Goal: Task Accomplishment & Management: Manage account settings

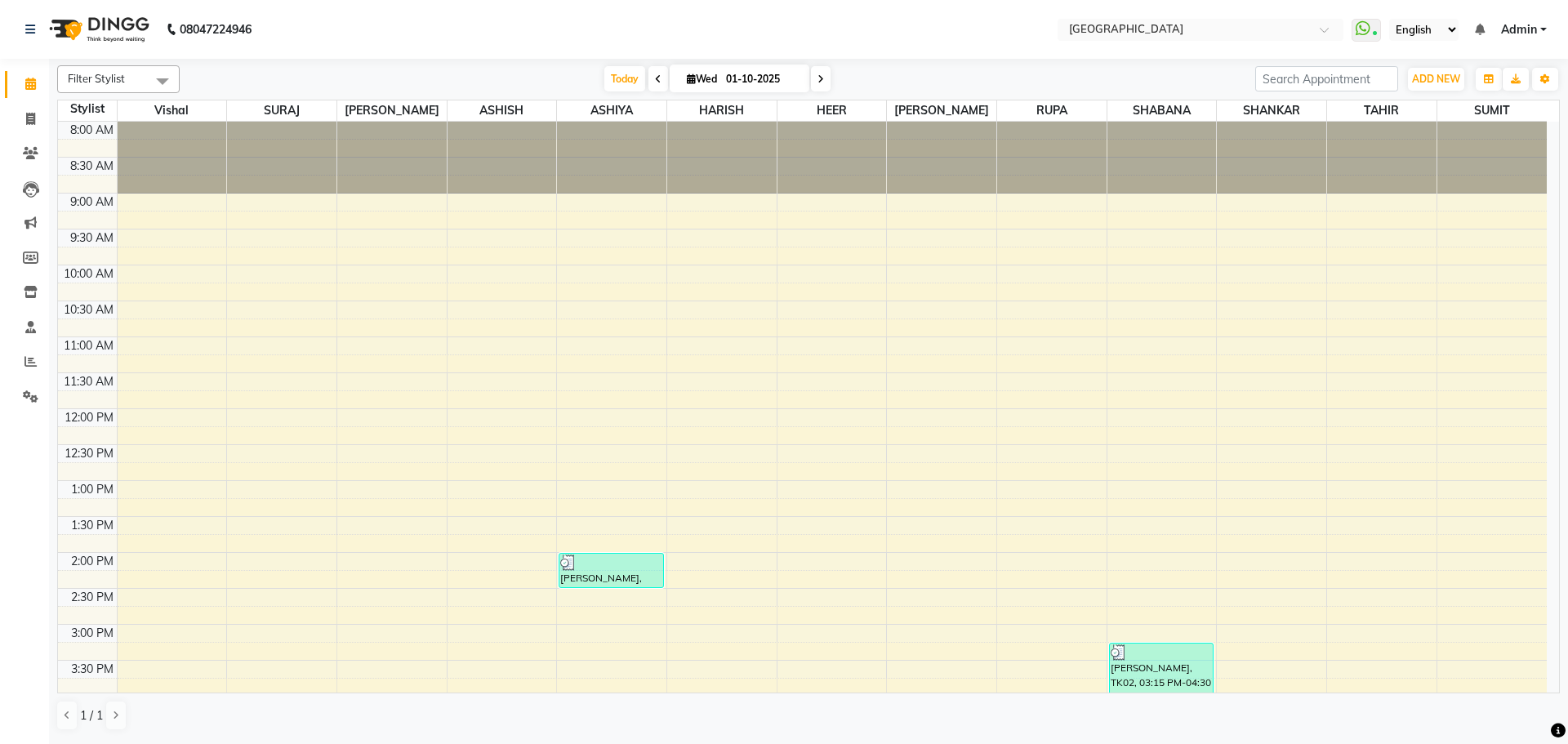
scroll to position [547, 0]
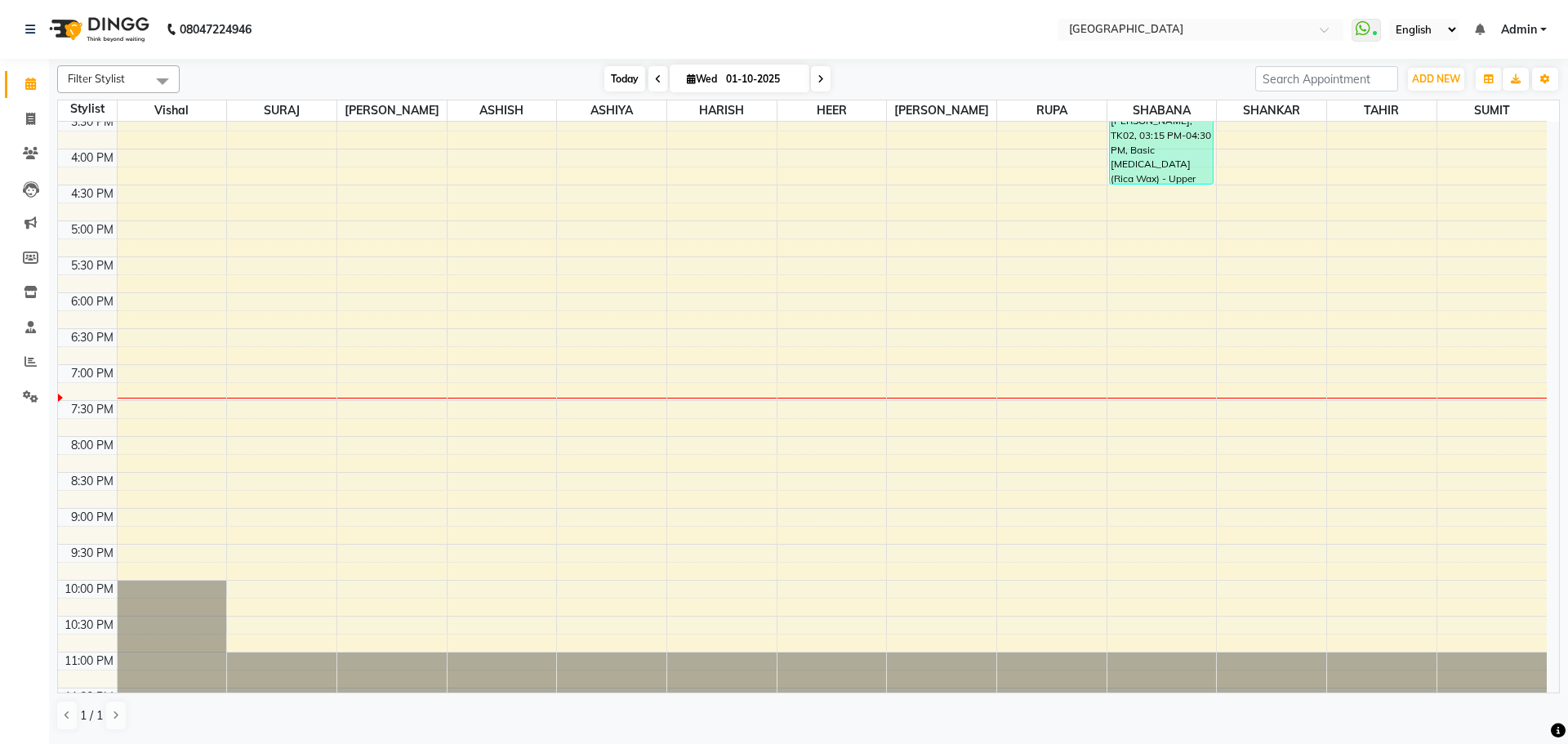
click at [622, 82] on span "Today" at bounding box center [625, 79] width 41 height 26
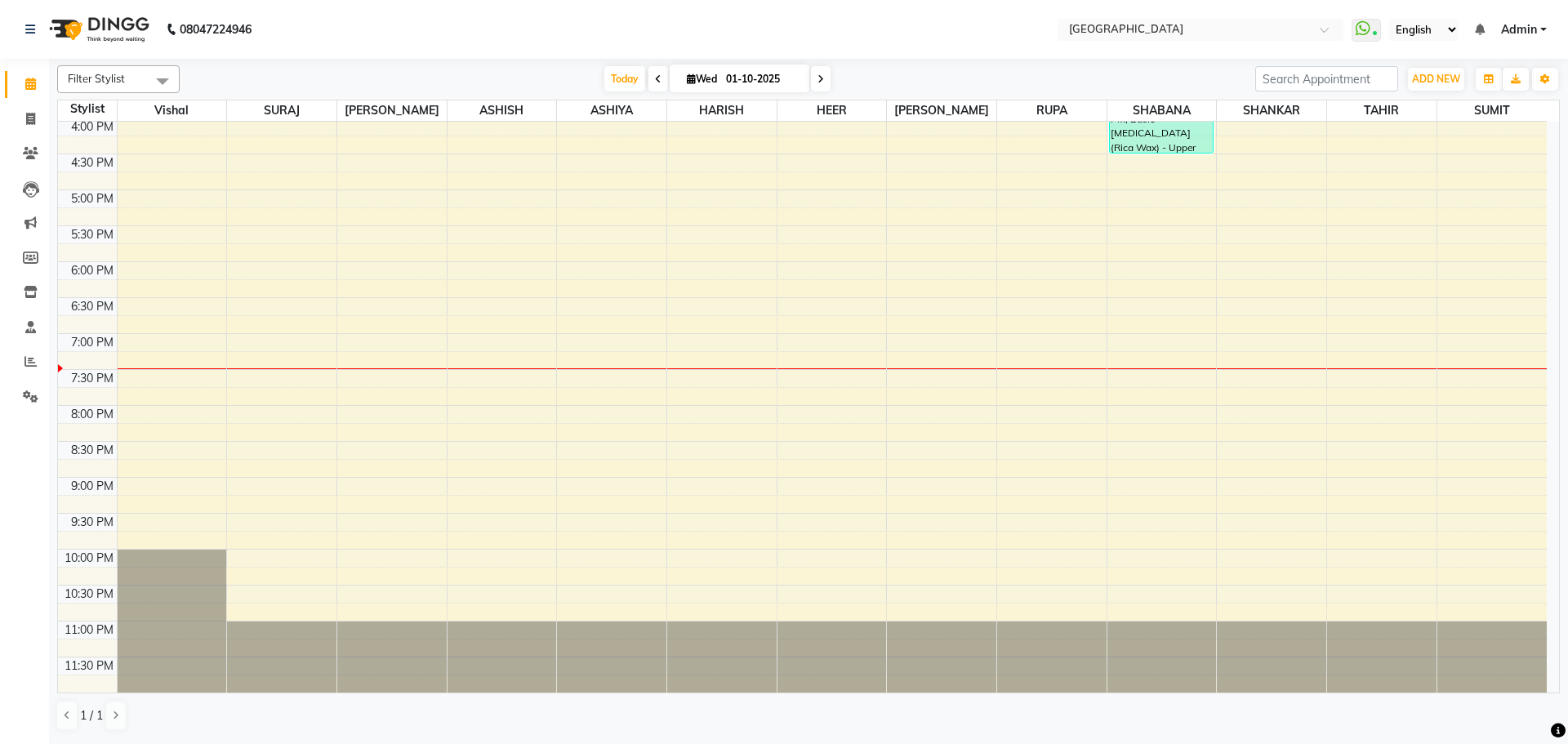
click at [694, 79] on span "Wed" at bounding box center [702, 79] width 38 height 12
select select "10"
select select "2025"
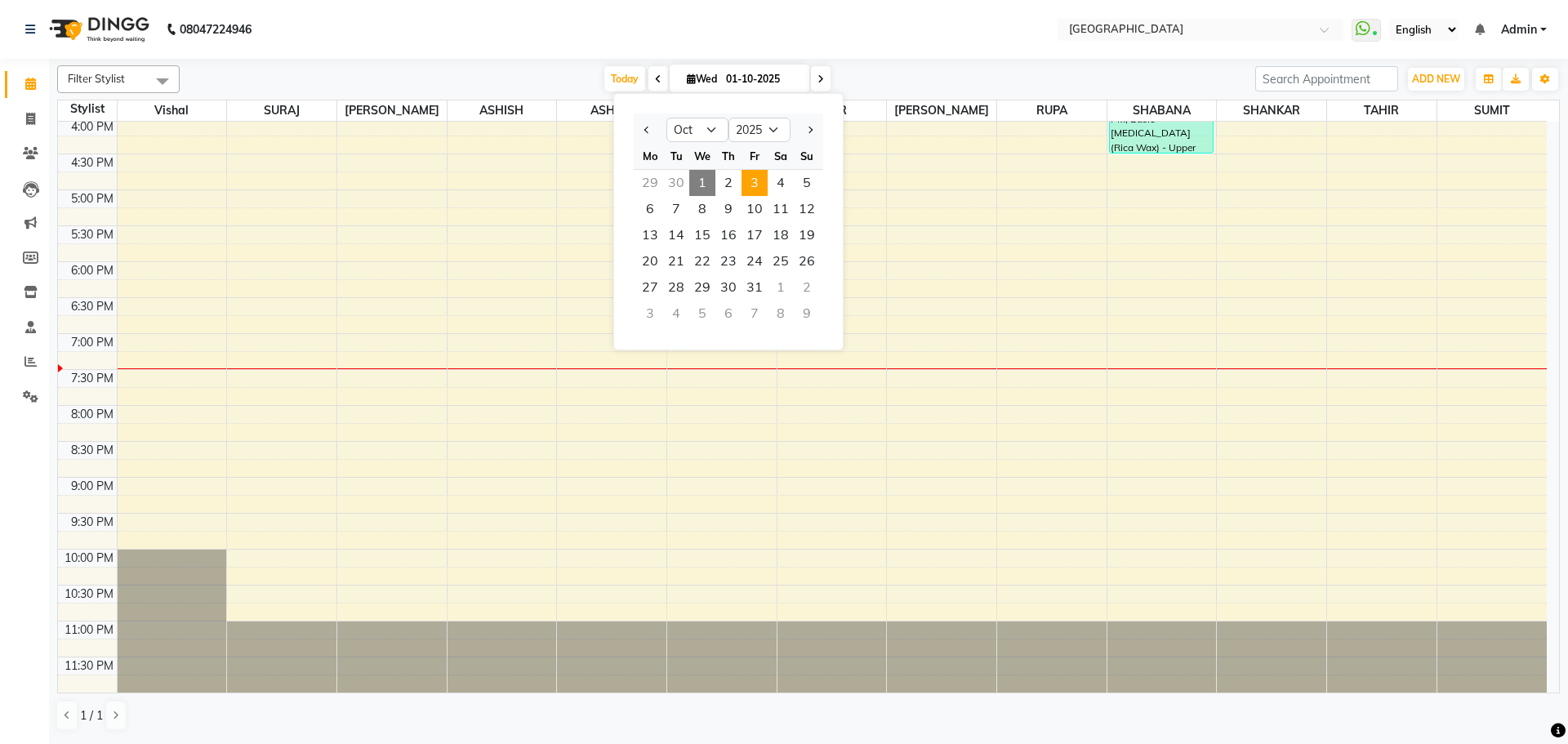
click at [755, 193] on span "3" at bounding box center [755, 183] width 26 height 26
type input "03-10-2025"
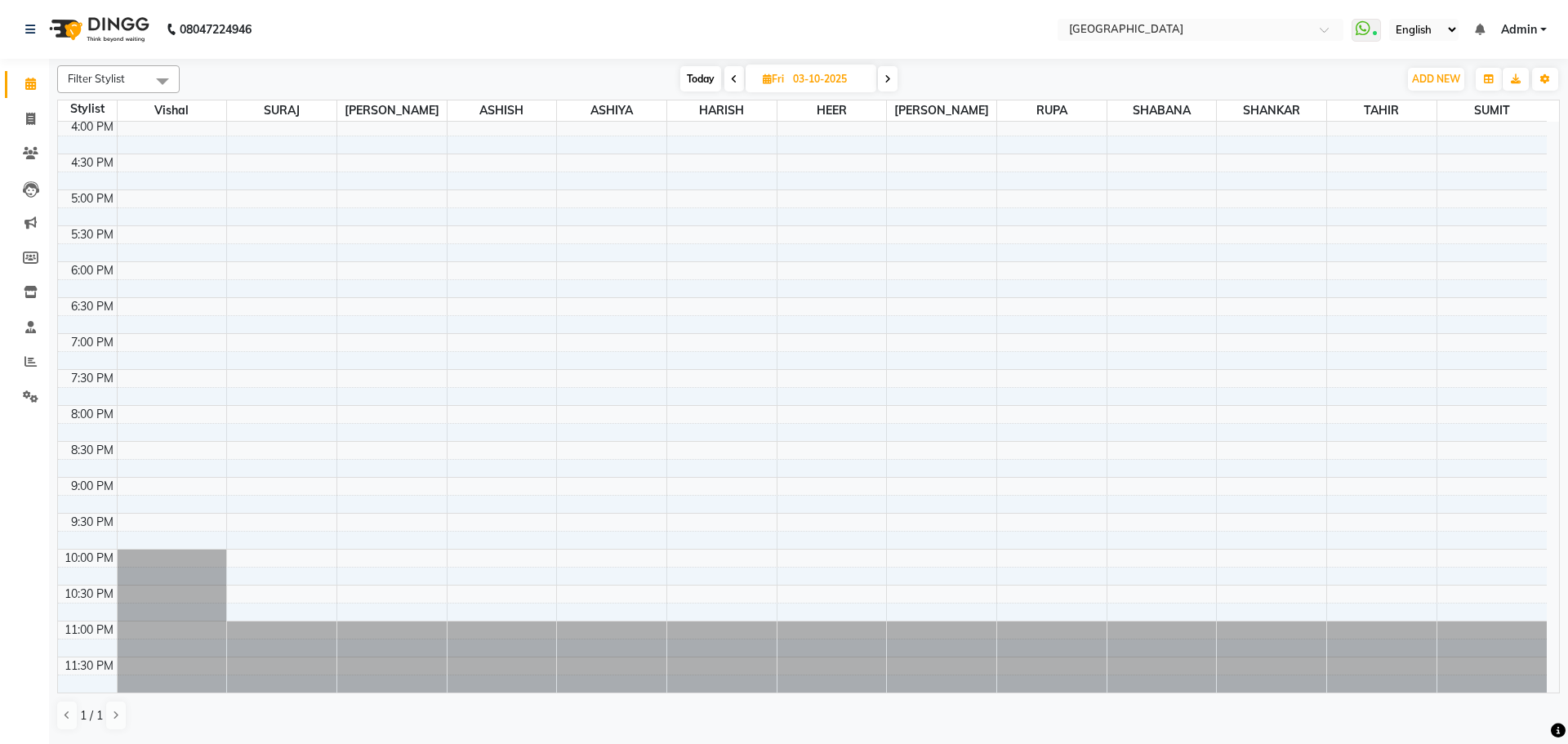
scroll to position [170, 0]
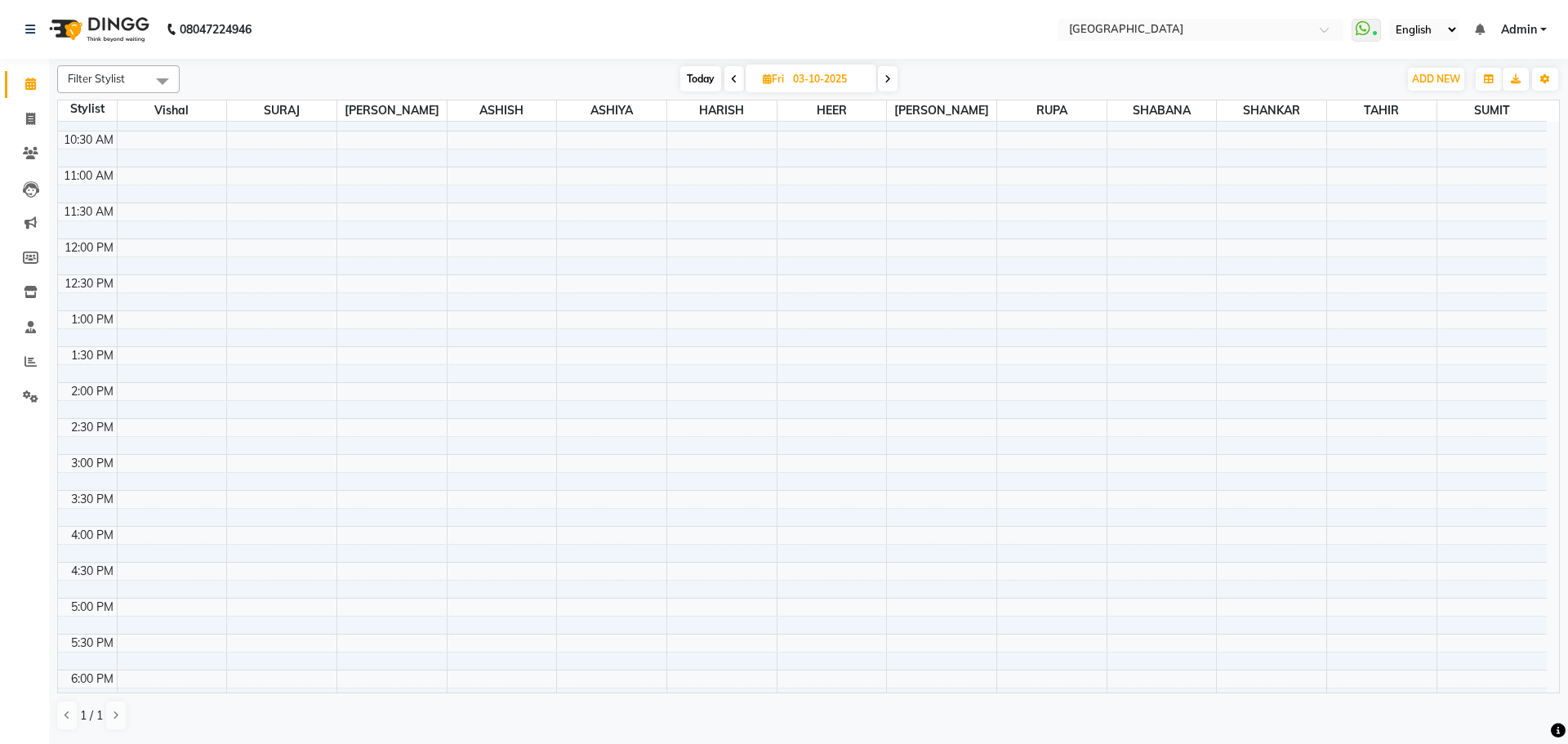
click at [158, 425] on div "8:00 AM 8:30 AM 9:00 AM 9:30 AM 10:00 AM 10:30 AM 11:00 AM 11:30 AM 12:00 PM 12…" at bounding box center [802, 526] width 1489 height 1149
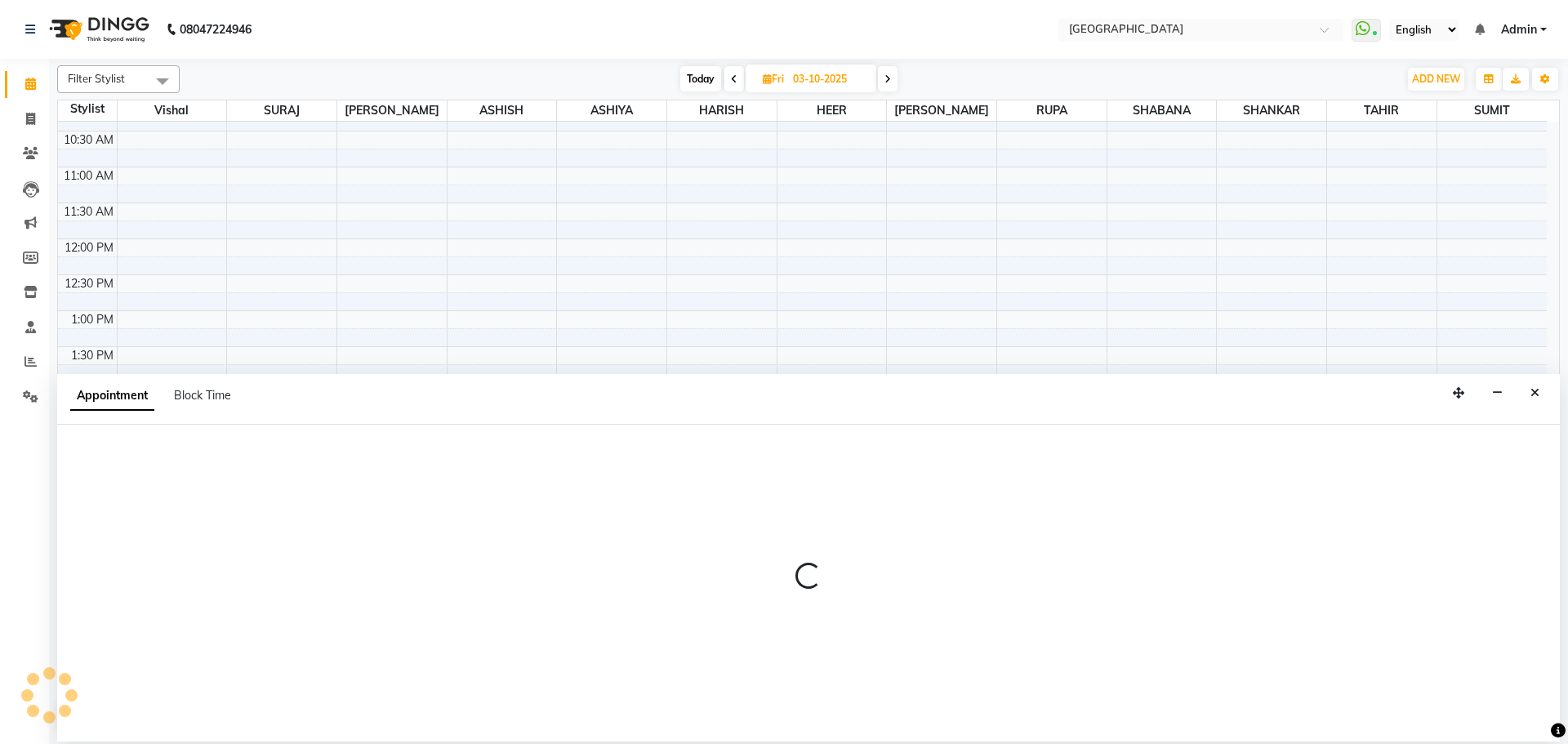
select select "6520"
select select "tentative"
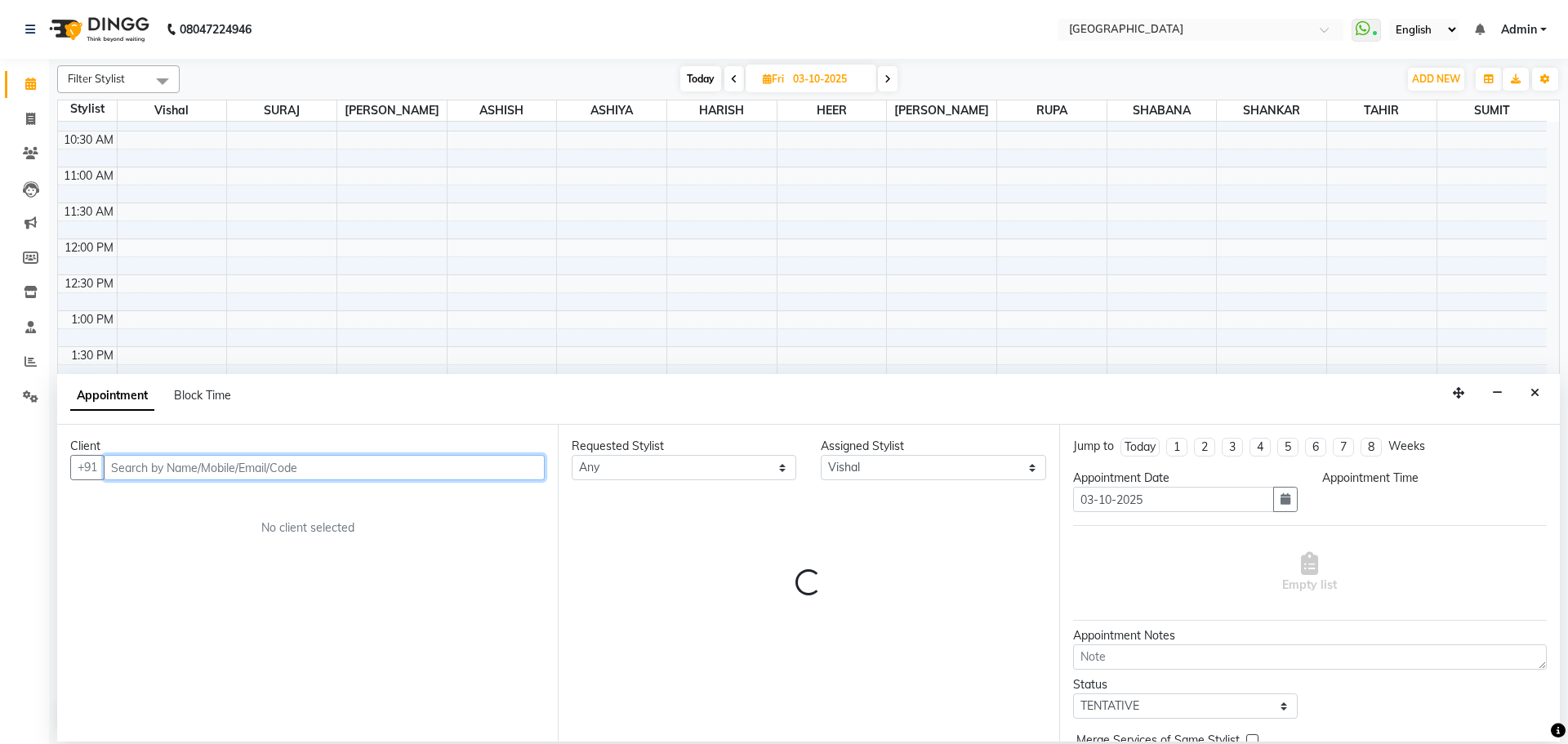
select select "870"
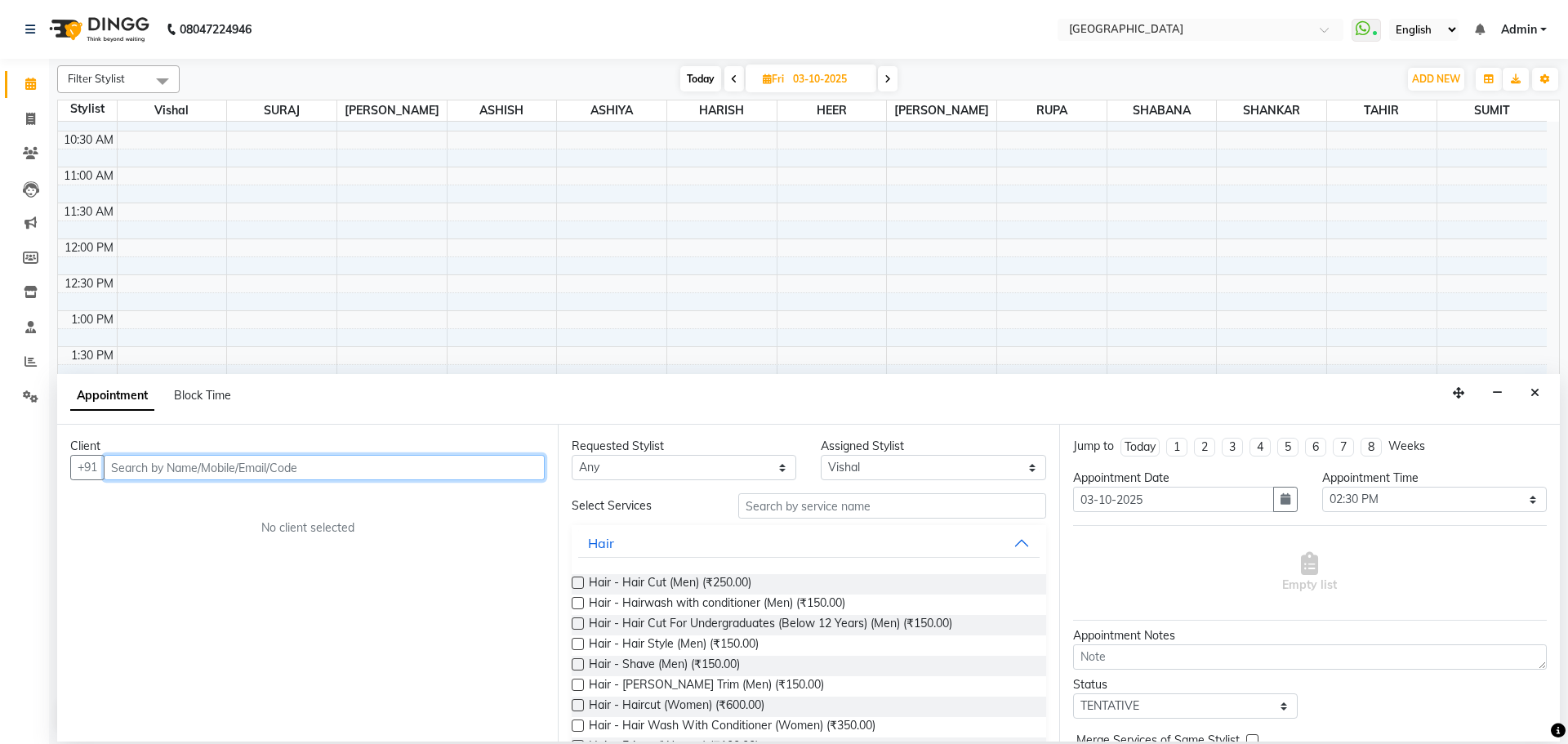
click at [507, 468] on input "text" at bounding box center [324, 467] width 441 height 26
type input "9079985632"
click at [510, 466] on span "Add Client" at bounding box center [511, 466] width 55 height 15
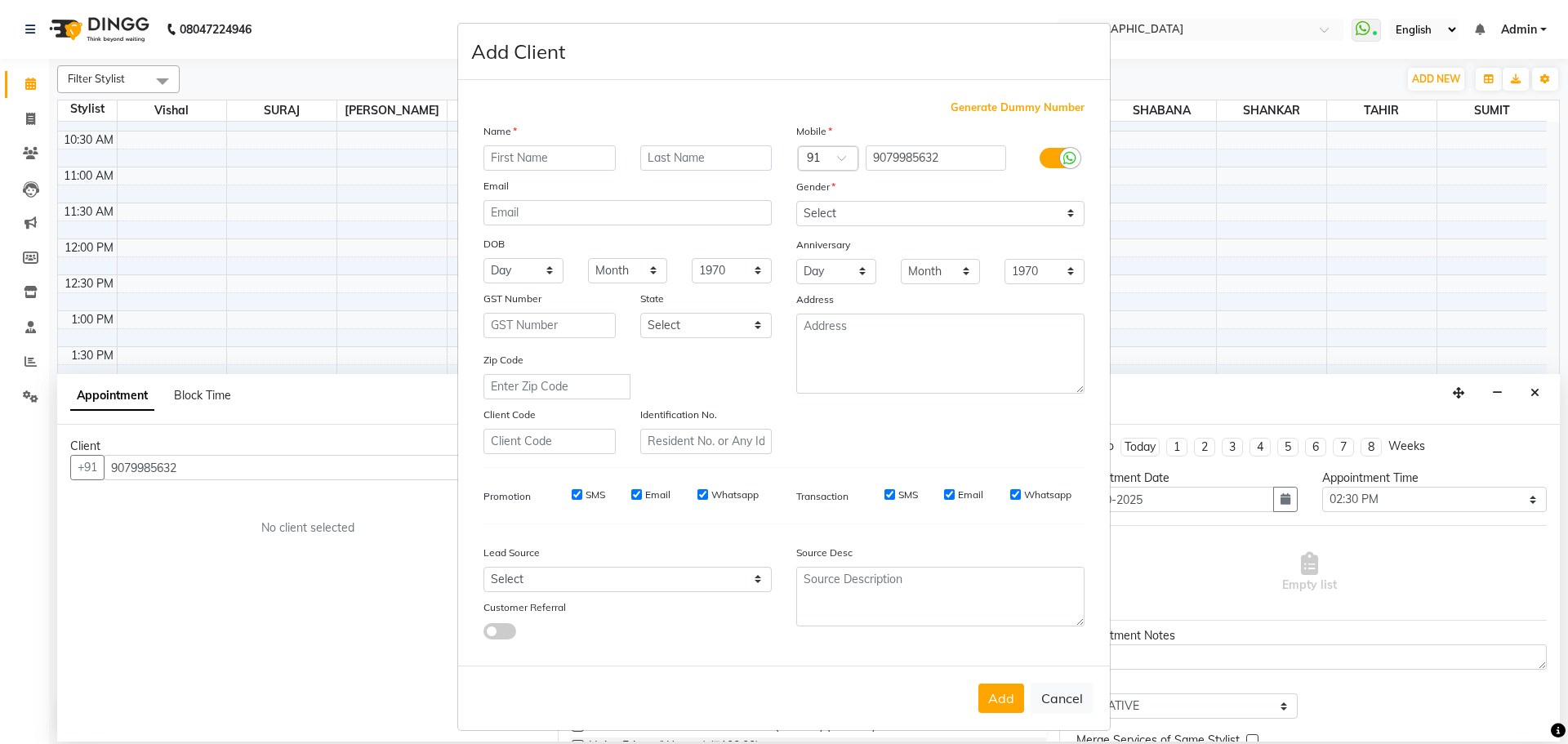
click at [538, 162] on input "text" at bounding box center [549, 158] width 132 height 26
type input "n"
type input "[MEDICAL_DATA]"
click at [870, 214] on select "Select [DEMOGRAPHIC_DATA] [DEMOGRAPHIC_DATA] Other Prefer Not To Say" at bounding box center [940, 214] width 288 height 26
select select "[DEMOGRAPHIC_DATA]"
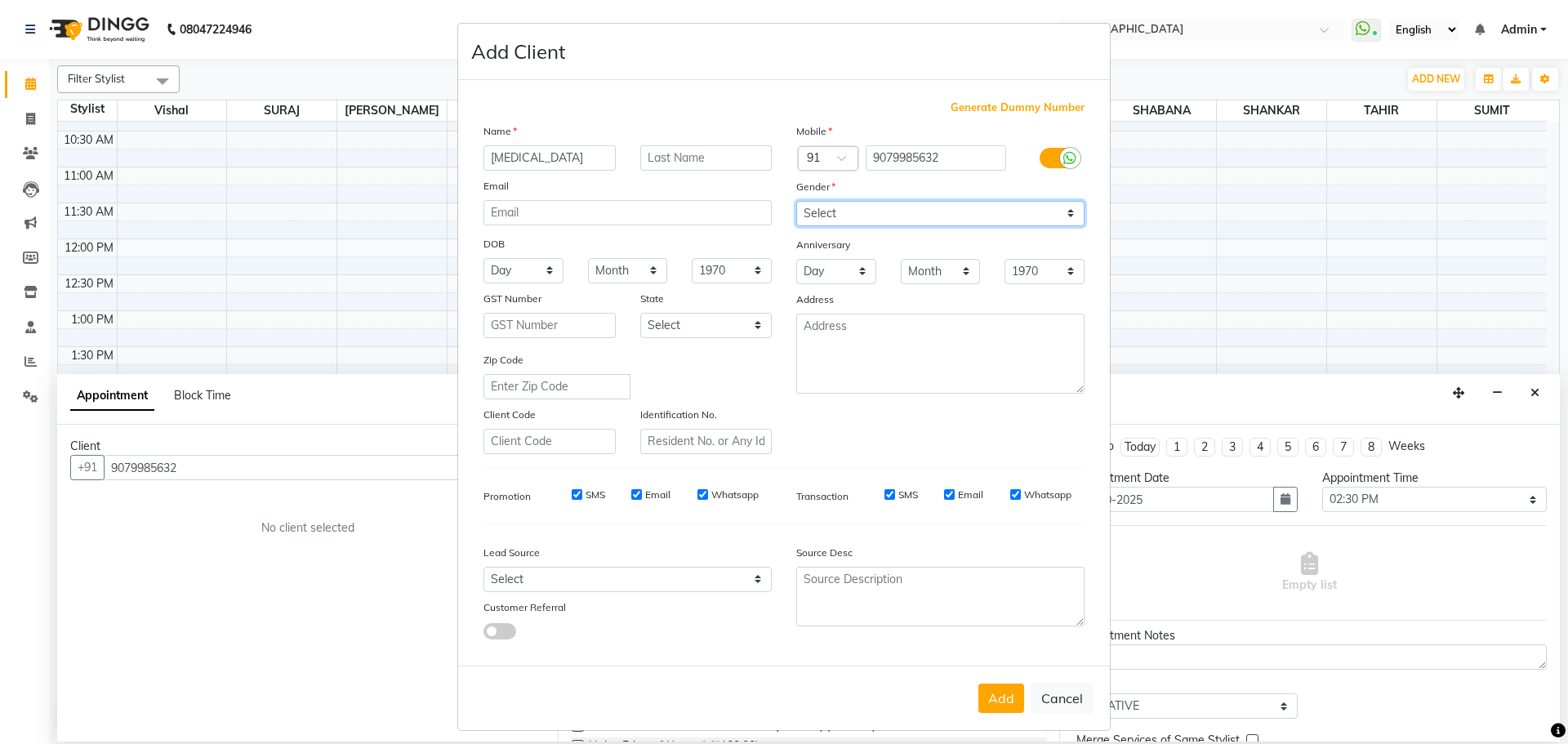
click at [796, 201] on select "Select [DEMOGRAPHIC_DATA] [DEMOGRAPHIC_DATA] Other Prefer Not To Say" at bounding box center [940, 214] width 288 height 26
click at [997, 701] on button "Add" at bounding box center [1001, 698] width 46 height 29
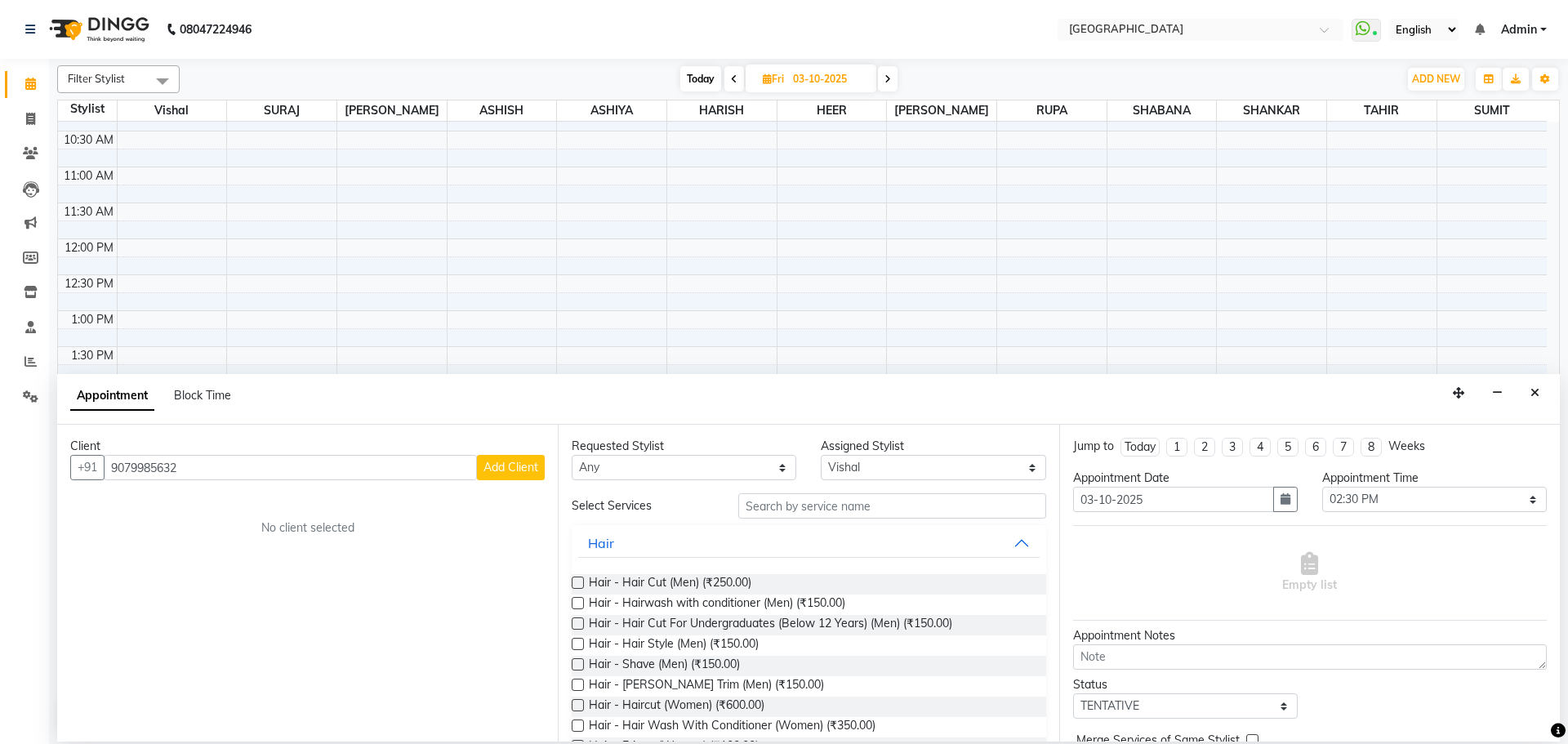
select select
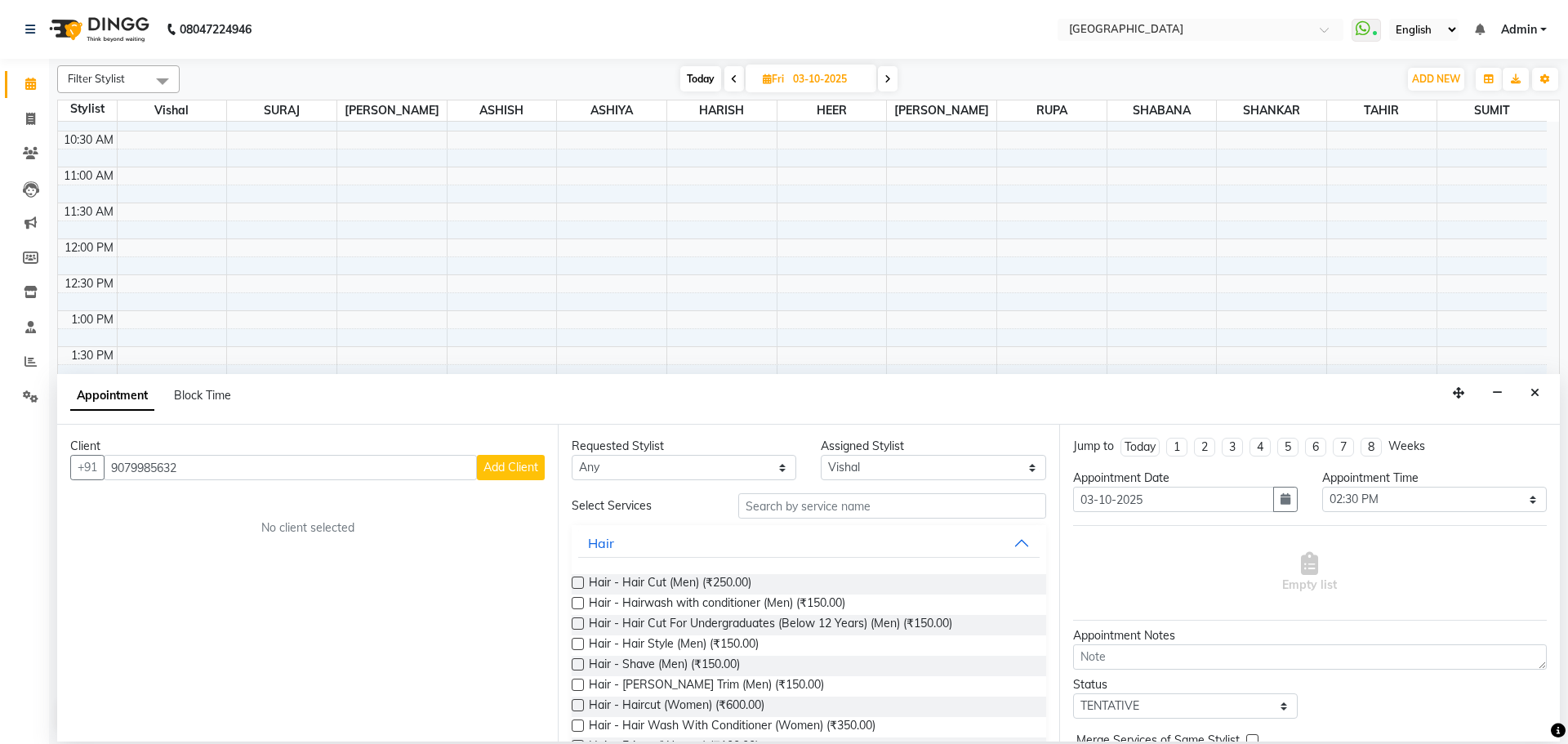
select select
checkbox input "false"
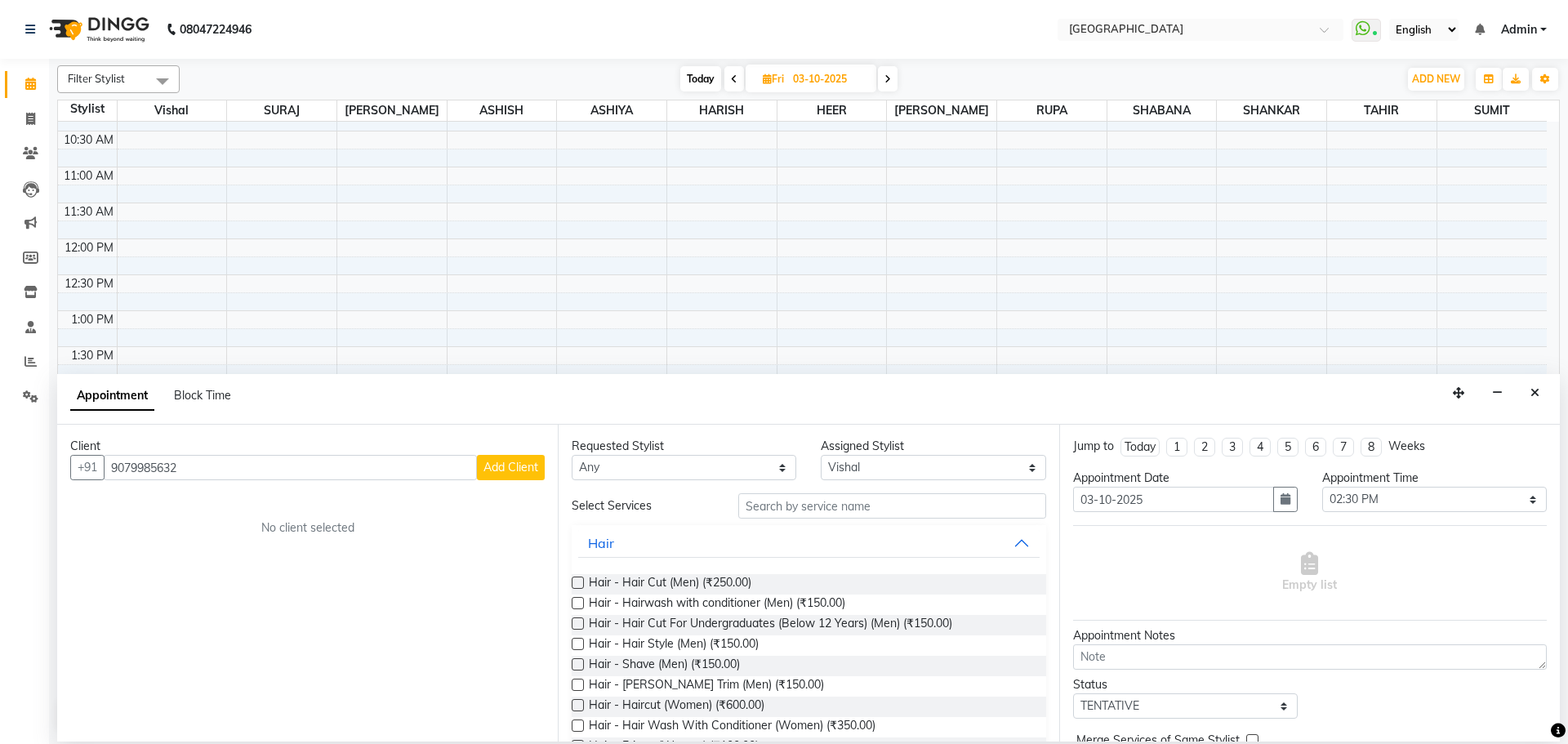
checkbox input "false"
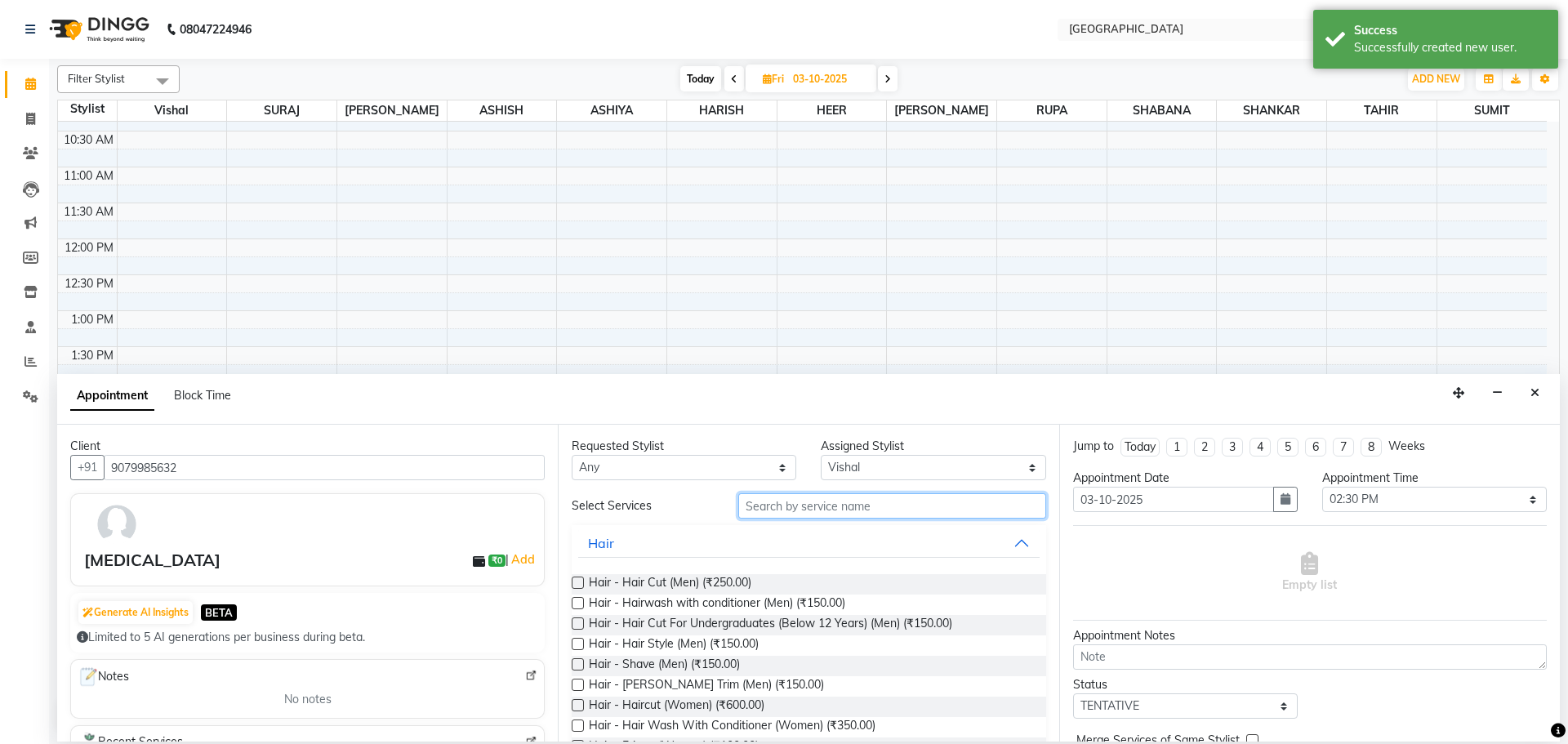
click at [792, 509] on input "text" at bounding box center [892, 506] width 308 height 26
type input "I"
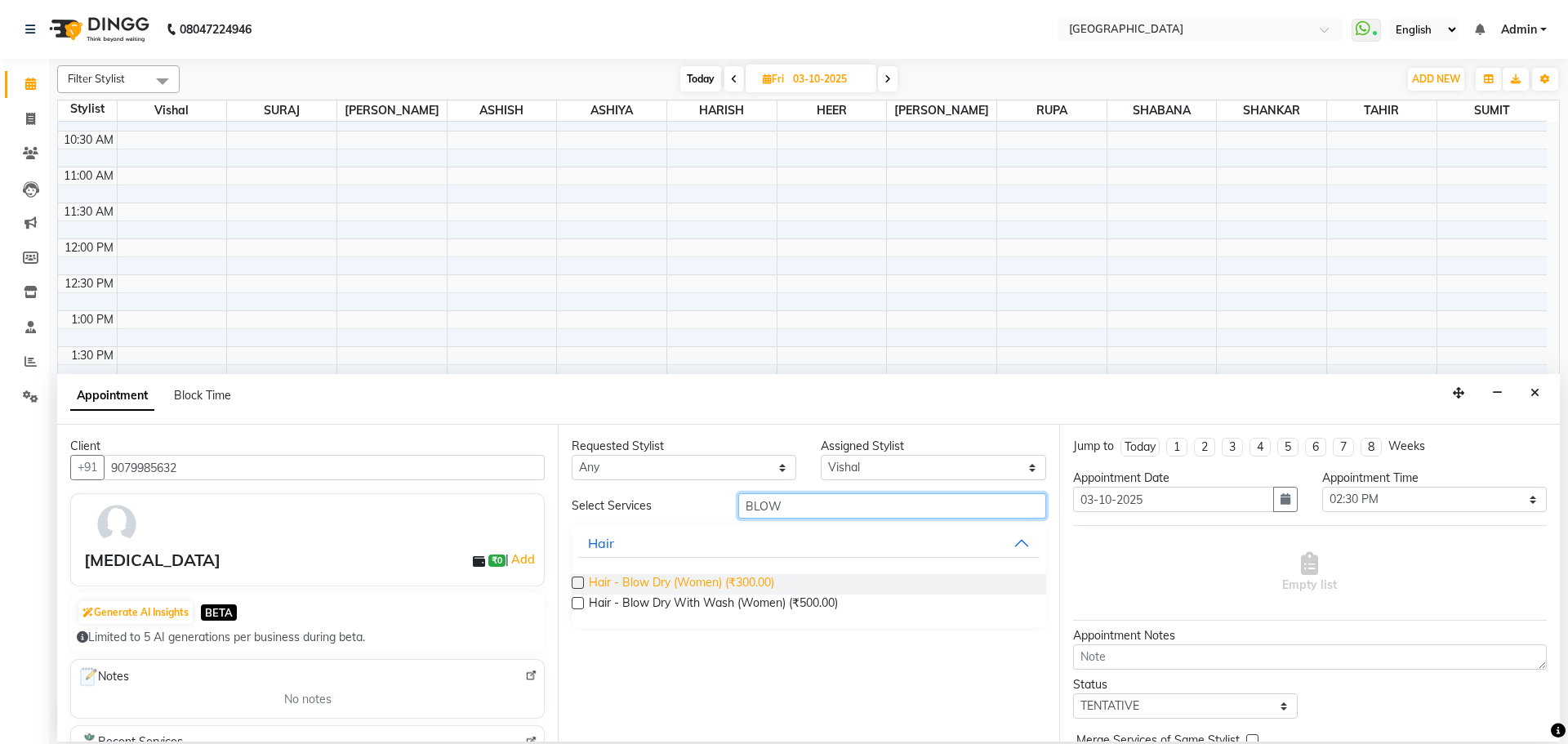
type input "BLOW"
click at [758, 577] on span "Hair - Blow Dry (Women) (₹300.00)" at bounding box center [681, 584] width 185 height 21
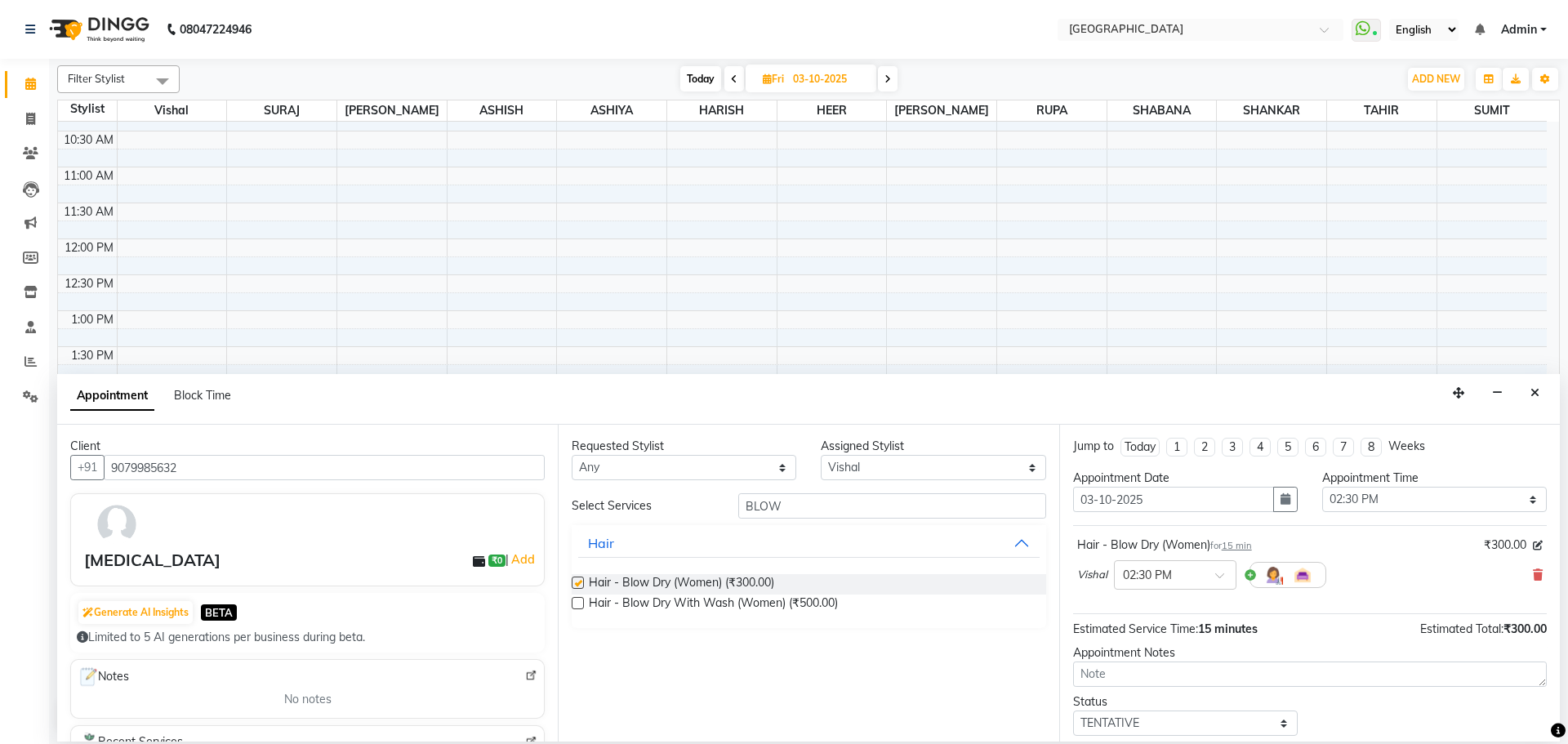
checkbox input "false"
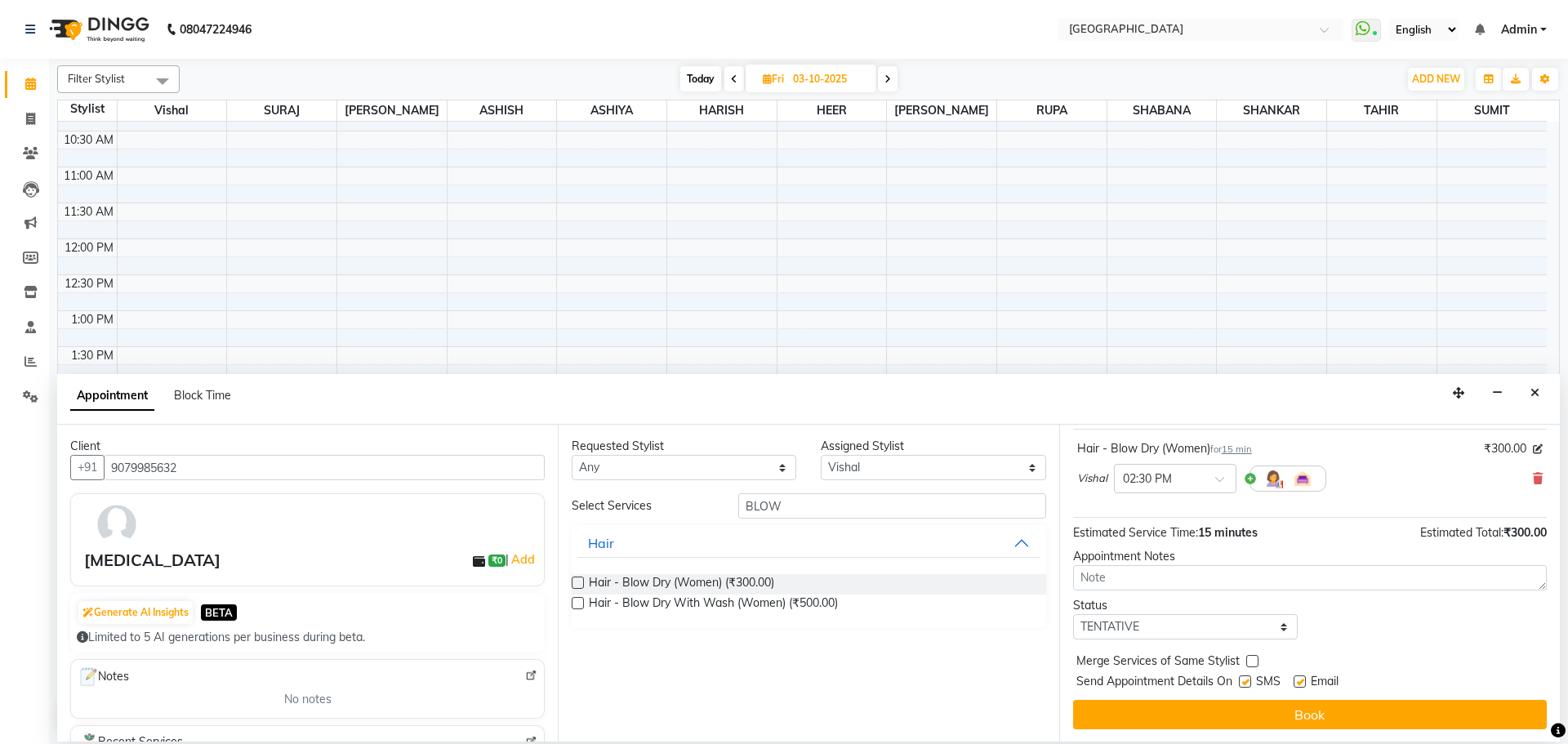
scroll to position [97, 0]
click at [1253, 663] on label at bounding box center [1253, 660] width 12 height 12
click at [1253, 663] on input "checkbox" at bounding box center [1252, 662] width 10 height 10
checkbox input "true"
click at [1248, 630] on select "Select TENTATIVE CONFIRM UPCOMING" at bounding box center [1185, 626] width 225 height 26
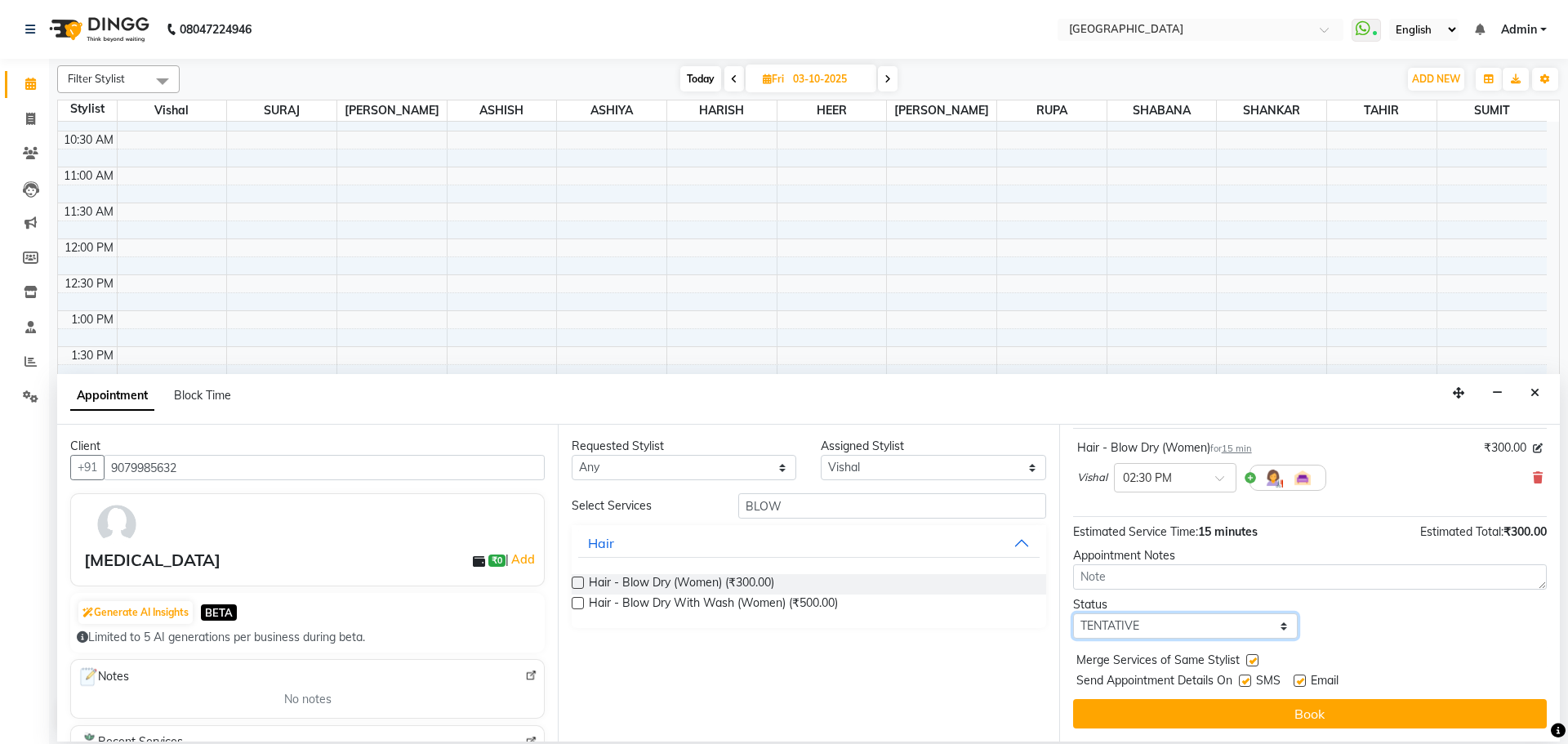
select select "confirm booking"
click at [1073, 613] on select "Select TENTATIVE CONFIRM UPCOMING" at bounding box center [1185, 626] width 225 height 26
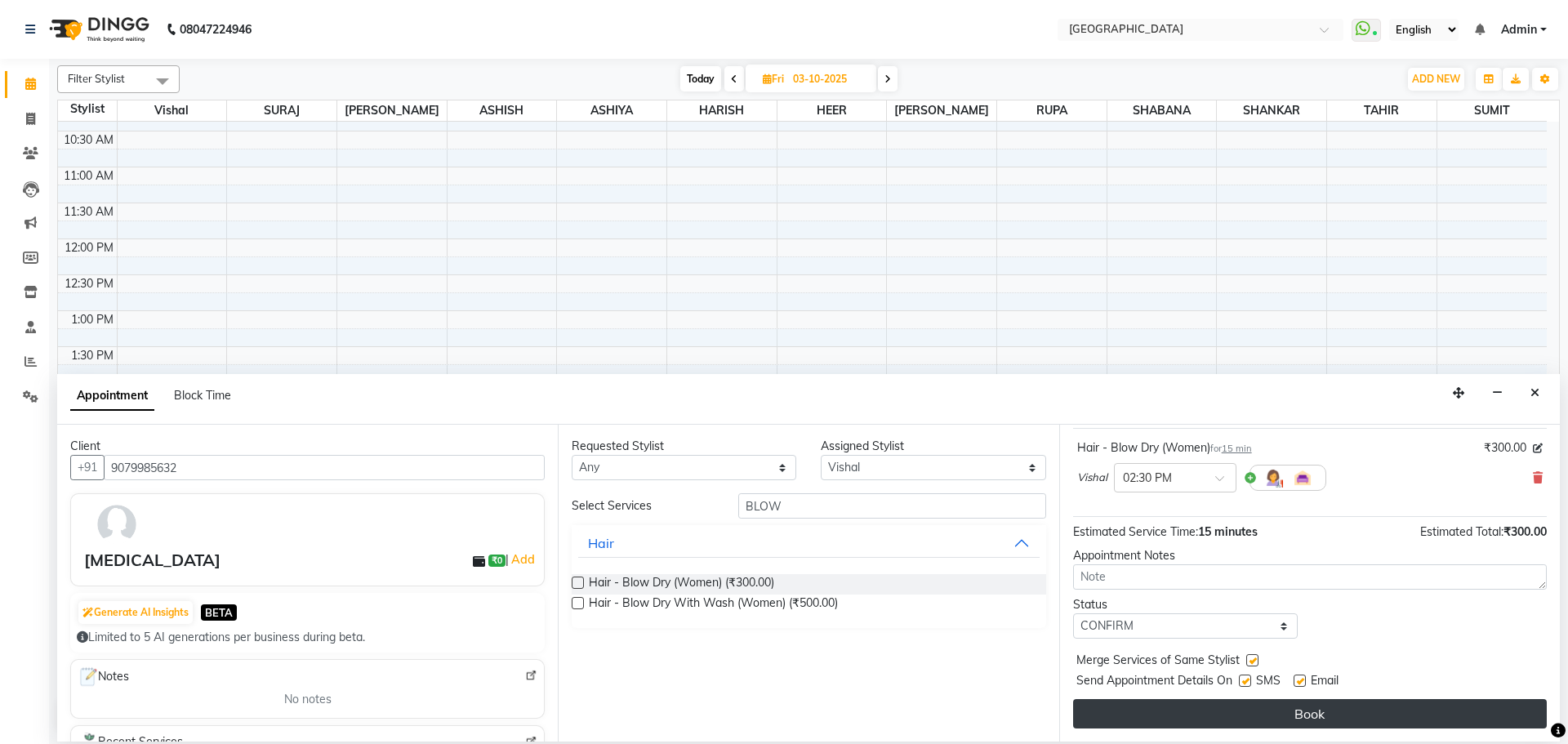
click at [1296, 714] on button "Book" at bounding box center [1310, 713] width 473 height 29
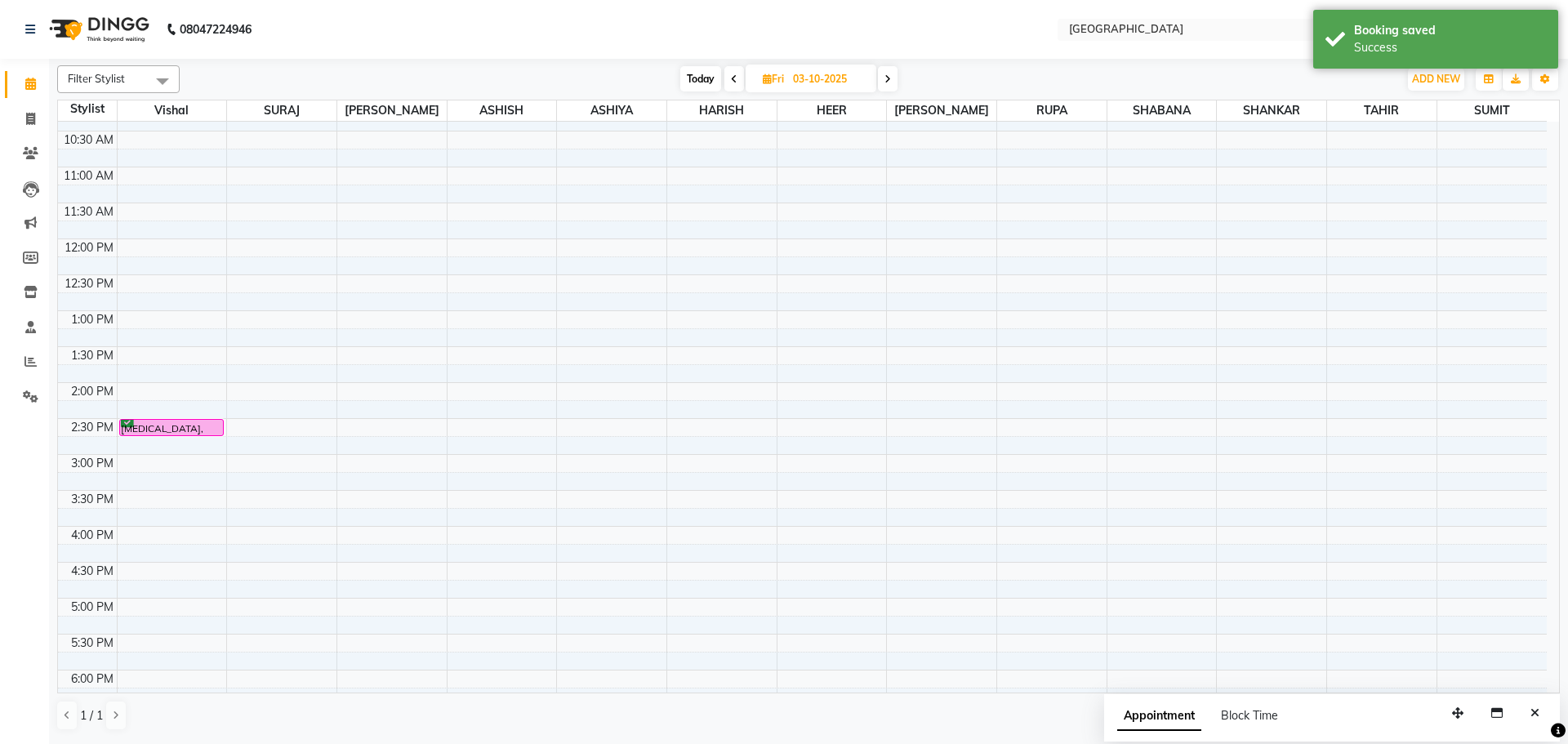
click at [706, 80] on span "Today" at bounding box center [701, 79] width 41 height 26
type input "01-10-2025"
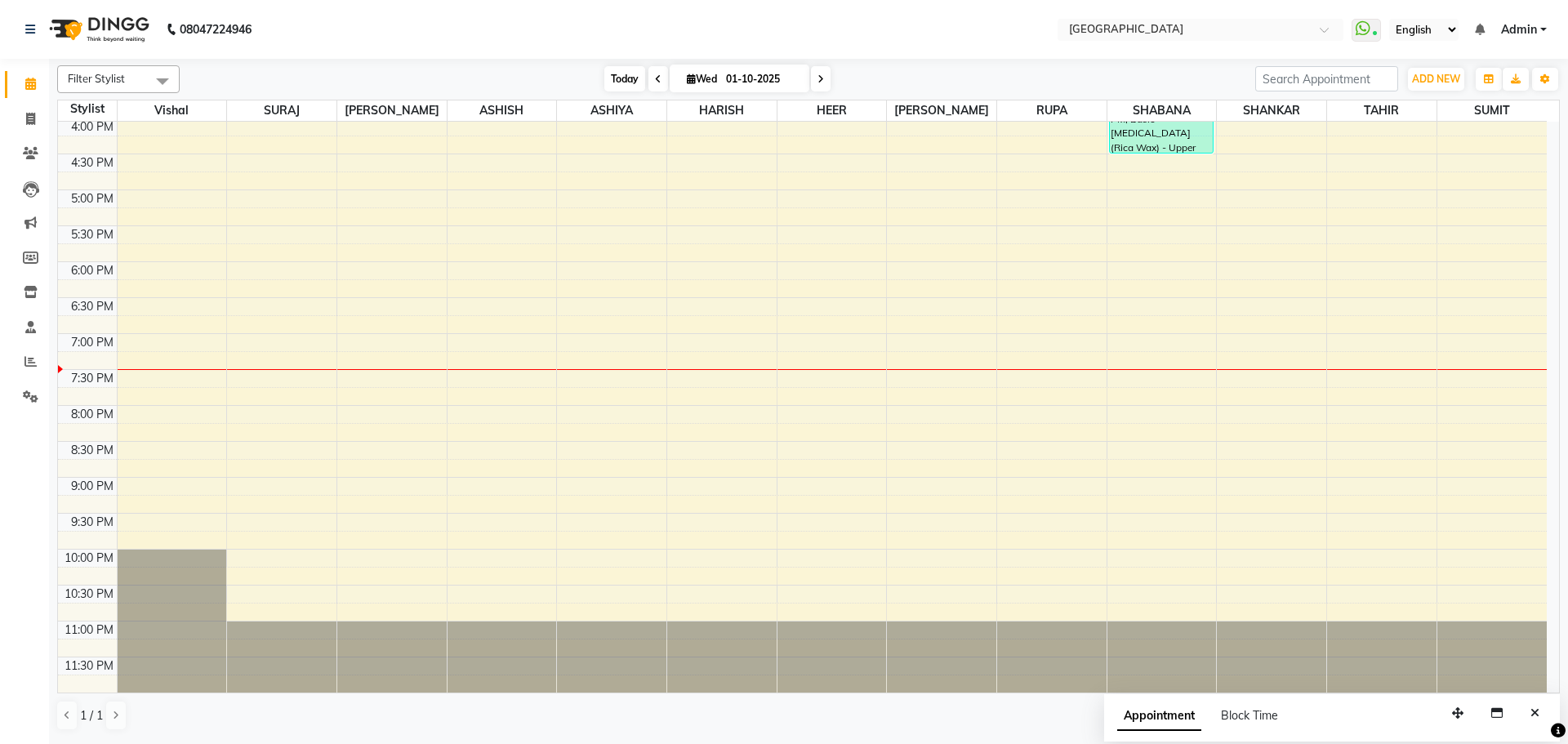
click at [614, 81] on span "Today" at bounding box center [625, 79] width 41 height 26
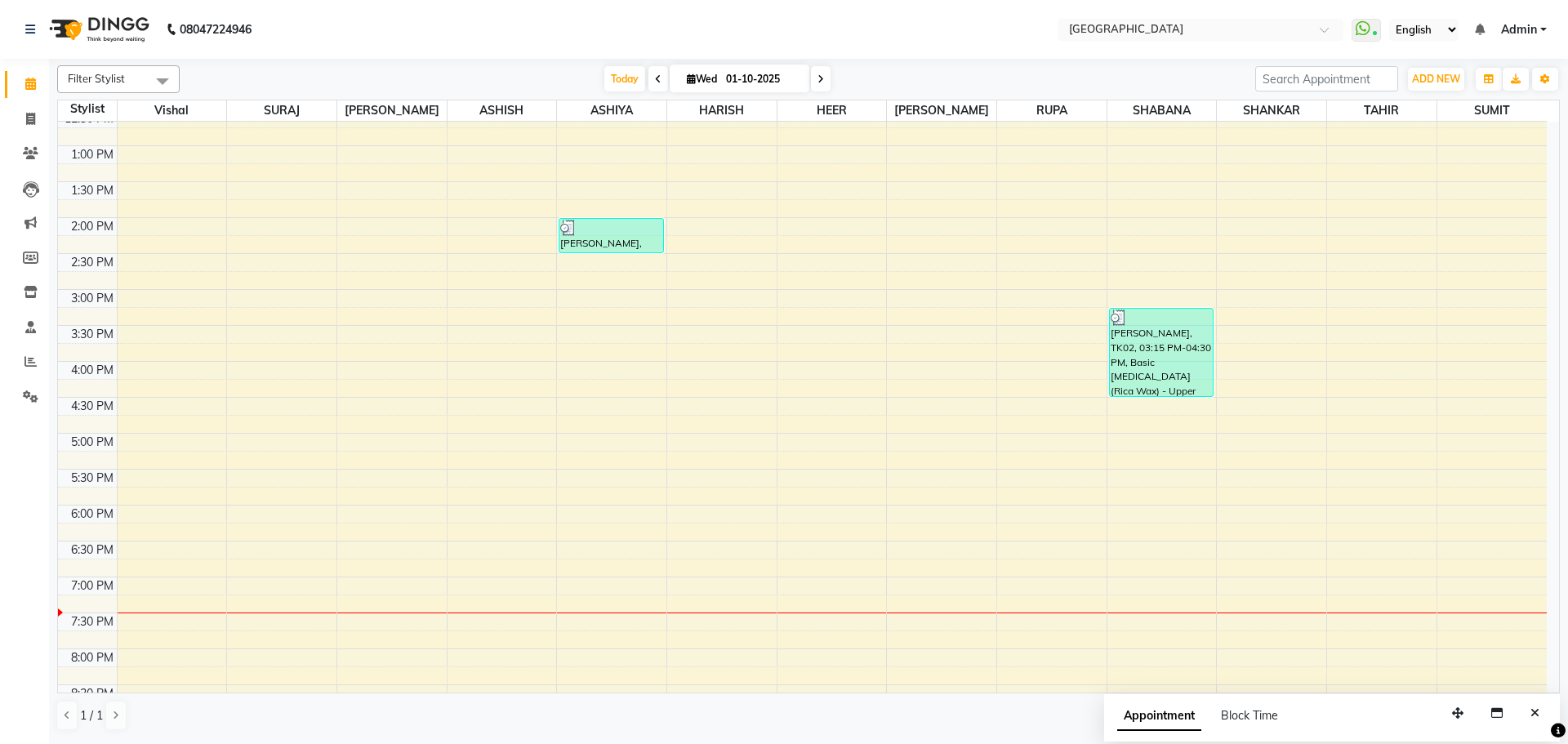
scroll to position [333, 0]
click at [620, 80] on span "Today" at bounding box center [625, 79] width 41 height 26
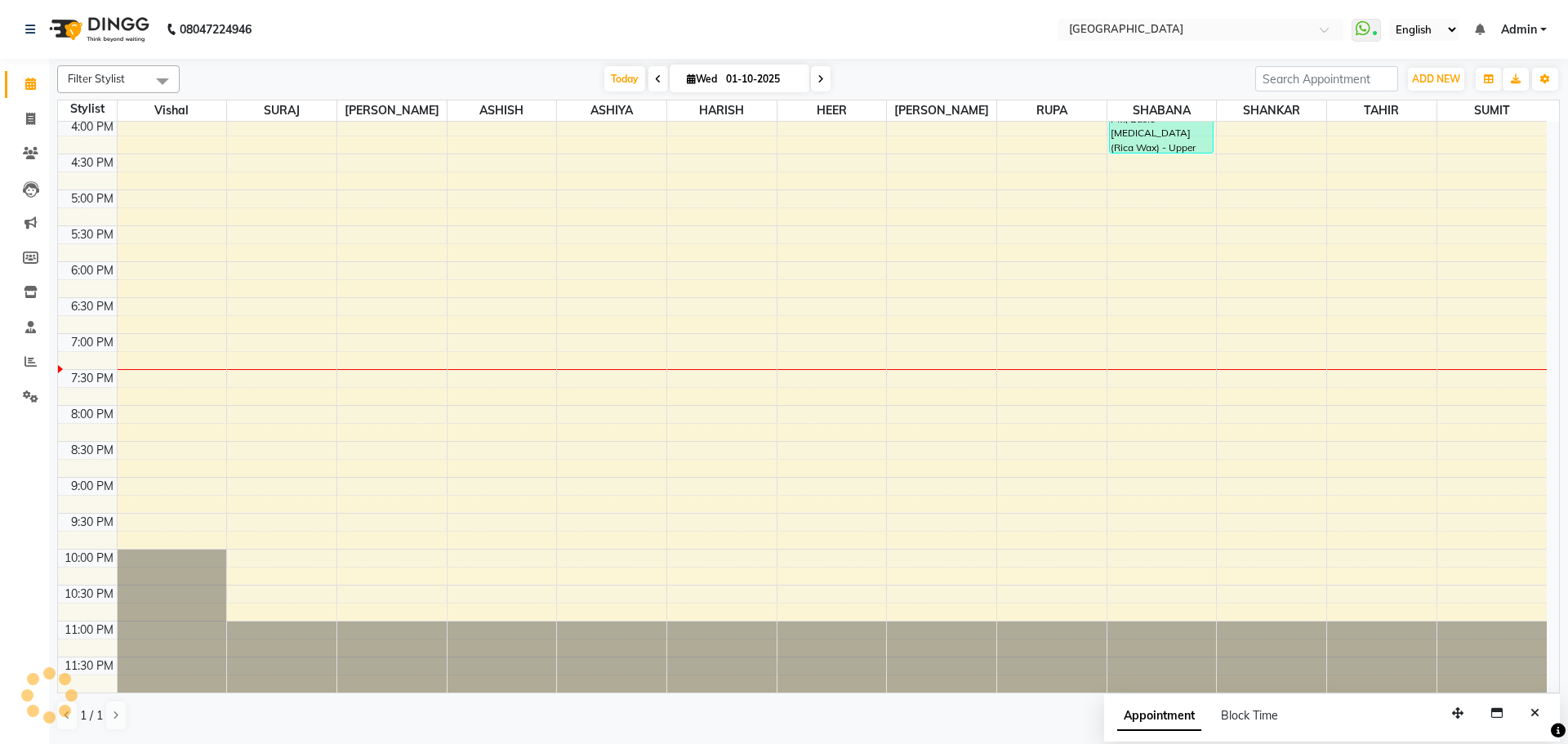
click at [285, 304] on div "8:00 AM 8:30 AM 9:00 AM 9:30 AM 10:00 AM 10:30 AM 11:00 AM 11:30 AM 12:00 PM 12…" at bounding box center [802, 118] width 1489 height 1149
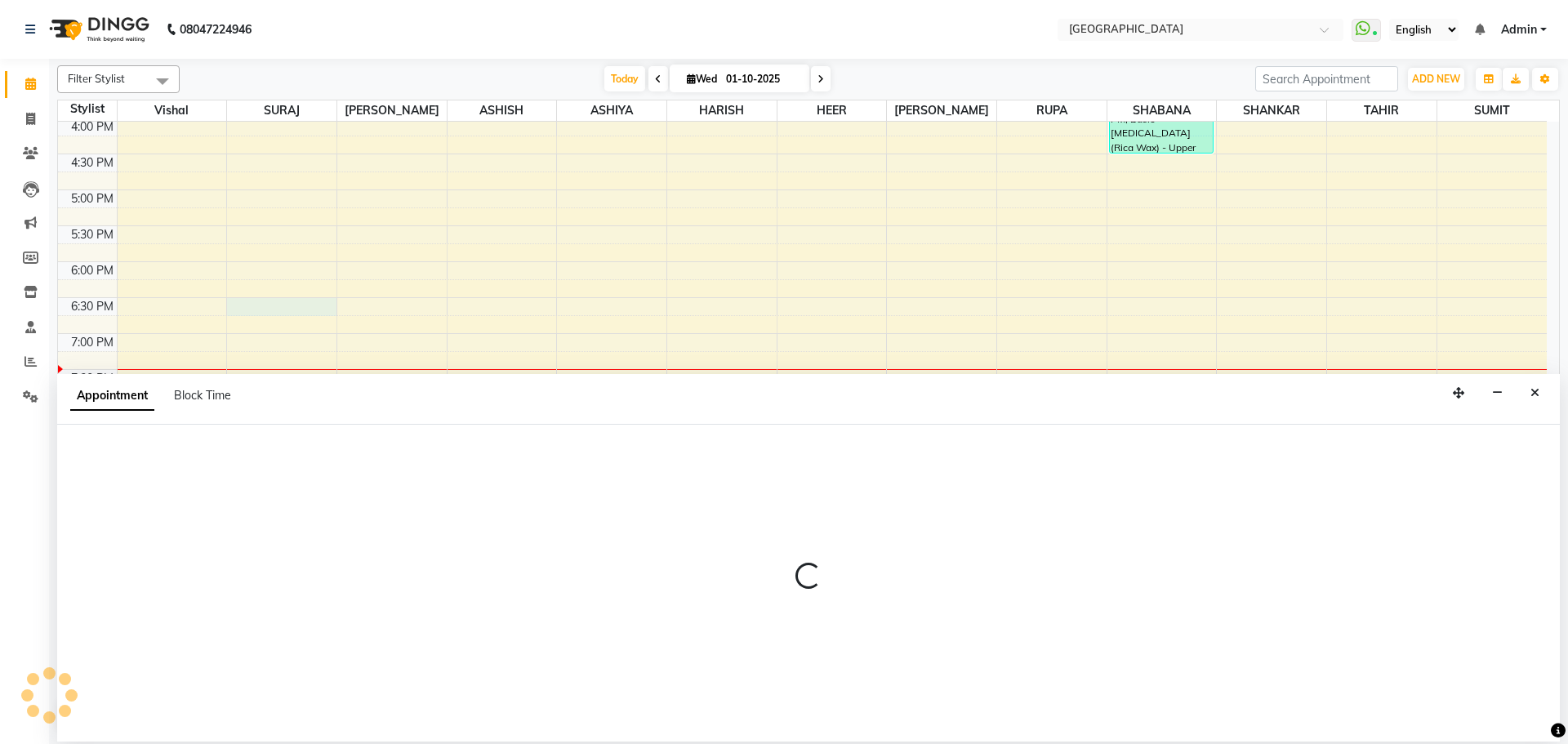
select select "72805"
select select "1110"
select select "tentative"
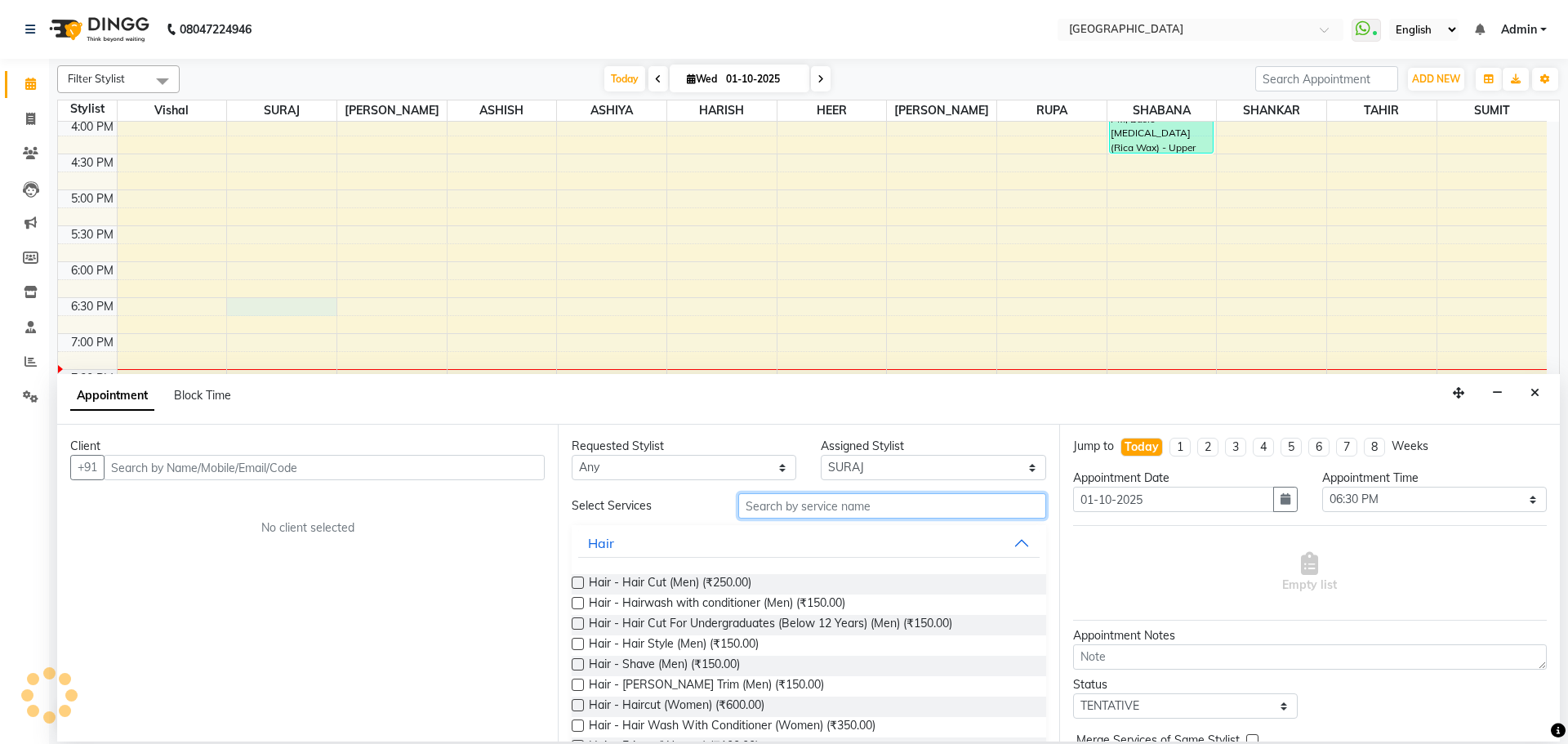
click at [806, 505] on input "text" at bounding box center [892, 506] width 308 height 26
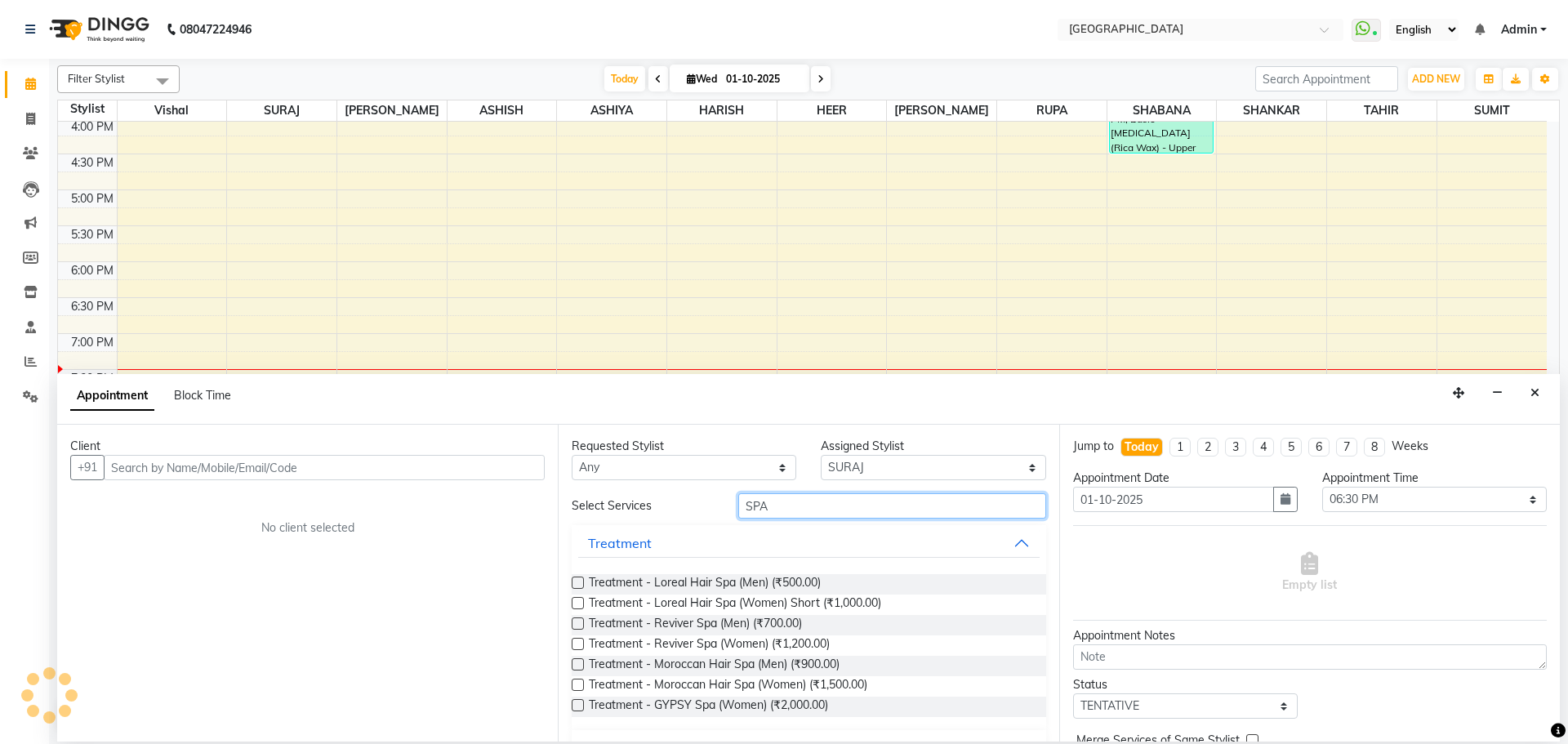
type input "SPA"
click at [377, 478] on input "text" at bounding box center [324, 467] width 441 height 26
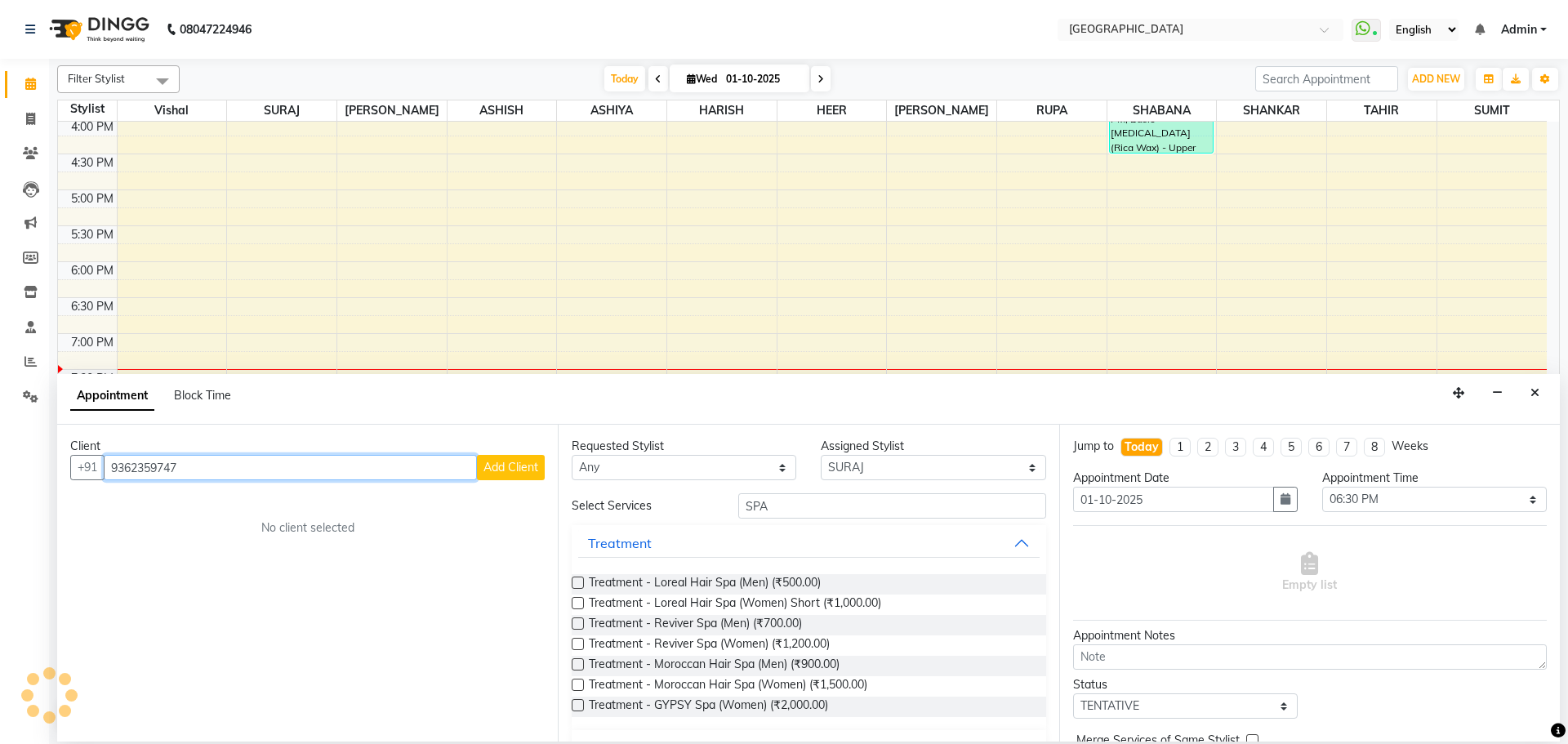
type input "9362359747"
click at [510, 464] on span "Add Client" at bounding box center [511, 466] width 55 height 15
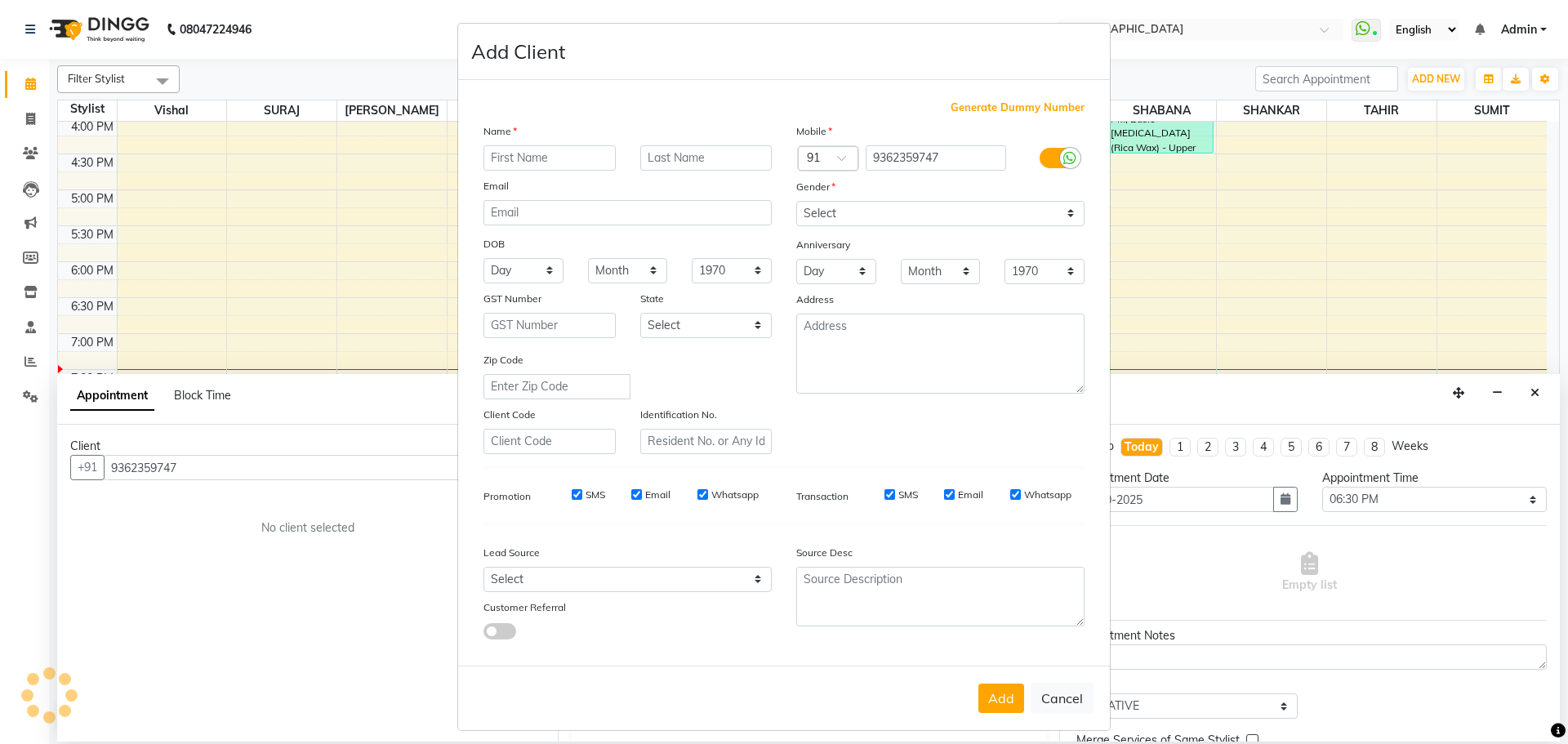
click at [564, 151] on input "text" at bounding box center [549, 158] width 132 height 26
type input "ALINO"
drag, startPoint x: 855, startPoint y: 208, endPoint x: 860, endPoint y: 225, distance: 17.7
click at [855, 208] on select "Select [DEMOGRAPHIC_DATA] [DEMOGRAPHIC_DATA] Other Prefer Not To Say" at bounding box center [940, 214] width 288 height 26
select select "[DEMOGRAPHIC_DATA]"
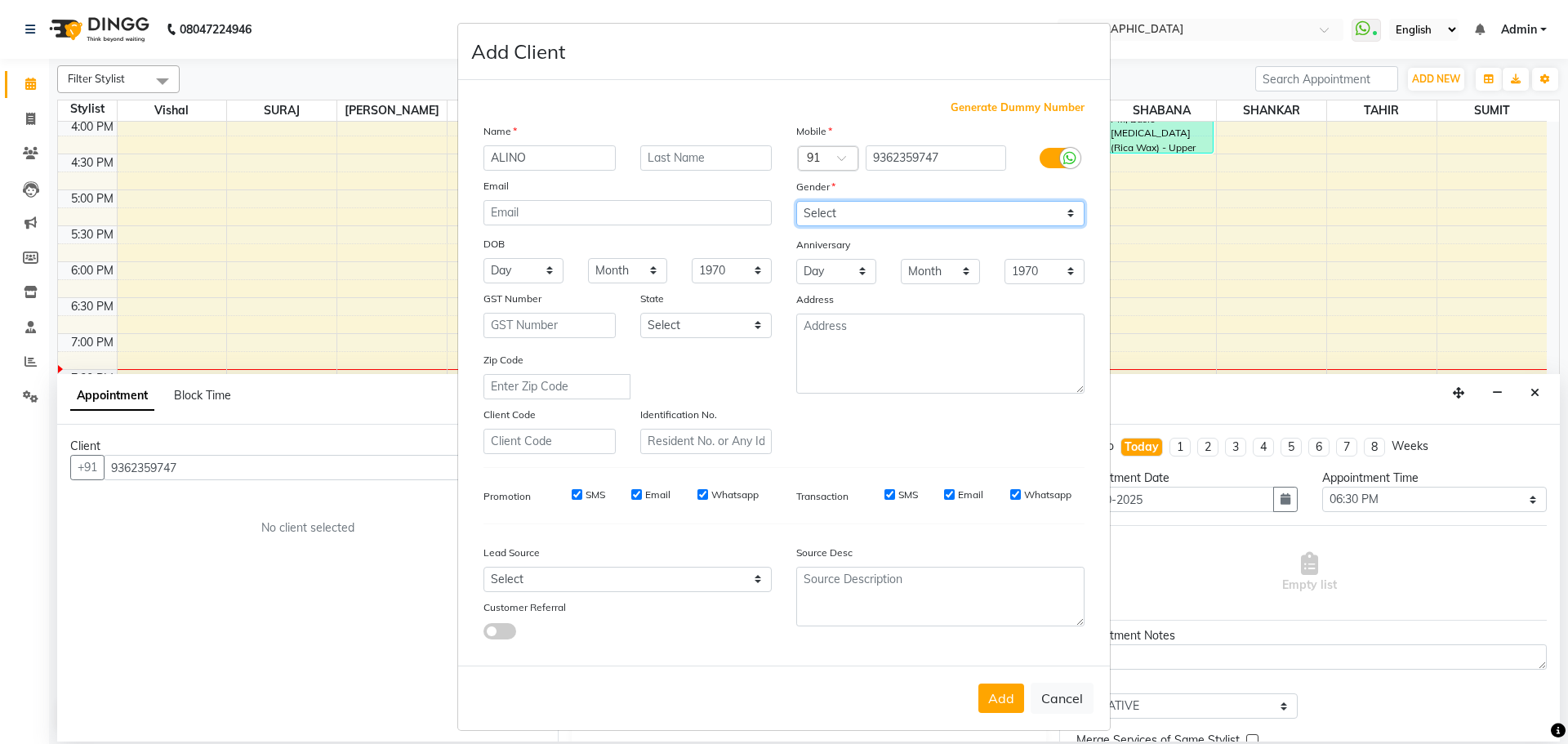
click at [796, 201] on select "Select [DEMOGRAPHIC_DATA] [DEMOGRAPHIC_DATA] Other Prefer Not To Say" at bounding box center [940, 214] width 288 height 26
click at [1001, 695] on button "Add" at bounding box center [1001, 698] width 46 height 29
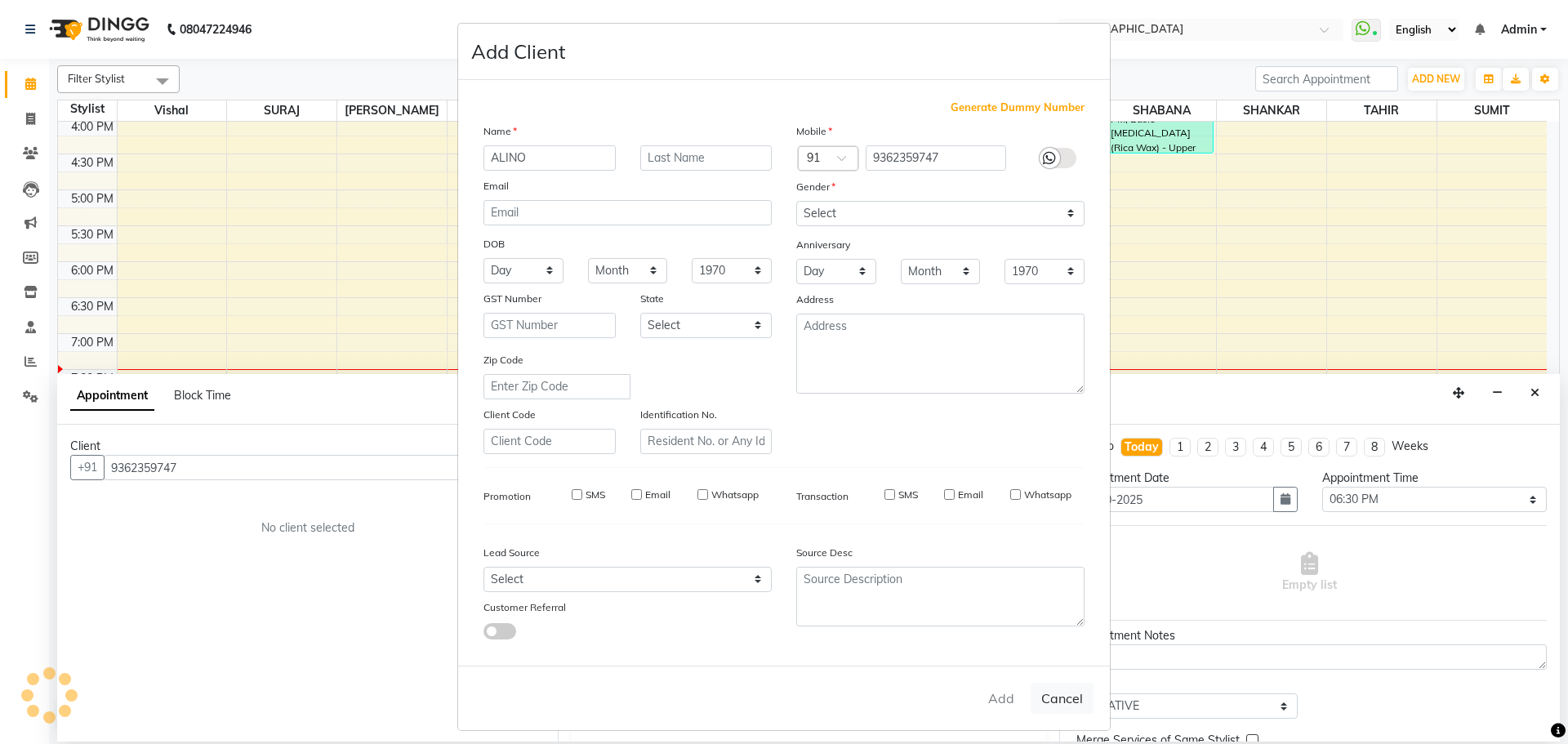
select select
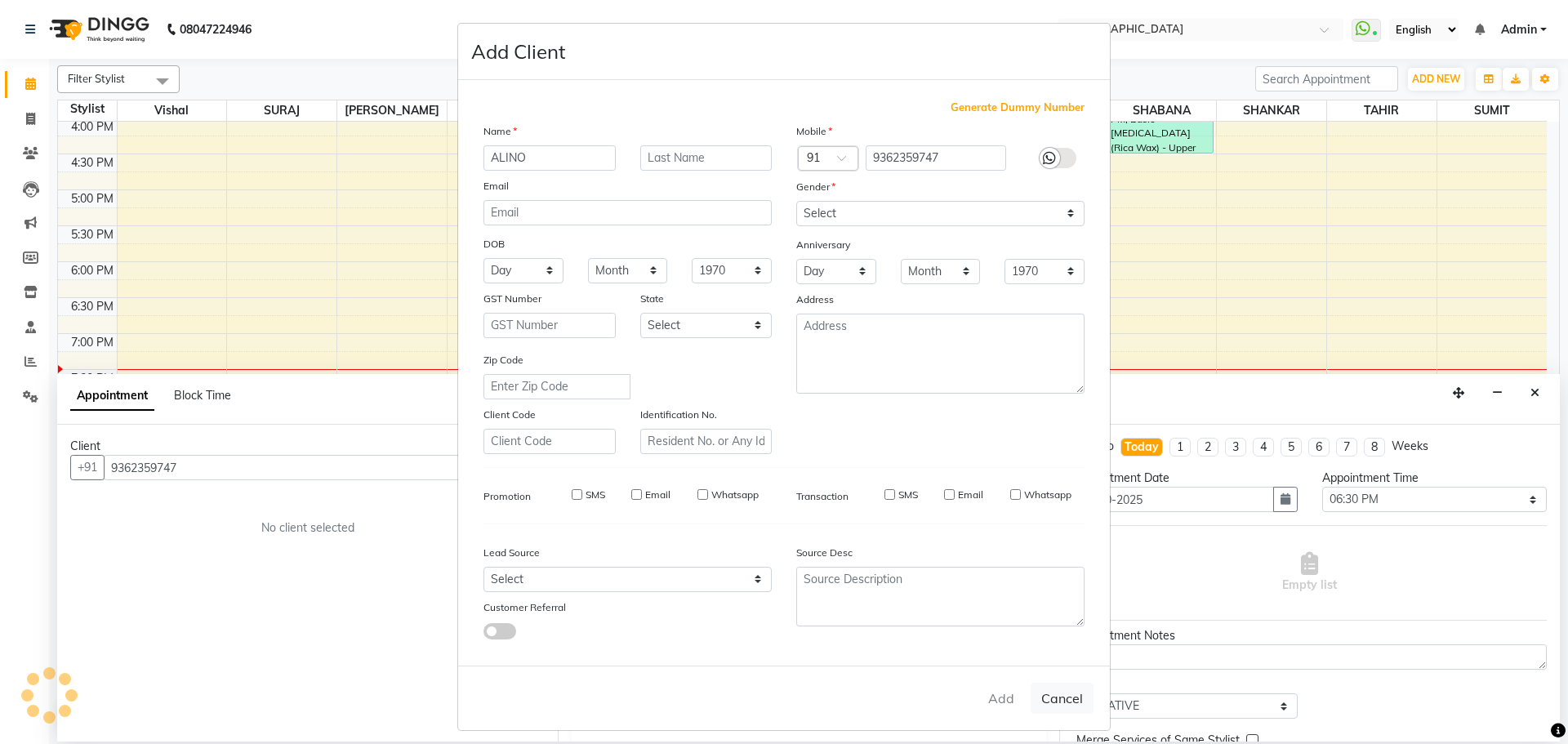
select select
checkbox input "false"
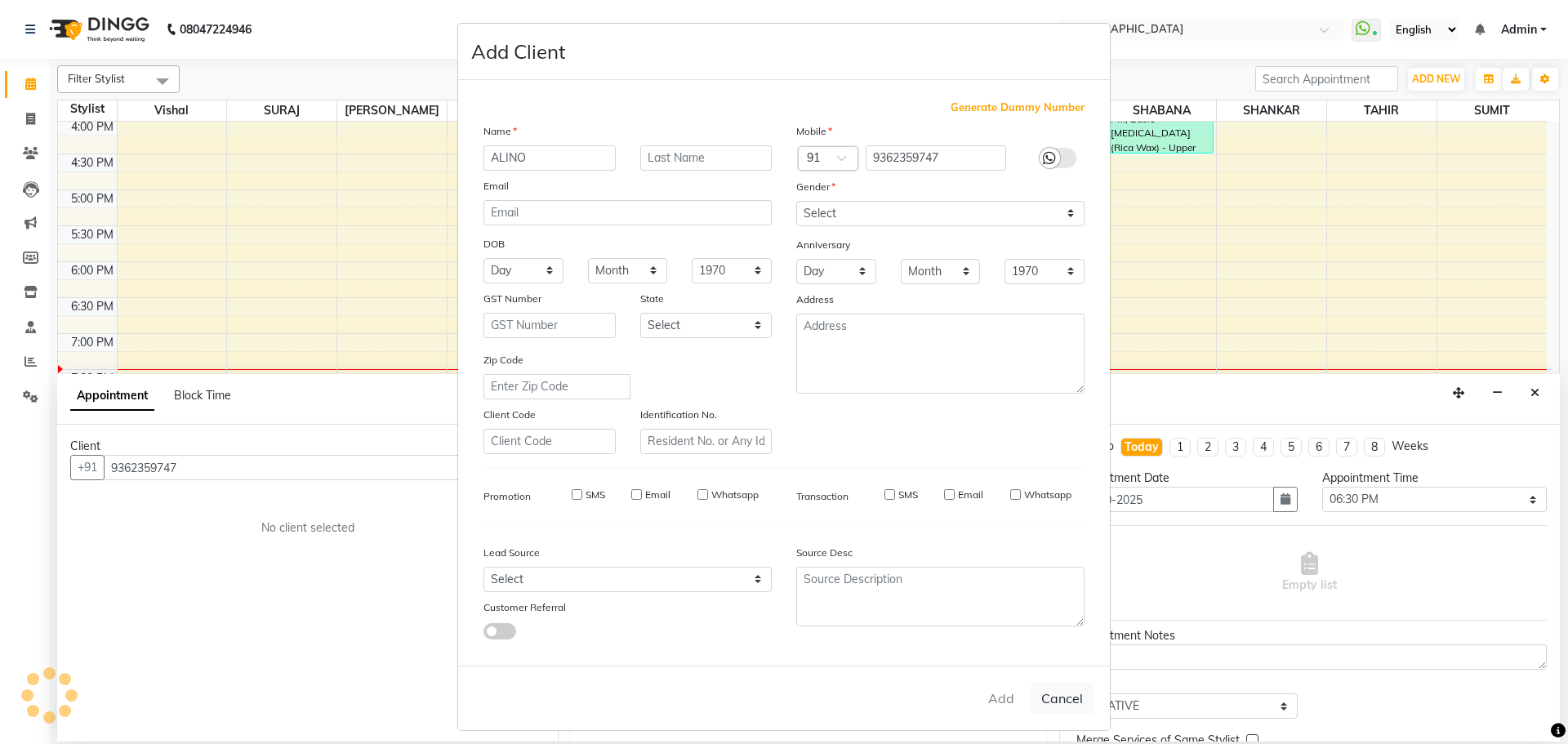
checkbox input "false"
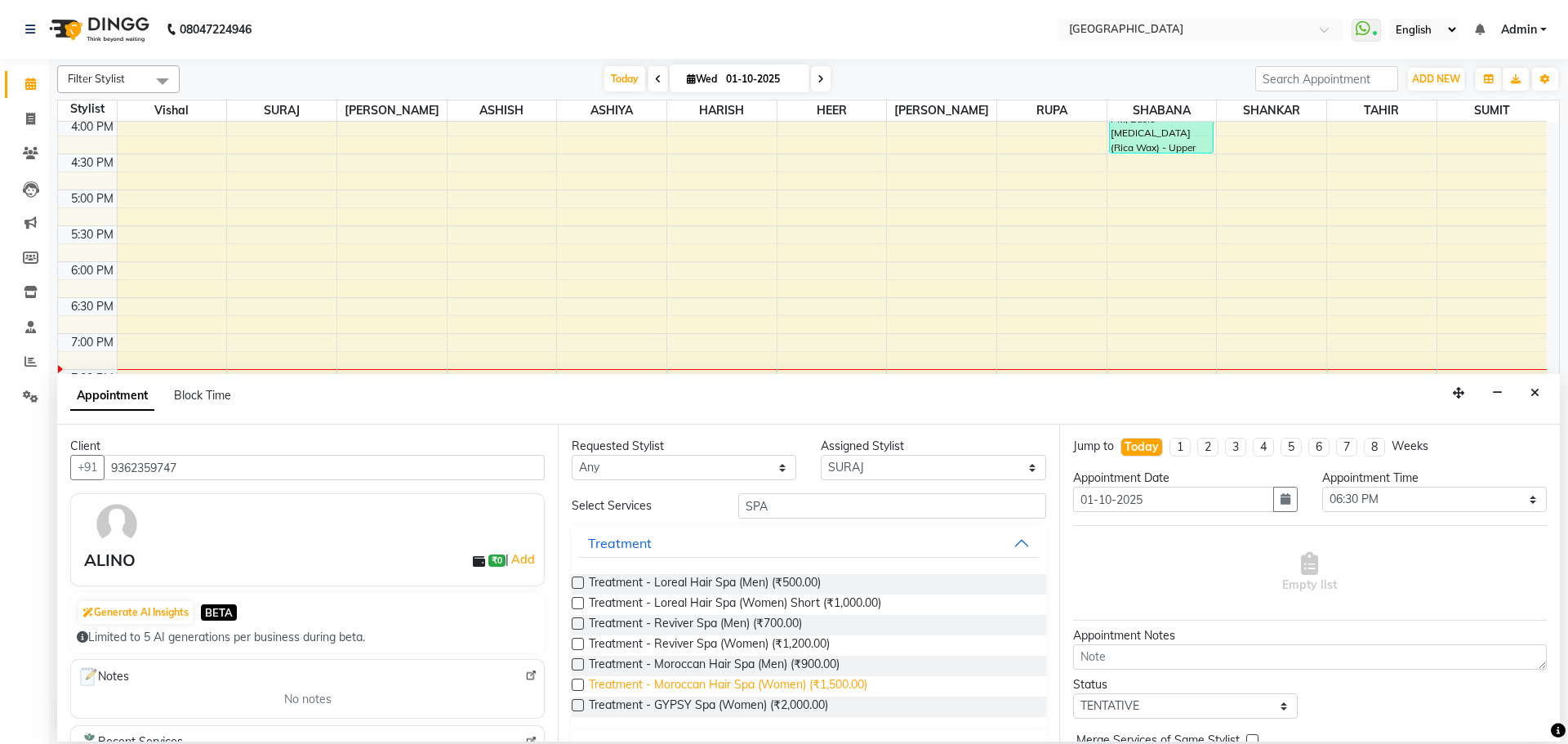
click at [826, 682] on span "Treatment - Moroccan Hair Spa (Women) (₹1,500.00)" at bounding box center [728, 687] width 279 height 21
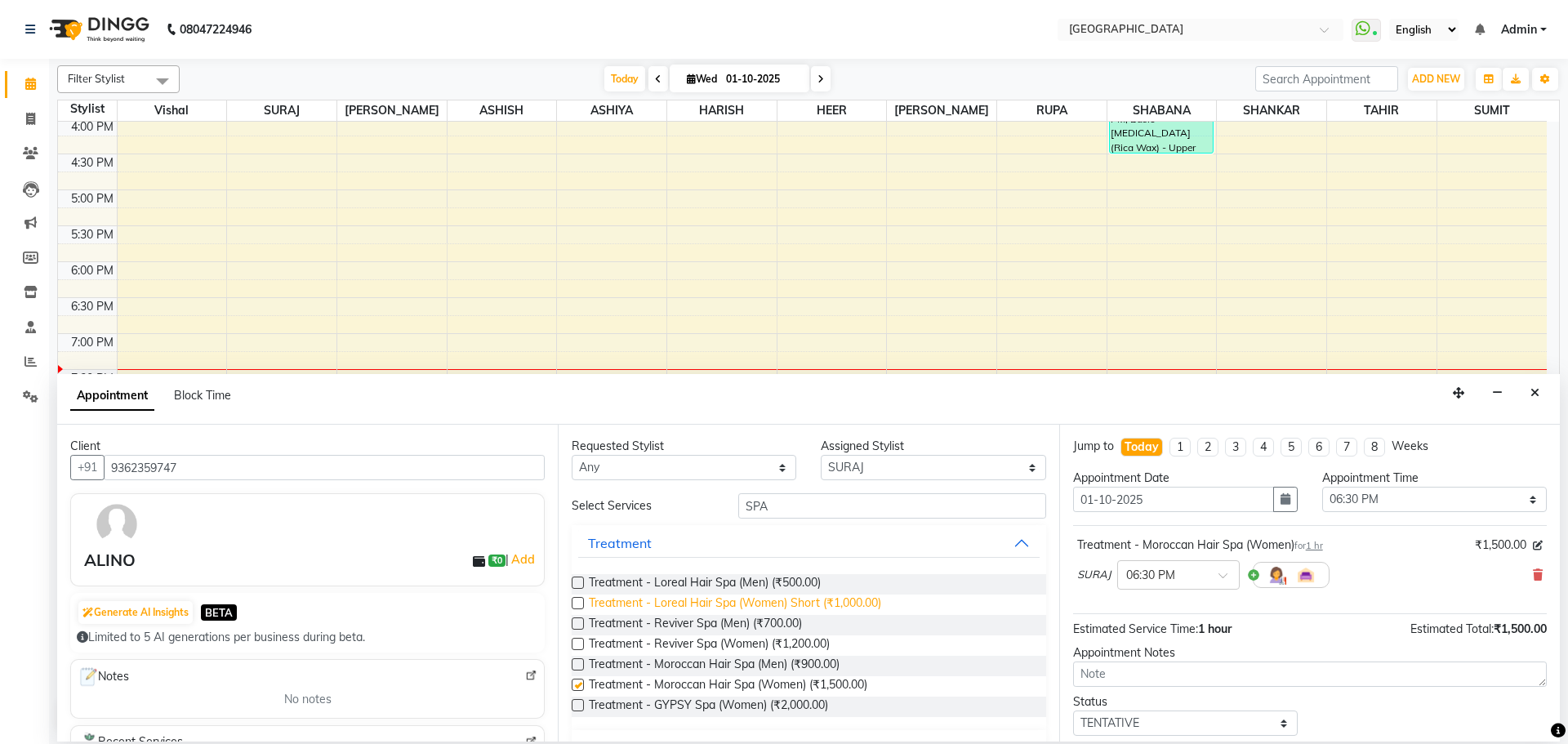
checkbox input "false"
click at [814, 501] on input "SPA" at bounding box center [892, 506] width 308 height 26
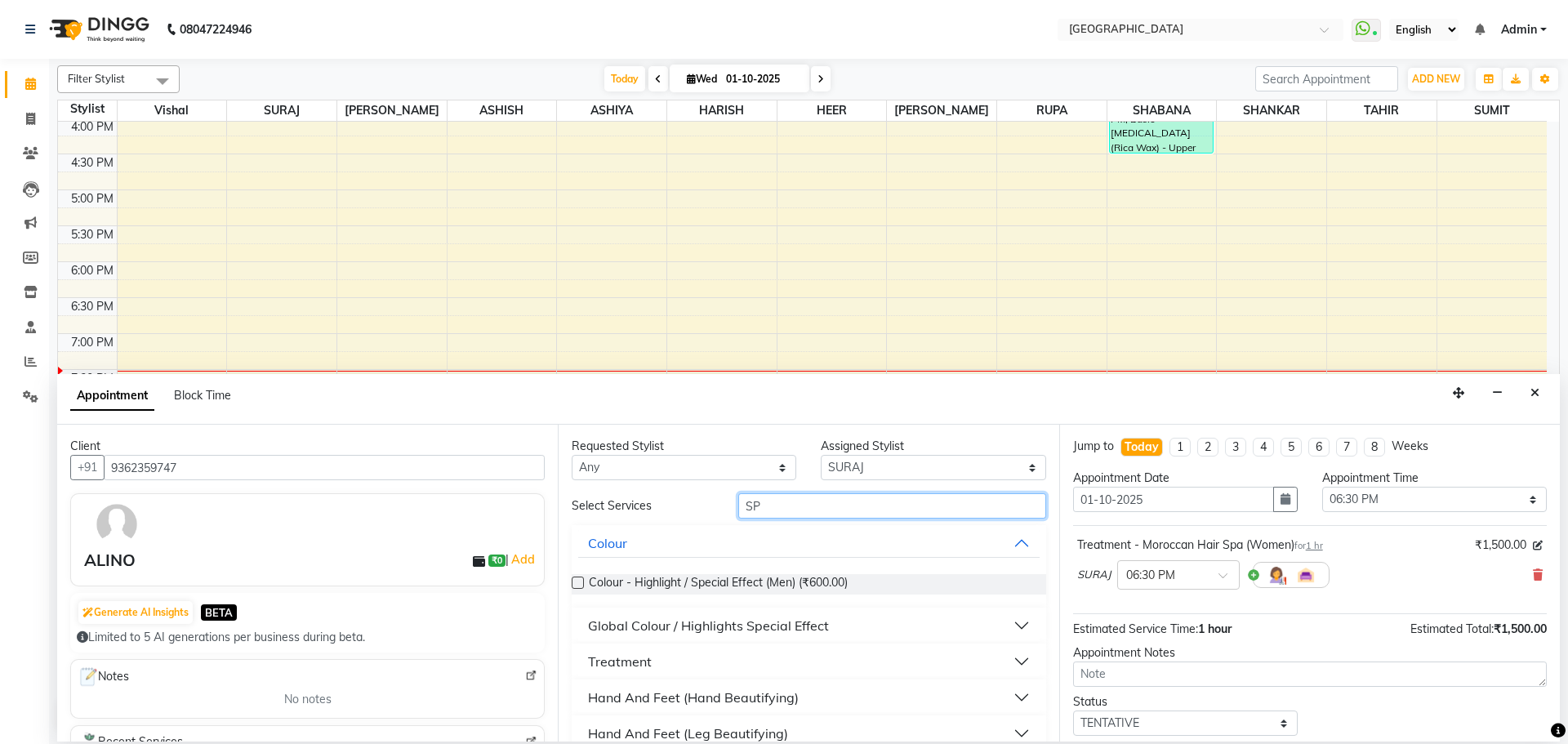
type input "S"
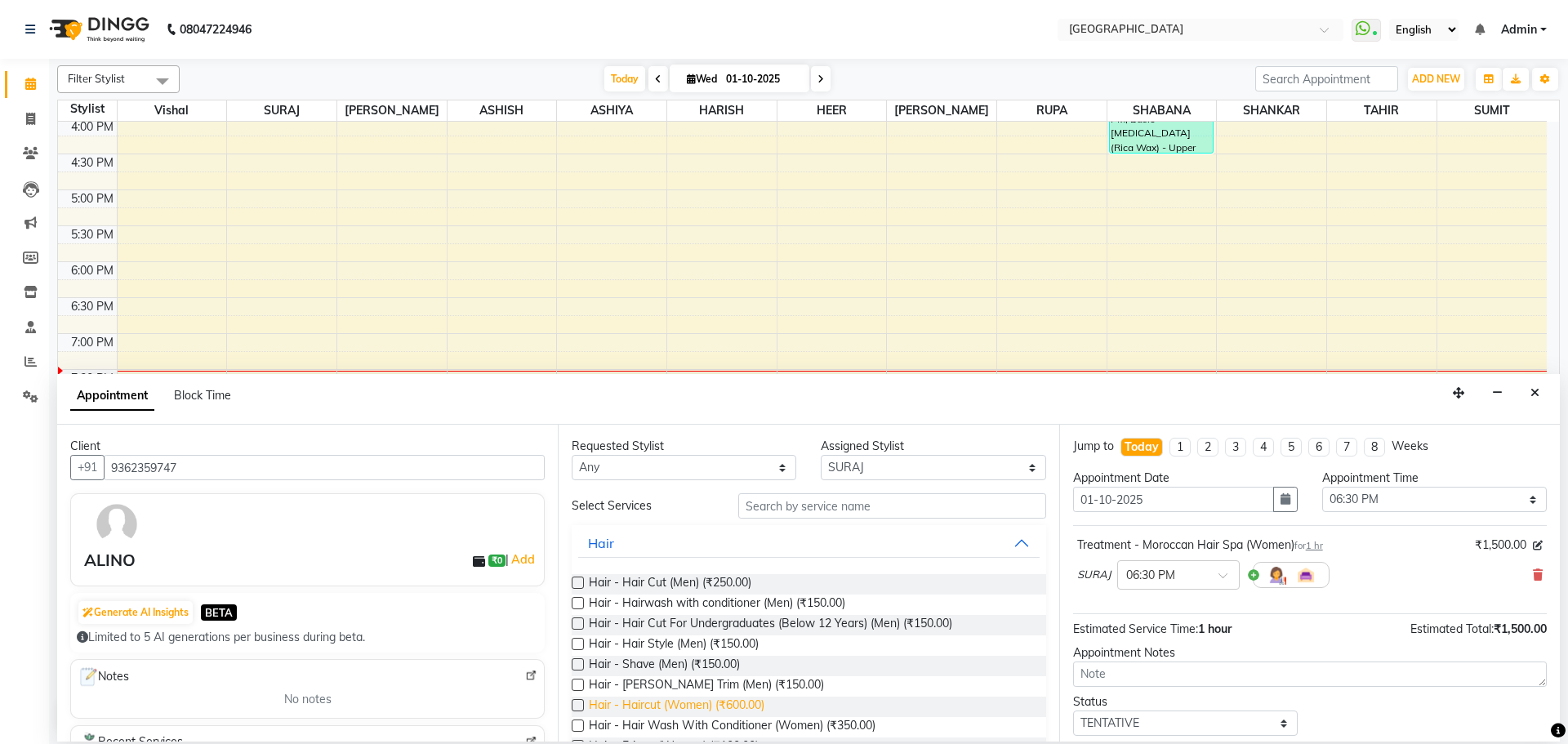
click at [755, 705] on span "Hair - Haircut (Women) (₹600.00)" at bounding box center [677, 706] width 176 height 21
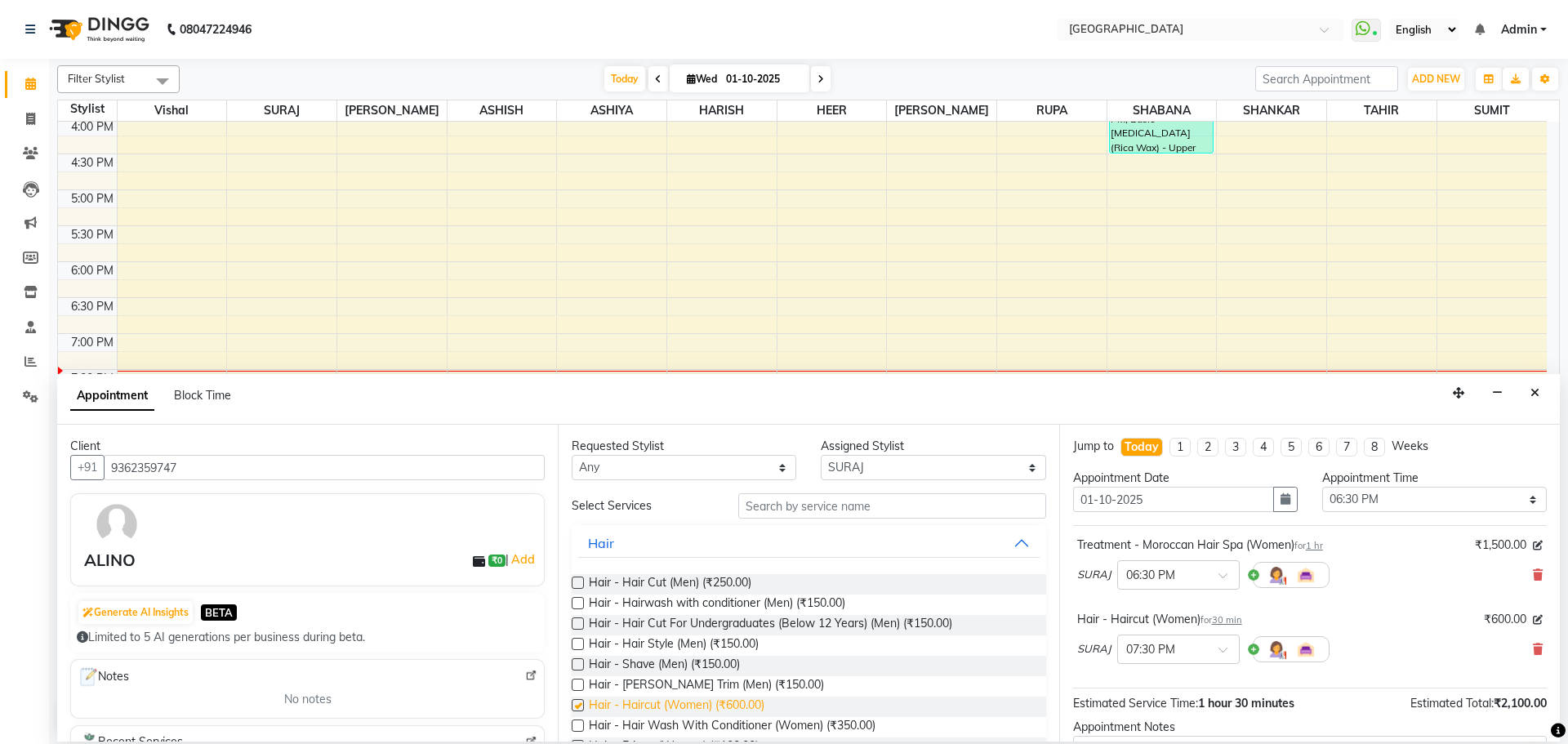
checkbox input "false"
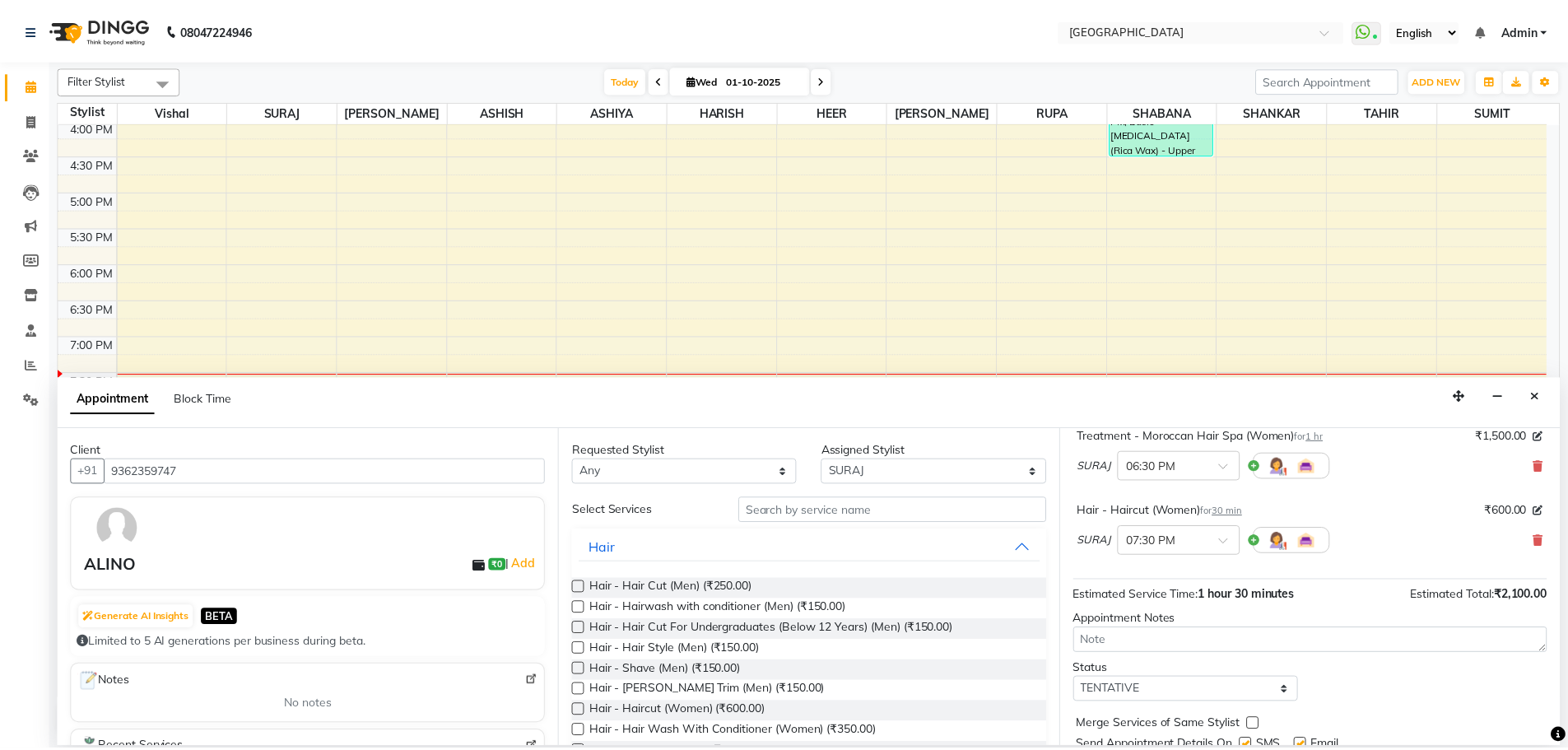
scroll to position [173, 0]
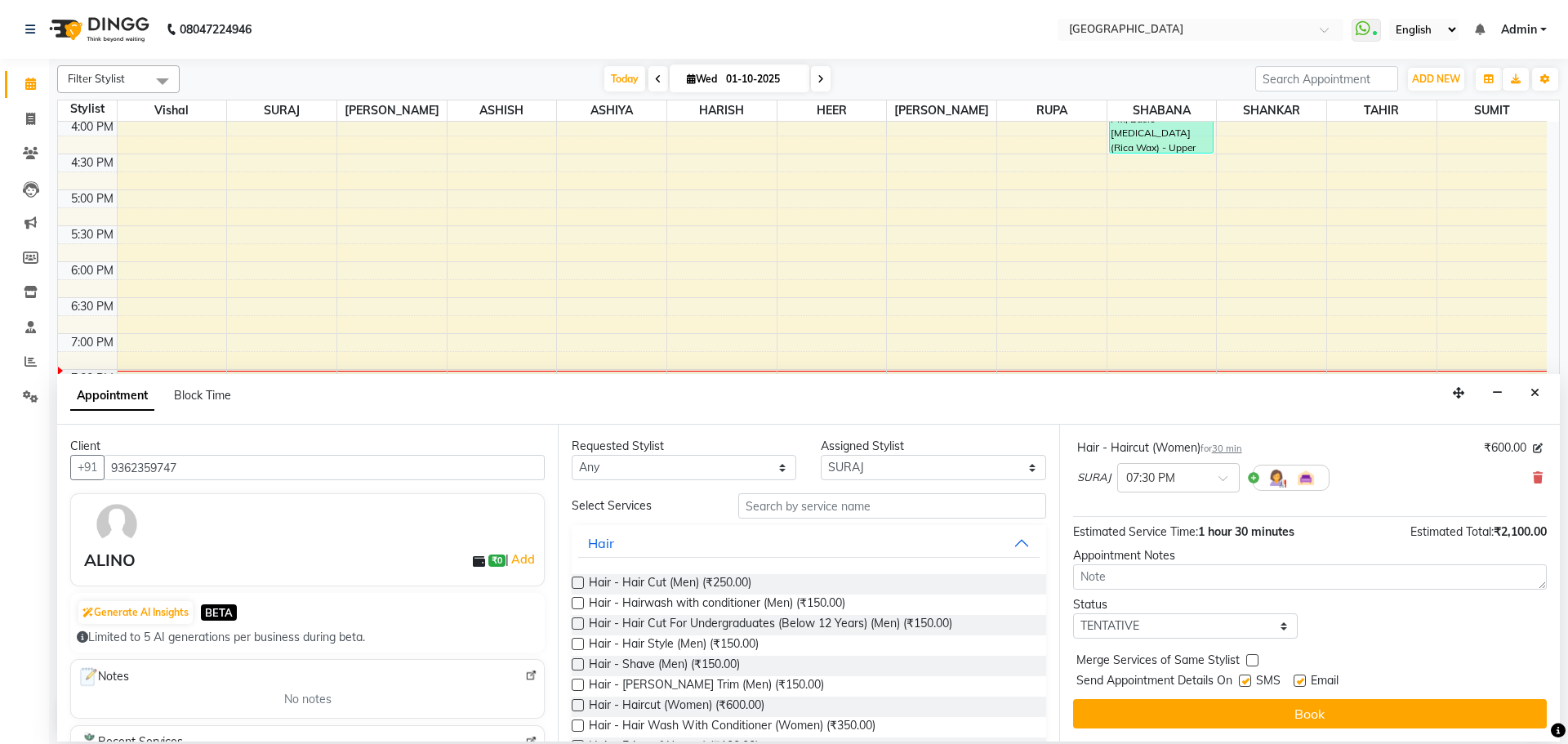
click at [1251, 659] on label at bounding box center [1253, 660] width 12 height 12
click at [1251, 659] on input "checkbox" at bounding box center [1252, 662] width 10 height 10
checkbox input "true"
click at [1212, 621] on select "Select TENTATIVE CONFIRM CHECK-IN UPCOMING" at bounding box center [1185, 626] width 225 height 26
select select "check-in"
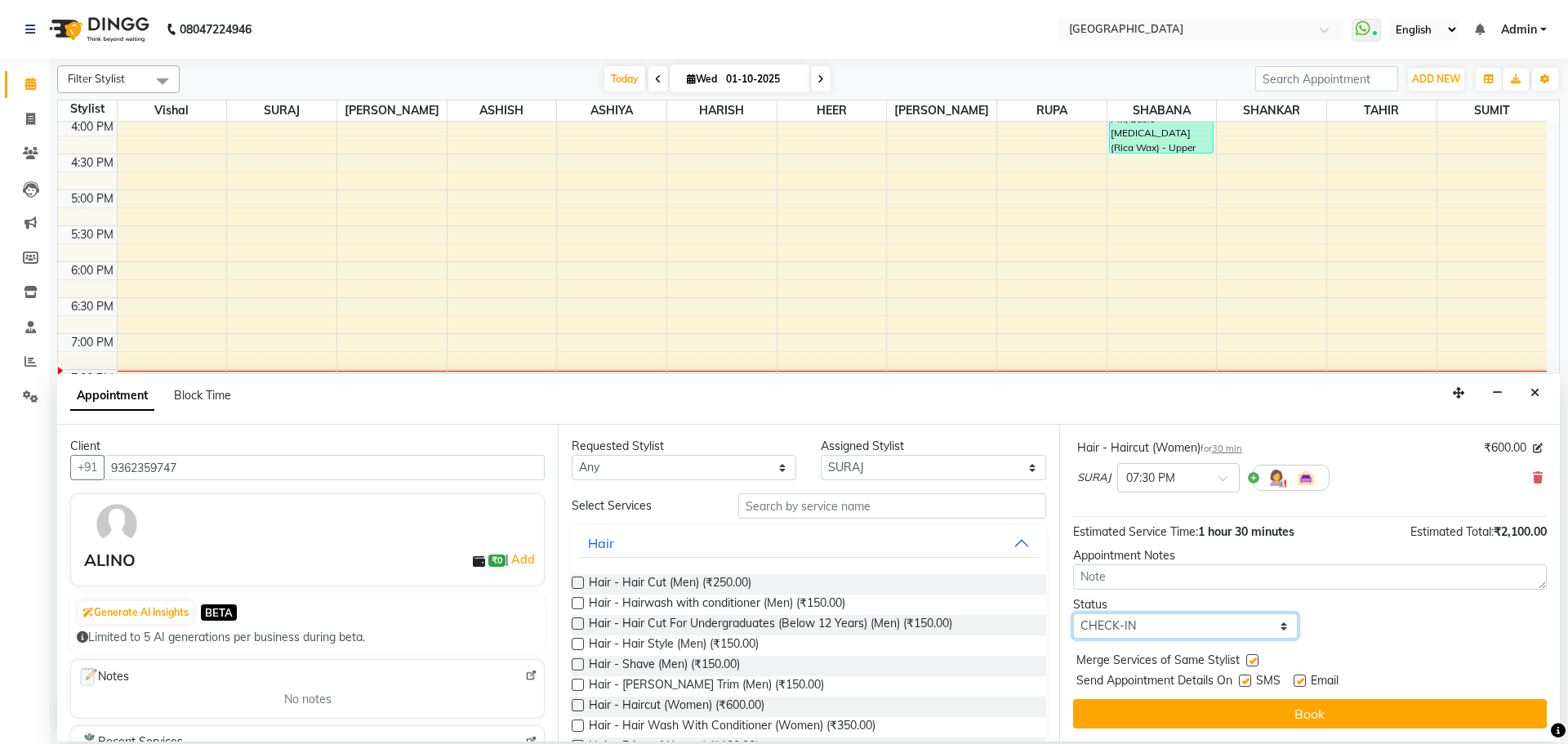
click at [1073, 613] on select "Select TENTATIVE CONFIRM CHECK-IN UPCOMING" at bounding box center [1185, 626] width 225 height 26
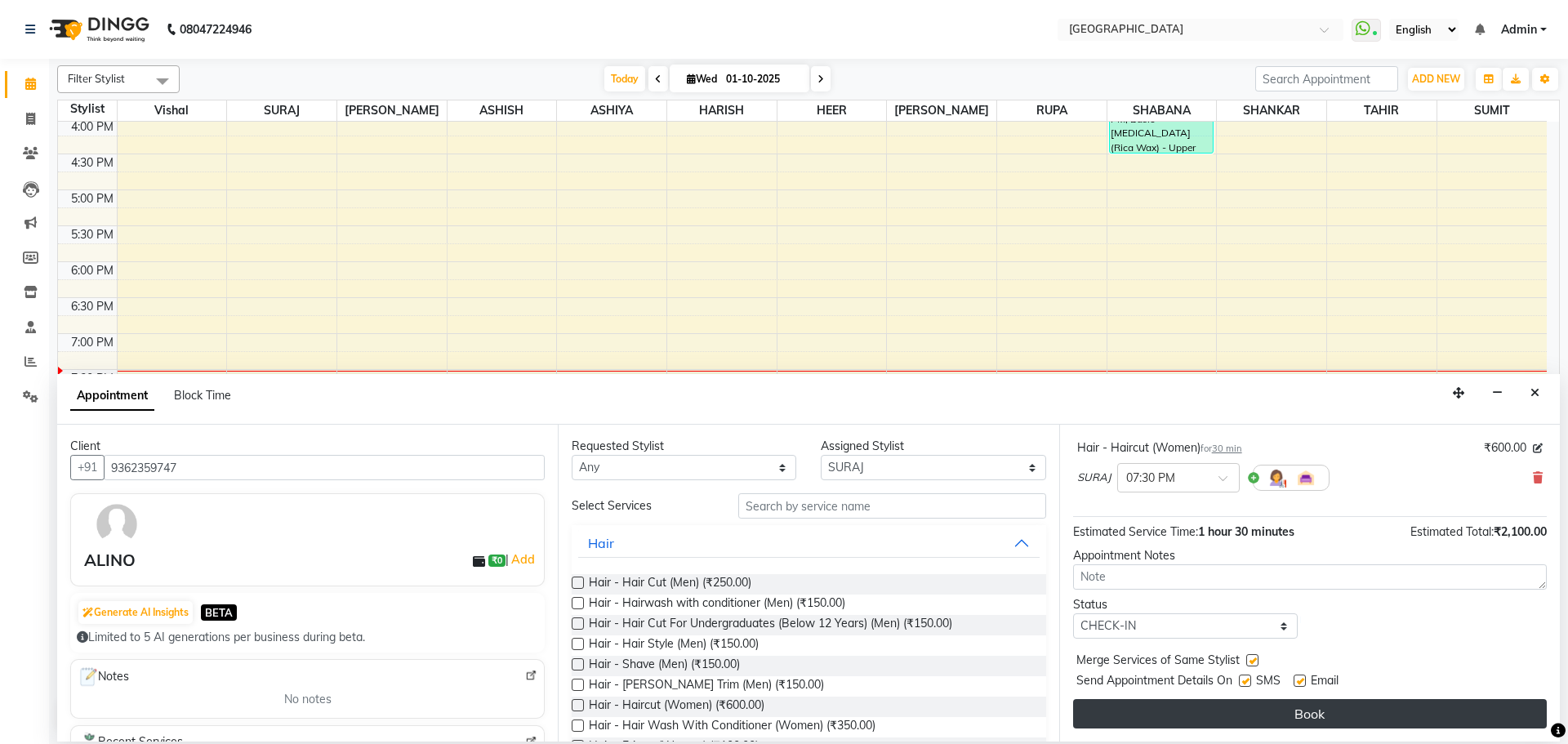
click at [1310, 707] on button "Book" at bounding box center [1310, 713] width 473 height 29
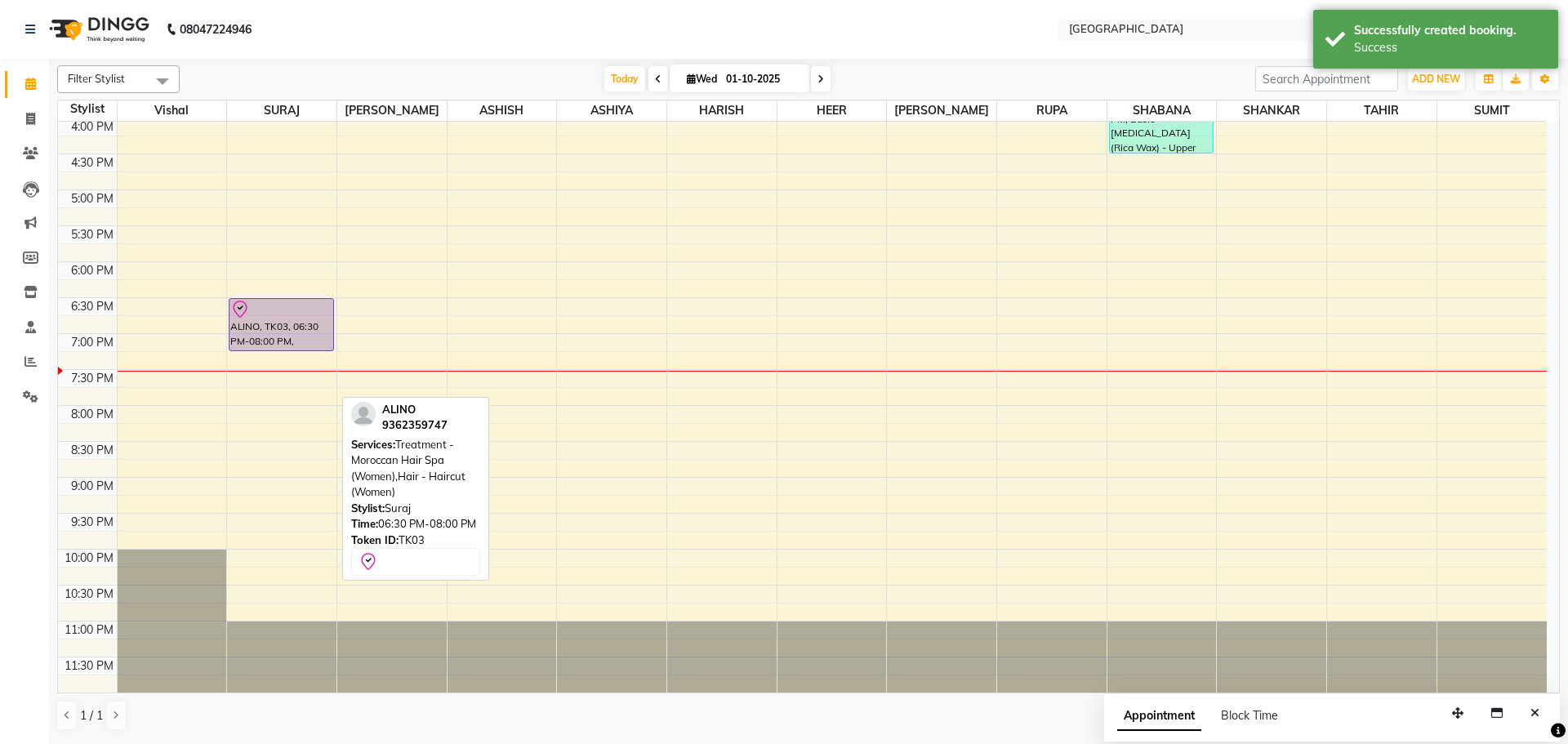
click at [290, 348] on div "ALINO, TK03, 06:30 PM-08:00 PM, Treatment - Moroccan Hair Spa (Women),Hair - Ha…" at bounding box center [282, 118] width 109 height 1149
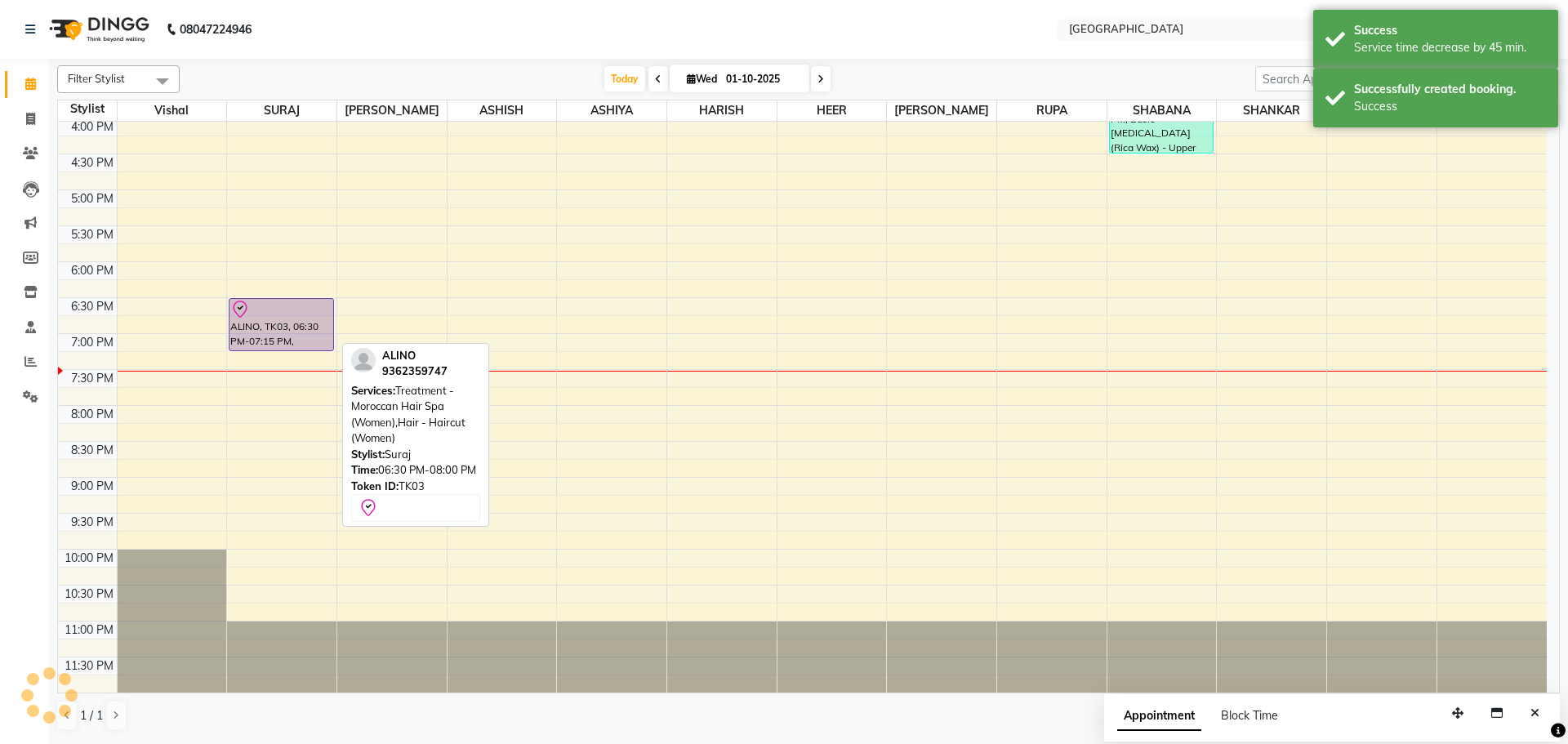
click at [277, 325] on div "ALINO, TK03, 06:30 PM-07:15 PM, Treatment - Moroccan Hair Spa (Women),Hair - Ha…" at bounding box center [281, 325] width 103 height 51
select select "8"
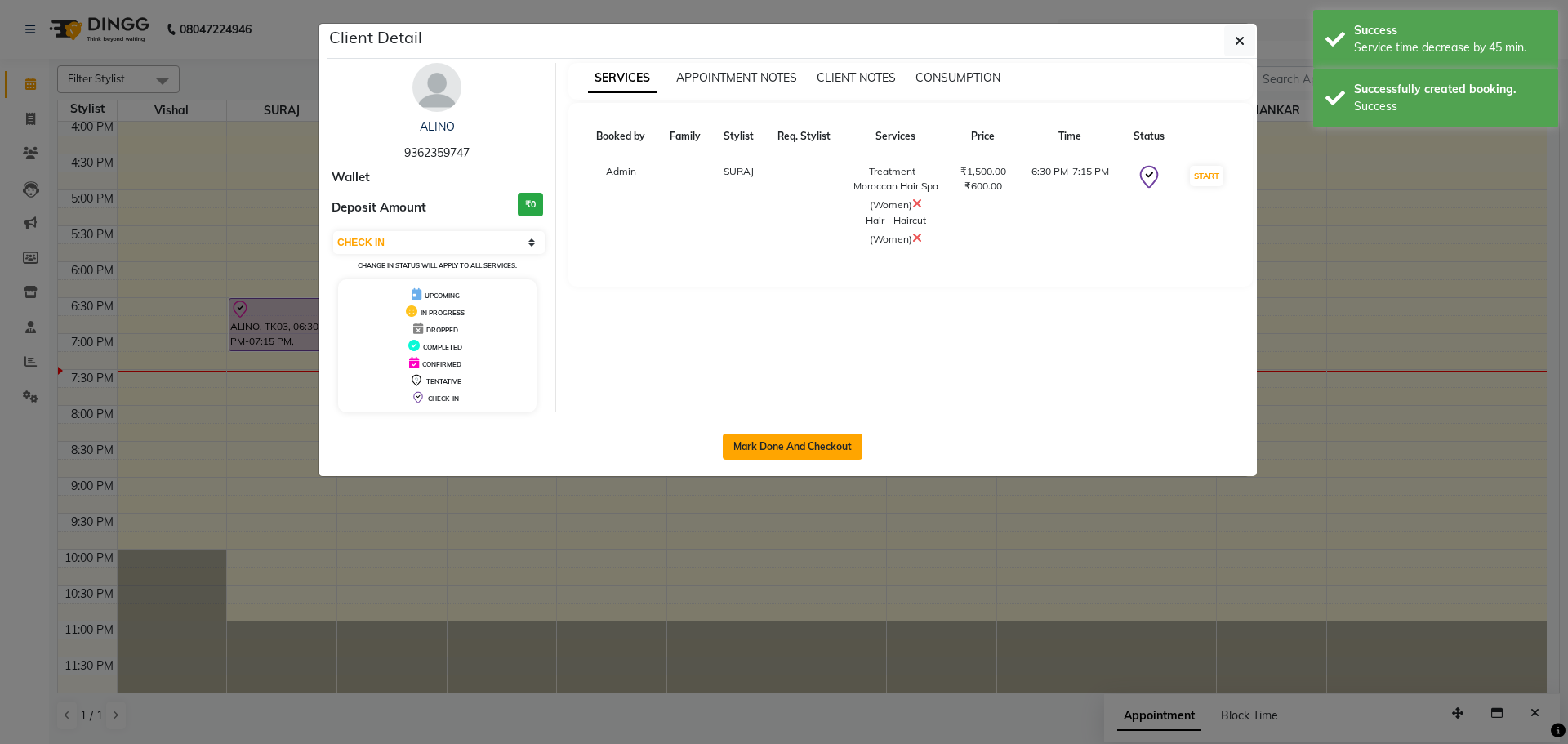
click at [783, 450] on button "Mark Done And Checkout" at bounding box center [792, 447] width 139 height 26
select select "service"
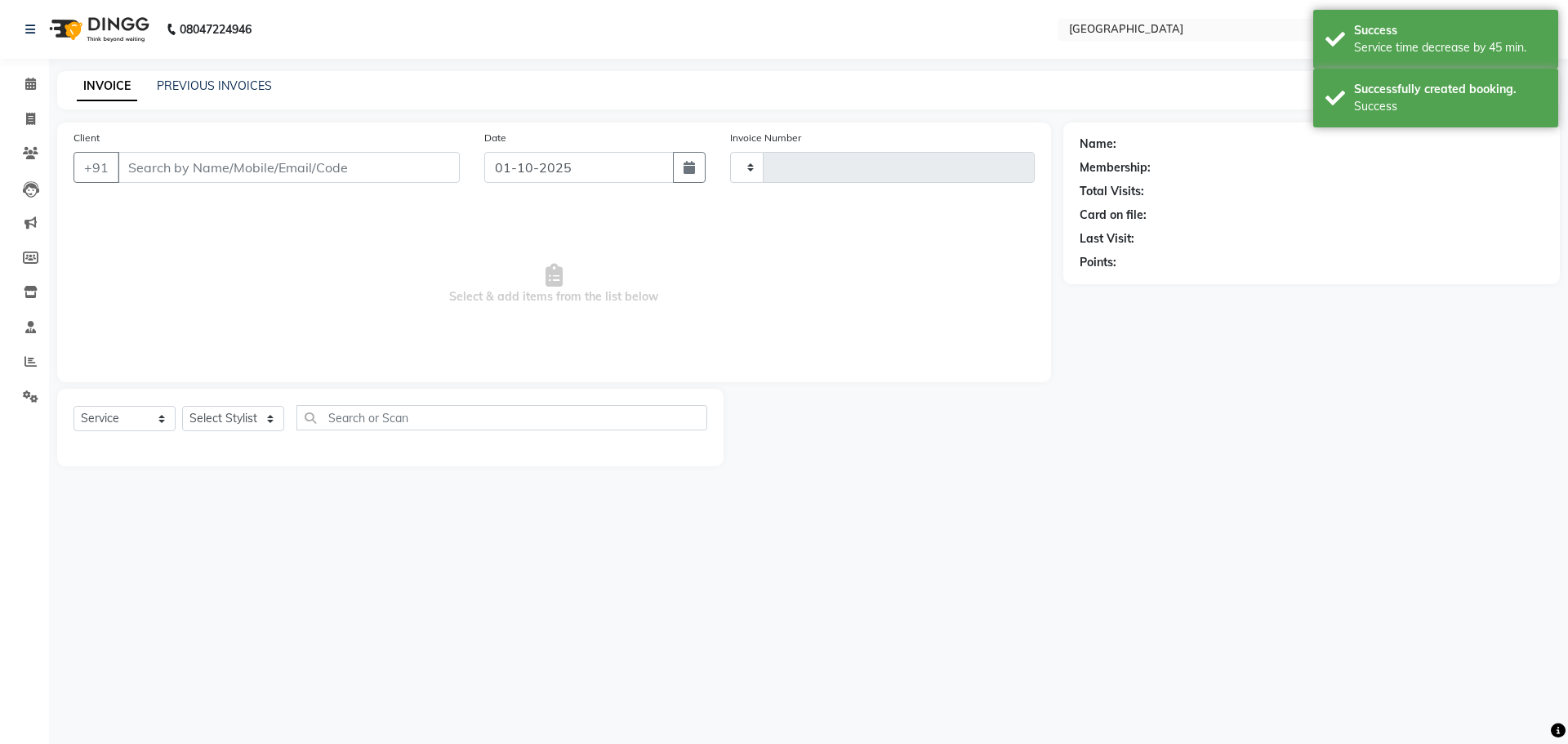
type input "5752"
select select "508"
type input "9362359747"
select select "72805"
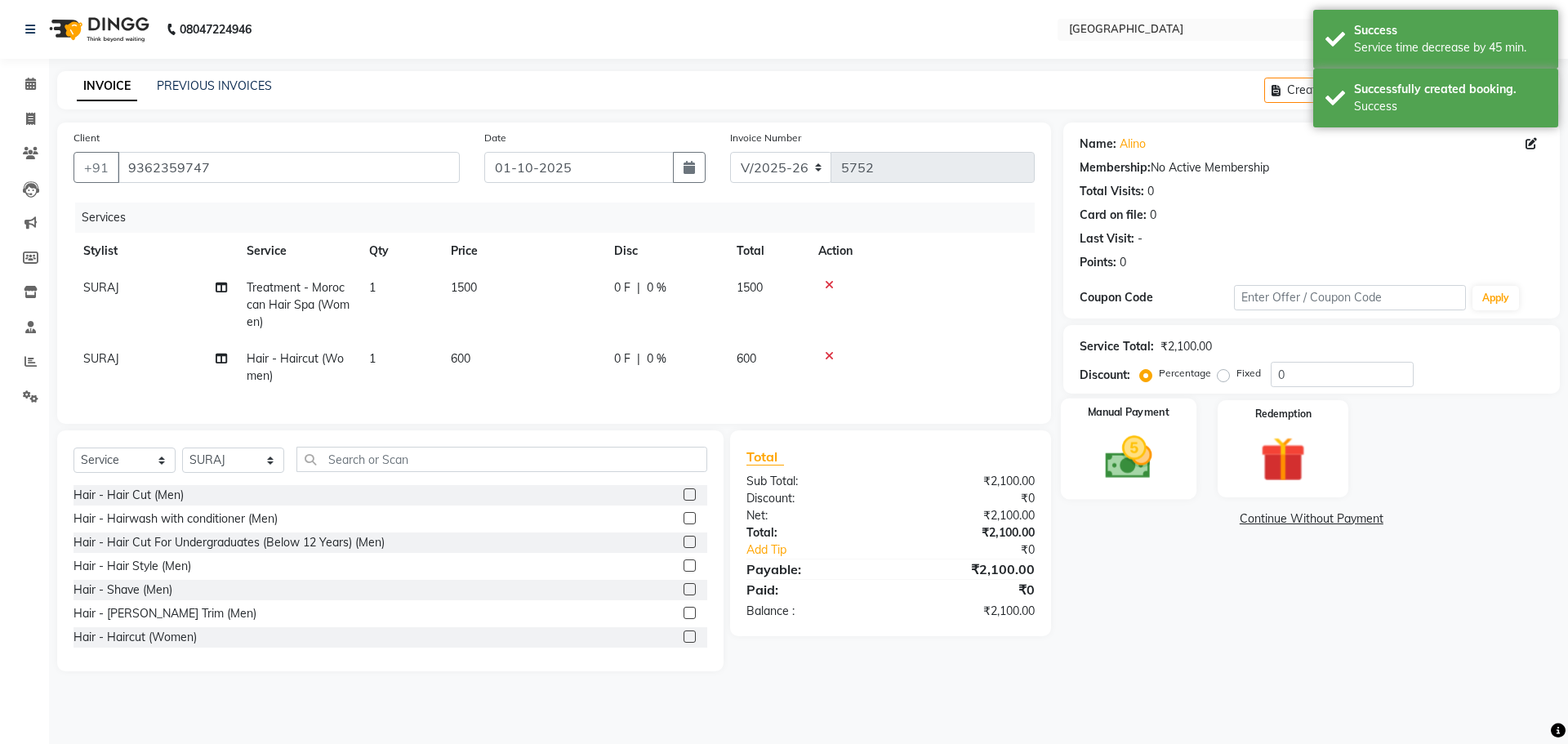
click at [1136, 467] on img at bounding box center [1128, 457] width 76 height 54
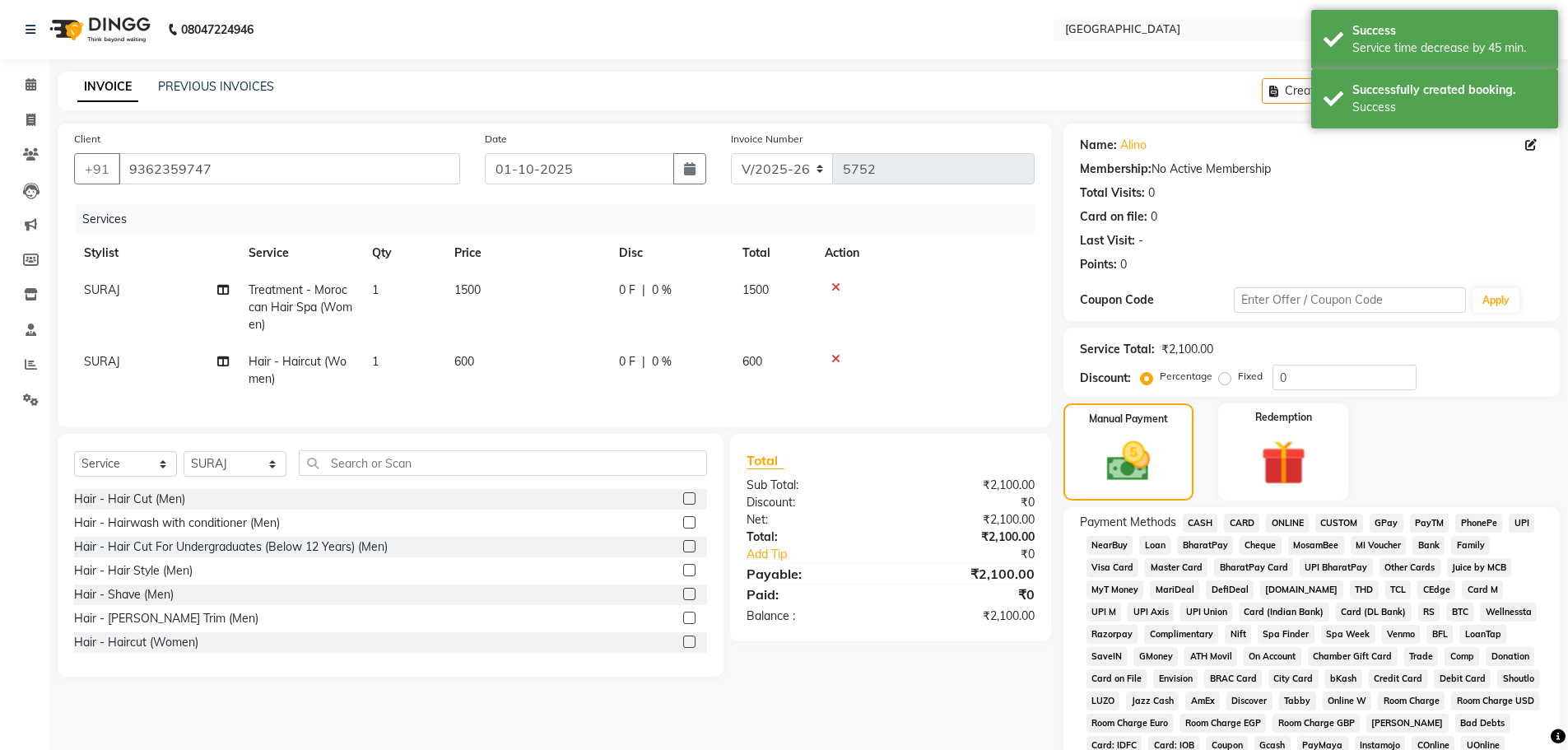
click at [1381, 523] on span "GPay" at bounding box center [1386, 524] width 34 height 19
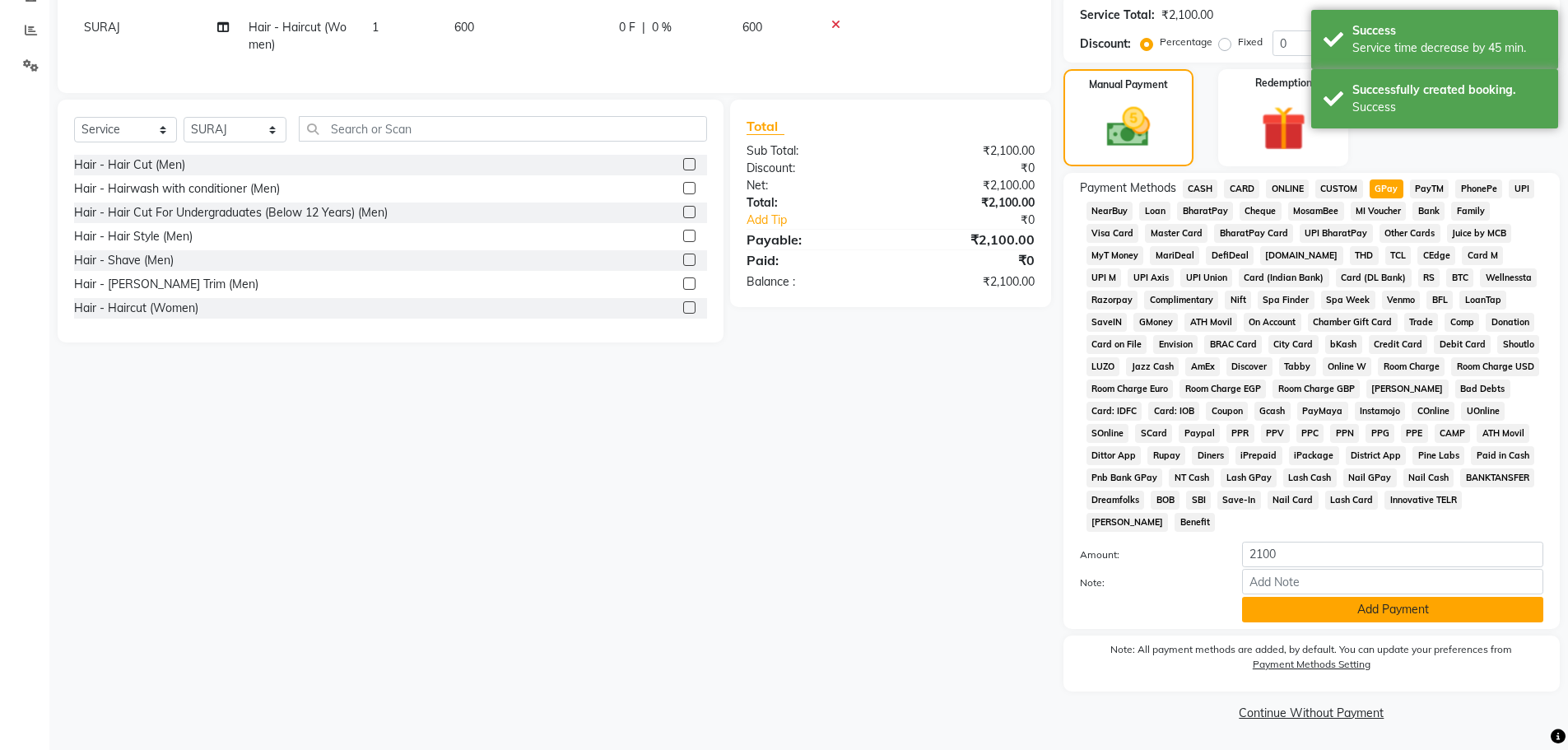
click at [1379, 612] on button "Add Payment" at bounding box center [1393, 610] width 301 height 26
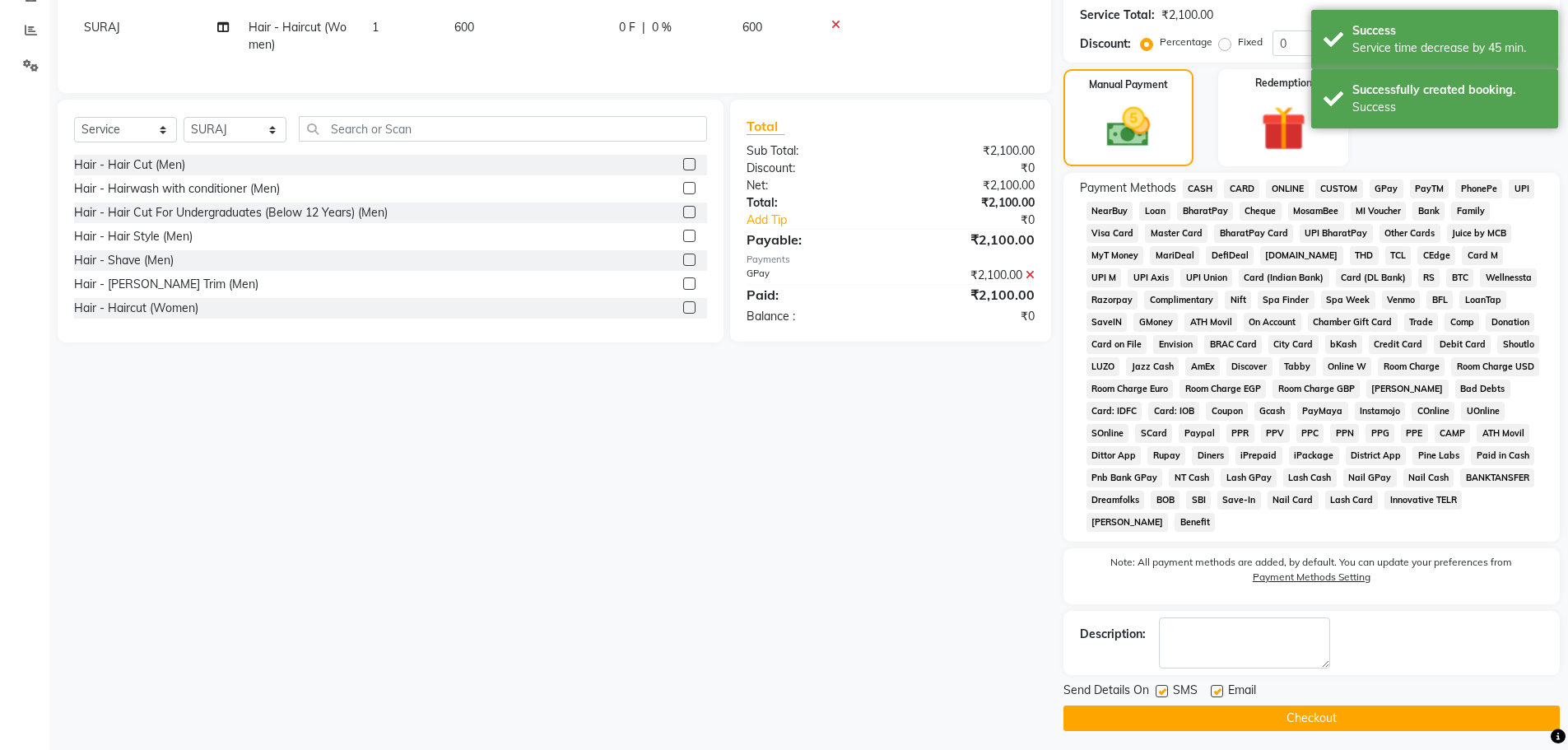
click at [1323, 717] on button "Checkout" at bounding box center [1311, 718] width 496 height 26
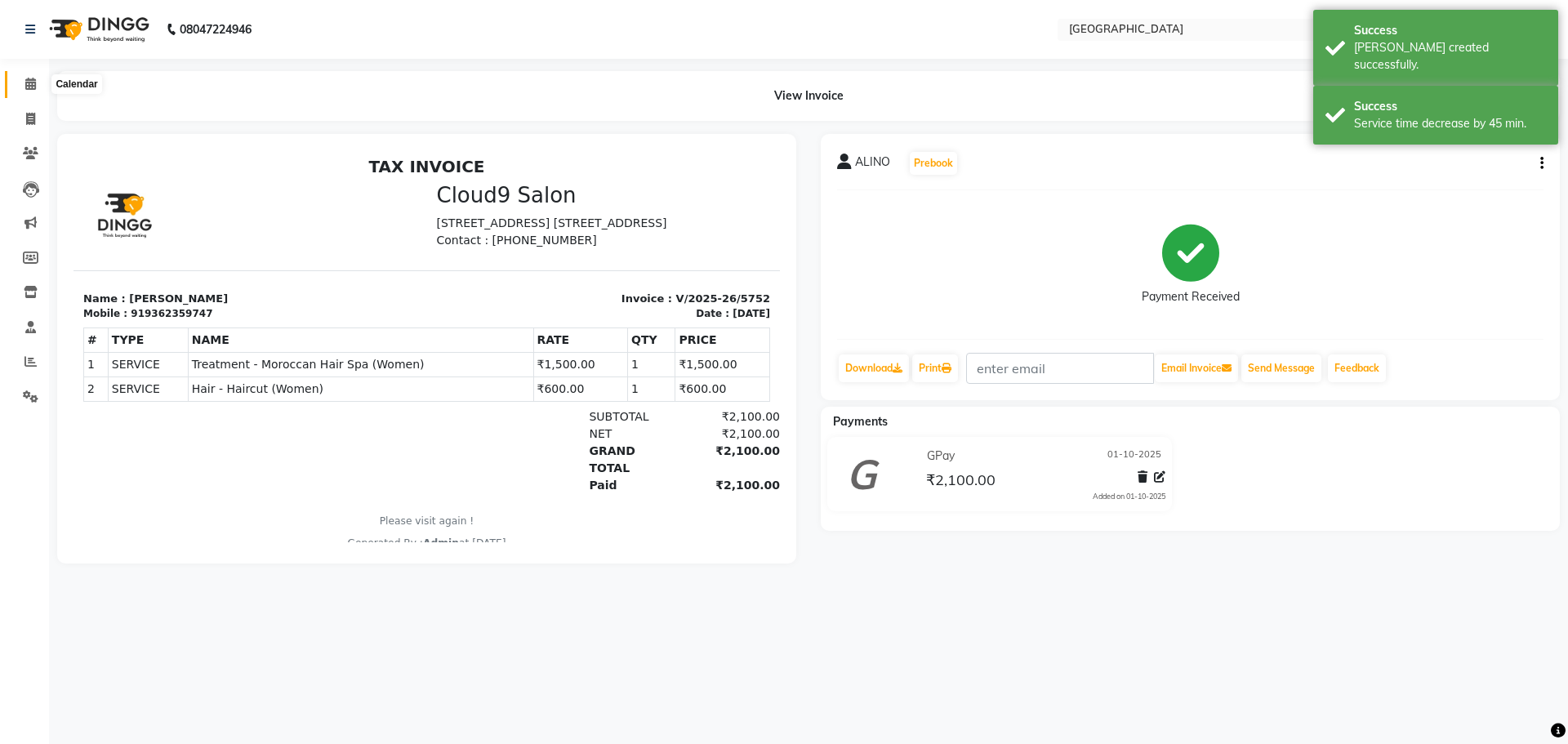
click at [27, 80] on icon at bounding box center [31, 84] width 10 height 12
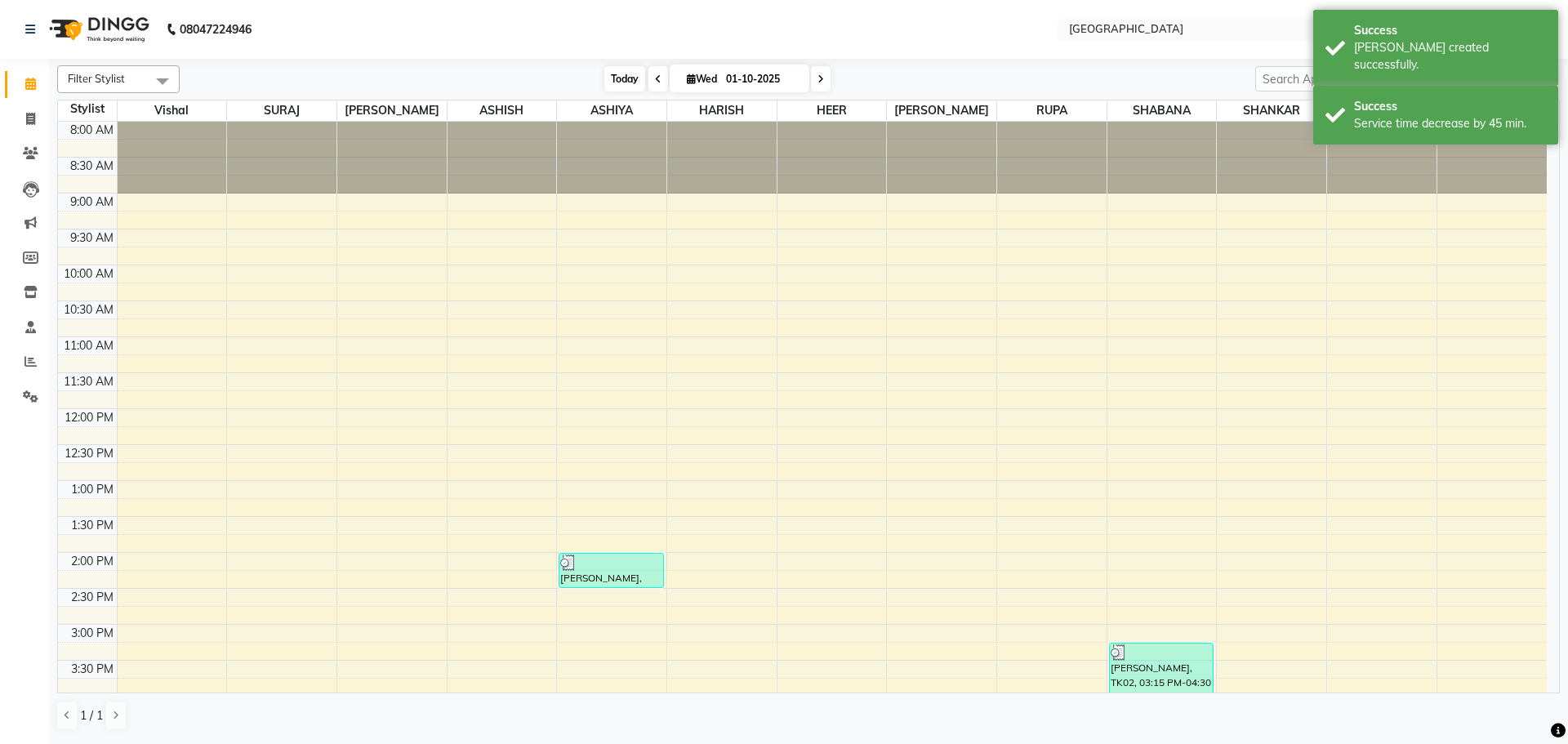
click at [631, 75] on span "Today" at bounding box center [625, 79] width 41 height 26
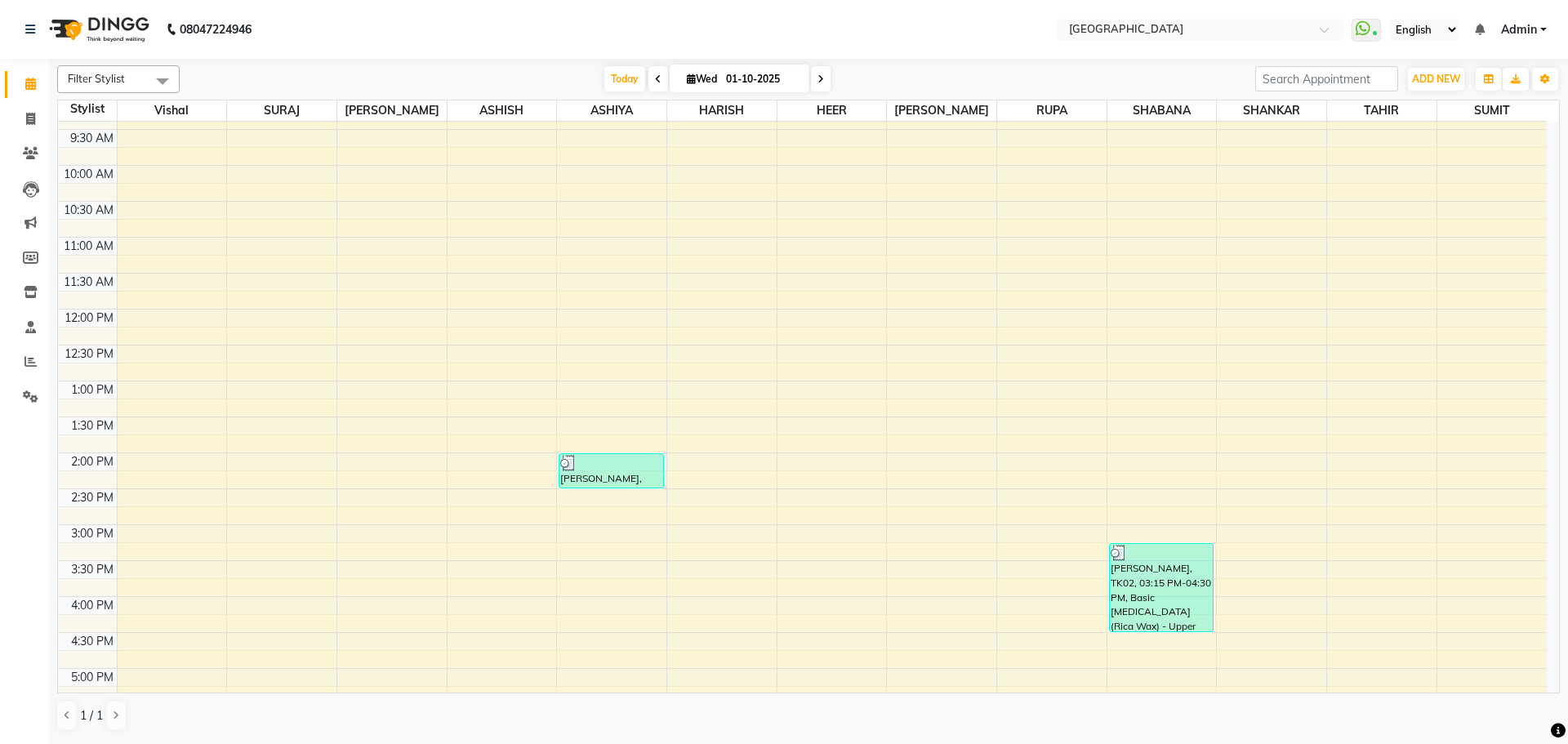
scroll to position [88, 0]
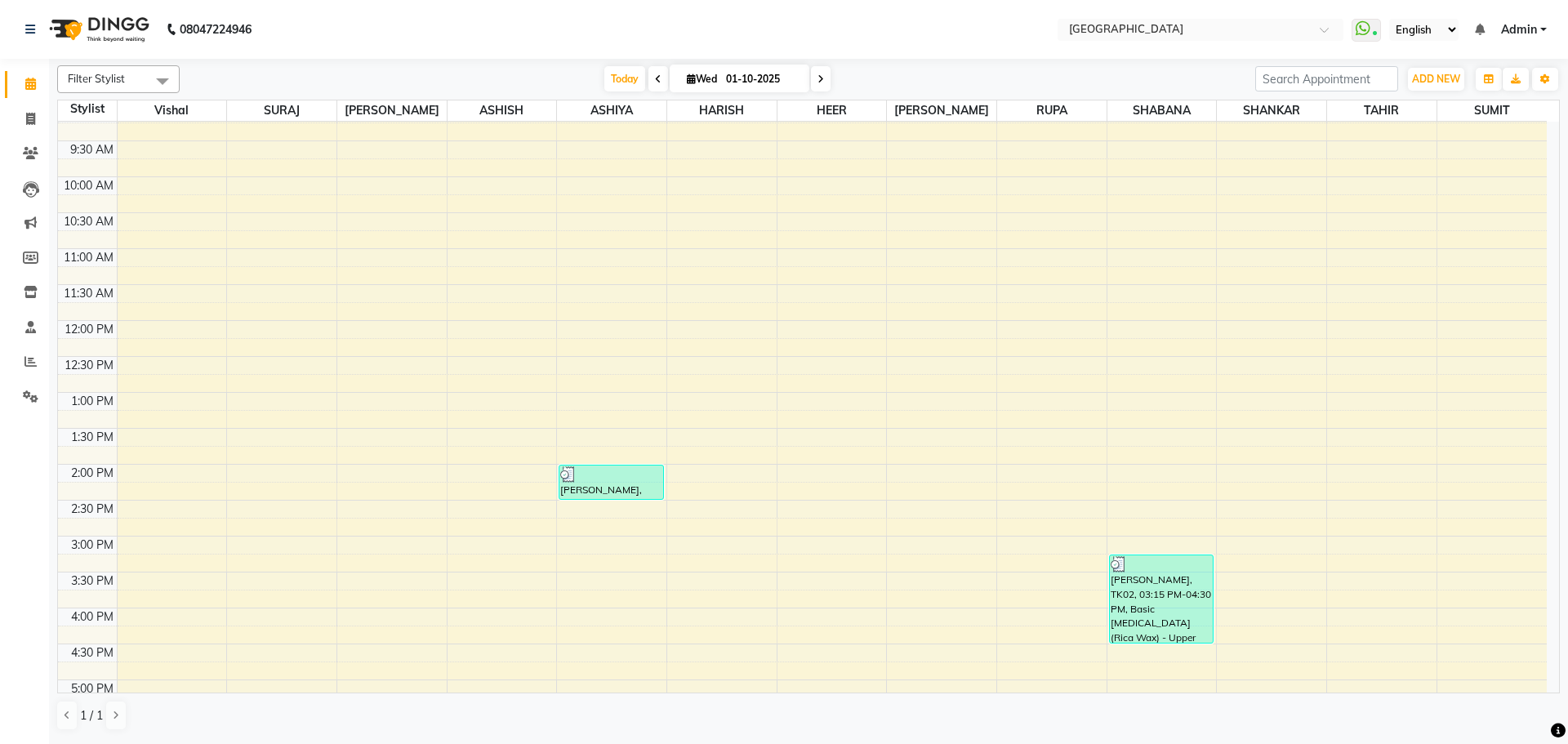
click at [391, 290] on div "8:00 AM 8:30 AM 9:00 AM 9:30 AM 10:00 AM 10:30 AM 11:00 AM 11:30 AM 12:00 PM 12…" at bounding box center [802, 607] width 1489 height 1149
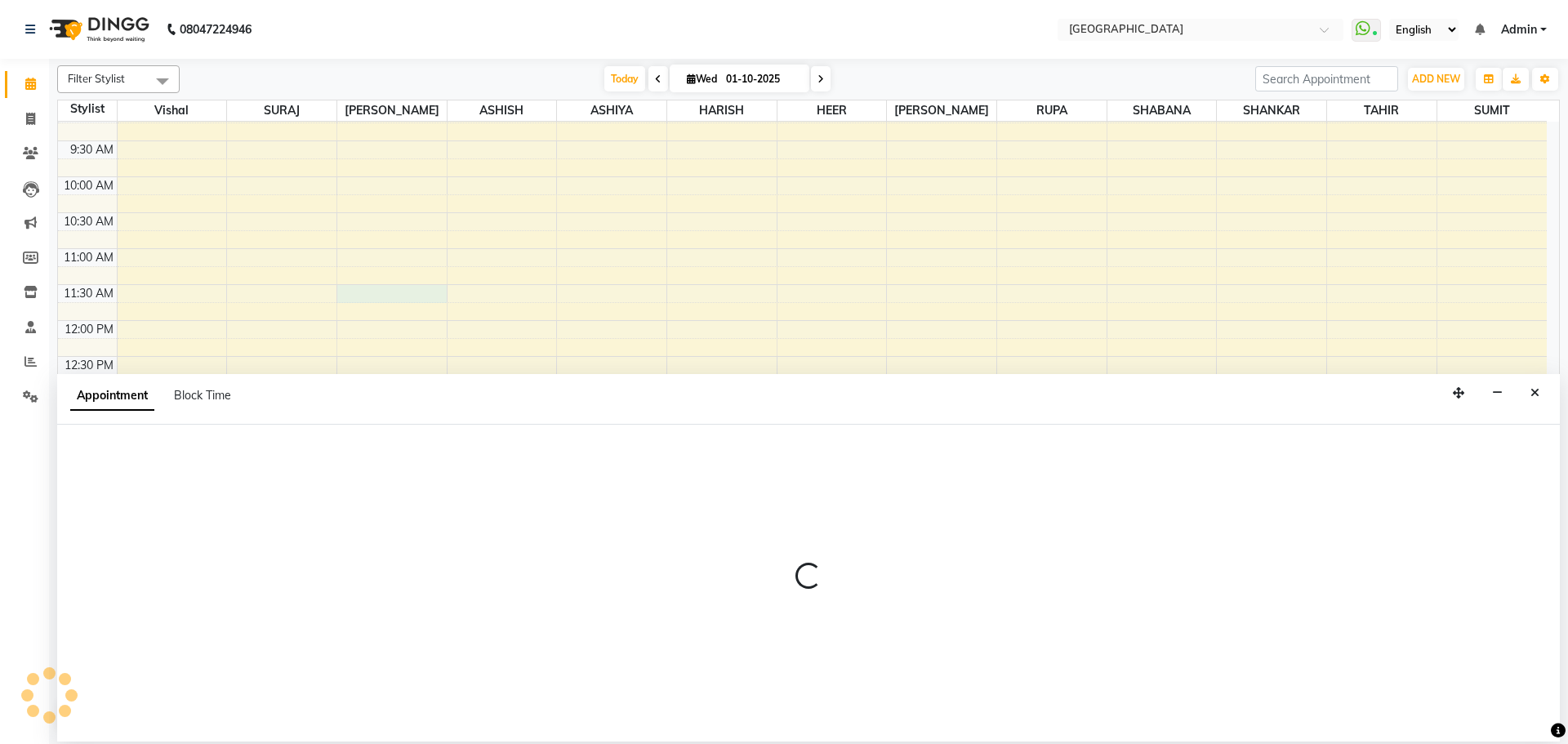
select select "70101"
select select "690"
select select "tentative"
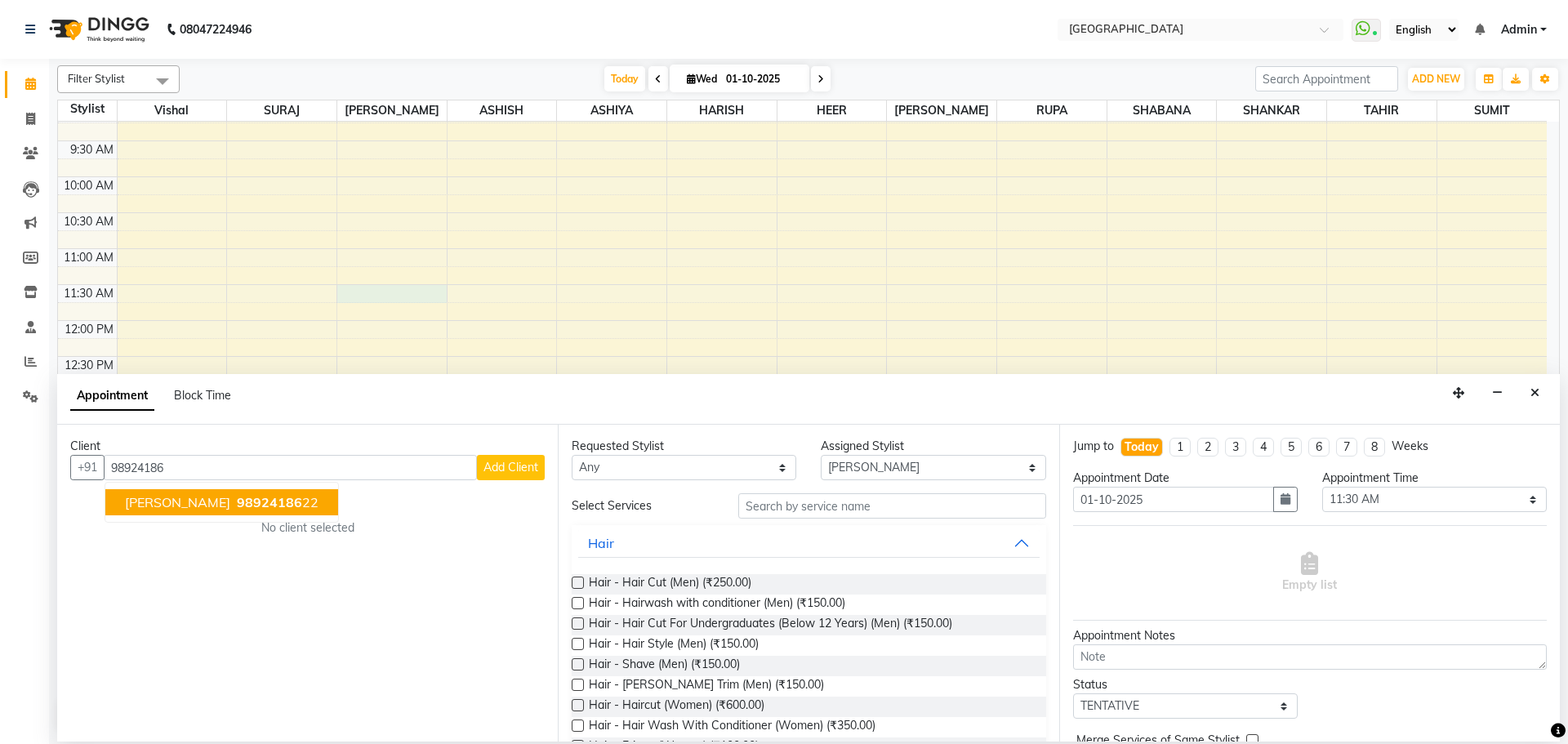
click at [288, 510] on button "[PERSON_NAME] 98924186 22" at bounding box center [221, 502] width 232 height 26
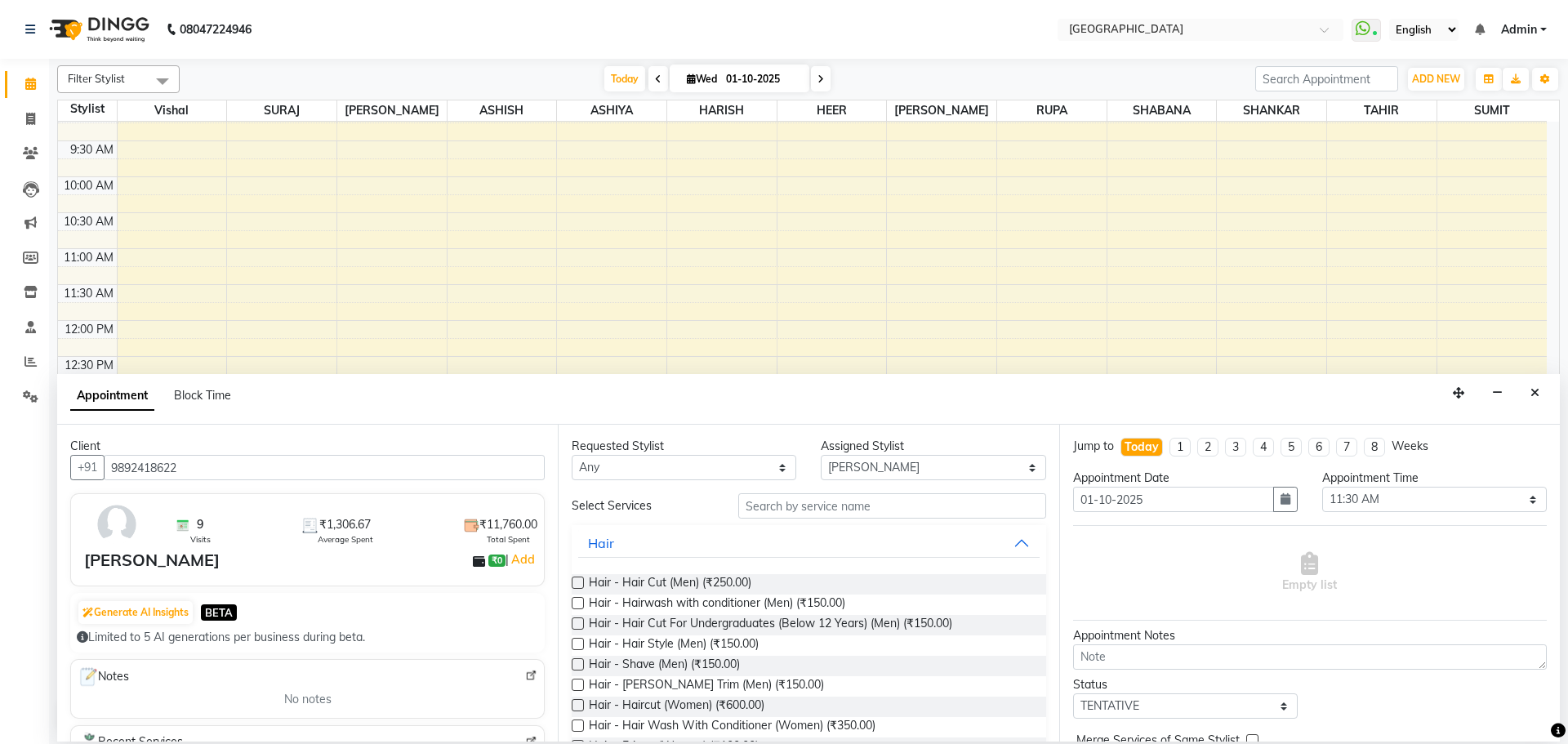
type input "9892418622"
click at [972, 514] on input "text" at bounding box center [892, 506] width 308 height 26
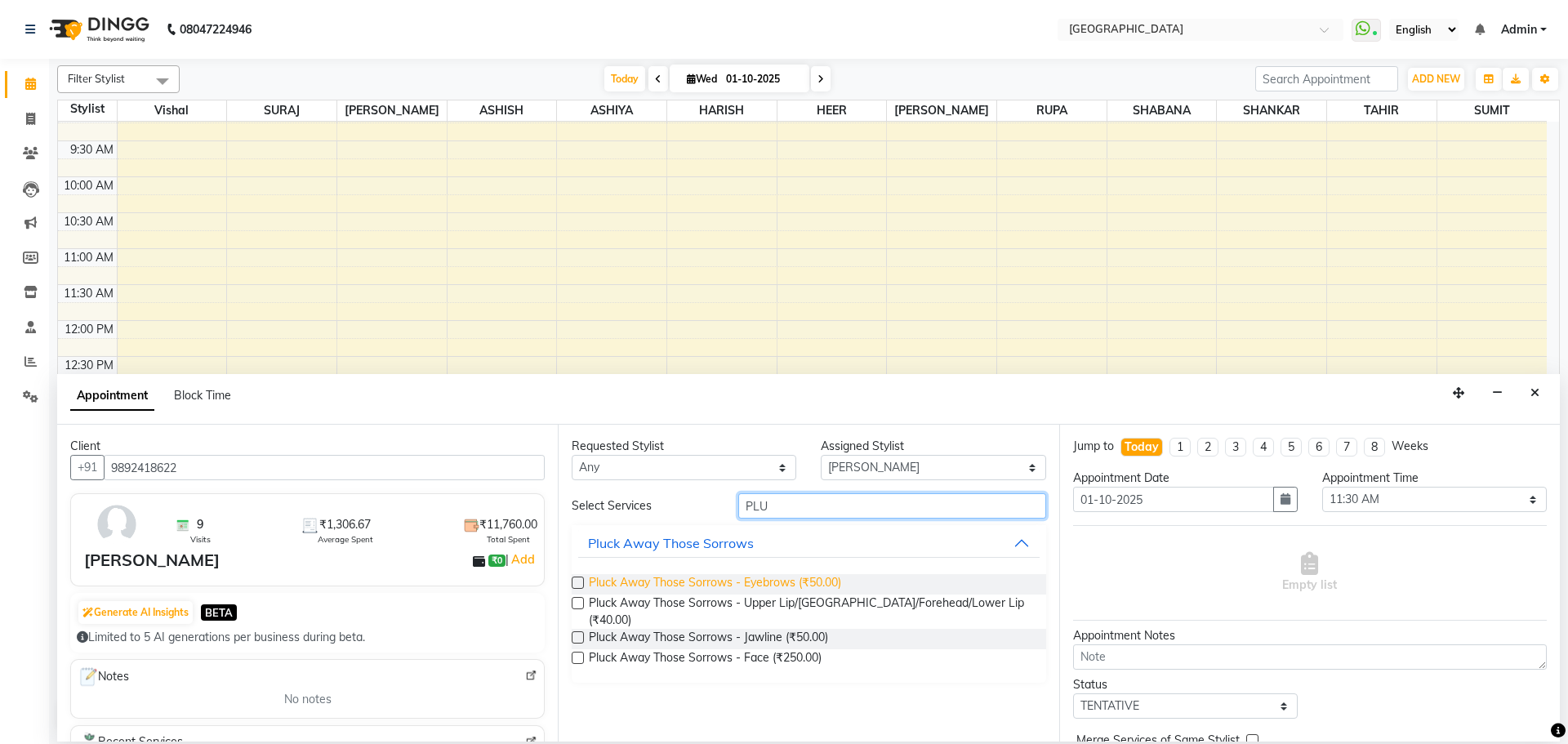
type input "PLU"
click at [794, 585] on span "Pluck Away Those Sorrows - Eyebrows (₹50.00)" at bounding box center [714, 584] width 252 height 21
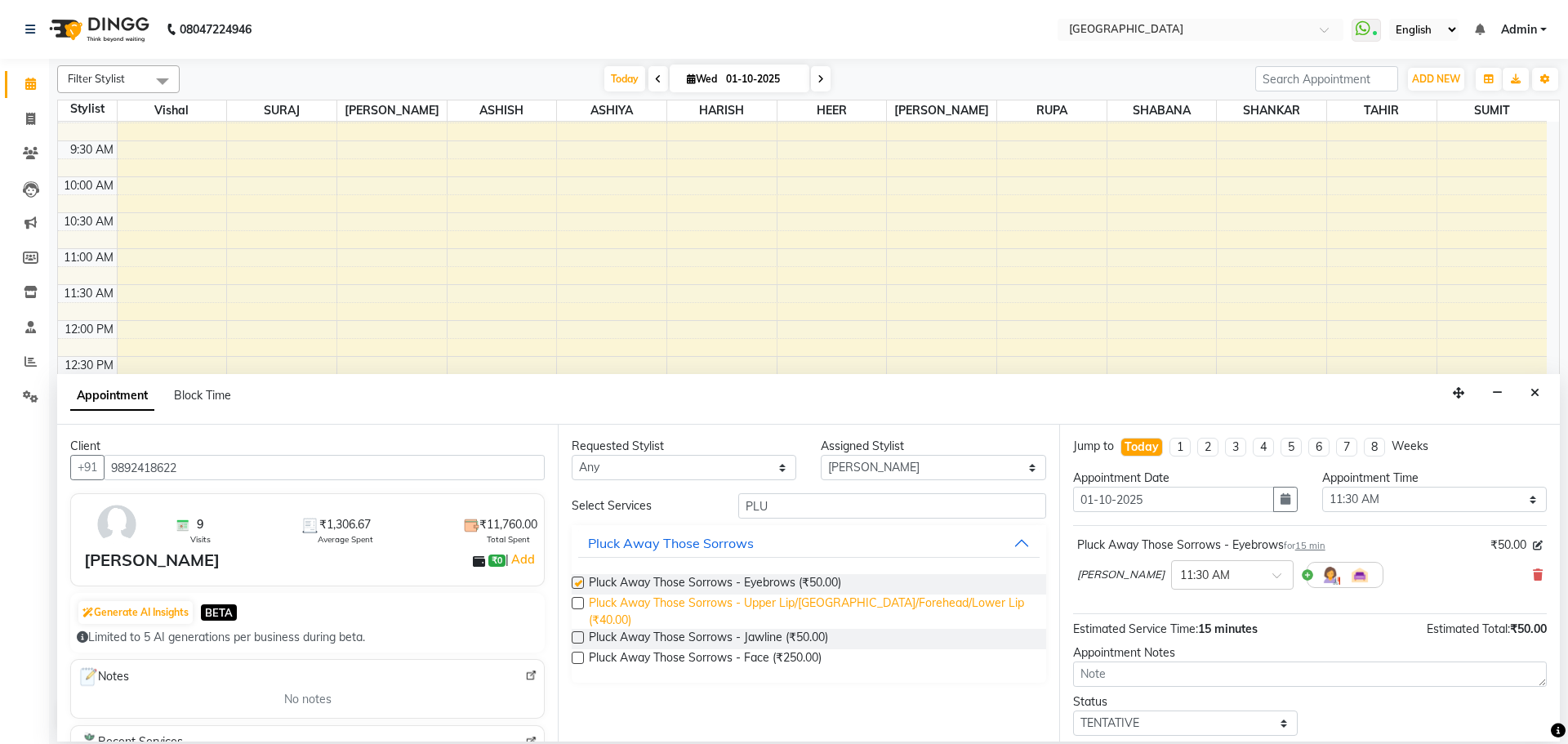
checkbox input "false"
click at [779, 600] on span "Pluck Away Those Sorrows - Upper Lip/[GEOGRAPHIC_DATA]/Forehead/Lower Lip (₹40.…" at bounding box center [810, 612] width 443 height 34
checkbox input "false"
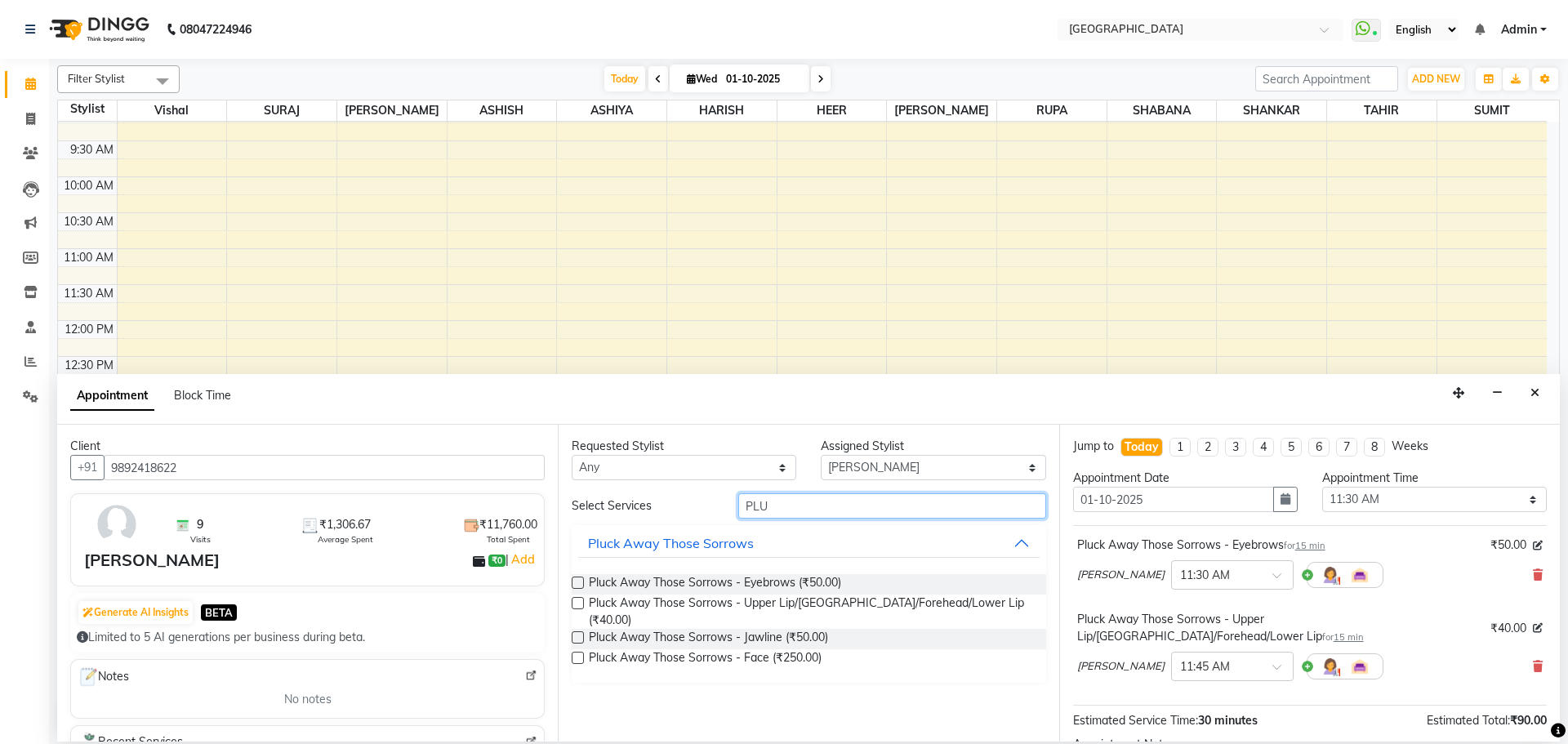
click at [802, 498] on input "PLU" at bounding box center [892, 506] width 308 height 26
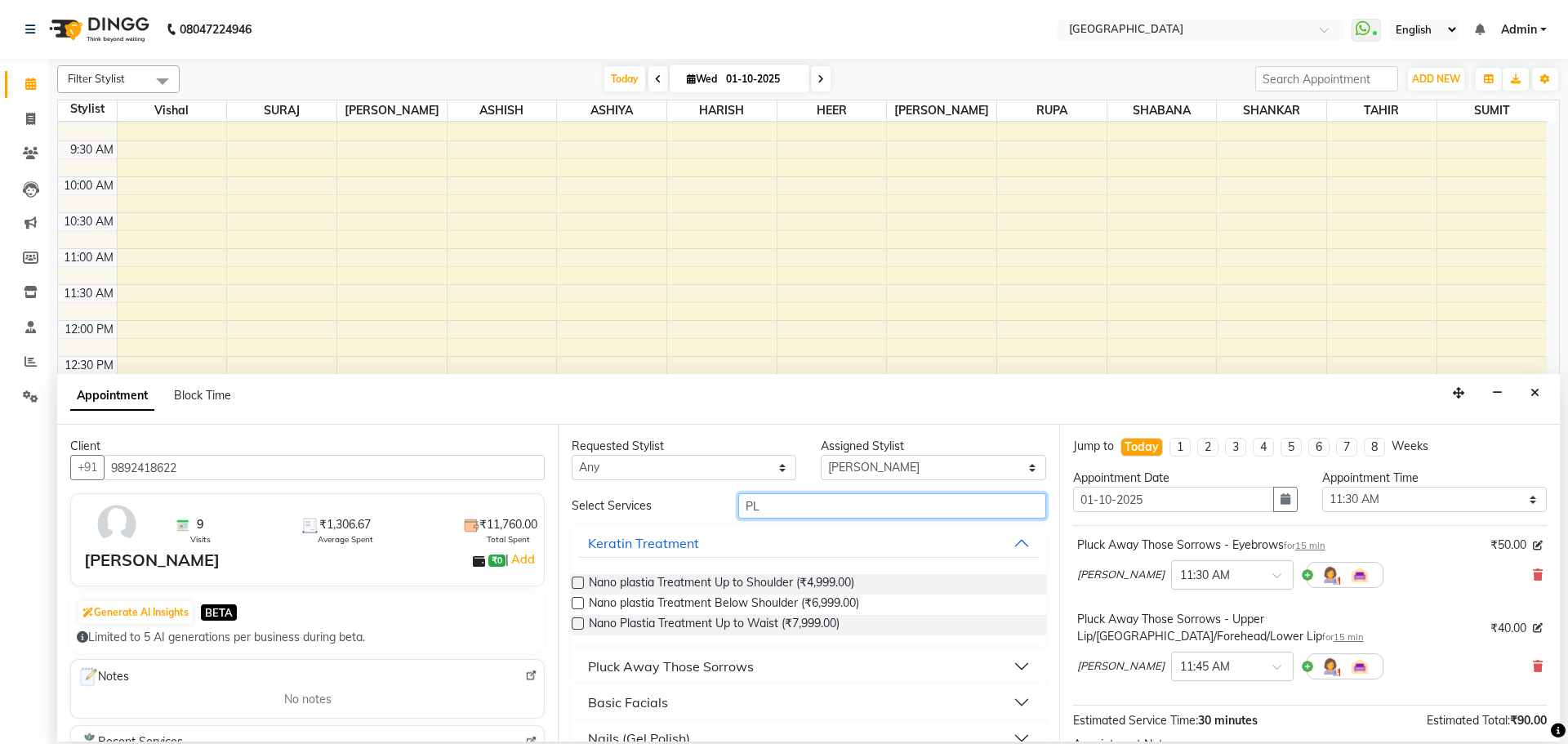
type input "P"
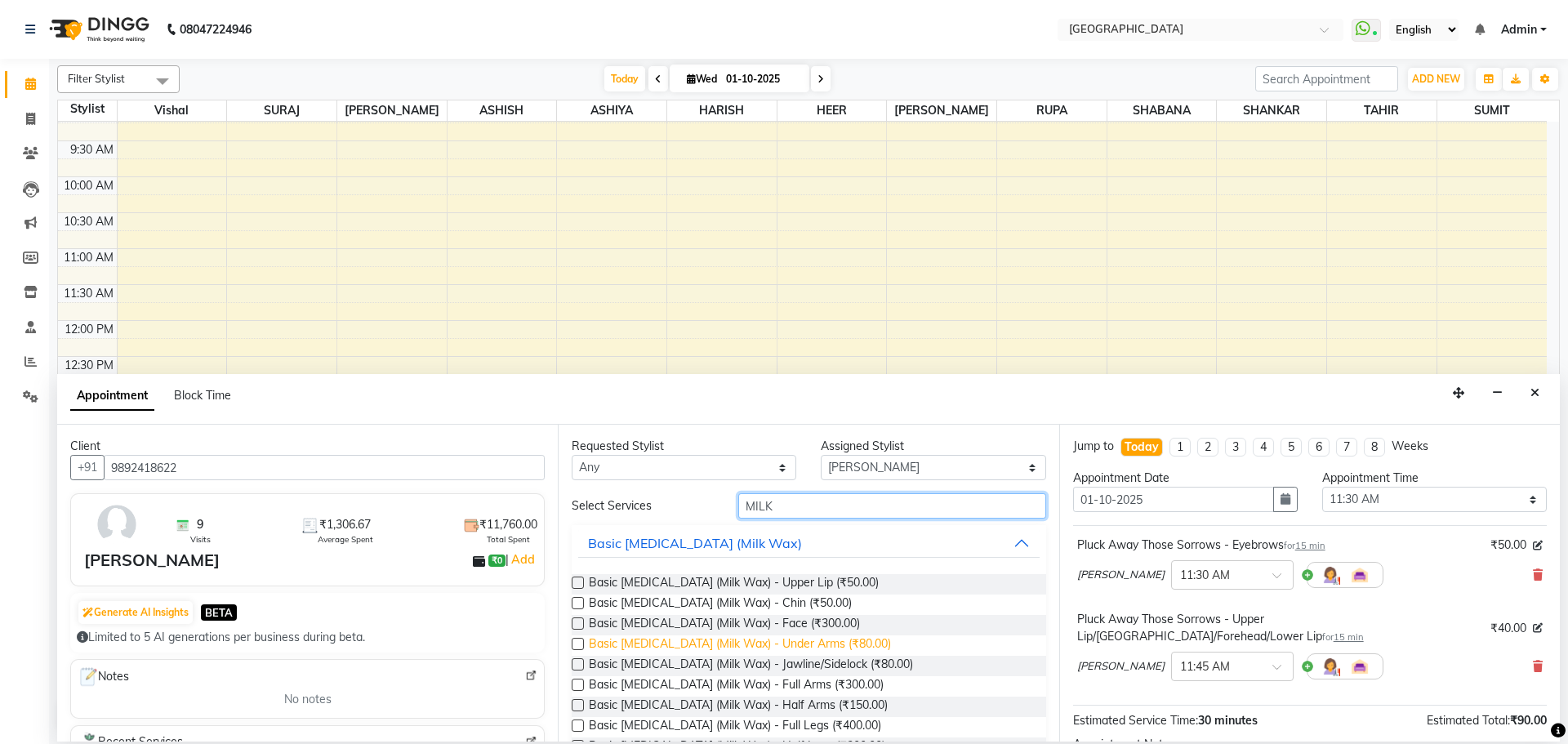
type input "MILK"
click at [819, 652] on span "Basic [MEDICAL_DATA] (Milk Wax) - Under Arms (₹80.00)" at bounding box center [740, 646] width 302 height 21
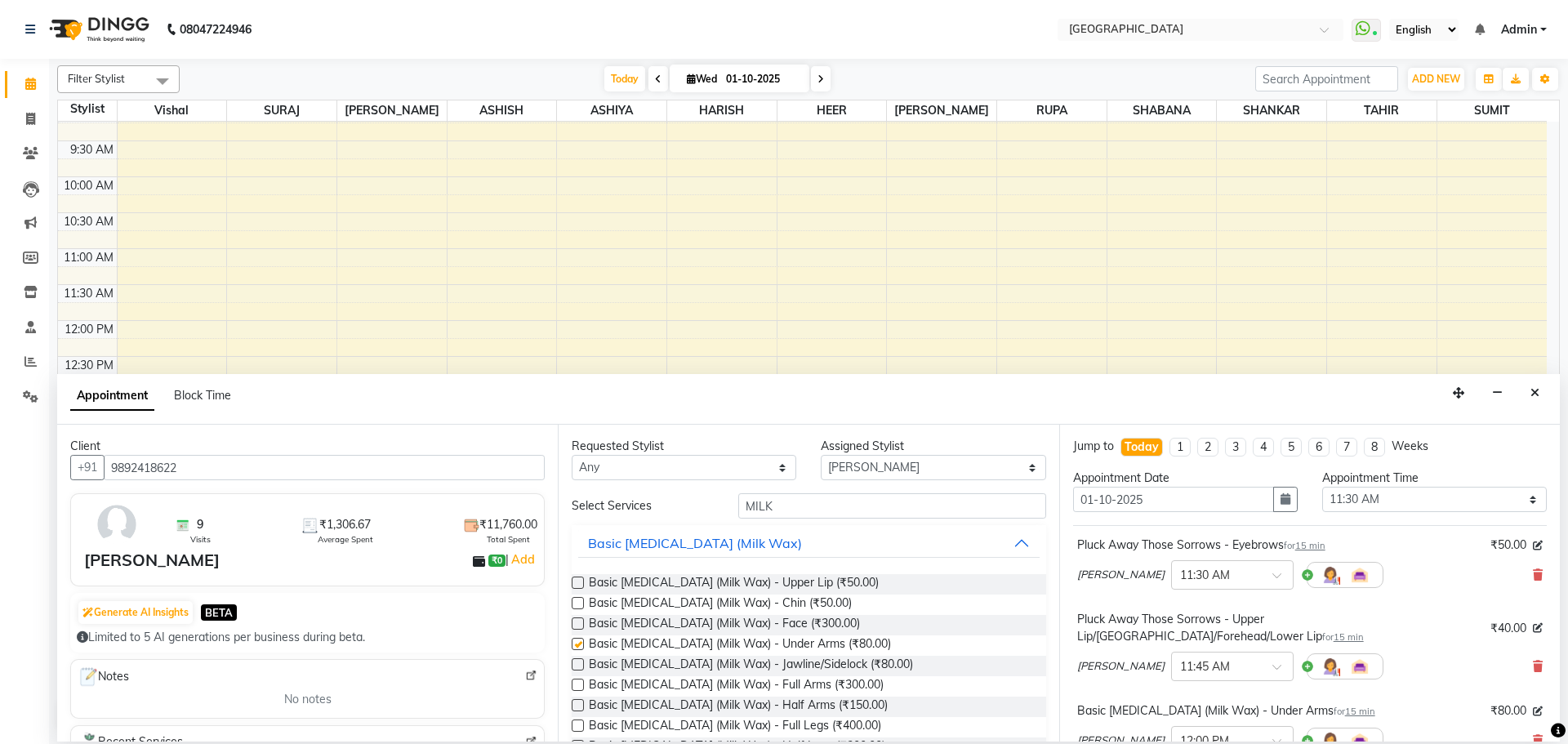
checkbox input "false"
click at [826, 516] on input "MILK" at bounding box center [892, 506] width 308 height 26
type input "M"
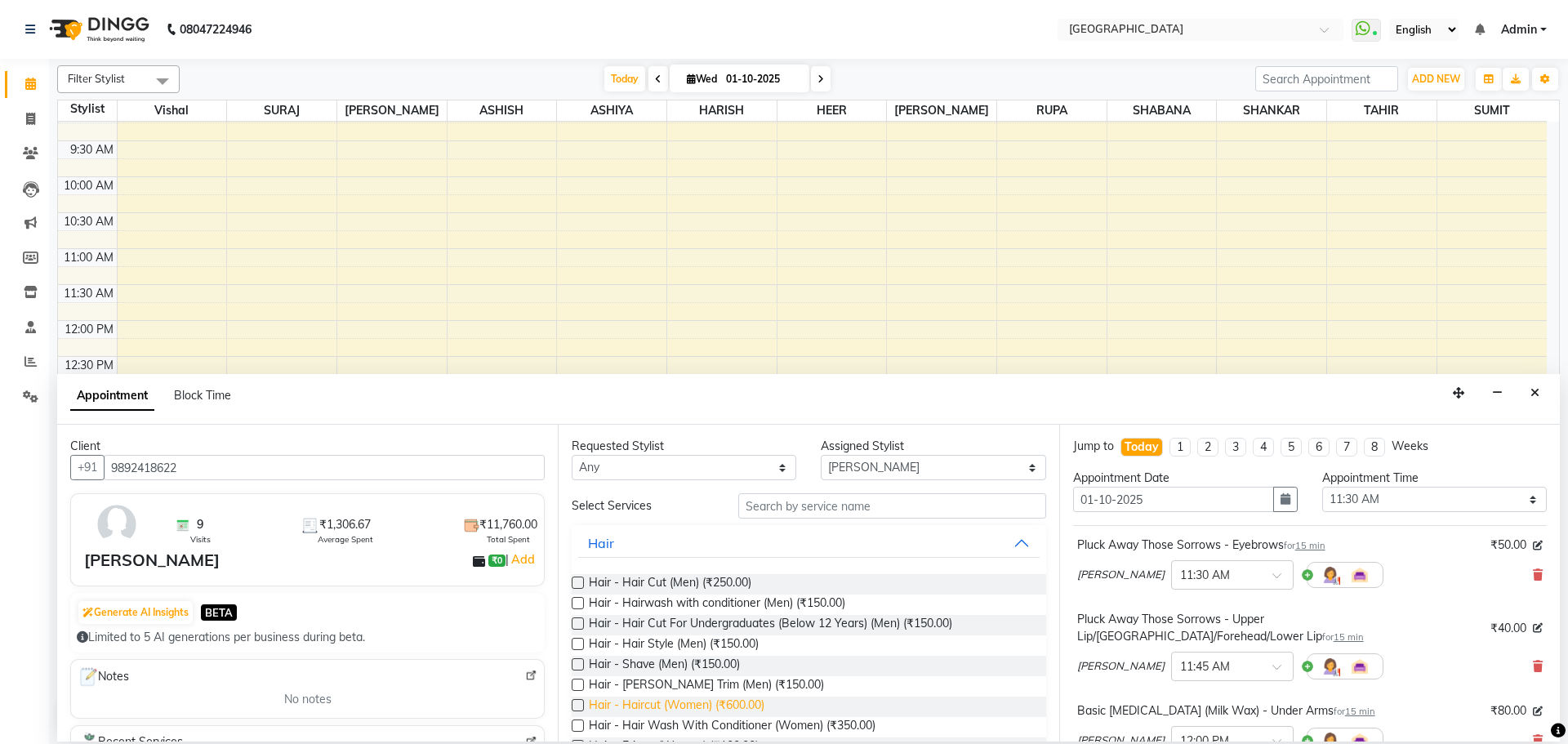
click at [741, 698] on span "Hair - Haircut (Women) (₹600.00)" at bounding box center [677, 706] width 176 height 21
checkbox input "false"
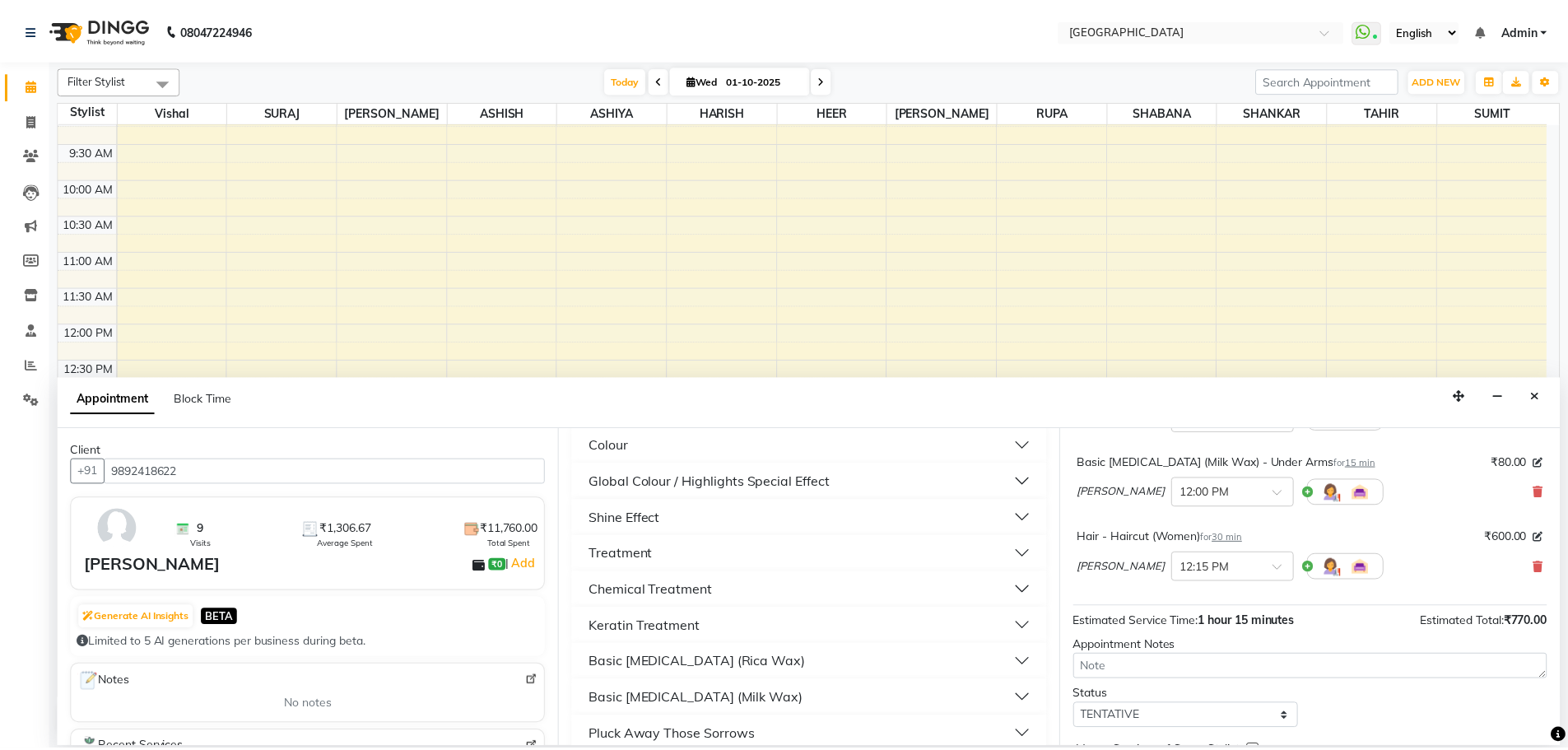
scroll to position [323, 0]
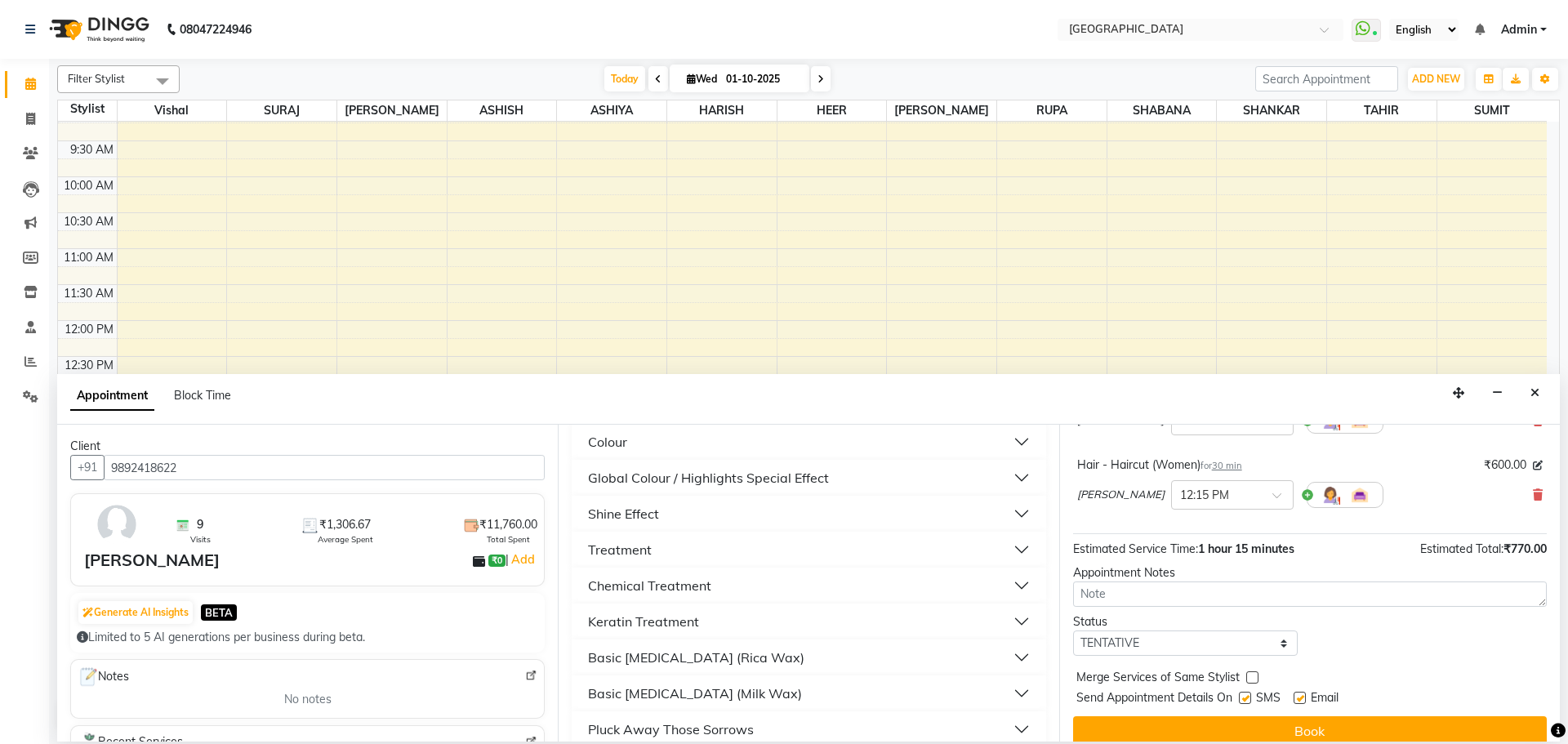
click at [1144, 640] on div "Jump to [DATE] 1 2 3 4 5 6 7 8 Weeks Appointment Date [DATE] Appointment Time S…" at bounding box center [1310, 583] width 501 height 317
click at [1143, 630] on select "Select TENTATIVE CONFIRM CHECK-IN UPCOMING" at bounding box center [1185, 643] width 225 height 26
select select "check-in"
click at [1073, 630] on select "Select TENTATIVE CONFIRM CHECK-IN UPCOMING" at bounding box center [1185, 643] width 225 height 26
click at [1253, 671] on label at bounding box center [1253, 677] width 12 height 12
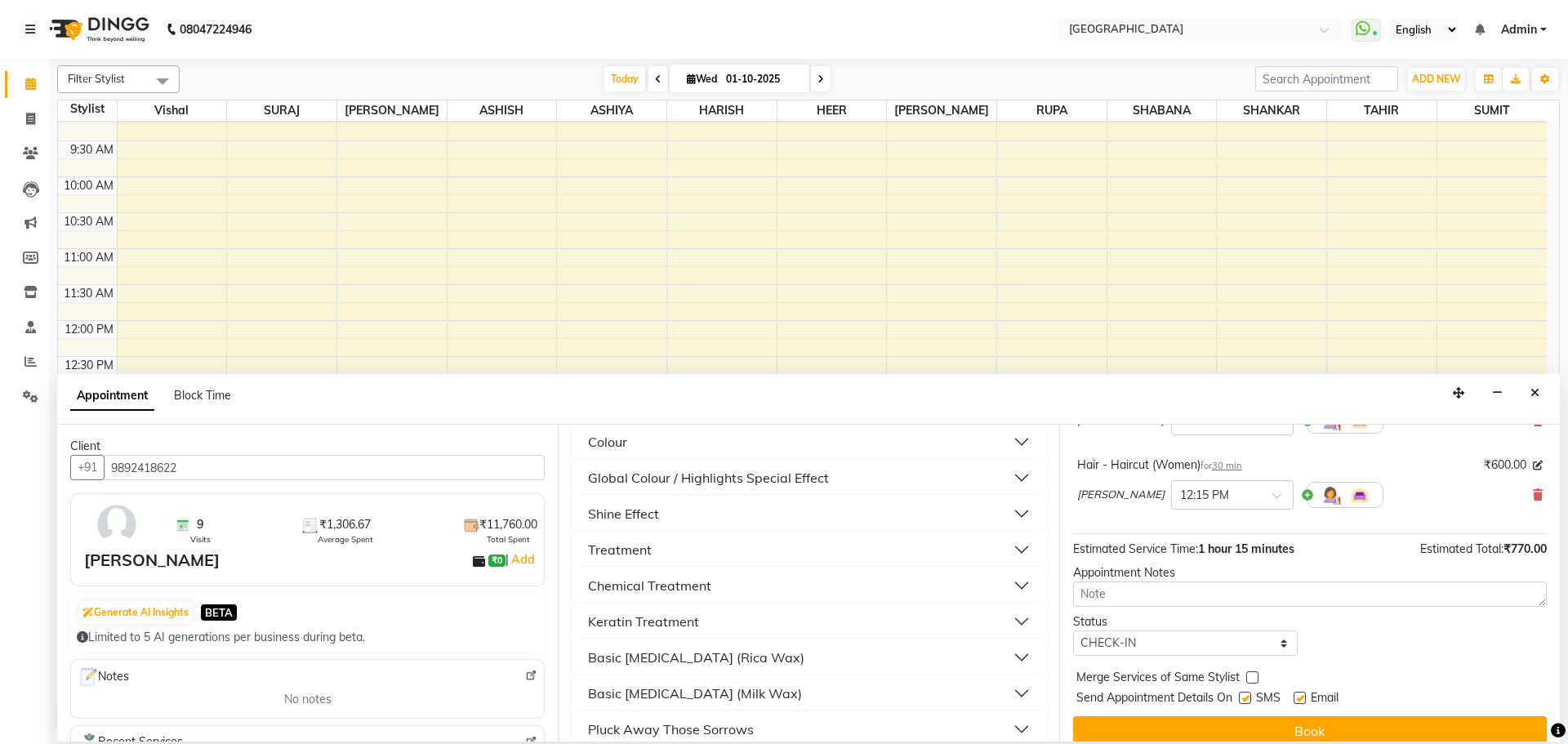
click at [1253, 674] on input "checkbox" at bounding box center [1252, 679] width 10 height 10
checkbox input "true"
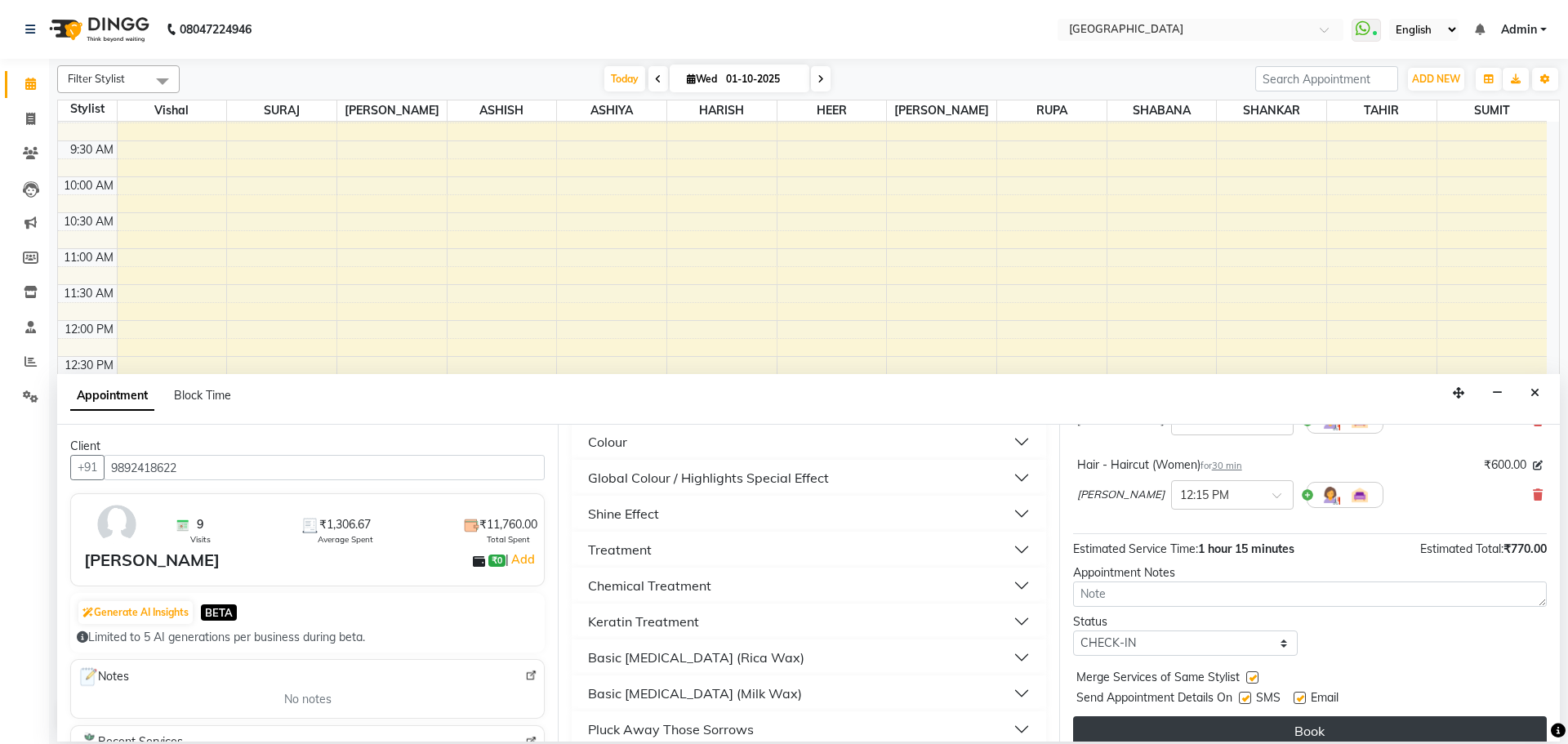
click at [1260, 716] on button "Book" at bounding box center [1310, 730] width 473 height 29
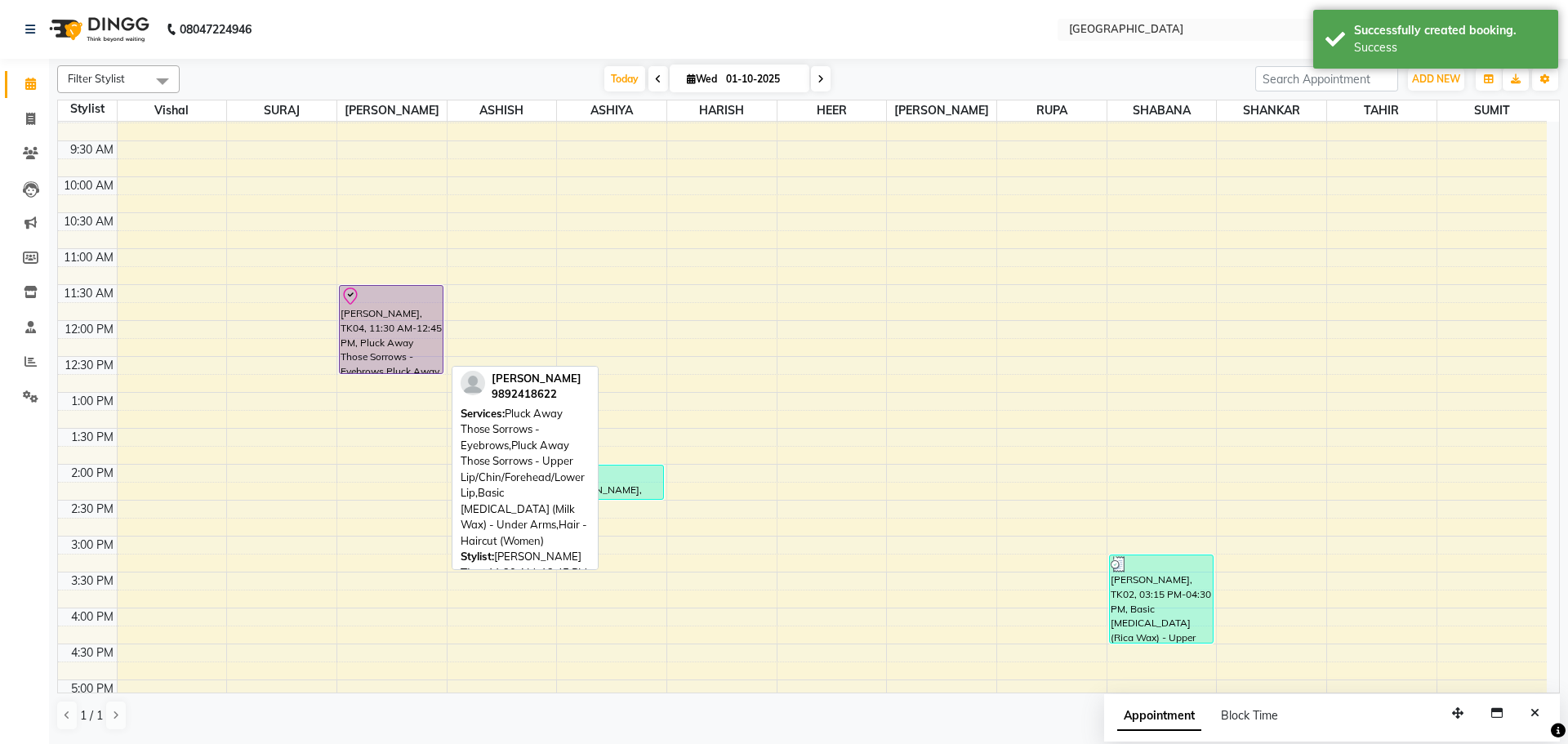
click at [410, 313] on div "[PERSON_NAME], TK04, 11:30 AM-12:45 PM, Pluck Away Those Sorrows - Eyebrows,Plu…" at bounding box center [391, 330] width 103 height 87
select select "8"
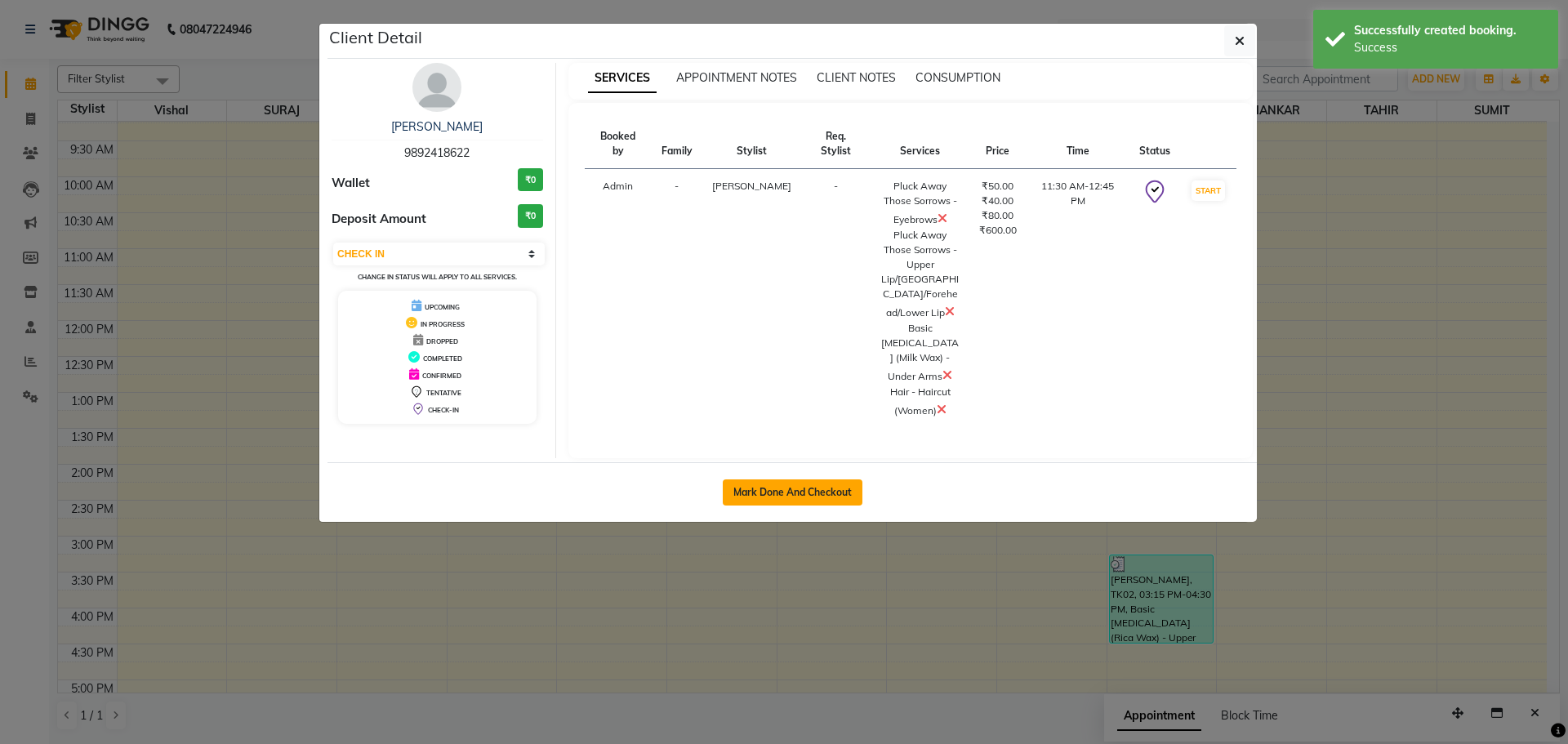
click at [789, 479] on button "Mark Done And Checkout" at bounding box center [792, 492] width 139 height 26
select select "service"
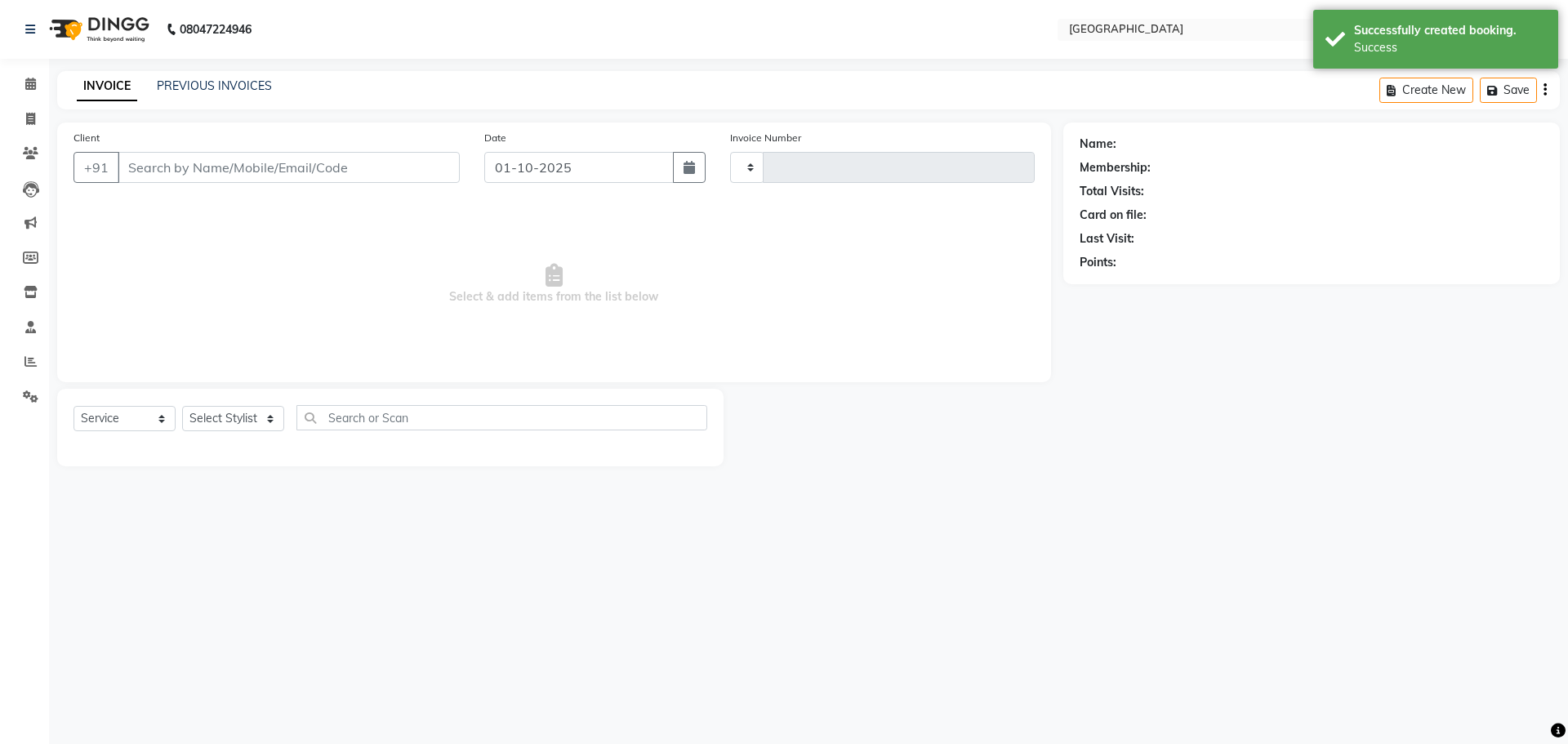
type input "5753"
select select "508"
type input "9892418622"
select select "70101"
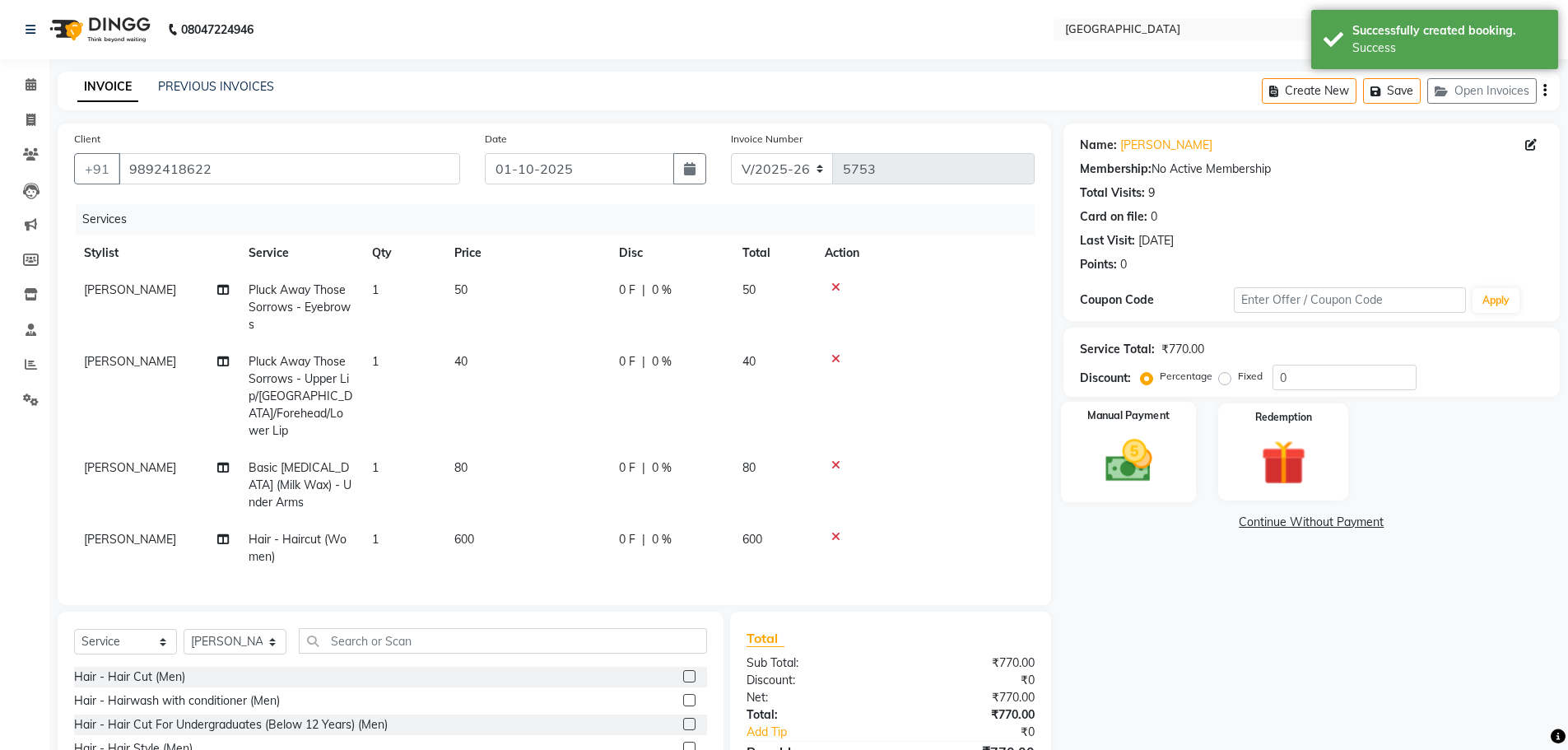
click at [1116, 468] on img at bounding box center [1129, 461] width 76 height 53
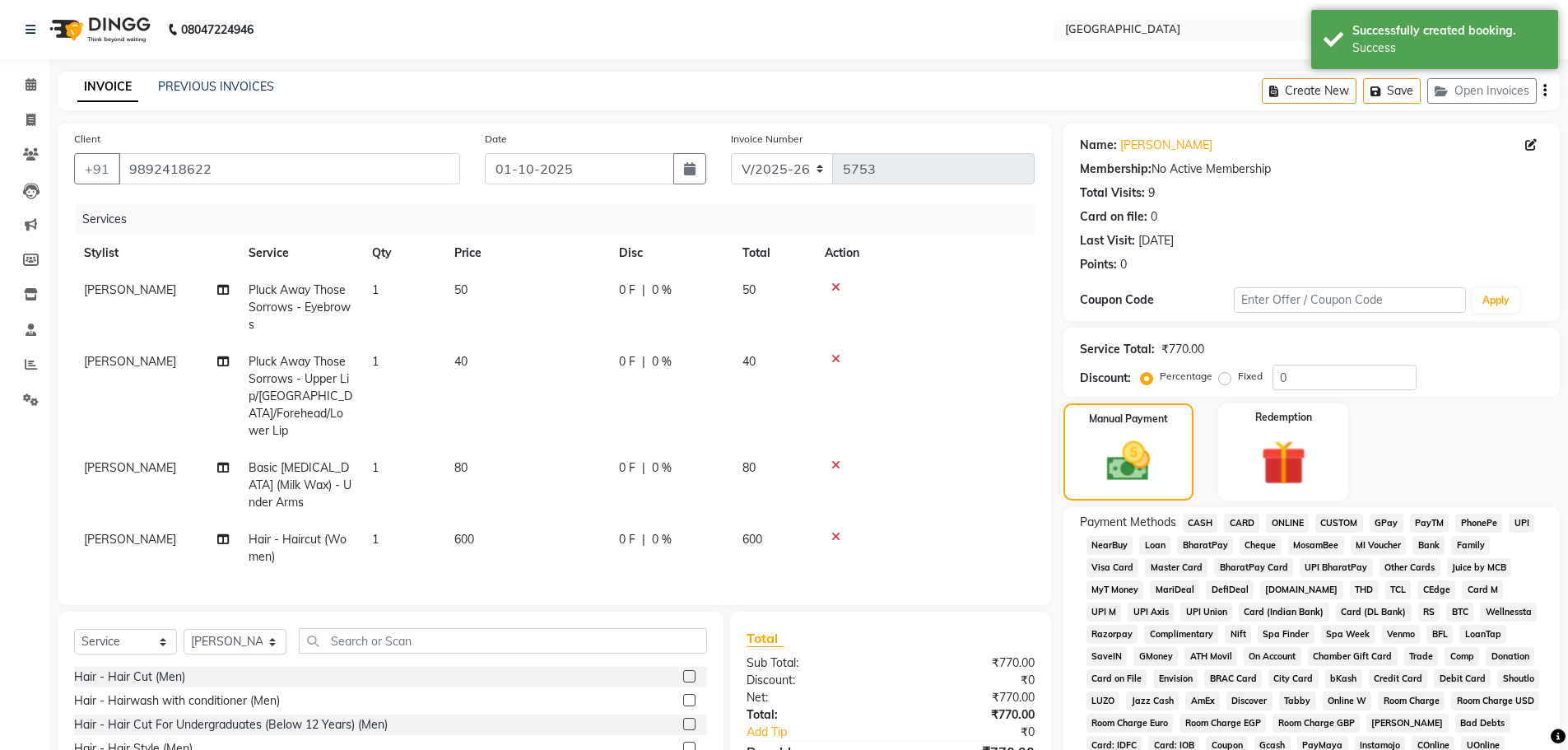
click at [1383, 523] on span "GPay" at bounding box center [1386, 524] width 34 height 19
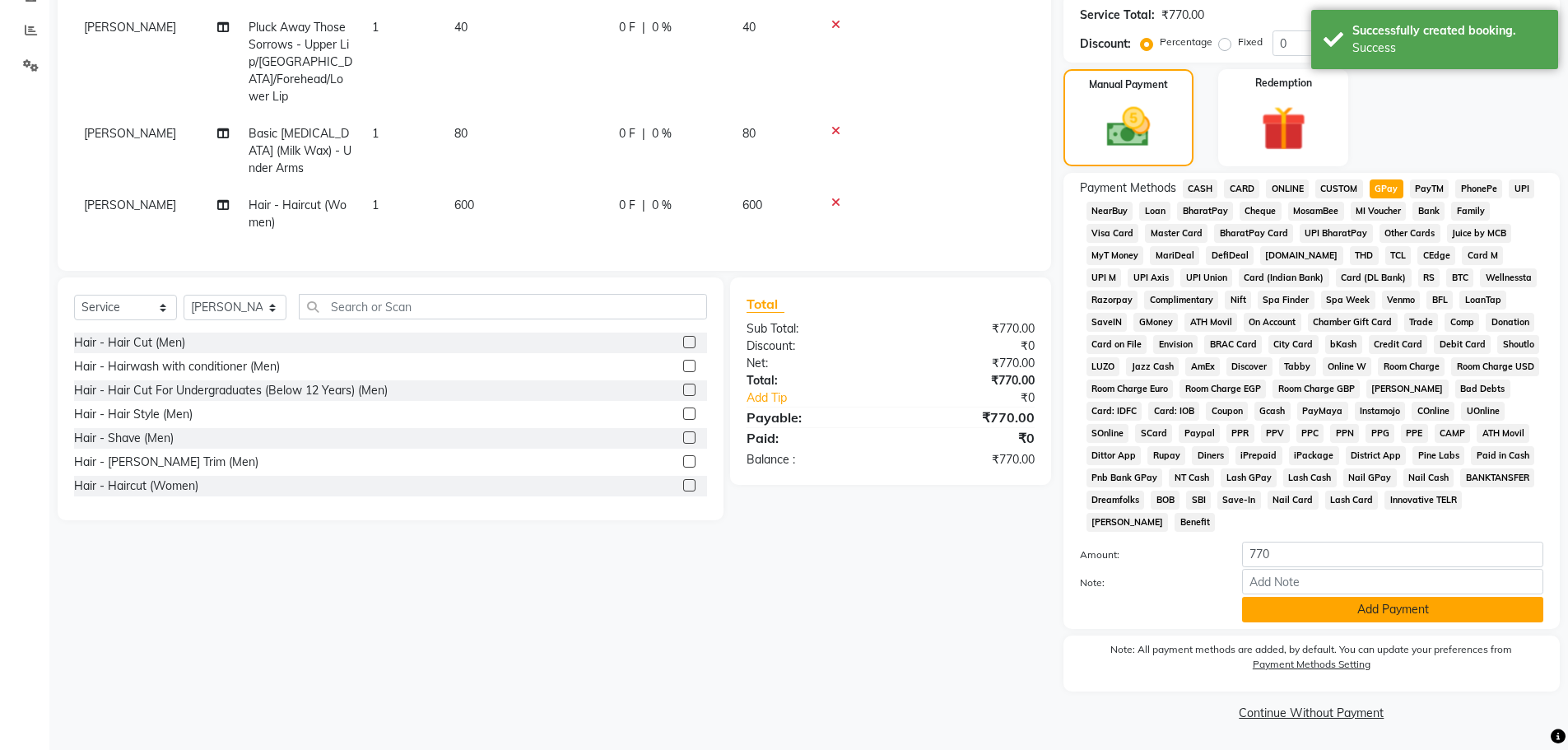
click at [1317, 609] on button "Add Payment" at bounding box center [1393, 610] width 301 height 26
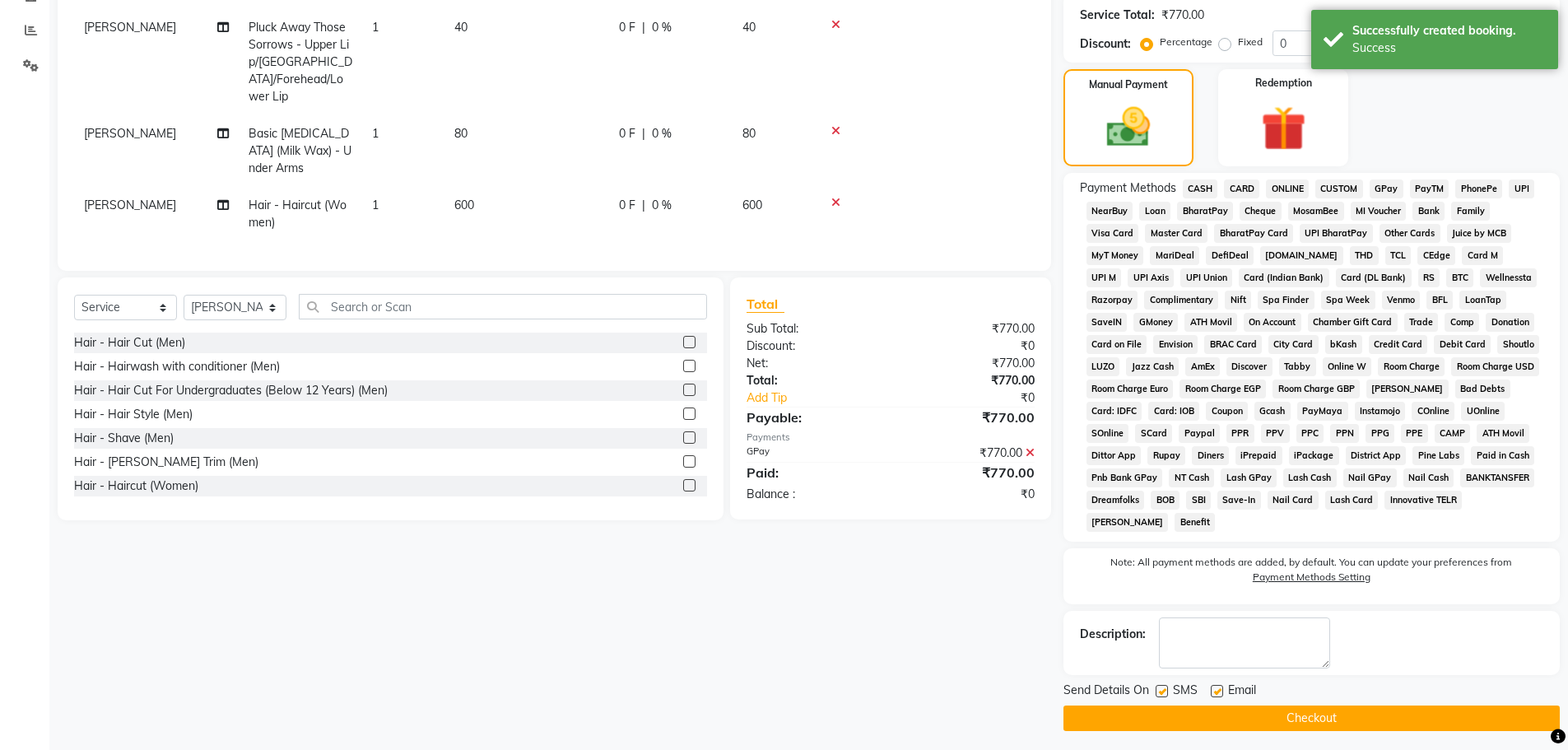
click at [1294, 711] on button "Checkout" at bounding box center [1311, 718] width 496 height 26
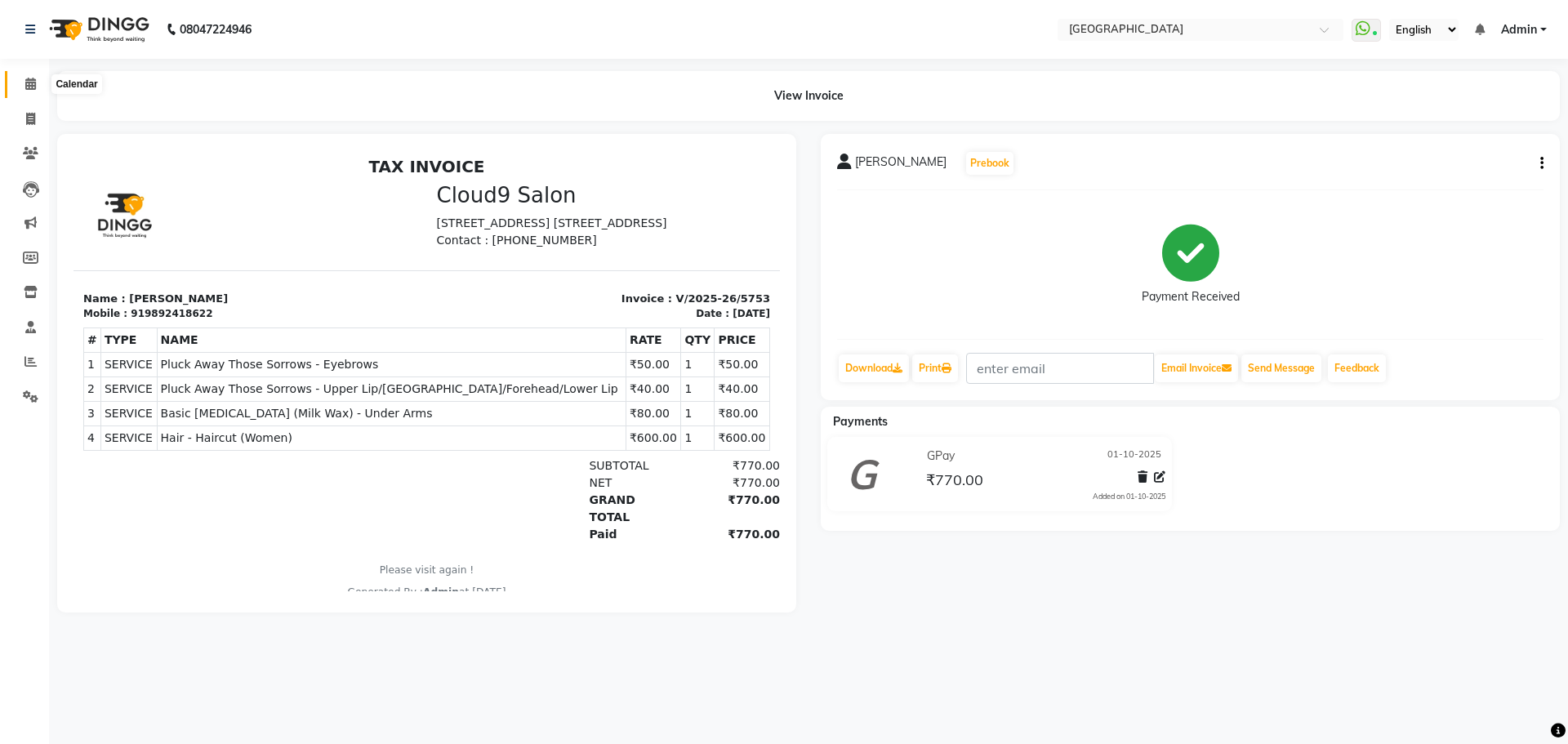
click at [23, 87] on span at bounding box center [30, 85] width 28 height 19
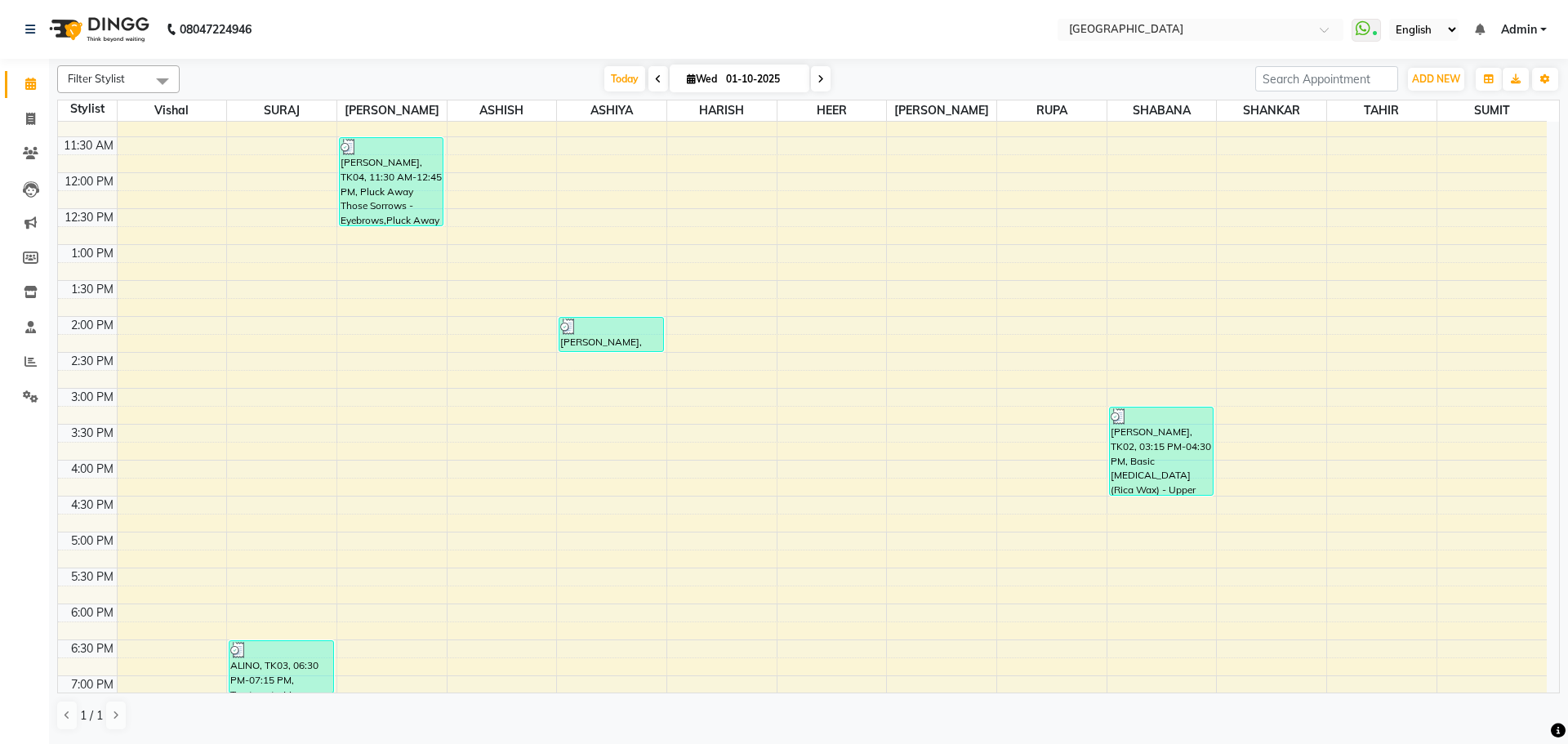
scroll to position [245, 0]
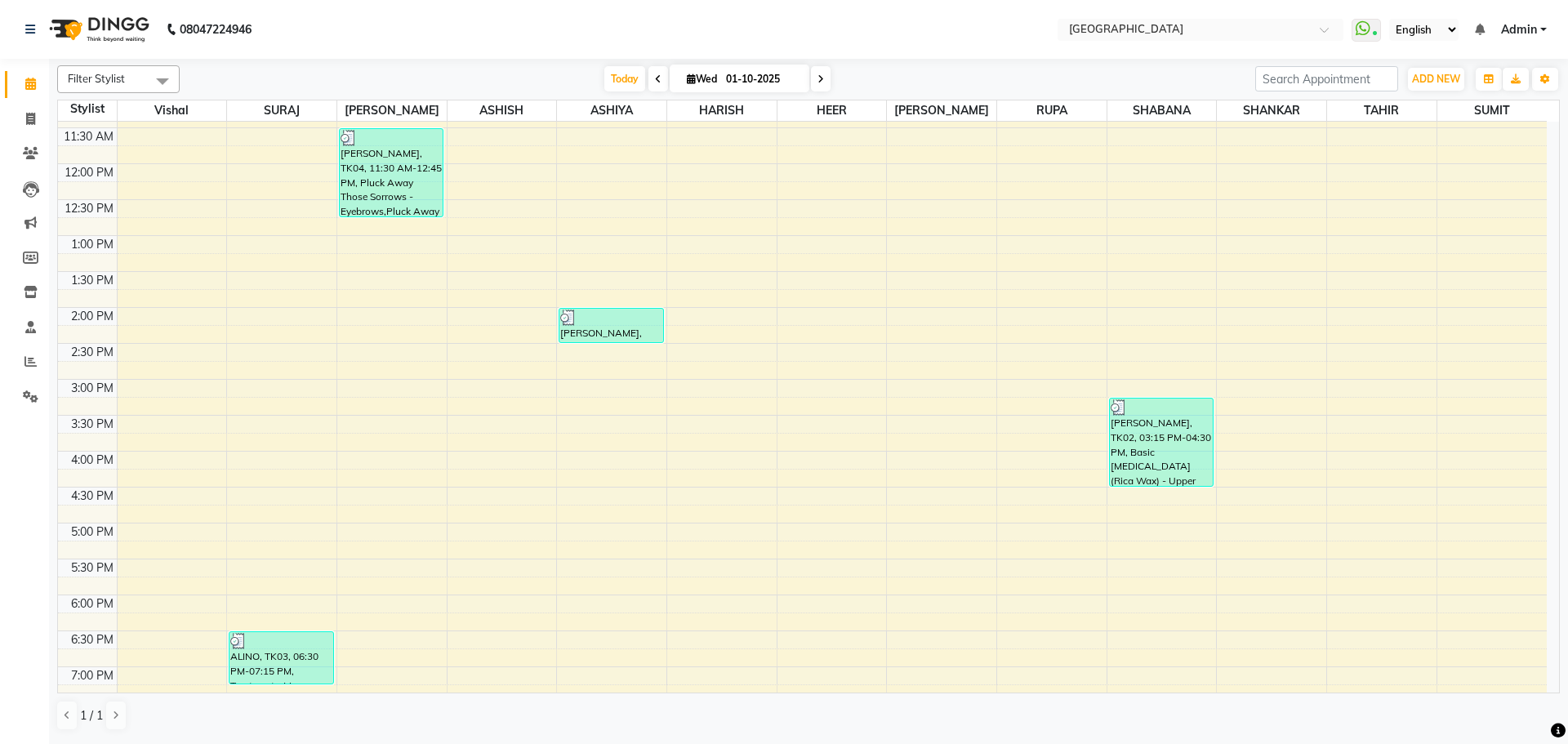
click at [1160, 302] on div "8:00 AM 8:30 AM 9:00 AM 9:30 AM 10:00 AM 10:30 AM 11:00 AM 11:30 AM 12:00 PM 12…" at bounding box center [802, 451] width 1489 height 1149
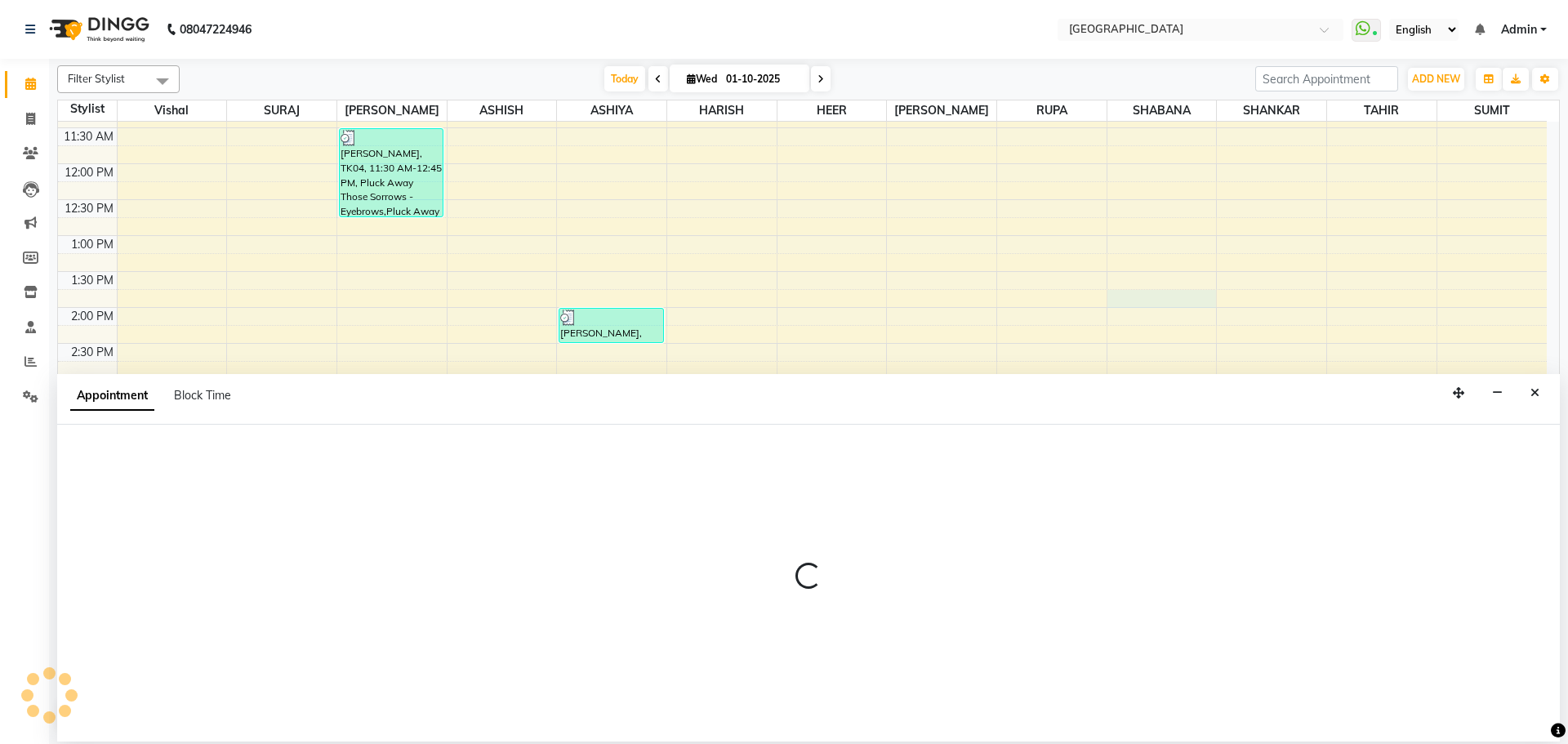
select select "78105"
select select "825"
select select "tentative"
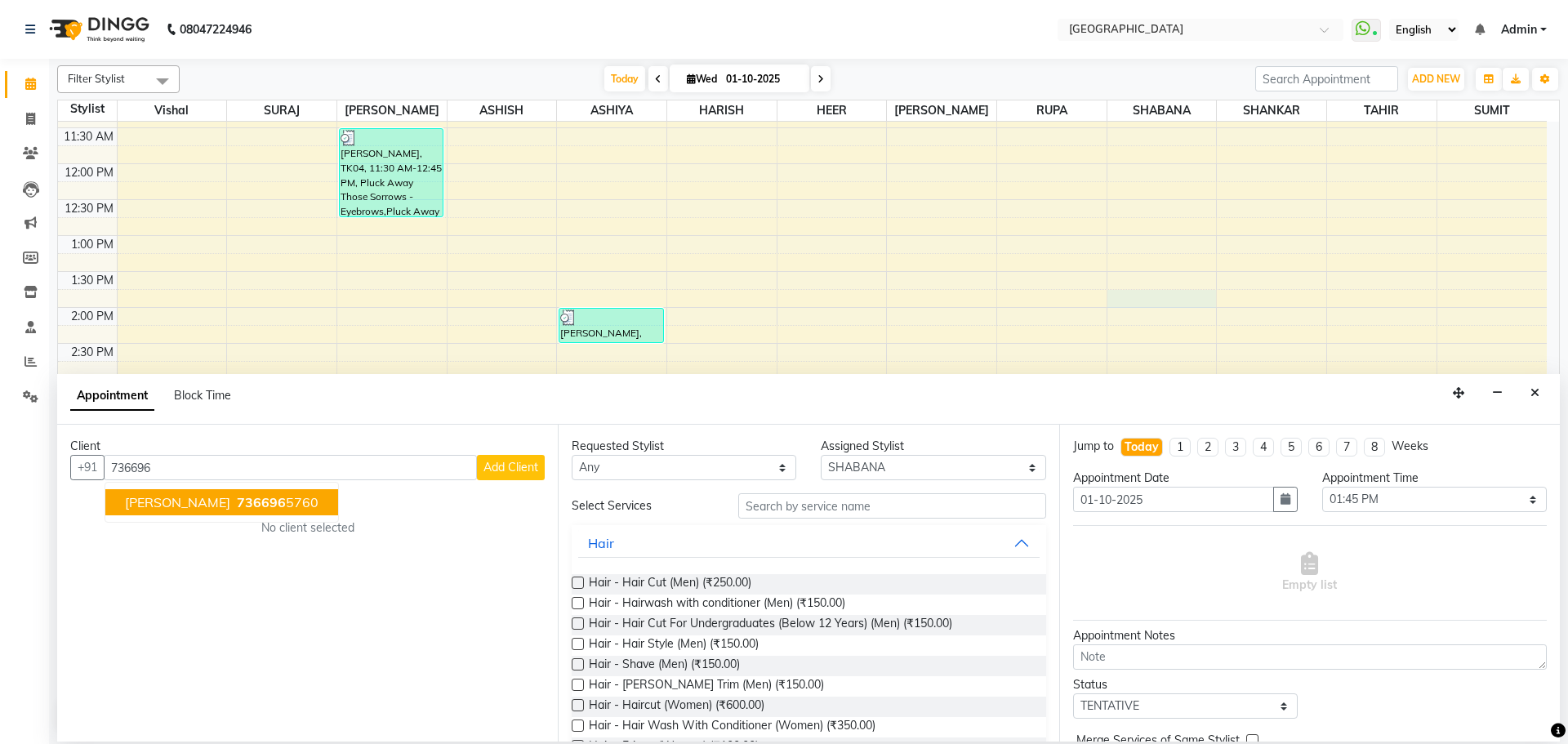
click at [230, 493] on button "[PERSON_NAME] 736696 5760" at bounding box center [221, 502] width 232 height 26
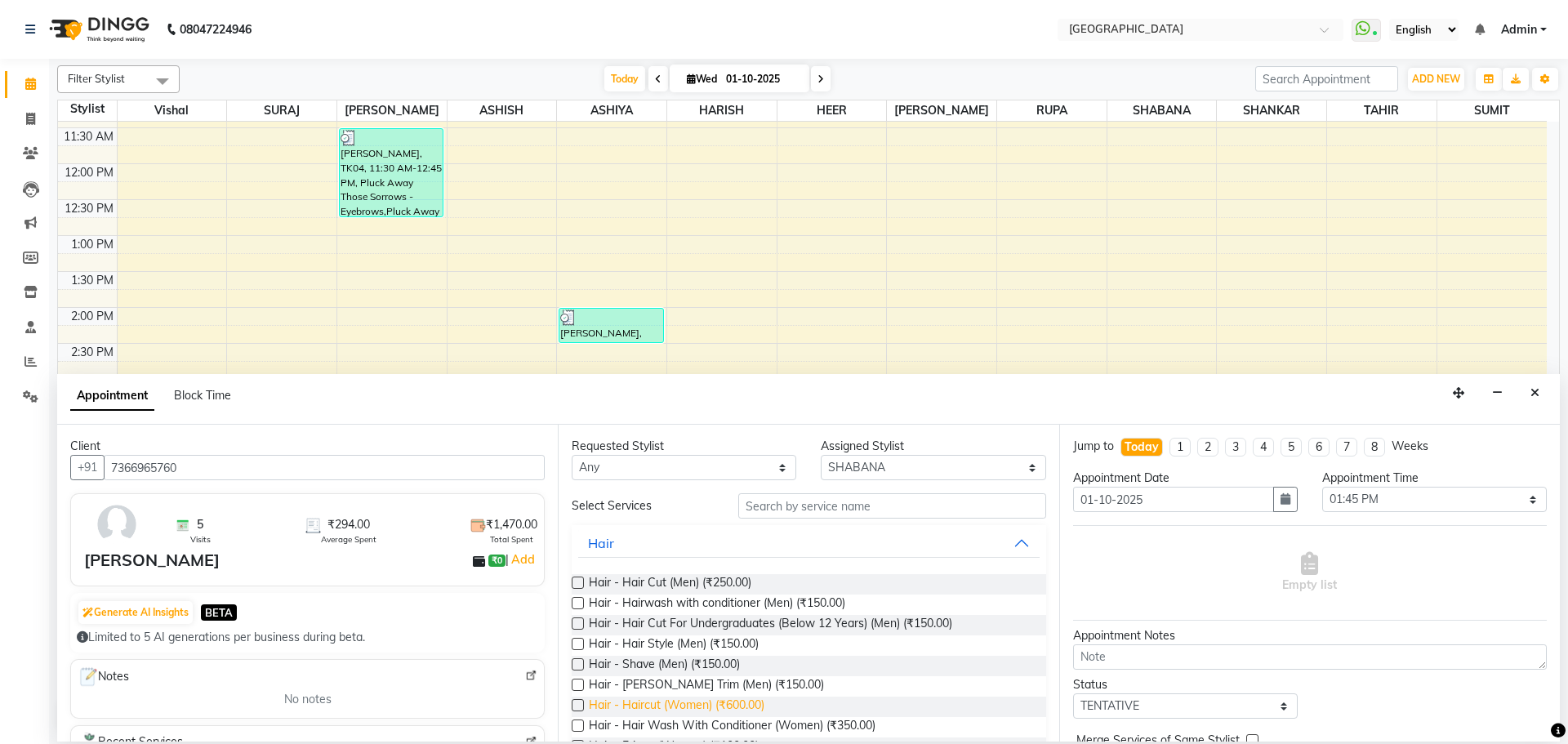
type input "7366965760"
click at [671, 712] on span "Hair - Haircut (Women) (₹600.00)" at bounding box center [677, 706] width 176 height 21
checkbox input "false"
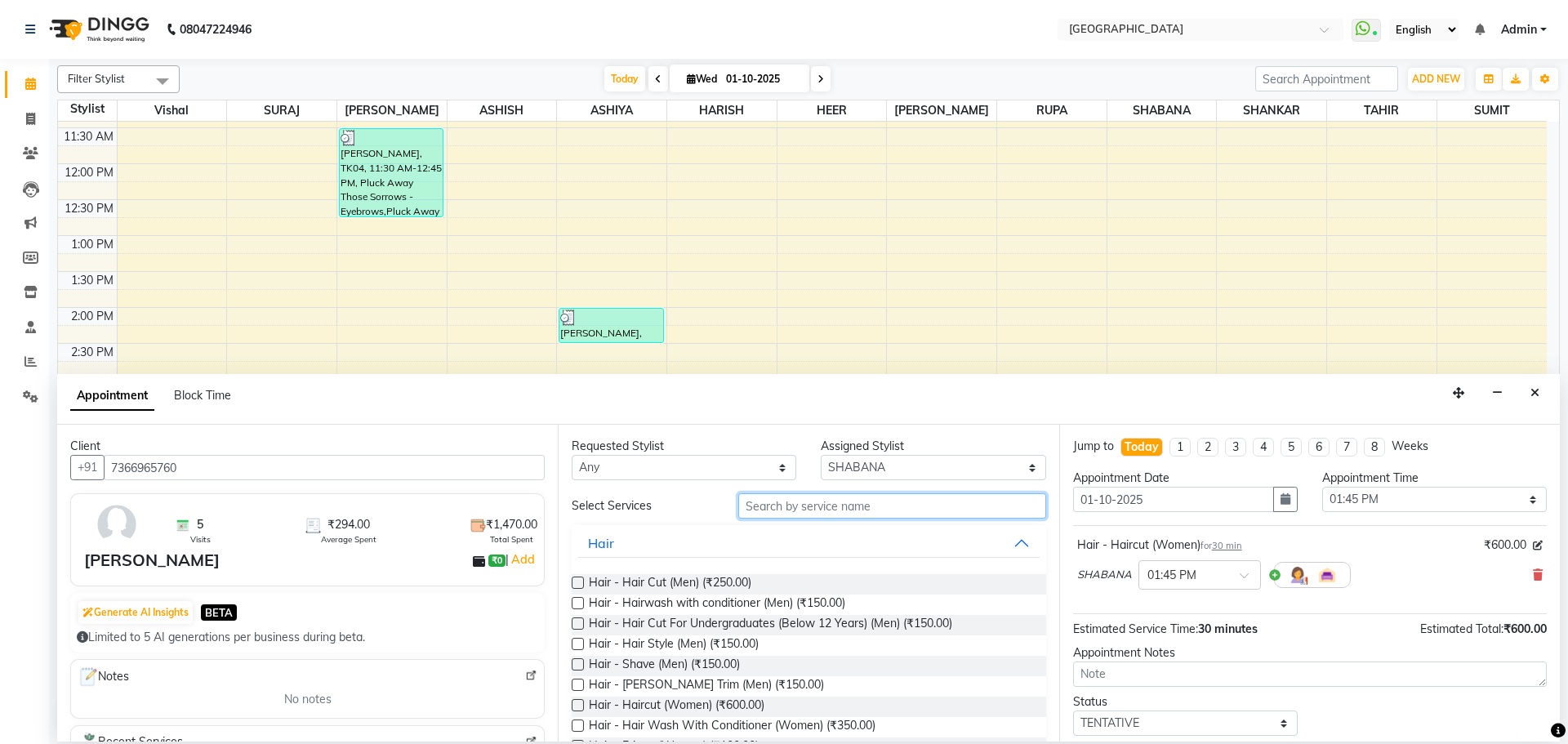
click at [872, 505] on input "text" at bounding box center [892, 506] width 308 height 26
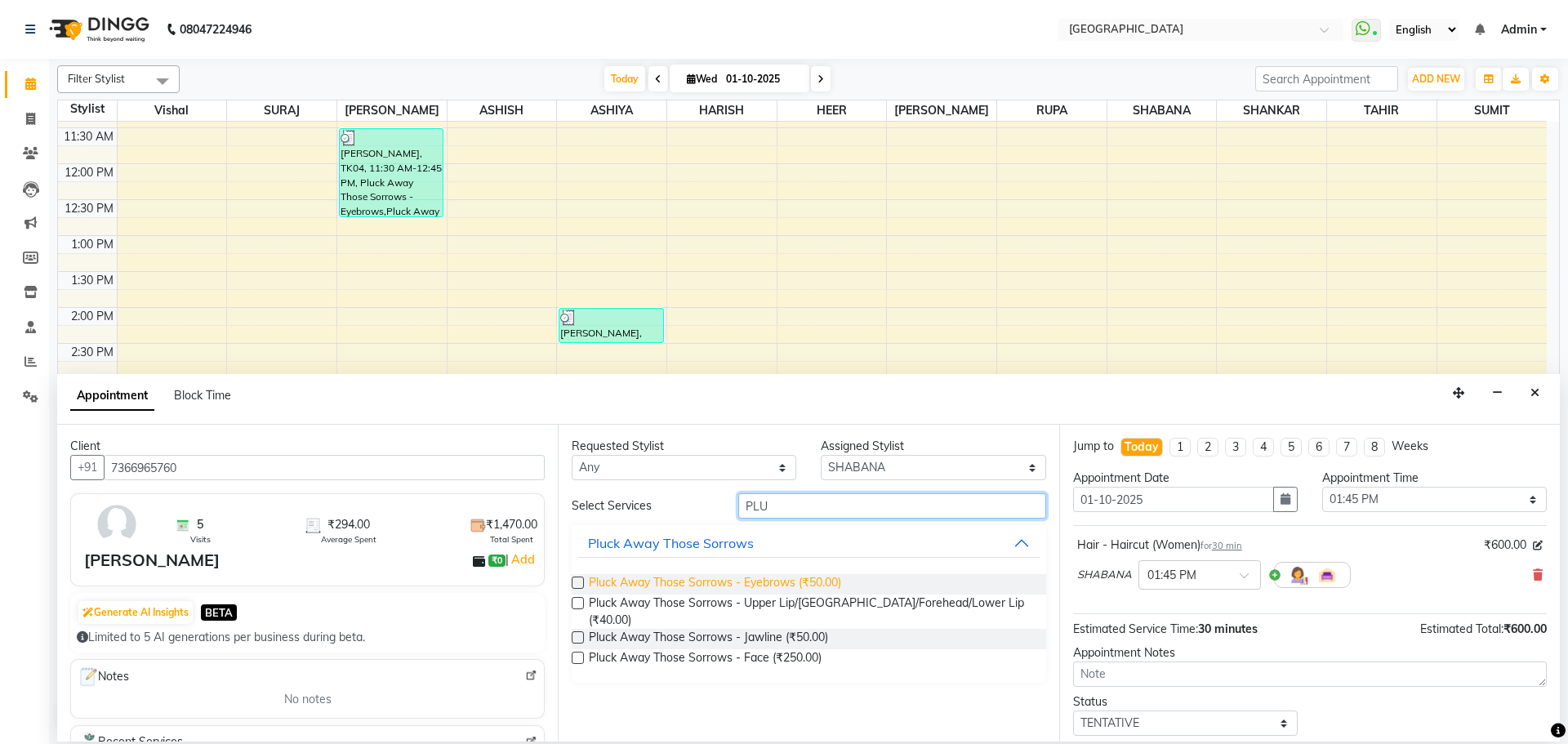
type input "PLU"
click at [839, 584] on span "Pluck Away Those Sorrows - Eyebrows (₹50.00)" at bounding box center [714, 584] width 252 height 21
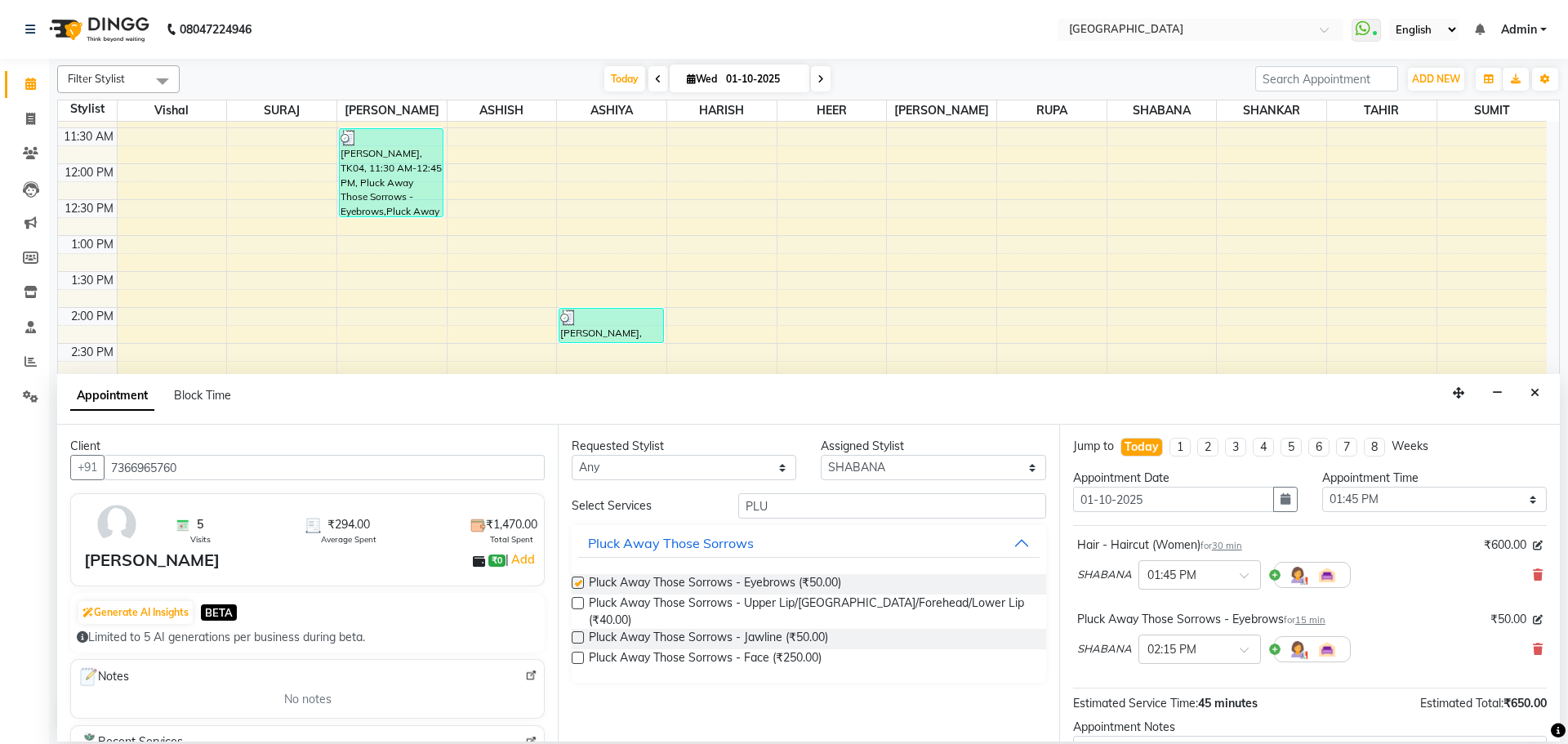
checkbox input "false"
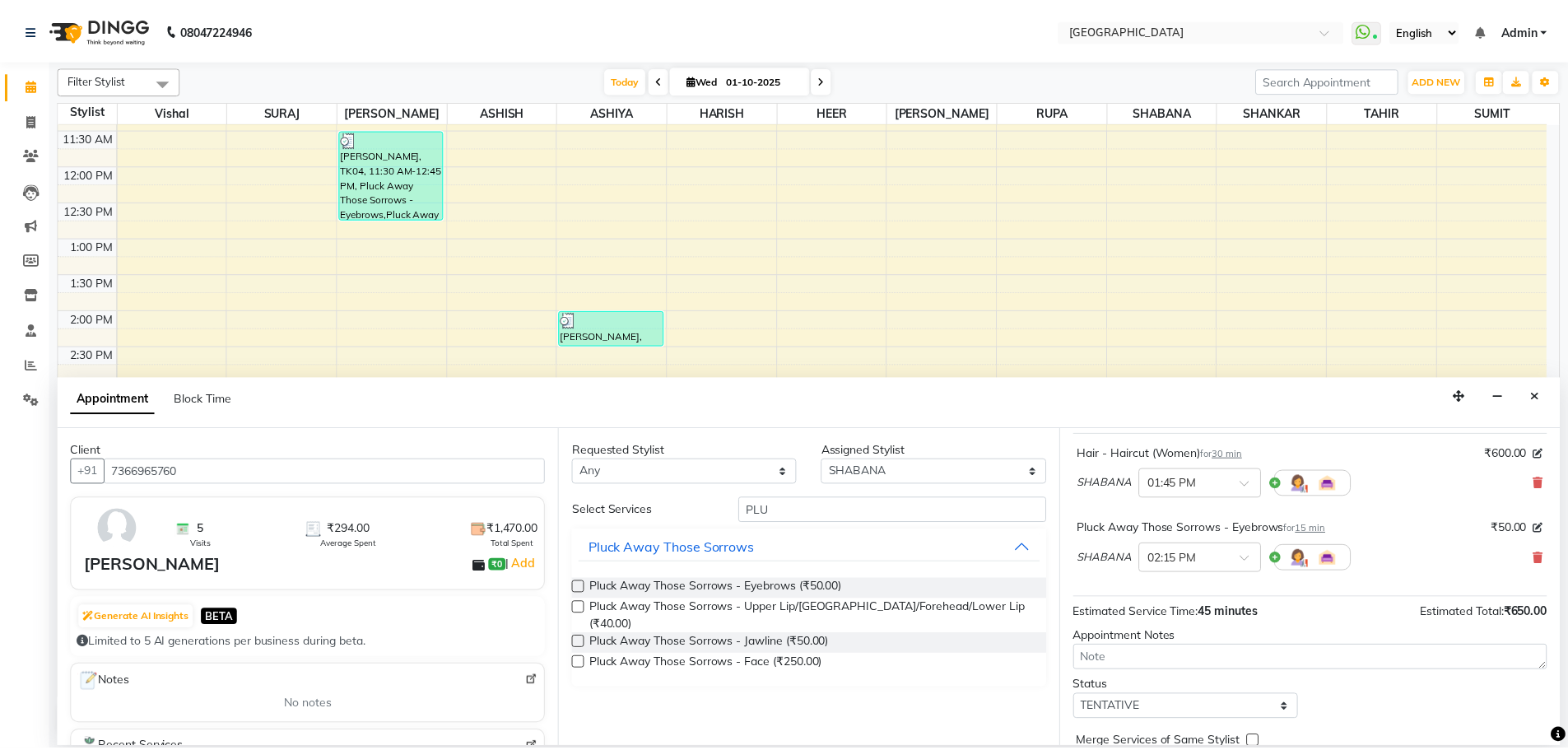
scroll to position [173, 0]
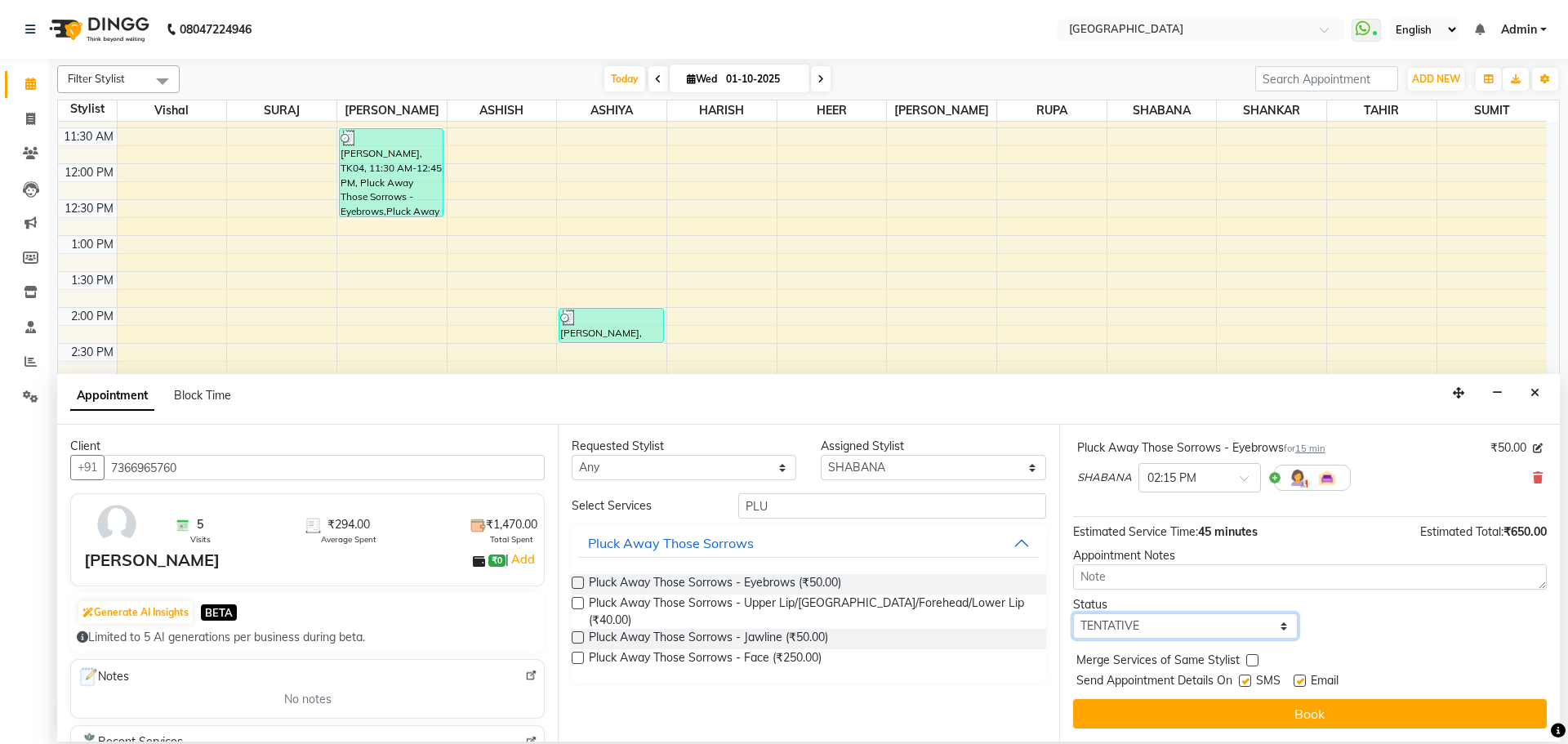
click at [1229, 625] on select "Select TENTATIVE CONFIRM CHECK-IN UPCOMING" at bounding box center [1185, 626] width 225 height 26
select select "check-in"
click at [1073, 613] on select "Select TENTATIVE CONFIRM CHECK-IN UPCOMING" at bounding box center [1185, 626] width 225 height 26
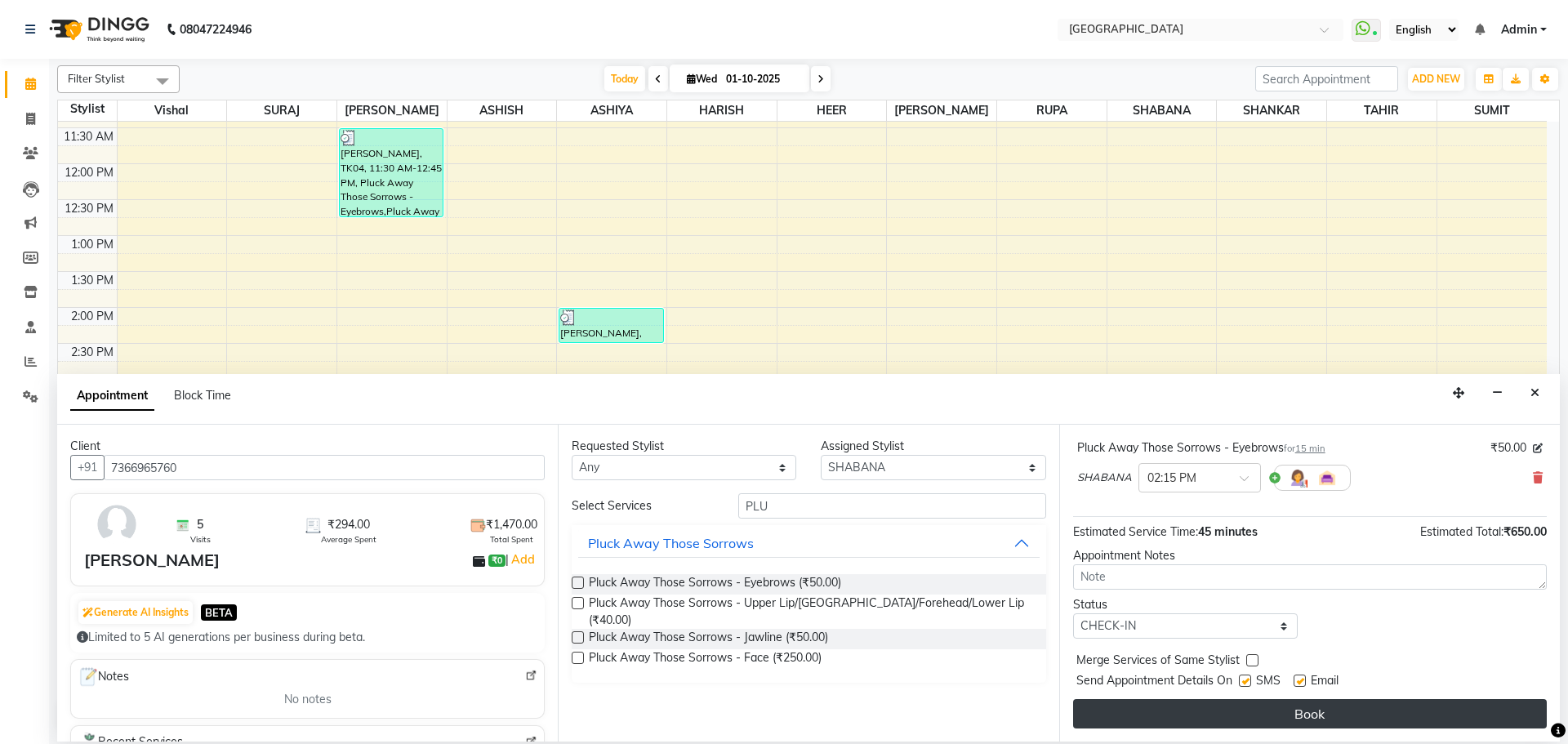
drag, startPoint x: 1252, startPoint y: 658, endPoint x: 1232, endPoint y: 706, distance: 52.0
click at [1253, 657] on label at bounding box center [1253, 660] width 12 height 12
click at [1253, 657] on input "checkbox" at bounding box center [1252, 662] width 10 height 10
checkbox input "true"
click at [1218, 725] on button "Book" at bounding box center [1310, 713] width 473 height 29
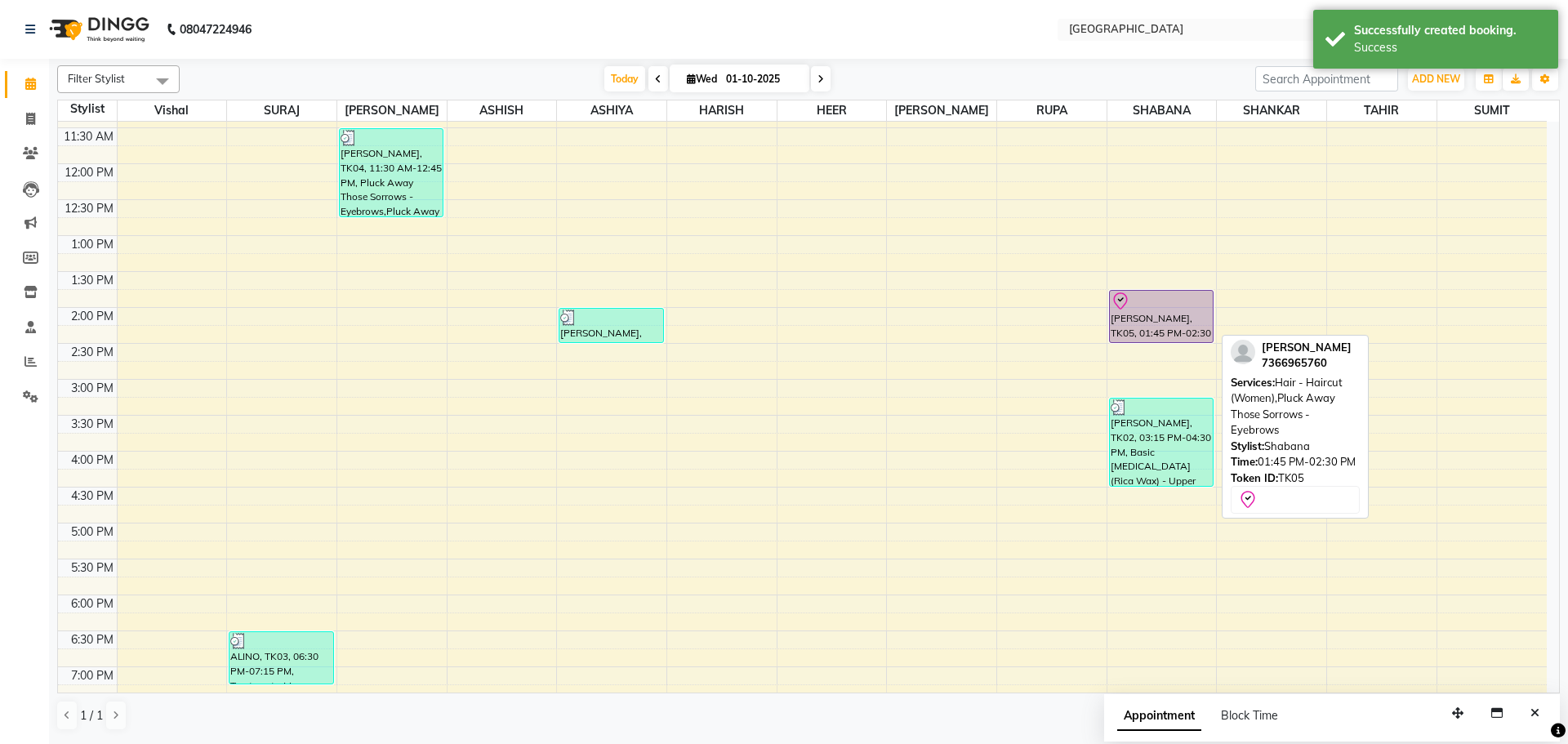
click at [1161, 308] on div at bounding box center [1161, 301] width 102 height 20
select select "8"
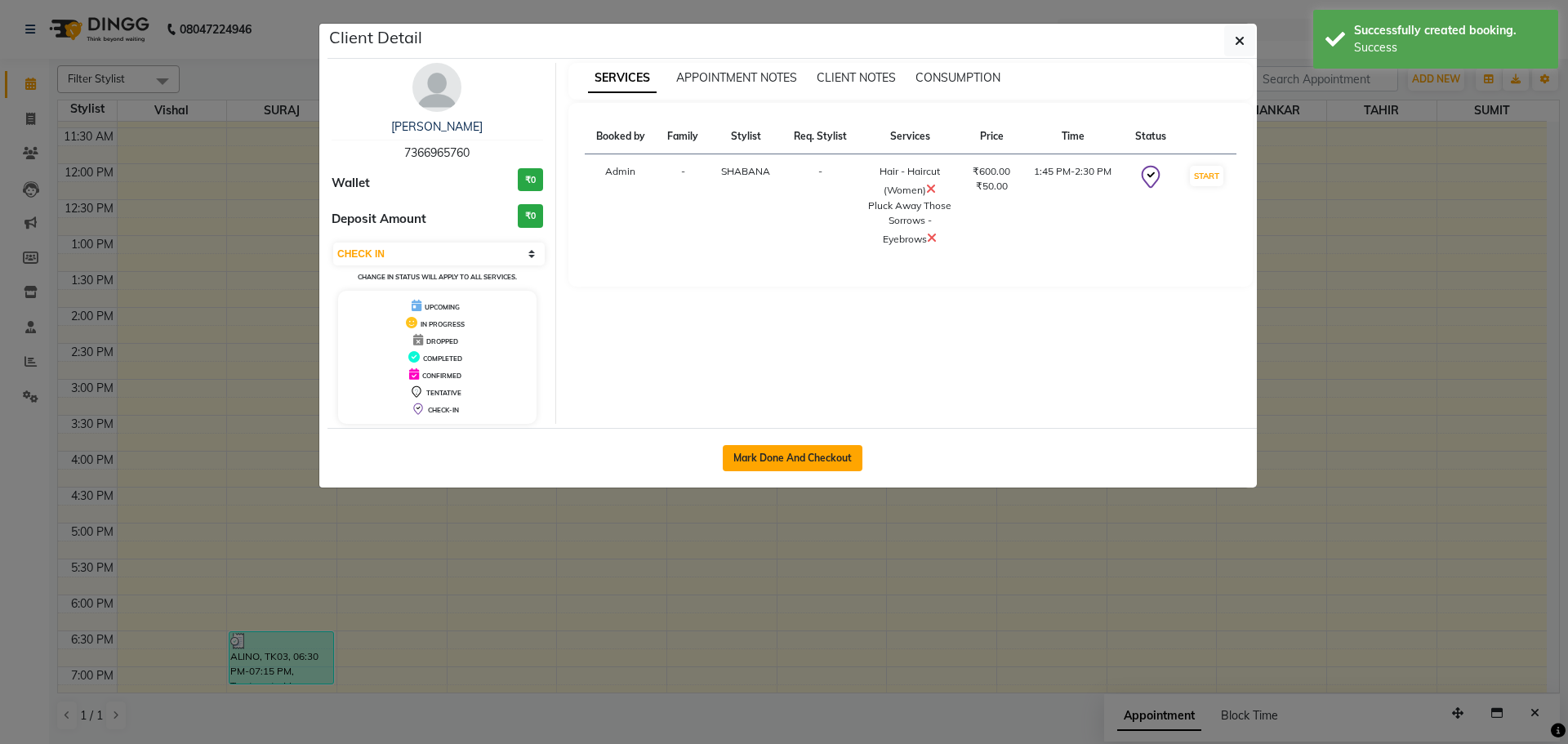
click at [756, 448] on button "Mark Done And Checkout" at bounding box center [792, 458] width 139 height 26
select select "service"
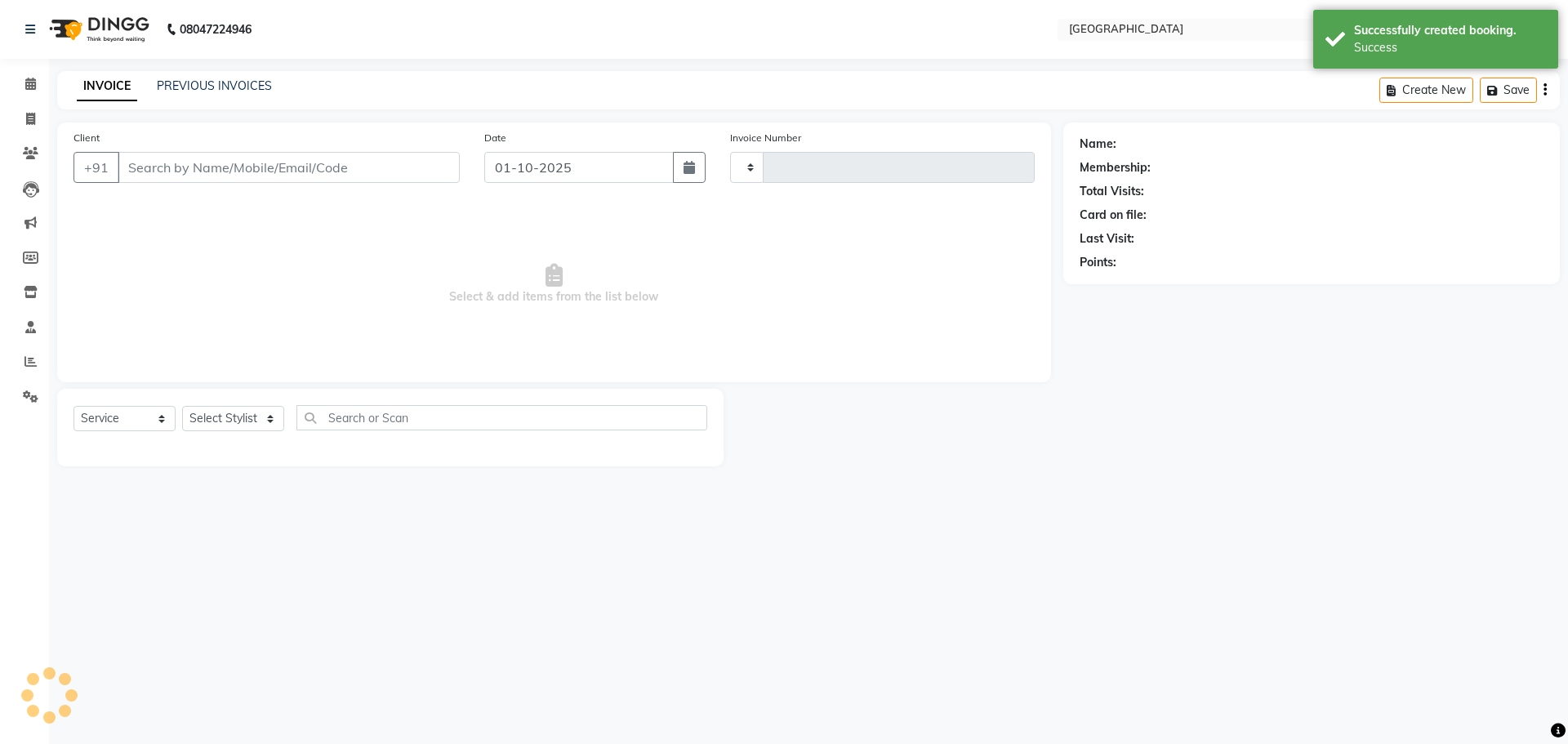
type input "5754"
select select "508"
type input "7366965760"
select select "78105"
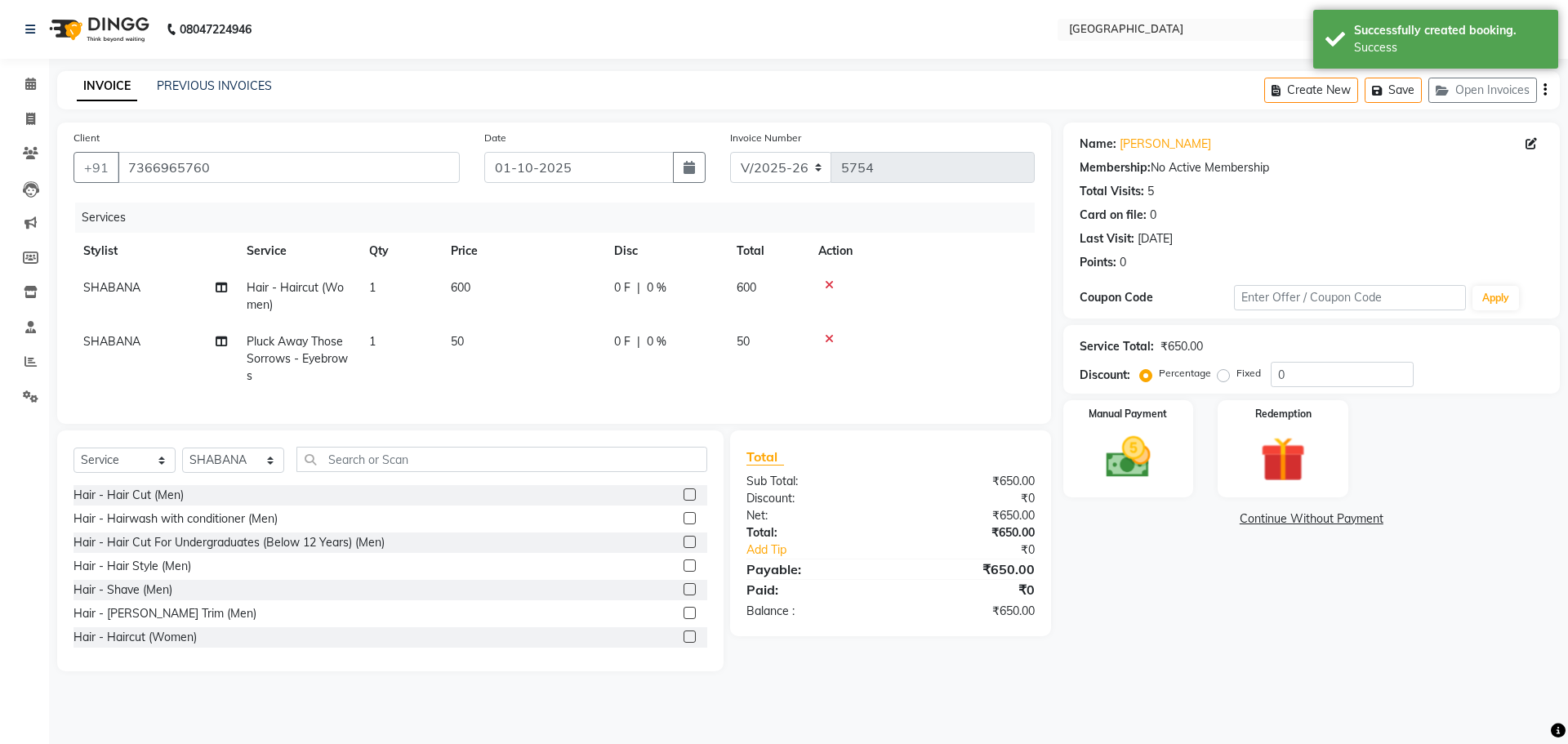
click at [142, 278] on td "SHABANA" at bounding box center [155, 296] width 163 height 54
select select "78105"
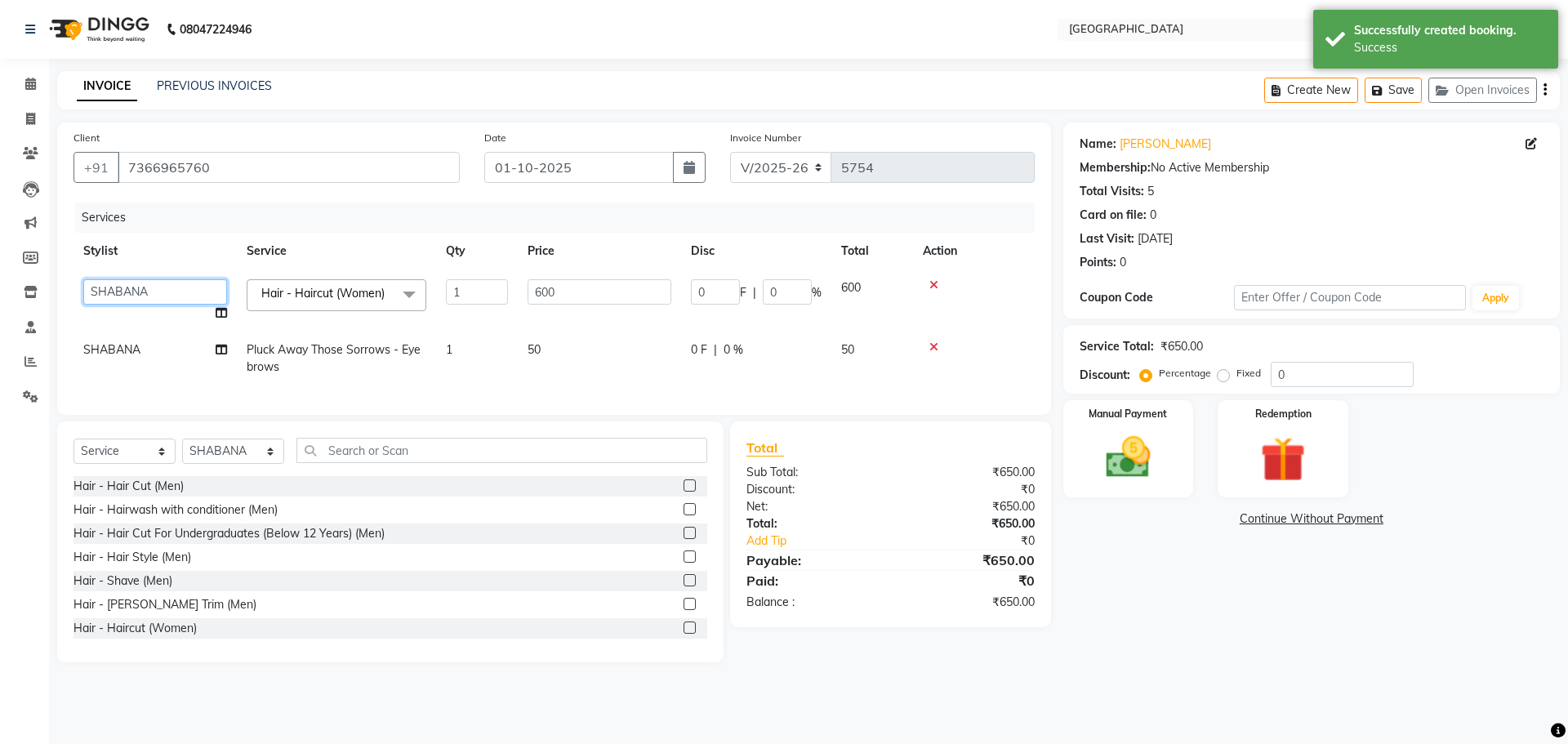
drag, startPoint x: 142, startPoint y: 278, endPoint x: 152, endPoint y: 292, distance: 17.2
click at [145, 284] on select "[PERSON_NAME] ASHIYA [PERSON_NAME] [PERSON_NAME] [PERSON_NAME] [PERSON_NAME] [P…" at bounding box center [156, 292] width 144 height 26
select select "72805"
click at [1144, 471] on img at bounding box center [1128, 457] width 76 height 54
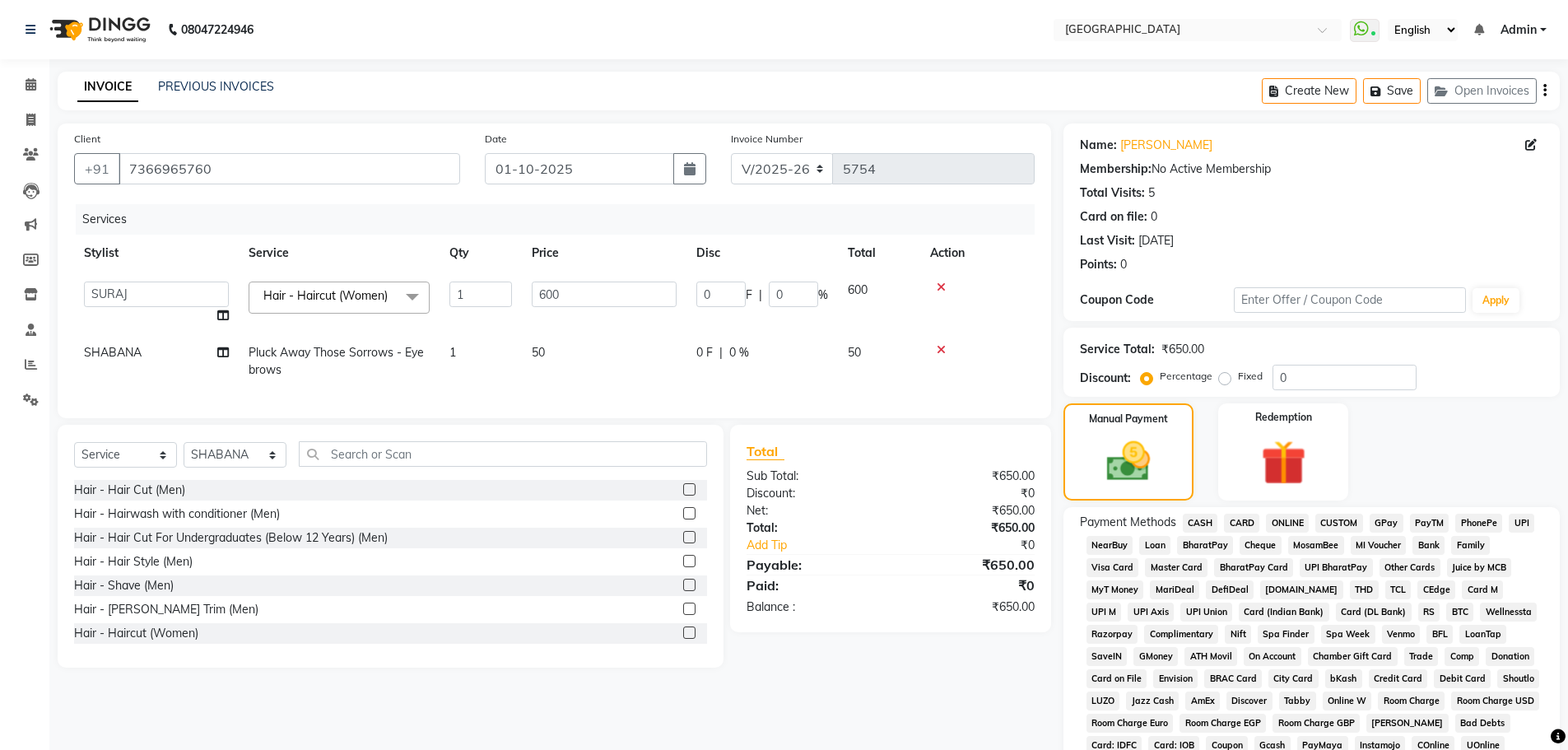
click at [1393, 523] on span "GPay" at bounding box center [1386, 524] width 34 height 19
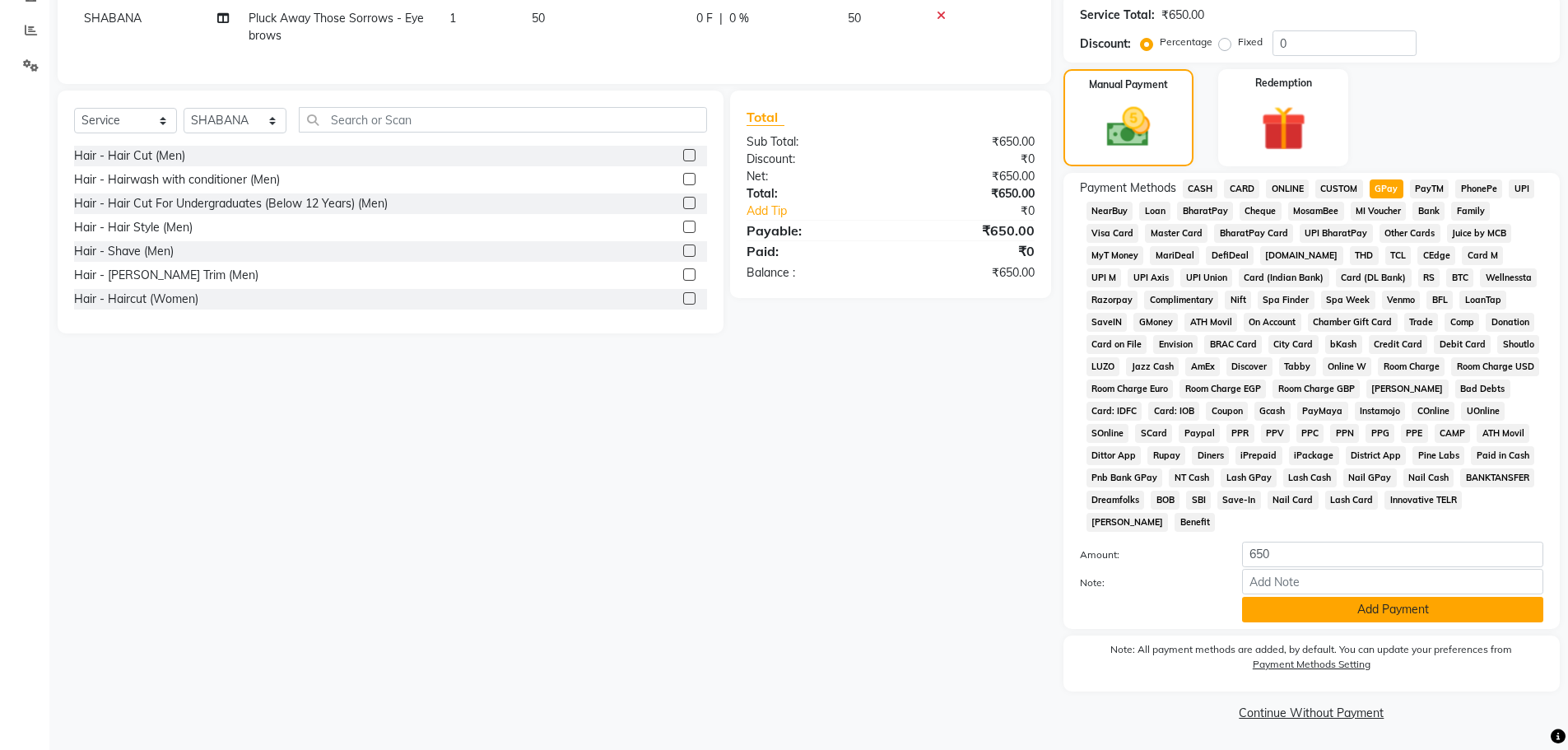
click at [1342, 605] on button "Add Payment" at bounding box center [1393, 610] width 301 height 26
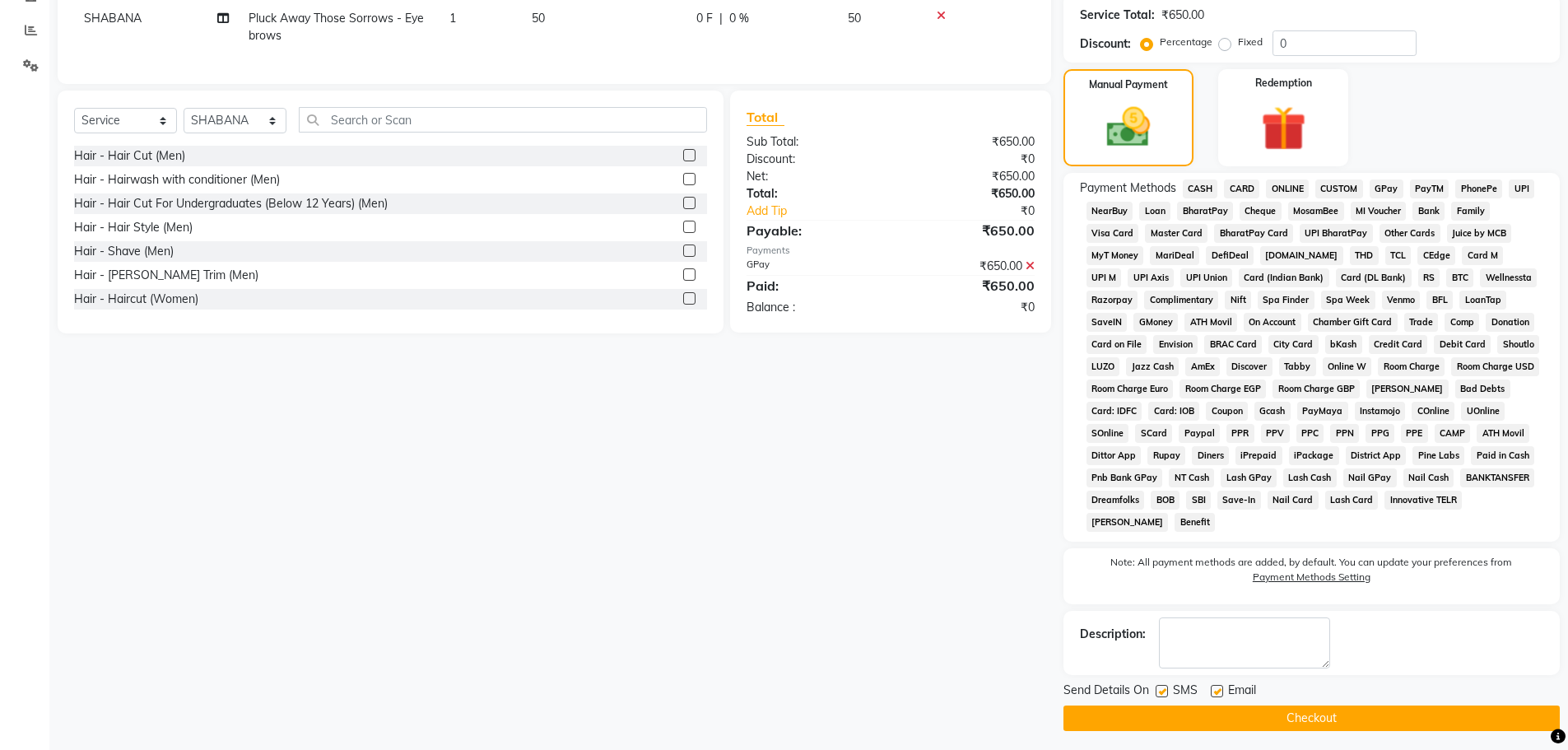
drag, startPoint x: 1274, startPoint y: 716, endPoint x: 1258, endPoint y: 692, distance: 28.8
click at [1273, 716] on button "Checkout" at bounding box center [1311, 718] width 496 height 26
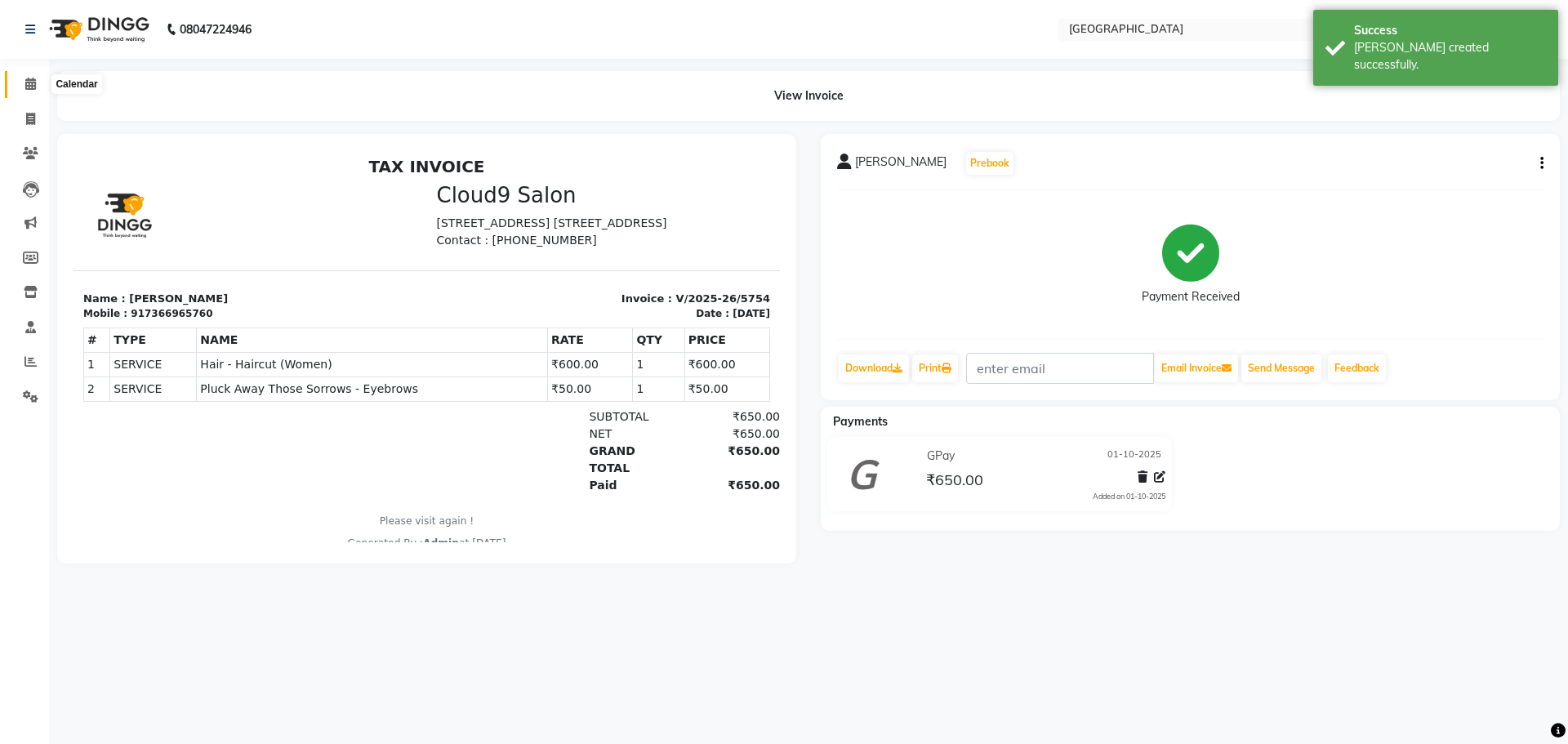
click at [41, 97] on link "Calendar" at bounding box center [25, 85] width 39 height 27
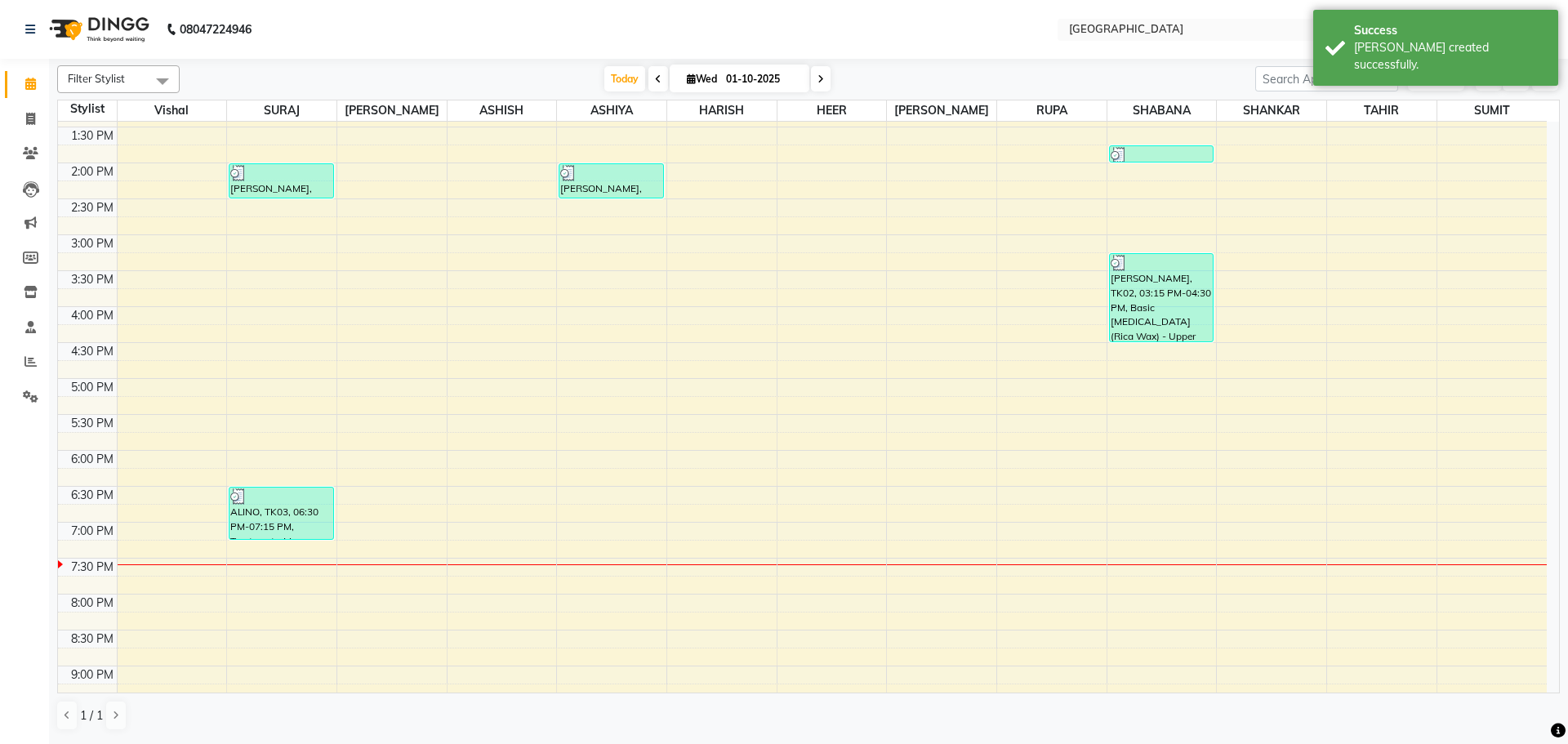
scroll to position [408, 0]
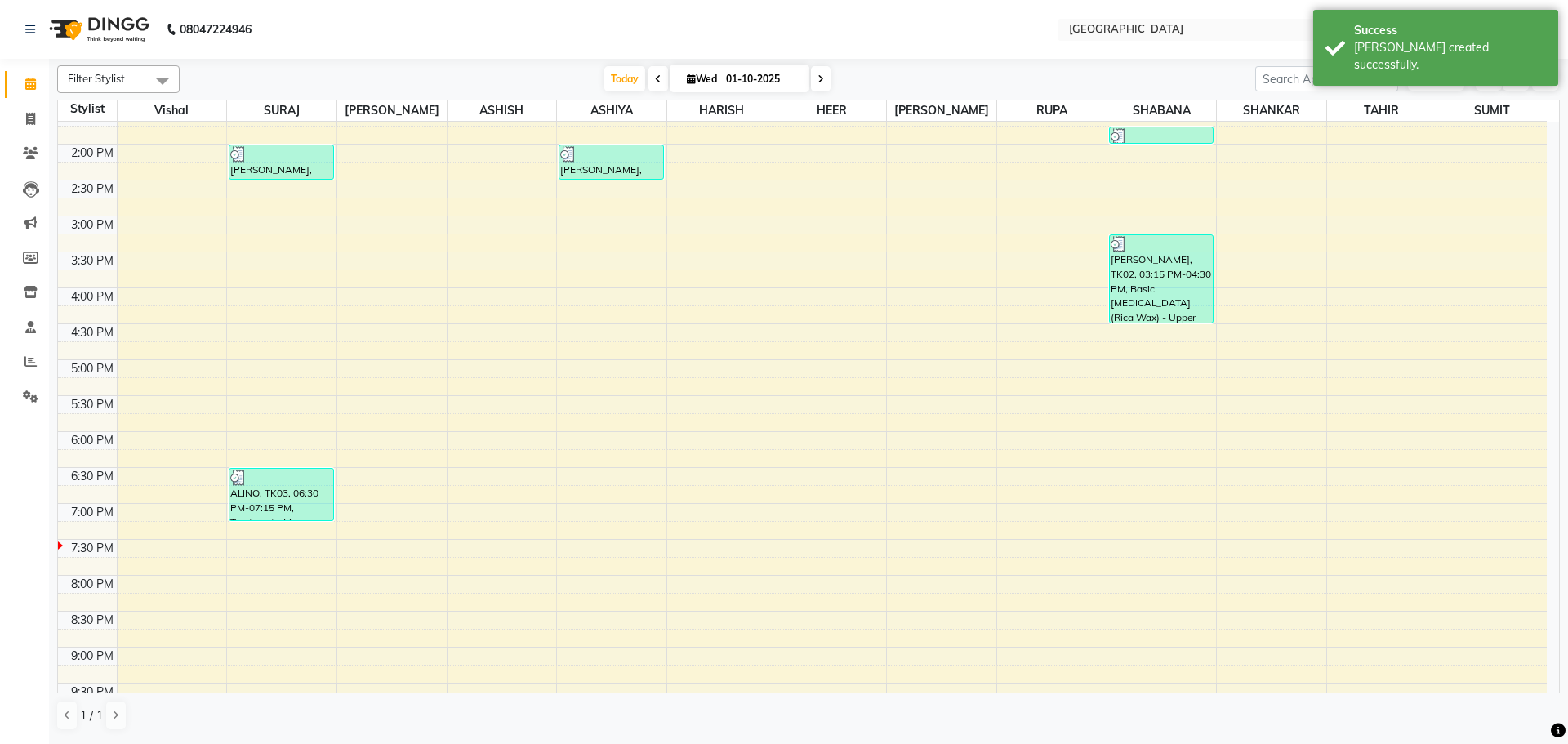
click at [1149, 465] on div "8:00 AM 8:30 AM 9:00 AM 9:30 AM 10:00 AM 10:30 AM 11:00 AM 11:30 AM 12:00 PM 12…" at bounding box center [802, 287] width 1489 height 1149
select select "78105"
select select "1095"
select select "tentative"
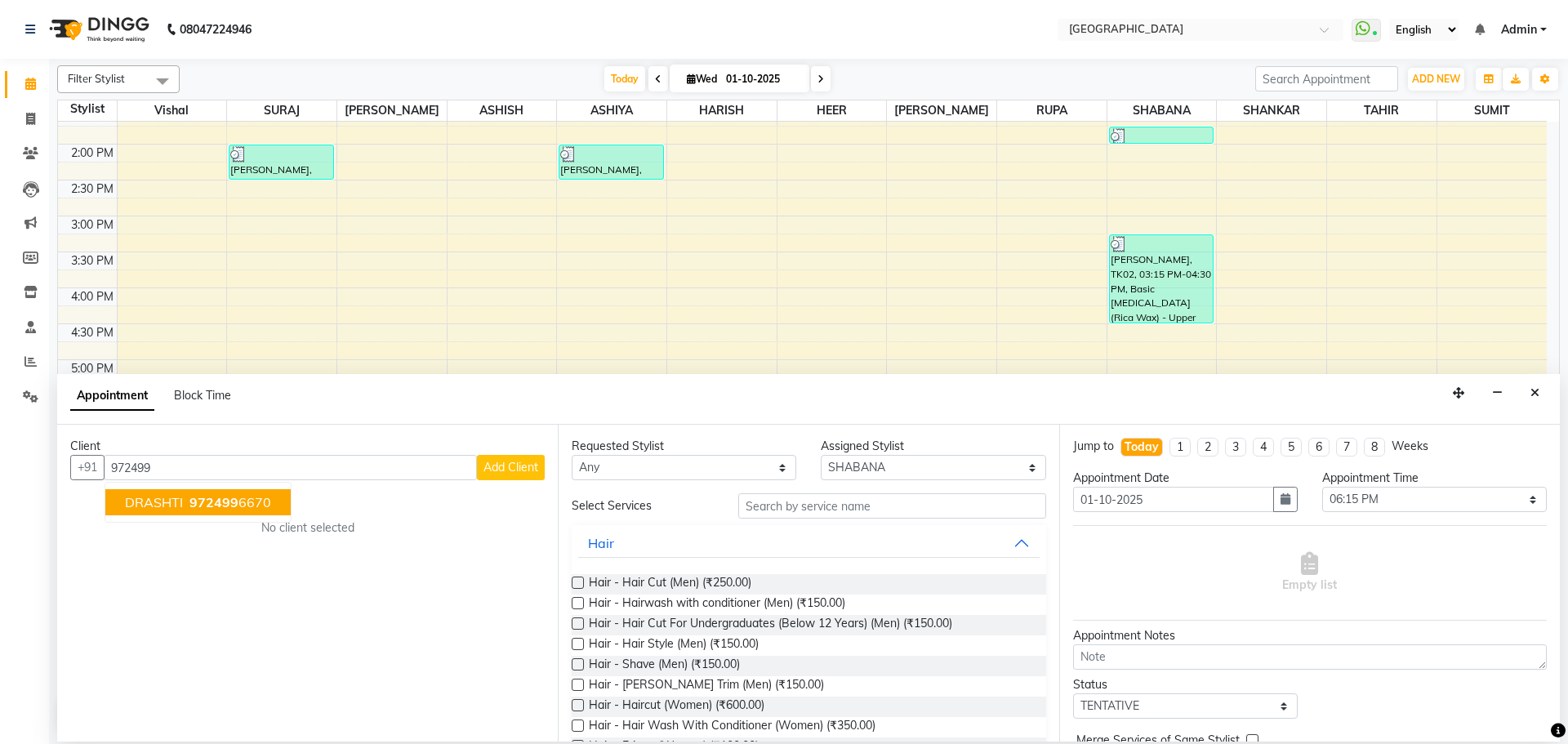
click at [220, 501] on span "972499" at bounding box center [214, 501] width 49 height 16
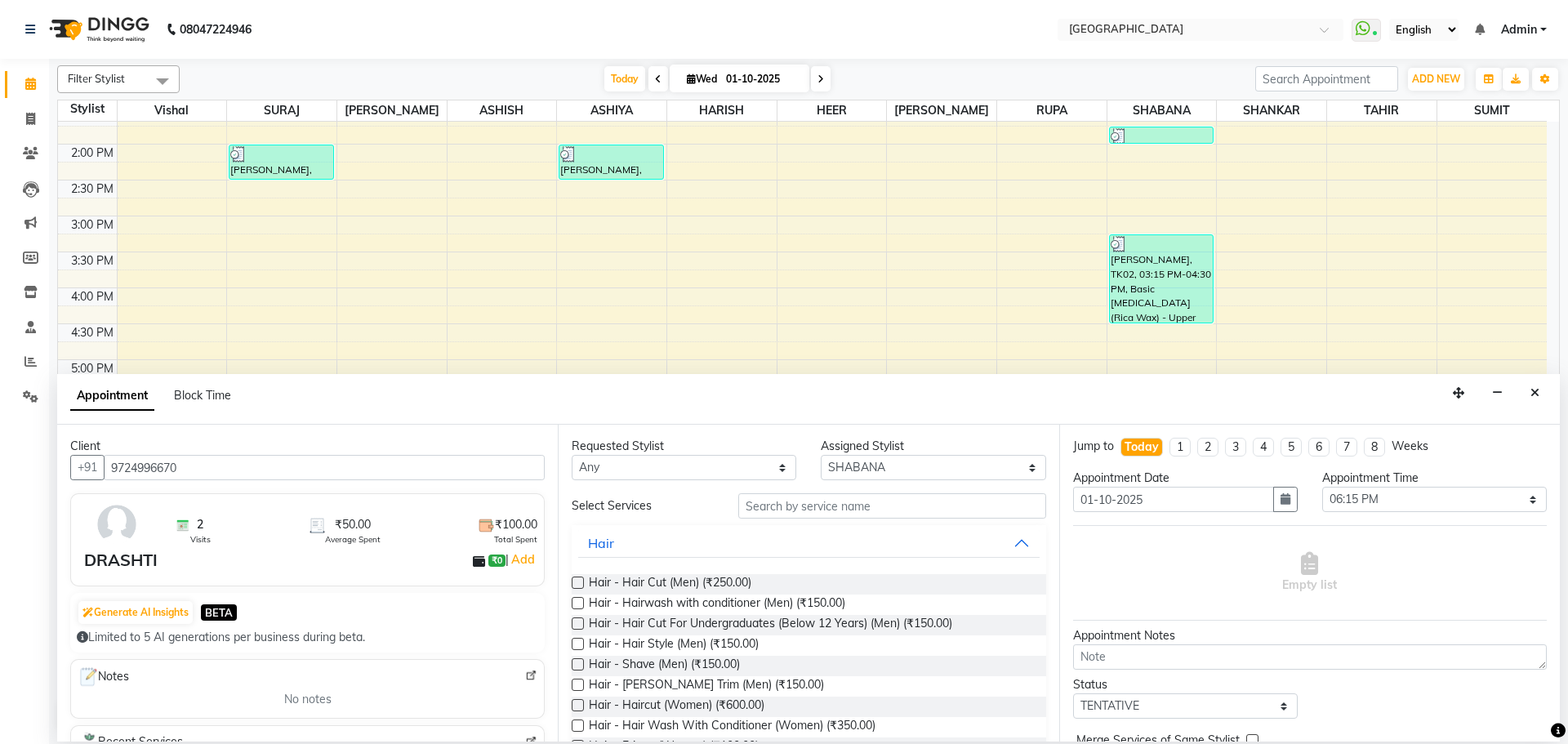
type input "9724996670"
click at [745, 504] on input "text" at bounding box center [892, 506] width 308 height 26
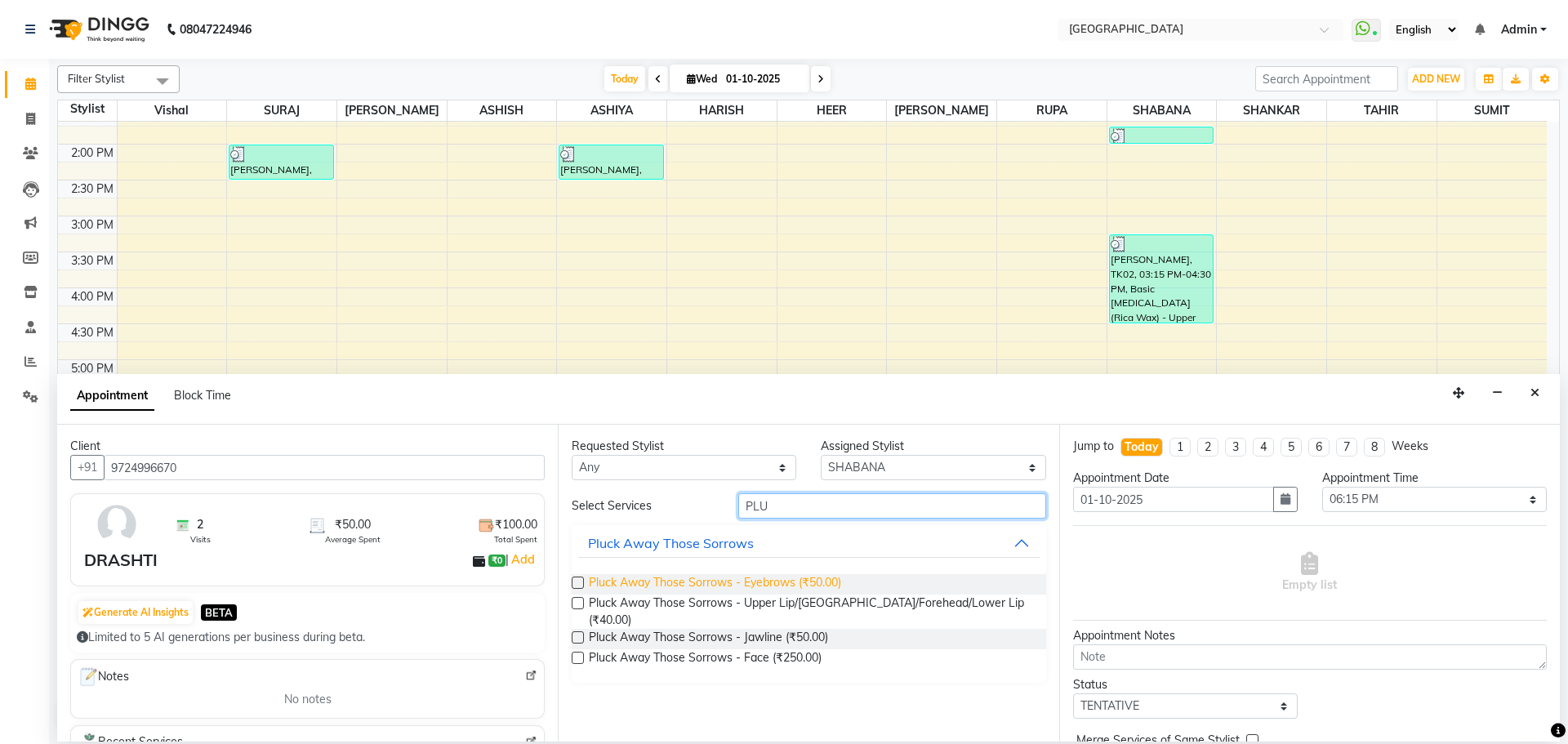
type input "PLU"
click at [765, 586] on span "Pluck Away Those Sorrows - Eyebrows (₹50.00)" at bounding box center [714, 584] width 252 height 21
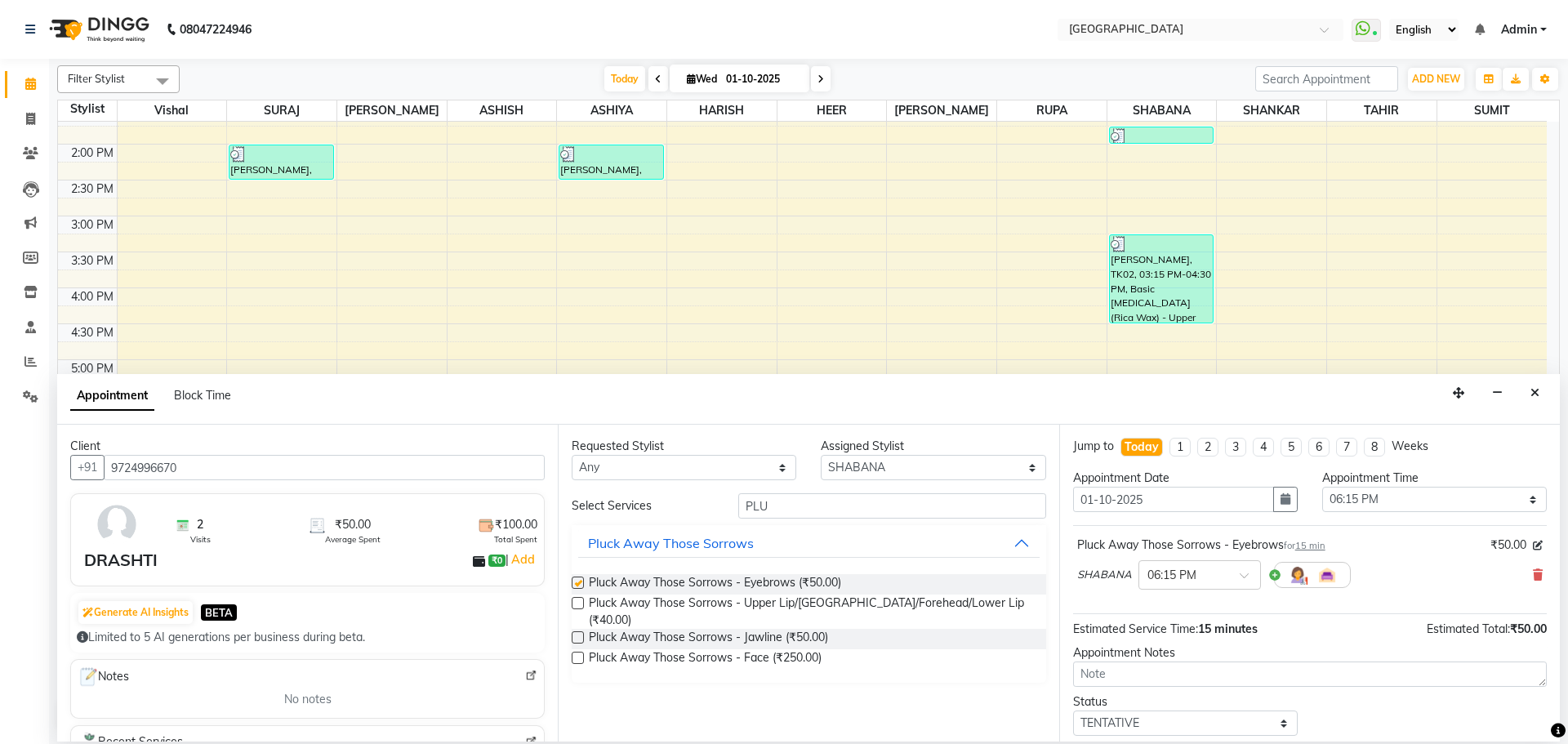
checkbox input "false"
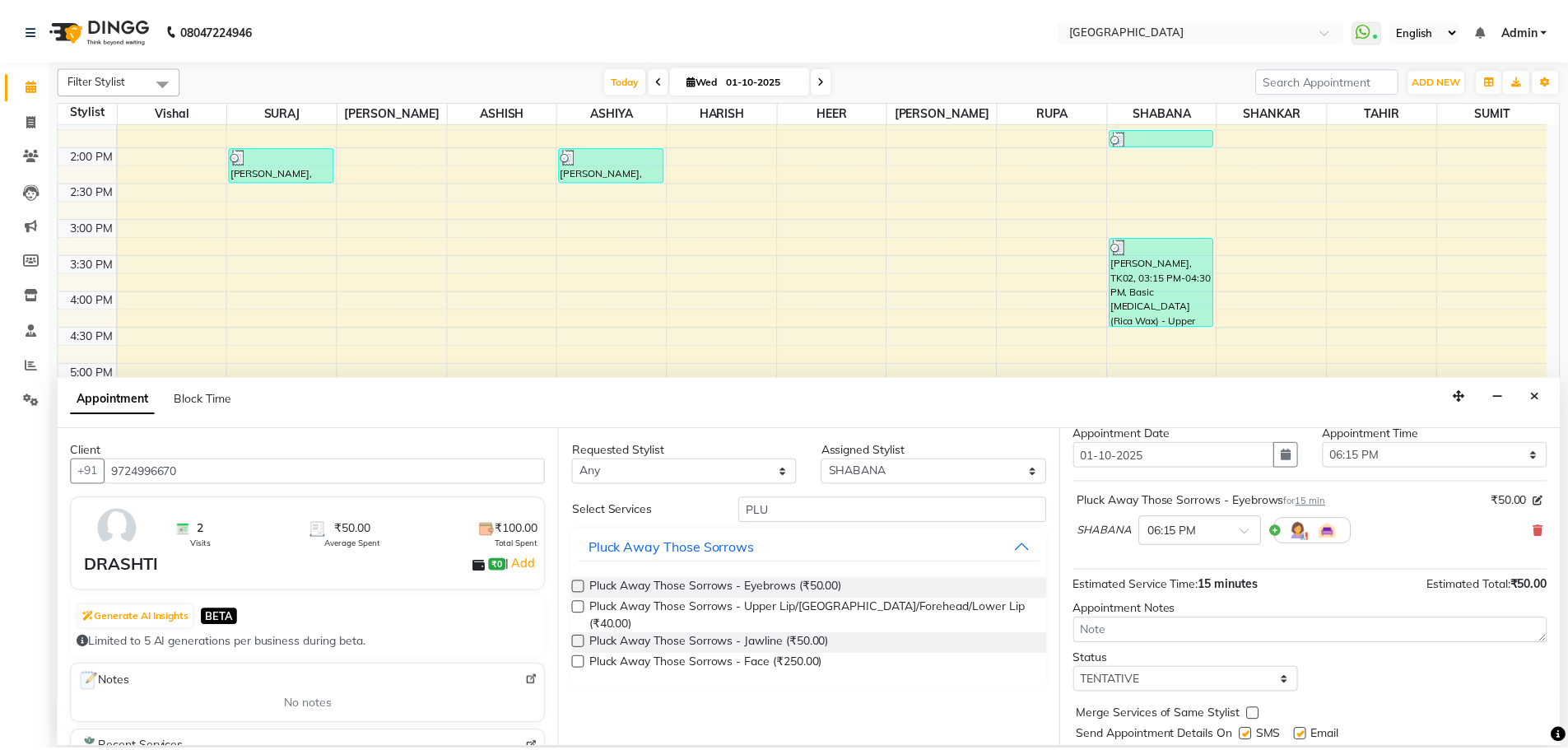
scroll to position [98, 0]
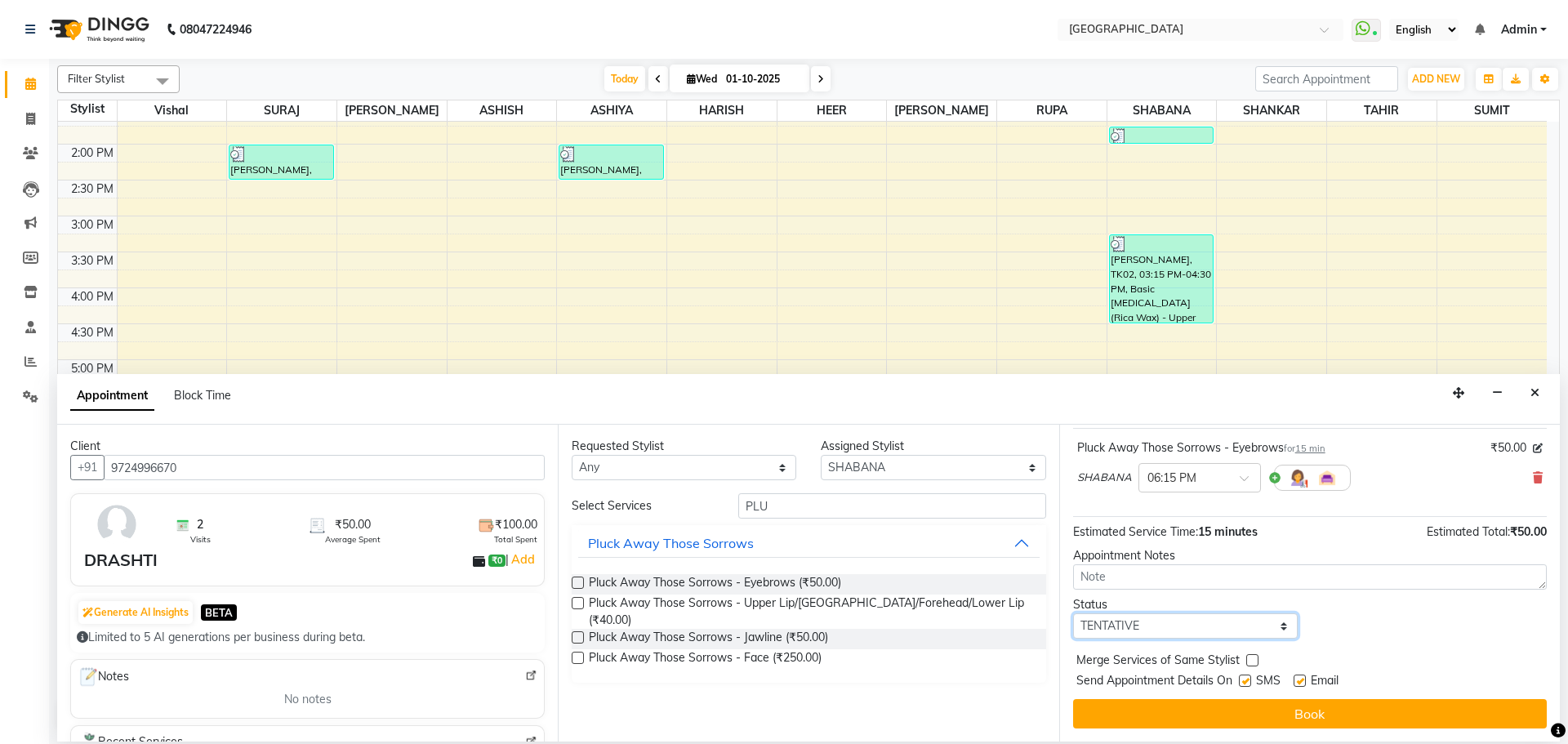
click at [1247, 629] on select "Select TENTATIVE CONFIRM CHECK-IN UPCOMING" at bounding box center [1185, 626] width 225 height 26
select select "check-in"
click at [1073, 613] on select "Select TENTATIVE CONFIRM CHECK-IN UPCOMING" at bounding box center [1185, 626] width 225 height 26
click at [1251, 660] on label at bounding box center [1253, 660] width 12 height 12
click at [1251, 660] on input "checkbox" at bounding box center [1252, 662] width 10 height 10
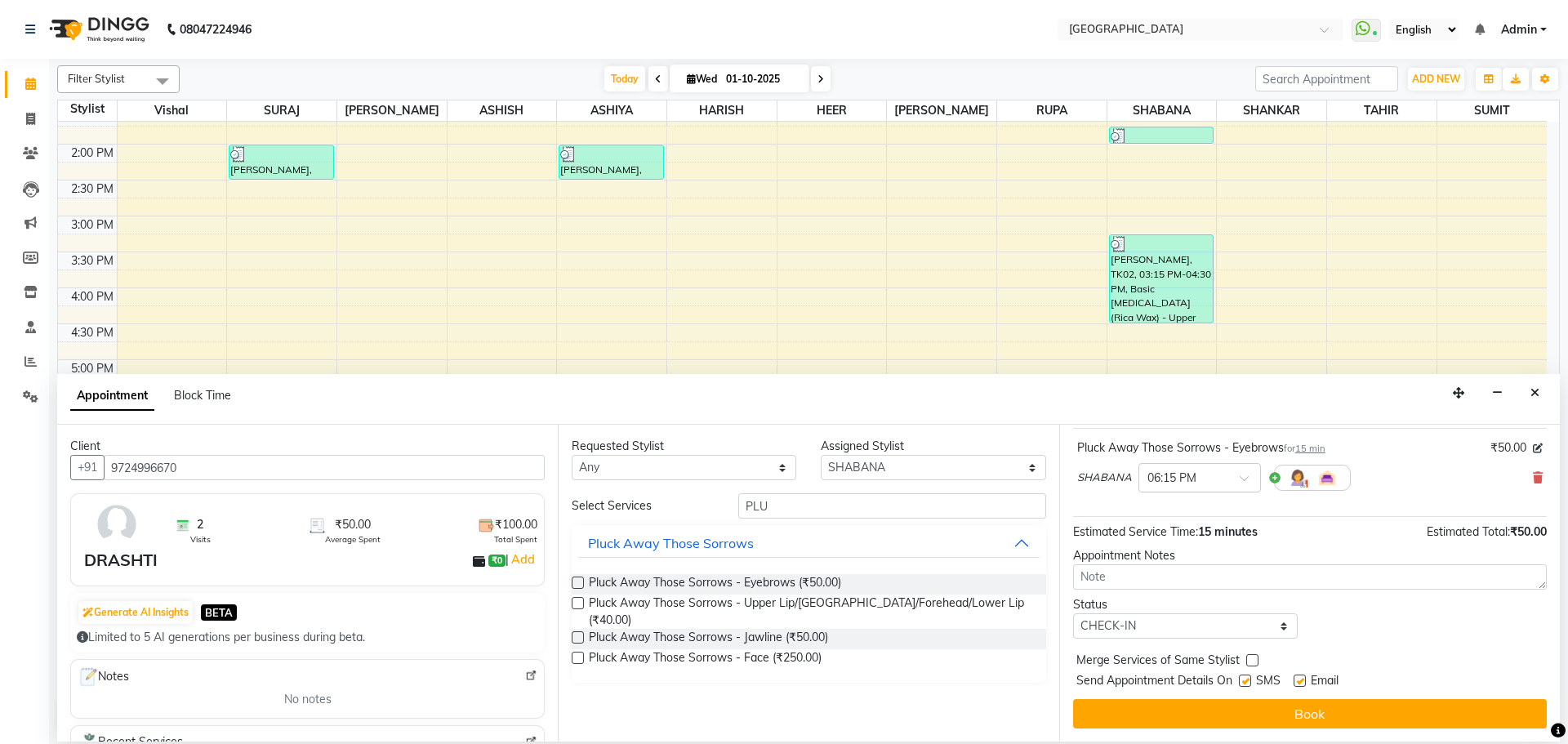
checkbox input "true"
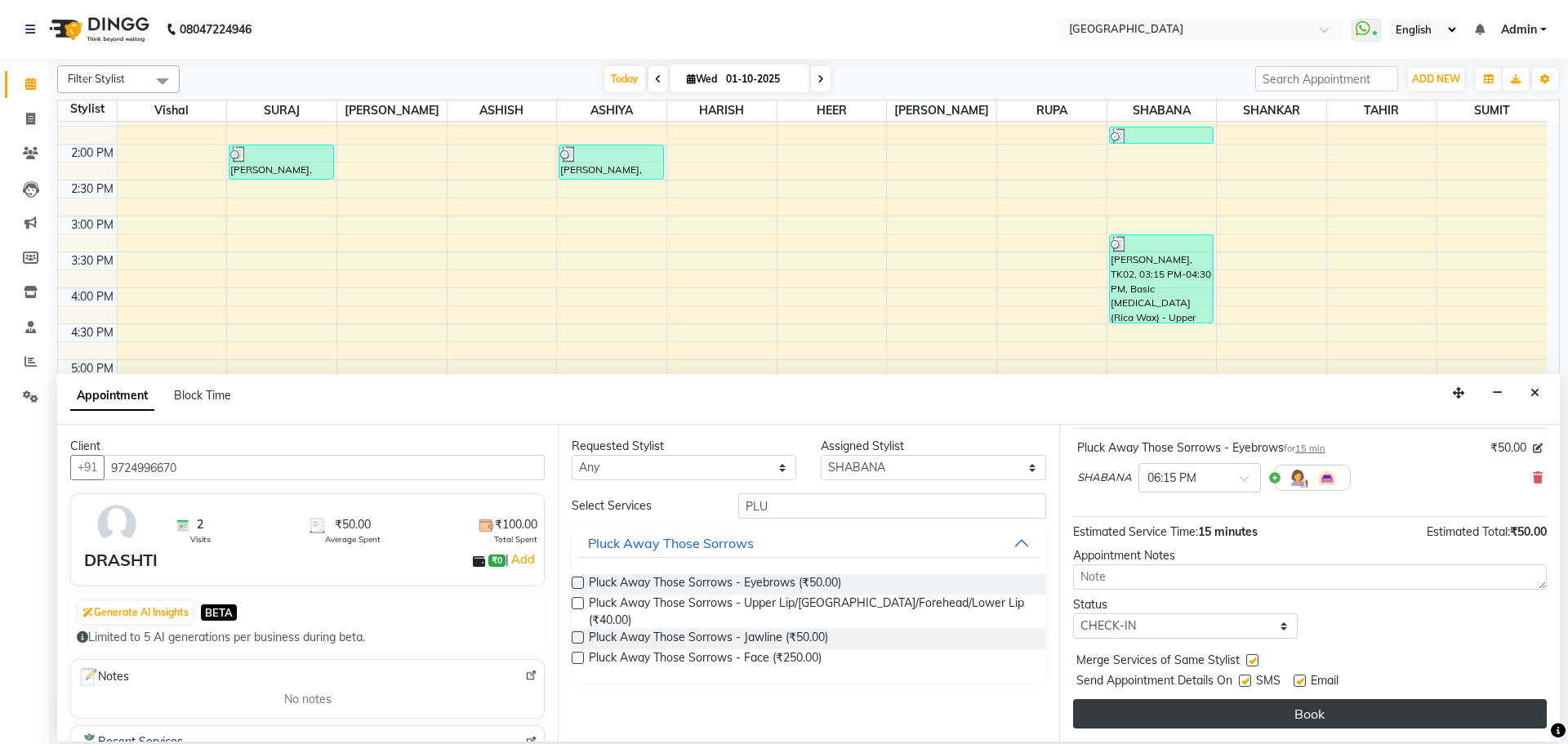
click at [1238, 706] on button "Book" at bounding box center [1310, 713] width 473 height 29
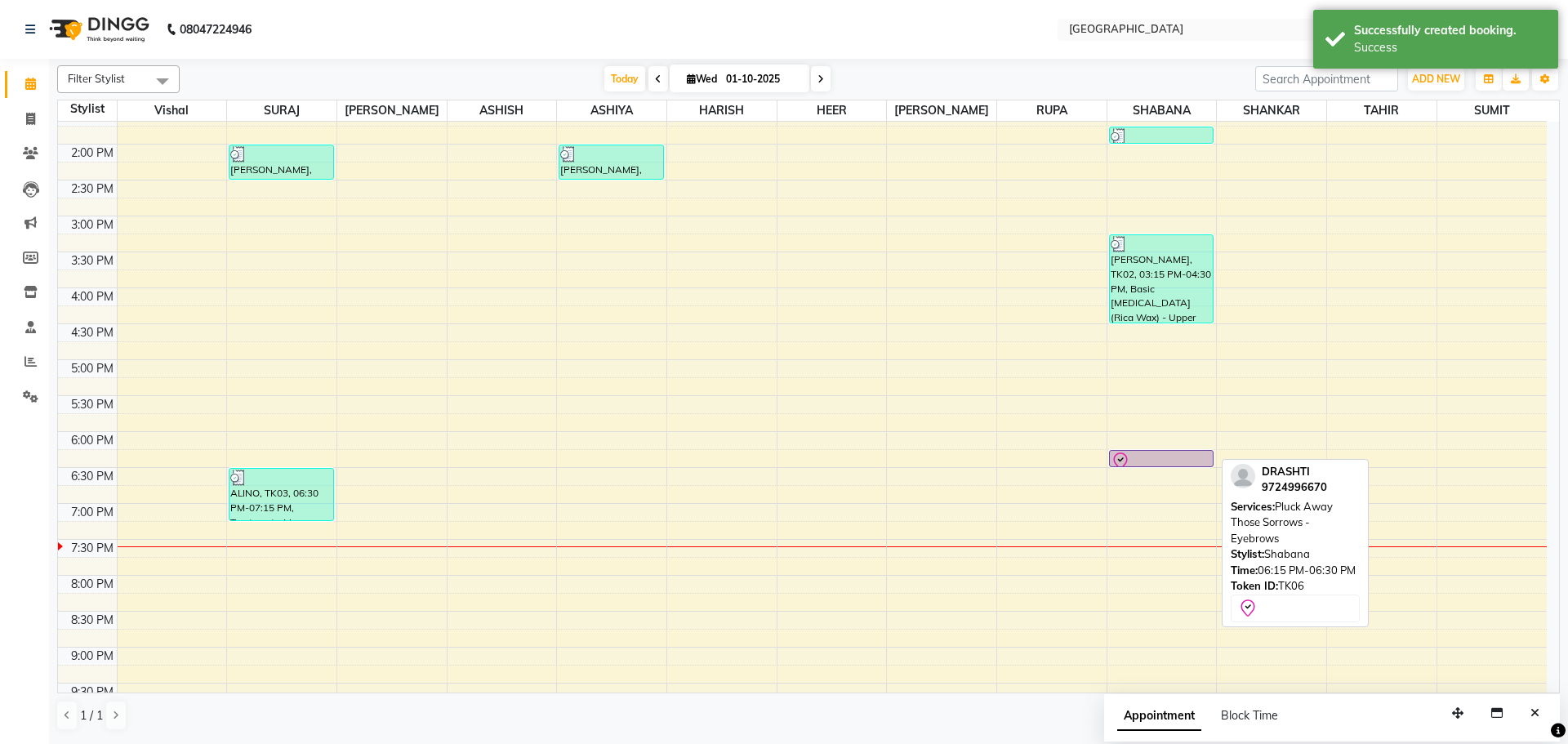
click at [1154, 454] on div at bounding box center [1161, 461] width 102 height 20
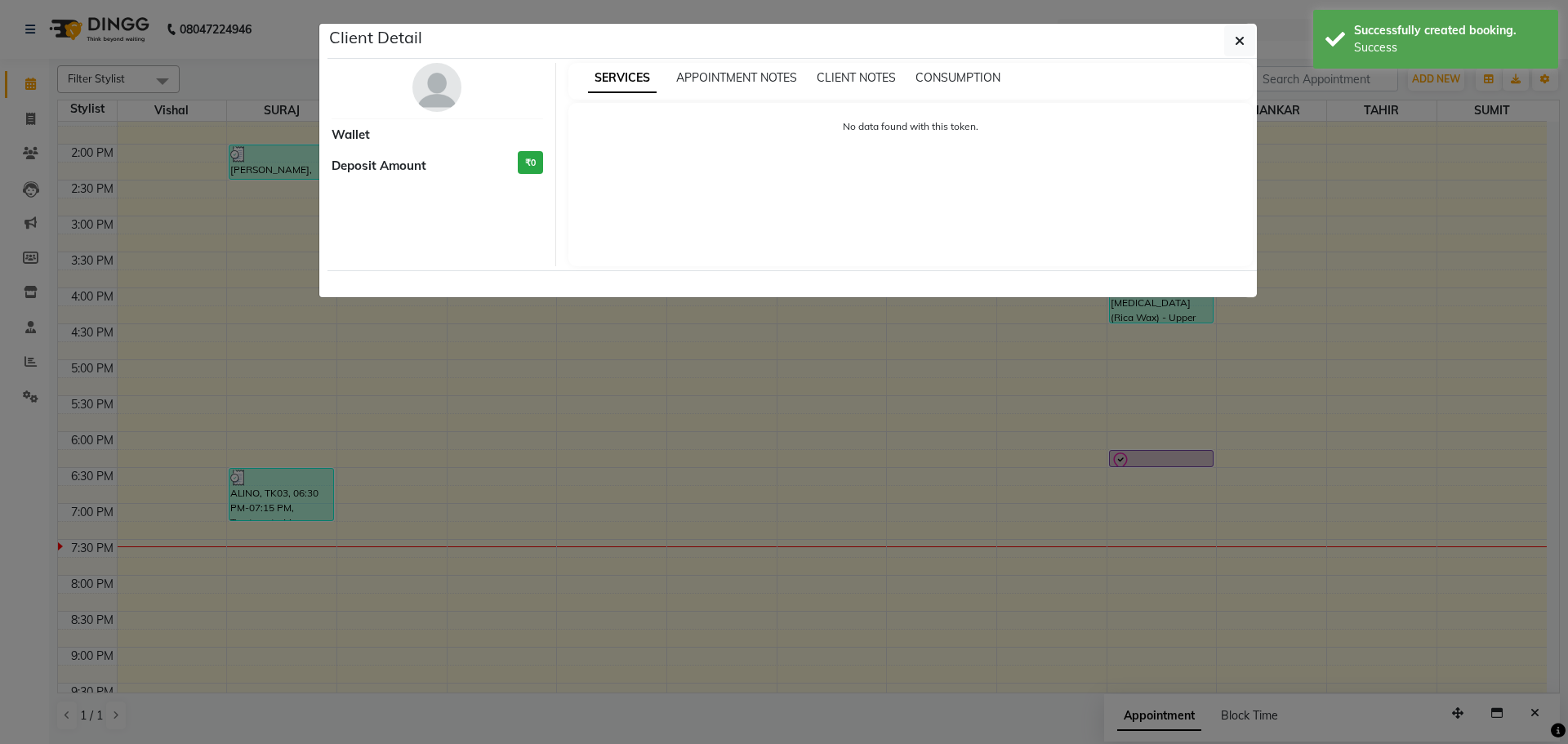
select select "8"
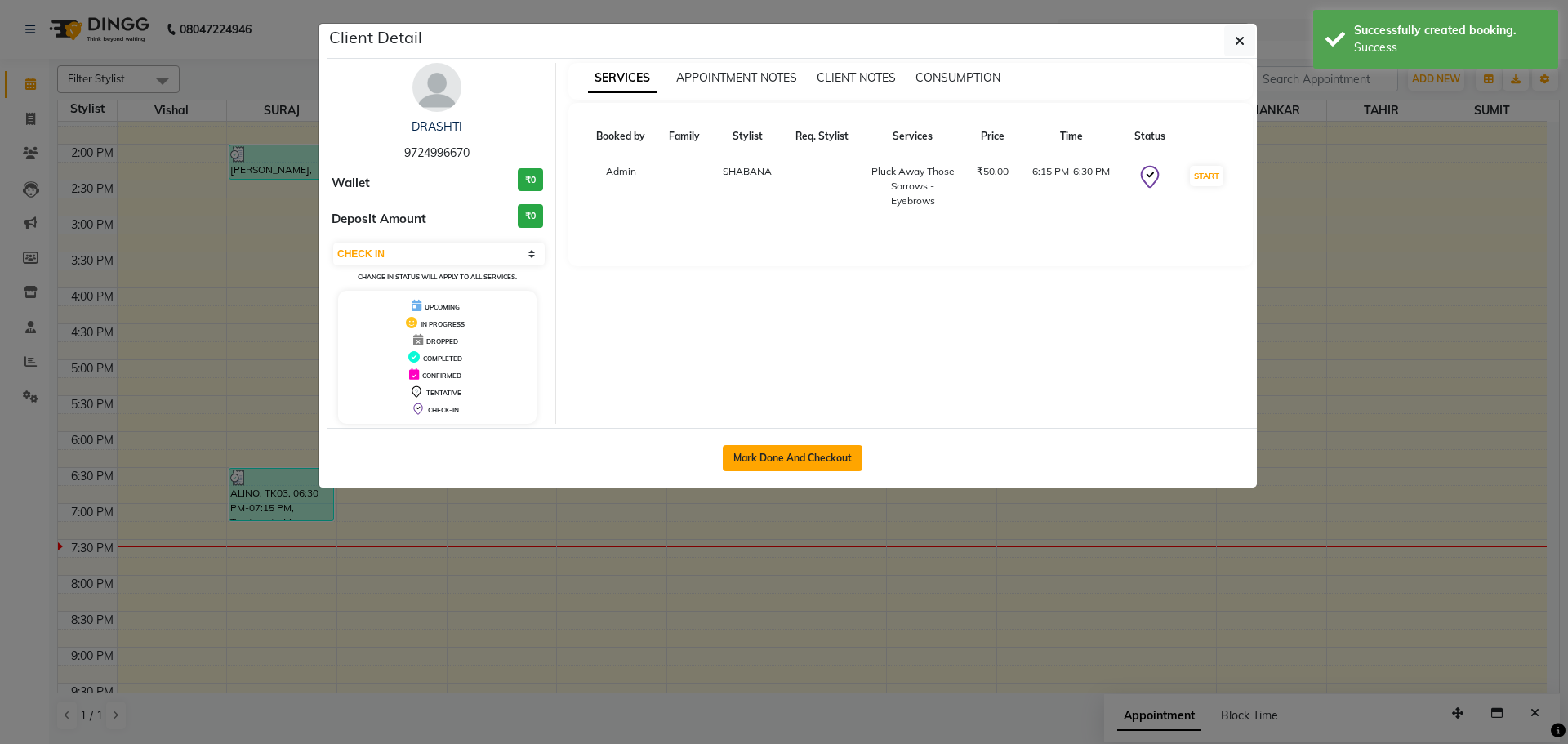
click at [813, 460] on button "Mark Done And Checkout" at bounding box center [792, 458] width 139 height 26
select select "service"
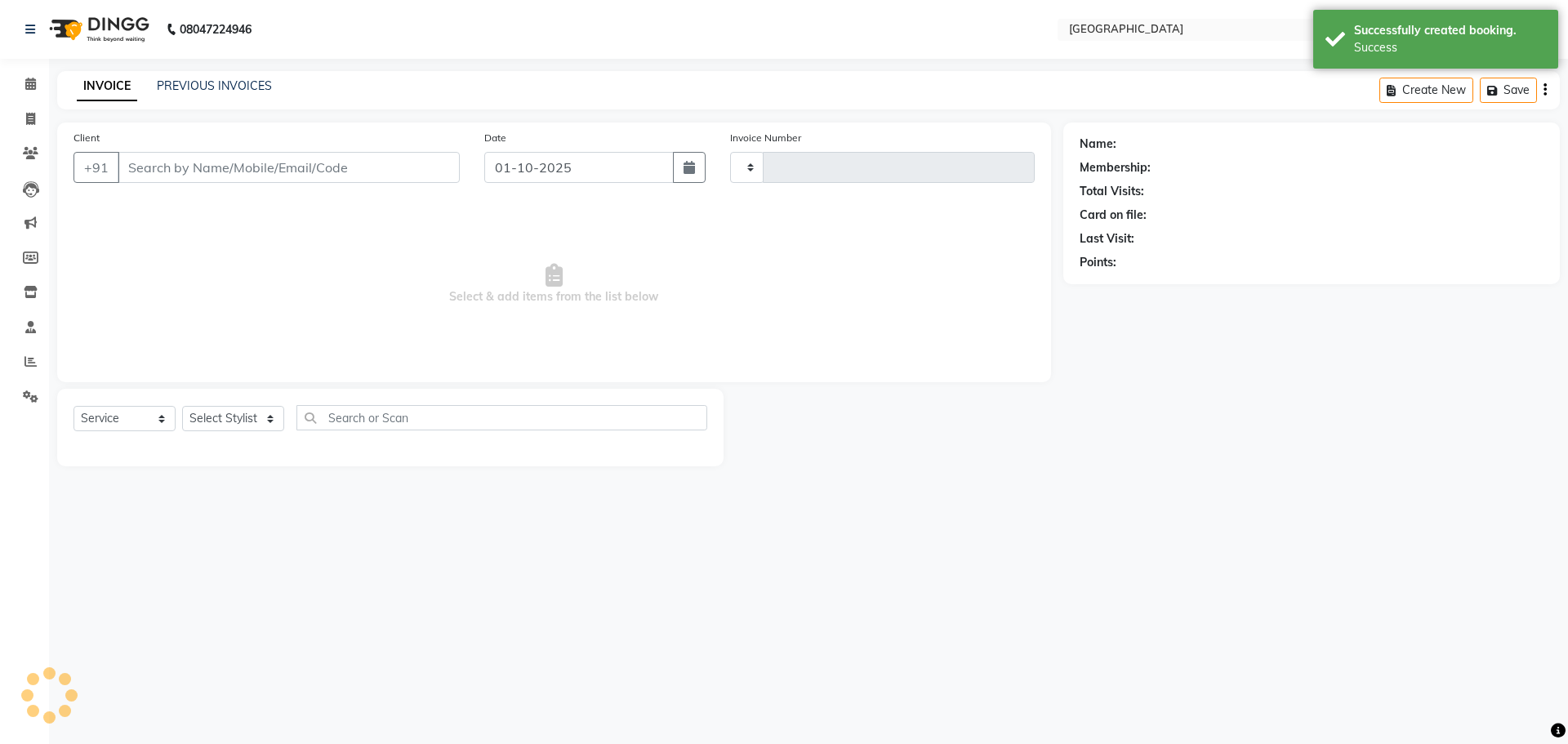
type input "5755"
select select "508"
type input "9724996670"
select select "78105"
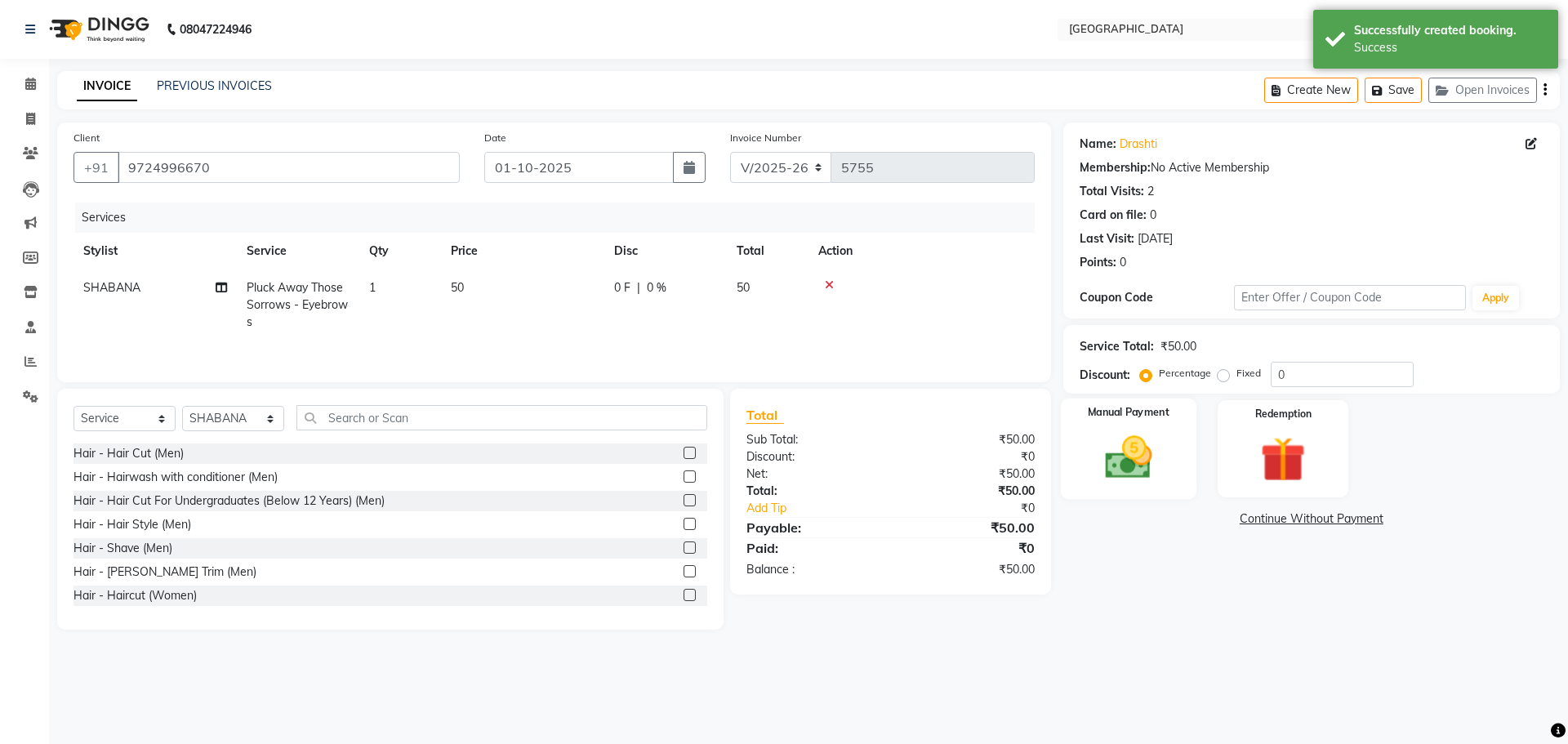
click at [1145, 472] on img at bounding box center [1128, 457] width 76 height 54
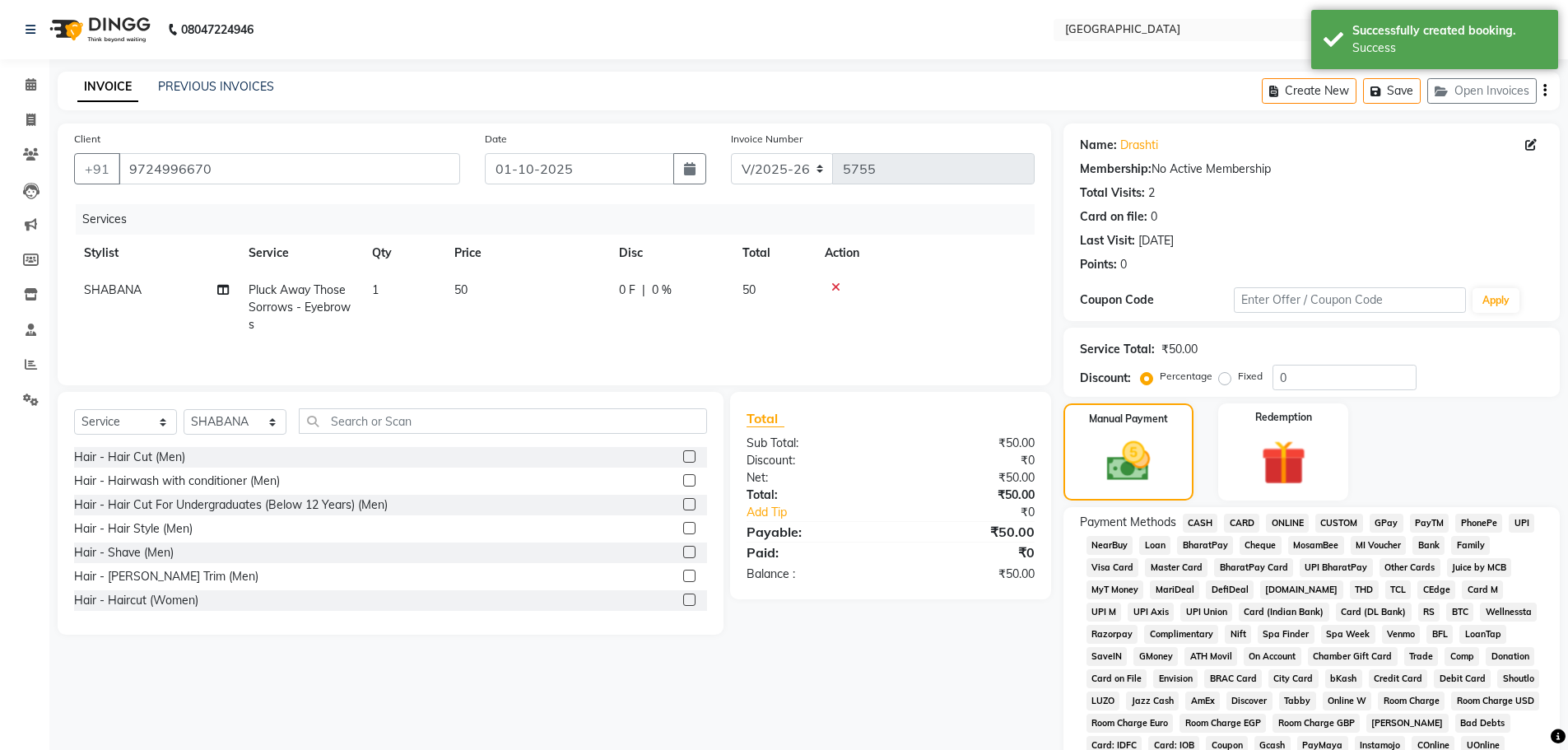
click at [1389, 528] on span "GPay" at bounding box center [1386, 524] width 34 height 19
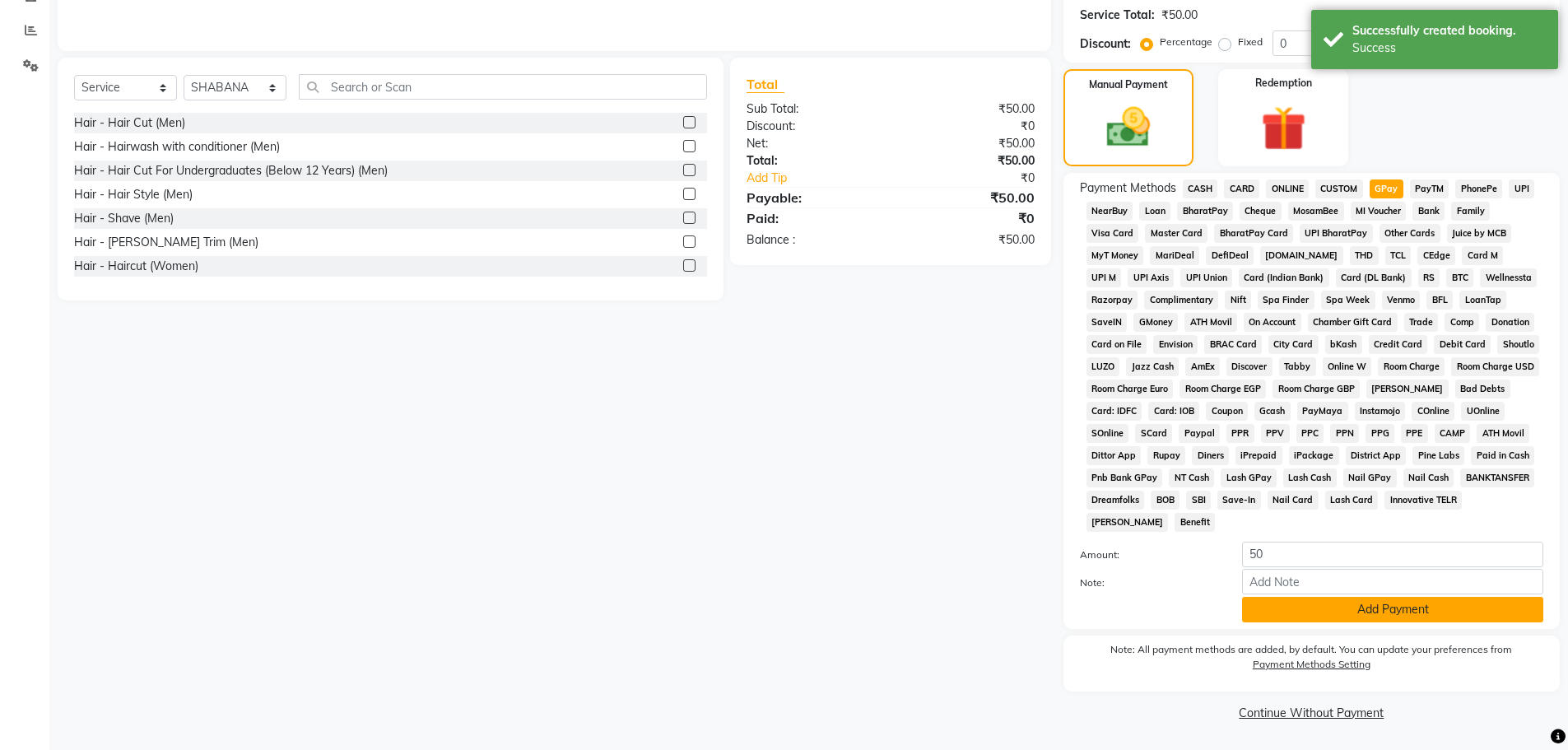
click at [1369, 611] on button "Add Payment" at bounding box center [1393, 610] width 301 height 26
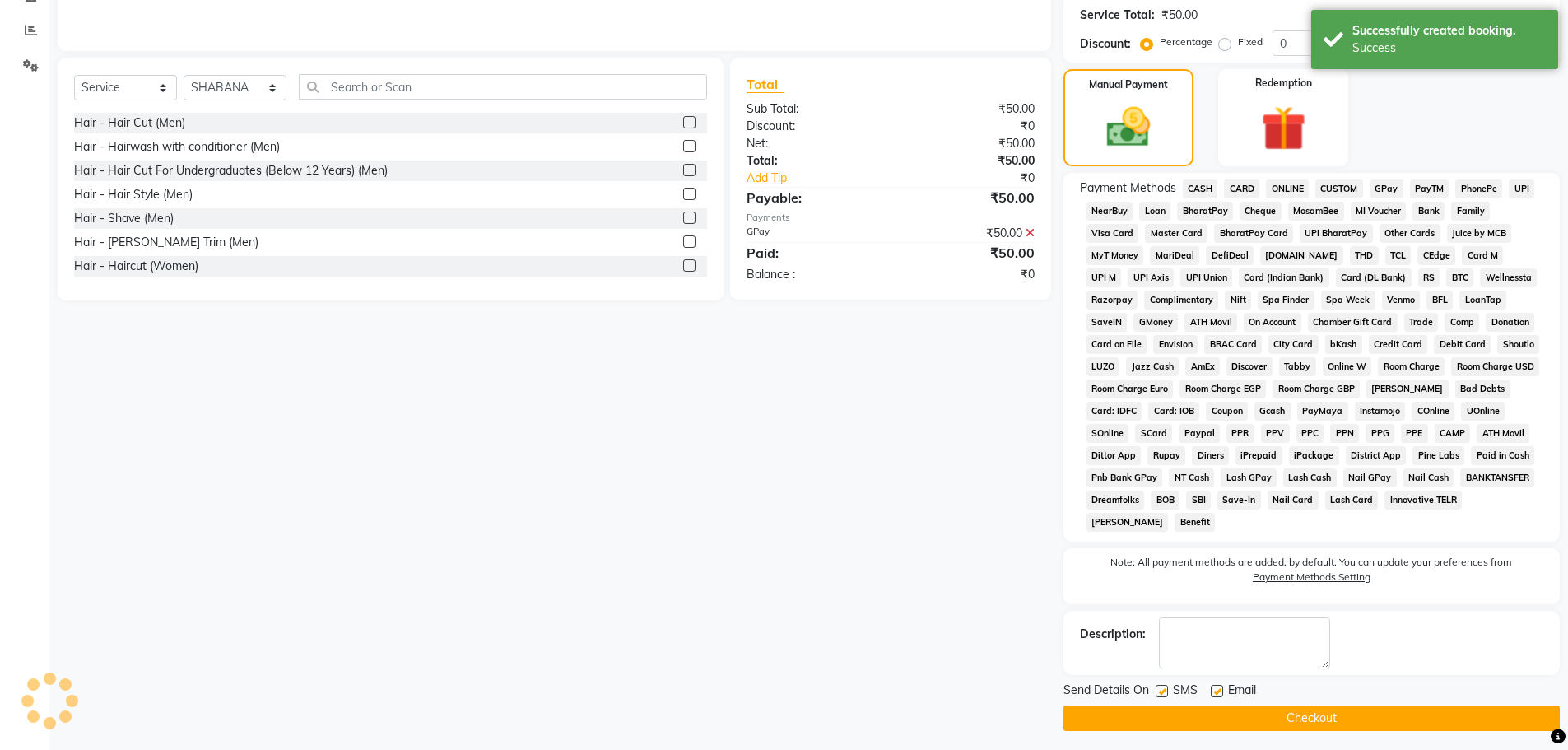
click at [1292, 722] on button "Checkout" at bounding box center [1311, 718] width 496 height 26
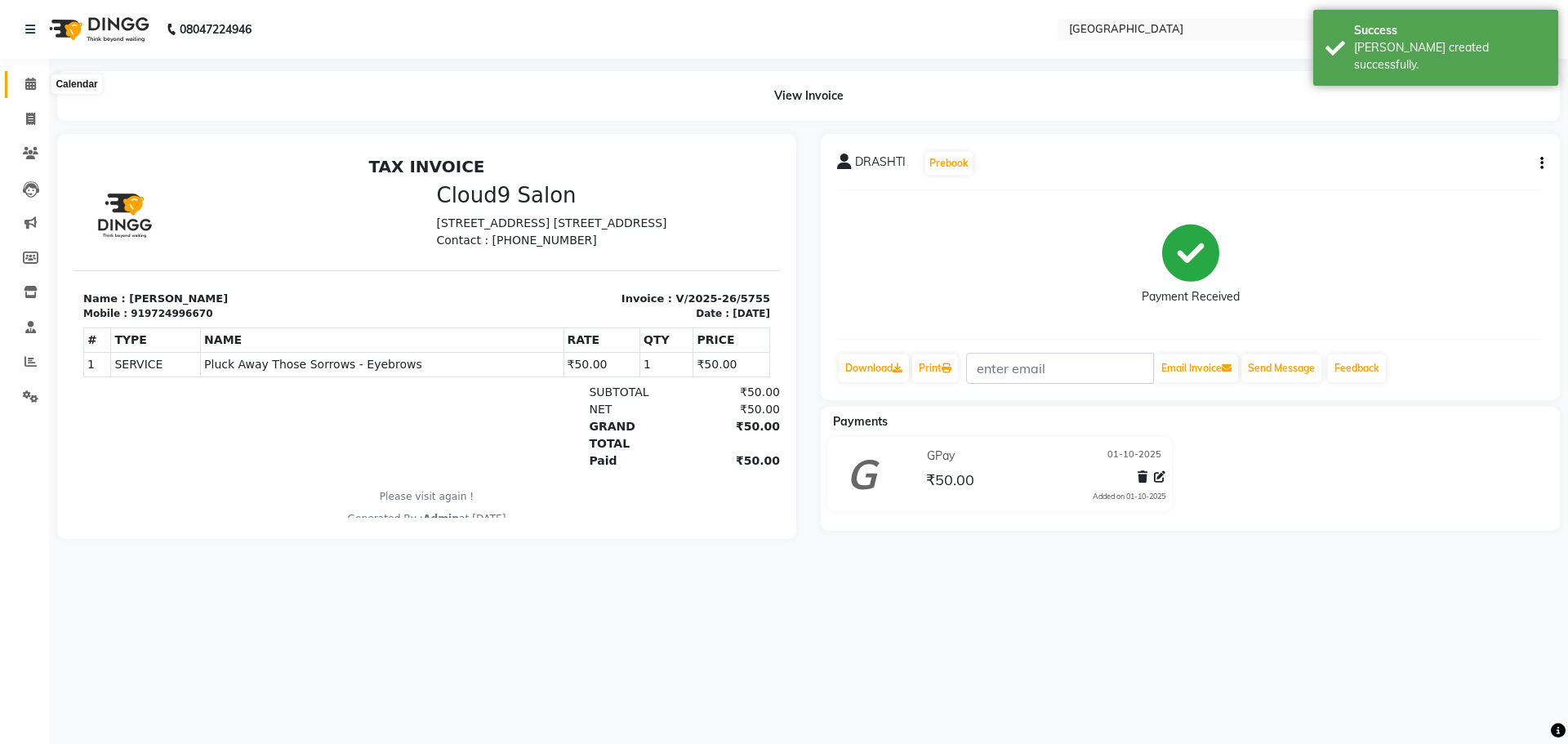
drag, startPoint x: 20, startPoint y: 86, endPoint x: 40, endPoint y: 4, distance: 84.4
click at [20, 86] on span at bounding box center [30, 85] width 28 height 19
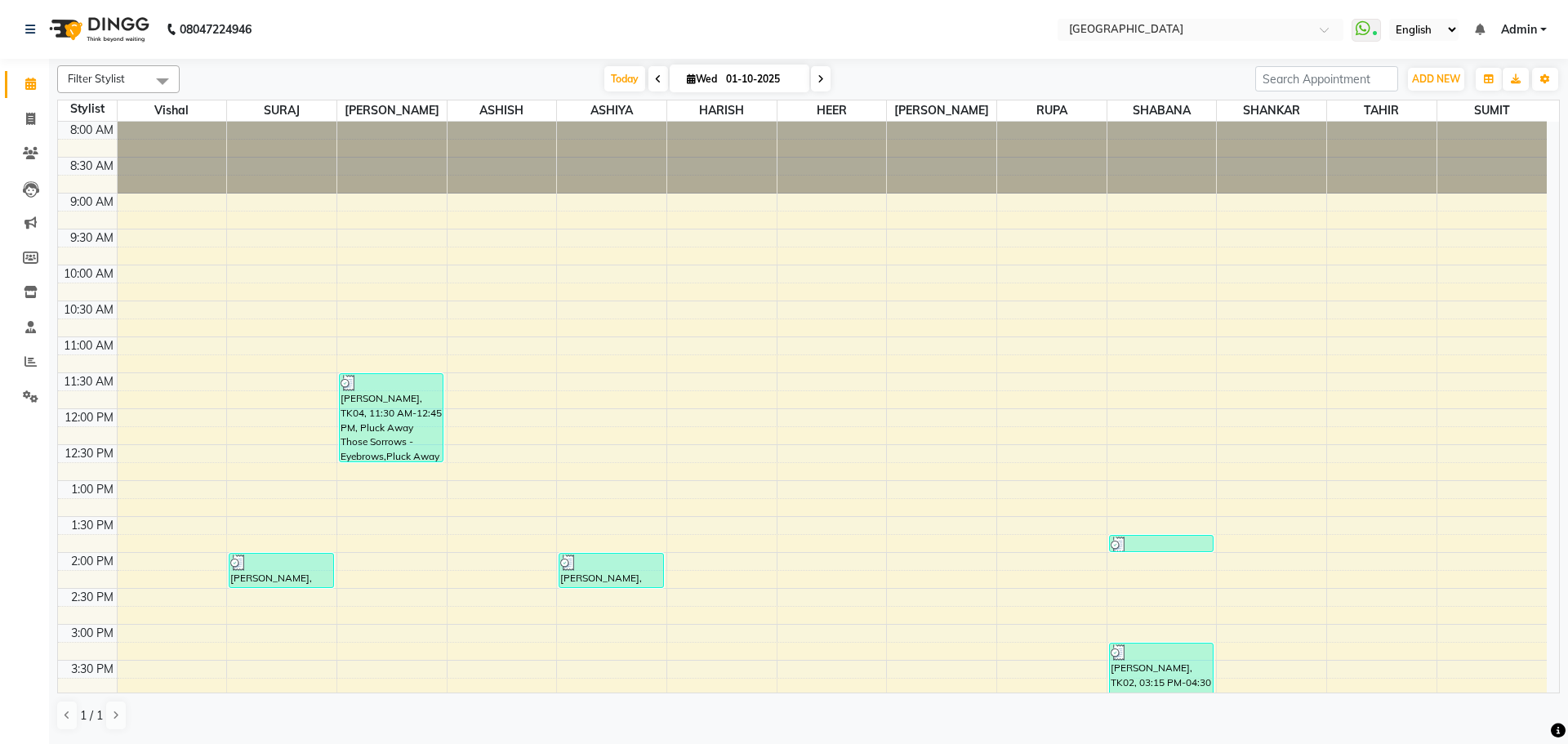
click at [1263, 210] on div "8:00 AM 8:30 AM 9:00 AM 9:30 AM 10:00 AM 10:30 AM 11:00 AM 11:30 AM 12:00 PM 12…" at bounding box center [802, 695] width 1489 height 1149
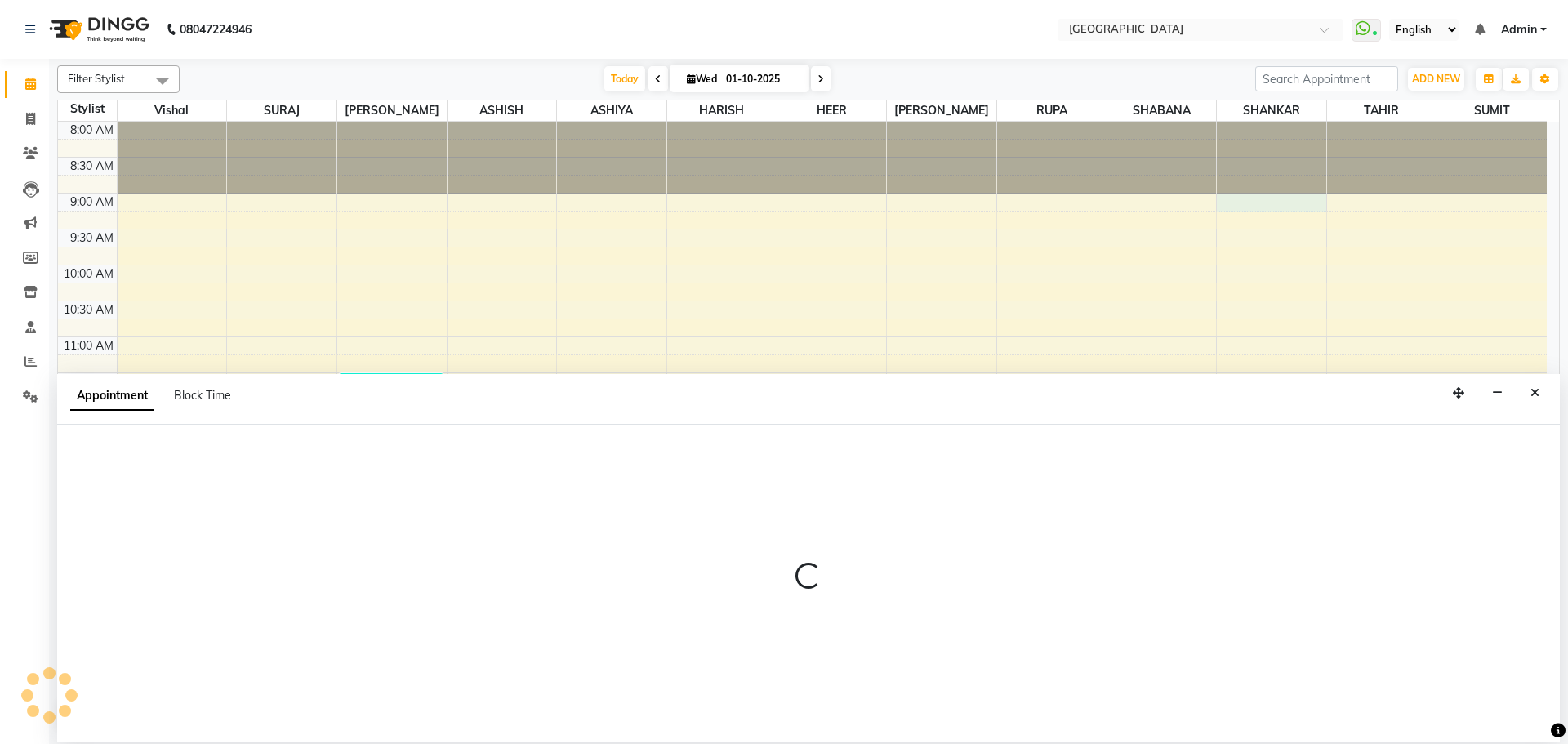
select select "79087"
select select "540"
select select "tentative"
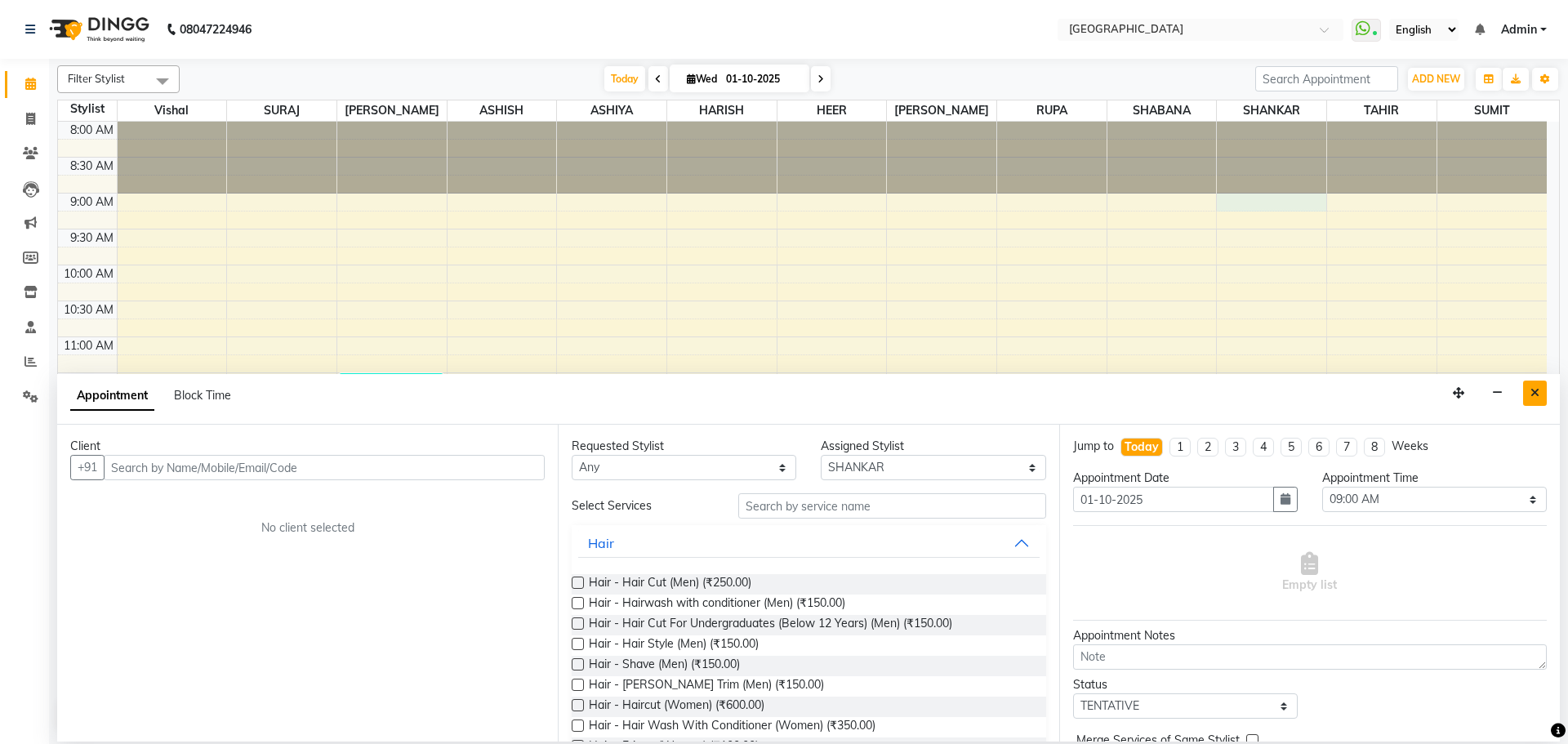
click at [1545, 397] on button "Close" at bounding box center [1536, 393] width 24 height 26
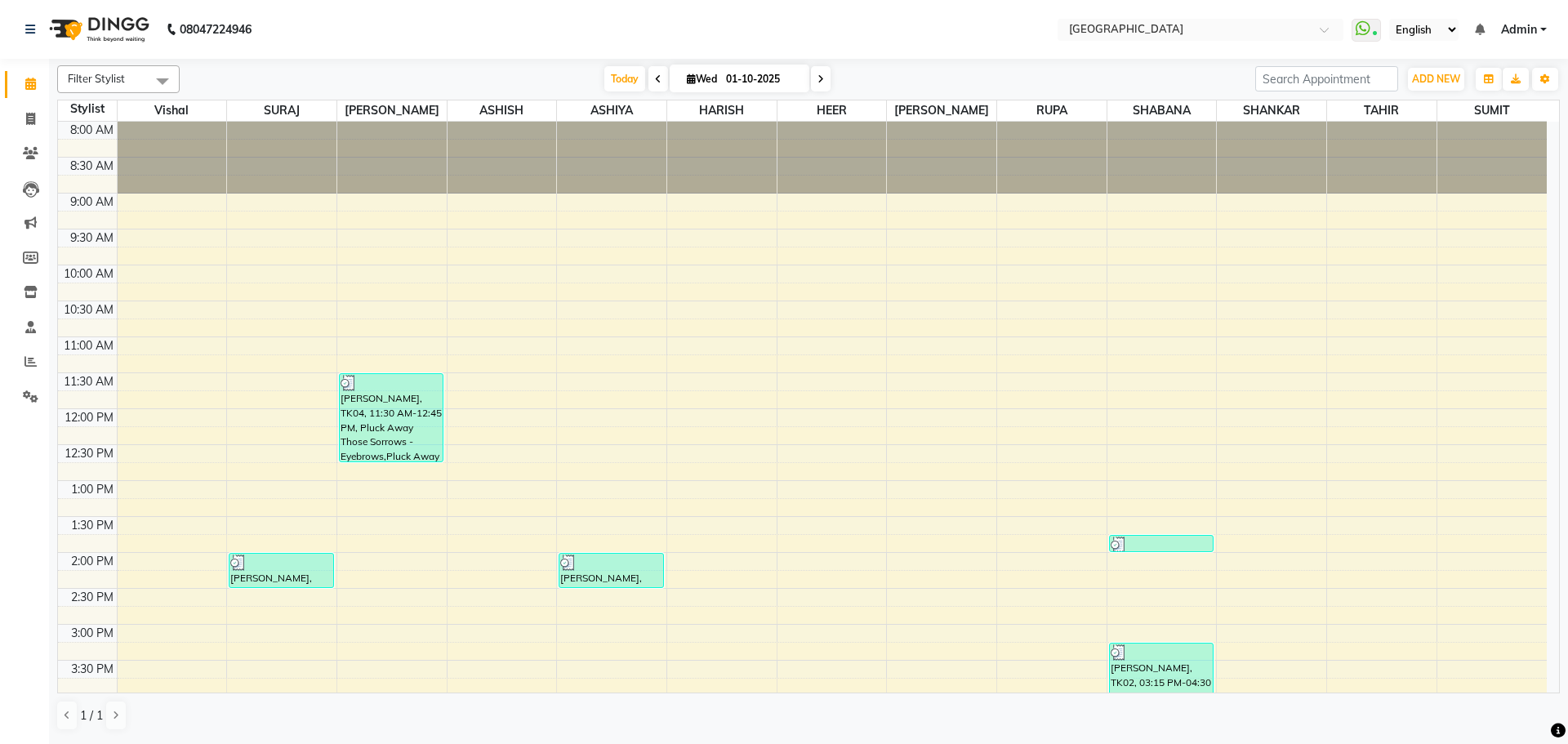
click at [1267, 413] on div "8:00 AM 8:30 AM 9:00 AM 9:30 AM 10:00 AM 10:30 AM 11:00 AM 11:30 AM 12:00 PM 12…" at bounding box center [802, 695] width 1489 height 1149
select select "79087"
select select "720"
select select "tentative"
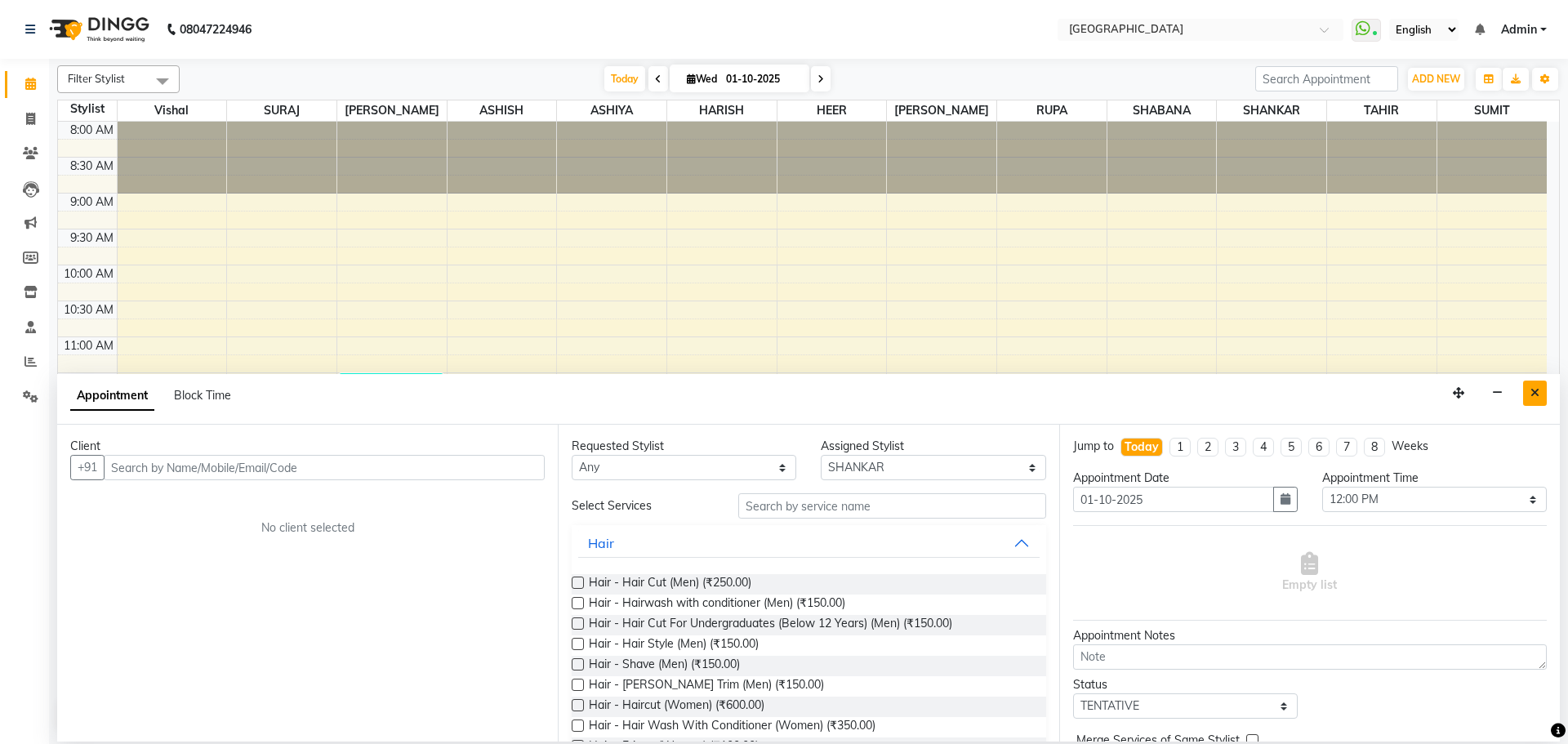
click at [1530, 393] on button "Close" at bounding box center [1536, 393] width 24 height 26
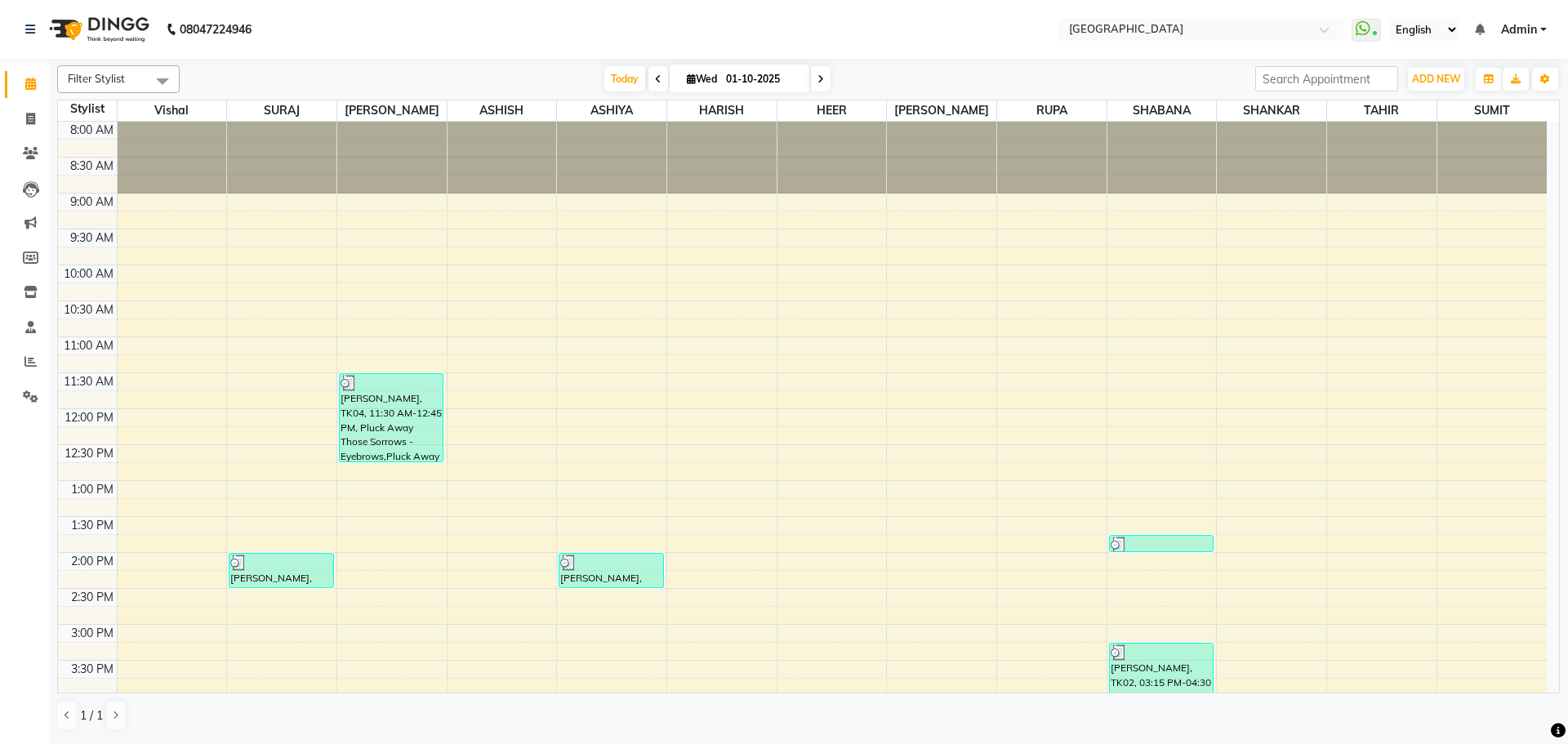
click at [1230, 315] on div "8:00 AM 8:30 AM 9:00 AM 9:30 AM 10:00 AM 10:30 AM 11:00 AM 11:30 AM 12:00 PM 12…" at bounding box center [802, 695] width 1489 height 1149
select select "79087"
select select "tentative"
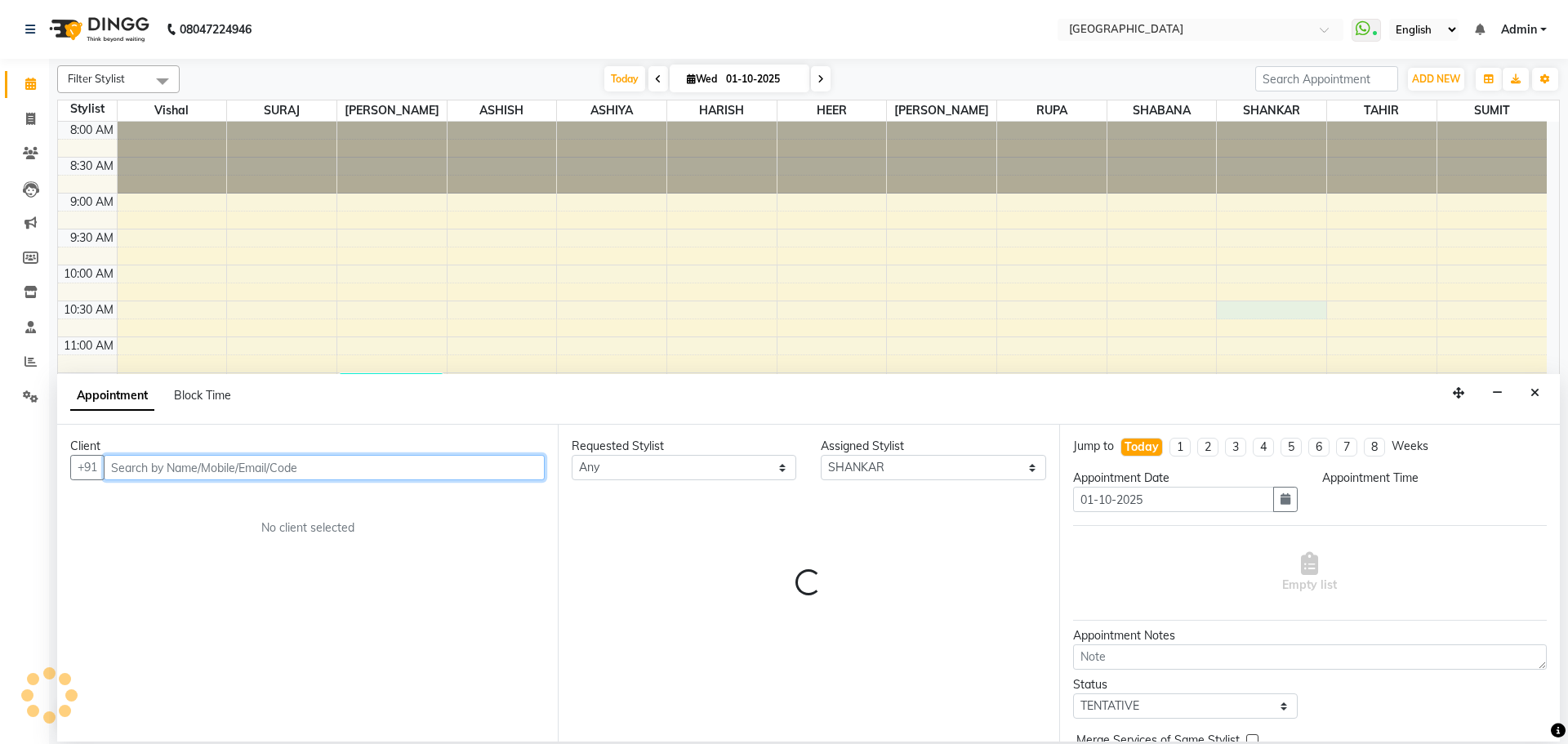
select select "630"
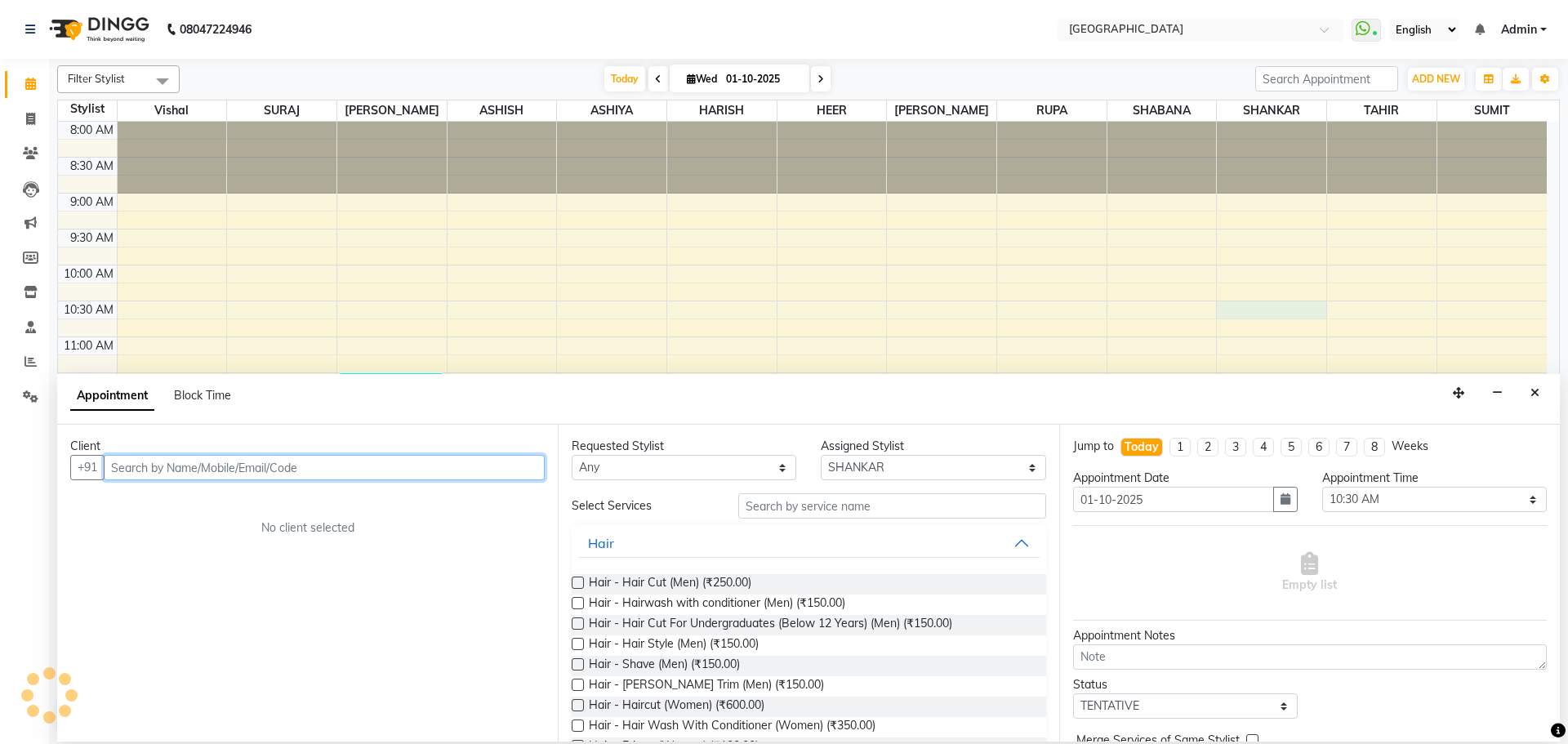
type input "9"
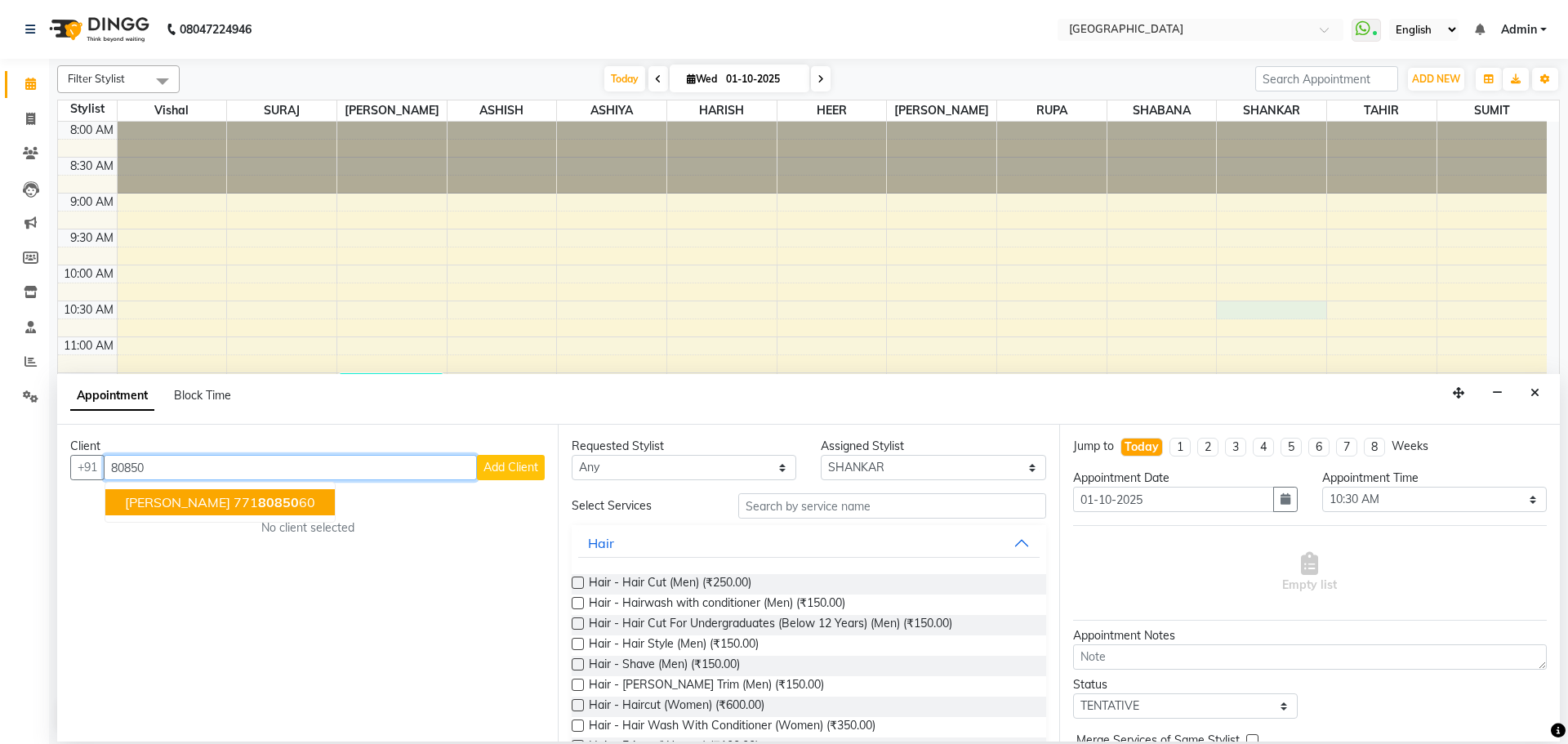
click at [233, 508] on ngb-highlight "771 80850 60" at bounding box center [274, 501] width 82 height 16
type input "7"
type input "808508424"
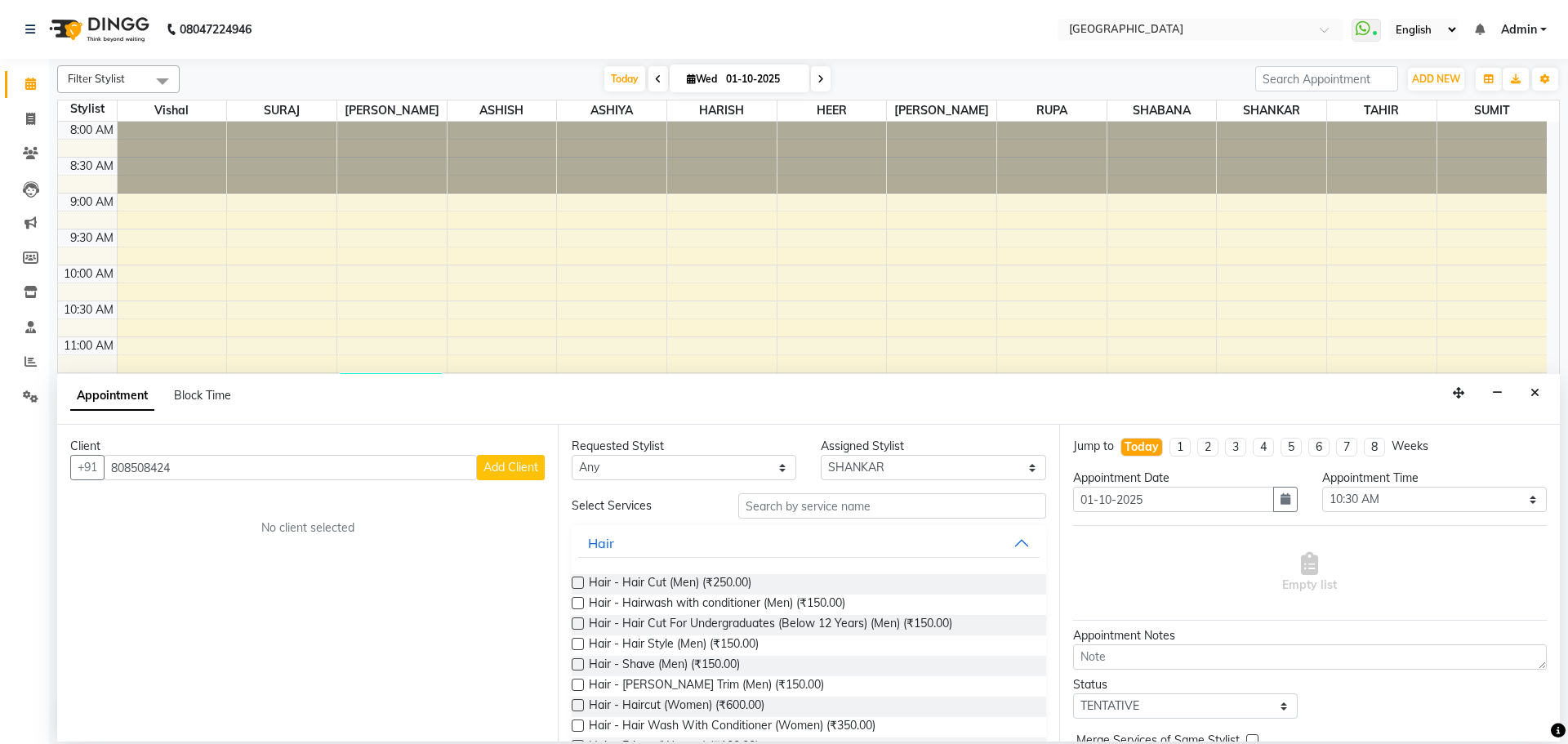
click at [503, 471] on span "Add Client" at bounding box center [511, 466] width 55 height 15
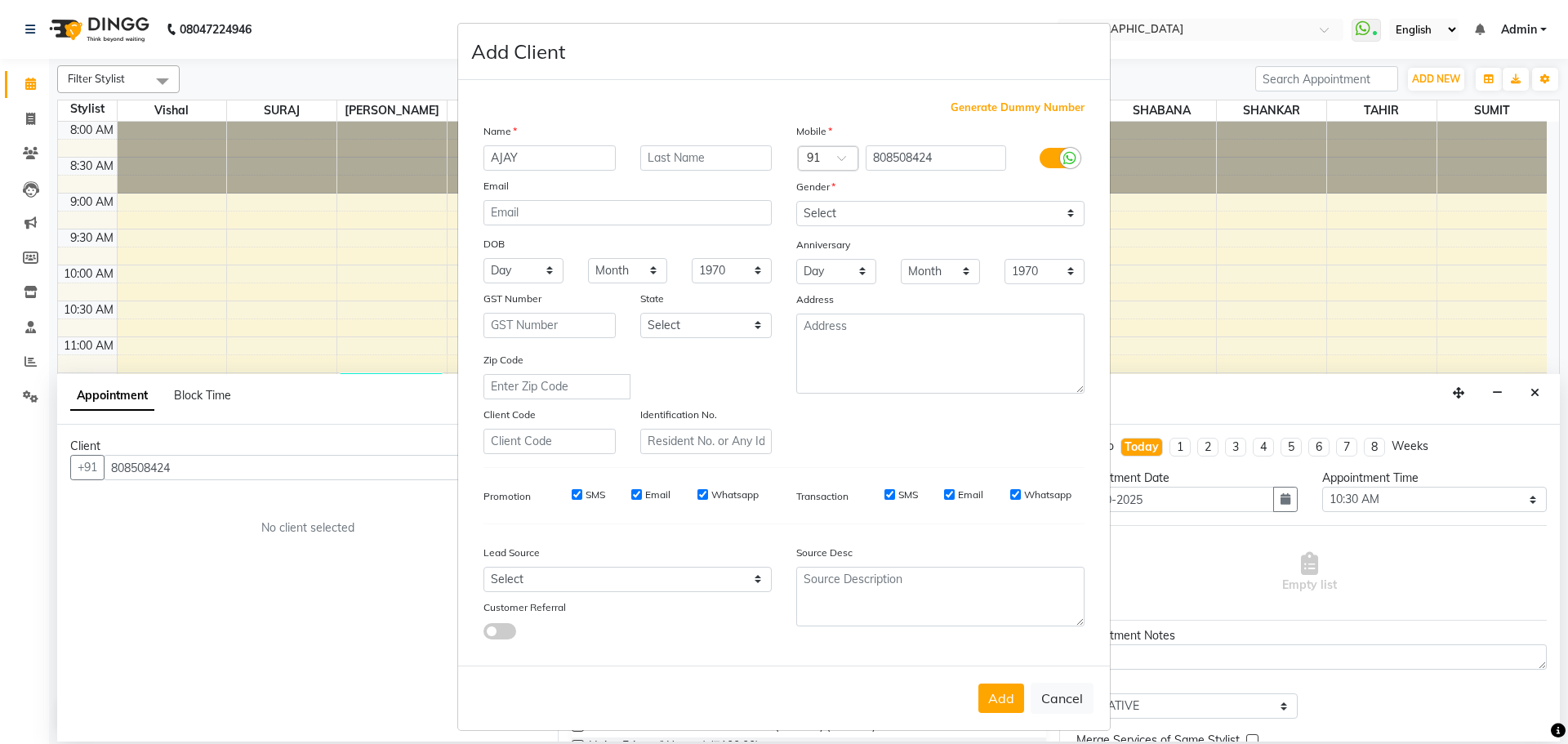
type input "AJAY"
click at [886, 214] on select "Select [DEMOGRAPHIC_DATA] [DEMOGRAPHIC_DATA] Other Prefer Not To Say" at bounding box center [940, 214] width 288 height 26
select select "[DEMOGRAPHIC_DATA]"
click at [796, 201] on select "Select [DEMOGRAPHIC_DATA] [DEMOGRAPHIC_DATA] Other Prefer Not To Say" at bounding box center [940, 214] width 288 height 26
click at [1005, 698] on button "Add" at bounding box center [1001, 698] width 46 height 29
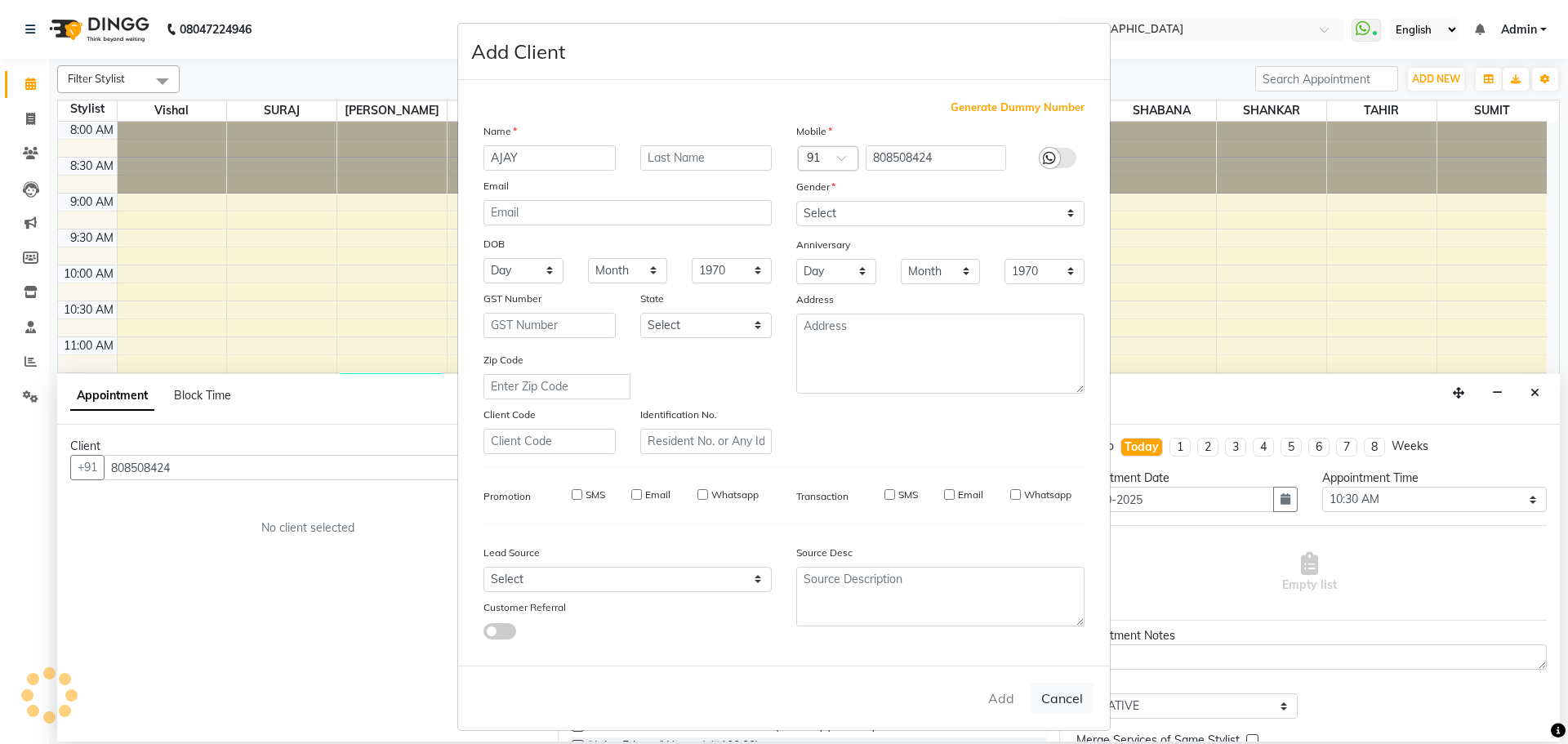
select select
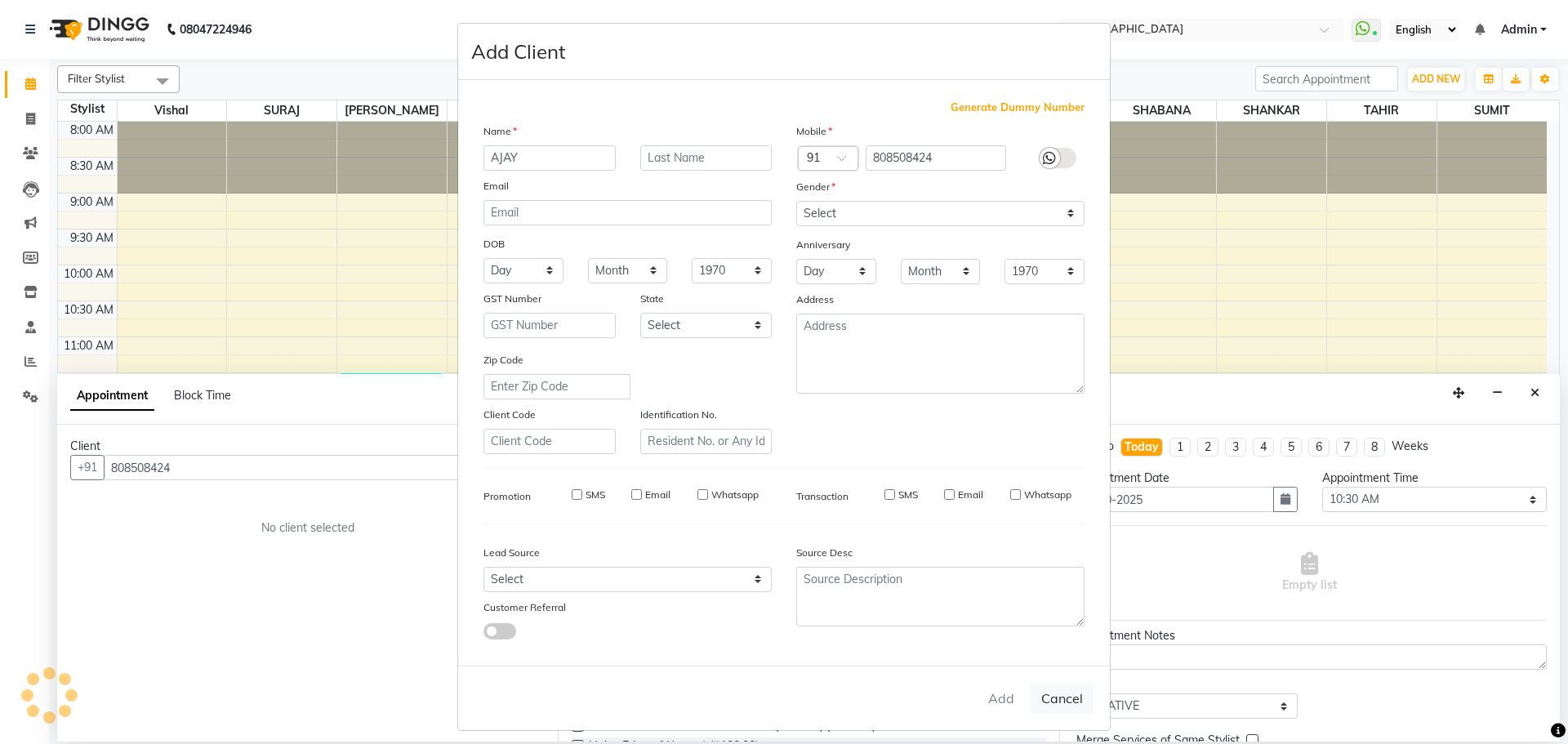
select select
checkbox input "false"
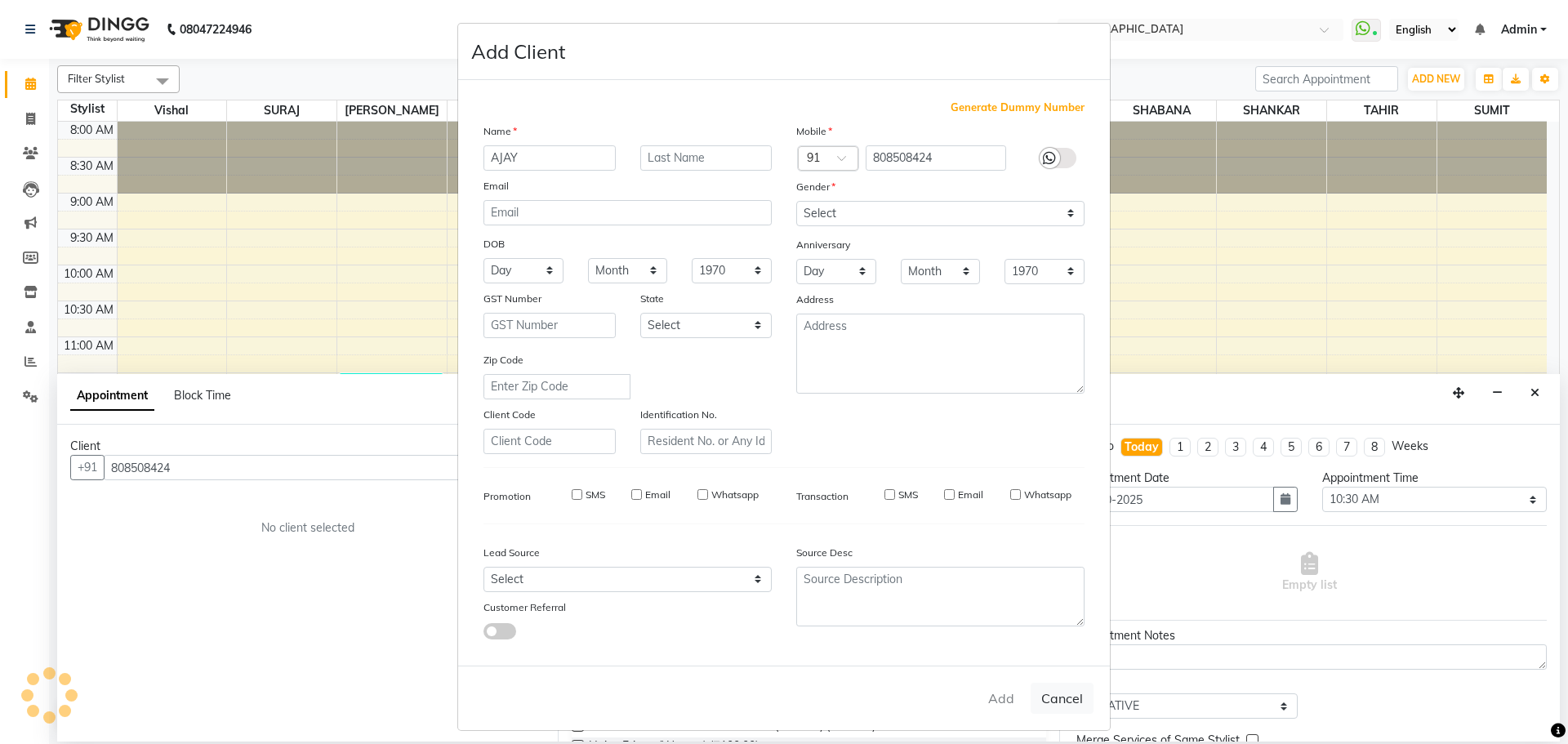
checkbox input "false"
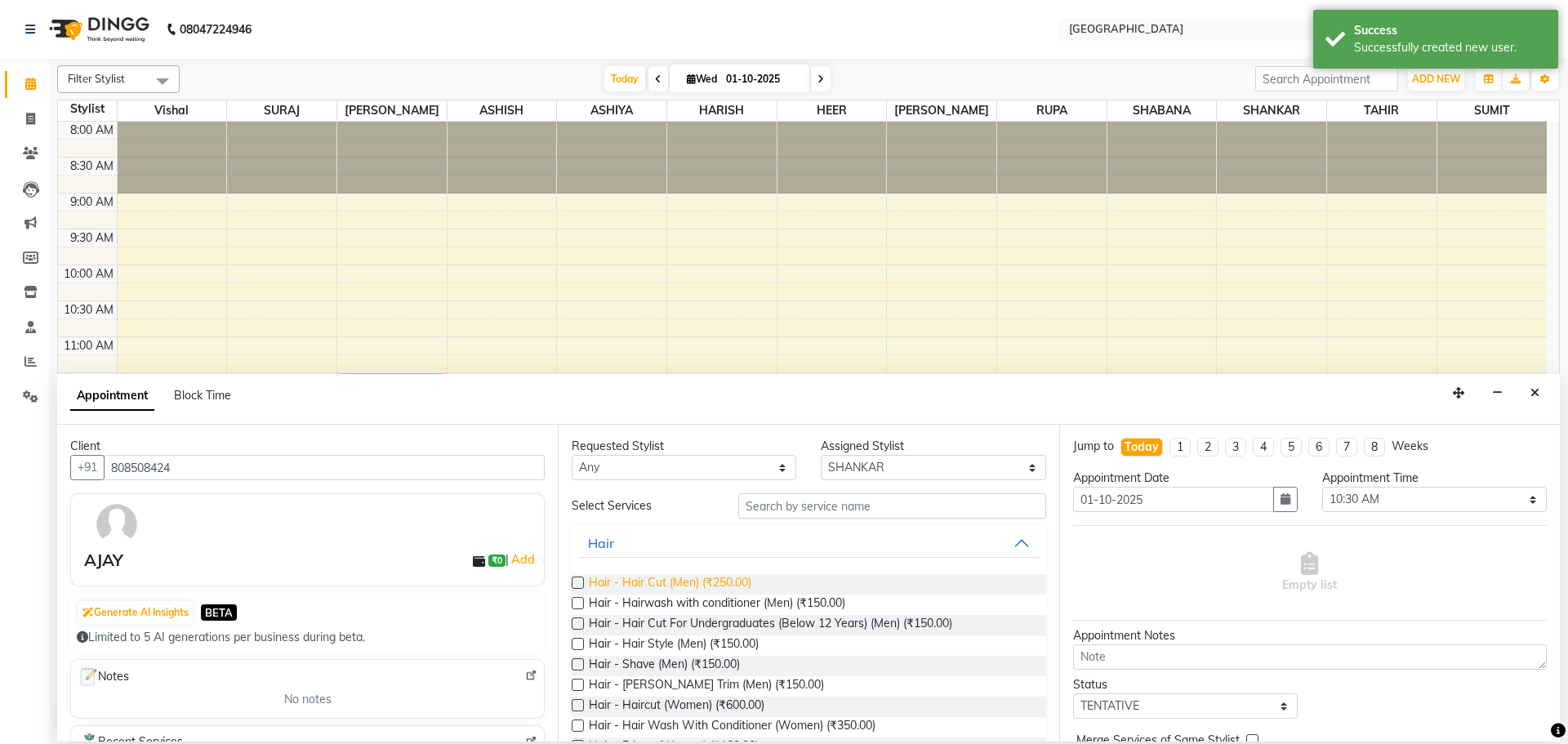
click at [705, 584] on span "Hair - Hair Cut (Men) (₹250.00)" at bounding box center [670, 584] width 162 height 21
checkbox input "false"
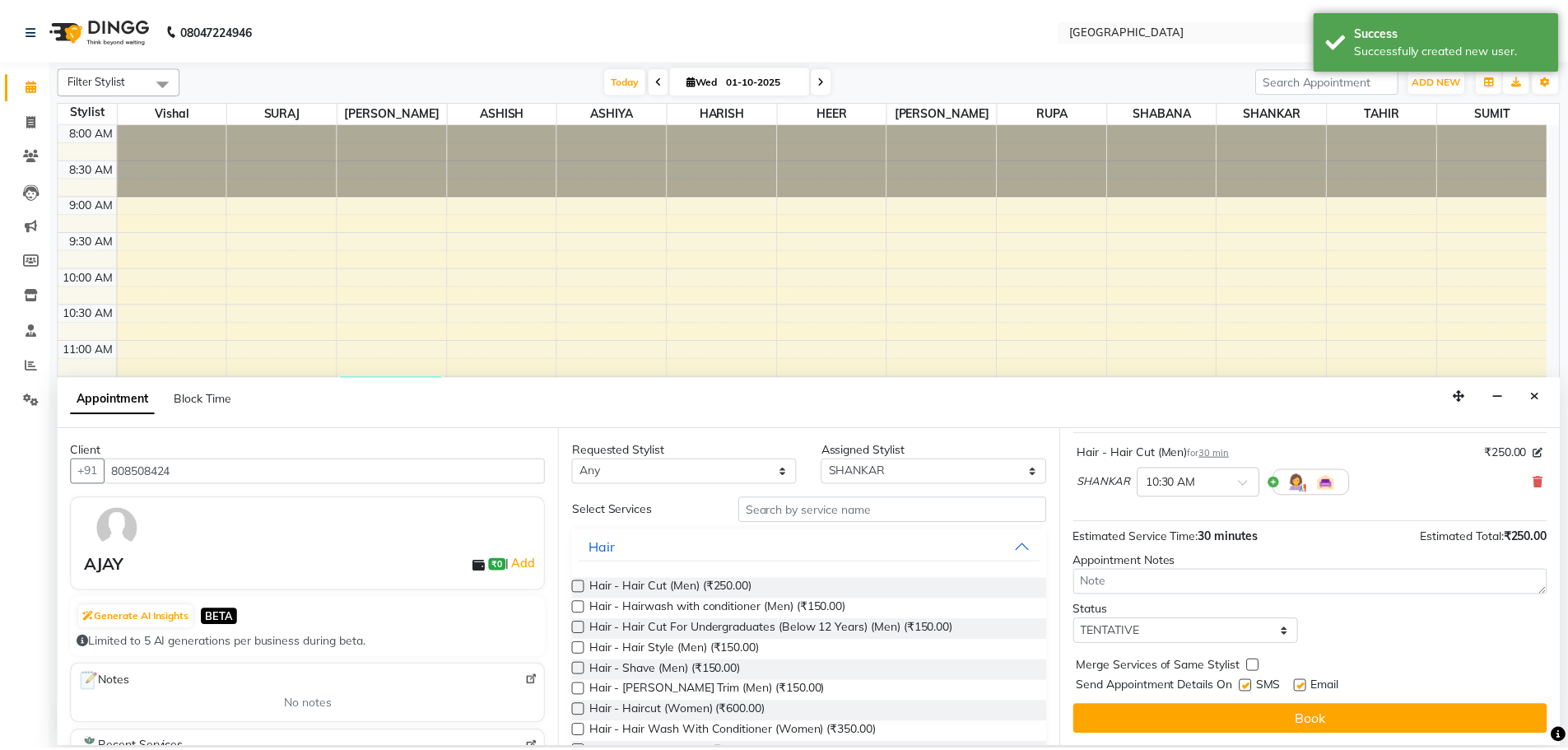
scroll to position [98, 0]
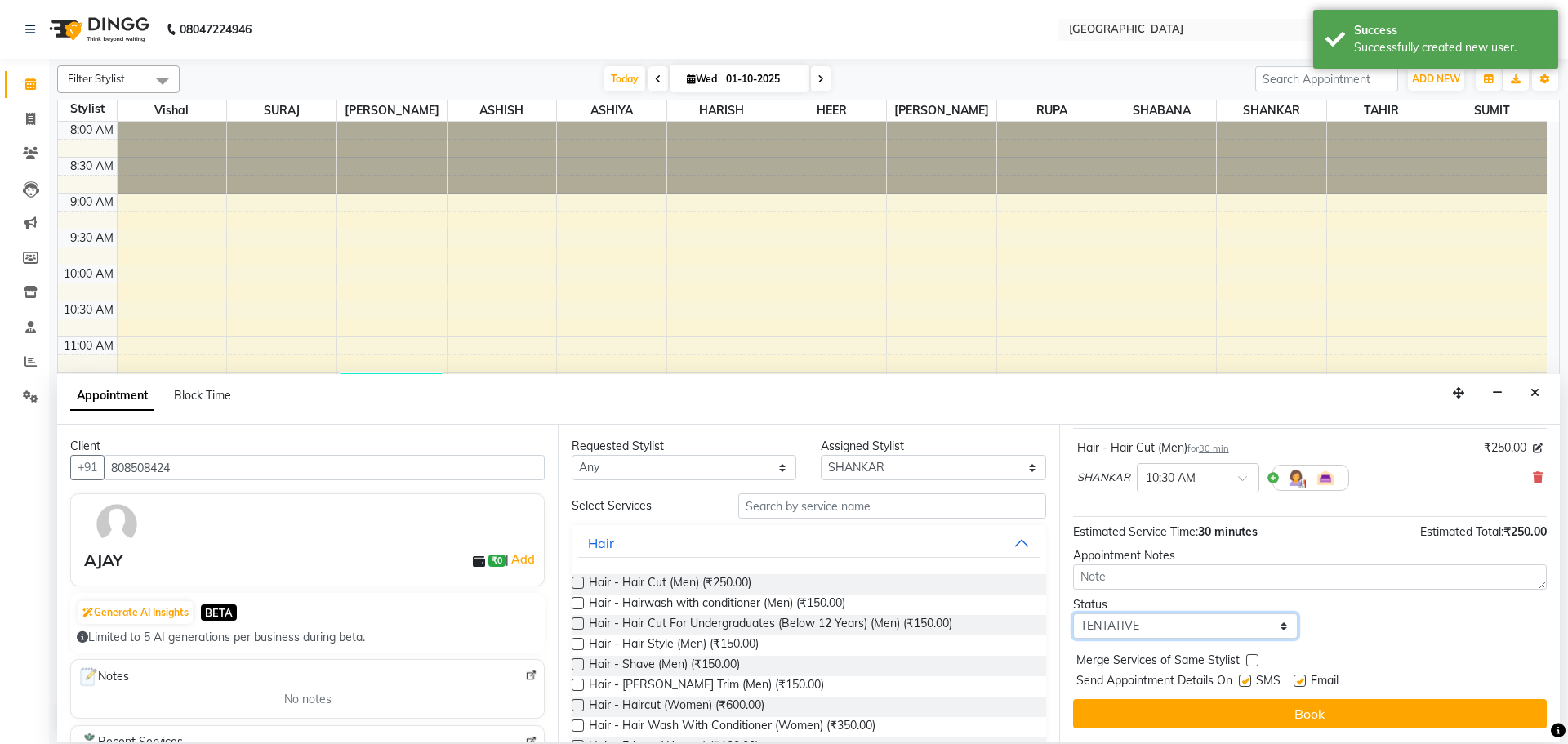
click at [1177, 626] on select "Select TENTATIVE CONFIRM CHECK-IN UPCOMING" at bounding box center [1185, 626] width 225 height 26
select select "check-in"
click at [1073, 613] on select "Select TENTATIVE CONFIRM CHECK-IN UPCOMING" at bounding box center [1185, 626] width 225 height 26
click at [1251, 659] on label at bounding box center [1253, 660] width 12 height 12
click at [1251, 659] on input "checkbox" at bounding box center [1252, 662] width 10 height 10
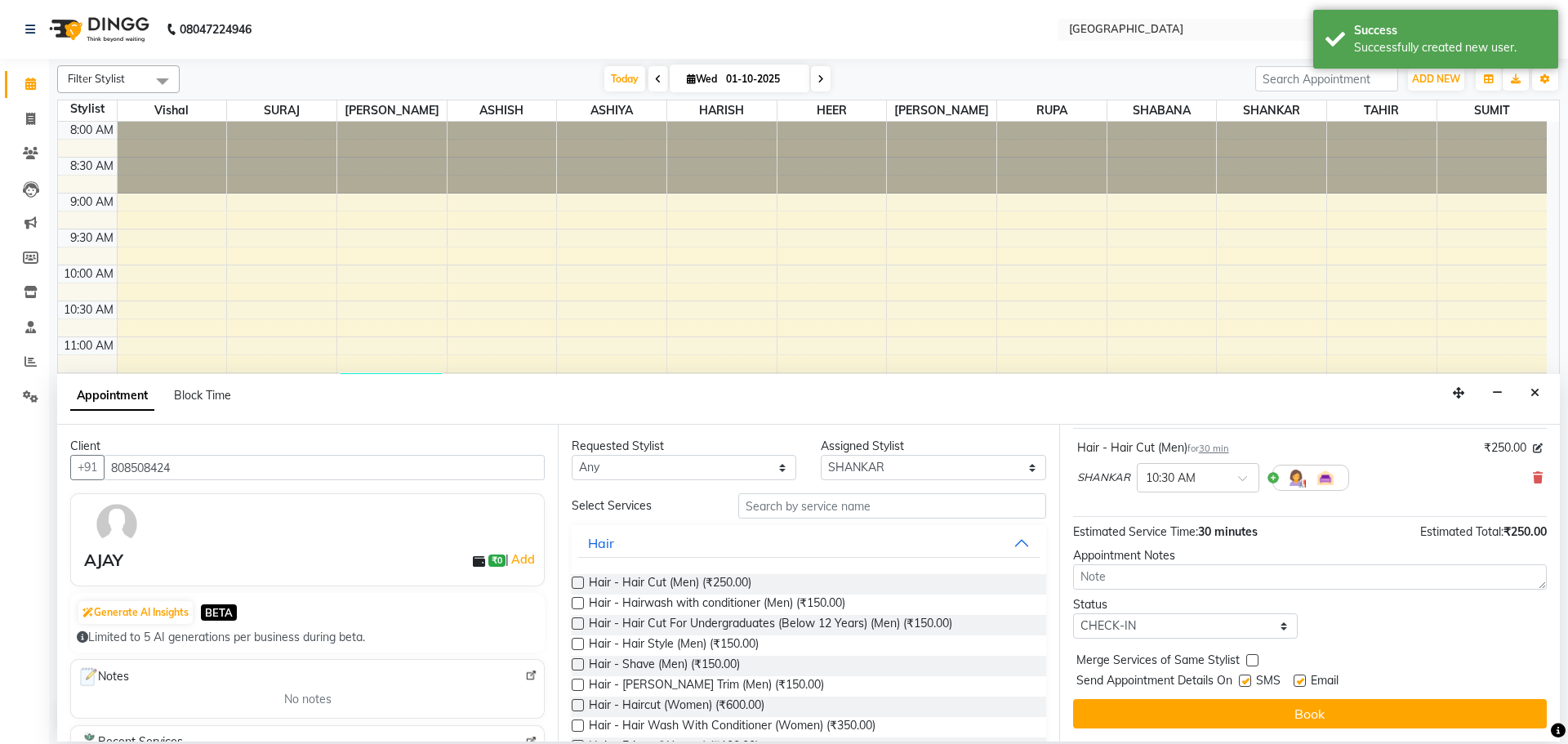
checkbox input "true"
click at [1244, 698] on div "Jump to [DATE] 1 2 3 4 5 6 7 8 Weeks Appointment Date [DATE] Appointment Time S…" at bounding box center [1310, 583] width 501 height 317
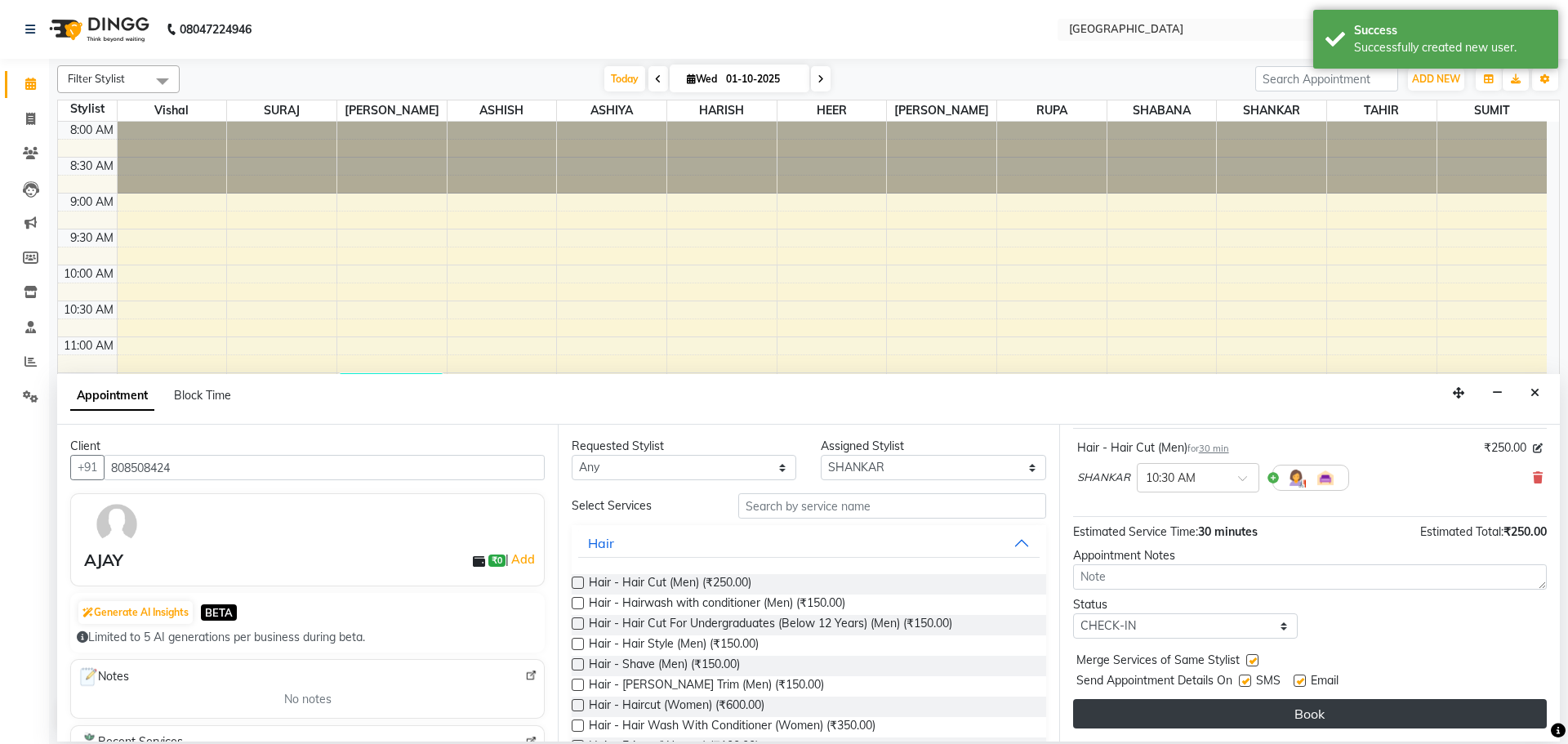
click at [1243, 703] on button "Book" at bounding box center [1310, 713] width 473 height 29
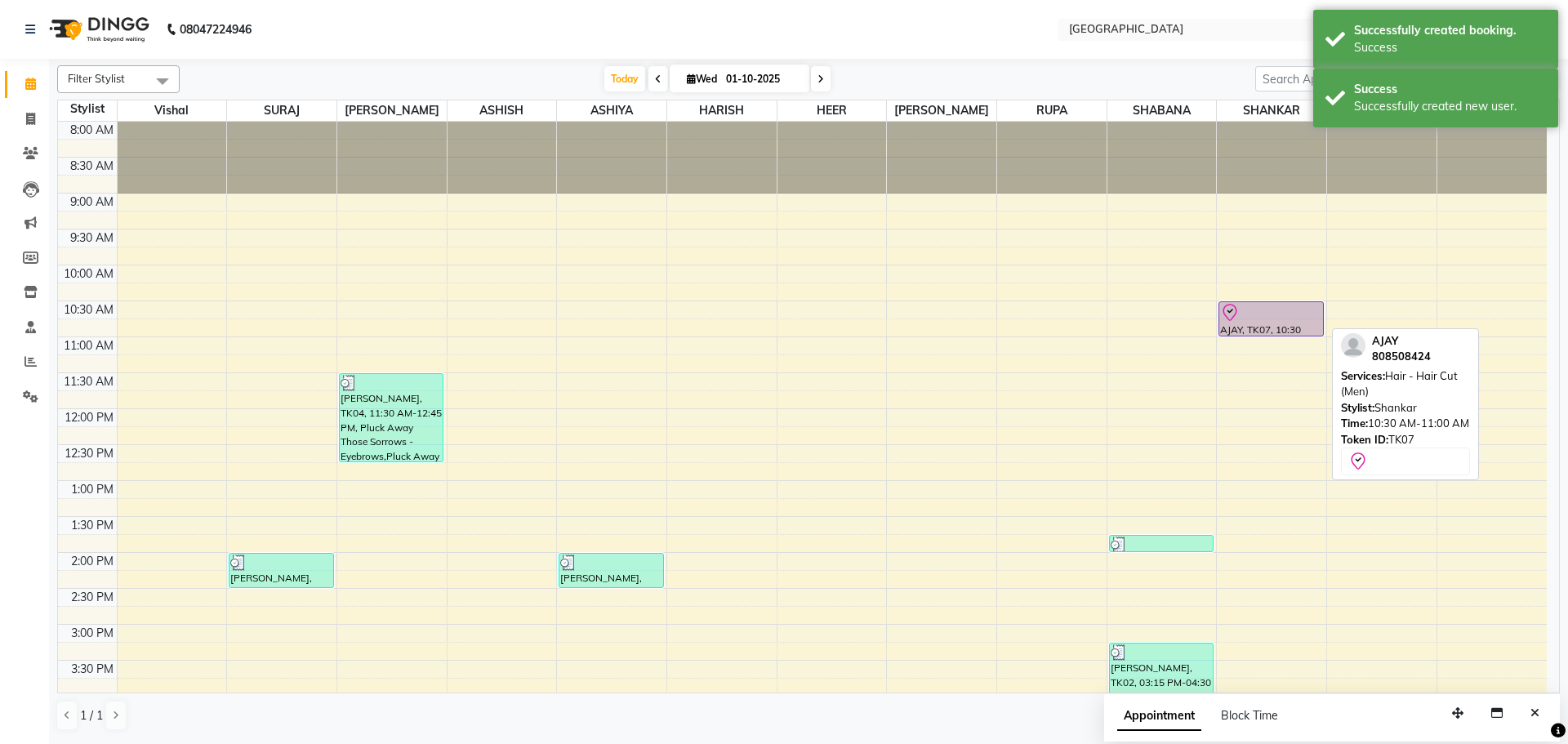
click at [1248, 325] on div "AJAY, TK07, 10:30 AM-11:00 AM, Hair - Hair Cut (Men)" at bounding box center [1271, 319] width 103 height 33
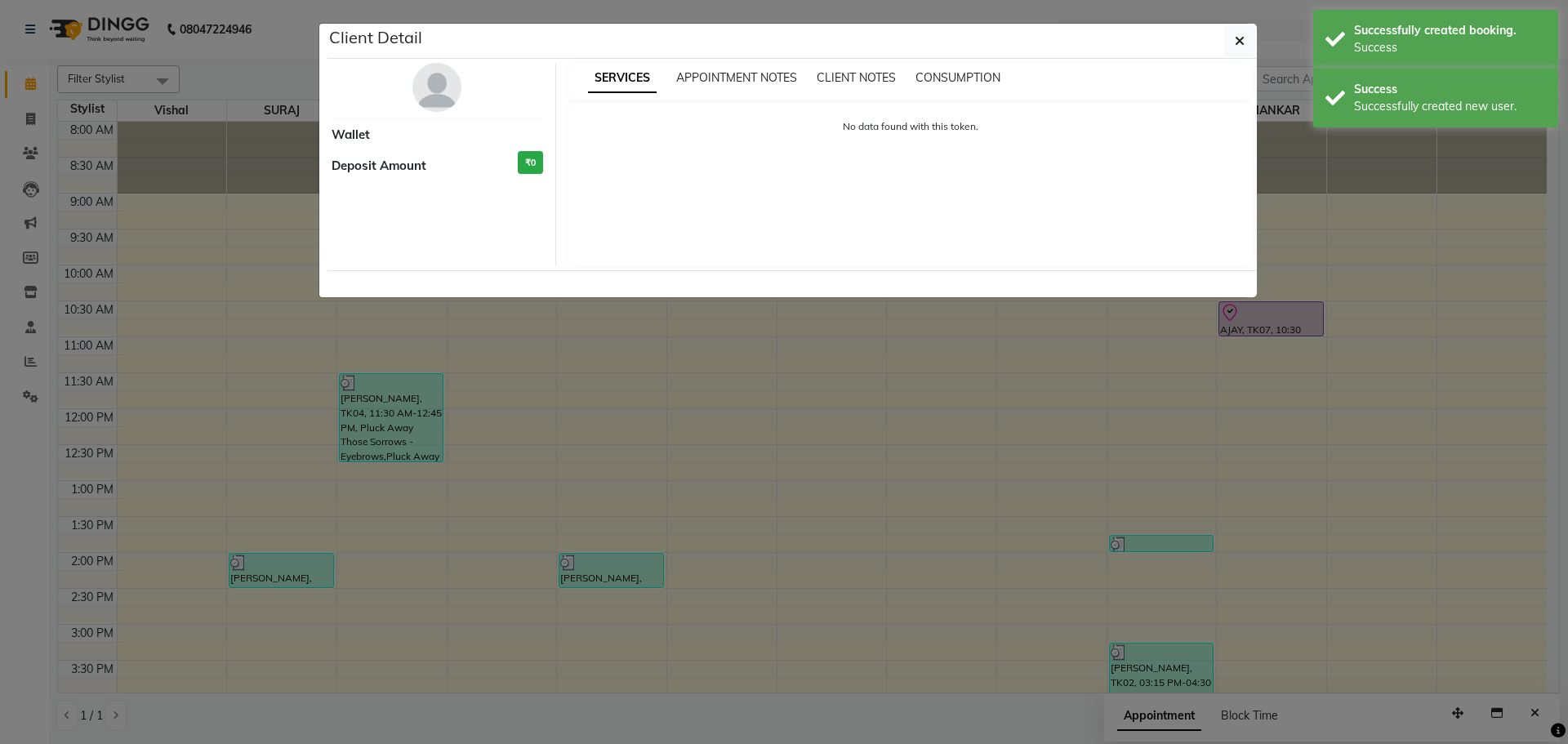
select select "8"
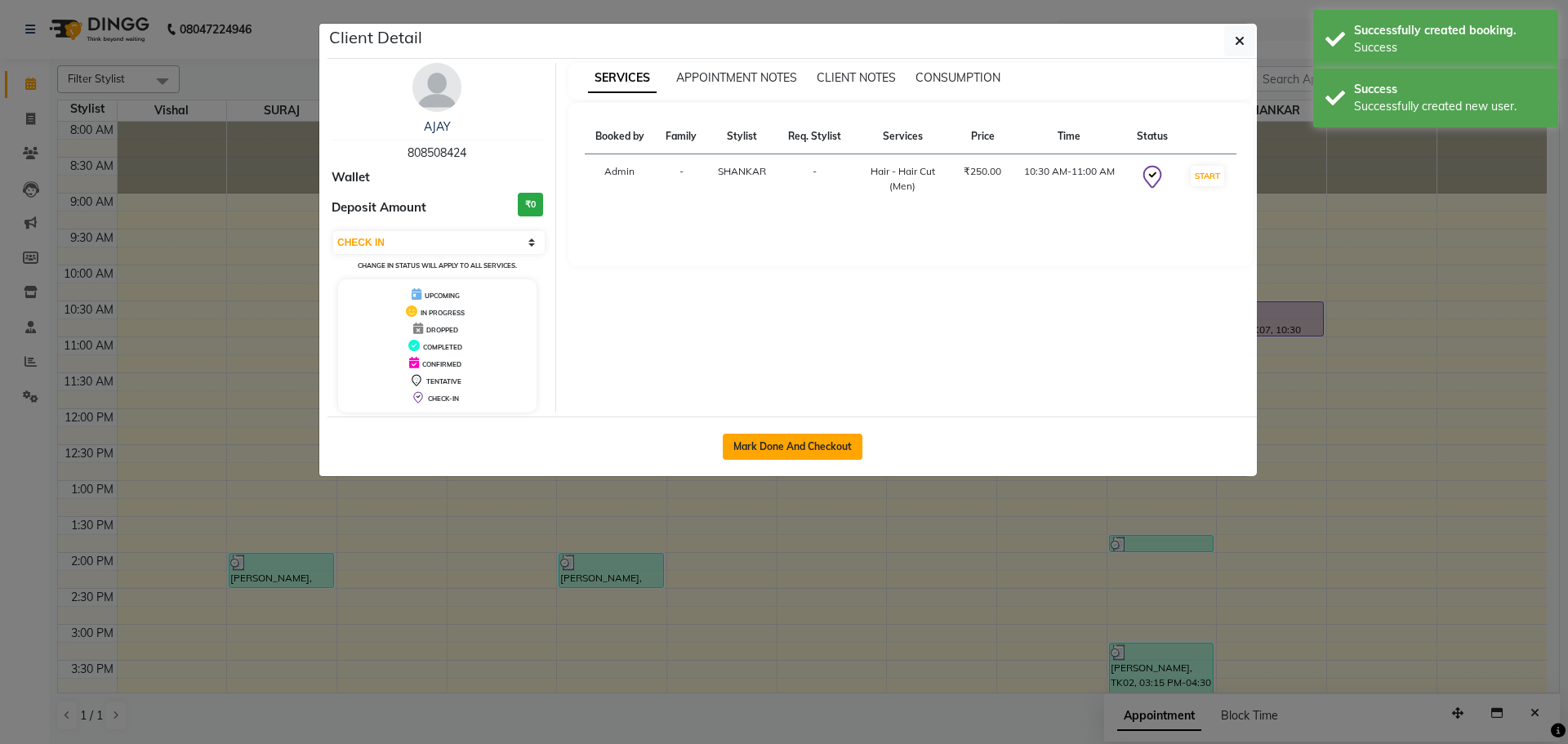
click at [807, 450] on button "Mark Done And Checkout" at bounding box center [792, 447] width 139 height 26
select select "508"
select select "service"
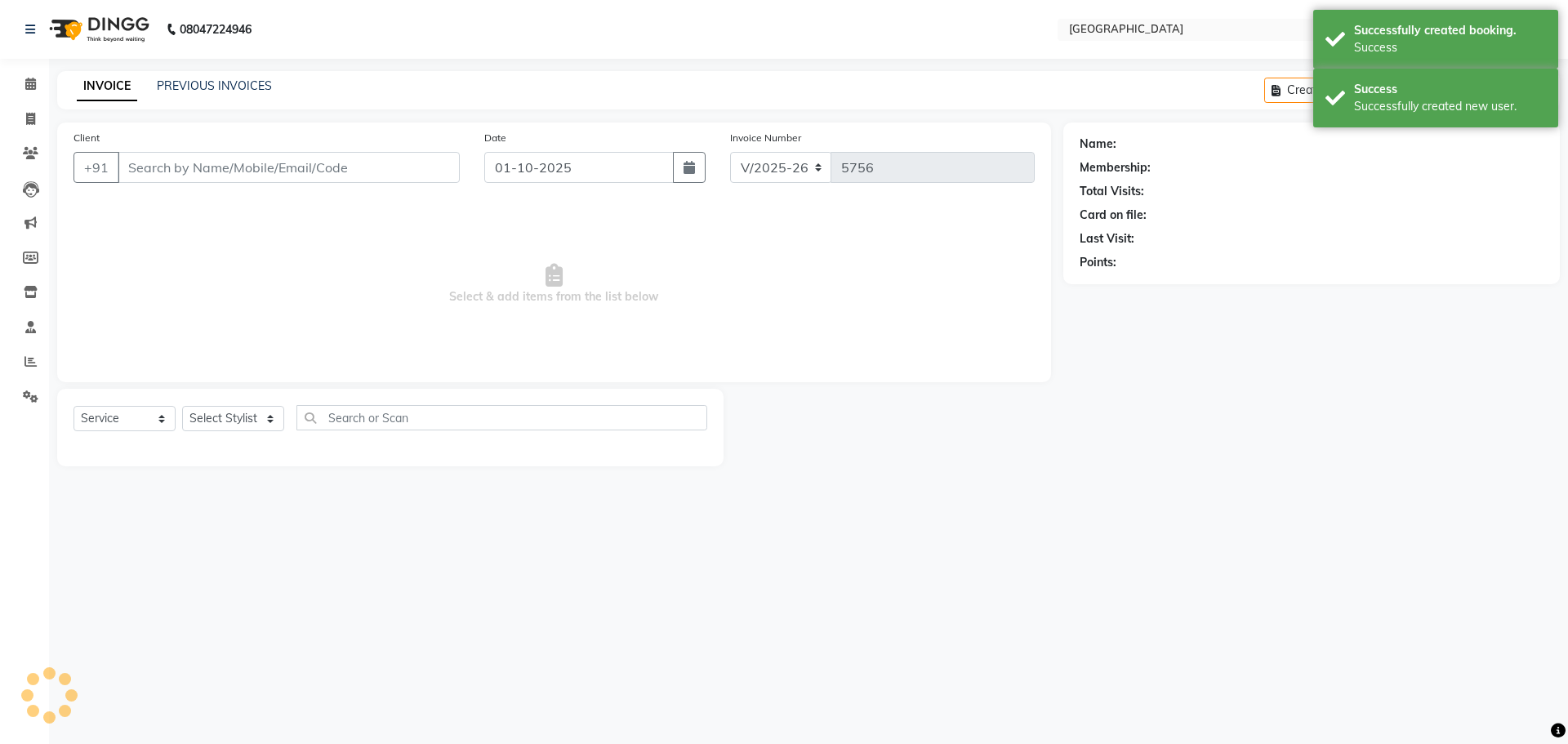
type input "808508424"
select select "79087"
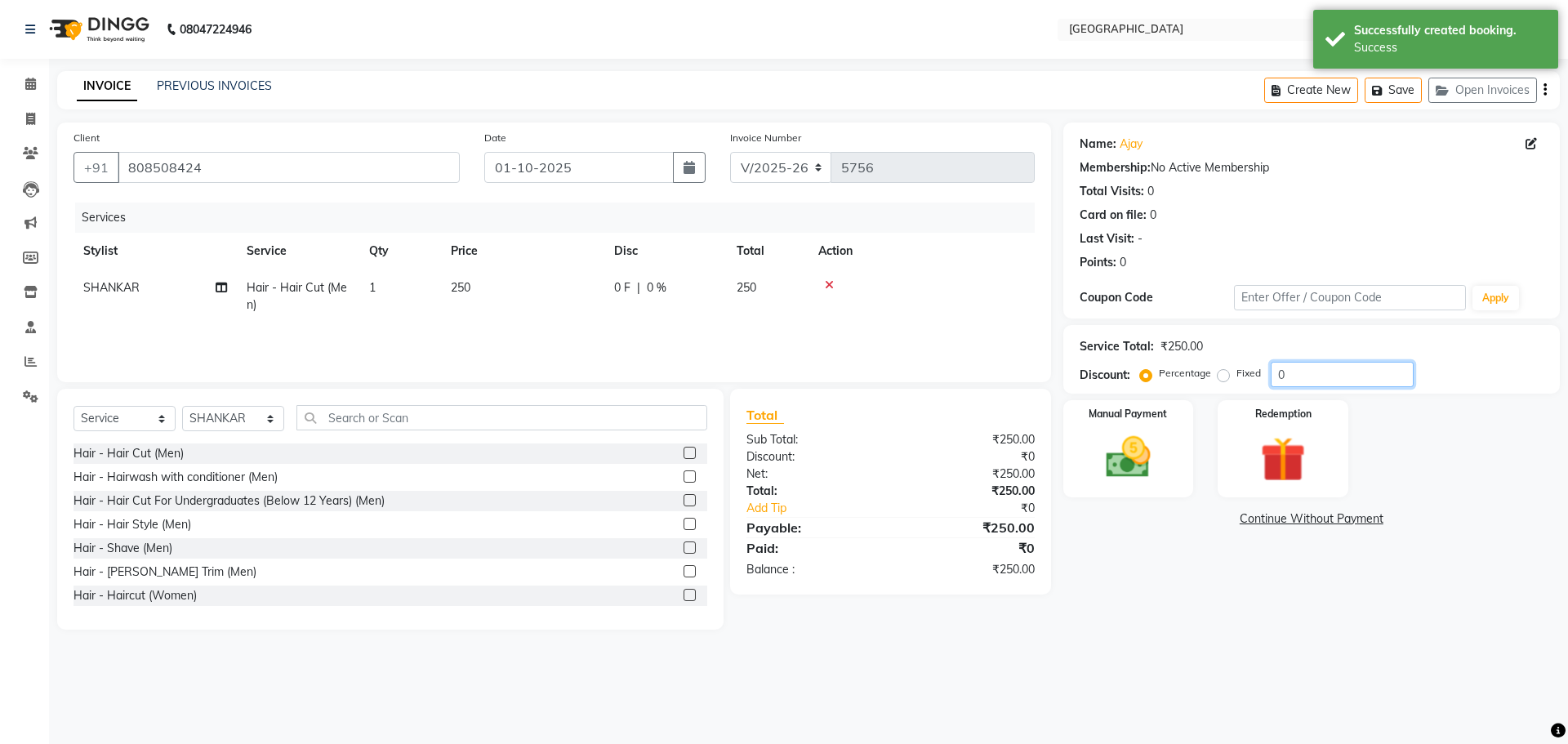
click at [1271, 376] on input "0" at bounding box center [1342, 374] width 143 height 26
type input "20"
click at [1148, 460] on img at bounding box center [1128, 457] width 76 height 54
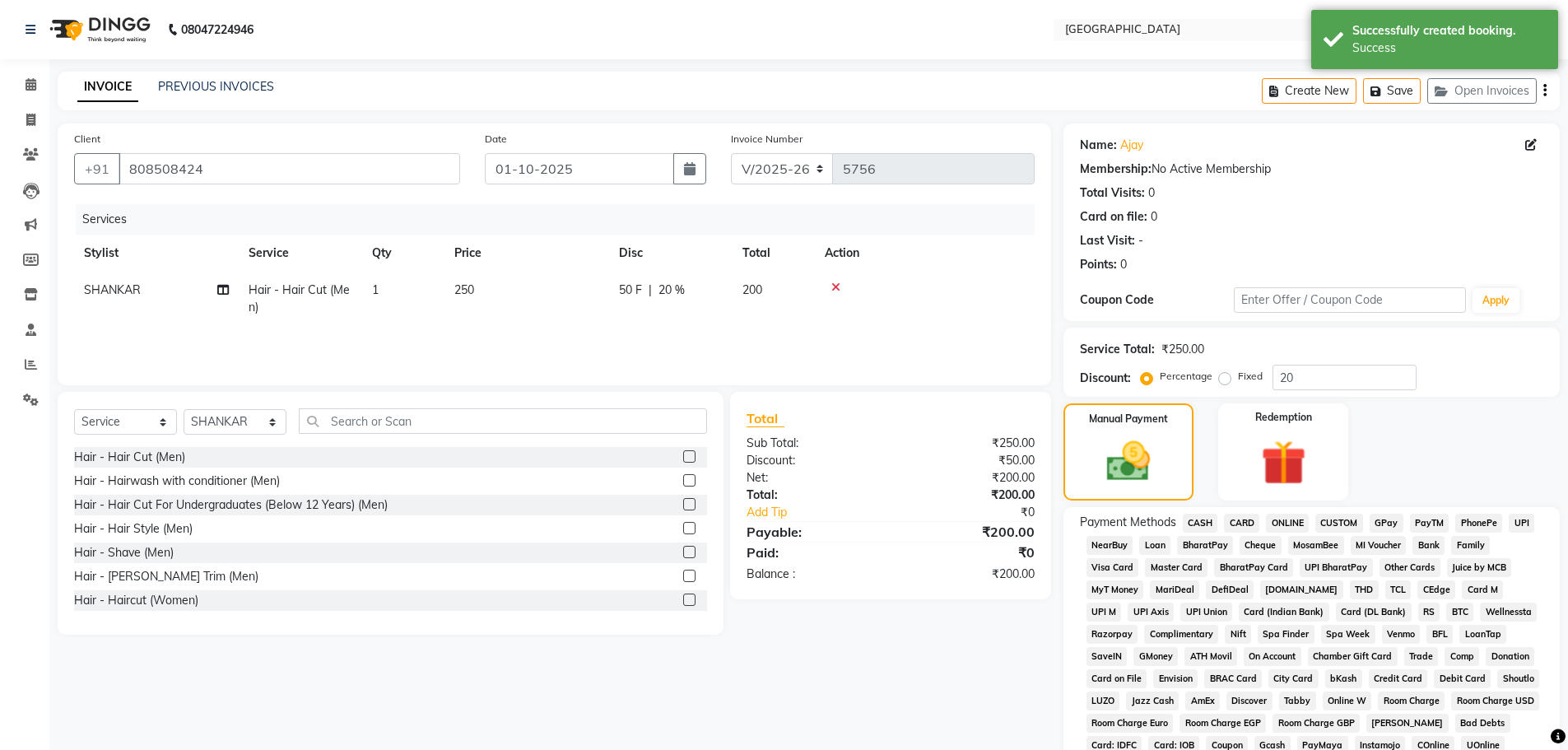
click at [1387, 530] on span "GPay" at bounding box center [1386, 524] width 34 height 19
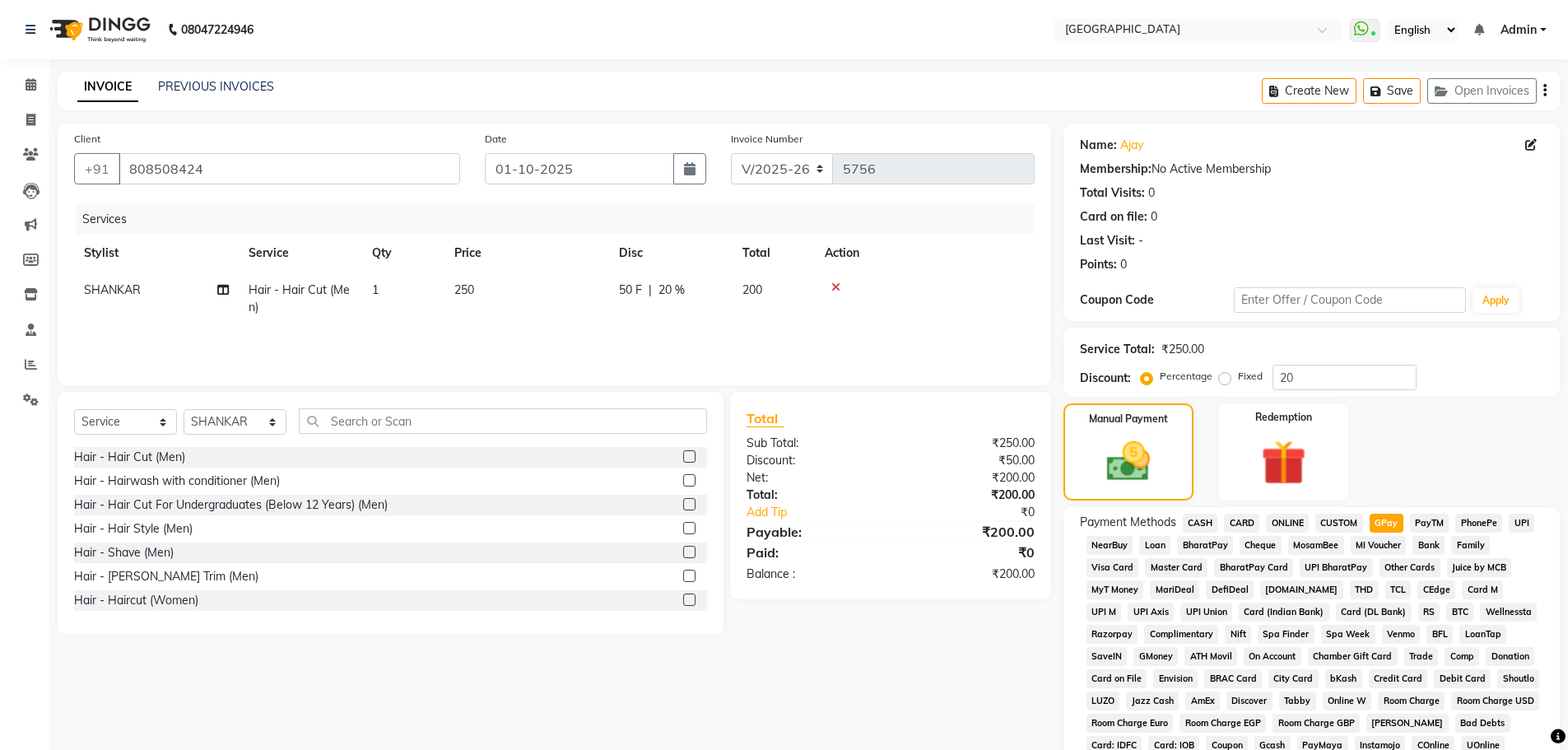
scroll to position [334, 0]
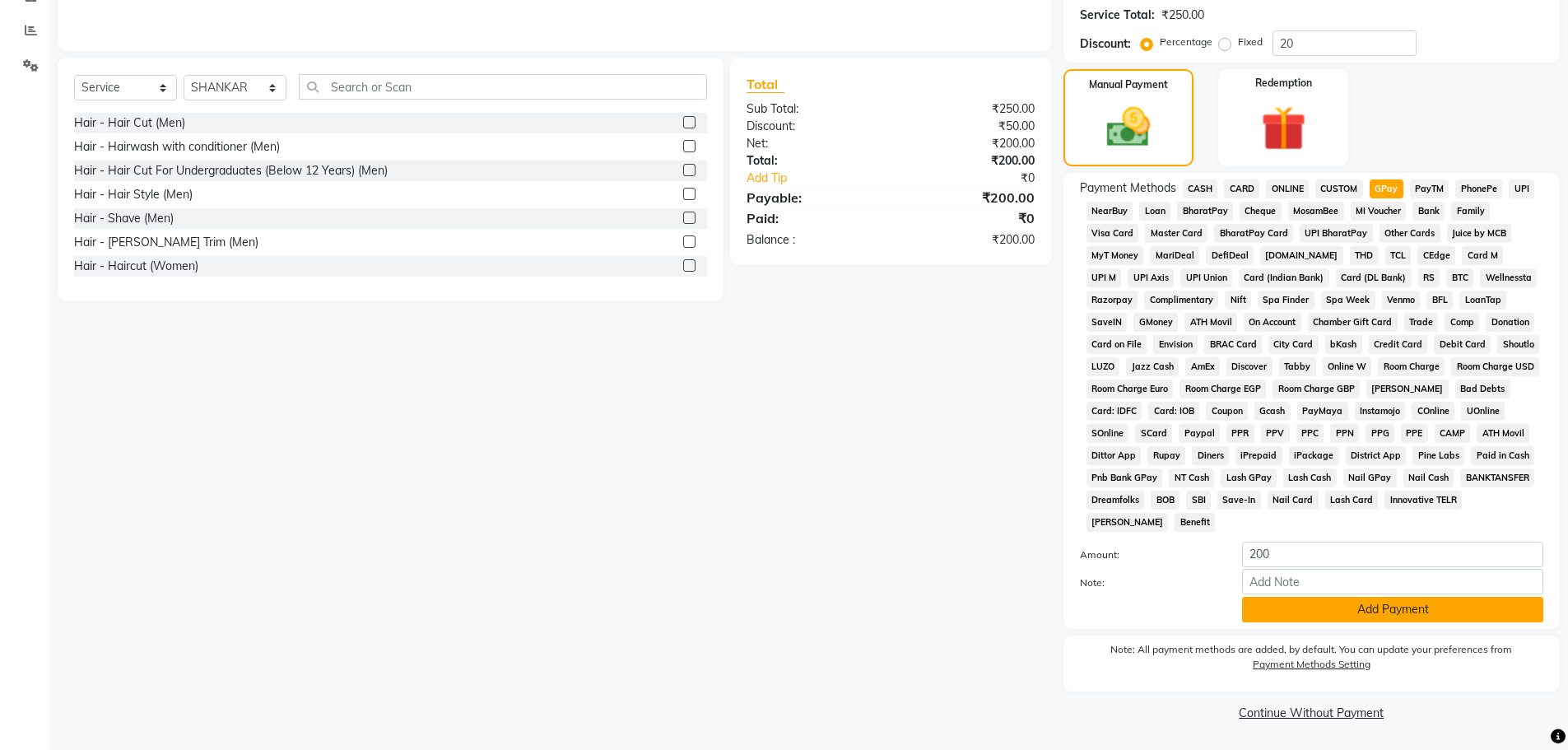
click at [1355, 607] on button "Add Payment" at bounding box center [1393, 610] width 301 height 26
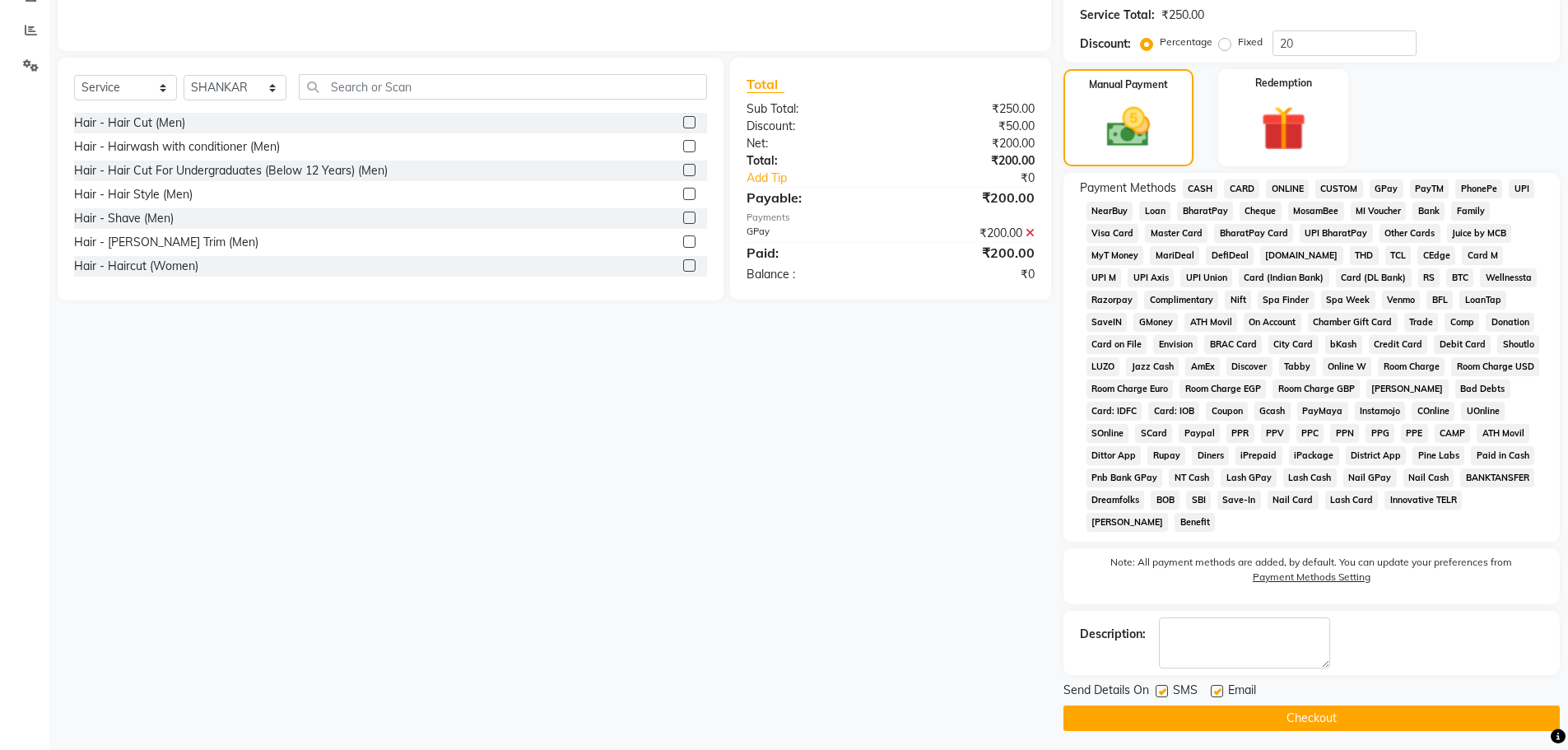
click at [1305, 722] on button "Checkout" at bounding box center [1311, 718] width 496 height 26
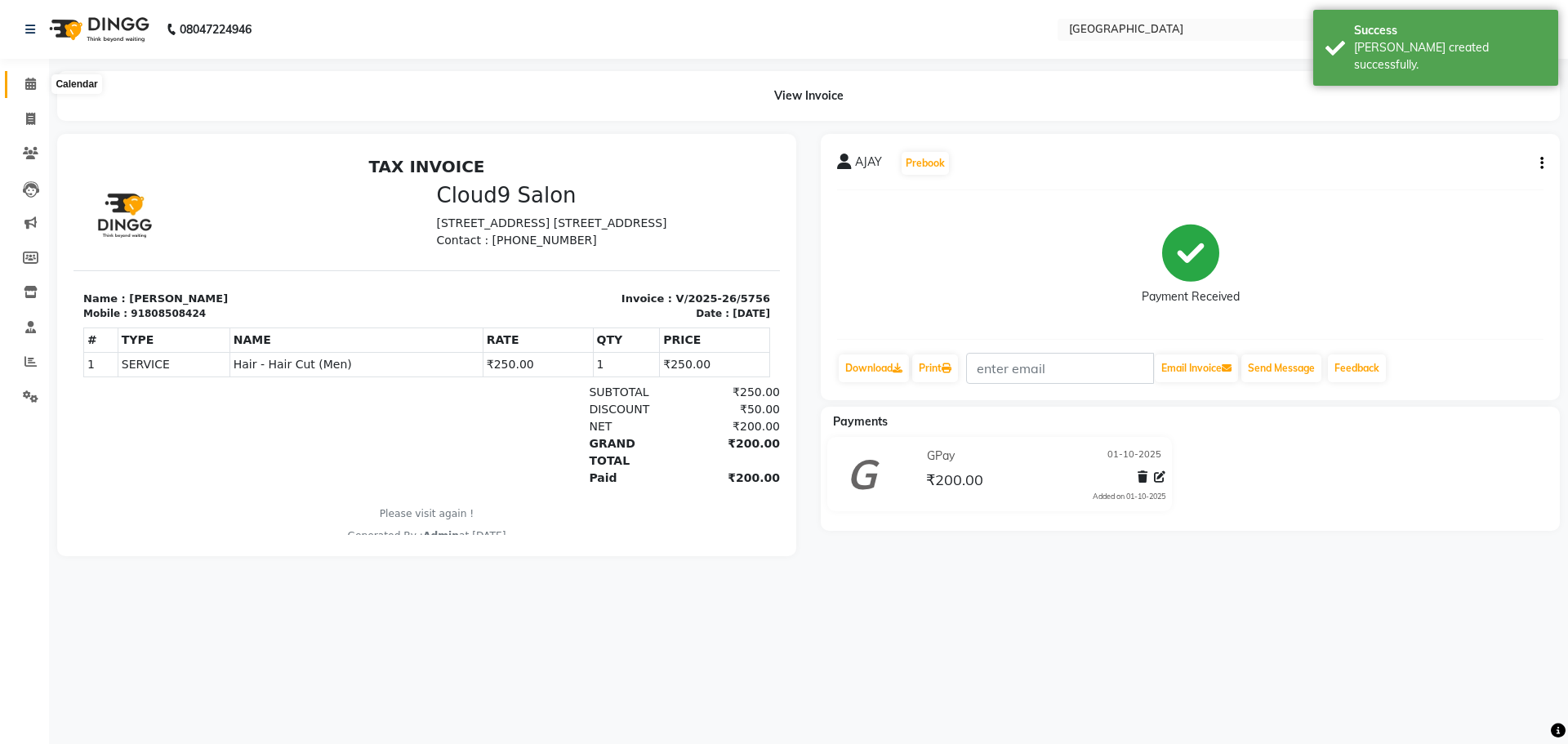
click at [30, 79] on icon at bounding box center [31, 84] width 10 height 12
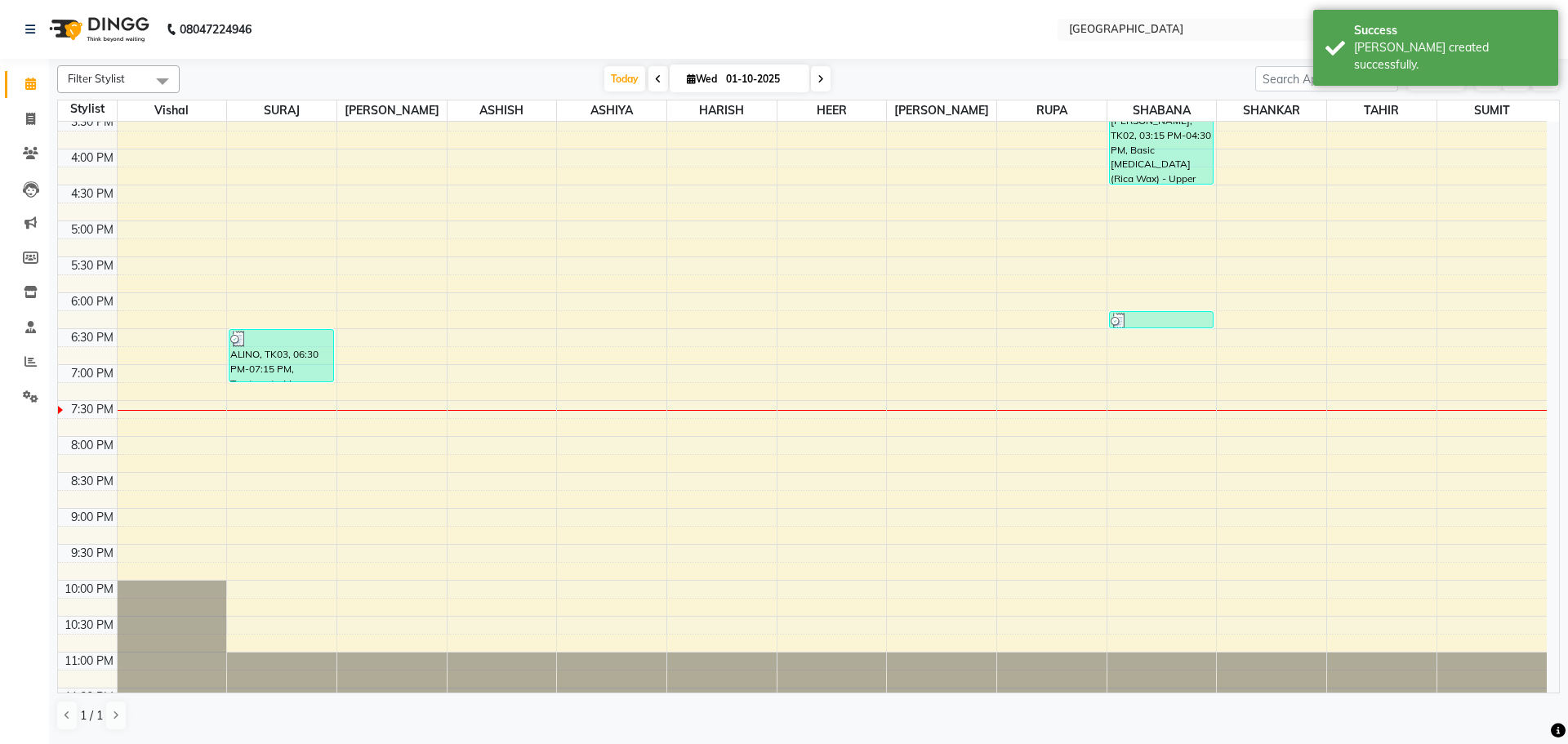
scroll to position [139, 0]
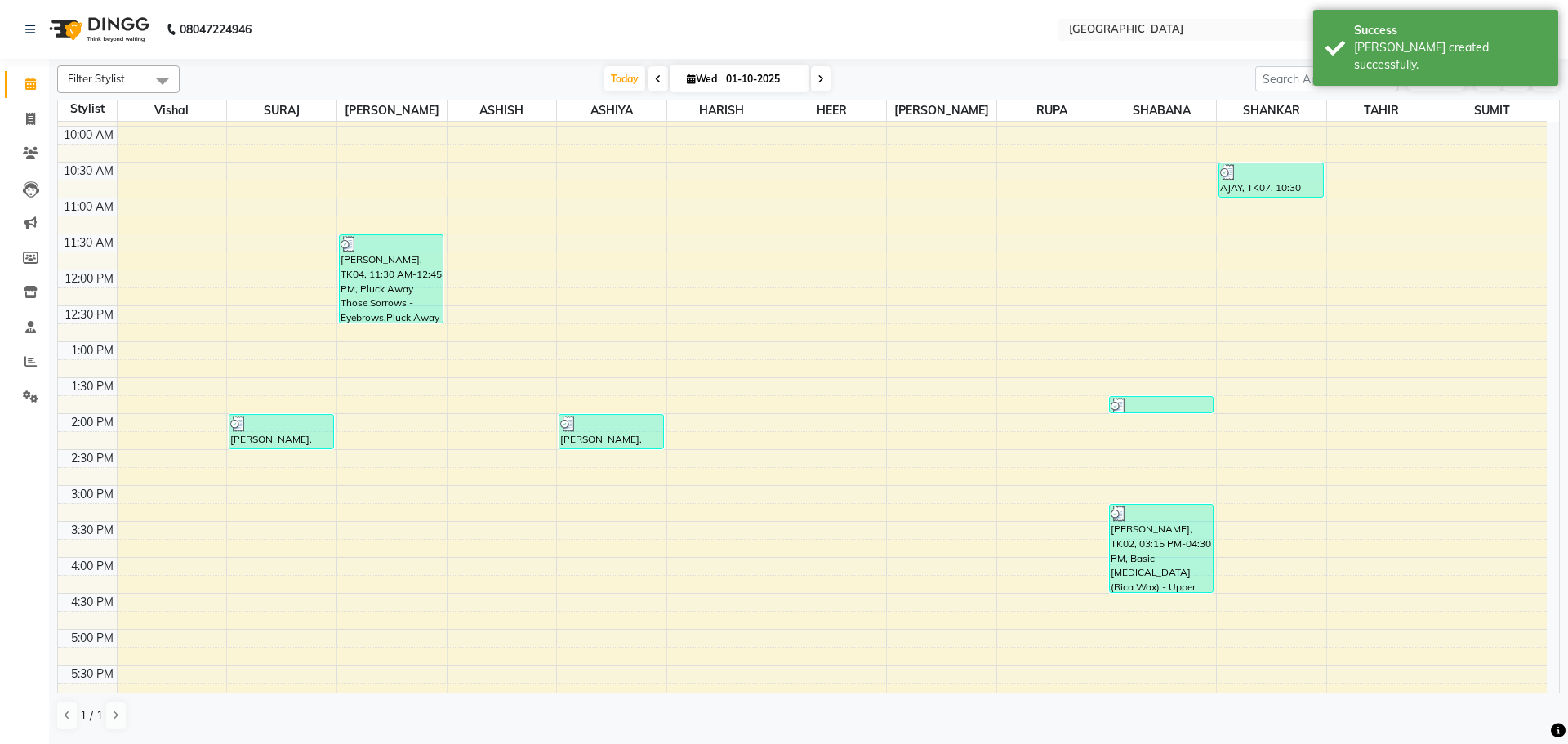
click at [1293, 226] on div "8:00 AM 8:30 AM 9:00 AM 9:30 AM 10:00 AM 10:30 AM 11:00 AM 11:30 AM 12:00 PM 12…" at bounding box center [802, 557] width 1489 height 1149
select select "79087"
select select "tentative"
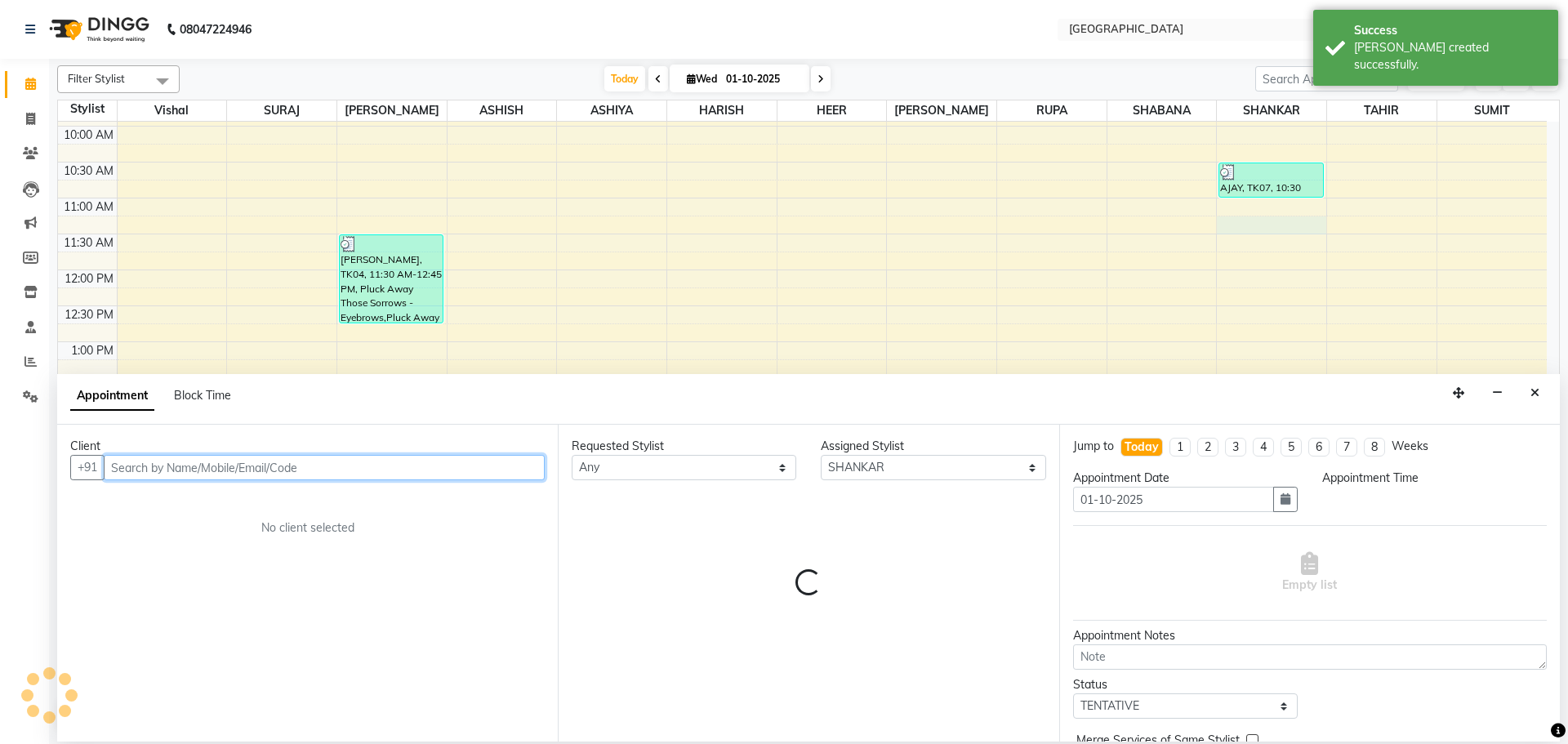
select select "675"
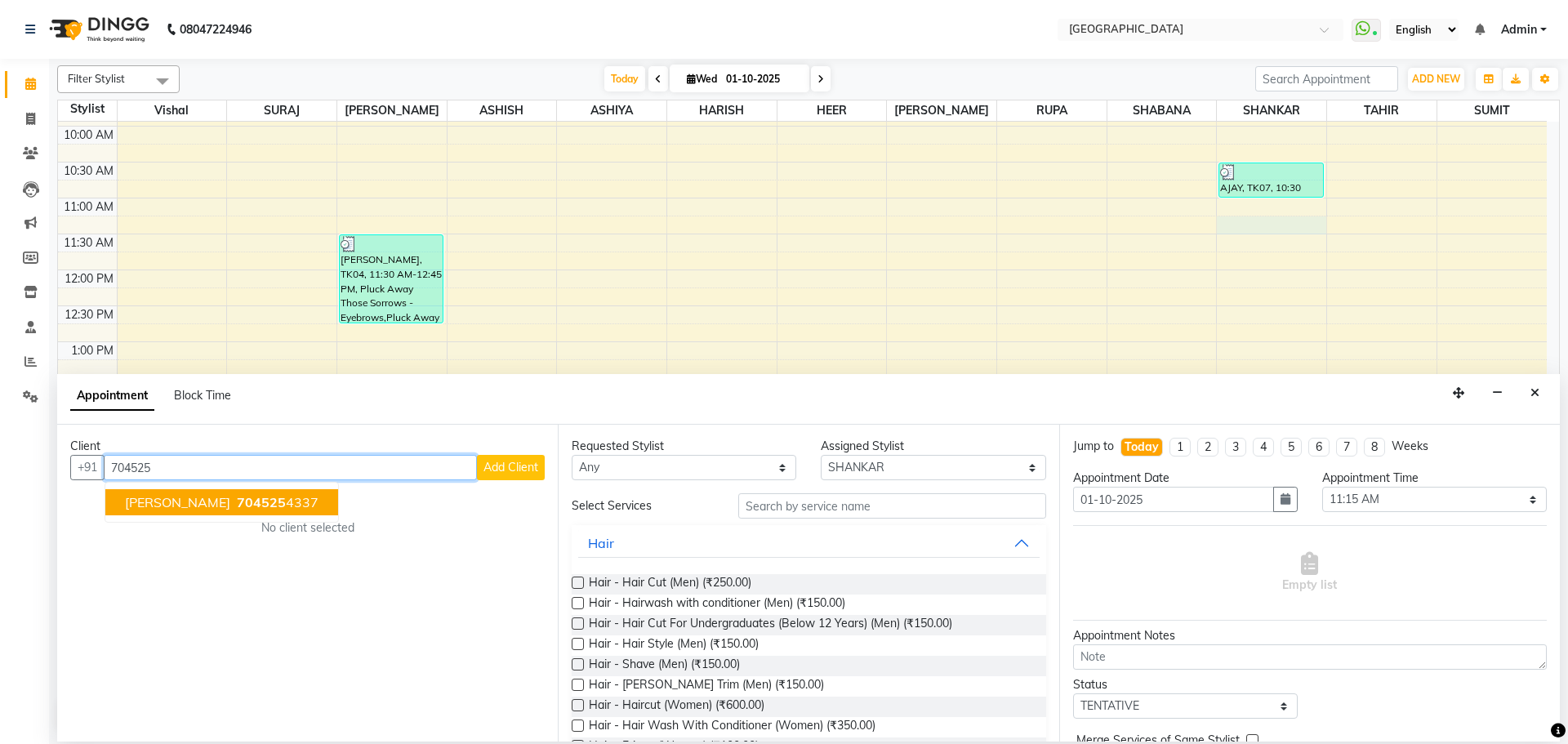
click at [251, 508] on ngb-highlight "704525 4337" at bounding box center [275, 501] width 85 height 16
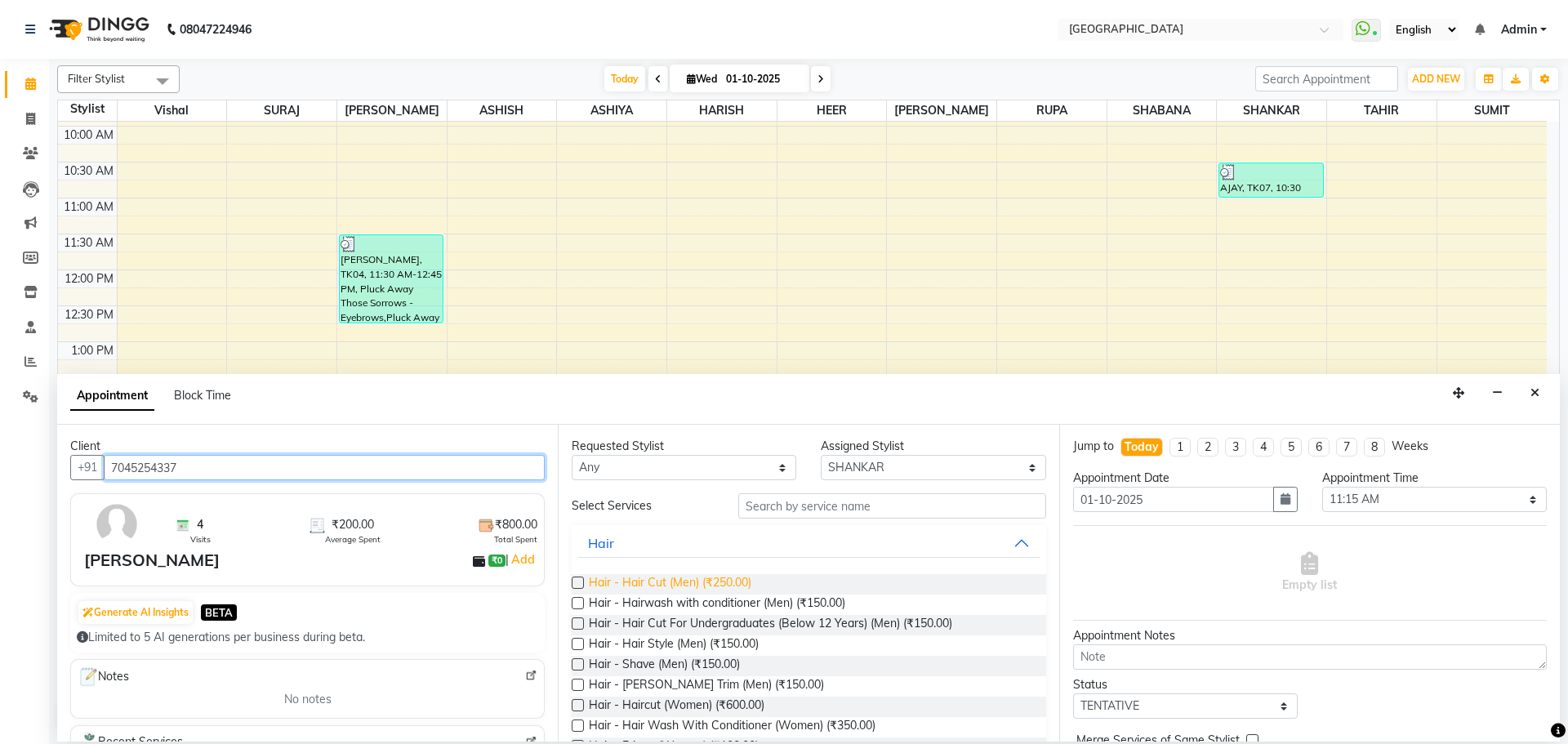
type input "7045254337"
click at [711, 583] on span "Hair - Hair Cut (Men) (₹250.00)" at bounding box center [670, 584] width 162 height 21
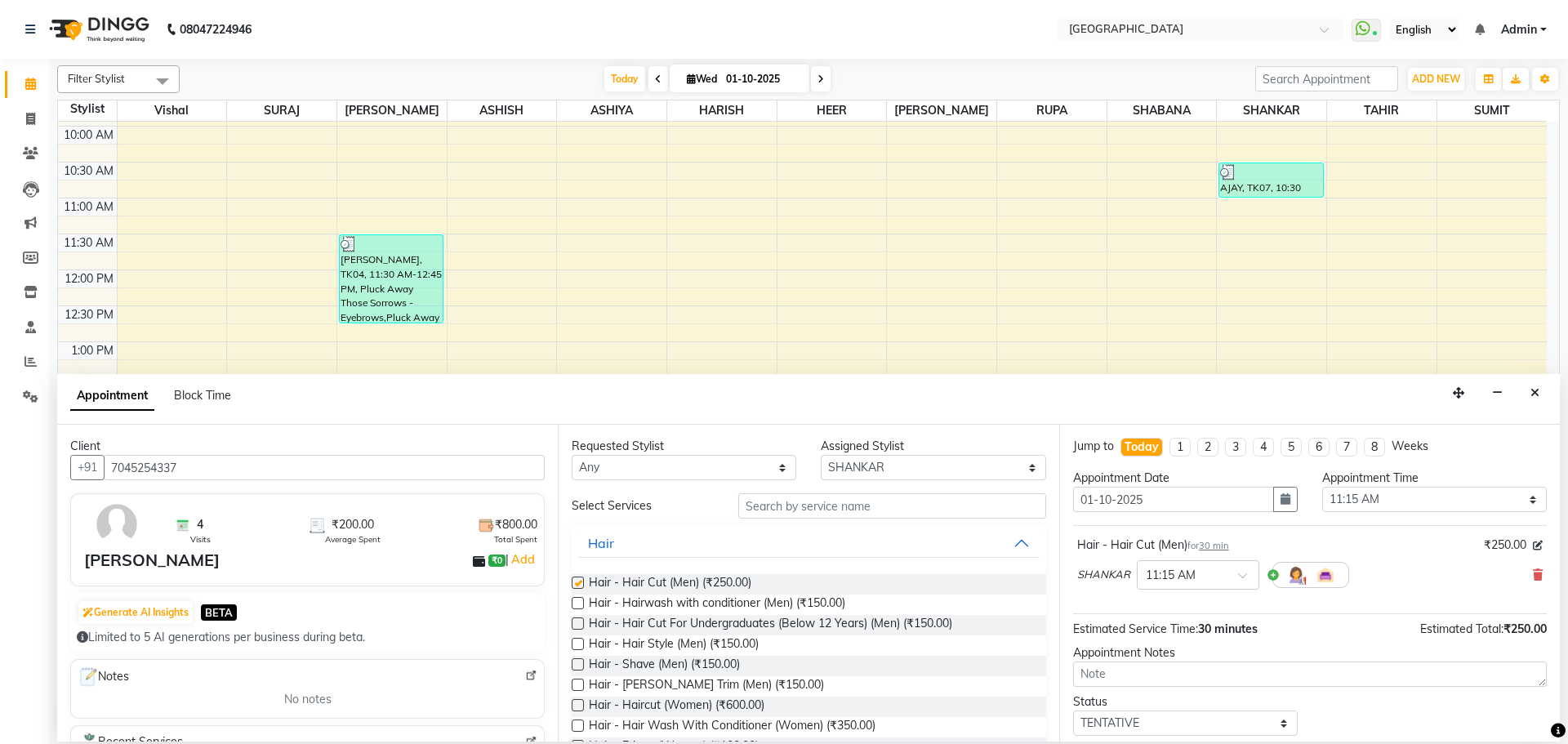
checkbox input "false"
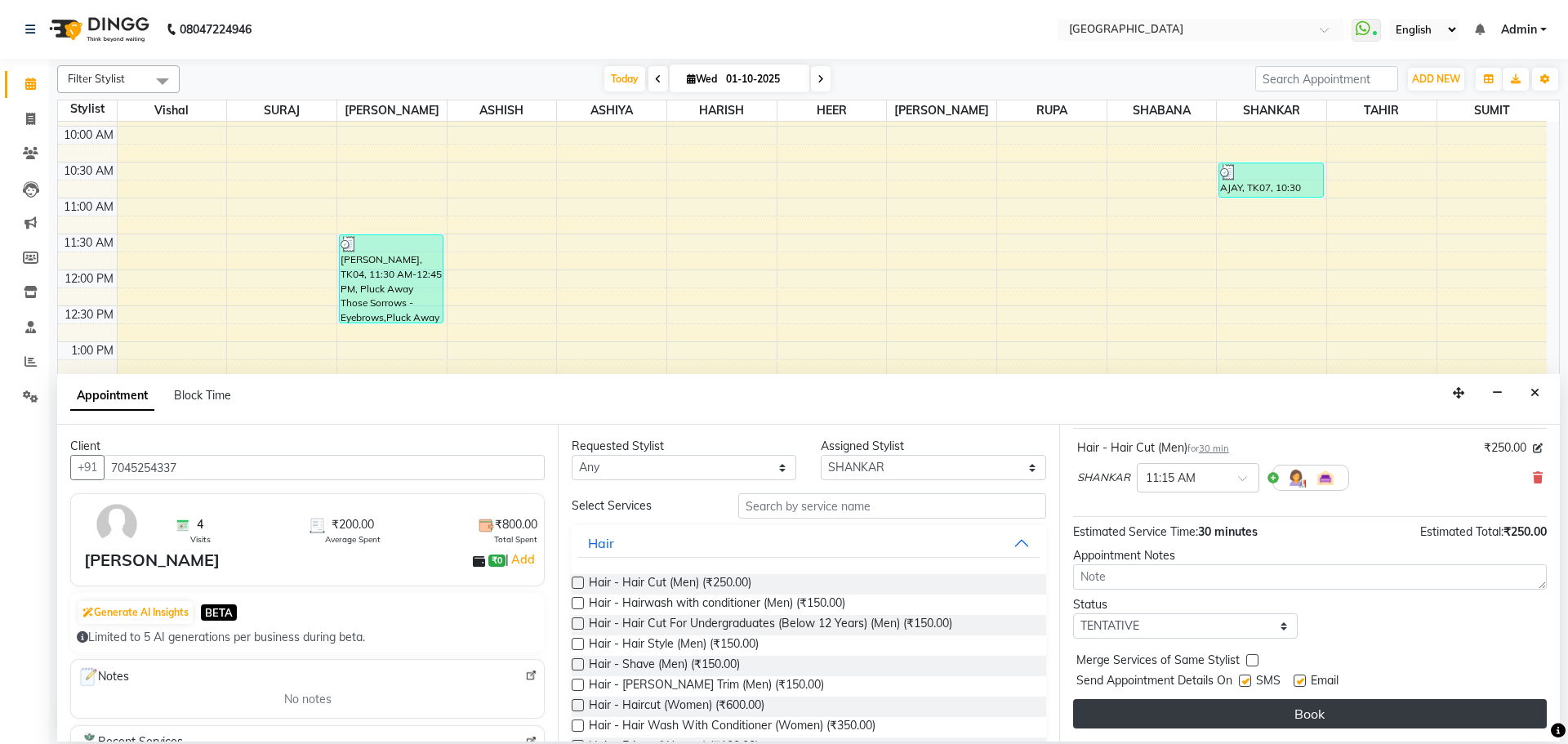
click at [1133, 714] on button "Book" at bounding box center [1310, 713] width 473 height 29
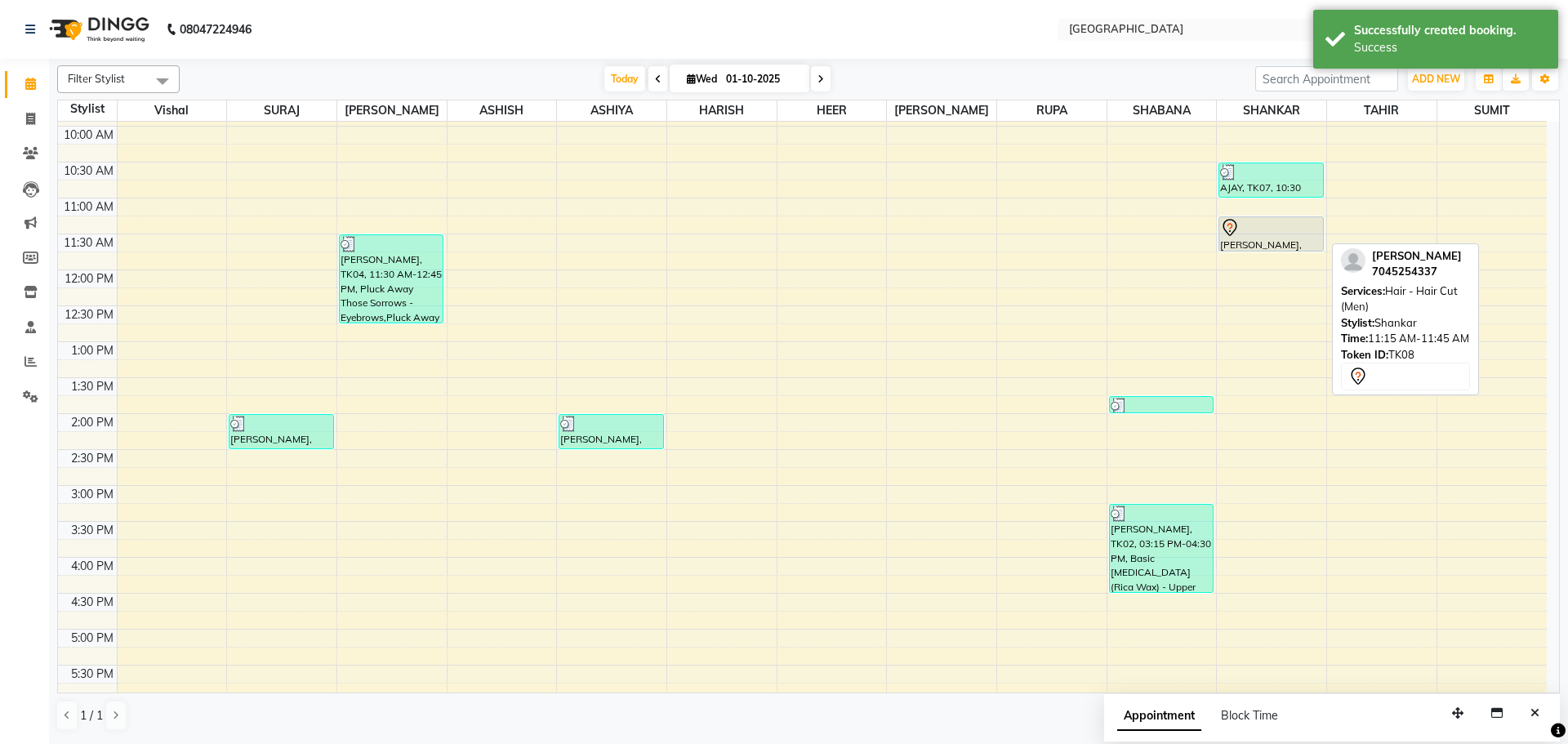
click at [1289, 242] on div "[PERSON_NAME], TK08, 11:15 AM-11:45 AM, Hair - Hair Cut (Men)" at bounding box center [1271, 233] width 103 height 33
select select "7"
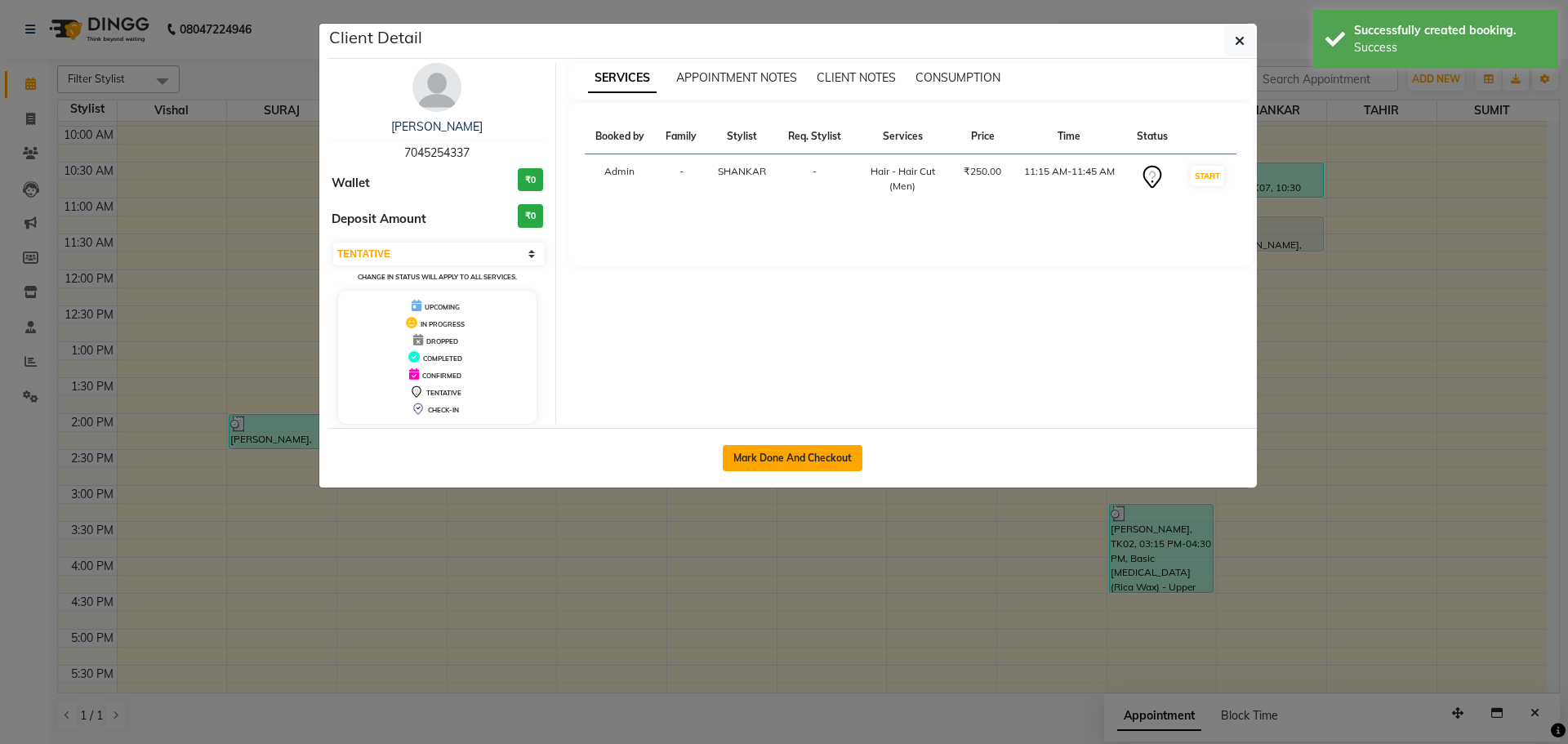
click at [807, 459] on button "Mark Done And Checkout" at bounding box center [792, 458] width 139 height 26
select select "508"
select select "service"
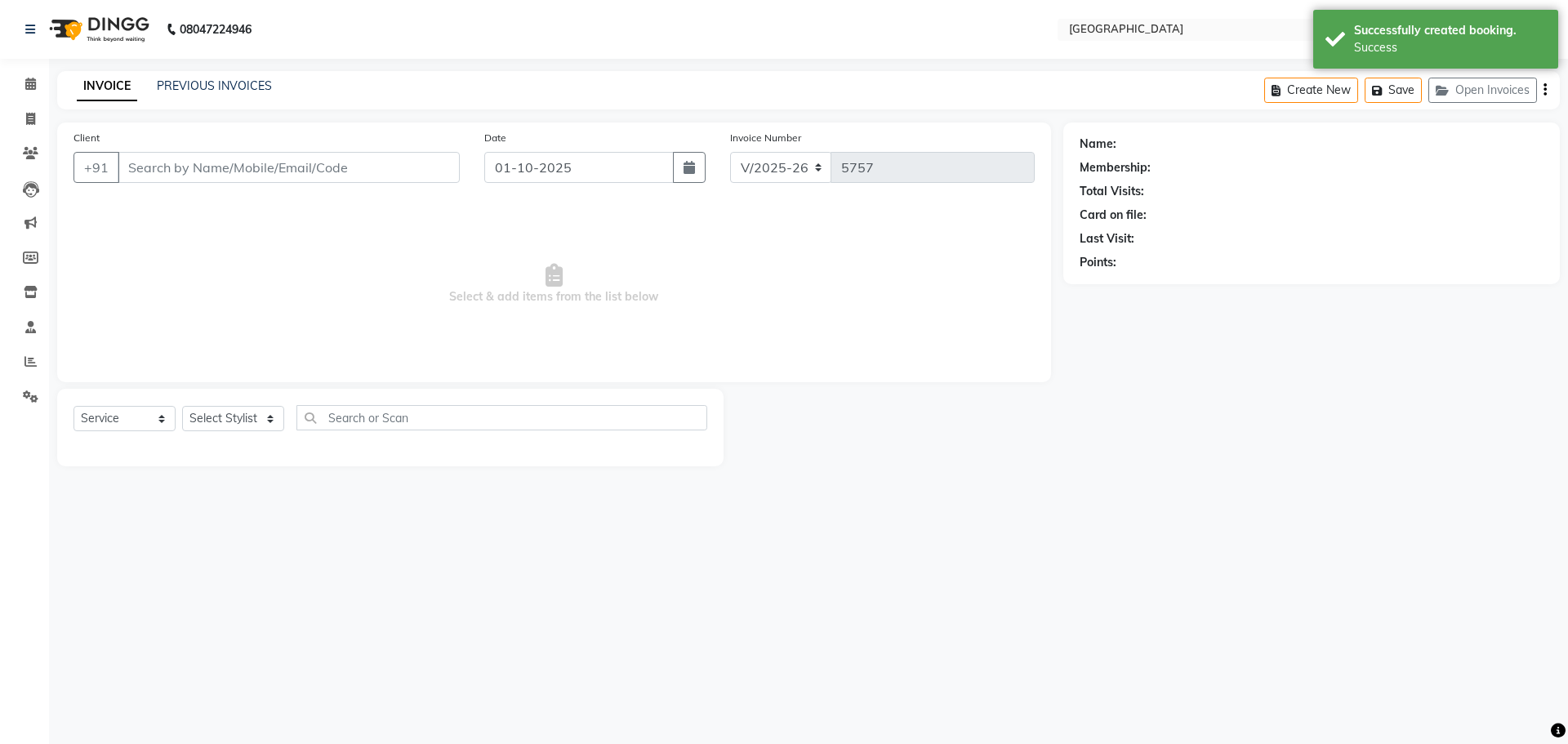
type input "7045254337"
select select "79087"
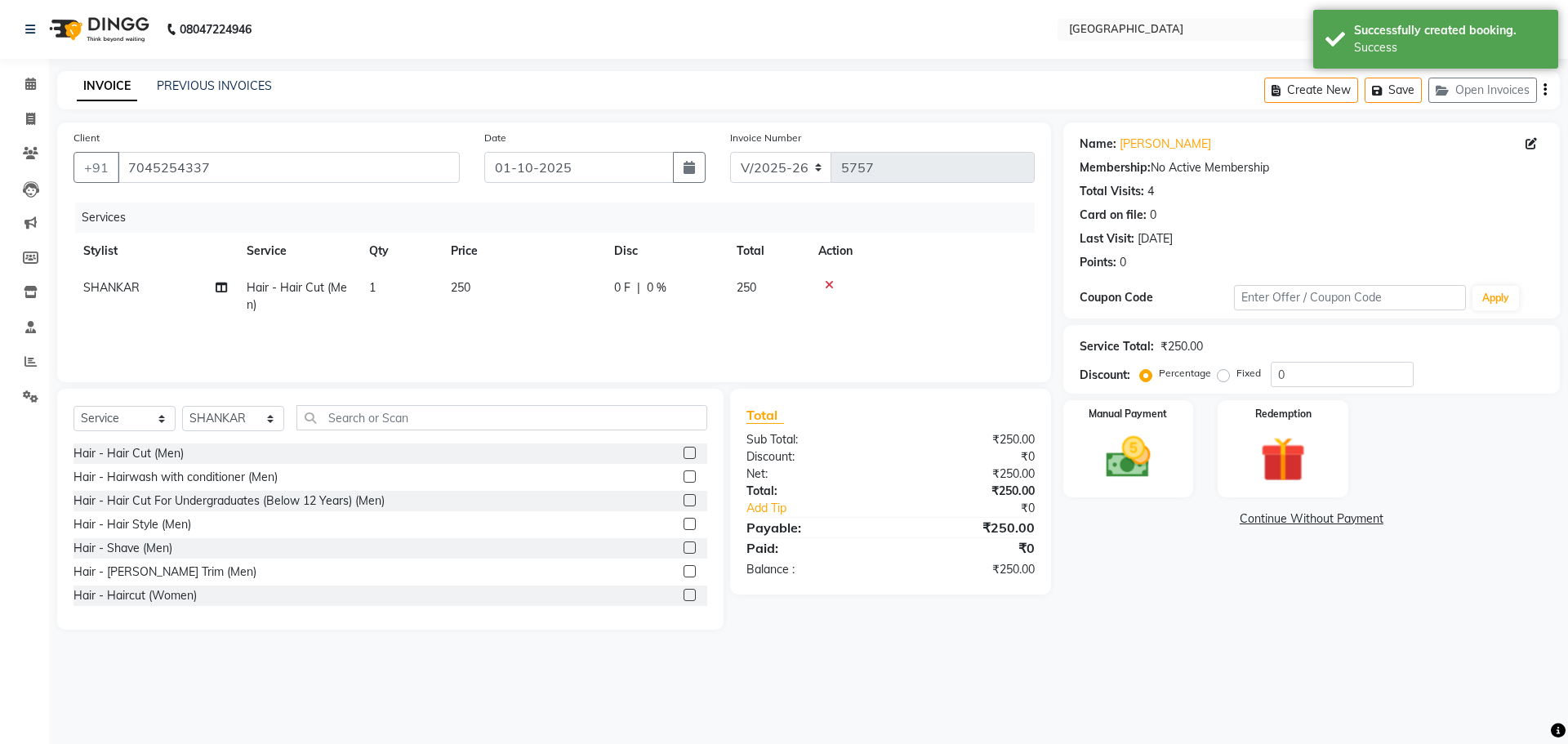
click at [1265, 369] on div "Percentage Fixed" at bounding box center [1207, 373] width 127 height 21
click at [1274, 369] on input "0" at bounding box center [1342, 374] width 143 height 26
type input "20"
click at [1143, 444] on img at bounding box center [1128, 457] width 76 height 54
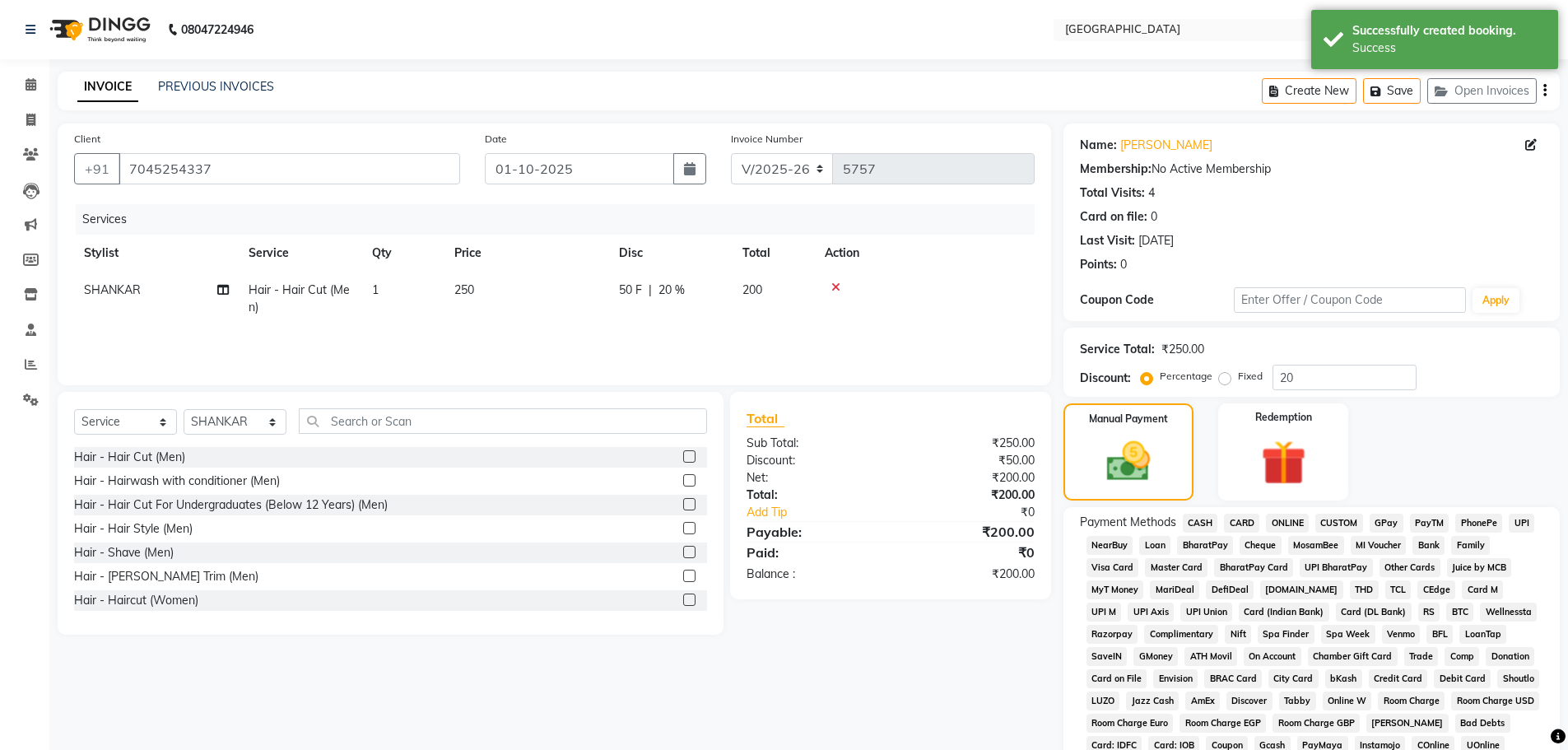
click at [1381, 525] on span "GPay" at bounding box center [1386, 524] width 34 height 19
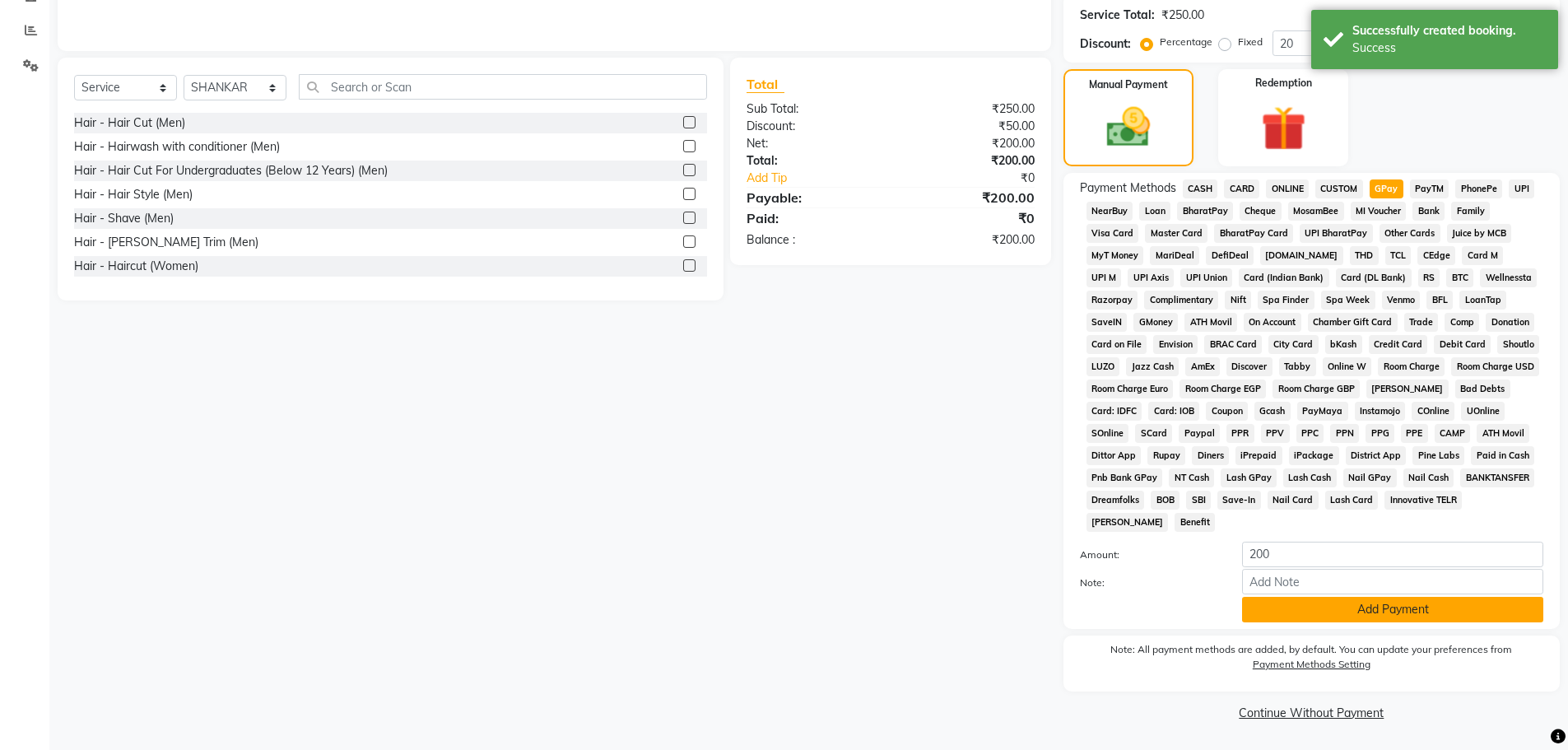
click at [1355, 620] on button "Add Payment" at bounding box center [1393, 610] width 301 height 26
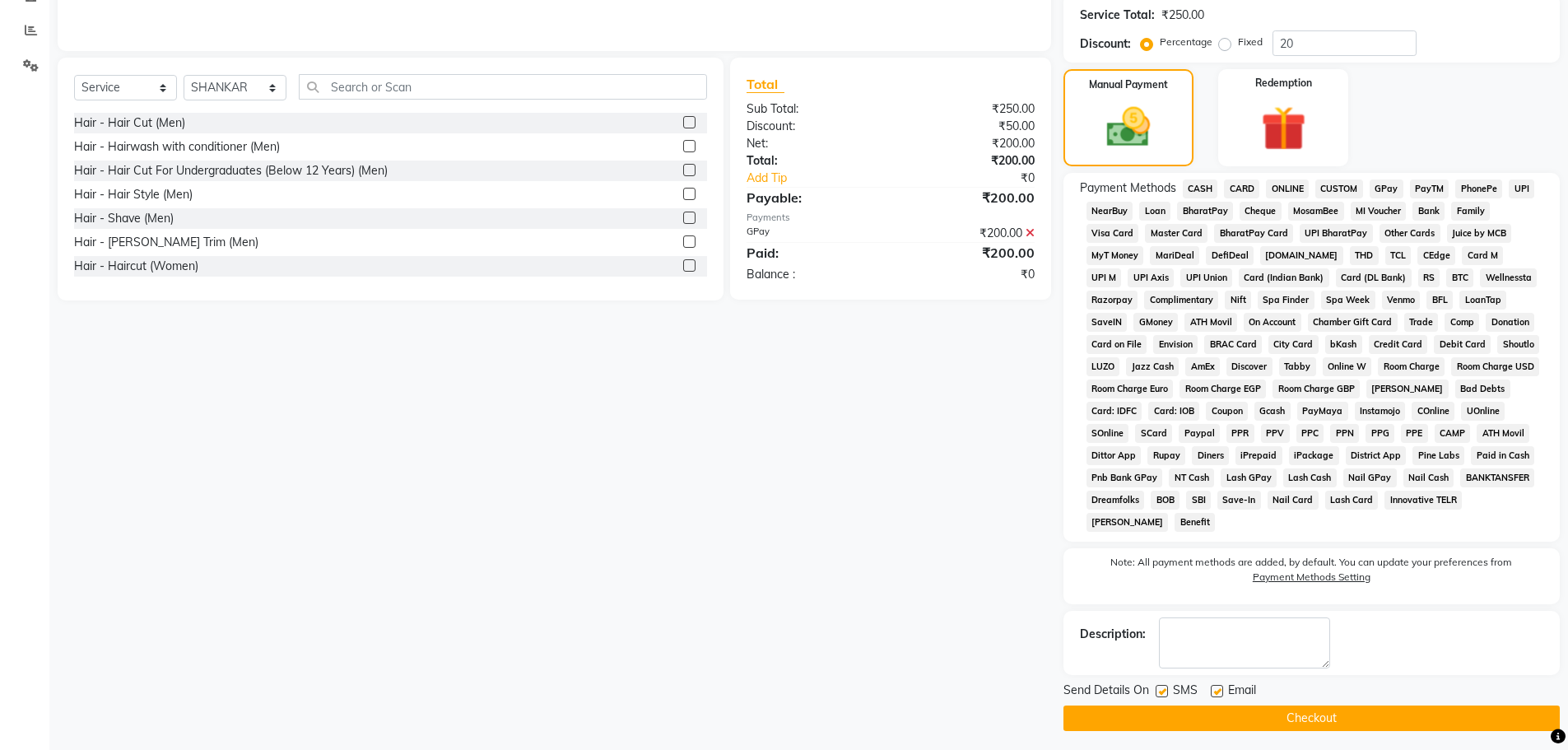
click at [1314, 722] on button "Checkout" at bounding box center [1311, 718] width 496 height 26
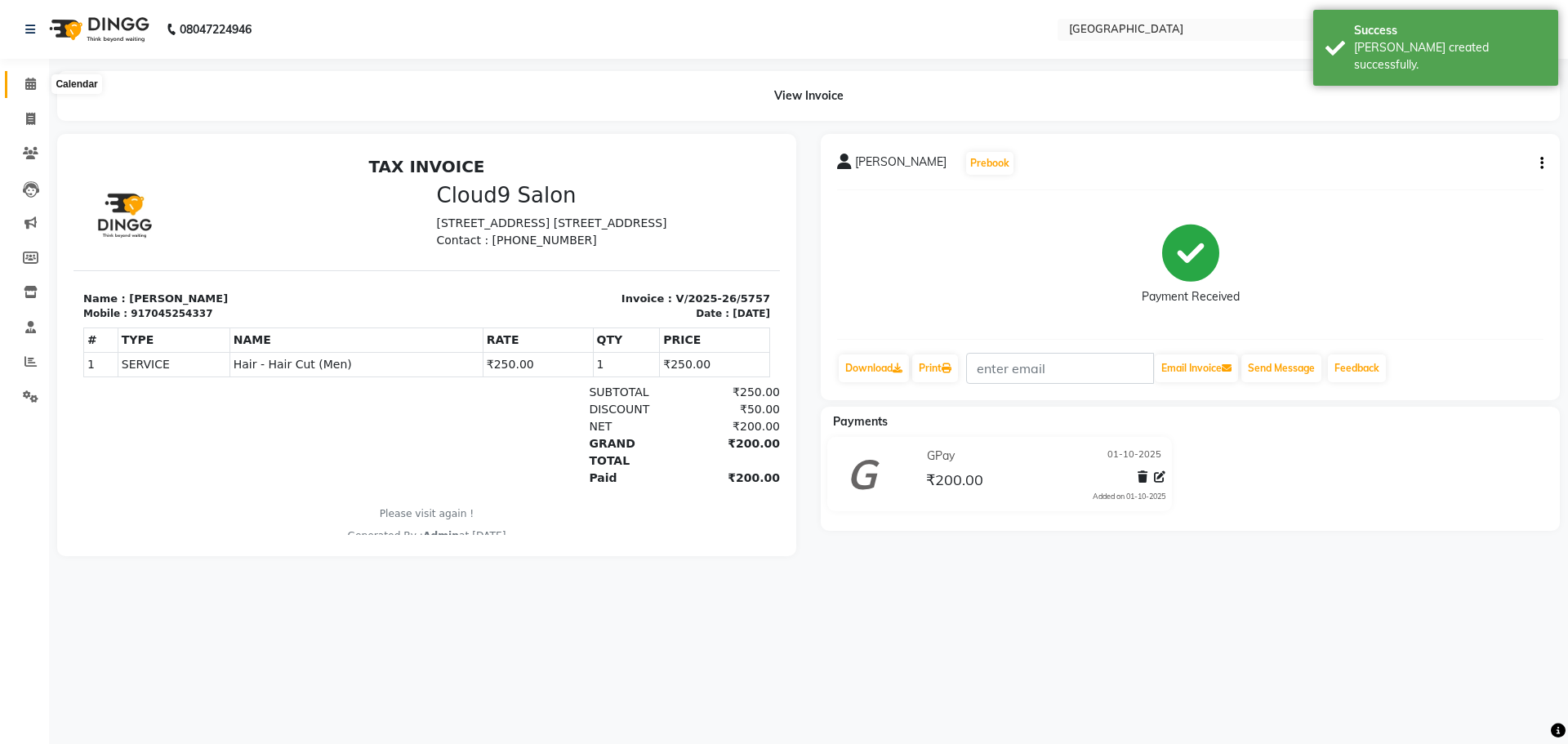
click at [26, 84] on icon at bounding box center [31, 84] width 10 height 12
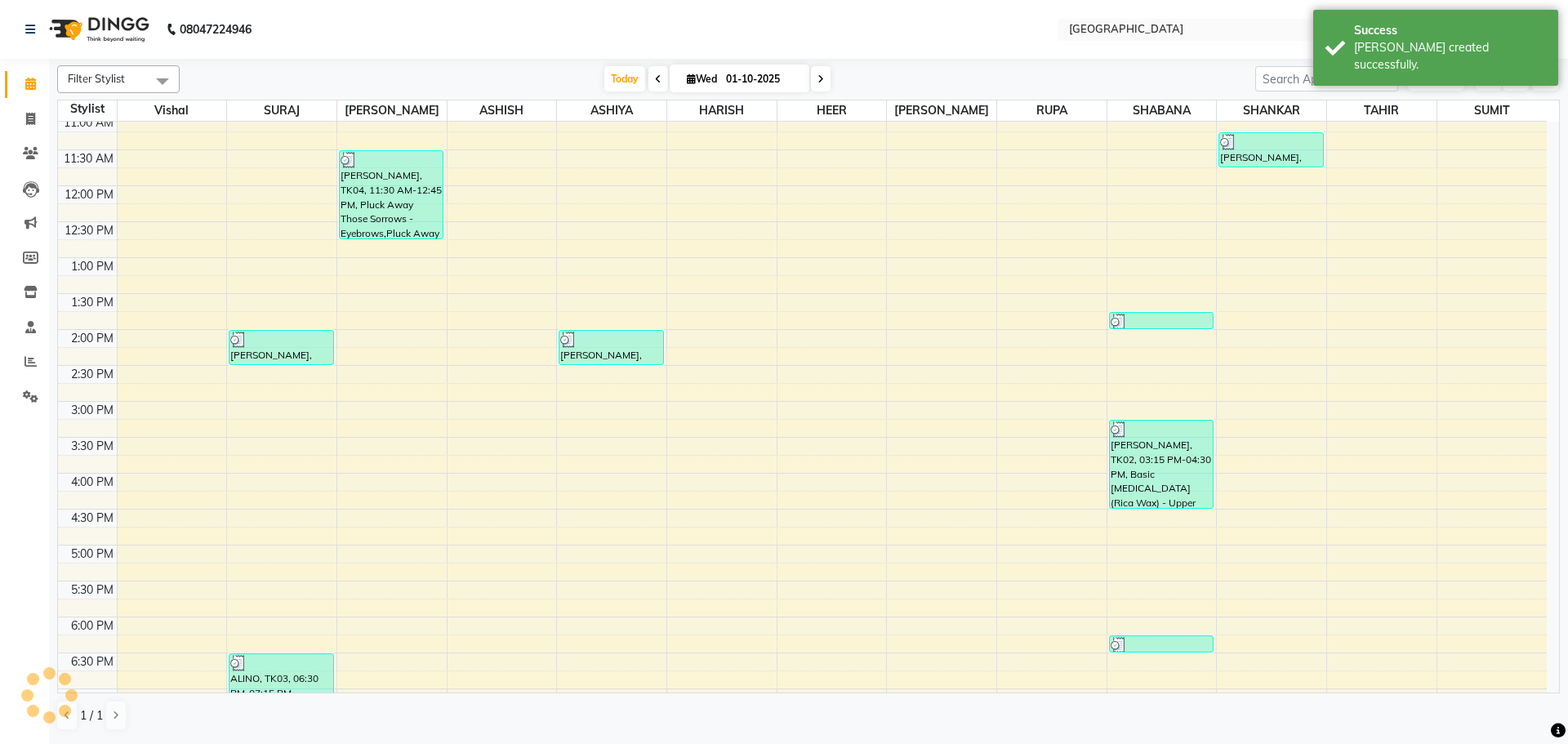
scroll to position [220, 0]
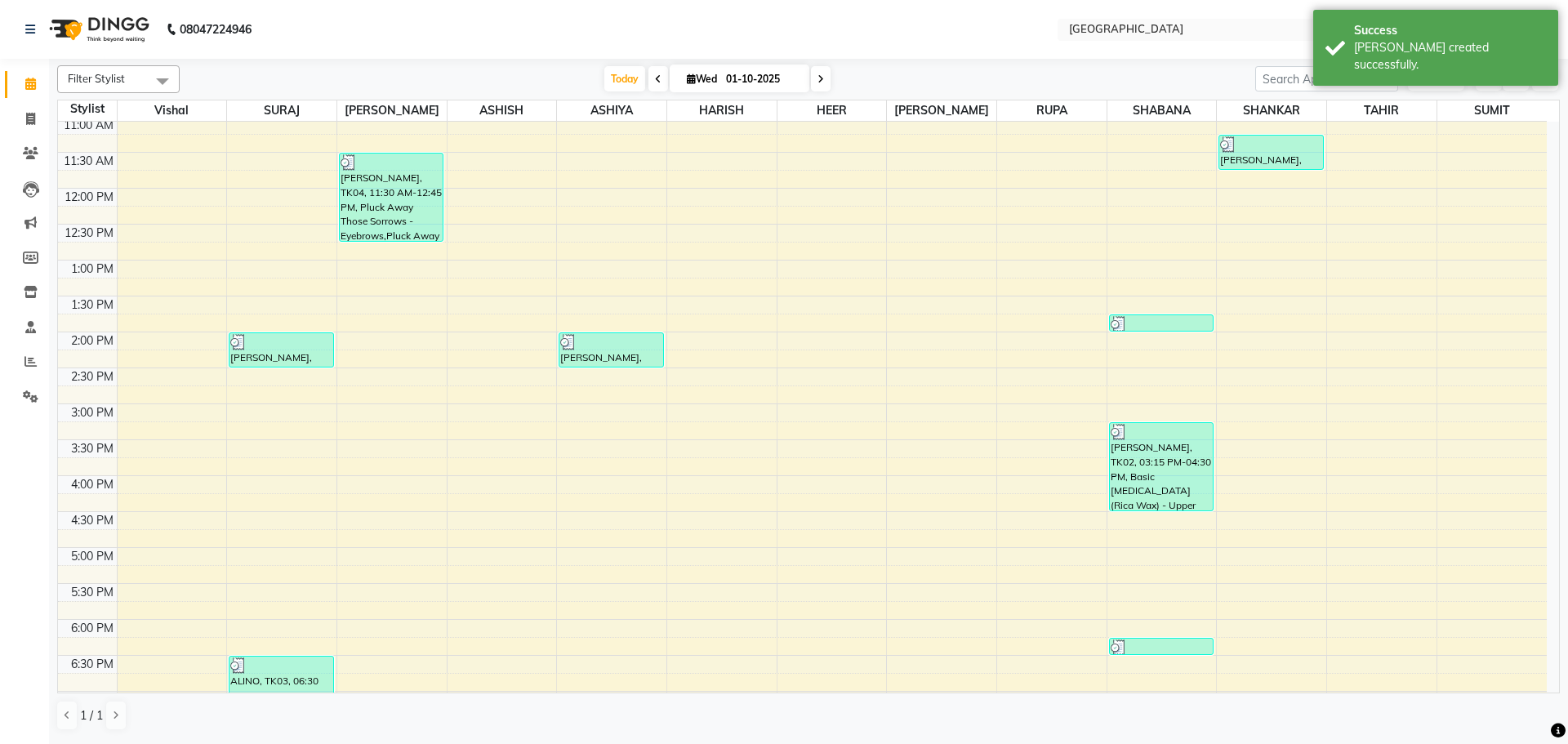
click at [1373, 151] on div "8:00 AM 8:30 AM 9:00 AM 9:30 AM 10:00 AM 10:30 AM 11:00 AM 11:30 AM 12:00 PM 12…" at bounding box center [802, 475] width 1489 height 1149
select select "42424"
select select "tentative"
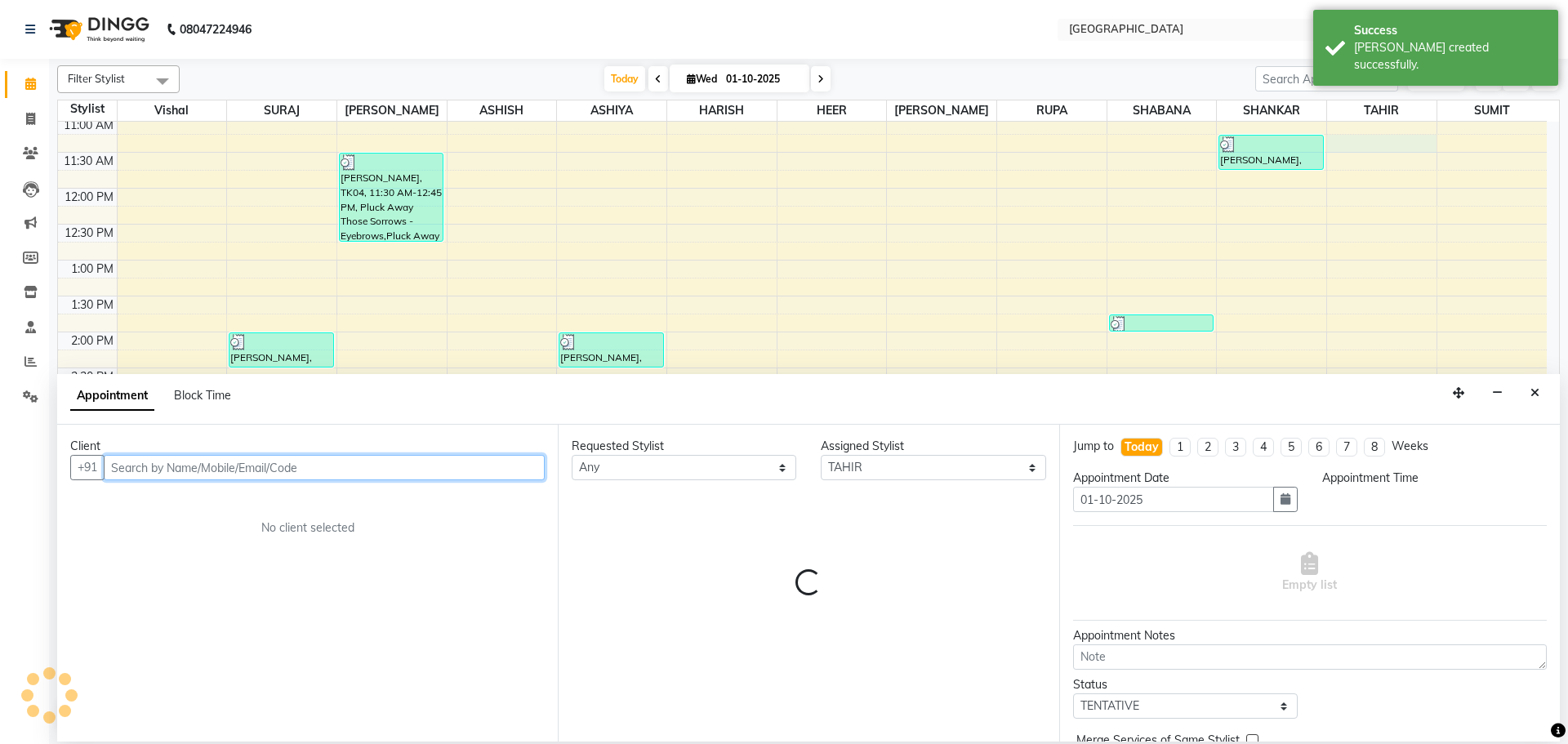
select select "675"
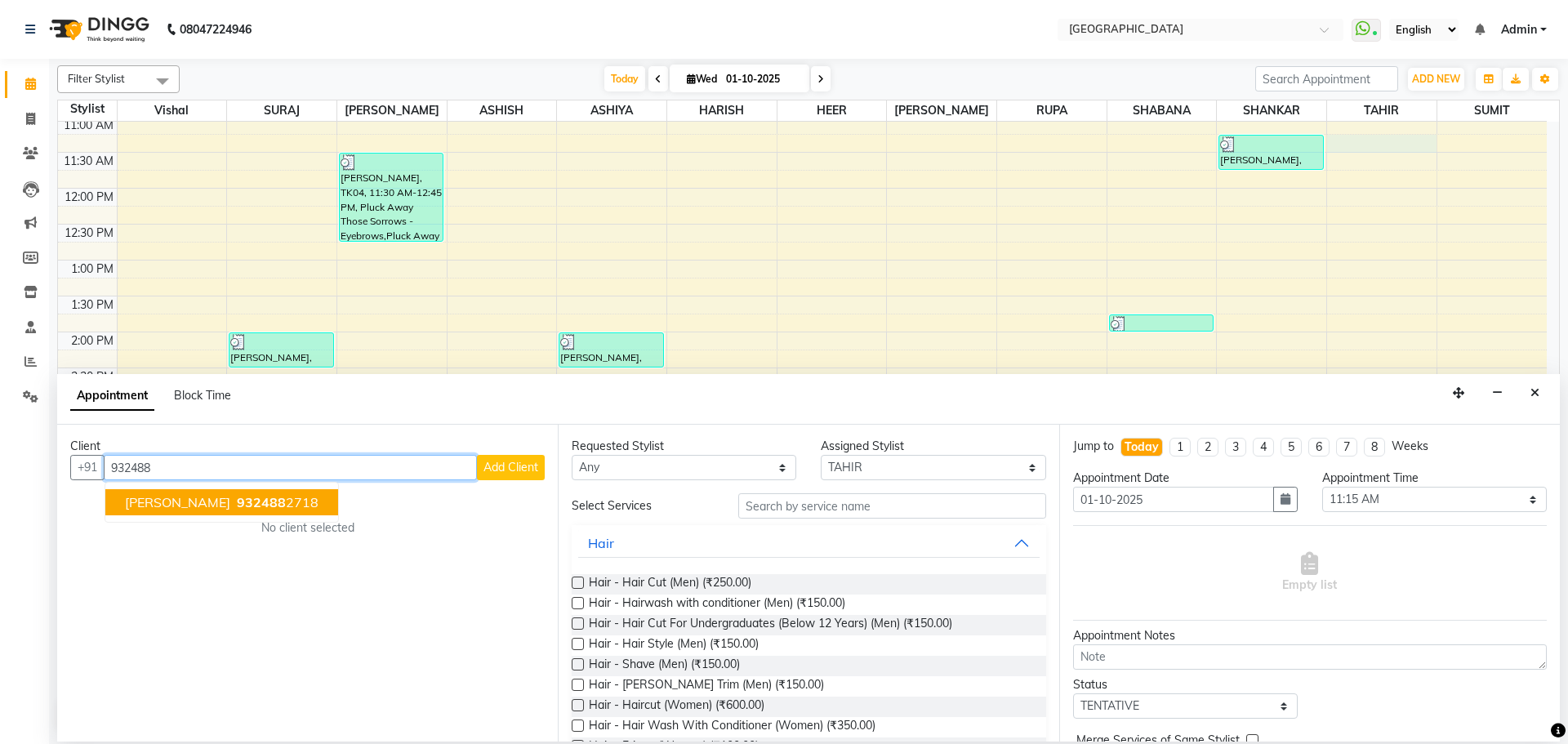
click at [268, 513] on button "SURENDRA 932488 2718" at bounding box center [221, 502] width 232 height 26
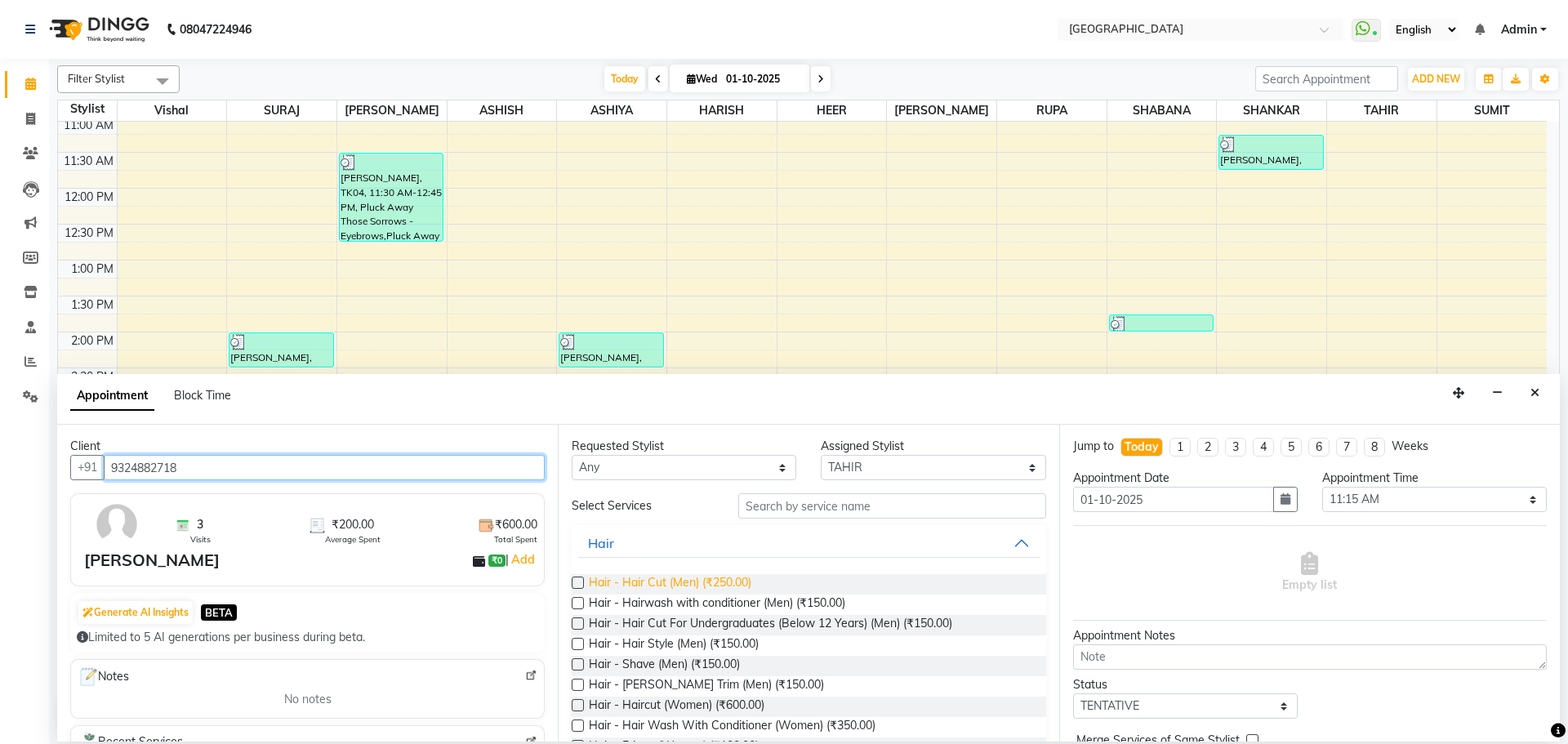
type input "9324882718"
click at [679, 582] on span "Hair - Hair Cut (Men) (₹250.00)" at bounding box center [670, 584] width 162 height 21
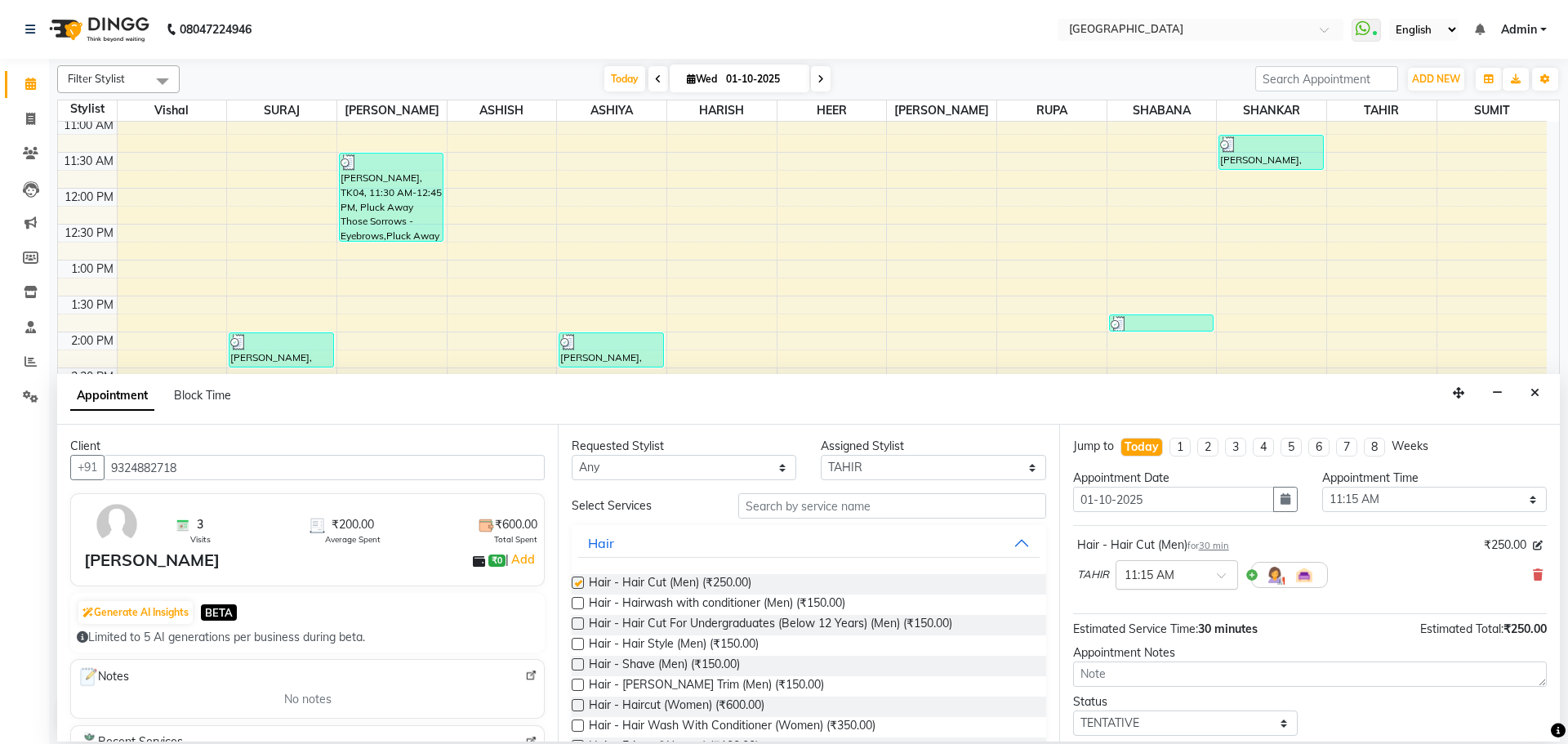
checkbox input "false"
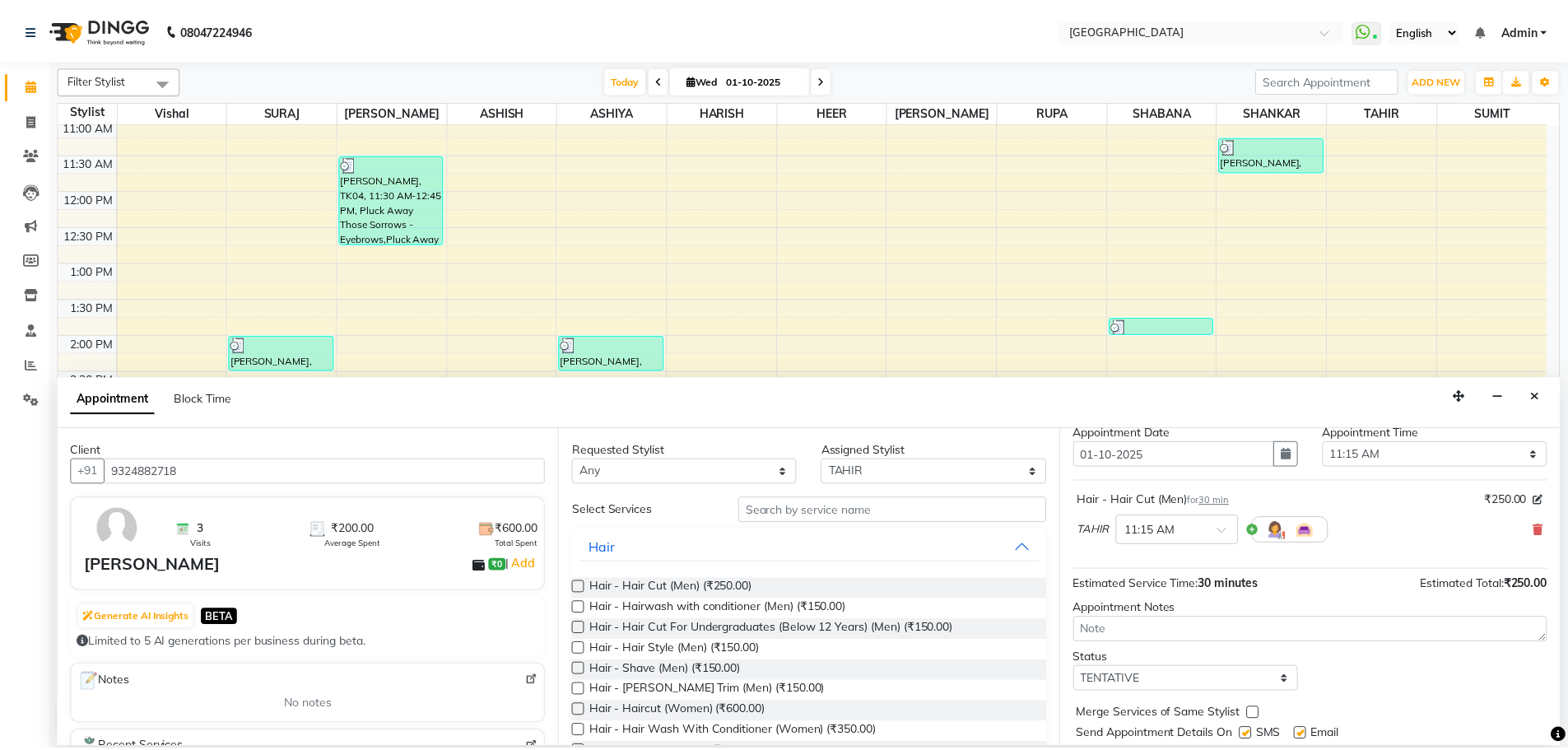
scroll to position [98, 0]
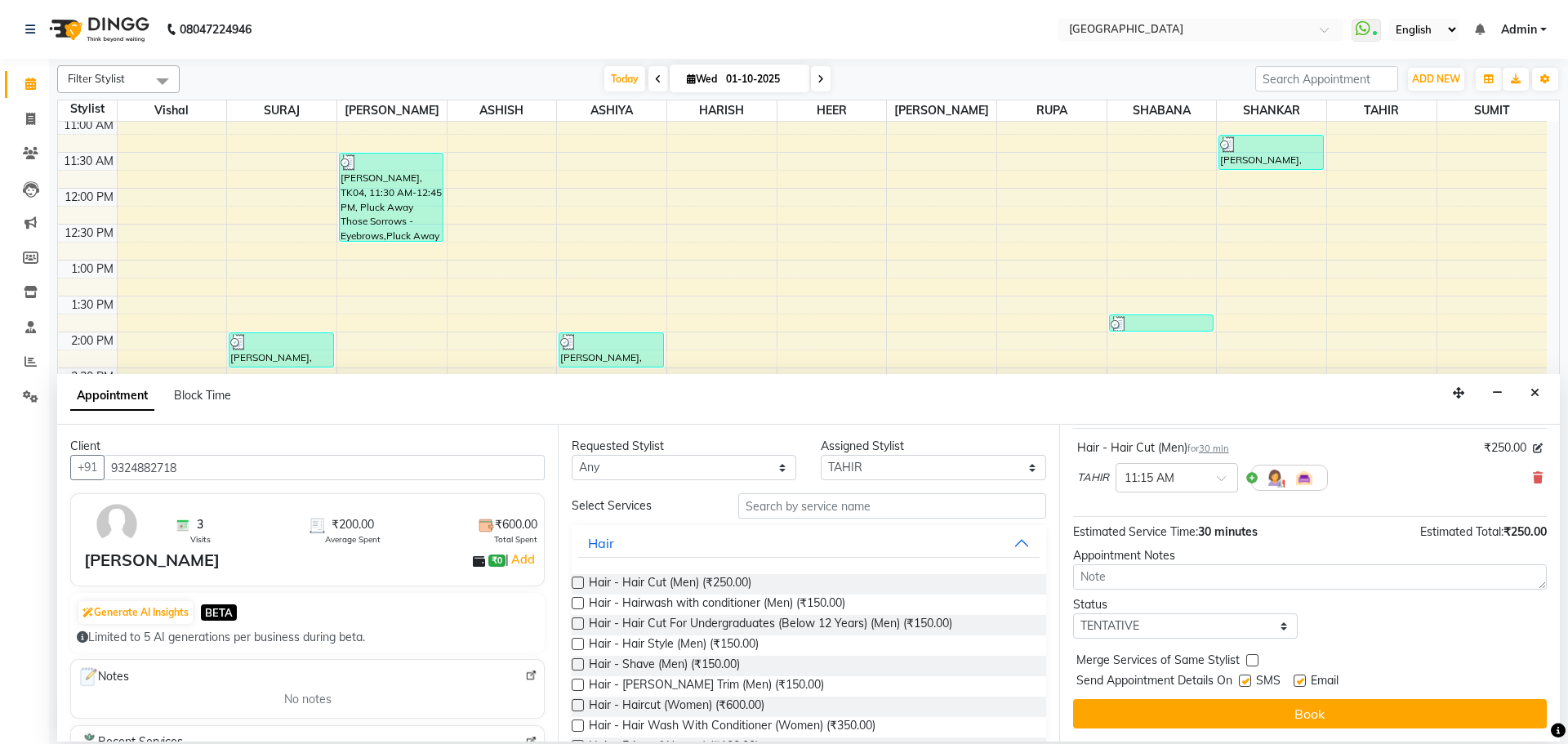
drag, startPoint x: 1139, startPoint y: 714, endPoint x: 1154, endPoint y: 589, distance: 125.9
click at [1138, 715] on button "Book" at bounding box center [1310, 713] width 473 height 29
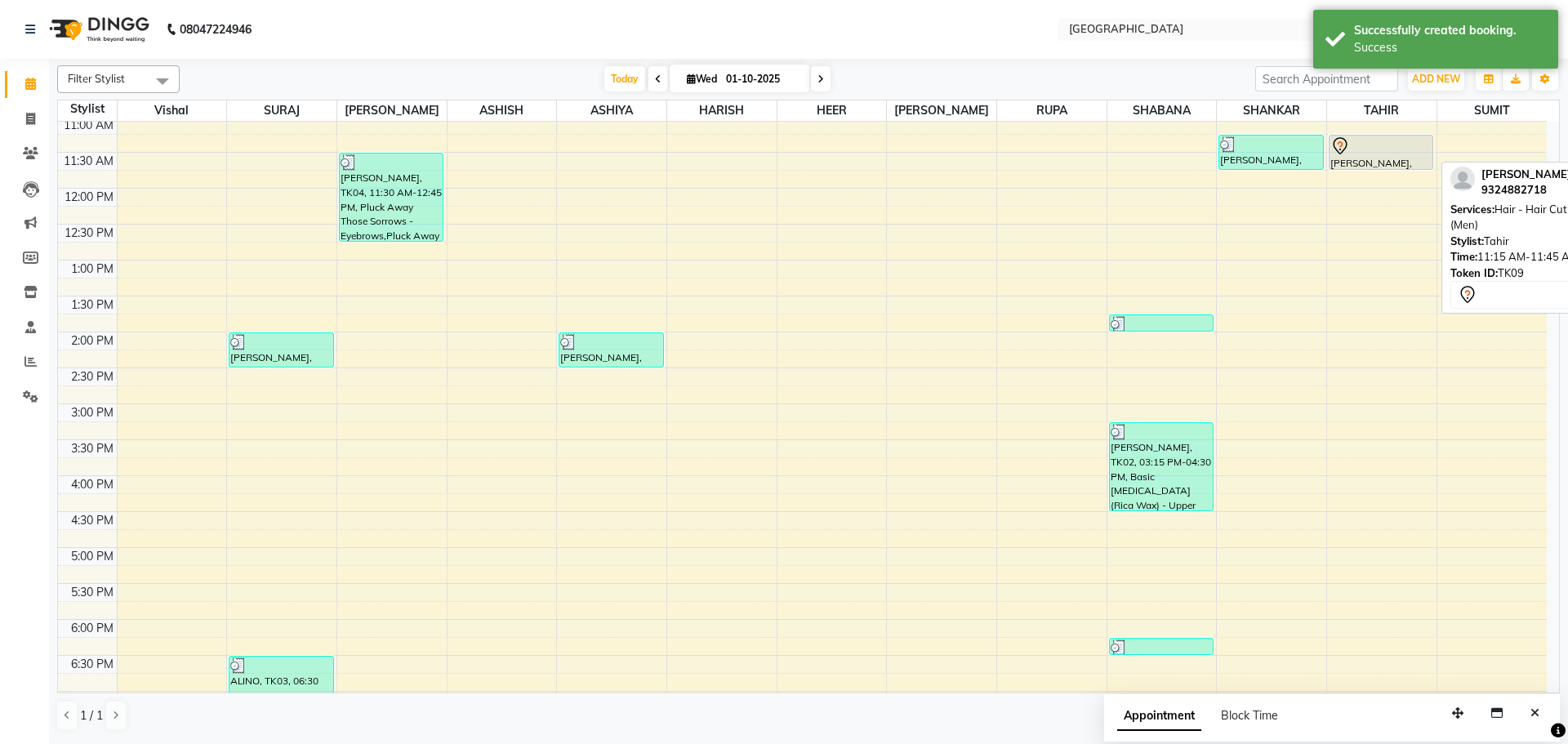
click at [1365, 166] on div at bounding box center [1381, 169] width 103 height 7
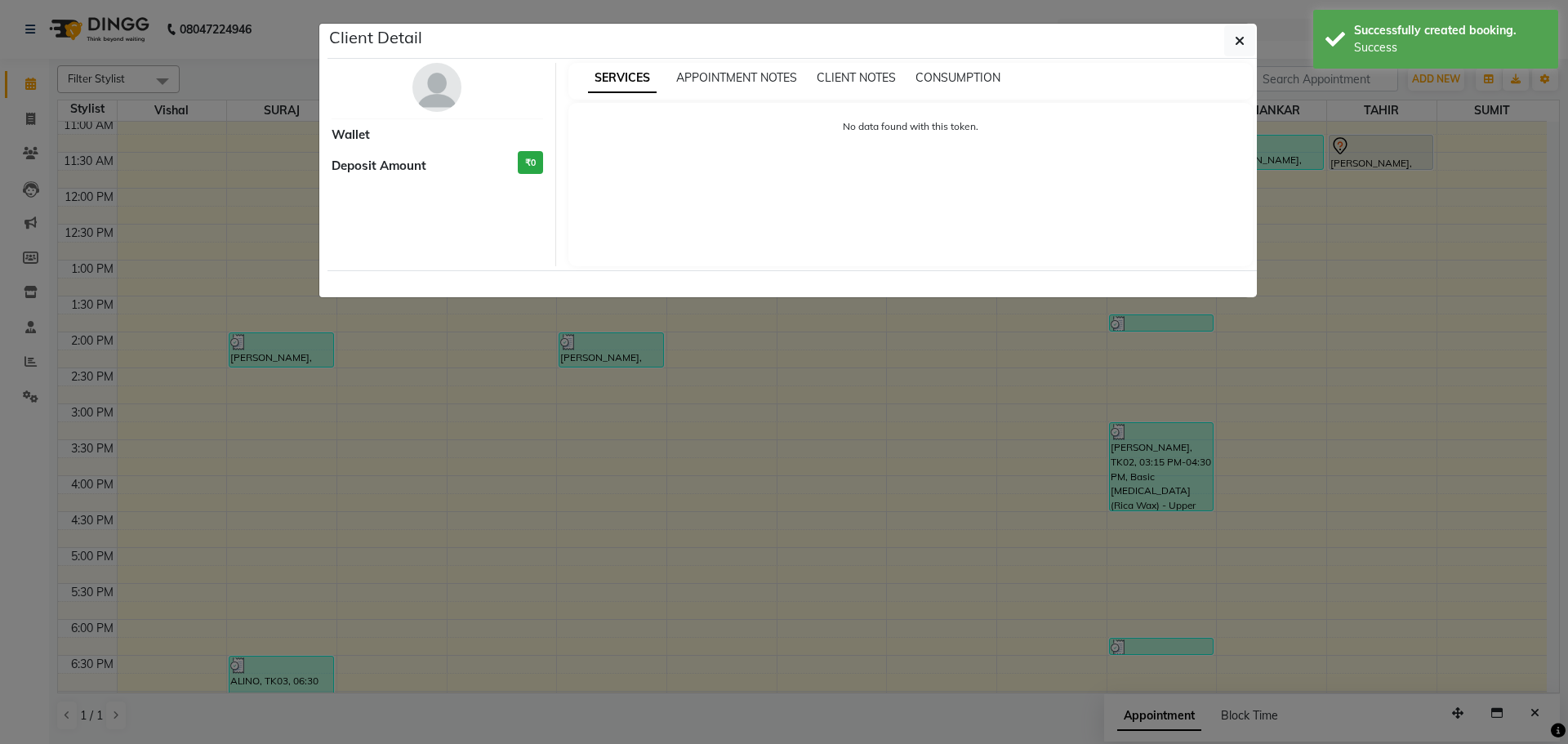
select select "7"
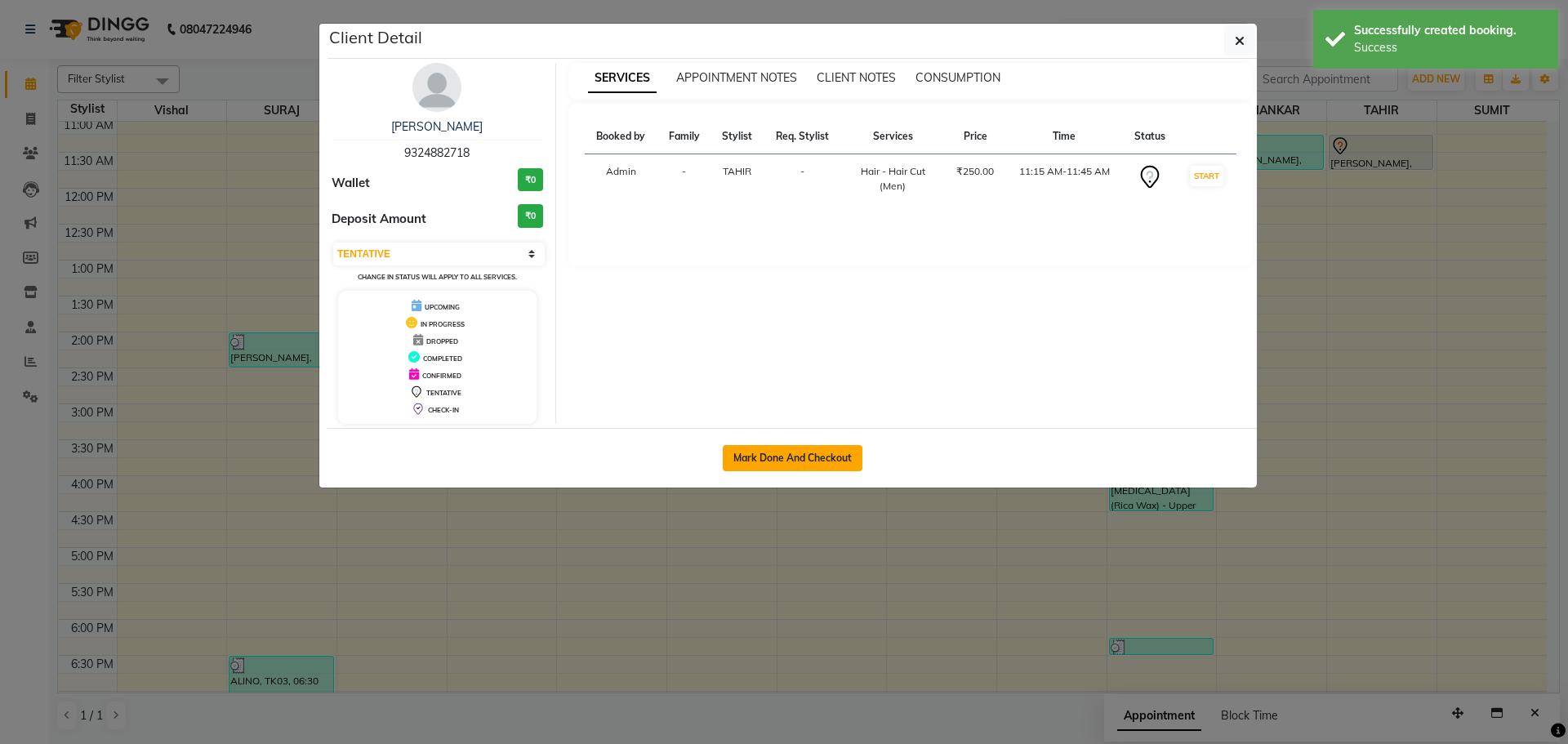
click at [823, 465] on button "Mark Done And Checkout" at bounding box center [792, 458] width 139 height 26
select select "service"
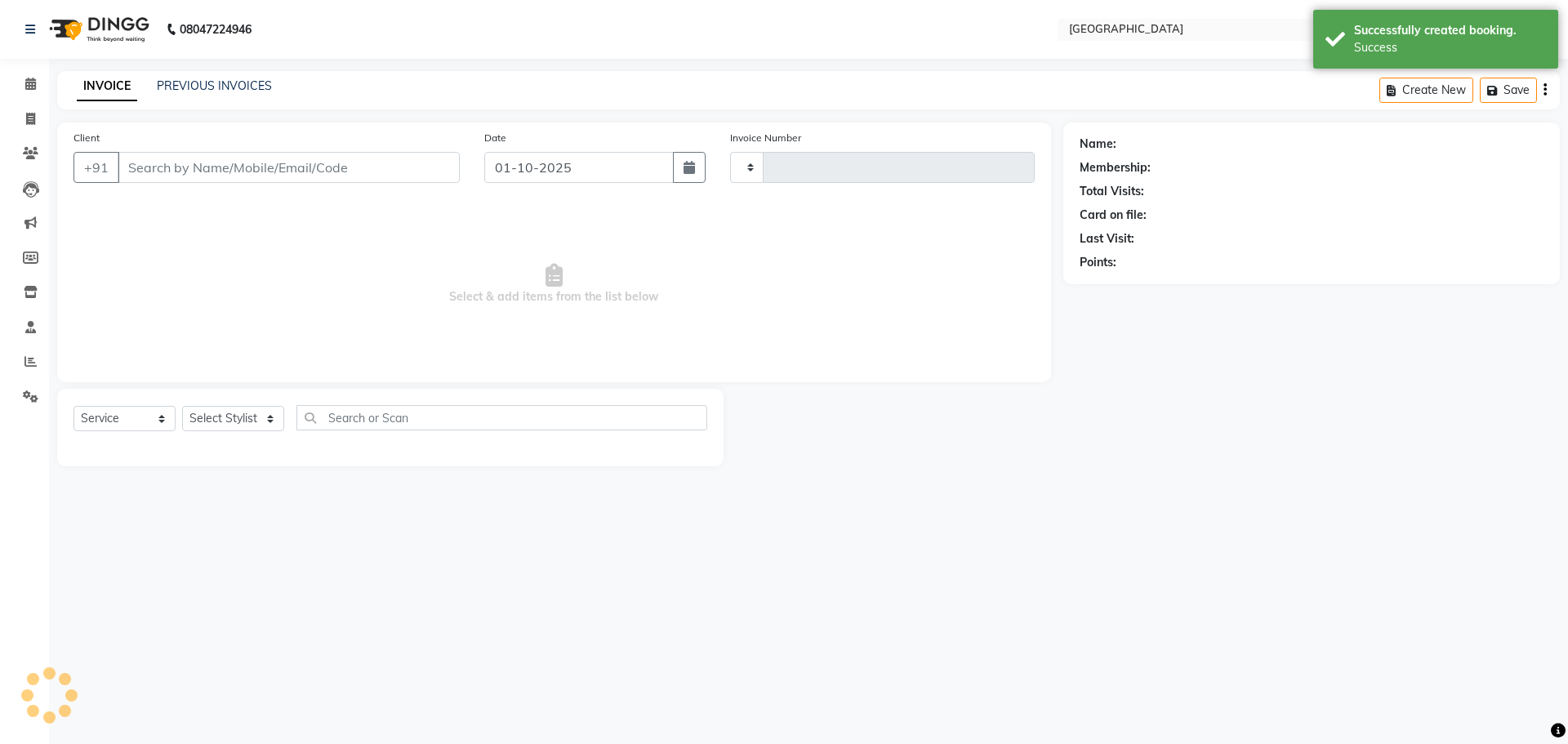
type input "5758"
select select "508"
type input "9324882718"
select select "42424"
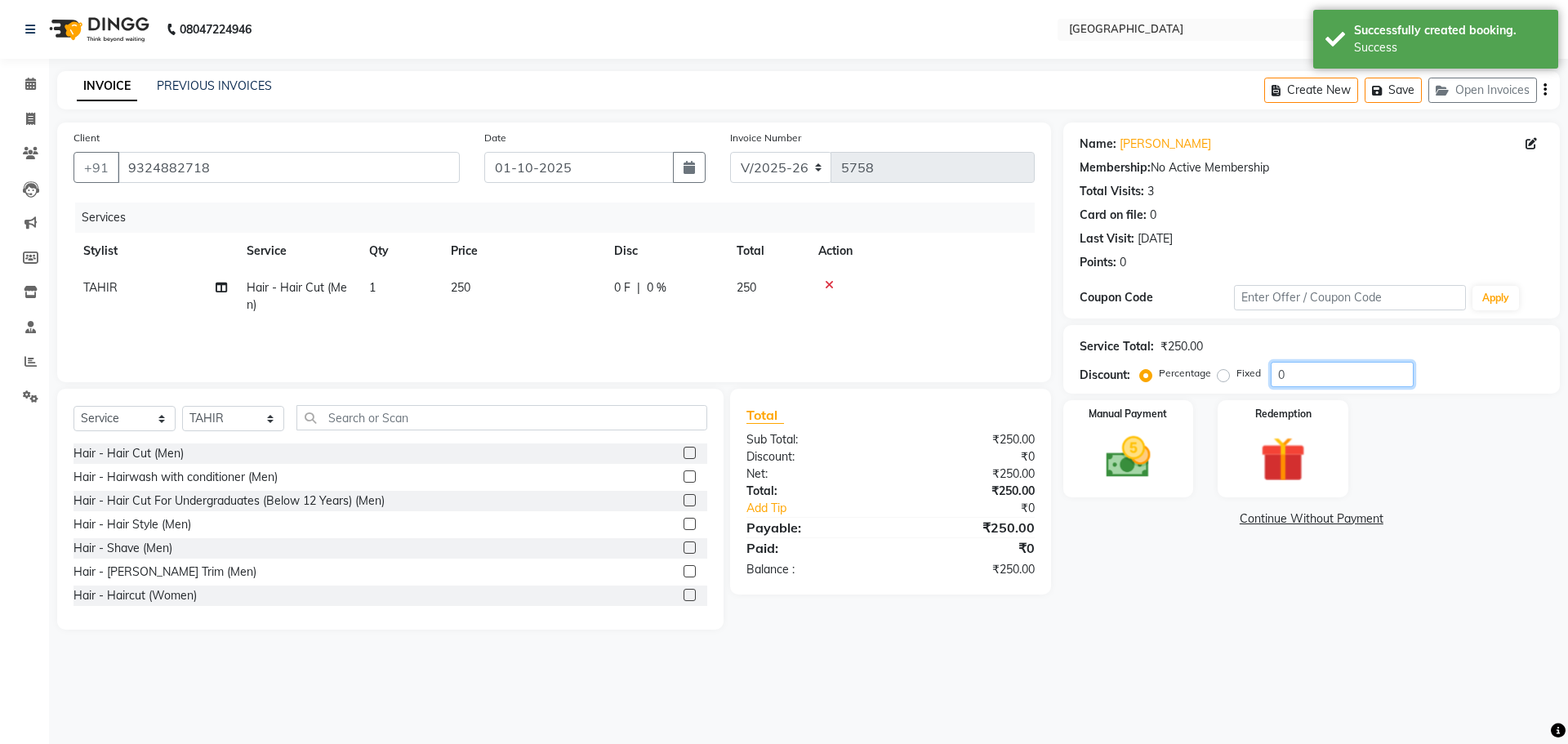
click at [1275, 372] on input "0" at bounding box center [1342, 374] width 143 height 26
type input "20"
click at [1146, 457] on img at bounding box center [1128, 457] width 76 height 54
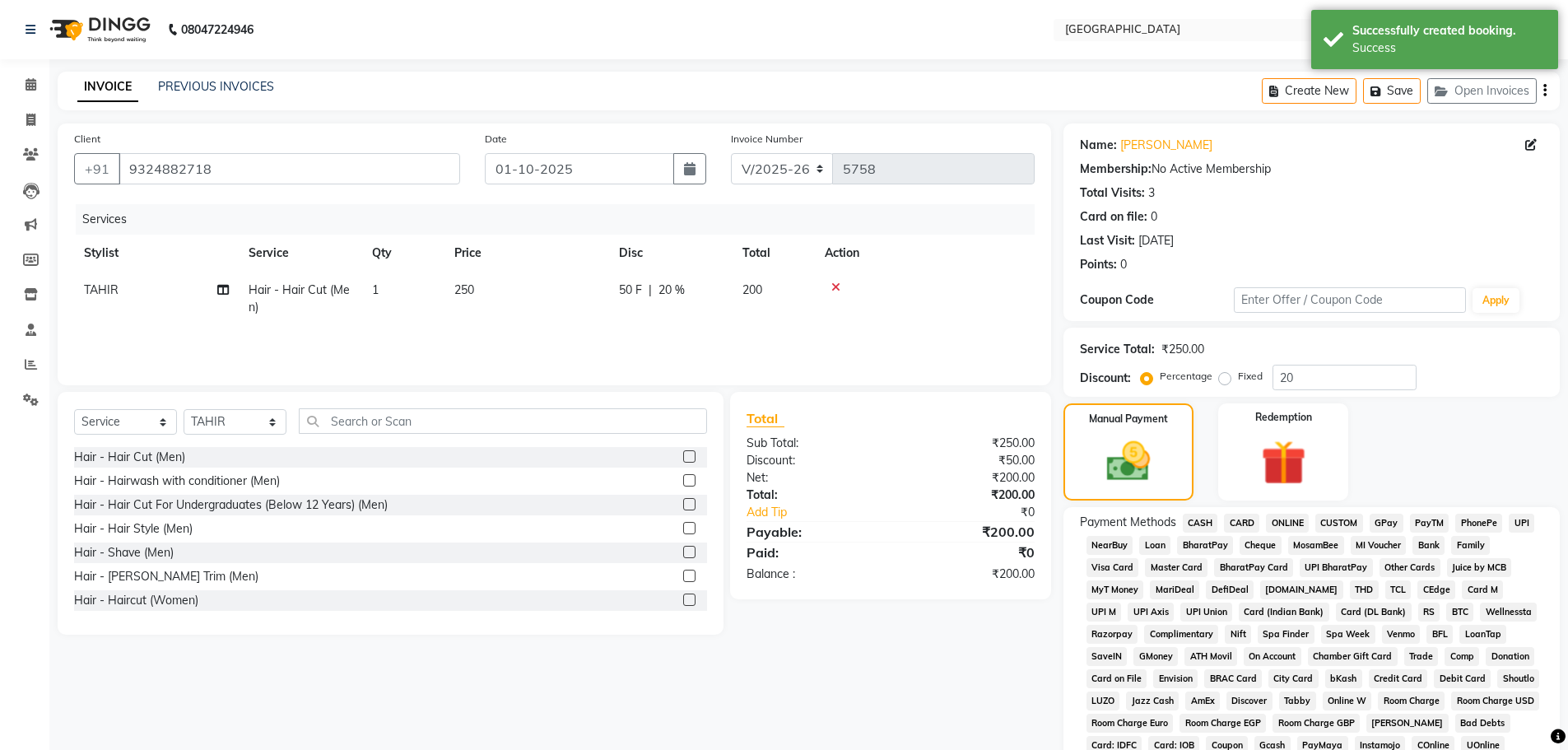
click at [1386, 515] on span "GPay" at bounding box center [1386, 524] width 34 height 19
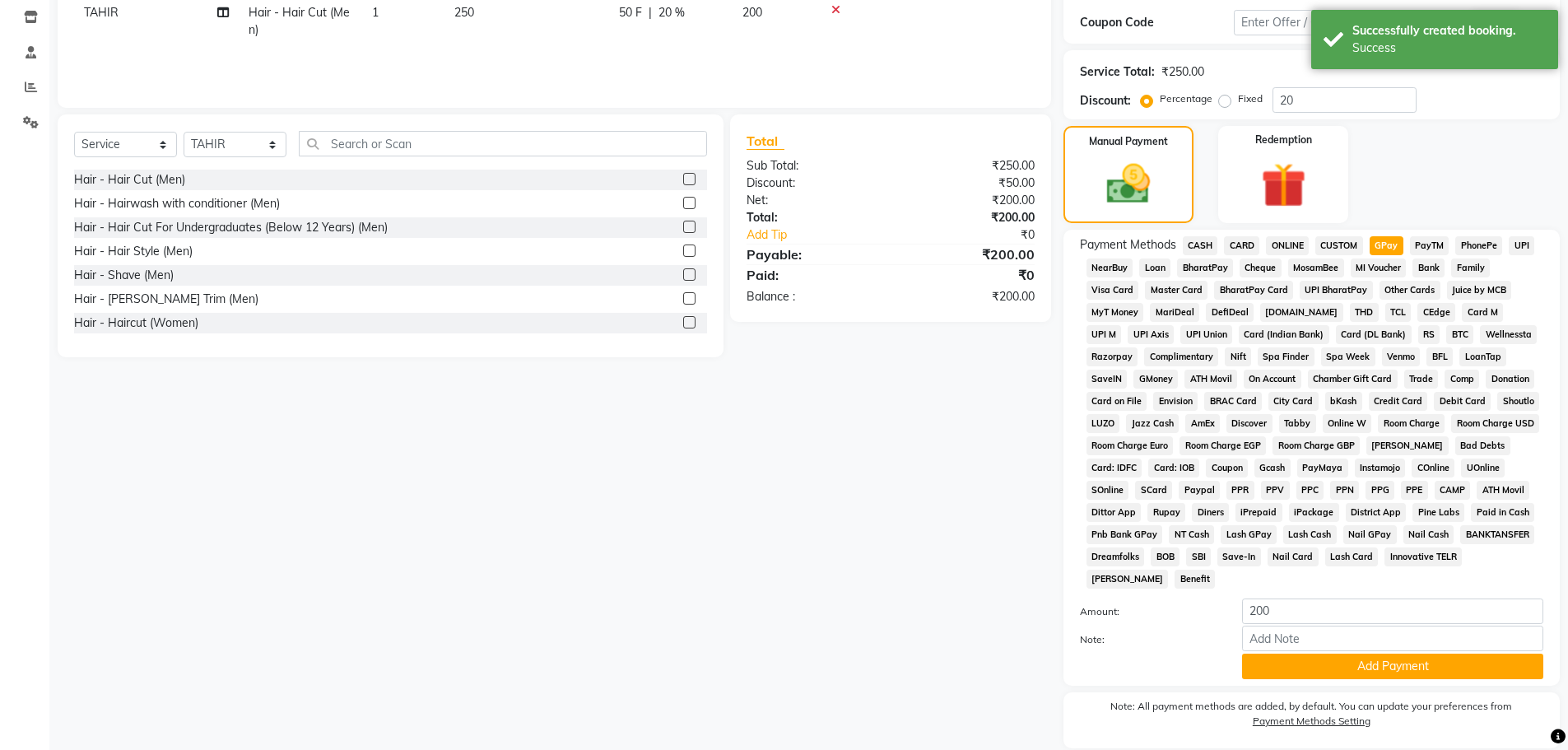
scroll to position [334, 0]
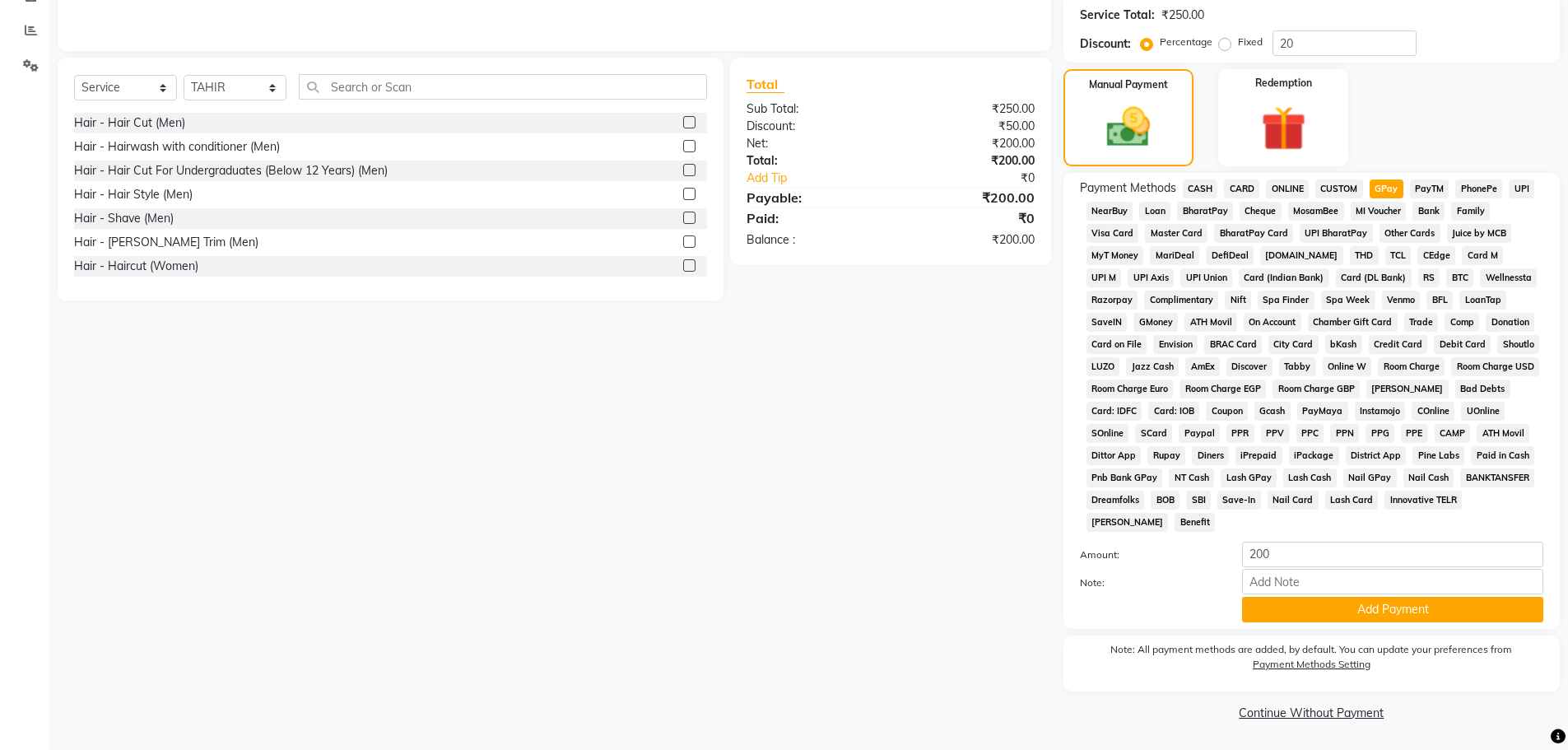
click at [1393, 630] on div "Name: Surendra Membership: No Active Membership Total Visits: 3 Card on file: 0…" at bounding box center [1317, 257] width 509 height 936
click at [1391, 619] on button "Add Payment" at bounding box center [1393, 610] width 301 height 26
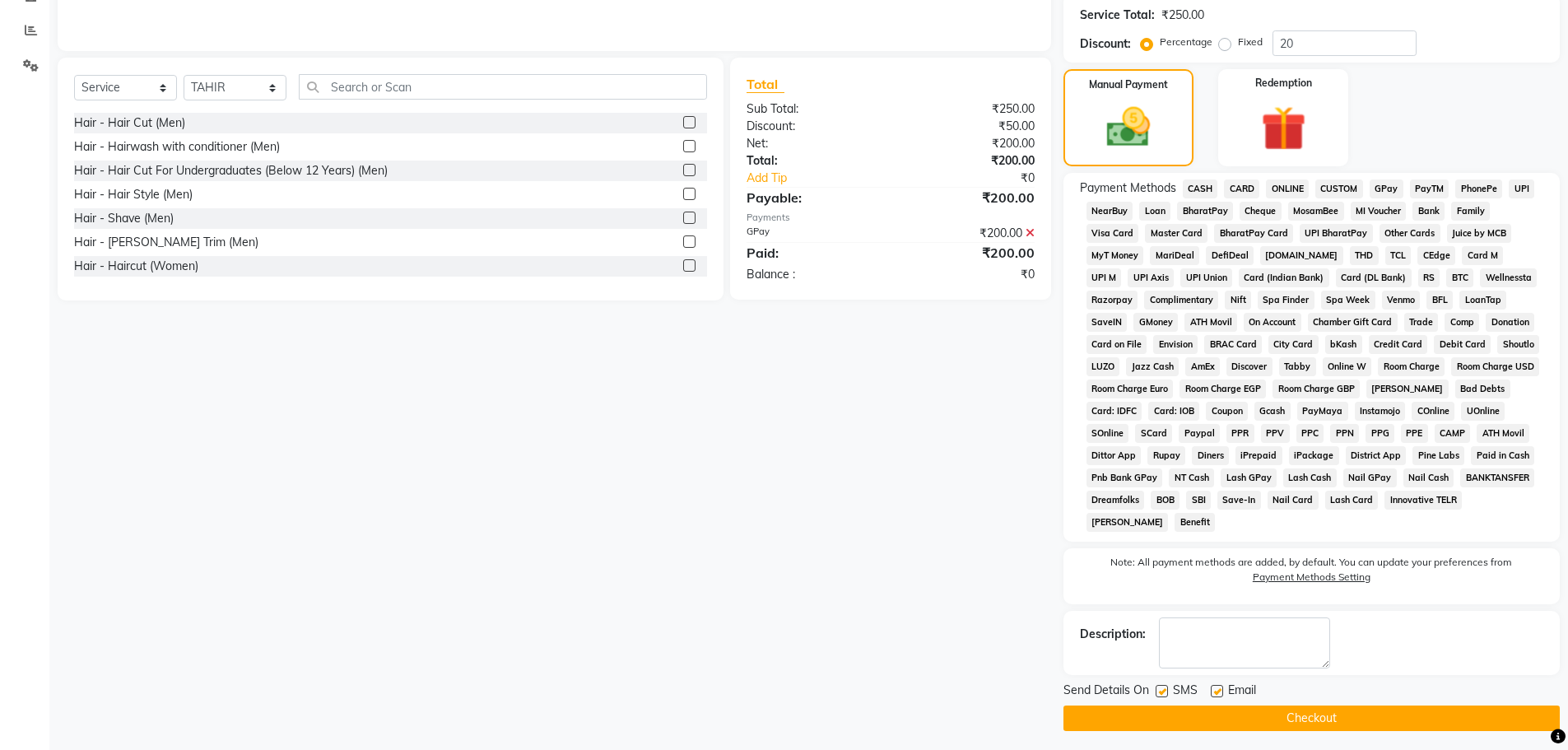
drag, startPoint x: 1283, startPoint y: 712, endPoint x: 1248, endPoint y: 695, distance: 38.9
click at [1281, 712] on button "Checkout" at bounding box center [1311, 718] width 496 height 26
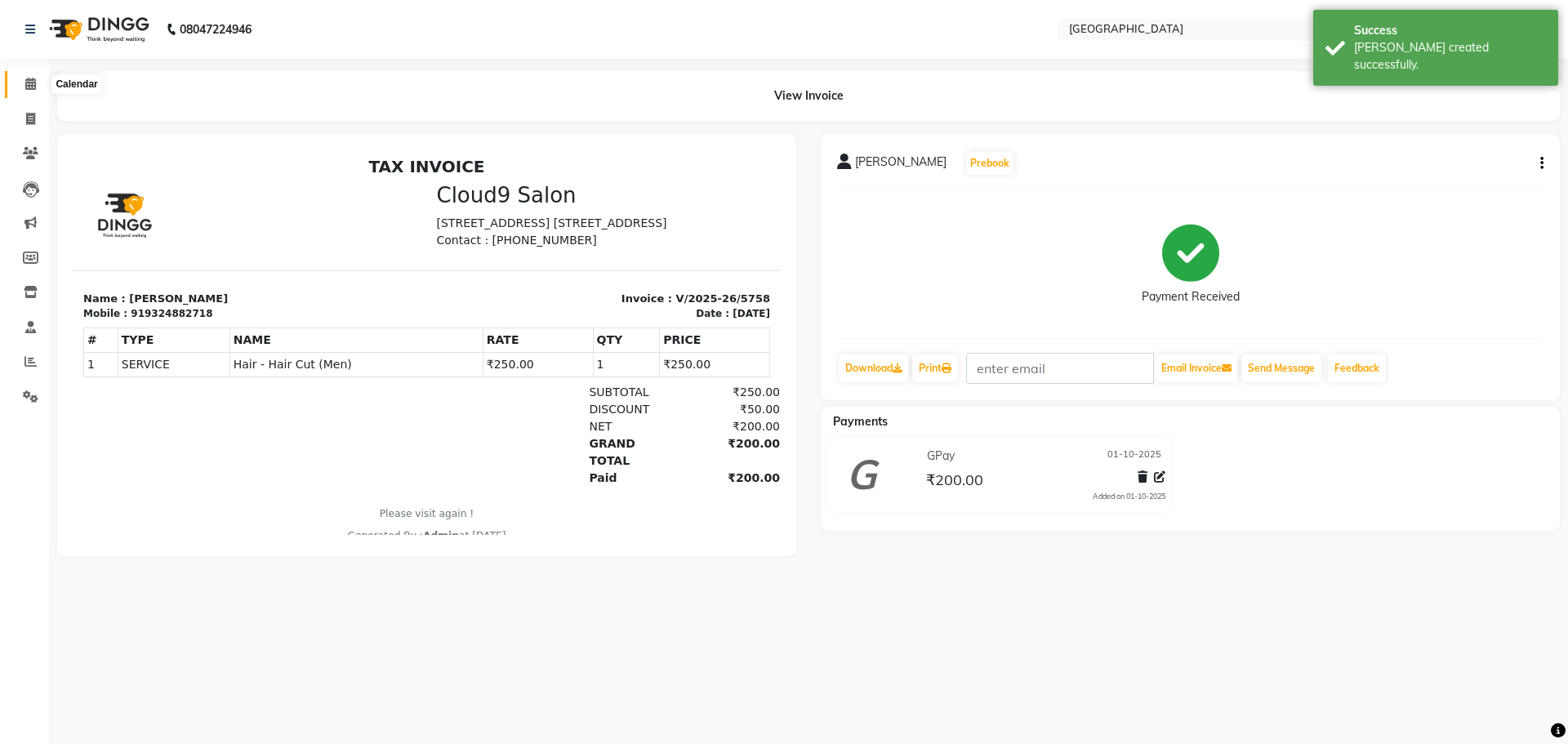
click at [25, 77] on span at bounding box center [30, 85] width 28 height 19
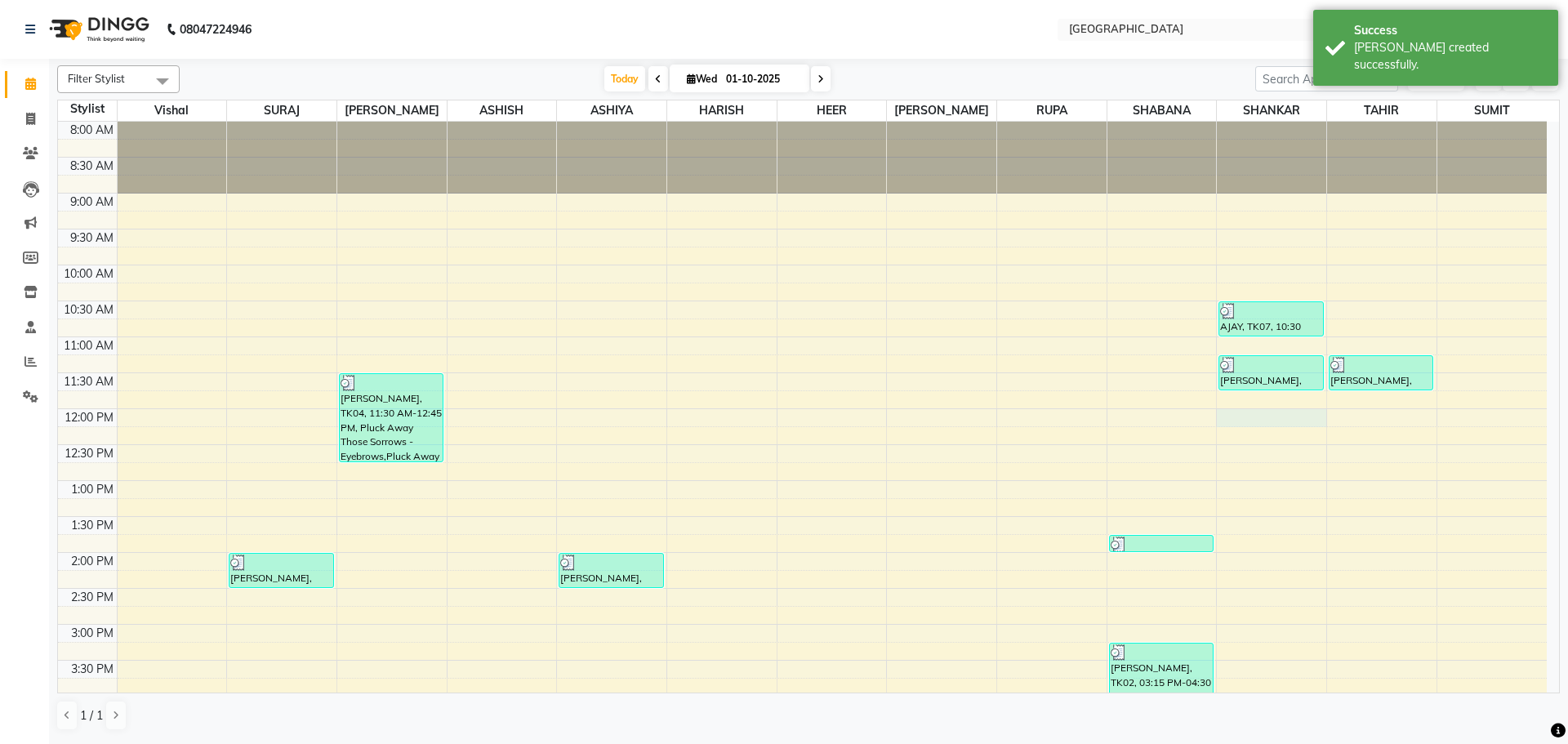
click at [1274, 421] on div "8:00 AM 8:30 AM 9:00 AM 9:30 AM 10:00 AM 10:30 AM 11:00 AM 11:30 AM 12:00 PM 12…" at bounding box center [802, 695] width 1489 height 1149
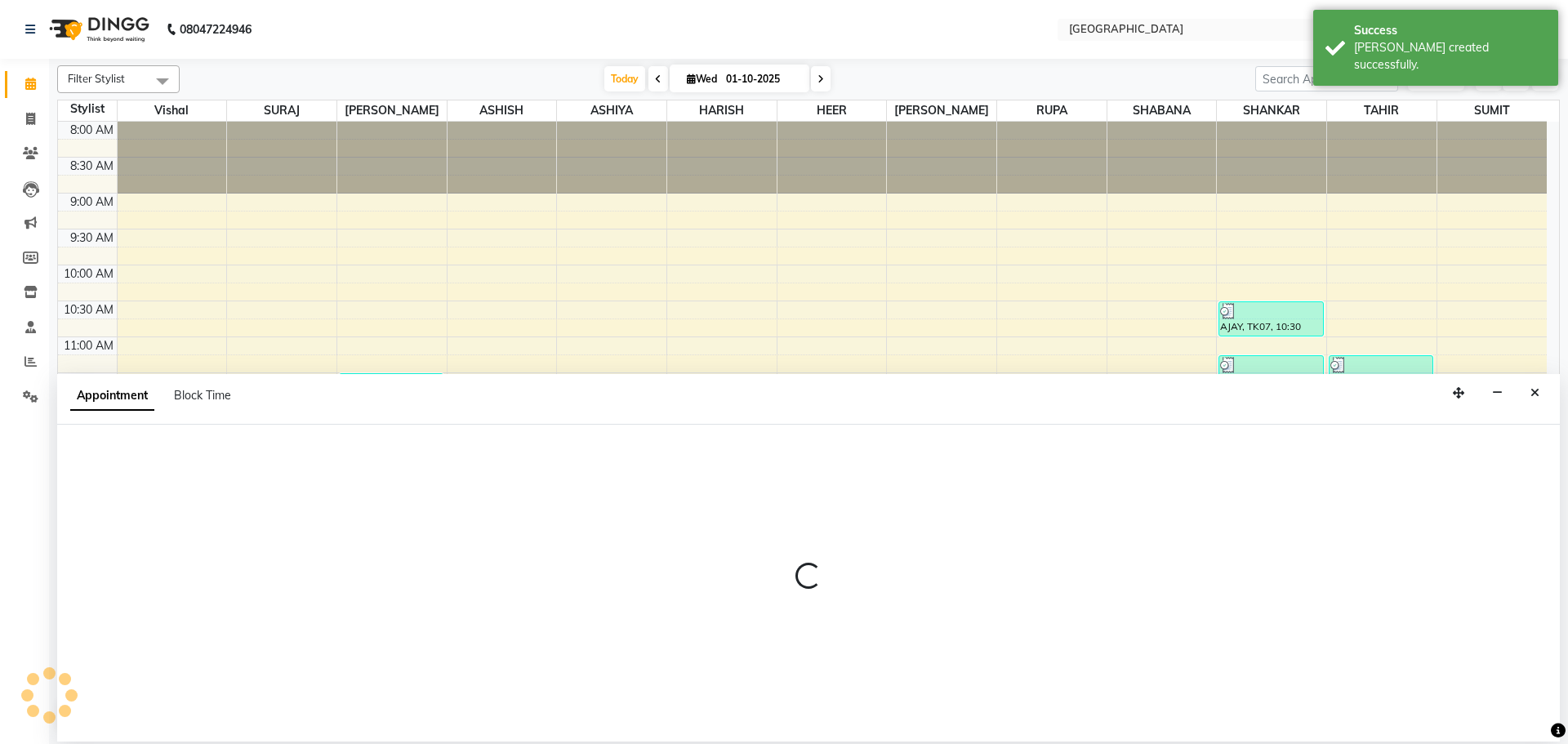
select select "79087"
select select "720"
select select "tentative"
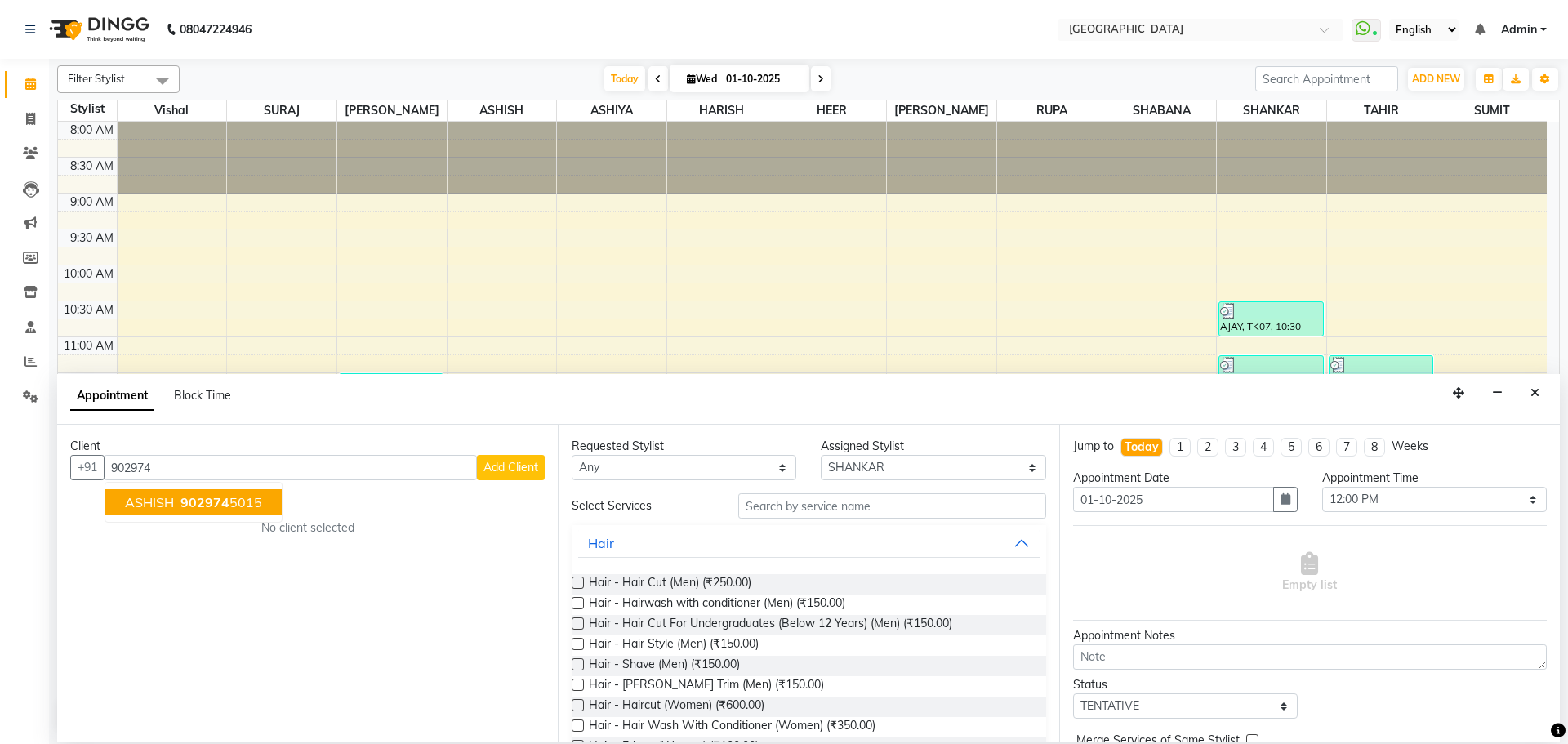
click at [232, 497] on ngb-highlight "902974 5015" at bounding box center [219, 501] width 85 height 16
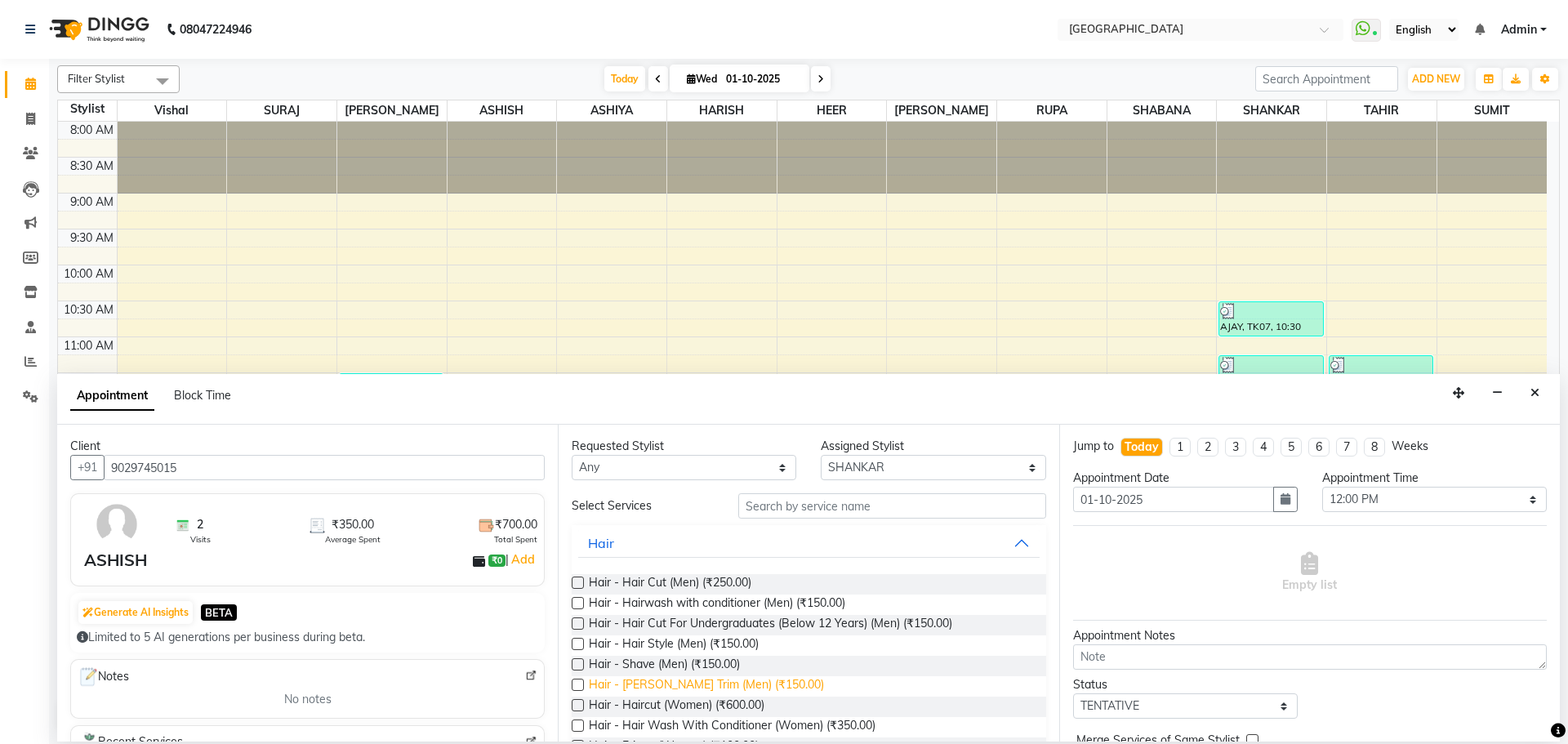
type input "9029745015"
click at [675, 684] on span "Hair - [PERSON_NAME] Trim (Men) (₹150.00)" at bounding box center [706, 687] width 235 height 21
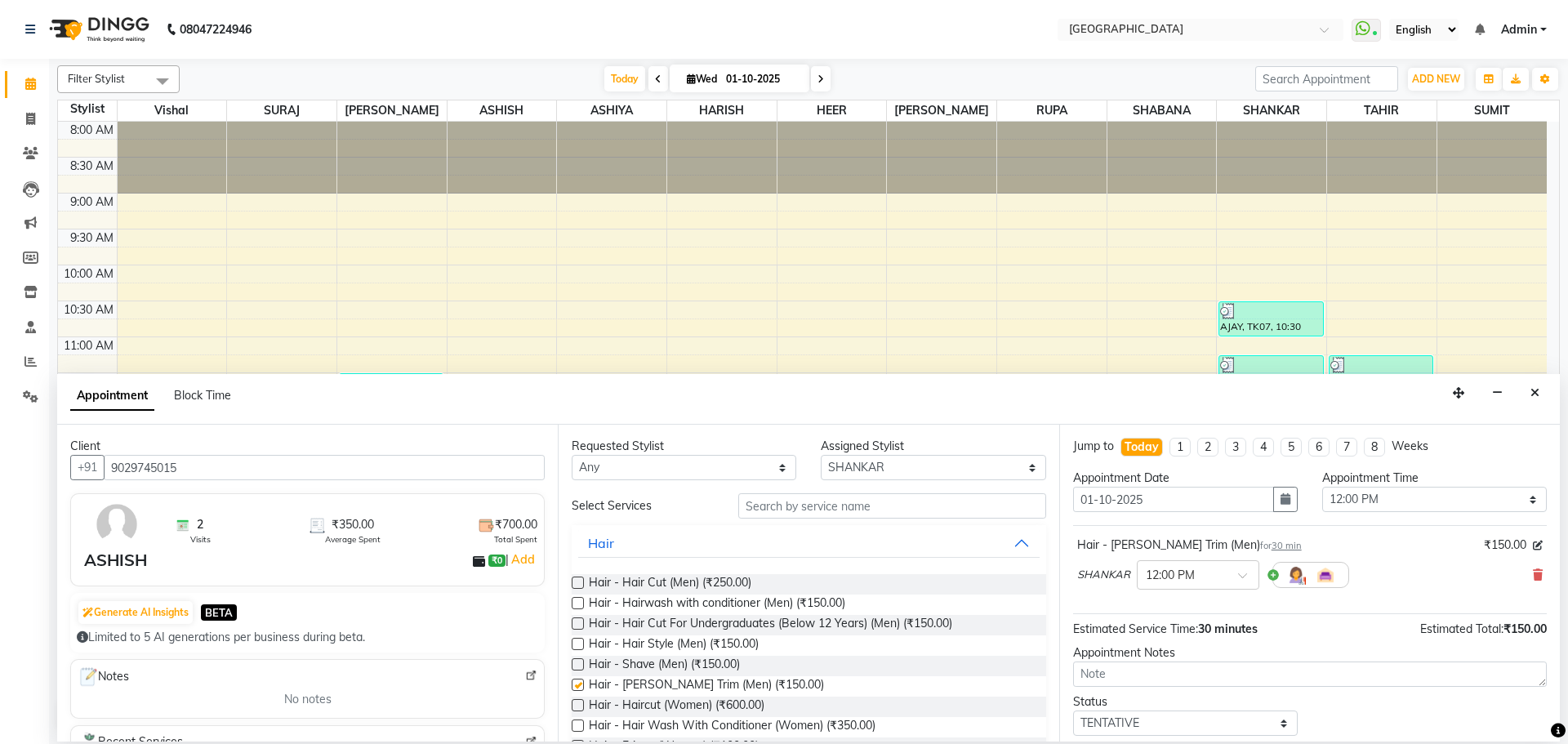
checkbox input "false"
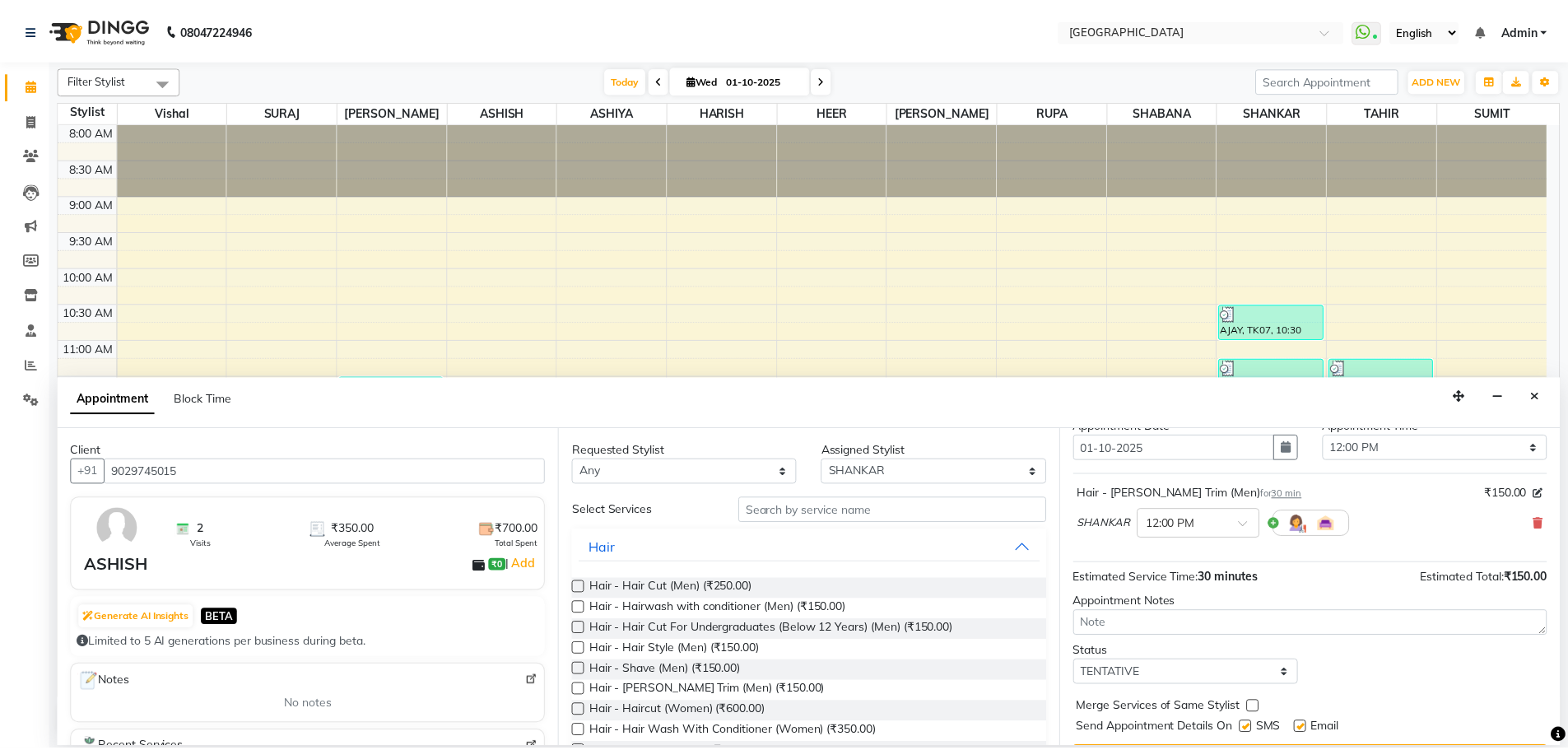
scroll to position [98, 0]
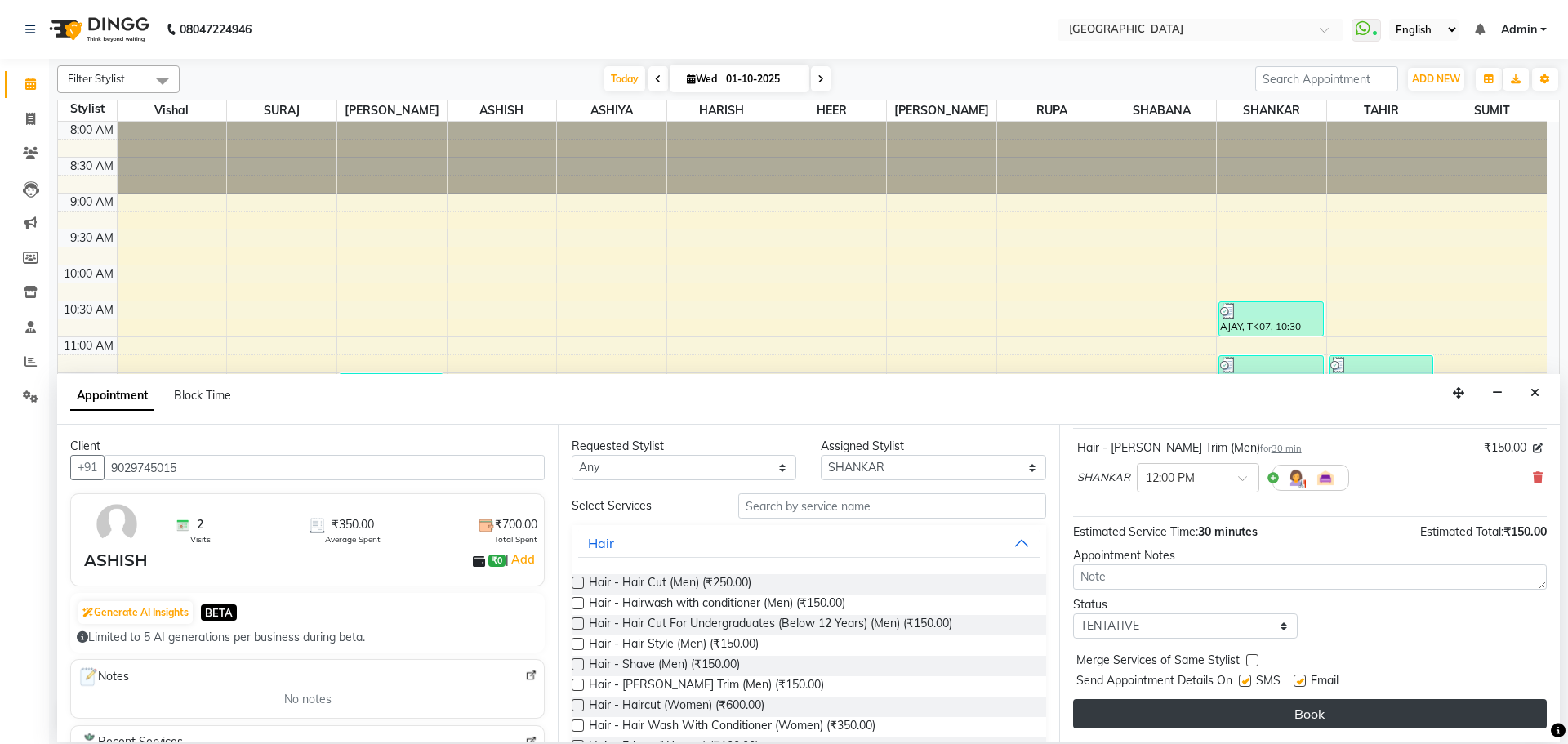
click at [1119, 721] on button "Book" at bounding box center [1310, 713] width 473 height 29
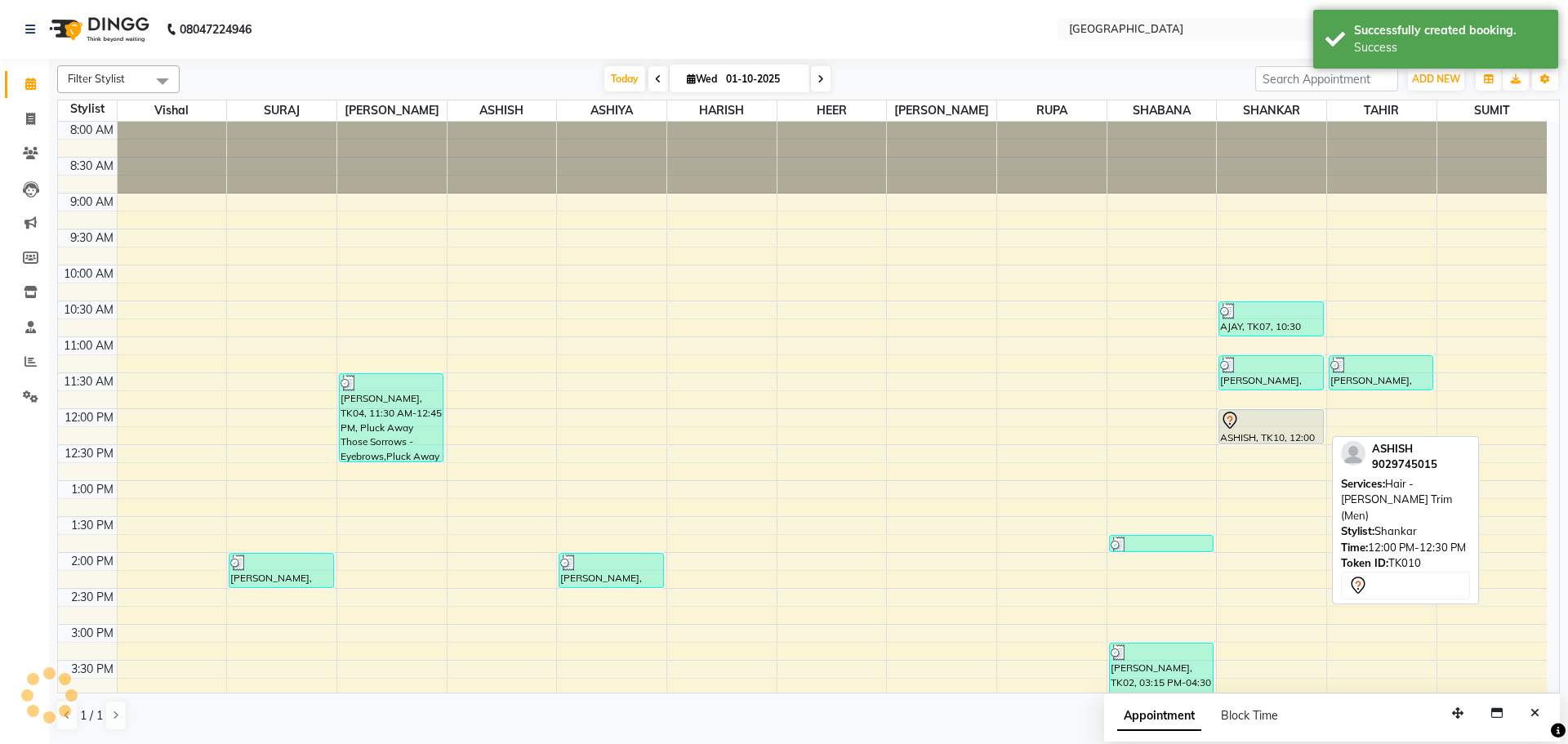
click at [1251, 425] on div at bounding box center [1271, 420] width 102 height 20
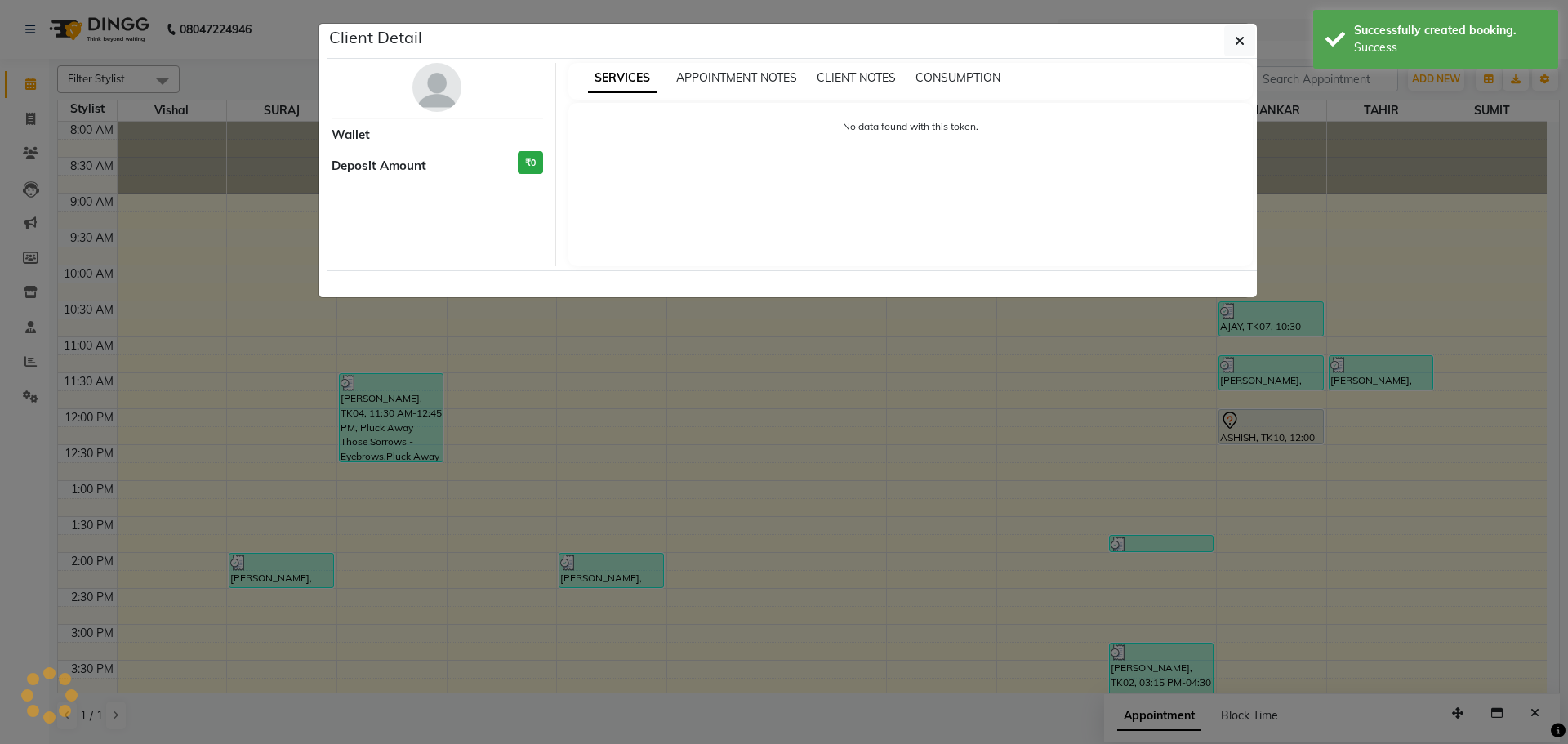
select select "7"
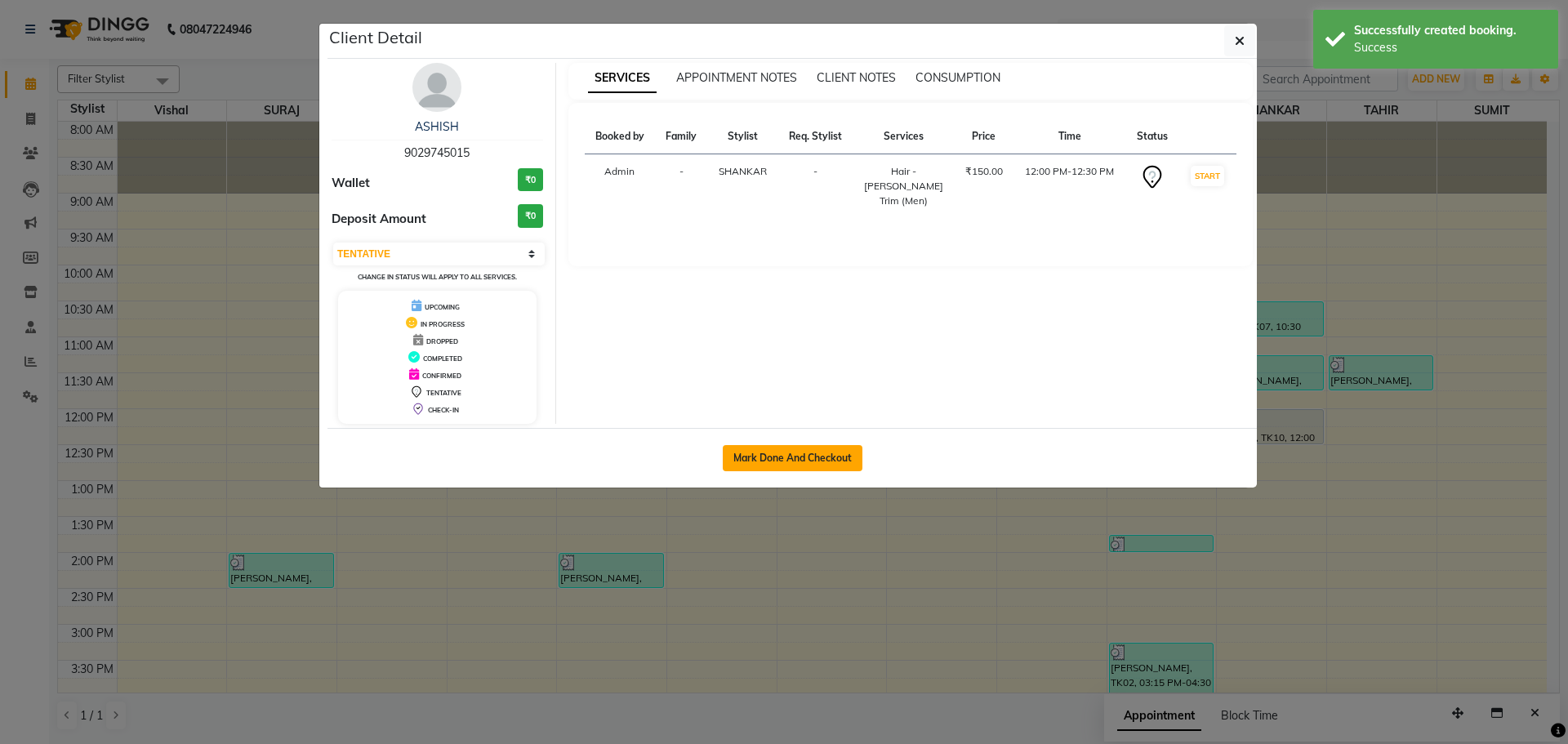
click at [800, 454] on button "Mark Done And Checkout" at bounding box center [792, 458] width 139 height 26
select select "service"
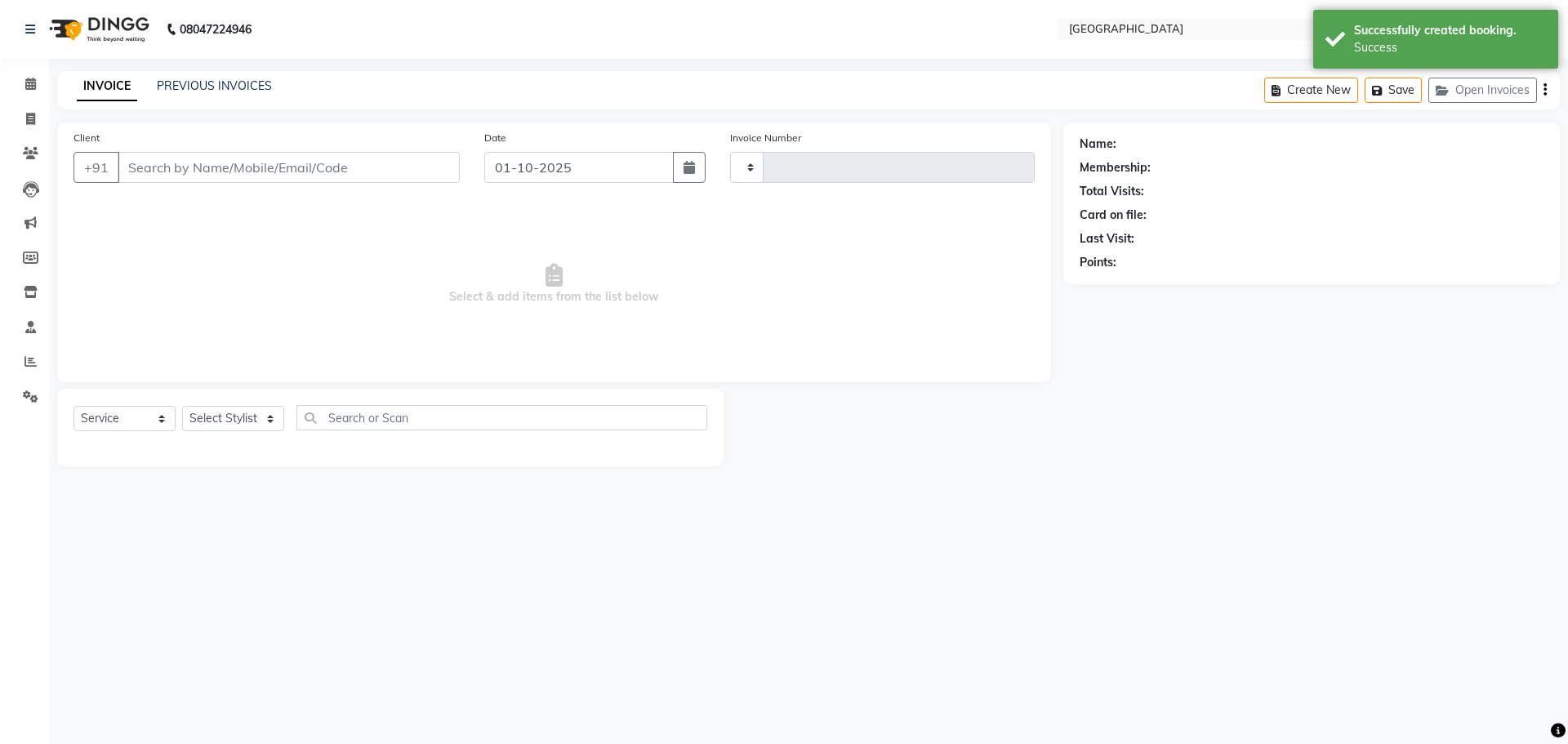
type input "5759"
select select "508"
type input "9029745015"
select select "79087"
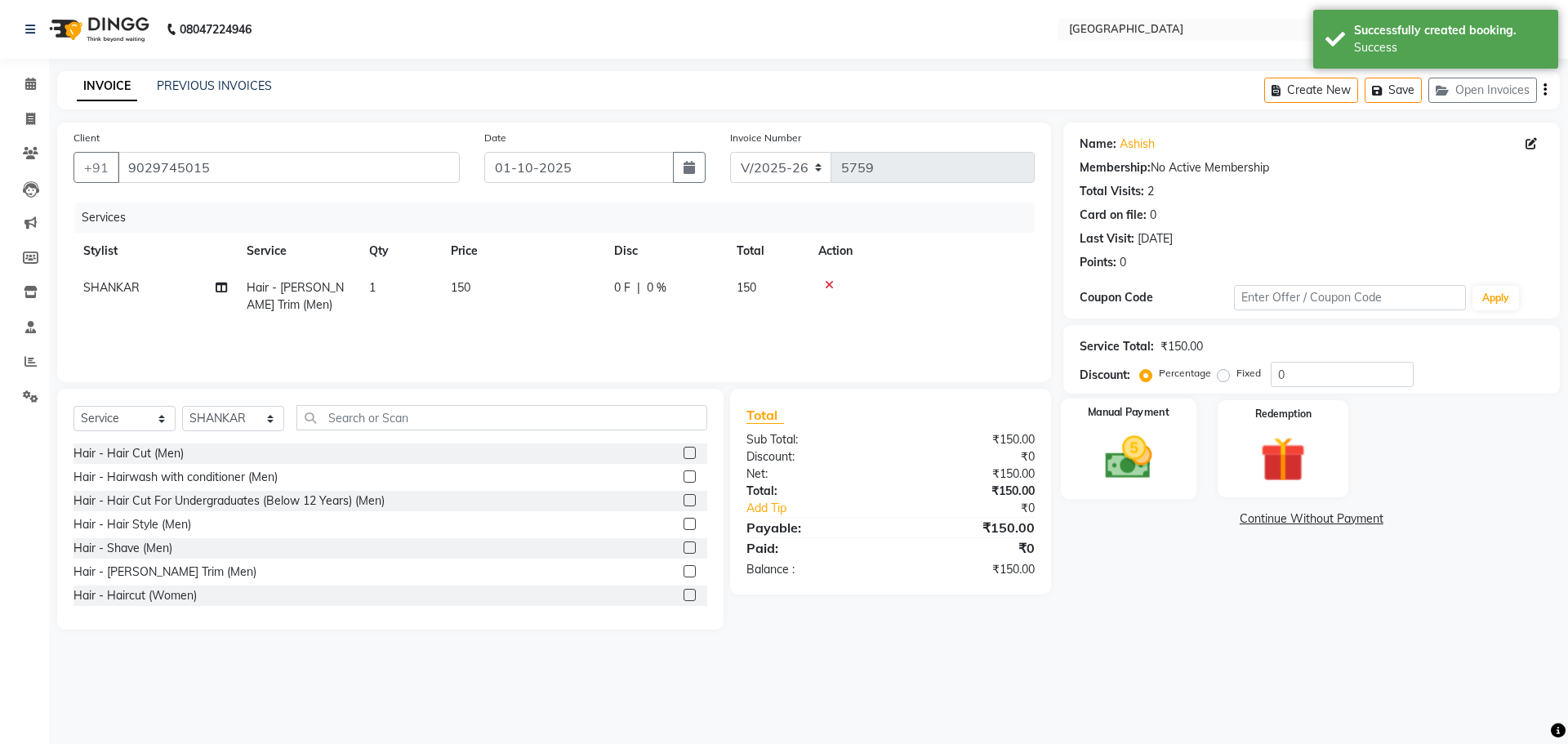
click at [1142, 483] on img at bounding box center [1128, 457] width 76 height 54
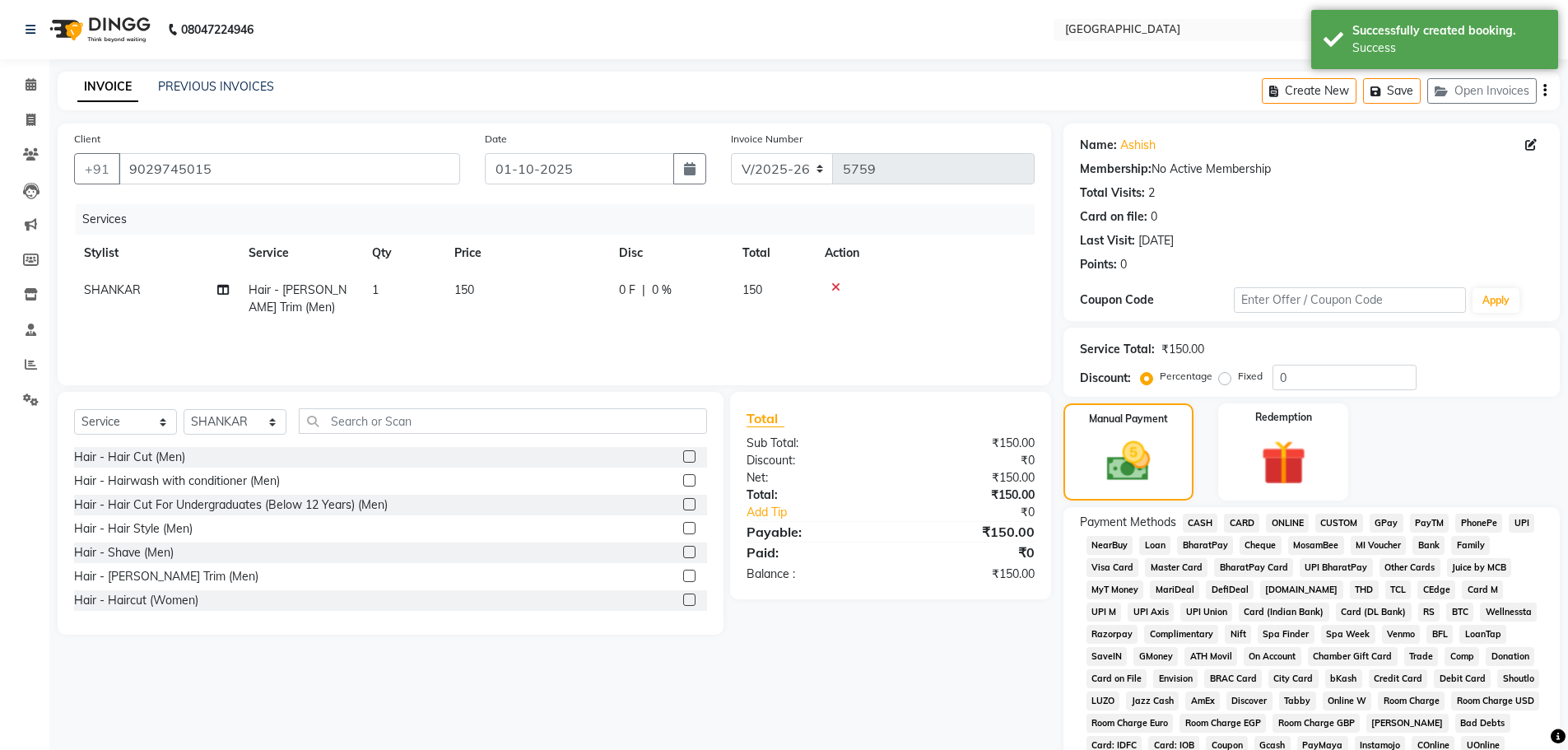
click at [1203, 518] on span "CASH" at bounding box center [1200, 524] width 35 height 19
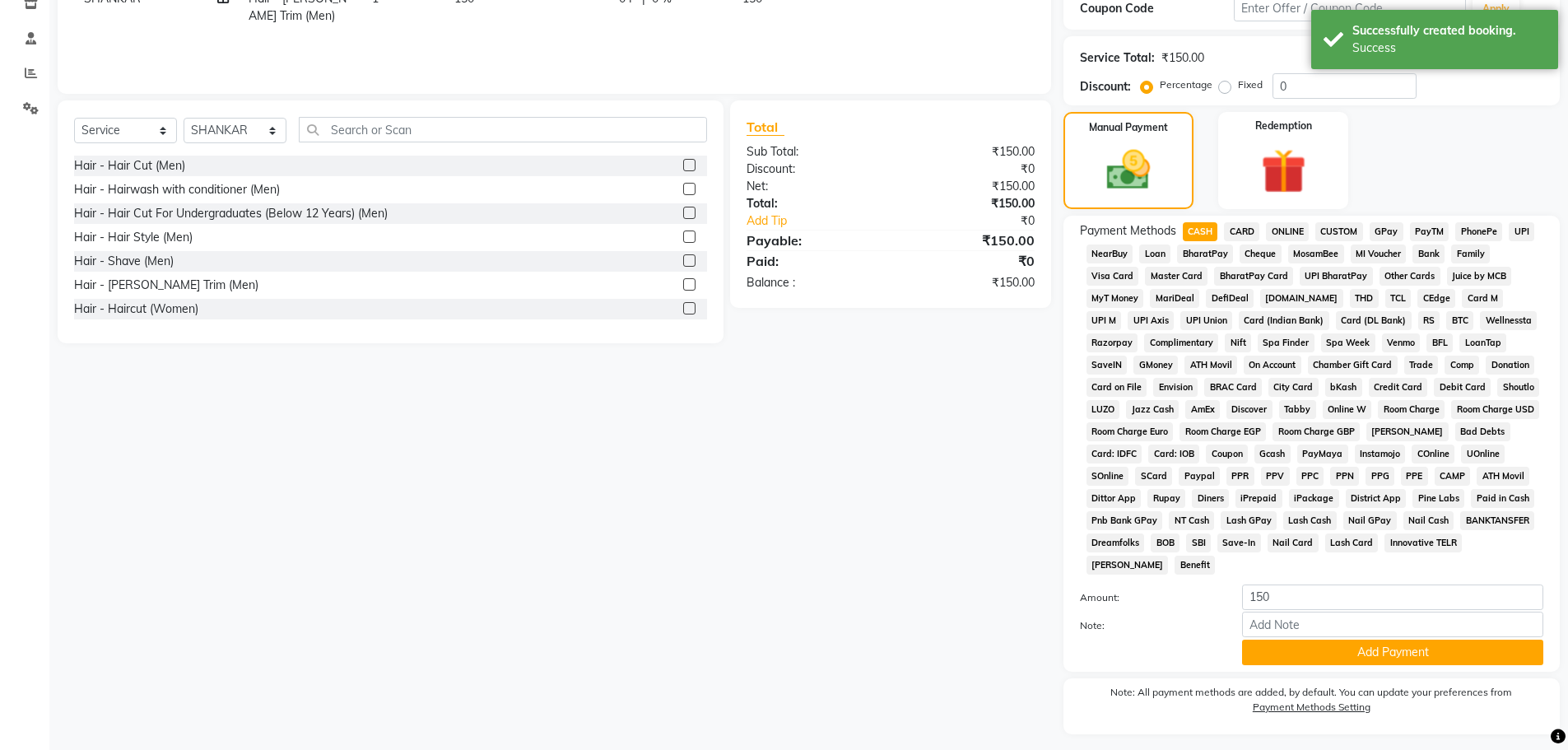
scroll to position [334, 0]
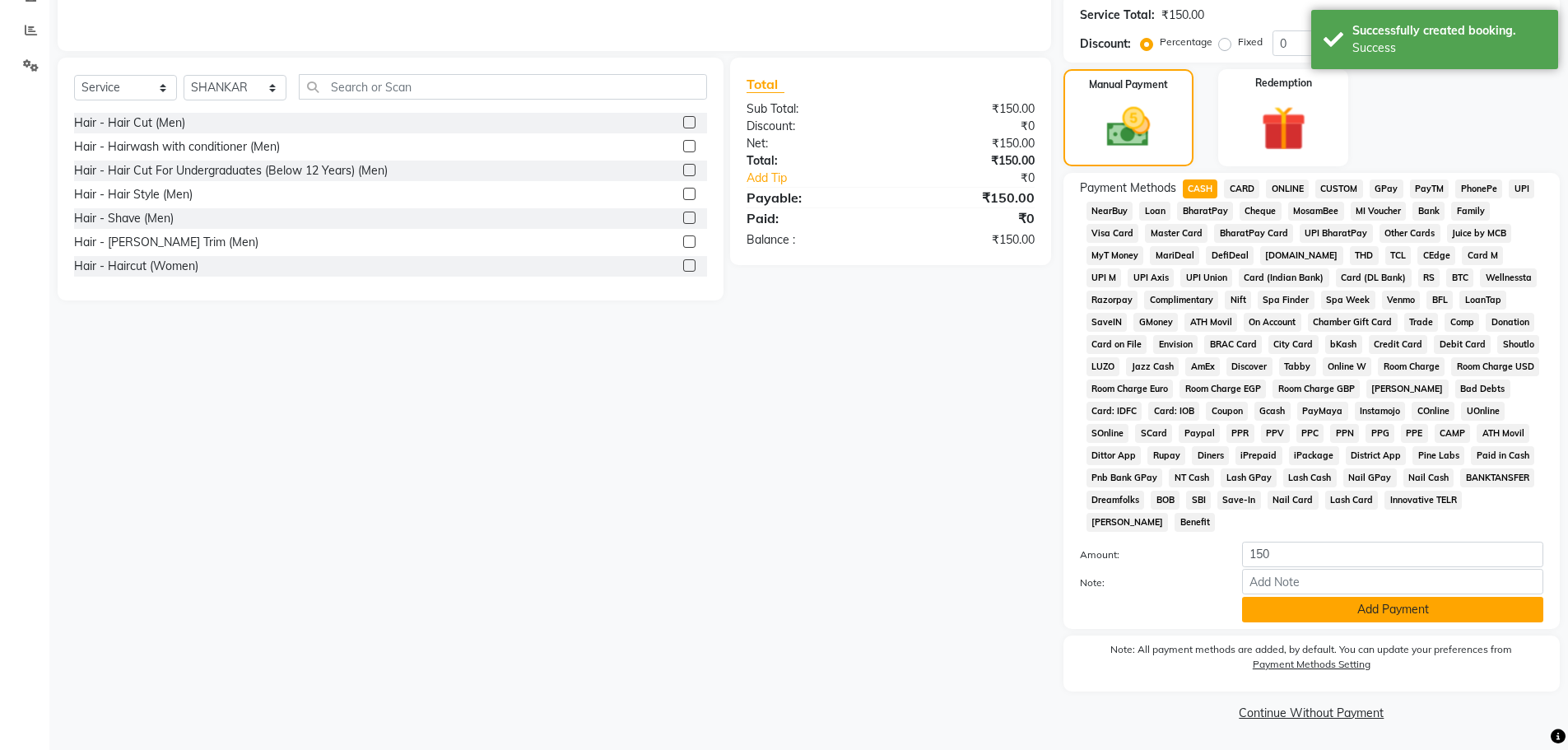
click at [1312, 618] on button "Add Payment" at bounding box center [1393, 610] width 301 height 26
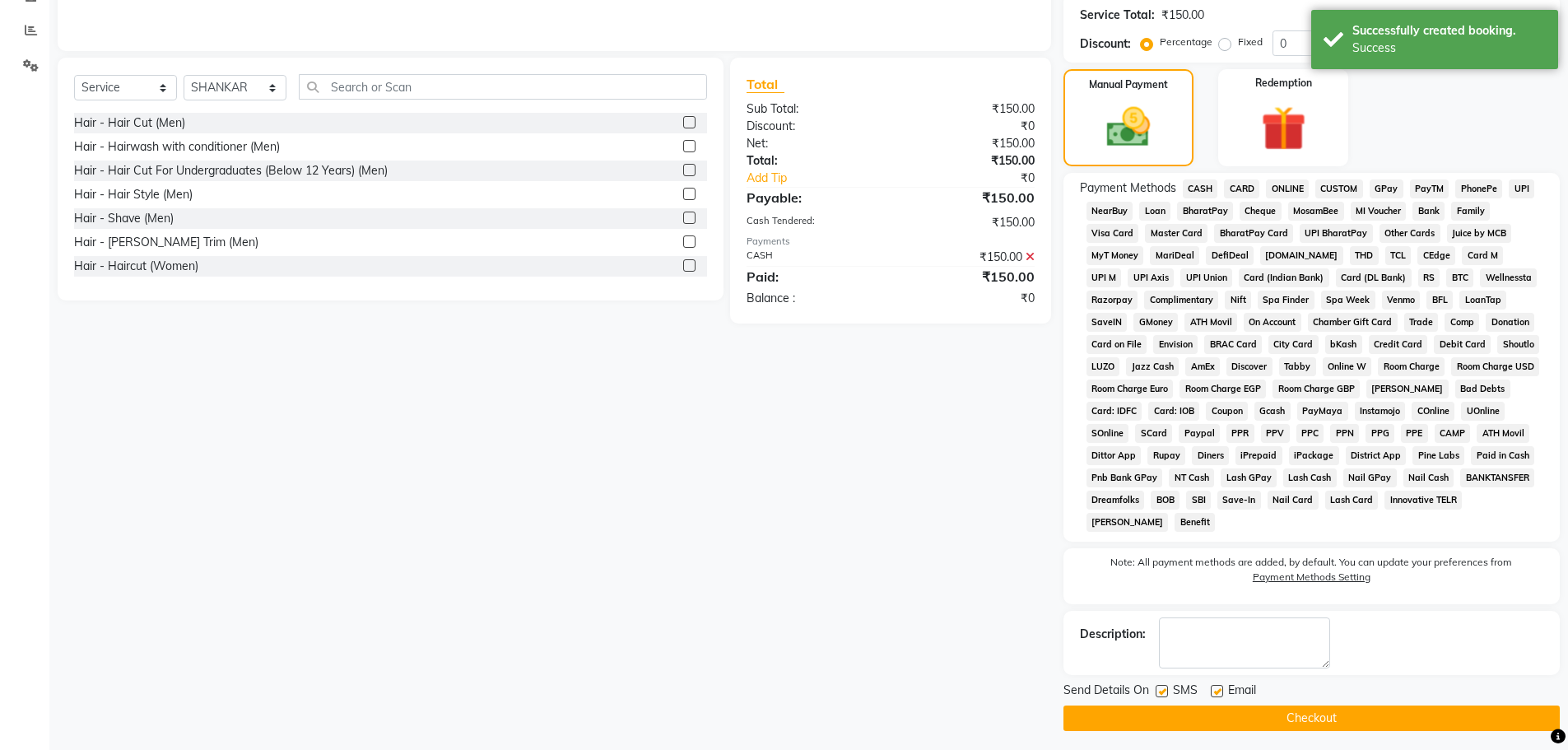
click at [1271, 716] on button "Checkout" at bounding box center [1311, 718] width 496 height 26
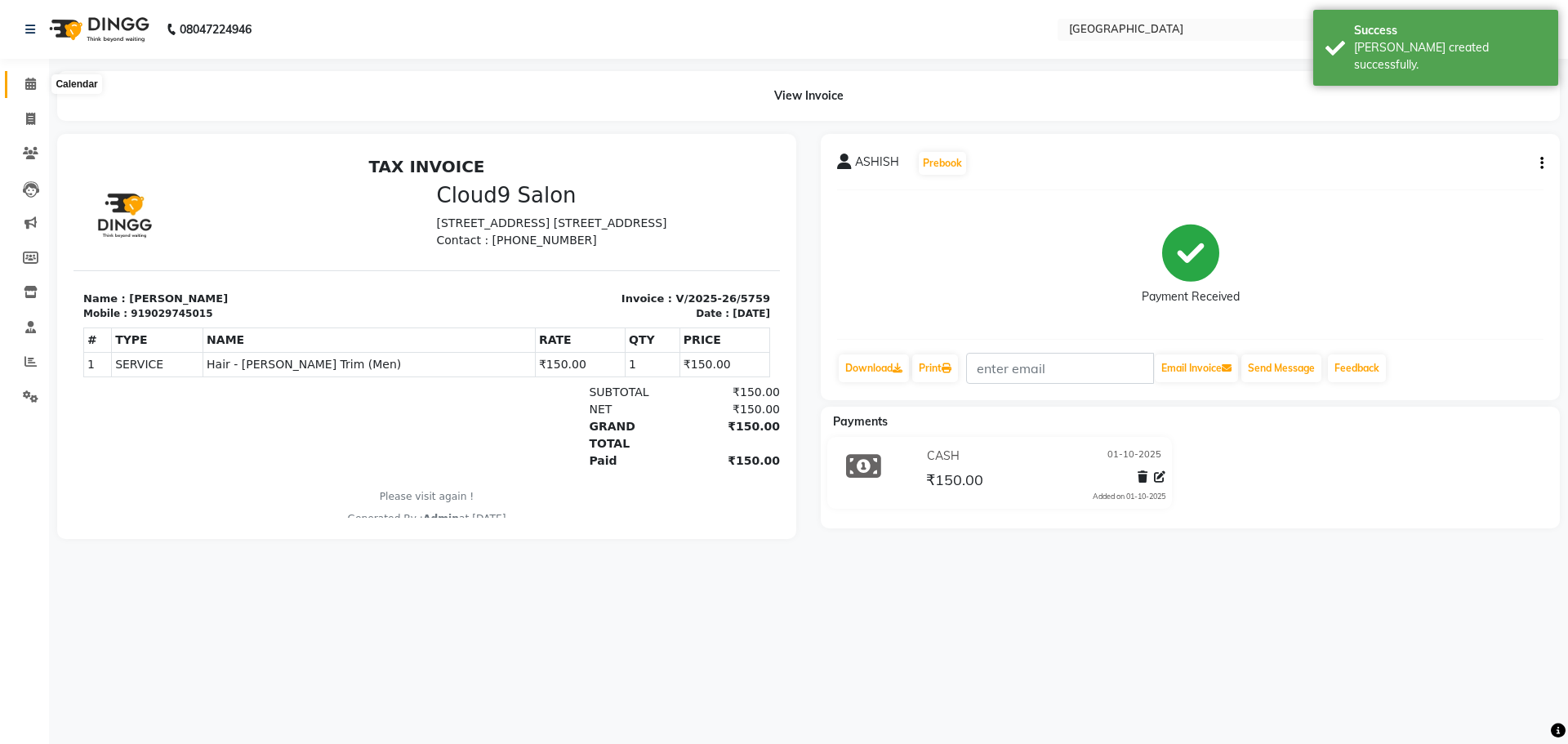
click at [22, 86] on span at bounding box center [30, 85] width 28 height 19
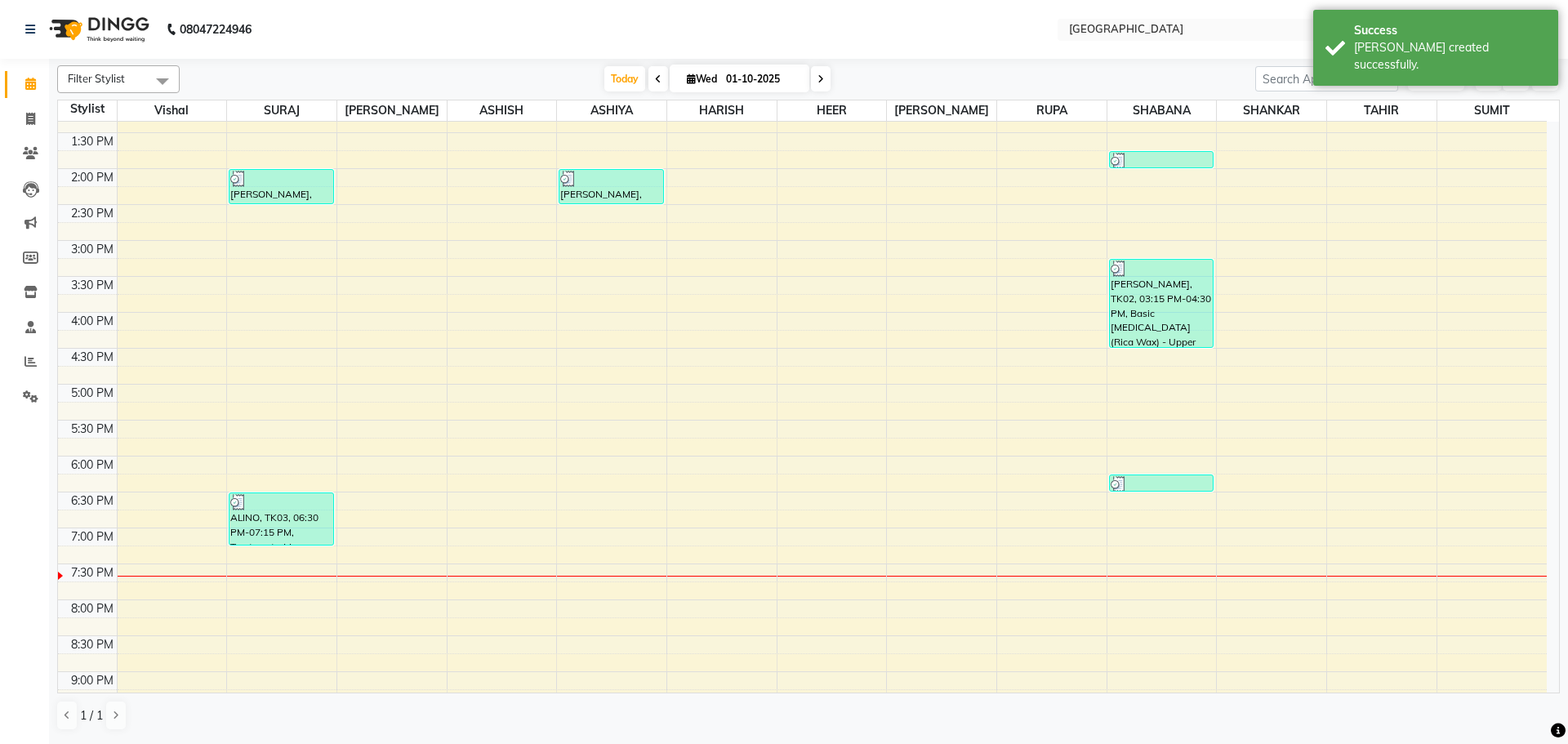
scroll to position [139, 0]
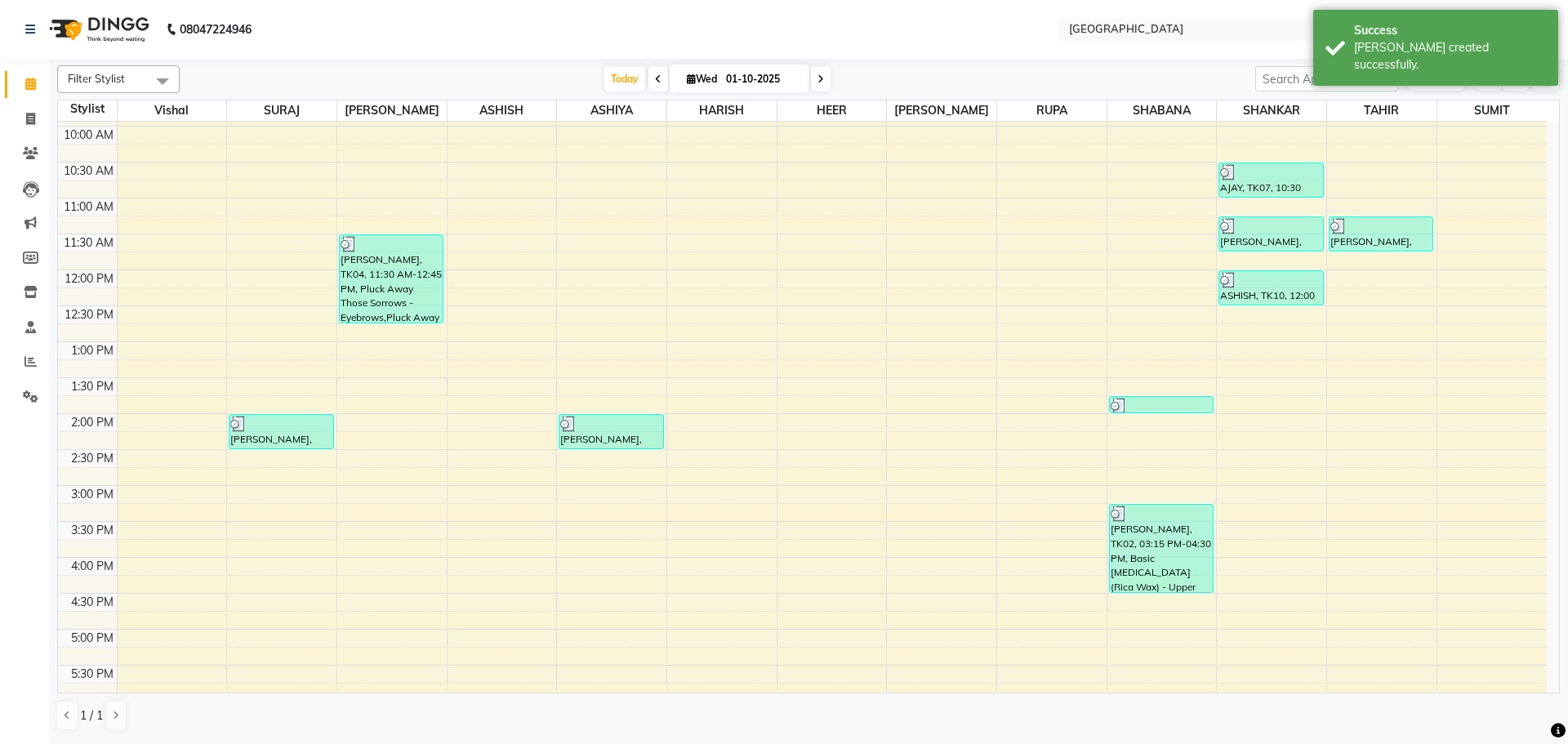
click at [1409, 278] on div "8:00 AM 8:30 AM 9:00 AM 9:30 AM 10:00 AM 10:30 AM 11:00 AM 11:30 AM 12:00 PM 12…" at bounding box center [802, 557] width 1489 height 1149
select select "42424"
select select "720"
select select "tentative"
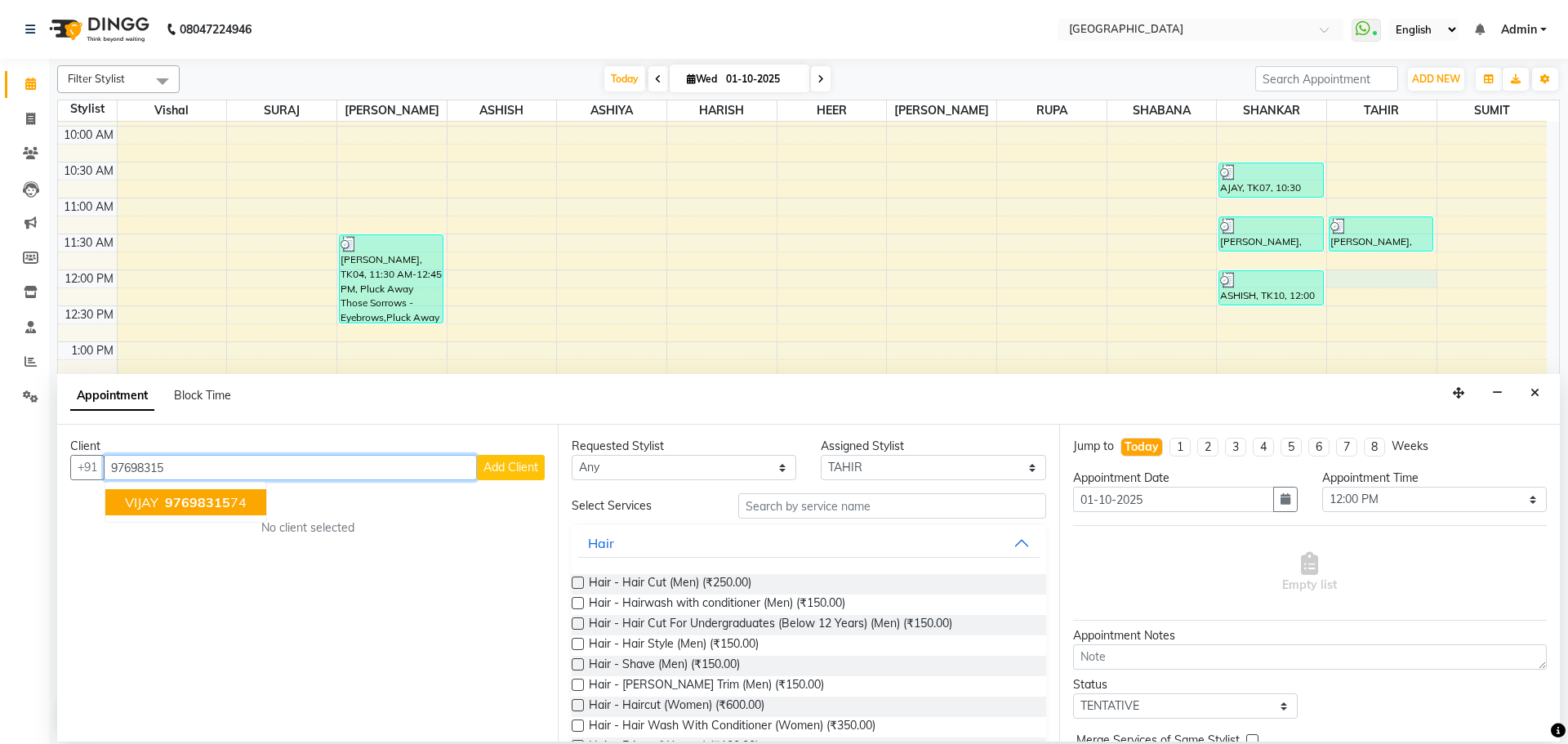
click at [200, 496] on span "97698315" at bounding box center [197, 501] width 65 height 16
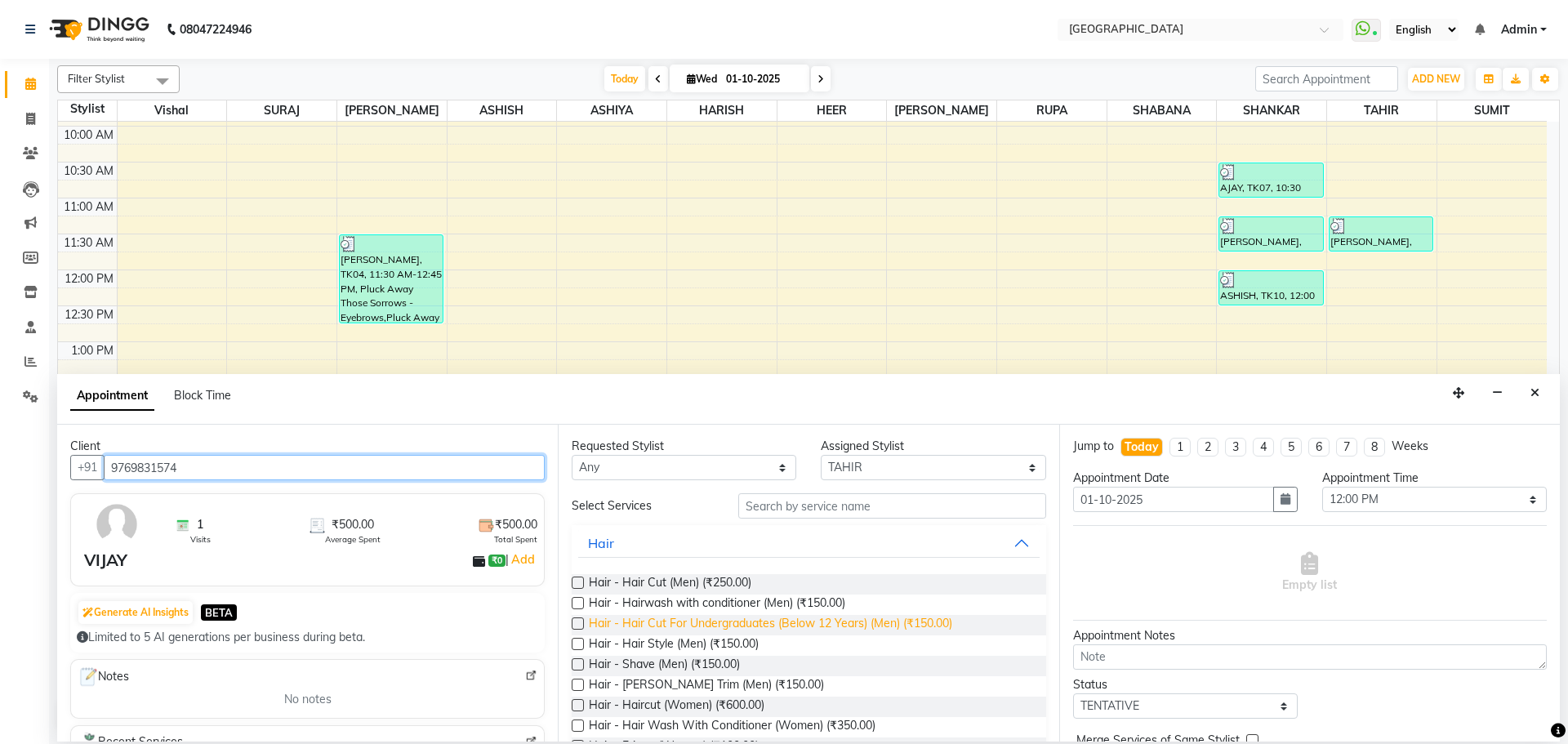
type input "9769831574"
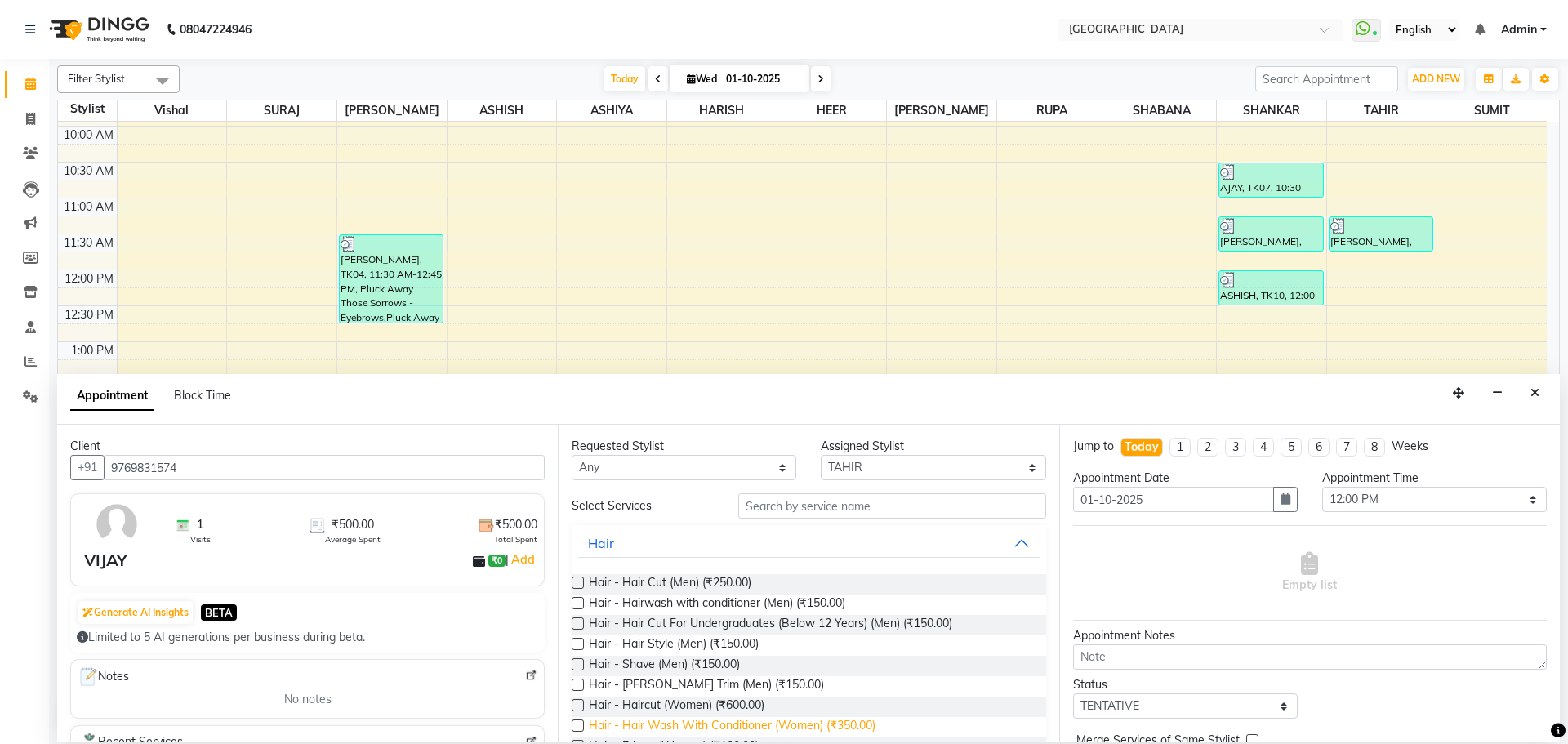
drag, startPoint x: 848, startPoint y: 631, endPoint x: 743, endPoint y: 719, distance: 137.0
click at [848, 631] on span "Hair - Hair Cut For Undergraduates (Below 12 Years) (Men) (₹150.00)" at bounding box center [770, 625] width 363 height 21
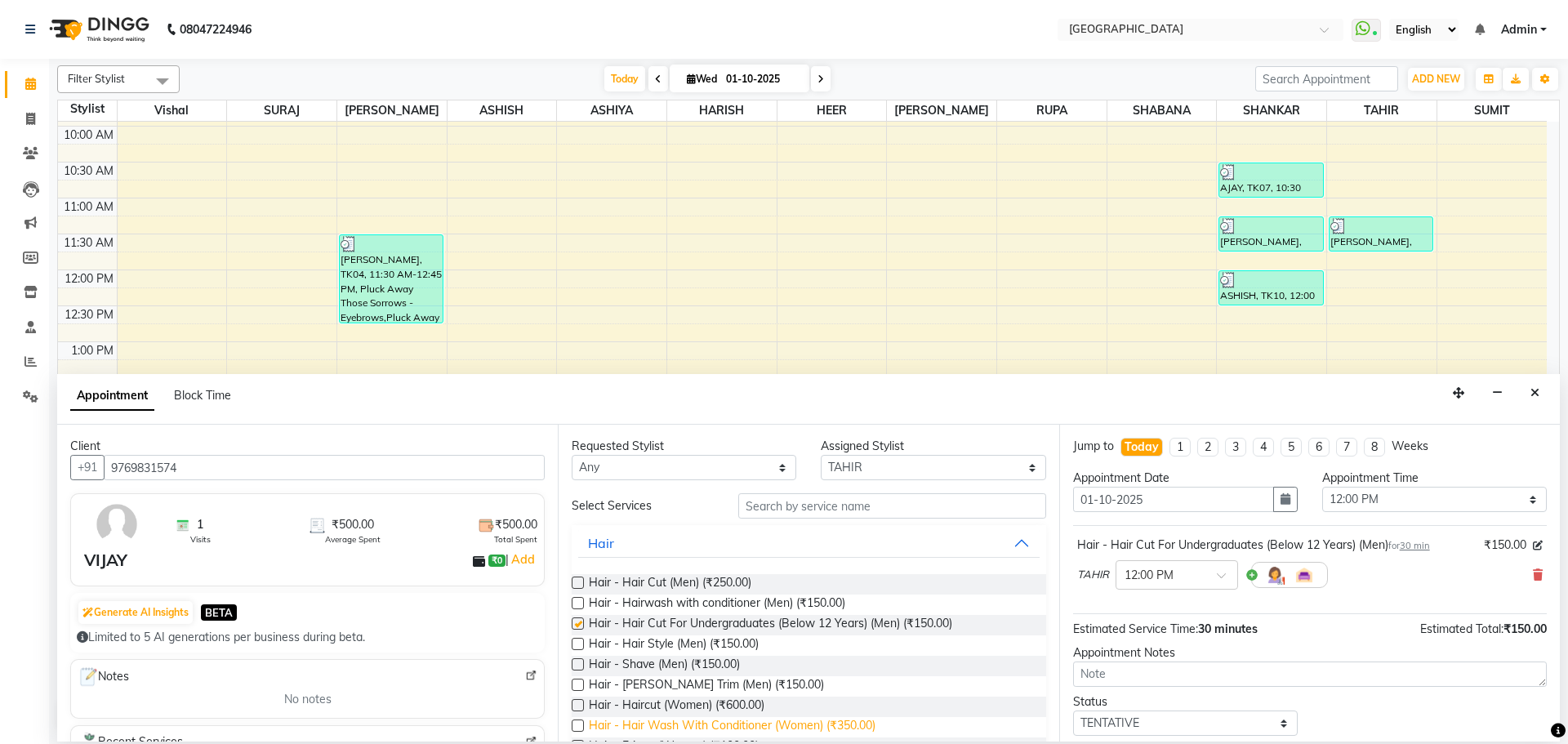
checkbox input "false"
click at [719, 692] on span "Hair - [PERSON_NAME] Trim (Men) (₹150.00)" at bounding box center [706, 687] width 235 height 21
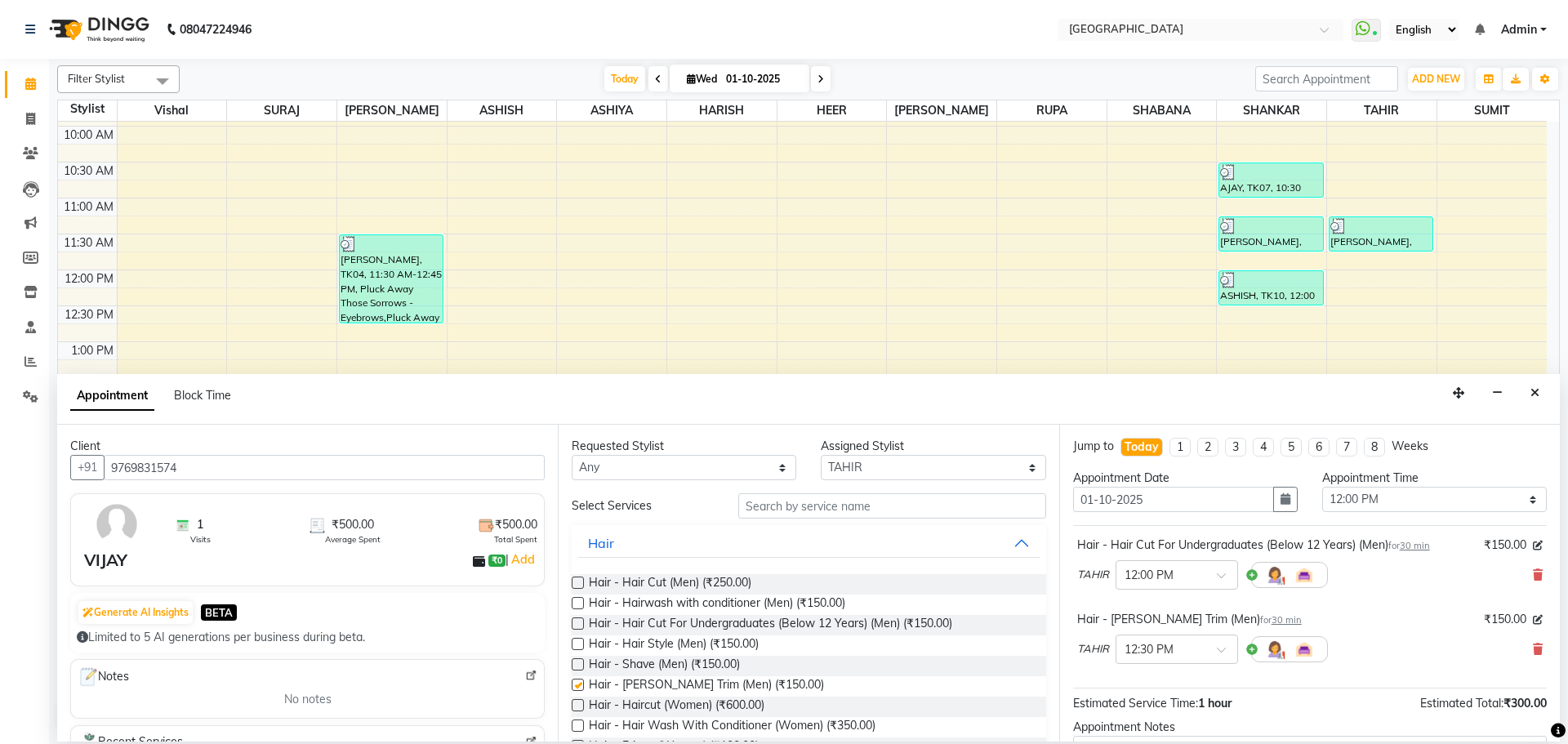
checkbox input "false"
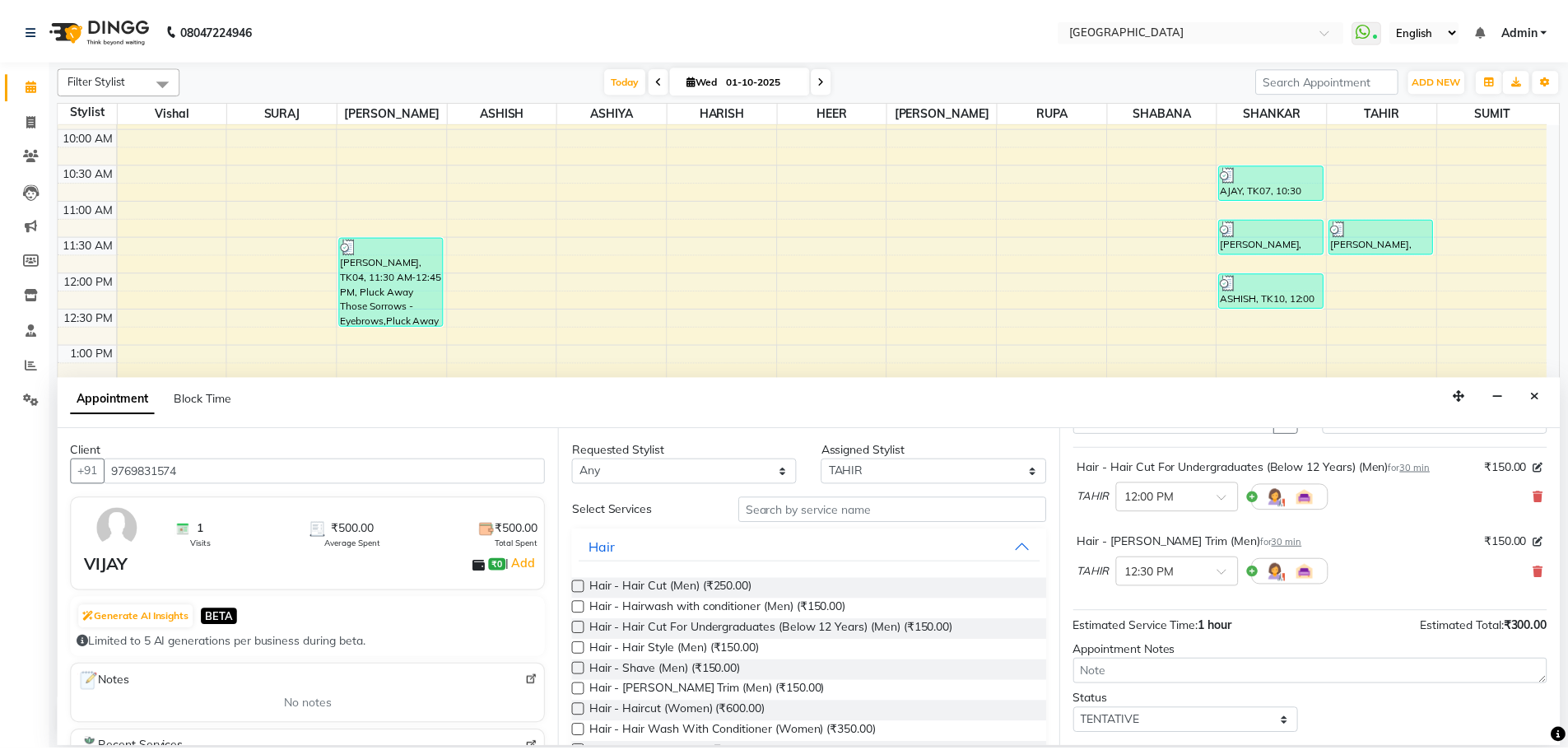
scroll to position [173, 0]
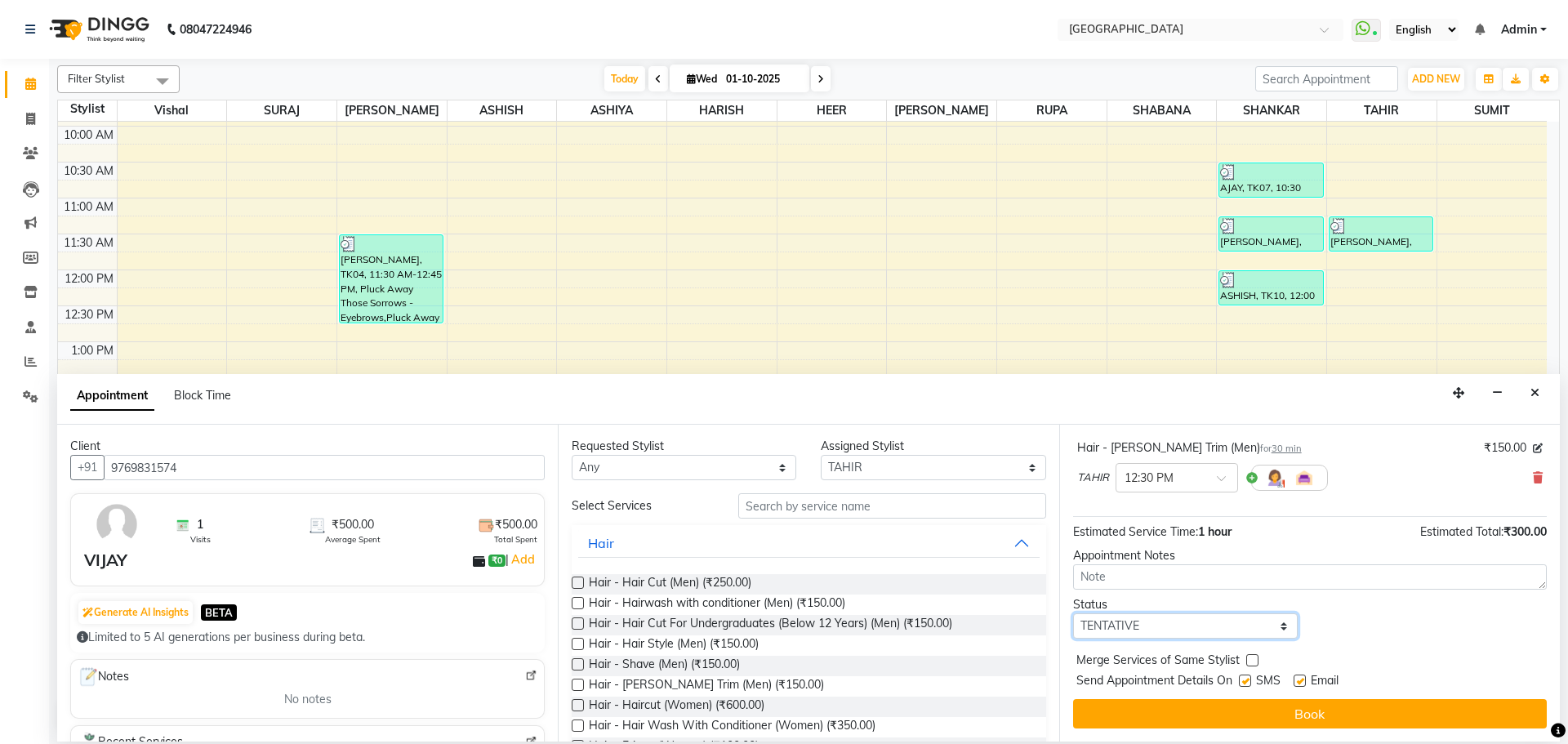
drag, startPoint x: 1160, startPoint y: 623, endPoint x: 1149, endPoint y: 613, distance: 14.9
click at [1160, 623] on select "Select TENTATIVE CONFIRM CHECK-IN UPCOMING" at bounding box center [1185, 626] width 225 height 26
select select "check-in"
click at [1073, 613] on select "Select TENTATIVE CONFIRM CHECK-IN UPCOMING" at bounding box center [1185, 626] width 225 height 26
click at [1252, 661] on label at bounding box center [1253, 660] width 12 height 12
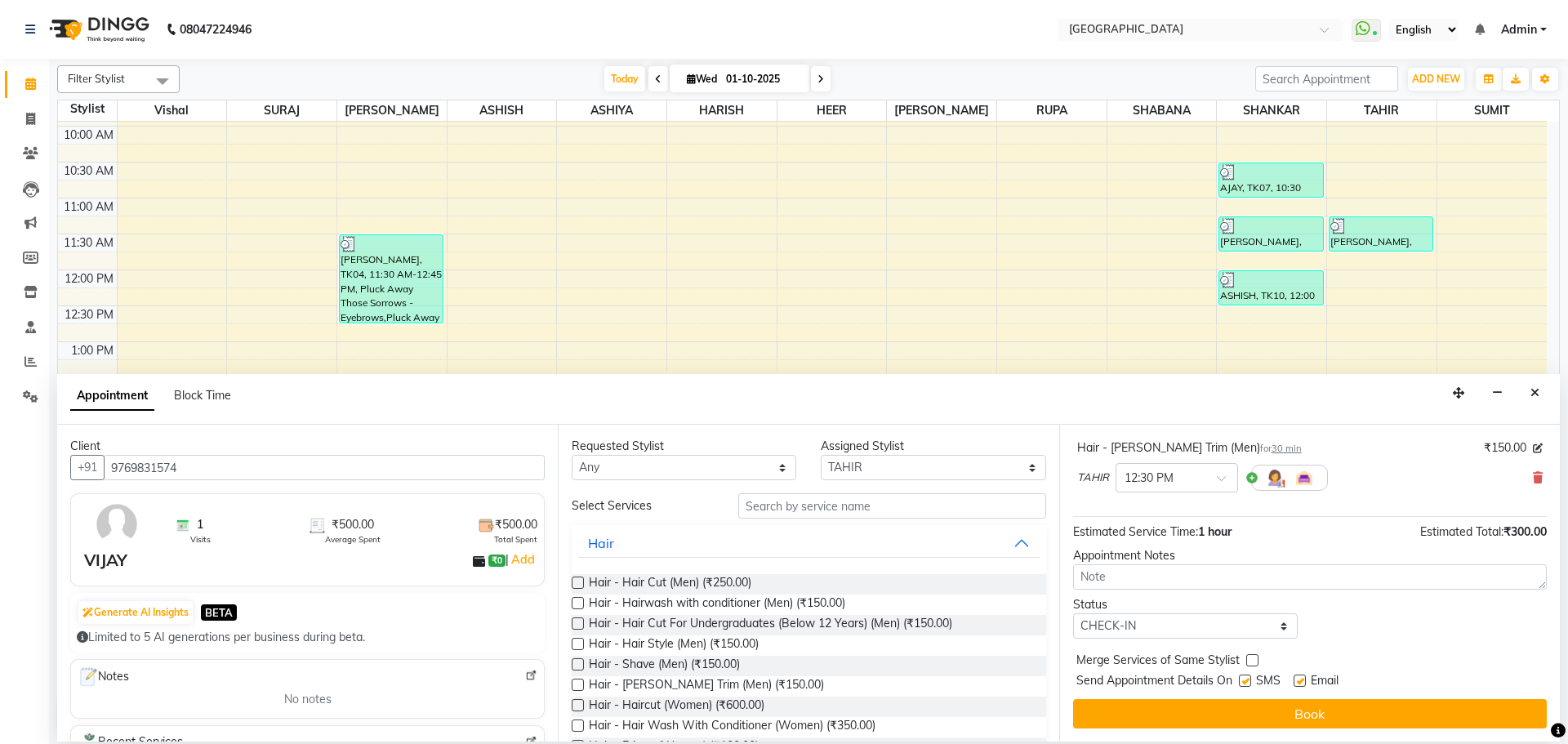
click at [1252, 661] on input "checkbox" at bounding box center [1252, 662] width 10 height 10
checkbox input "true"
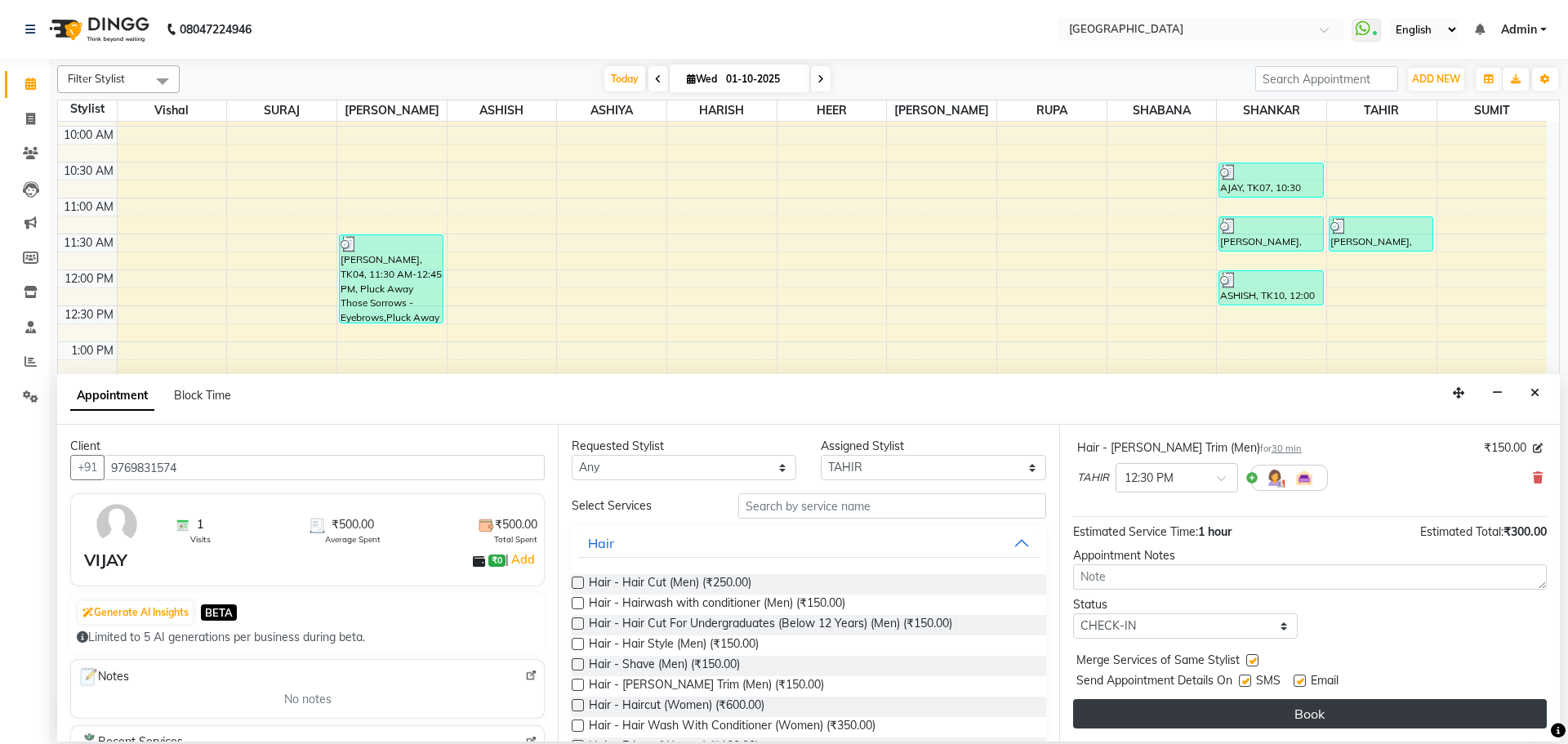
click at [1226, 705] on button "Book" at bounding box center [1310, 713] width 473 height 29
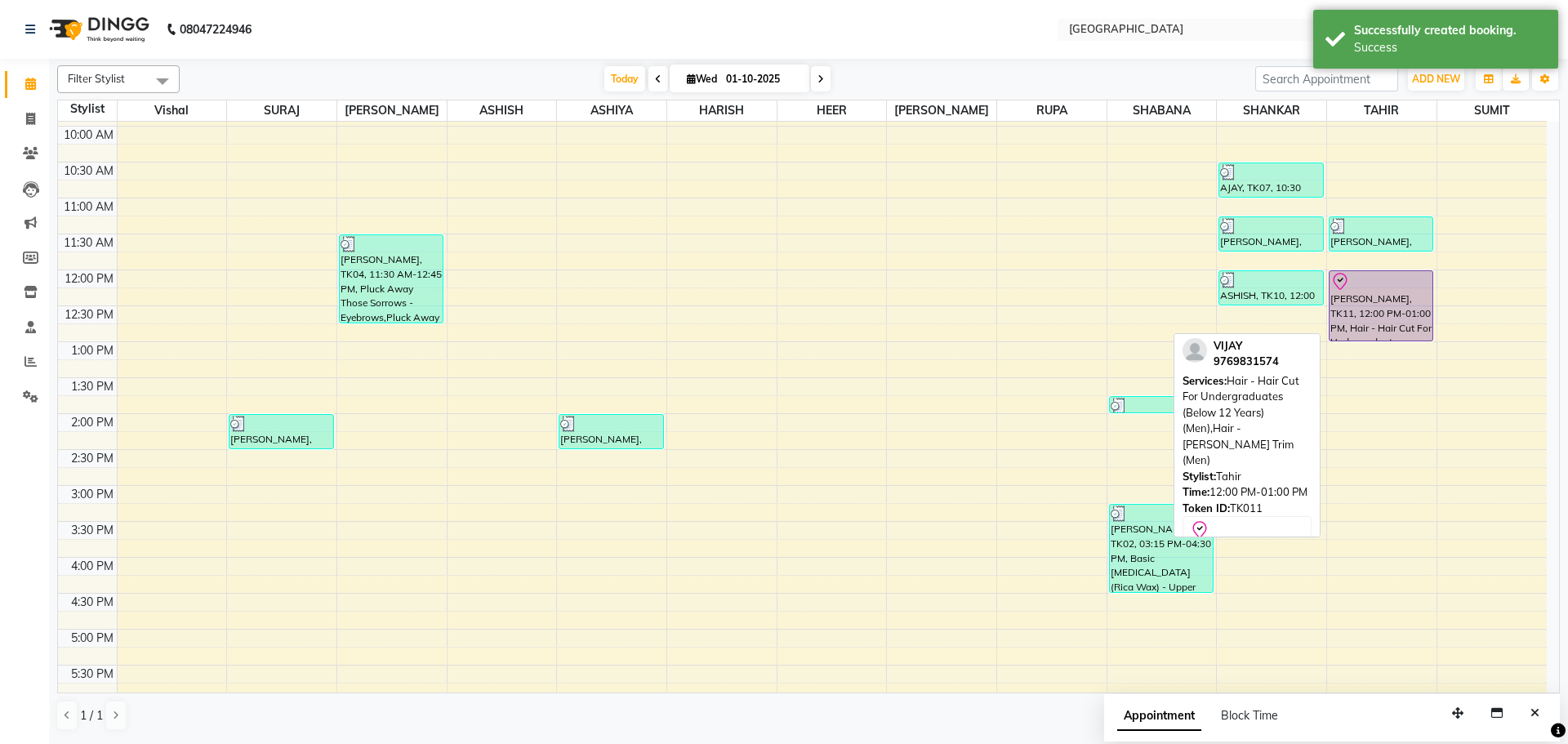
click at [1401, 304] on div "[PERSON_NAME], TK11, 12:00 PM-01:00 PM, Hair - Hair Cut For Undergraduates (Bel…" at bounding box center [1381, 305] width 103 height 69
select select "8"
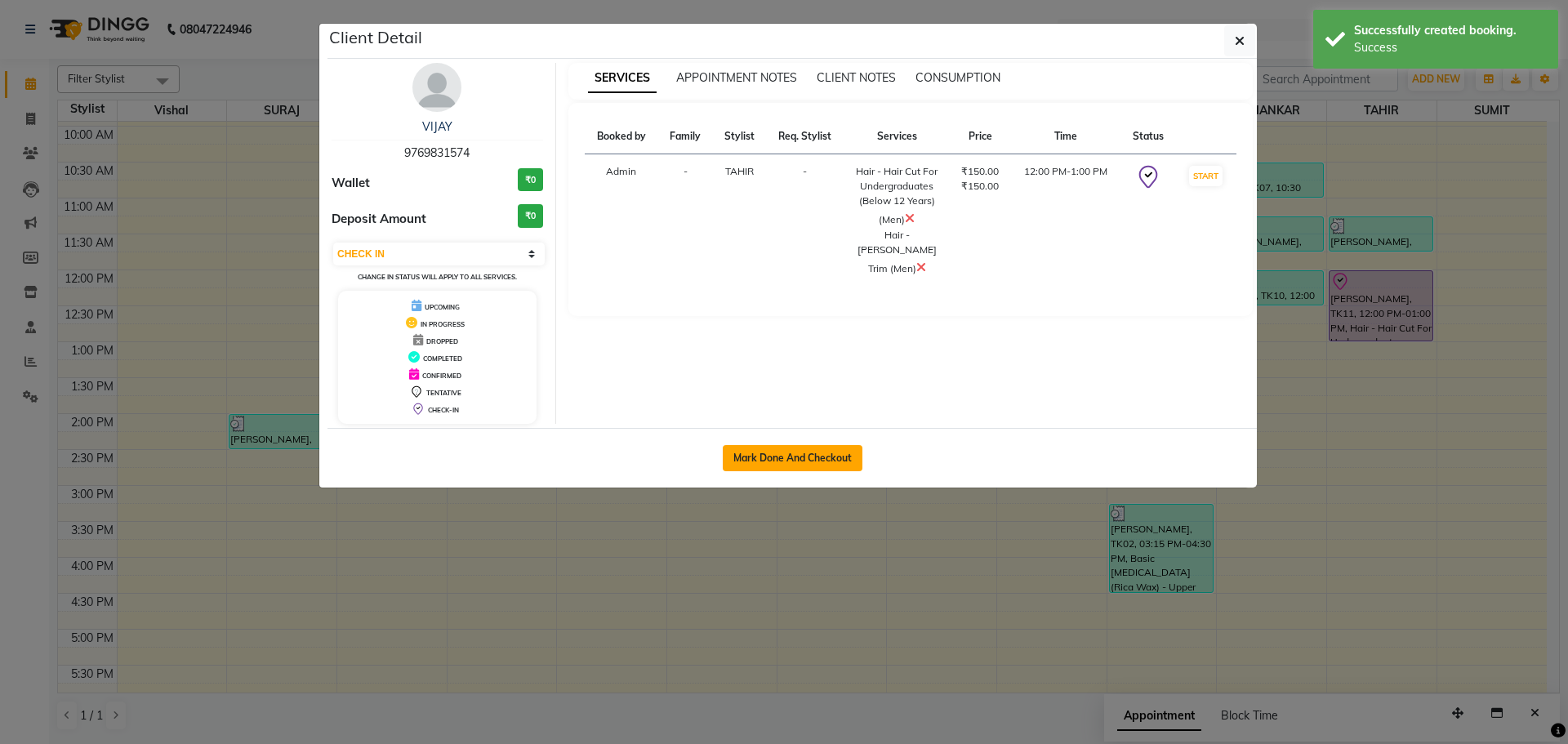
click at [847, 448] on button "Mark Done And Checkout" at bounding box center [792, 458] width 139 height 26
select select "service"
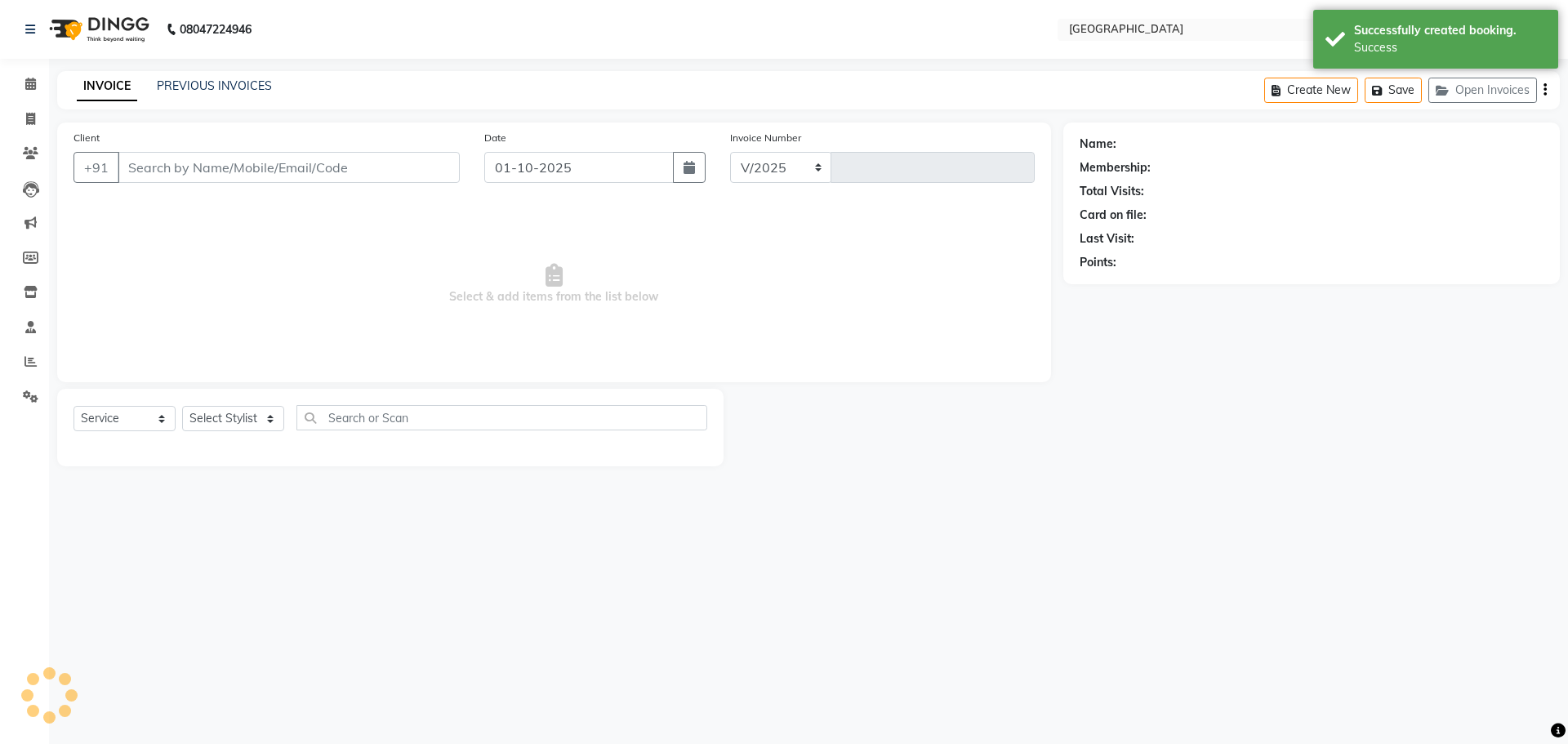
select select "508"
type input "5760"
type input "9769831574"
select select "42424"
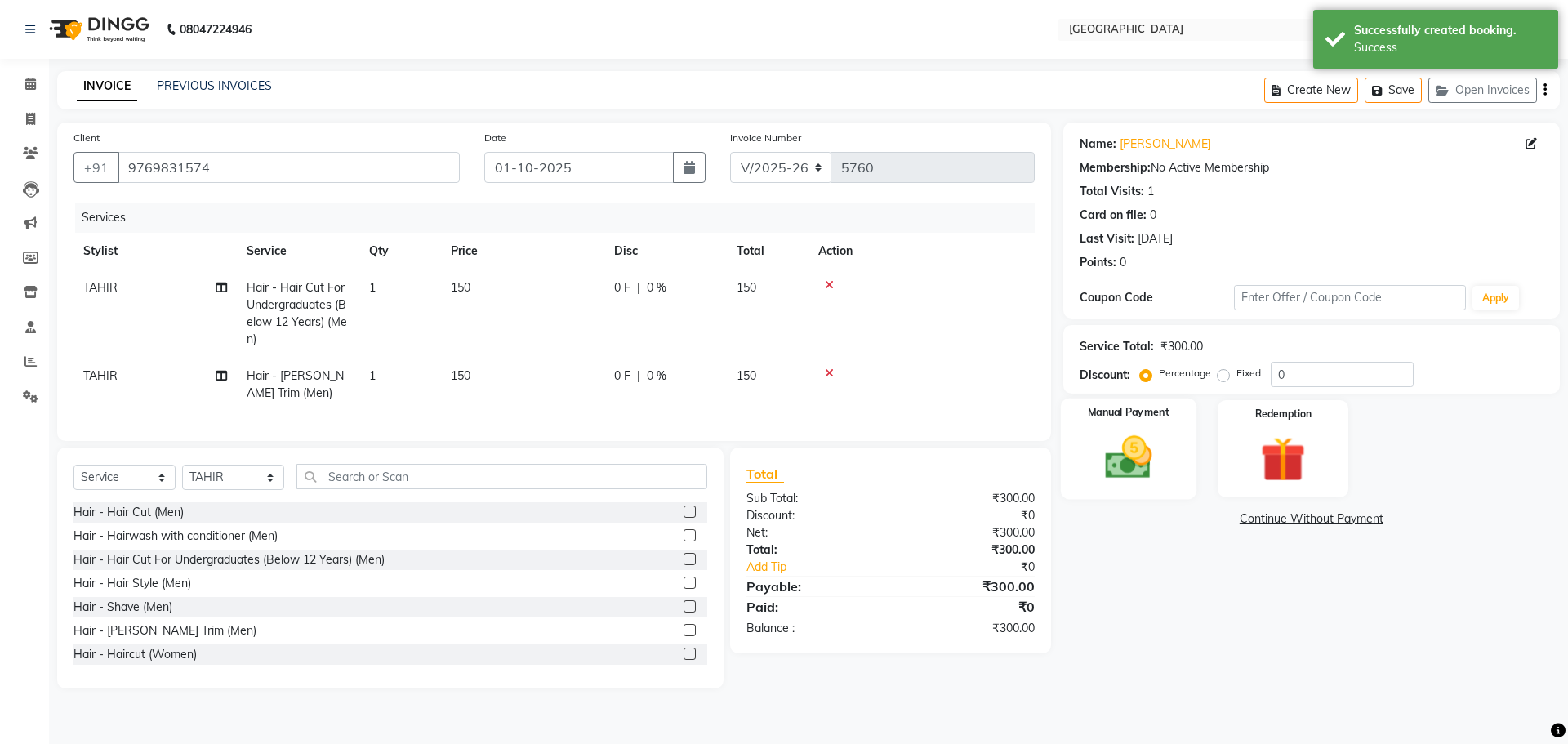
click at [1141, 467] on img at bounding box center [1128, 457] width 76 height 54
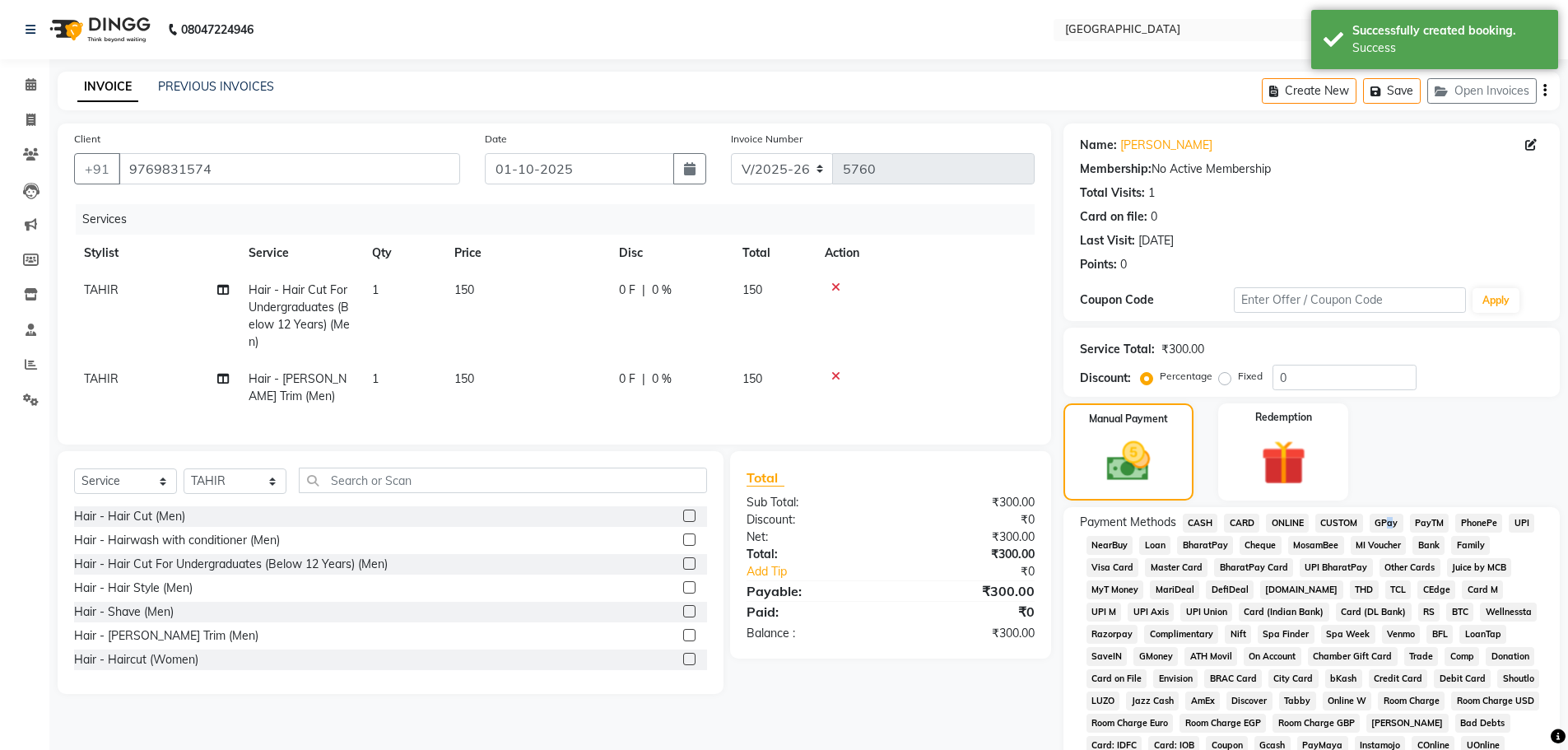
click at [1384, 523] on span "GPay" at bounding box center [1386, 524] width 34 height 19
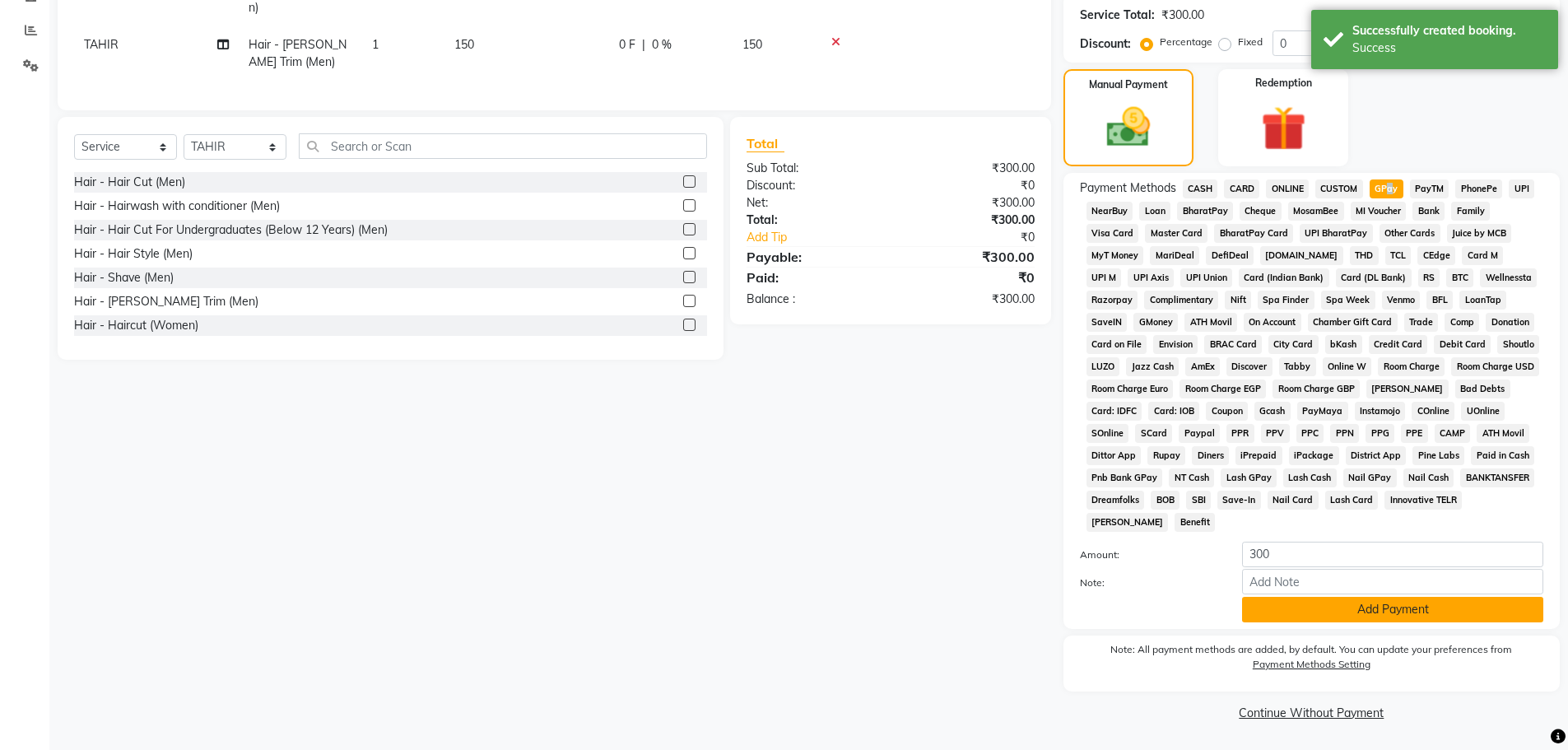
click at [1348, 609] on button "Add Payment" at bounding box center [1393, 610] width 301 height 26
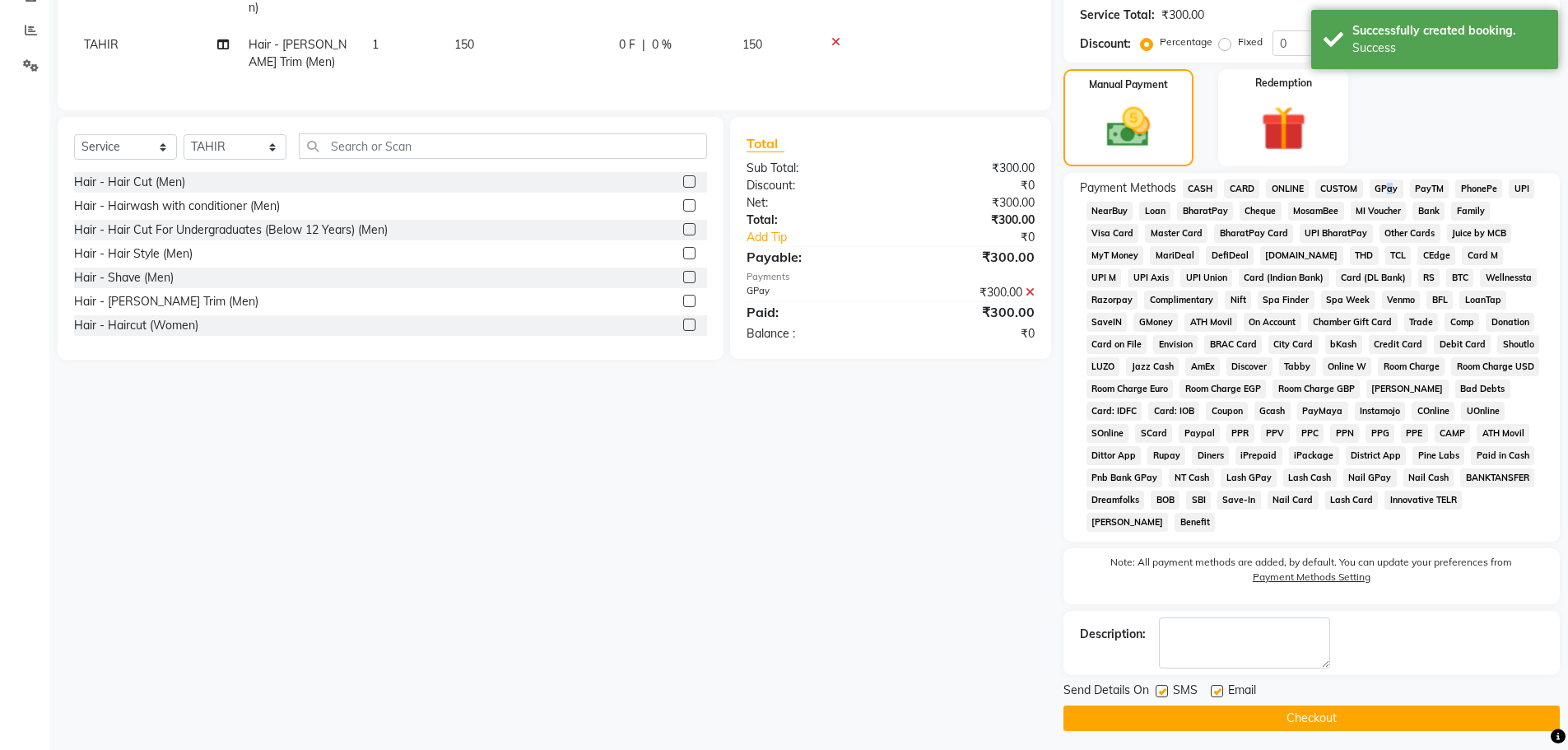
drag, startPoint x: 1300, startPoint y: 713, endPoint x: 1285, endPoint y: 710, distance: 15.3
click at [1299, 713] on button "Checkout" at bounding box center [1311, 718] width 496 height 26
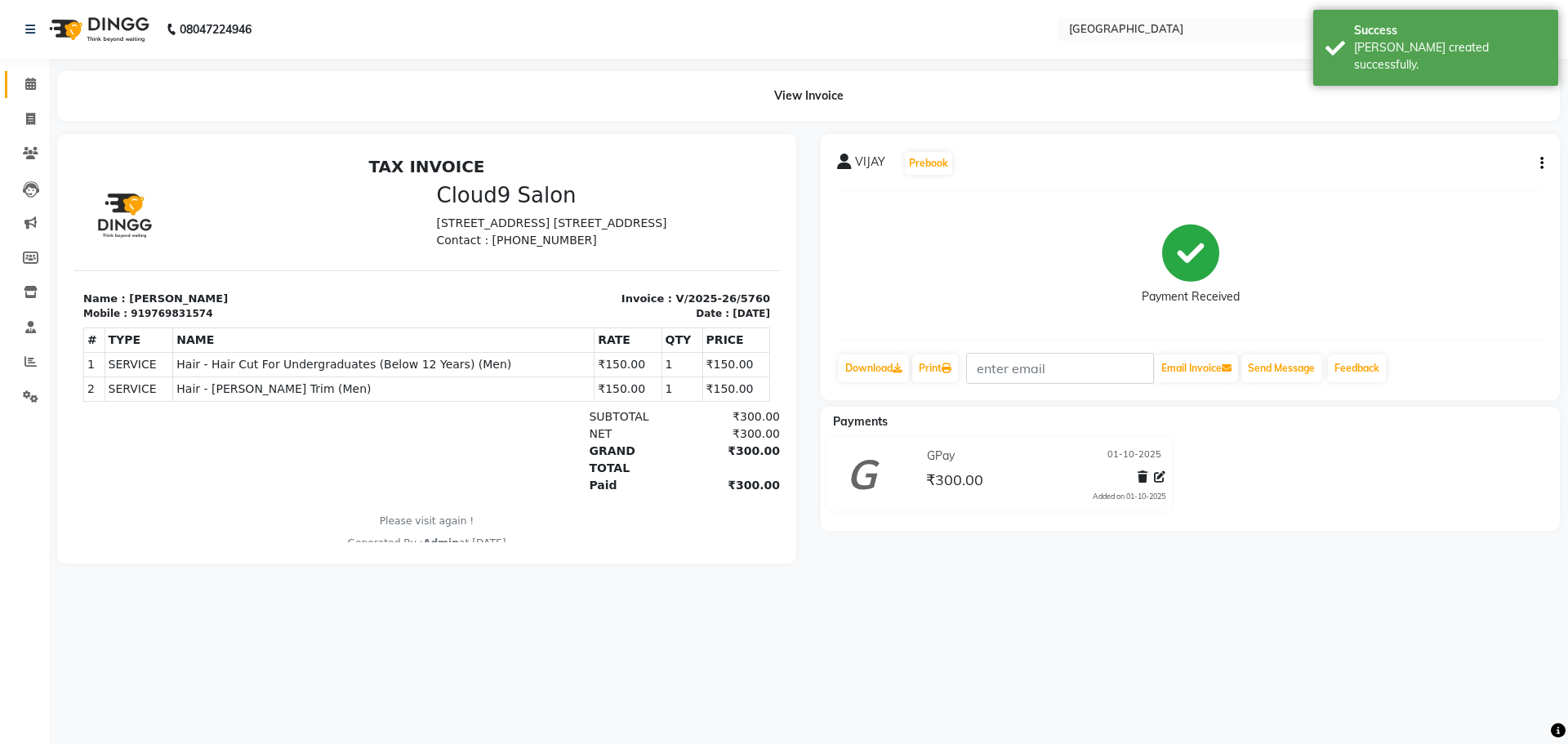
drag, startPoint x: 13, startPoint y: 84, endPoint x: 29, endPoint y: 84, distance: 16.0
click at [13, 84] on link "Calendar" at bounding box center [25, 85] width 39 height 27
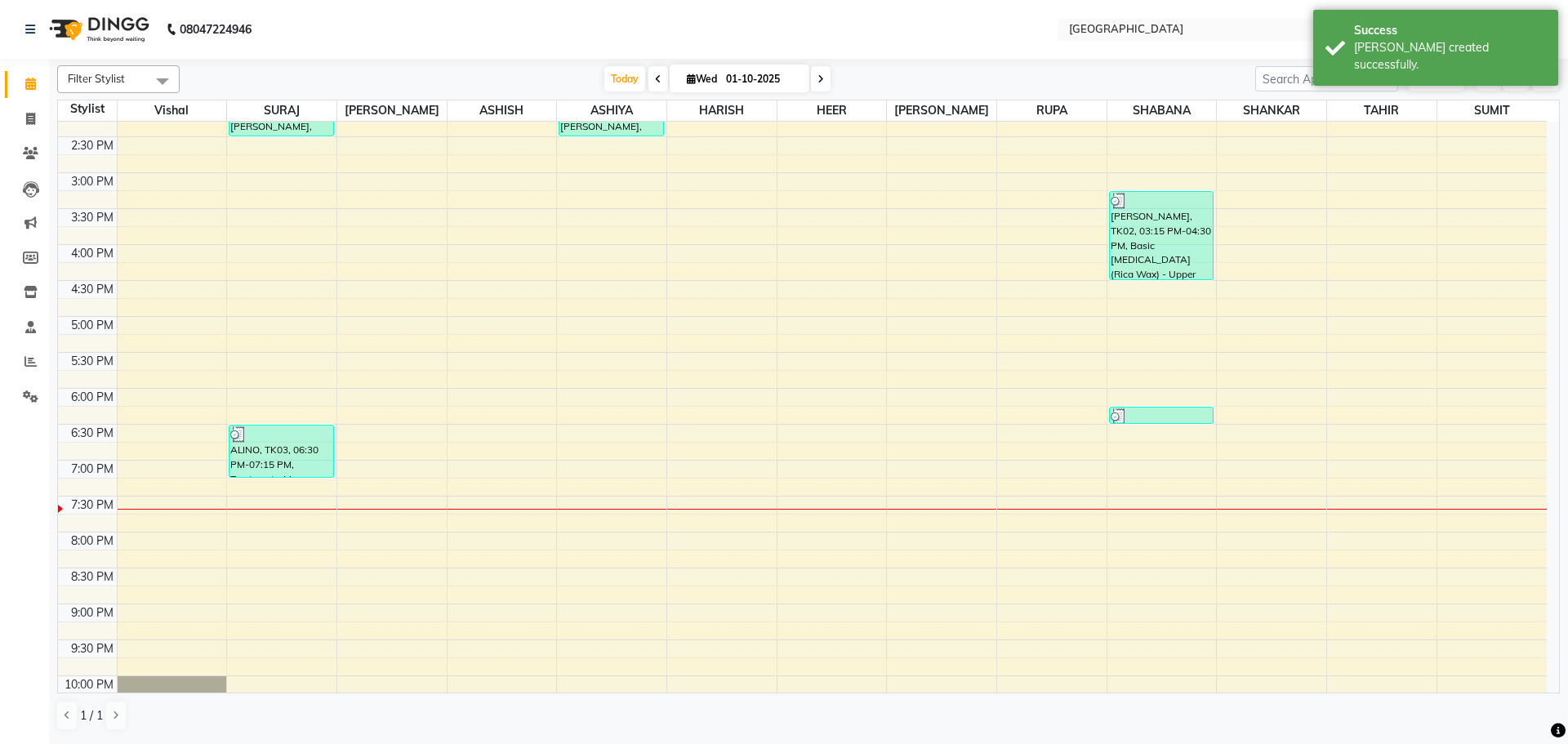
scroll to position [302, 0]
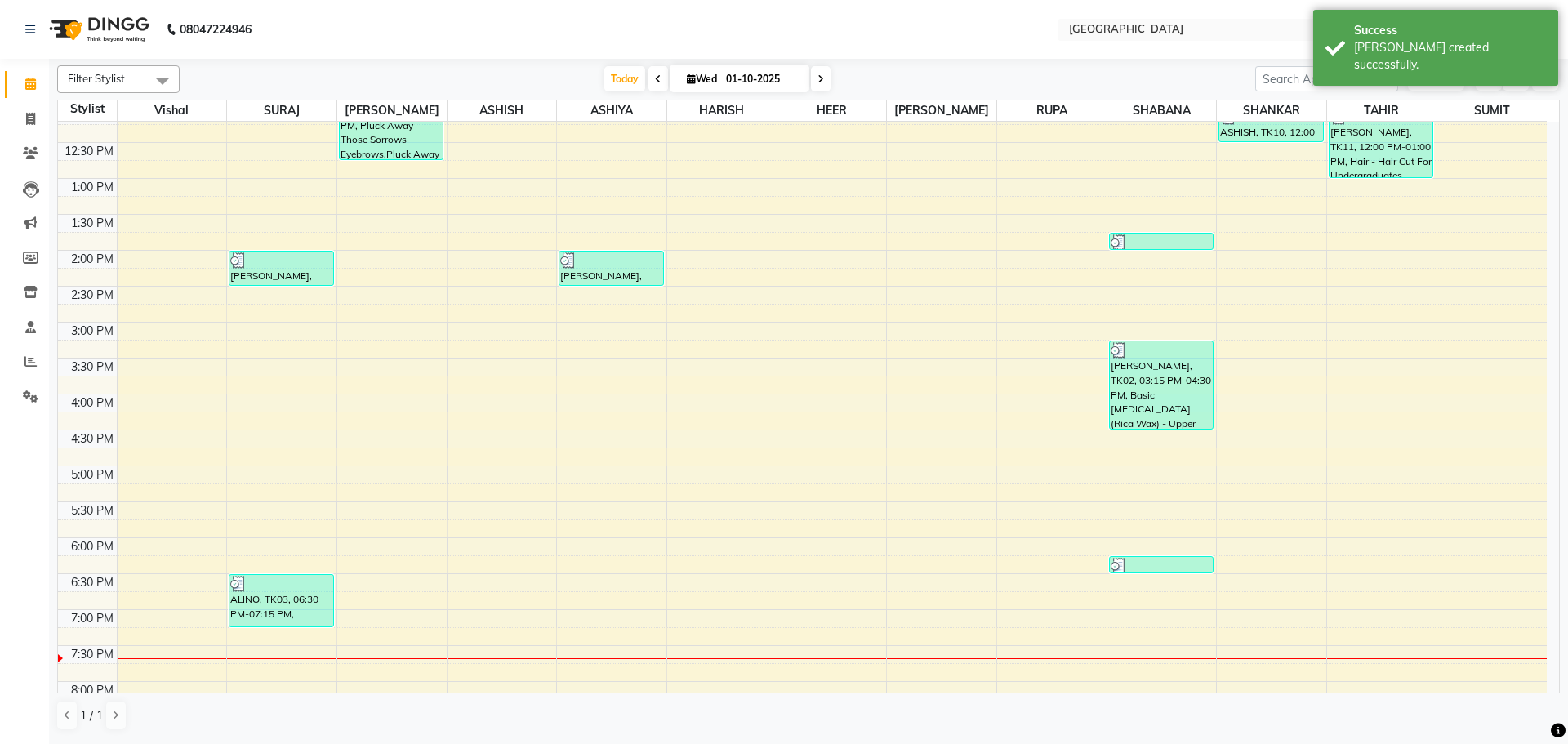
click at [1282, 168] on div "8:00 AM 8:30 AM 9:00 AM 9:30 AM 10:00 AM 10:30 AM 11:00 AM 11:30 AM 12:00 PM 12…" at bounding box center [802, 394] width 1489 height 1149
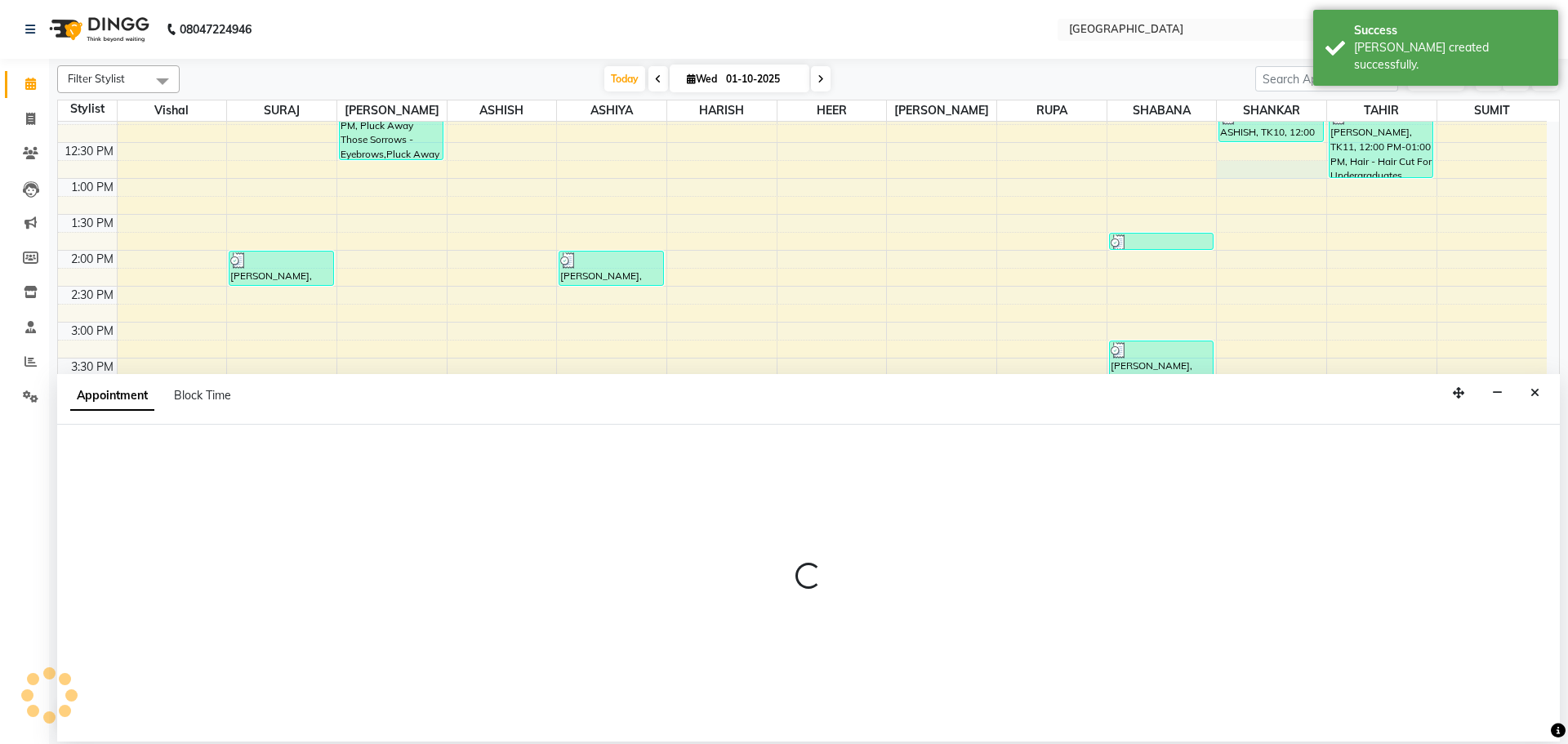
select select "79087"
select select "765"
select select "tentative"
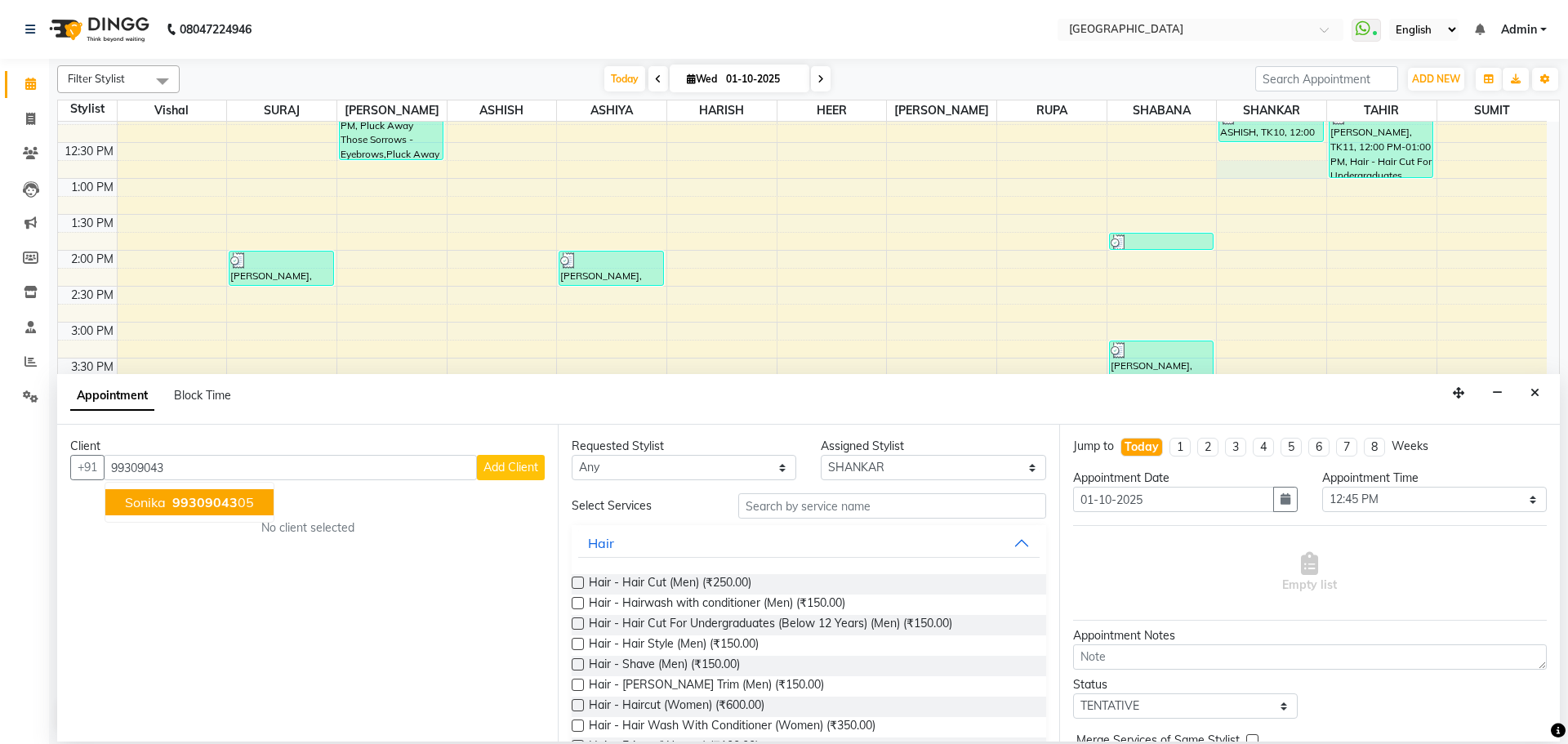
click at [198, 497] on span "99309043" at bounding box center [205, 501] width 65 height 16
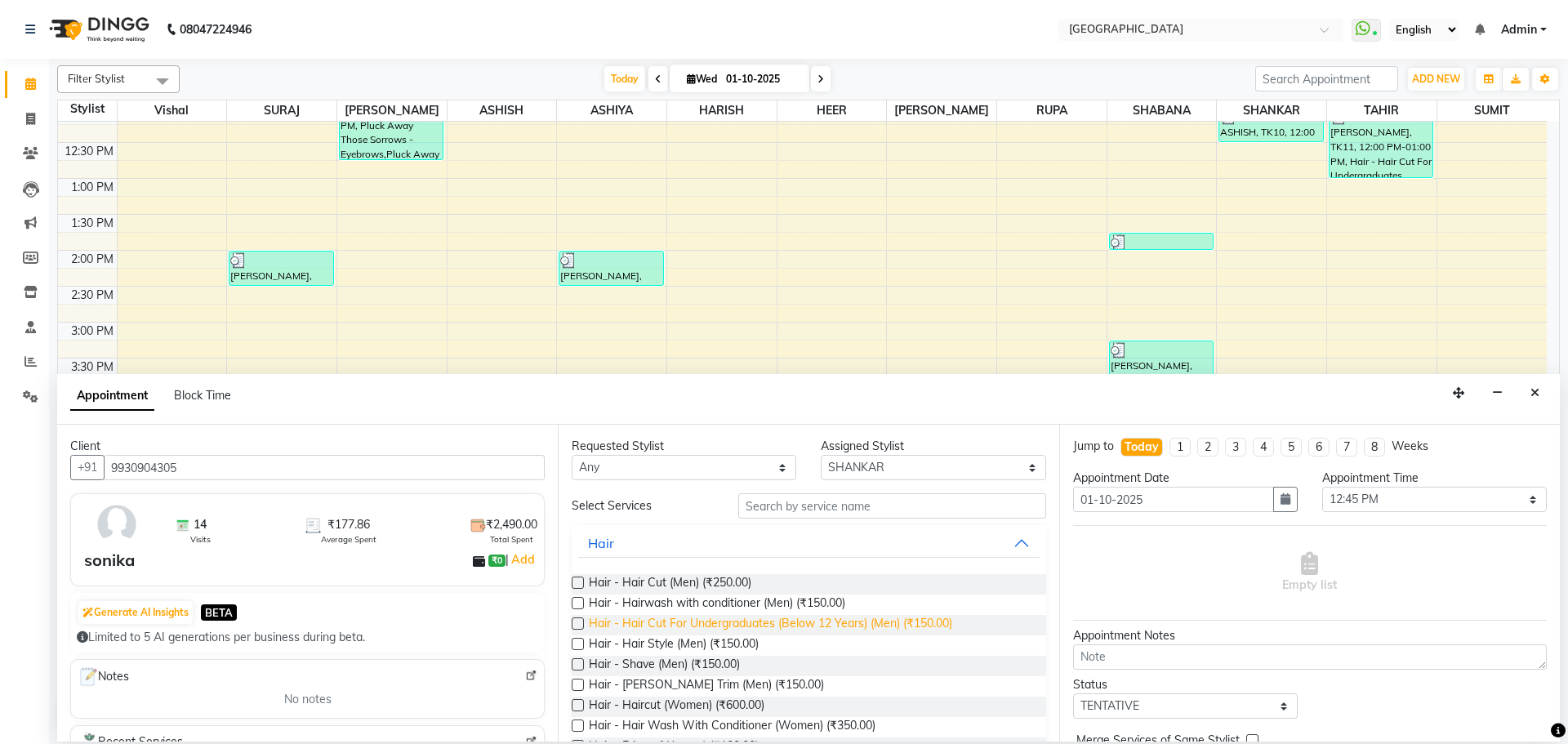
drag, startPoint x: 806, startPoint y: 622, endPoint x: 930, endPoint y: 624, distance: 124.0
click at [807, 622] on span "Hair - Hair Cut For Undergraduates (Below 12 Years) (Men) (₹150.00)" at bounding box center [770, 625] width 363 height 21
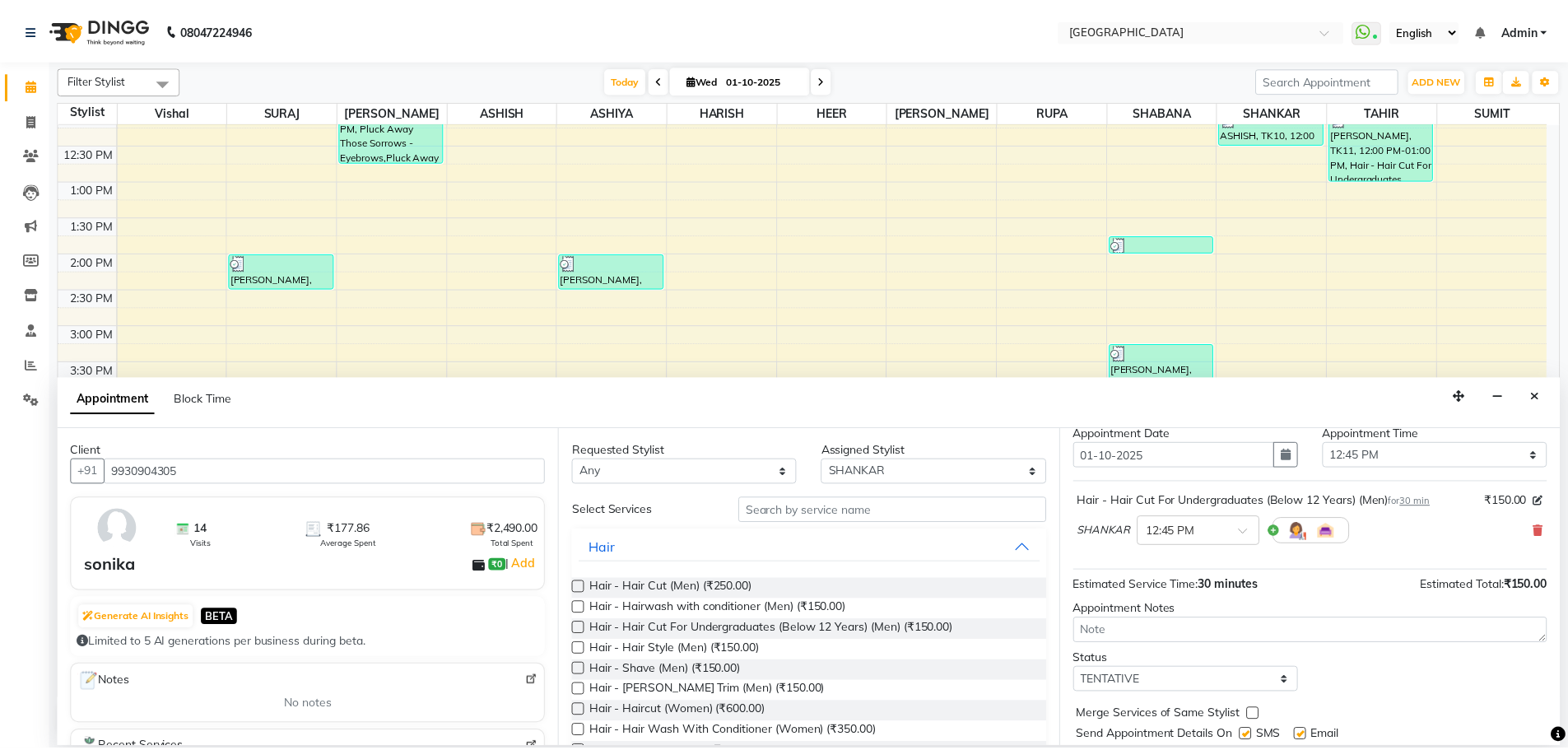
scroll to position [98, 0]
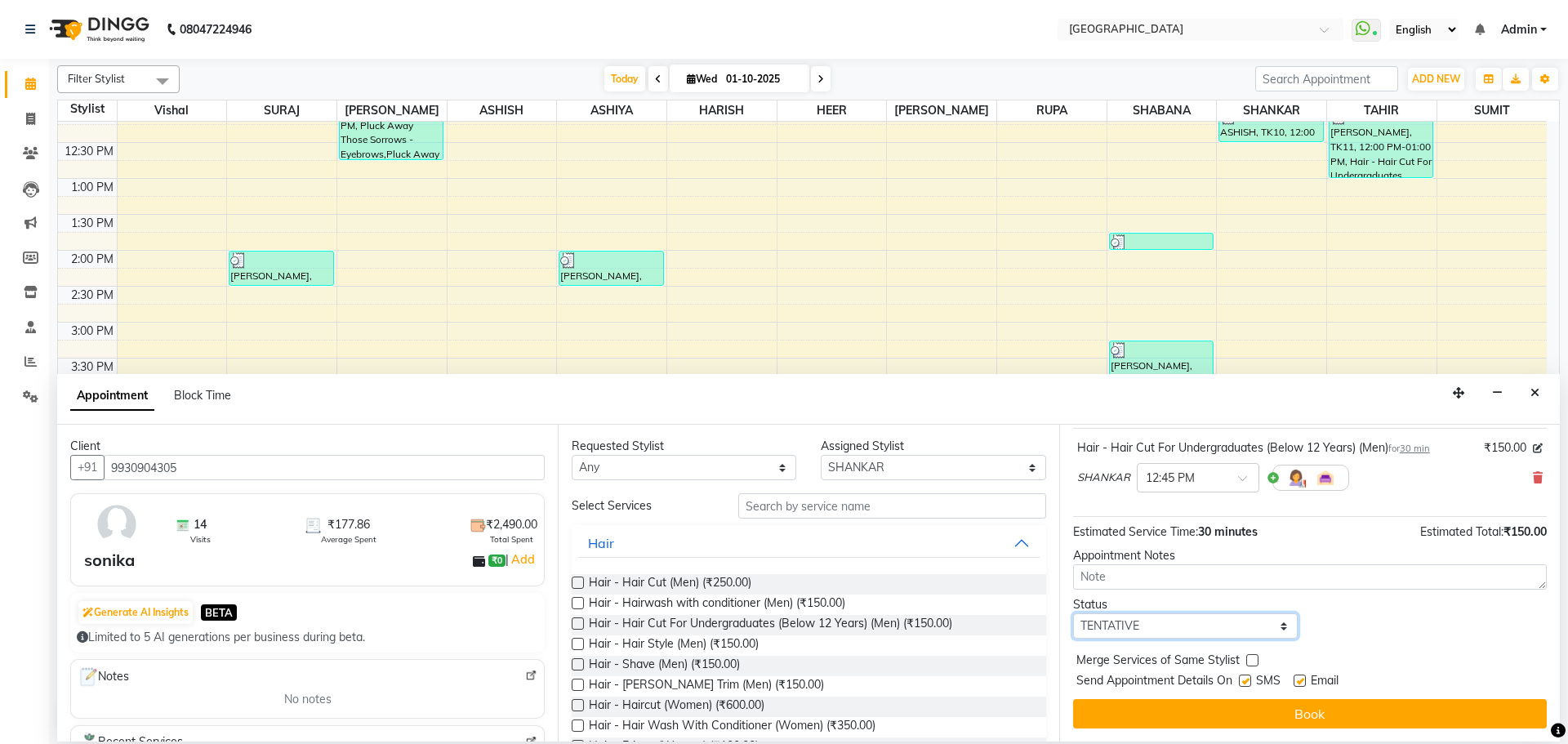
click at [1203, 630] on select "Select TENTATIVE CONFIRM CHECK-IN UPCOMING" at bounding box center [1185, 626] width 225 height 26
click at [1073, 613] on select "Select TENTATIVE CONFIRM CHECK-IN UPCOMING" at bounding box center [1185, 626] width 225 height 26
drag, startPoint x: 1249, startPoint y: 662, endPoint x: 1245, endPoint y: 695, distance: 33.2
click at [1250, 662] on label at bounding box center [1253, 660] width 12 height 12
click at [1250, 662] on input "checkbox" at bounding box center [1252, 662] width 10 height 10
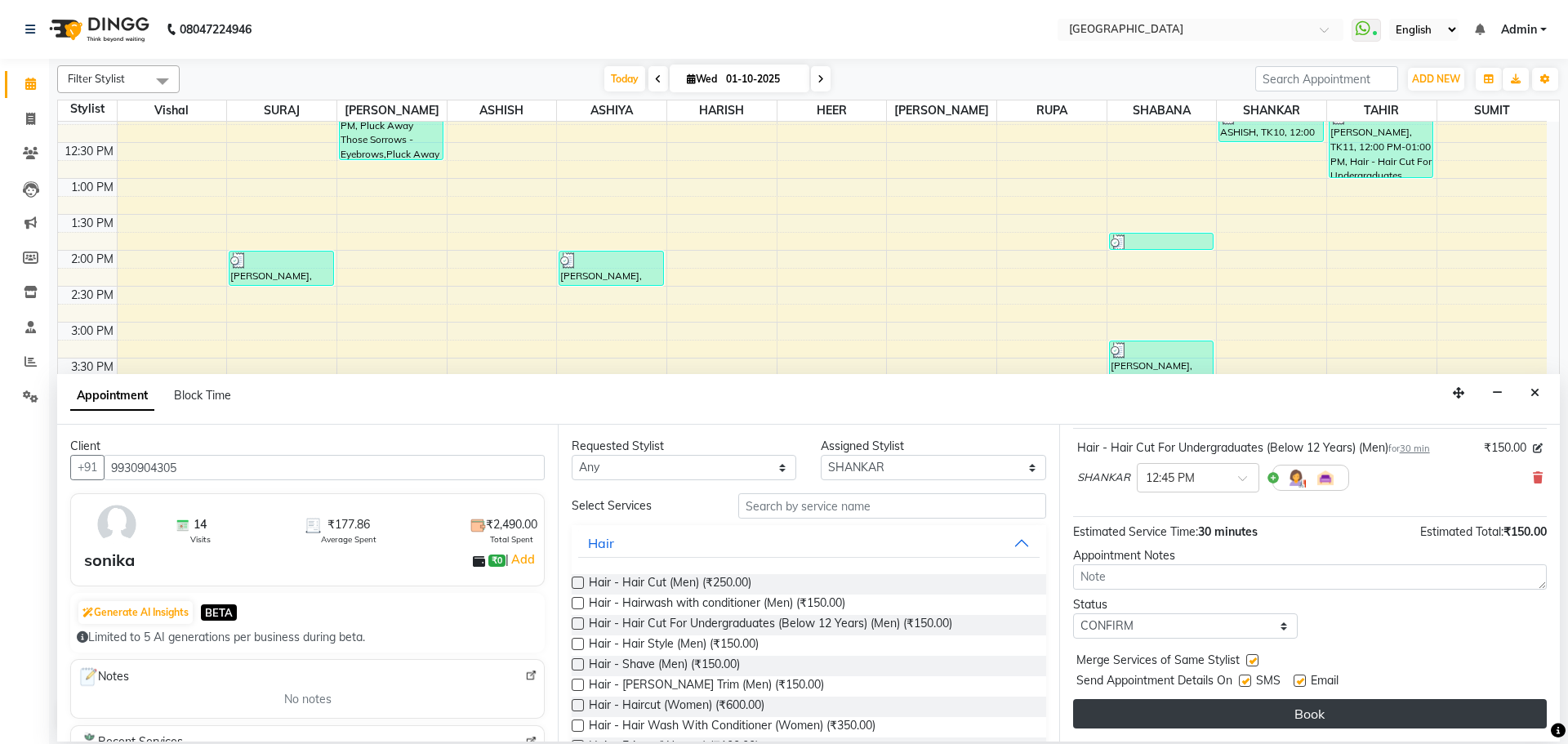
click at [1240, 714] on button "Book" at bounding box center [1310, 713] width 473 height 29
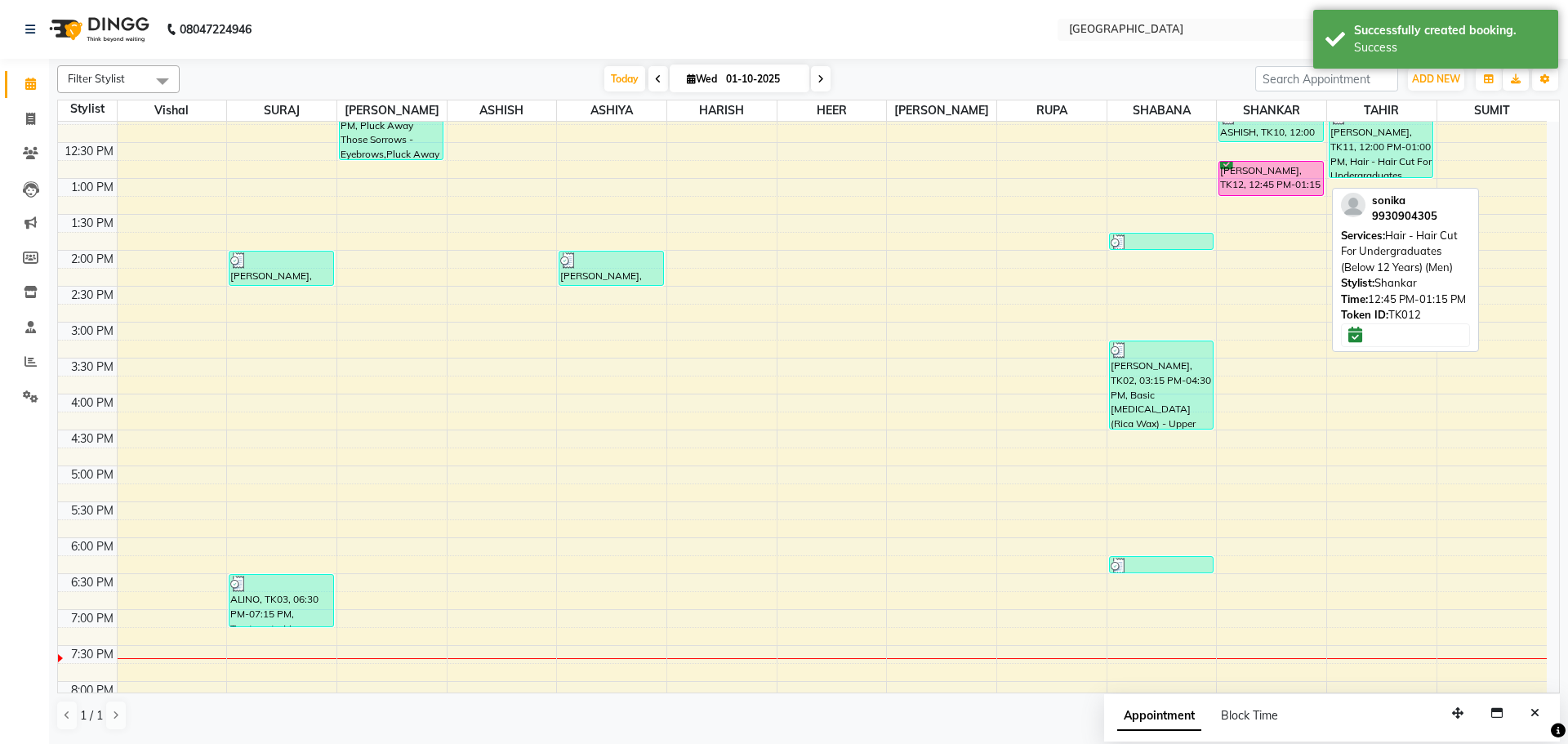
click at [1239, 171] on div "[PERSON_NAME], TK12, 12:45 PM-01:15 PM, Hair - Hair Cut For Undergraduates (Bel…" at bounding box center [1271, 178] width 103 height 33
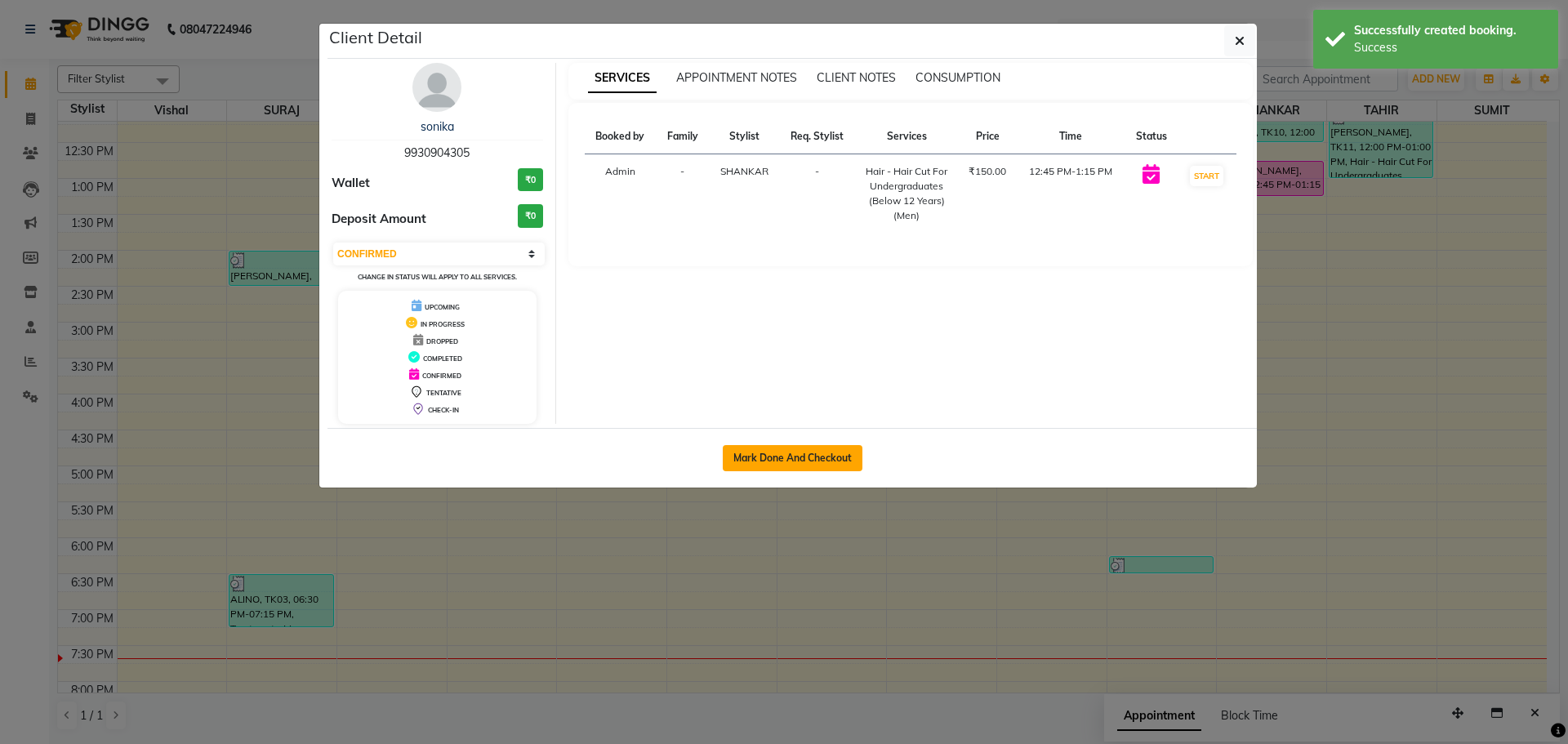
click at [831, 465] on button "Mark Done And Checkout" at bounding box center [792, 458] width 139 height 26
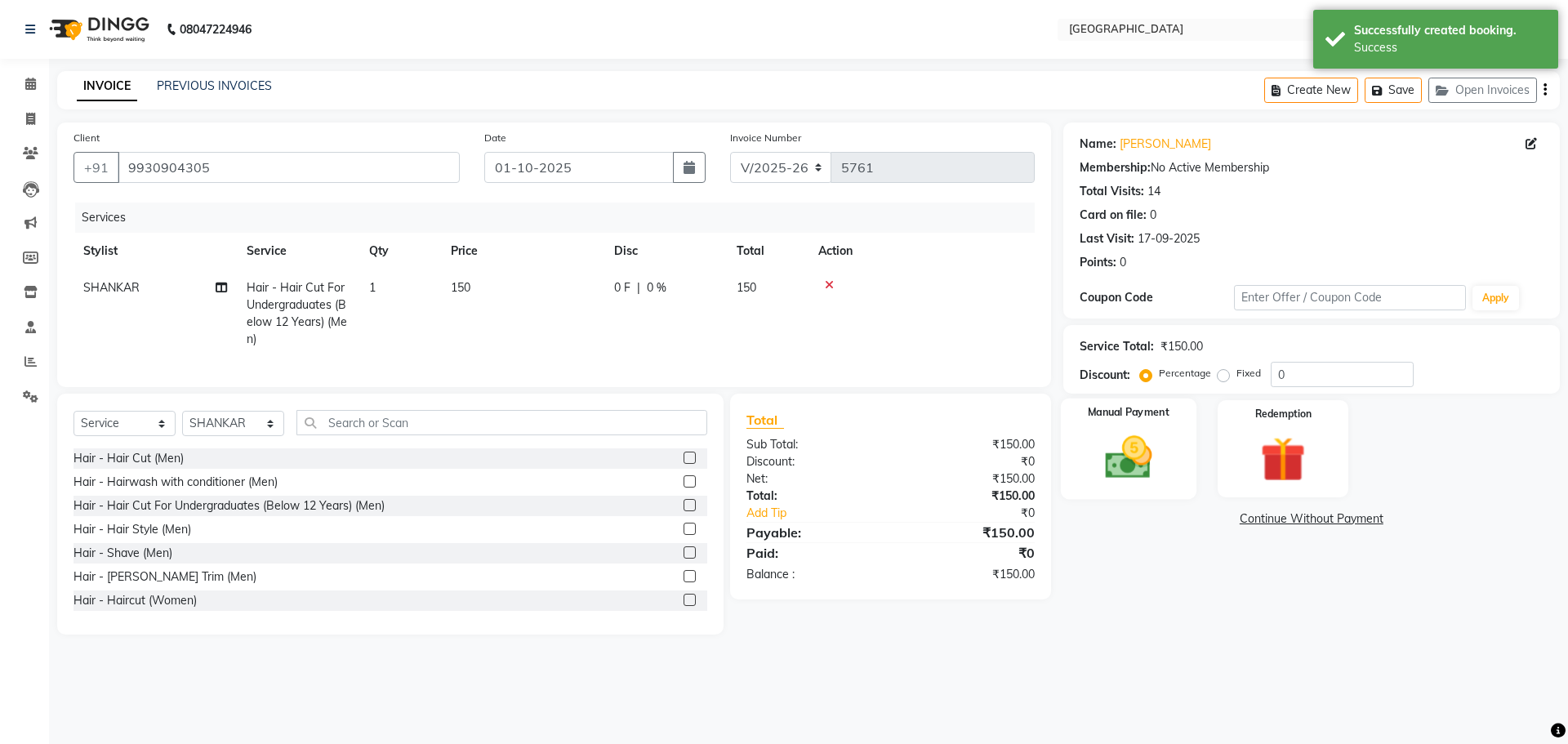
click at [1162, 421] on div "Manual Payment" at bounding box center [1128, 449] width 136 height 101
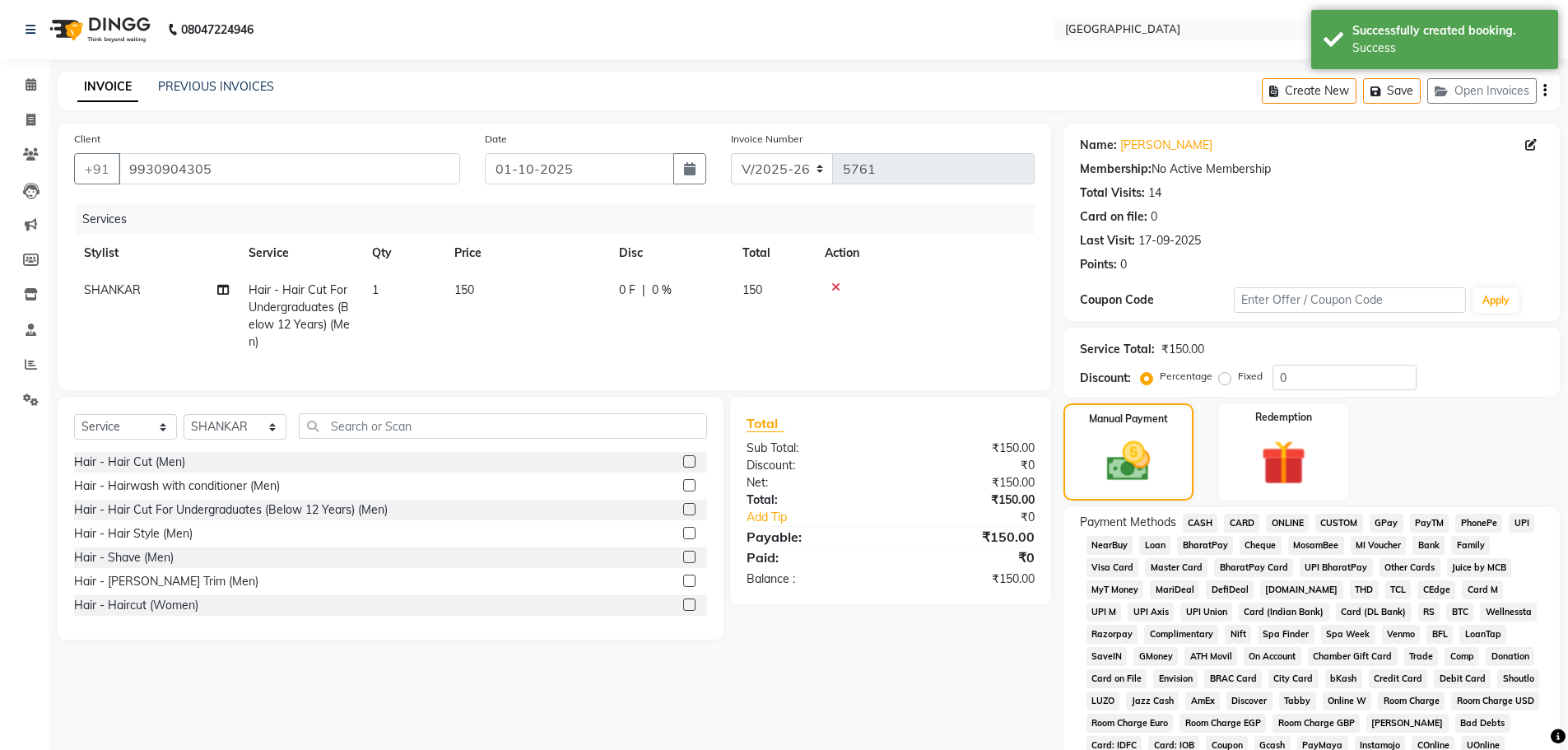
click at [1387, 518] on span "GPay" at bounding box center [1386, 524] width 34 height 19
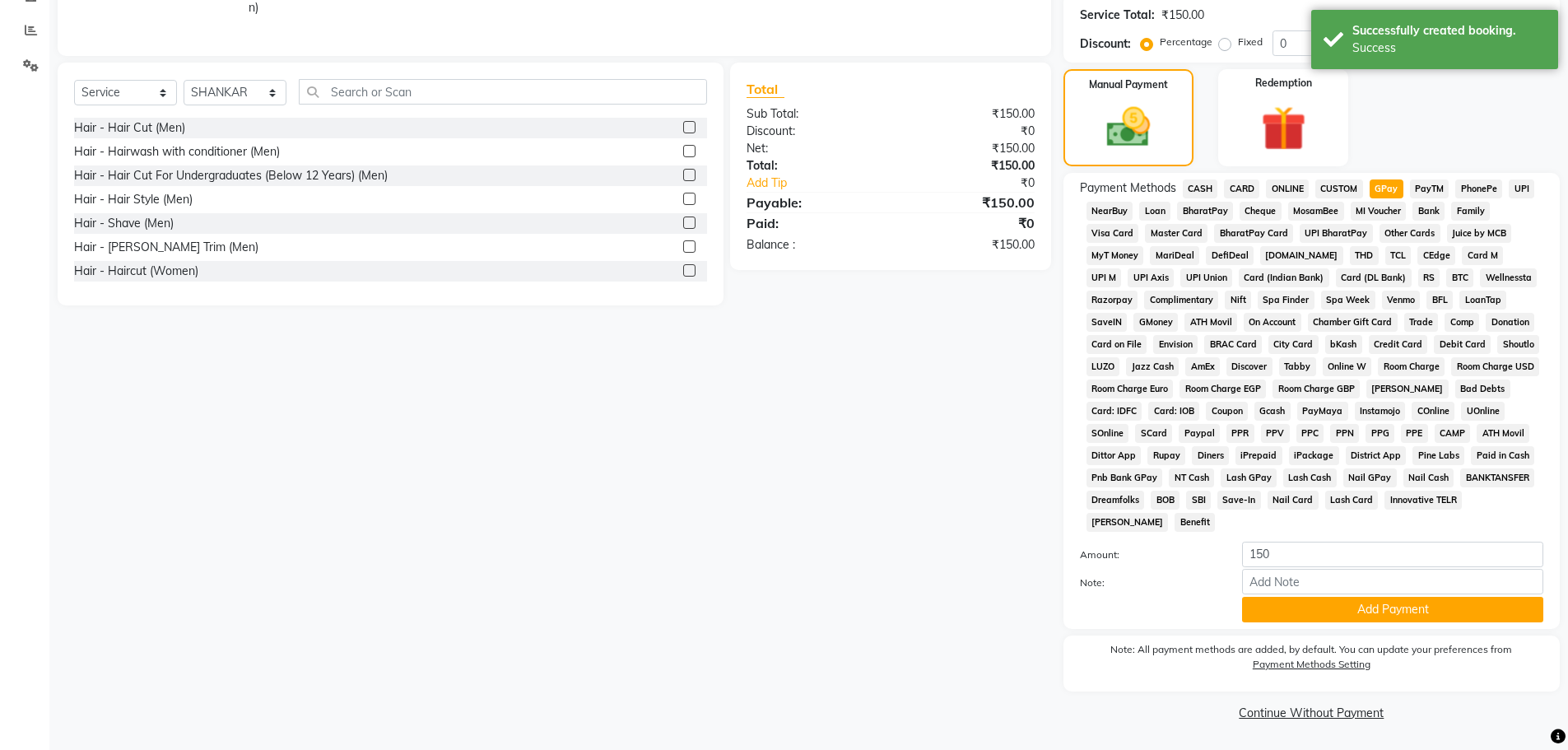
click at [1308, 604] on button "Add Payment" at bounding box center [1393, 610] width 301 height 26
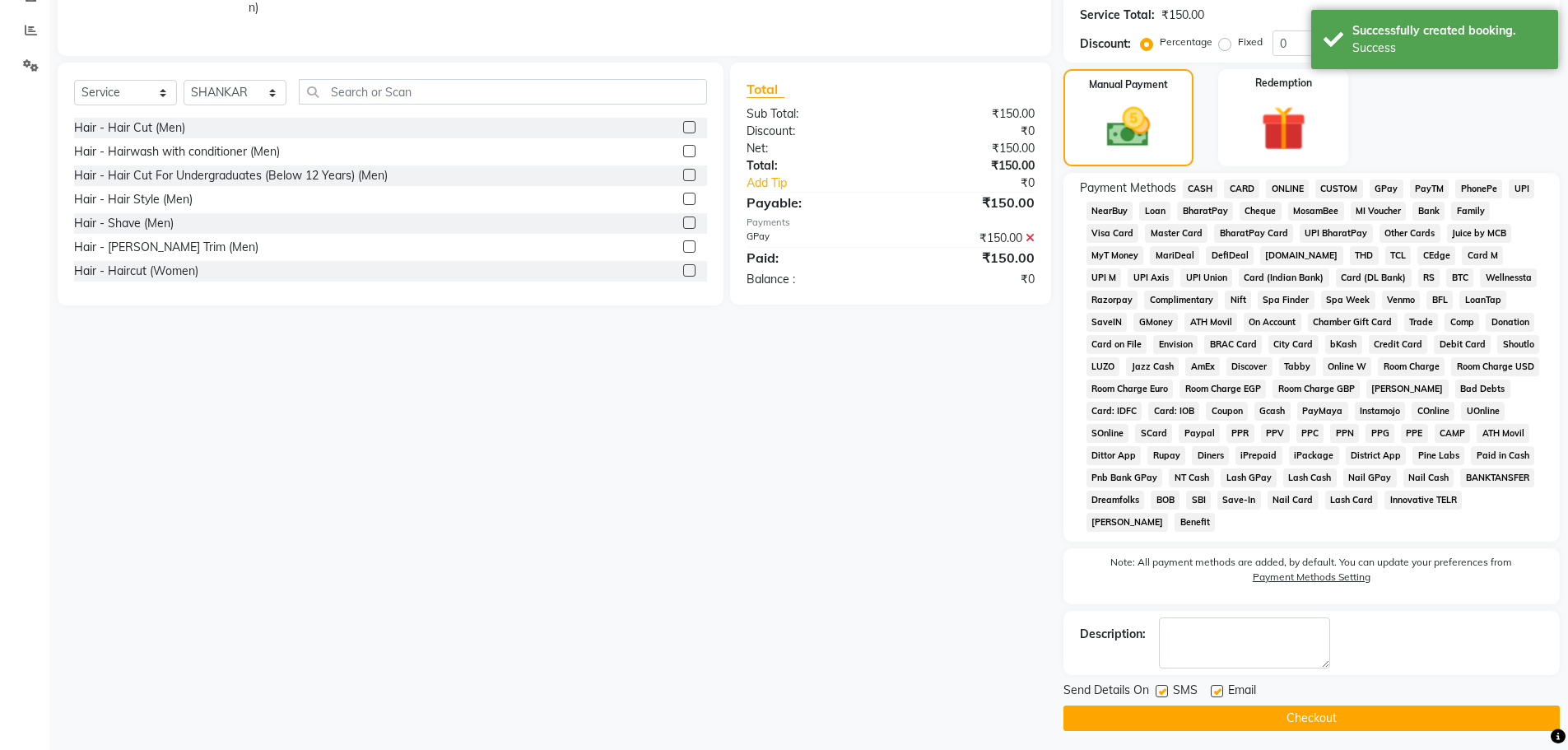
click at [1287, 722] on button "Checkout" at bounding box center [1311, 718] width 496 height 26
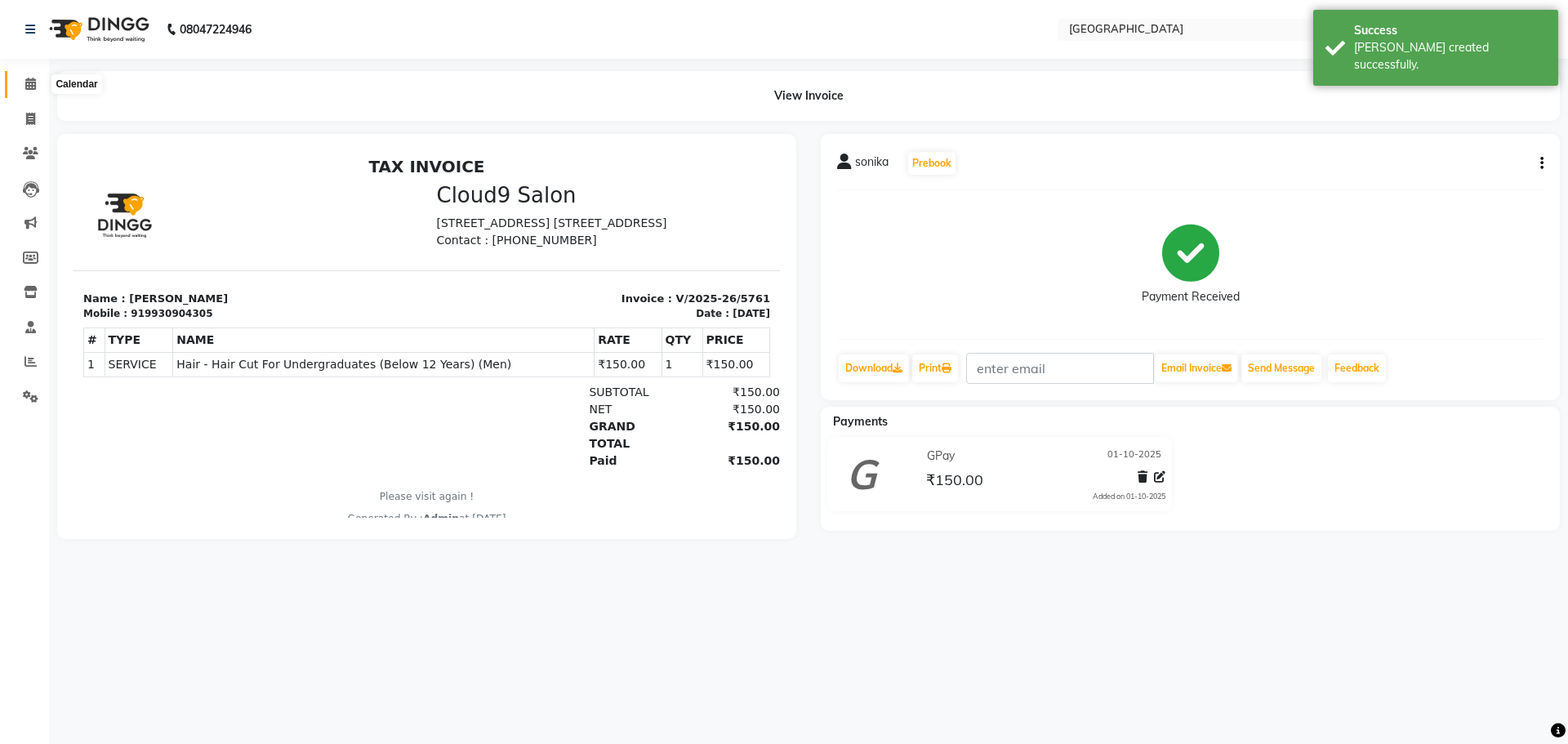
drag, startPoint x: 31, startPoint y: 91, endPoint x: 15, endPoint y: 94, distance: 16.3
click at [31, 91] on span at bounding box center [30, 85] width 28 height 19
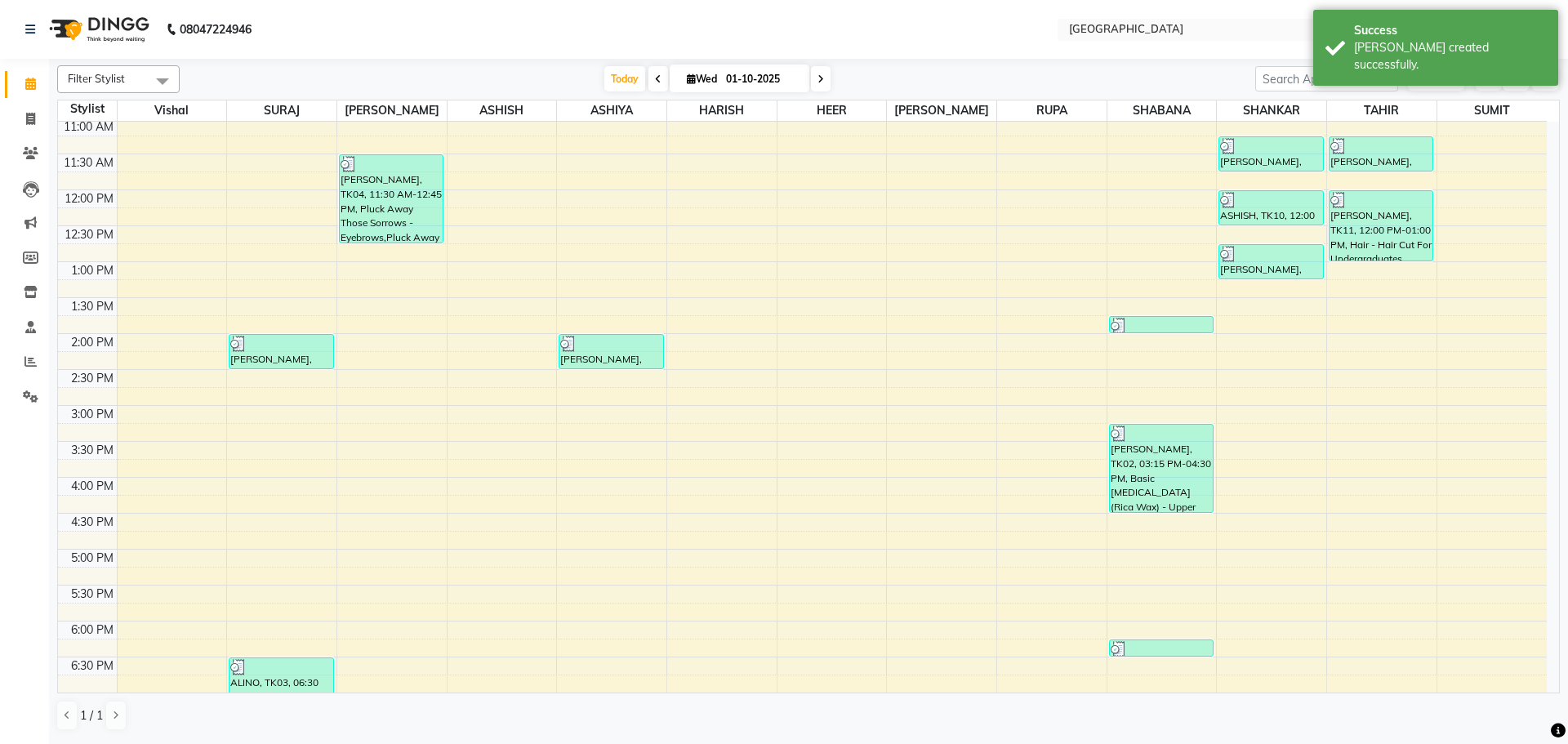
scroll to position [139, 0]
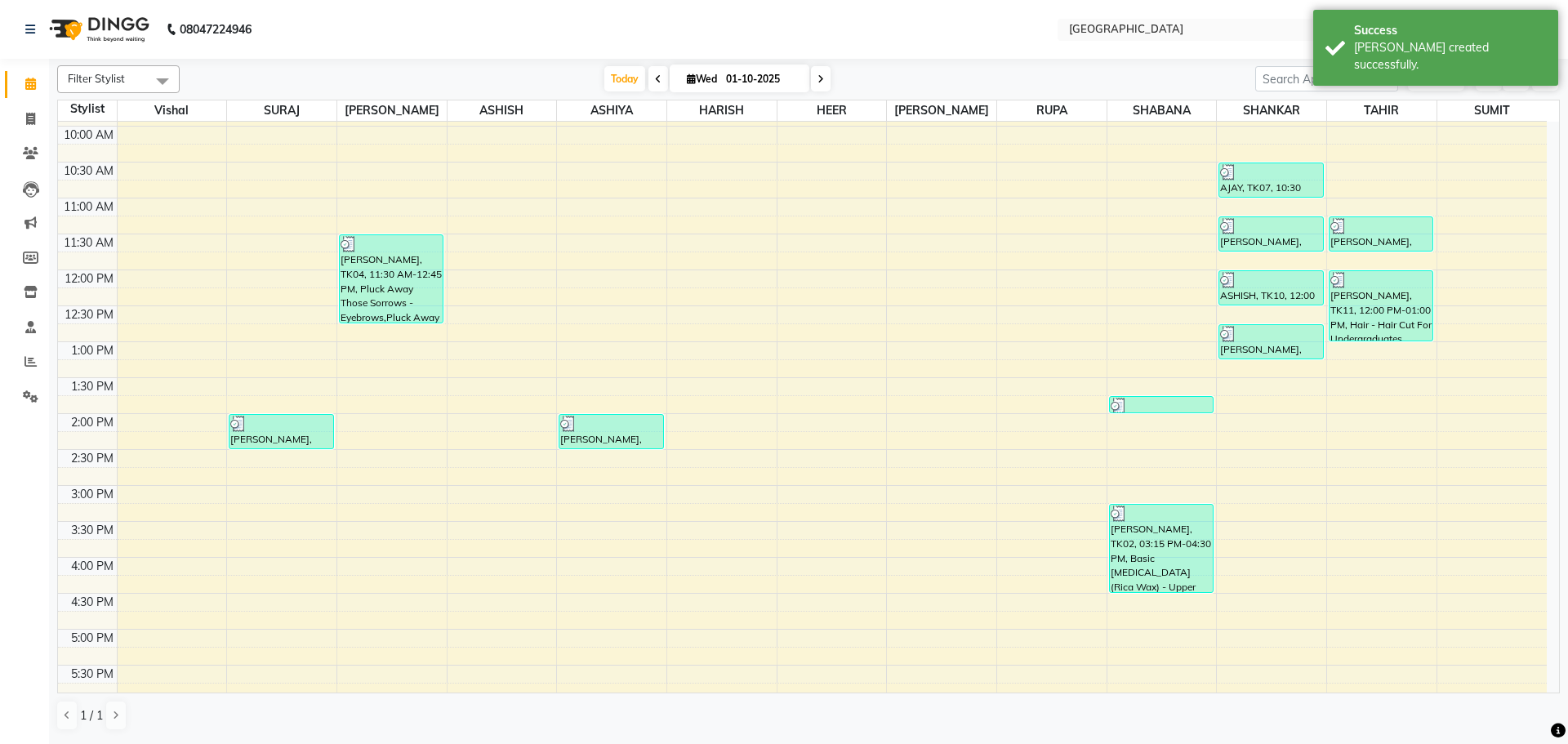
click at [1381, 371] on div "8:00 AM 8:30 AM 9:00 AM 9:30 AM 10:00 AM 10:30 AM 11:00 AM 11:30 AM 12:00 PM 12…" at bounding box center [802, 557] width 1489 height 1149
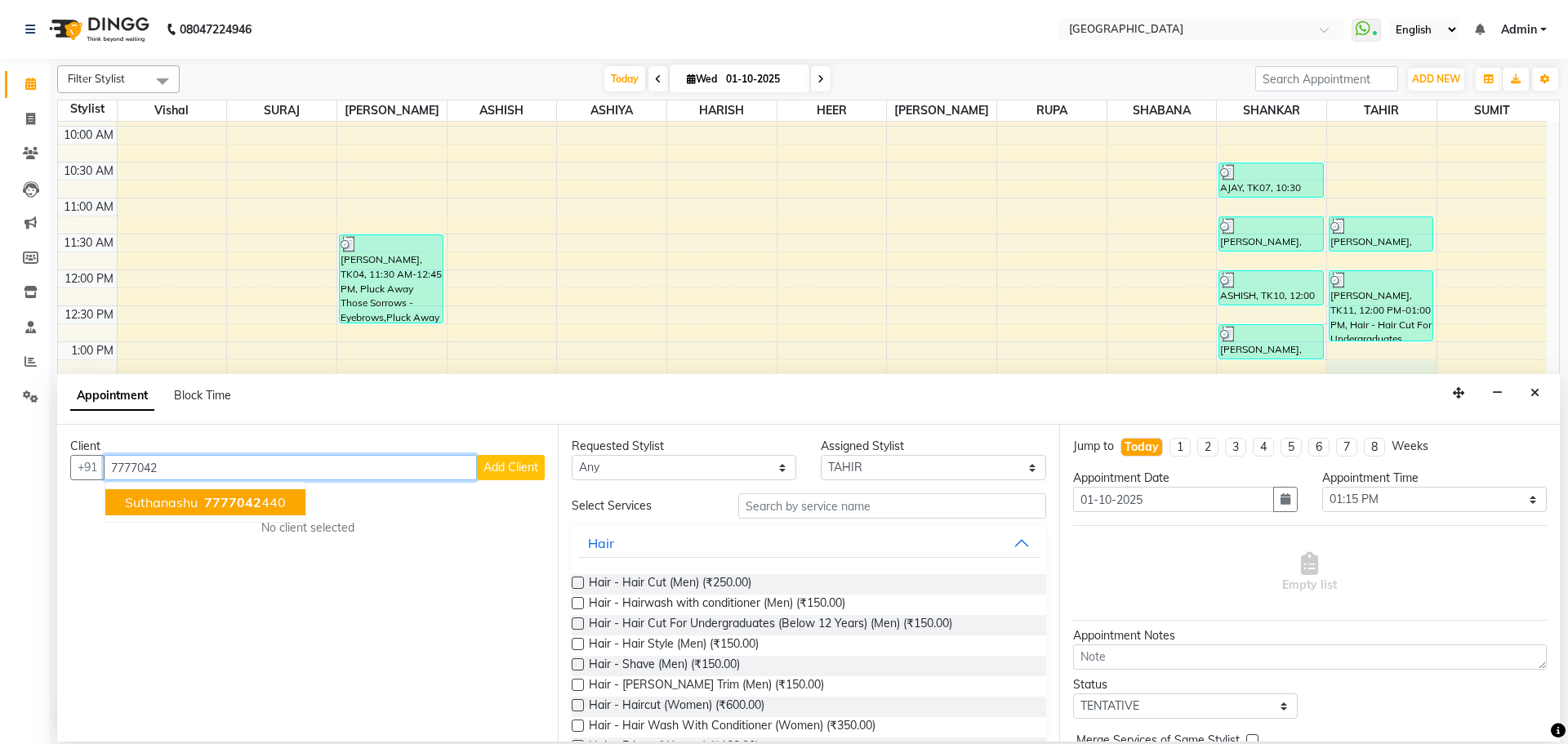
click at [226, 505] on span "7777042" at bounding box center [232, 501] width 57 height 16
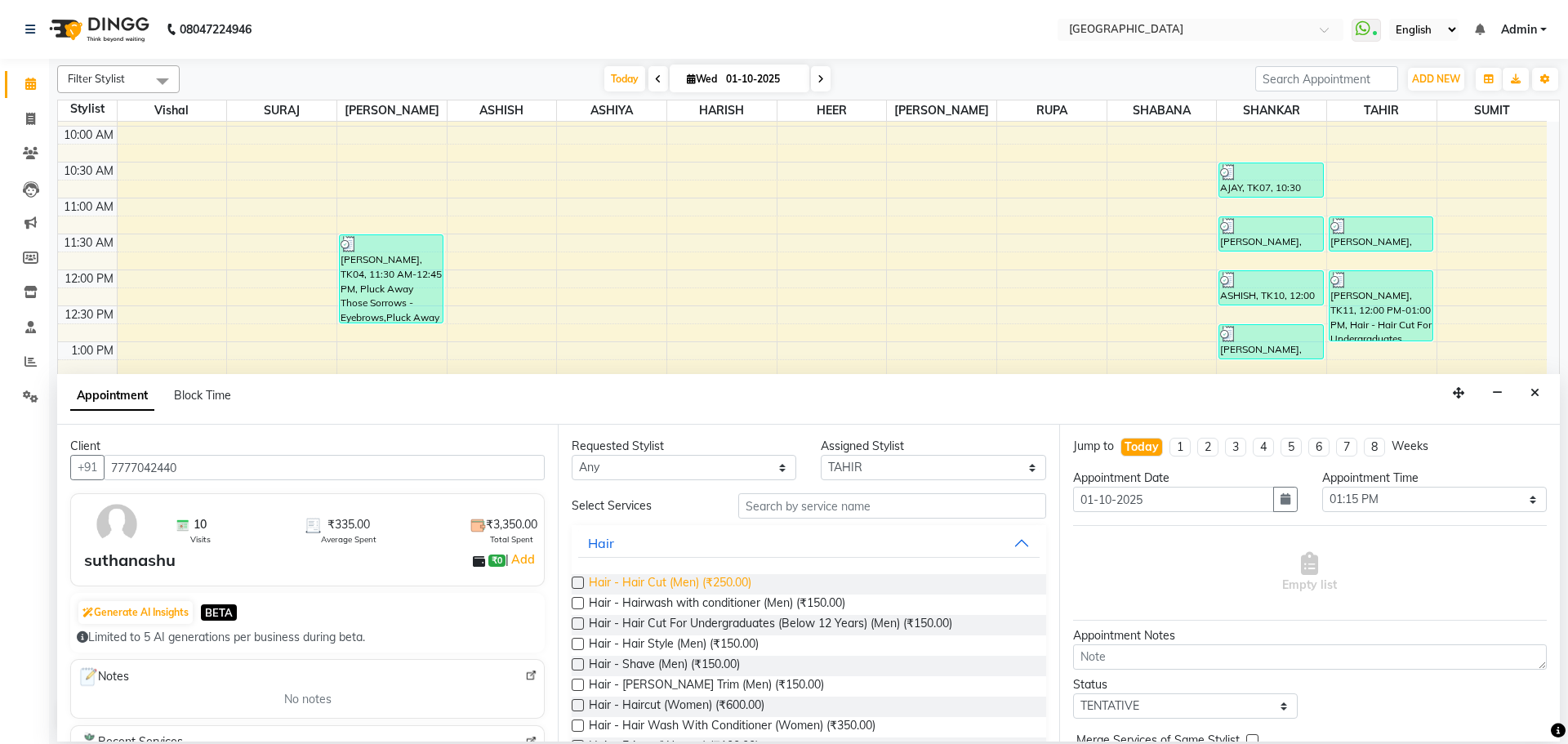
click at [723, 587] on span "Hair - Hair Cut (Men) (₹250.00)" at bounding box center [670, 584] width 162 height 21
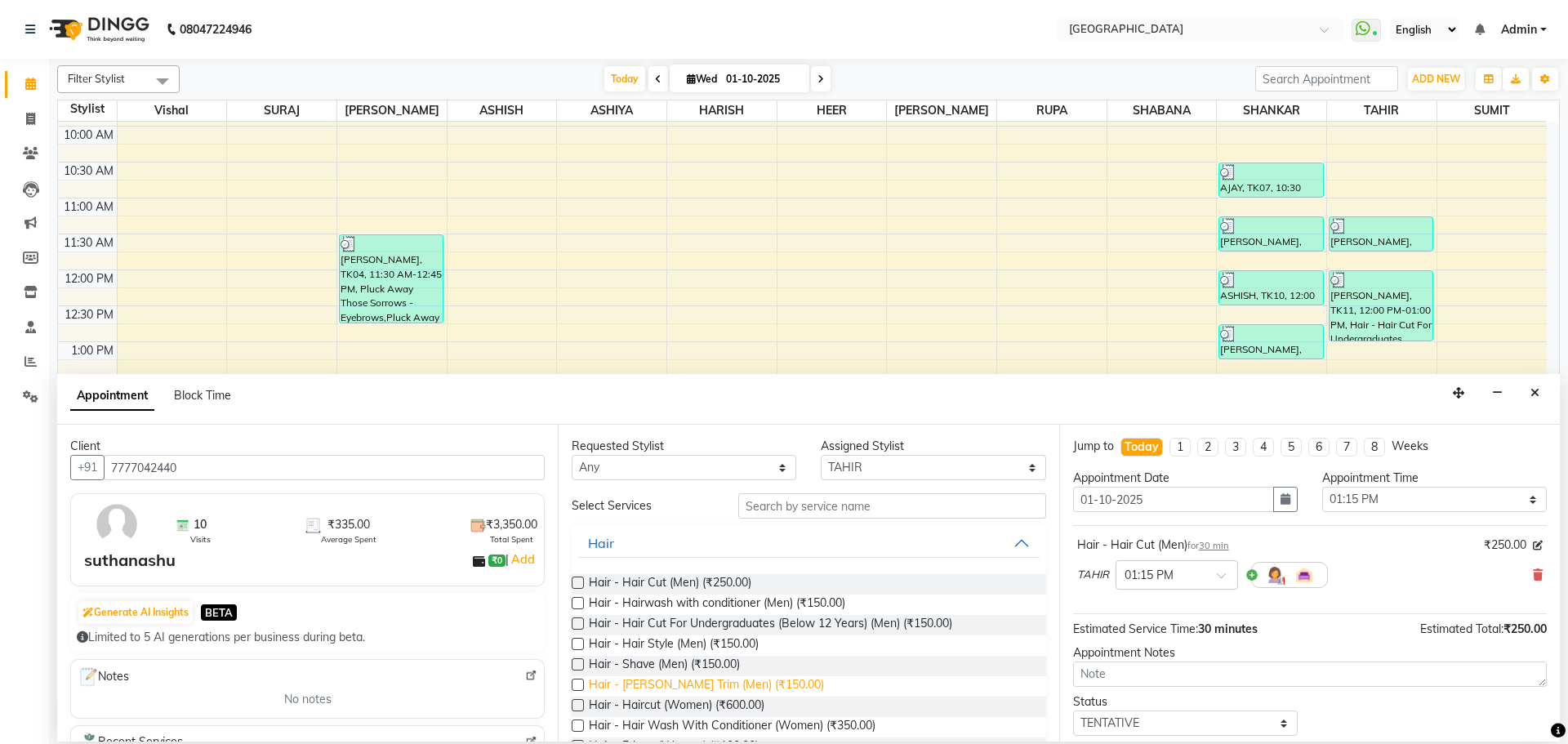
click at [702, 677] on span "Hair - [PERSON_NAME] Trim (Men) (₹150.00)" at bounding box center [706, 687] width 235 height 21
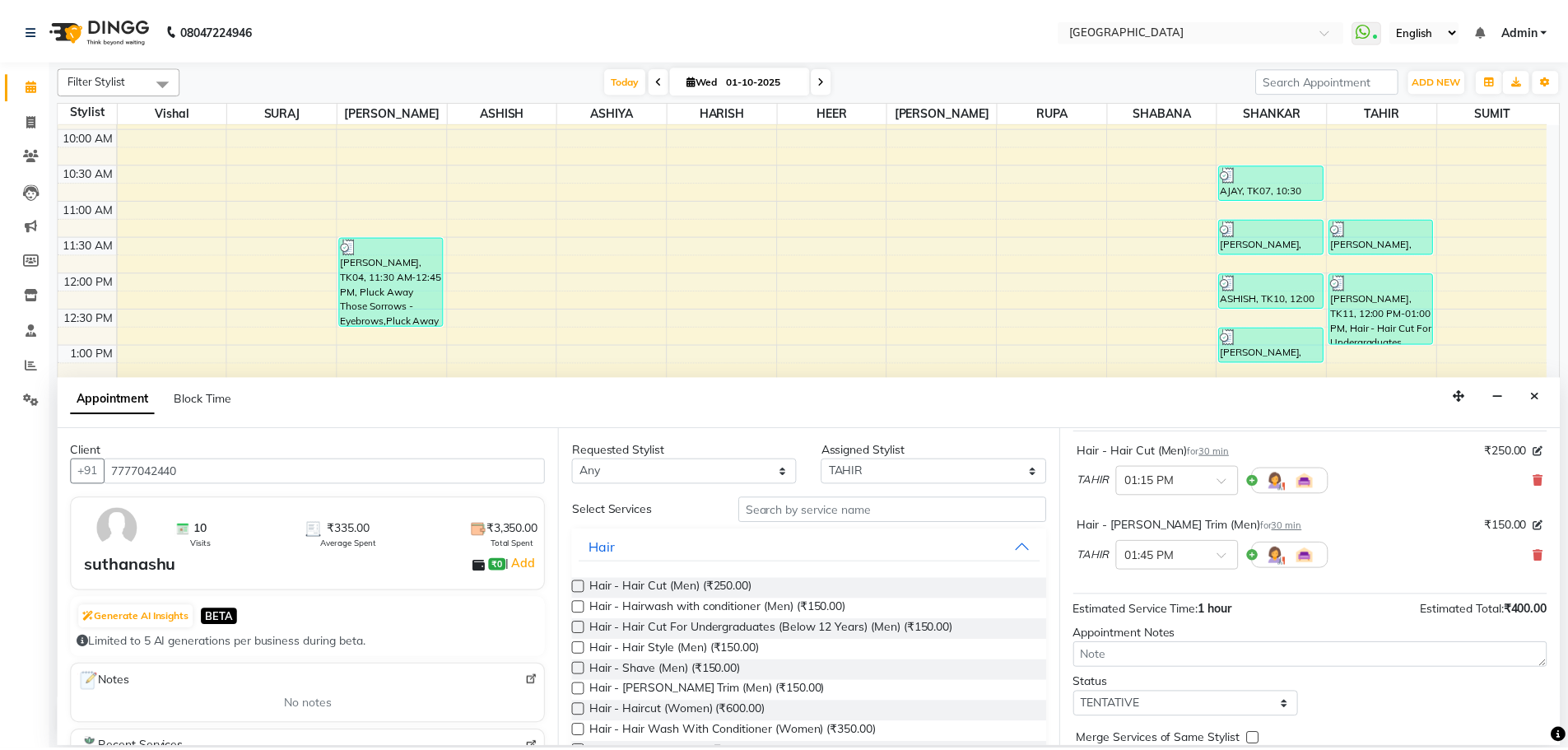
scroll to position [173, 0]
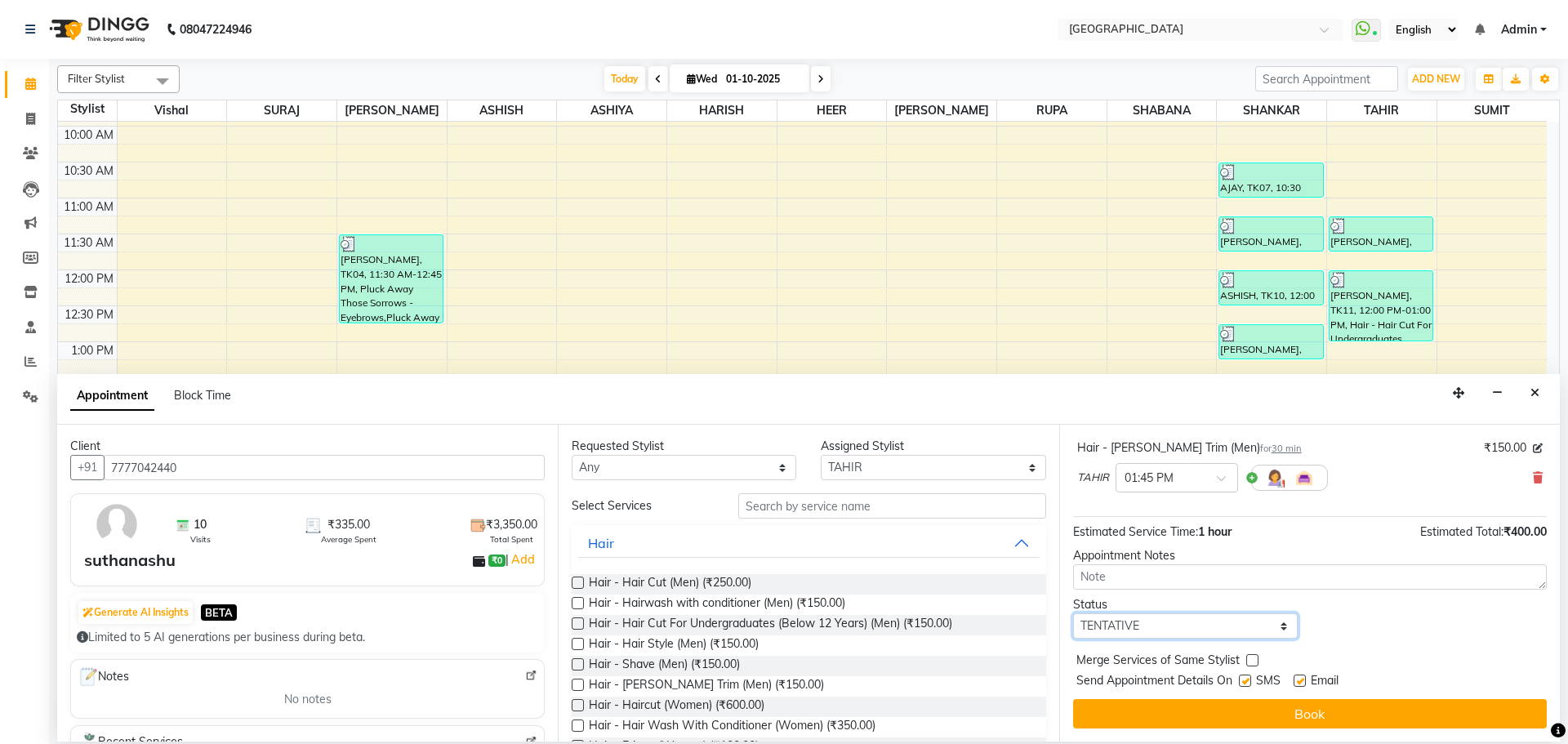
drag, startPoint x: 1211, startPoint y: 621, endPoint x: 1210, endPoint y: 613, distance: 8.1
click at [1211, 621] on select "Select TENTATIVE CONFIRM CHECK-IN UPCOMING" at bounding box center [1185, 626] width 225 height 26
click at [1073, 613] on select "Select TENTATIVE CONFIRM CHECK-IN UPCOMING" at bounding box center [1185, 626] width 225 height 26
click at [1247, 656] on label at bounding box center [1253, 660] width 12 height 12
click at [1247, 657] on input "checkbox" at bounding box center [1252, 662] width 10 height 10
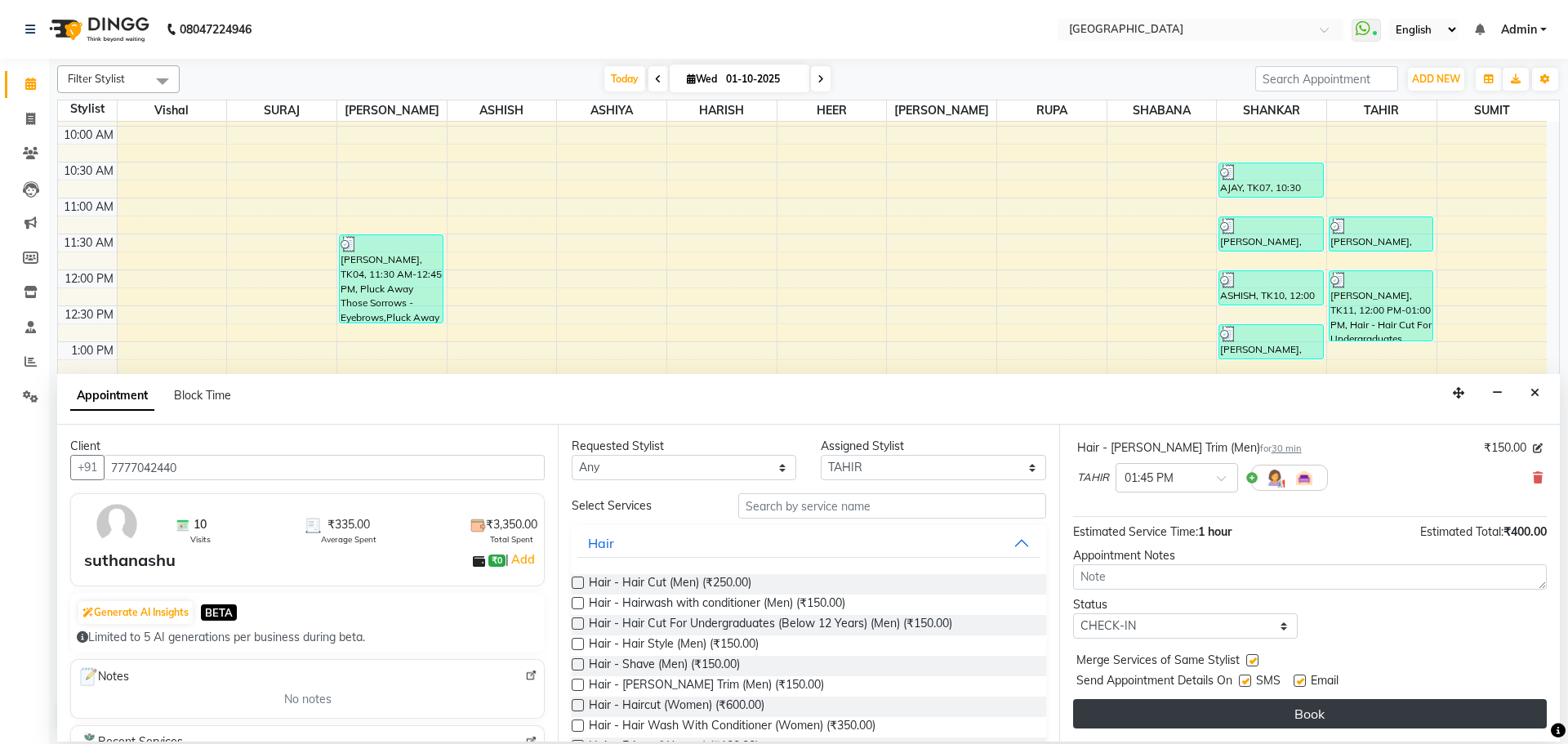
click at [1235, 707] on button "Book" at bounding box center [1310, 713] width 473 height 29
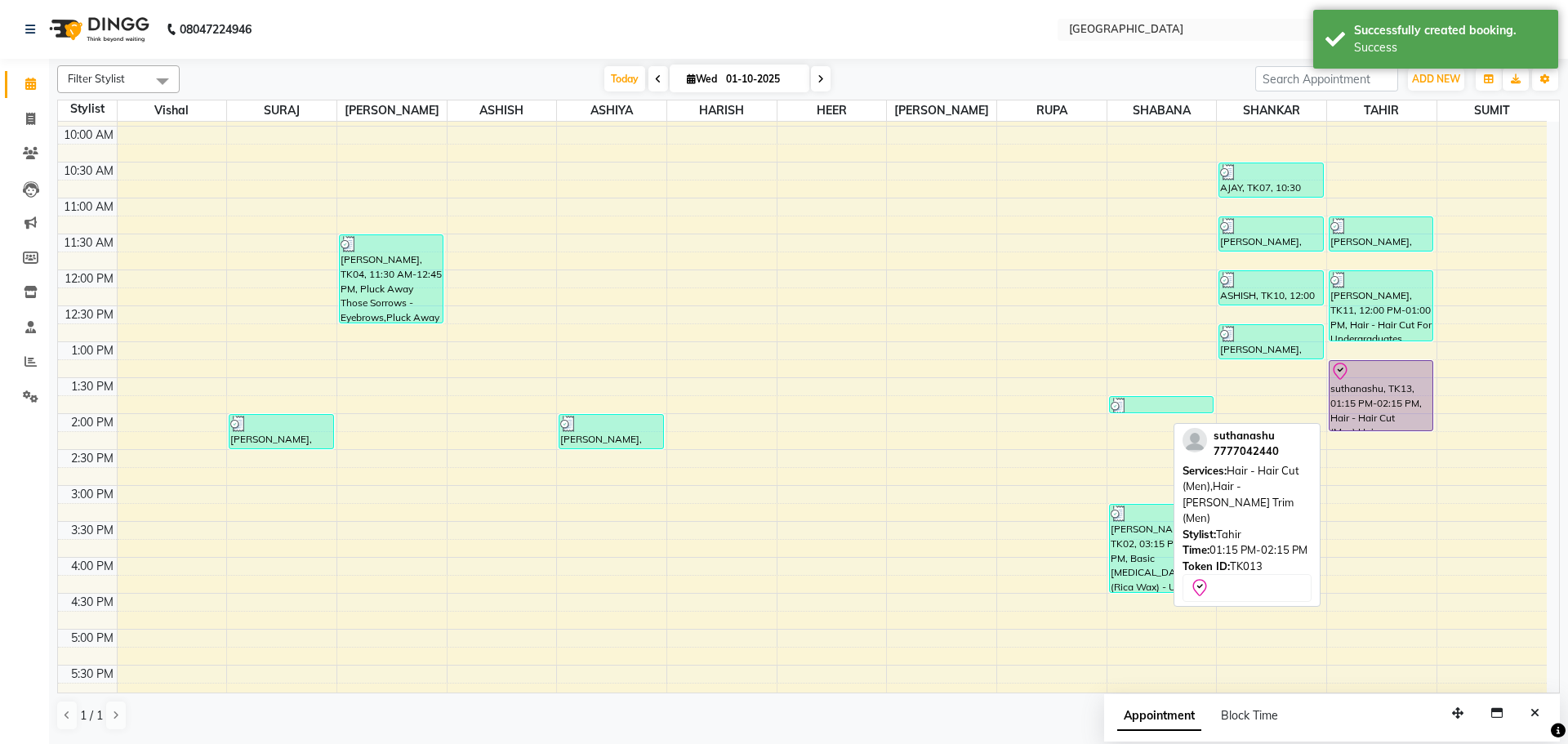
click at [1371, 378] on div "suthanashu, TK13, 01:15 PM-02:15 PM, Hair - Hair Cut (Men),Hair - [PERSON_NAME]…" at bounding box center [1381, 395] width 103 height 69
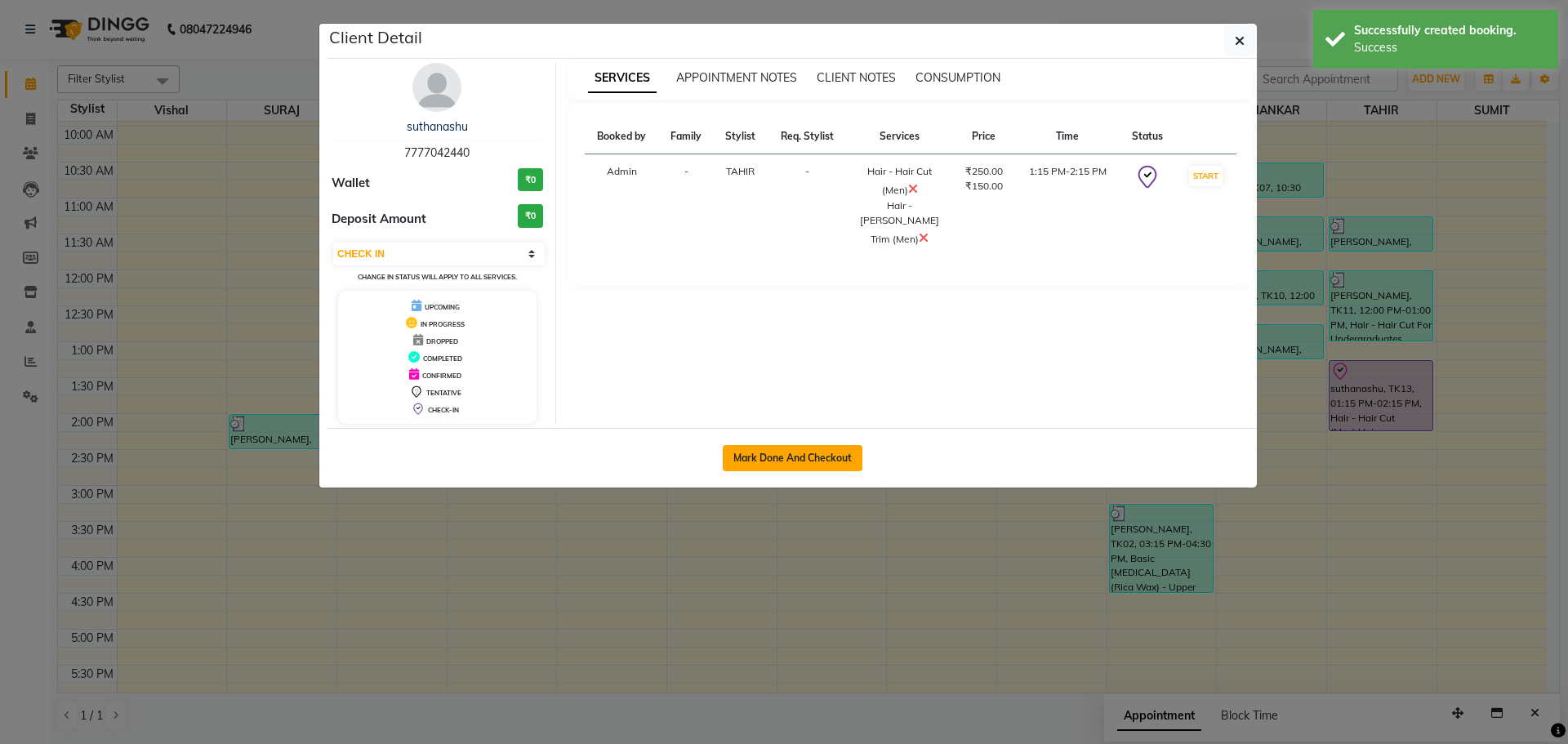
click at [849, 455] on button "Mark Done And Checkout" at bounding box center [792, 458] width 139 height 26
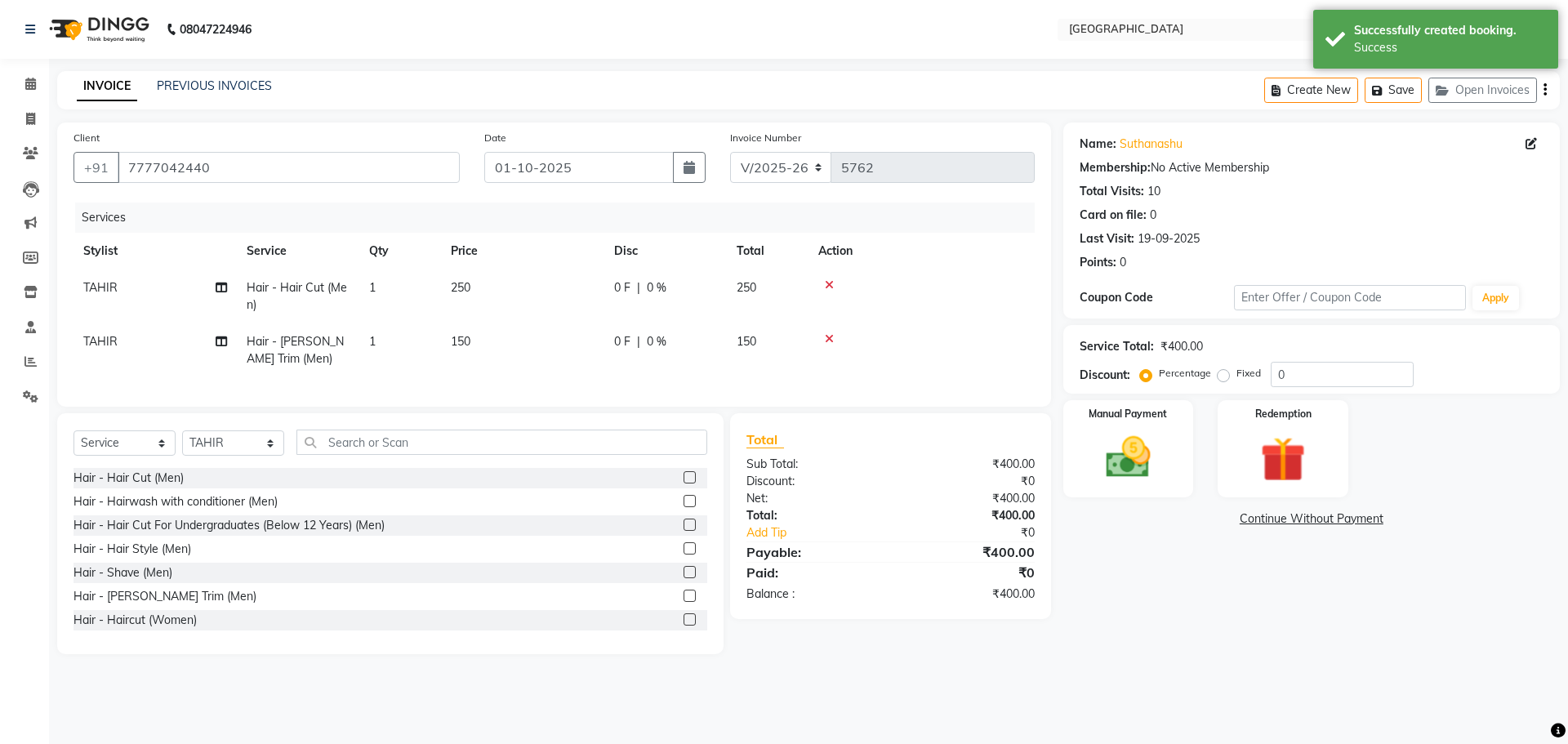
click at [701, 246] on th "Disc" at bounding box center [665, 250] width 122 height 37
click at [751, 281] on span "250" at bounding box center [746, 287] width 20 height 15
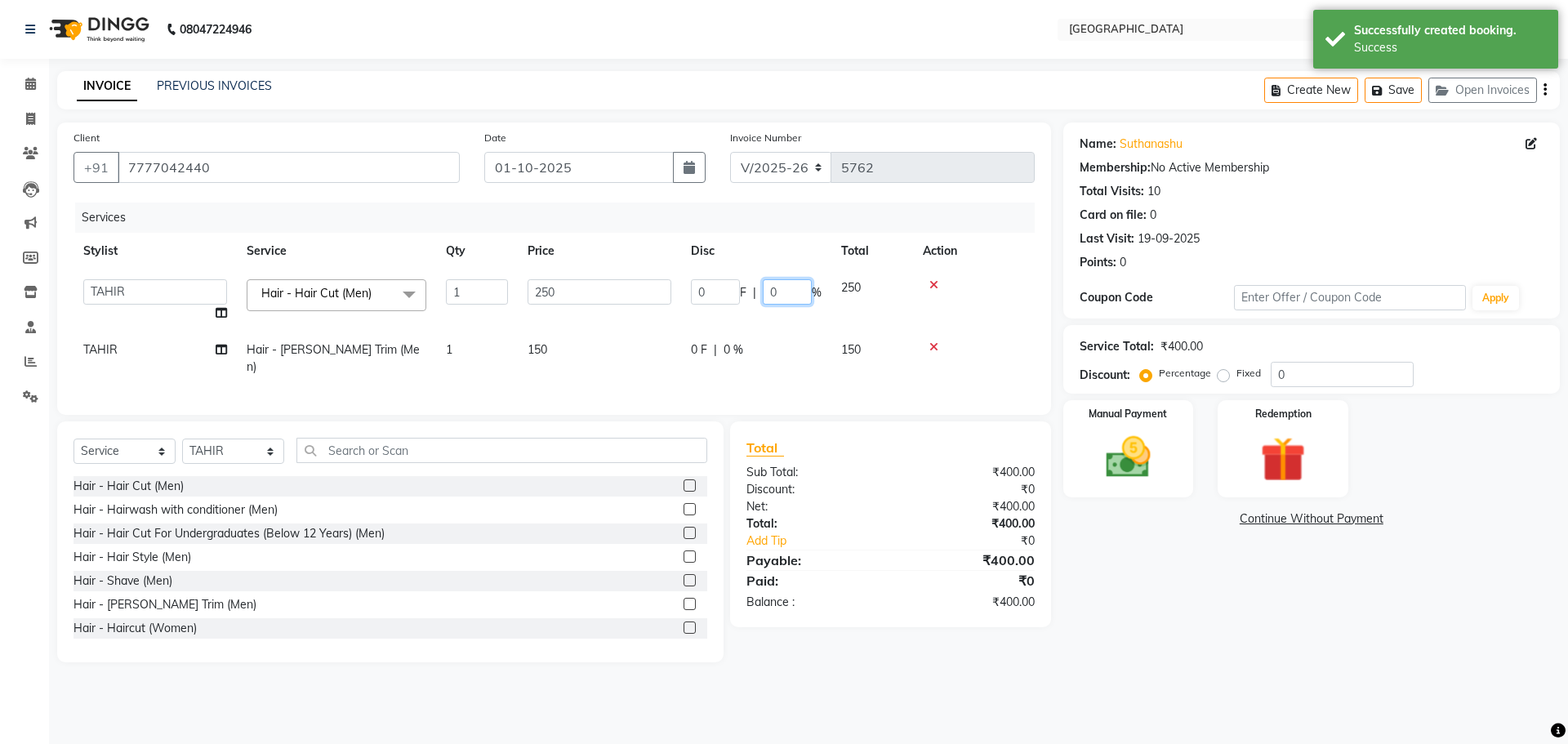
click at [769, 287] on input "0" at bounding box center [787, 292] width 49 height 26
click at [1179, 469] on div "Manual Payment" at bounding box center [1128, 449] width 136 height 101
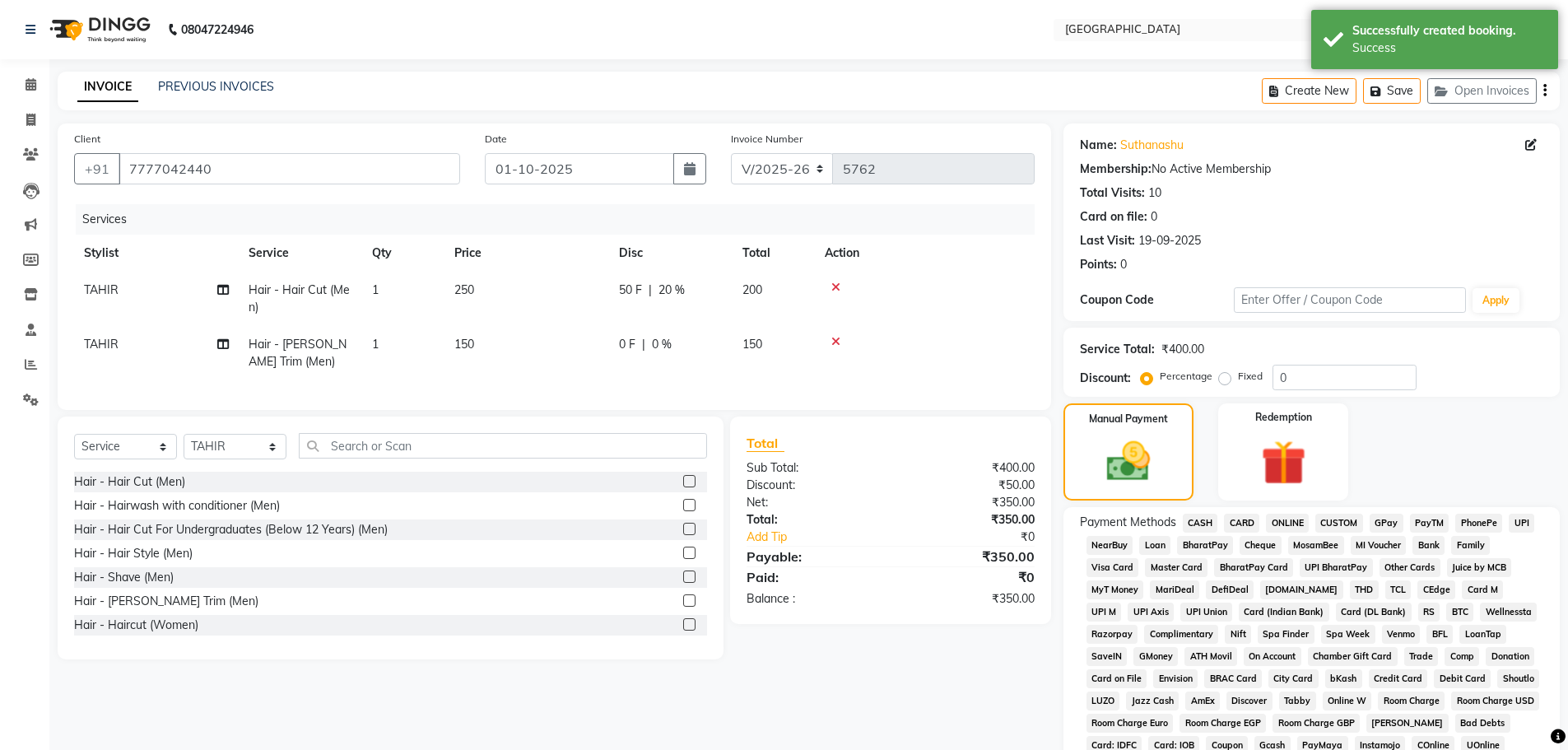
click at [1391, 519] on span "GPay" at bounding box center [1386, 524] width 34 height 19
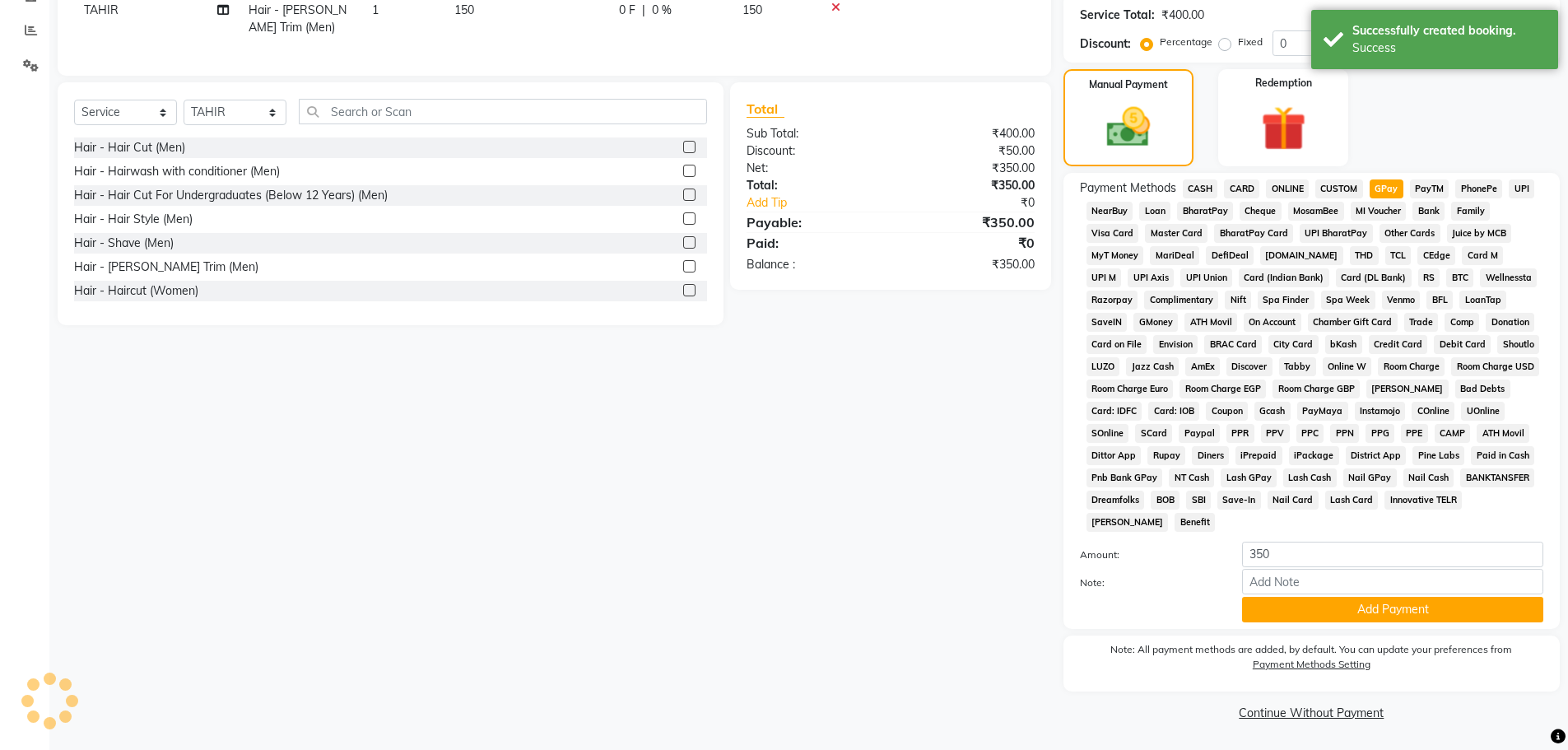
click at [1367, 602] on button "Add Payment" at bounding box center [1393, 610] width 301 height 26
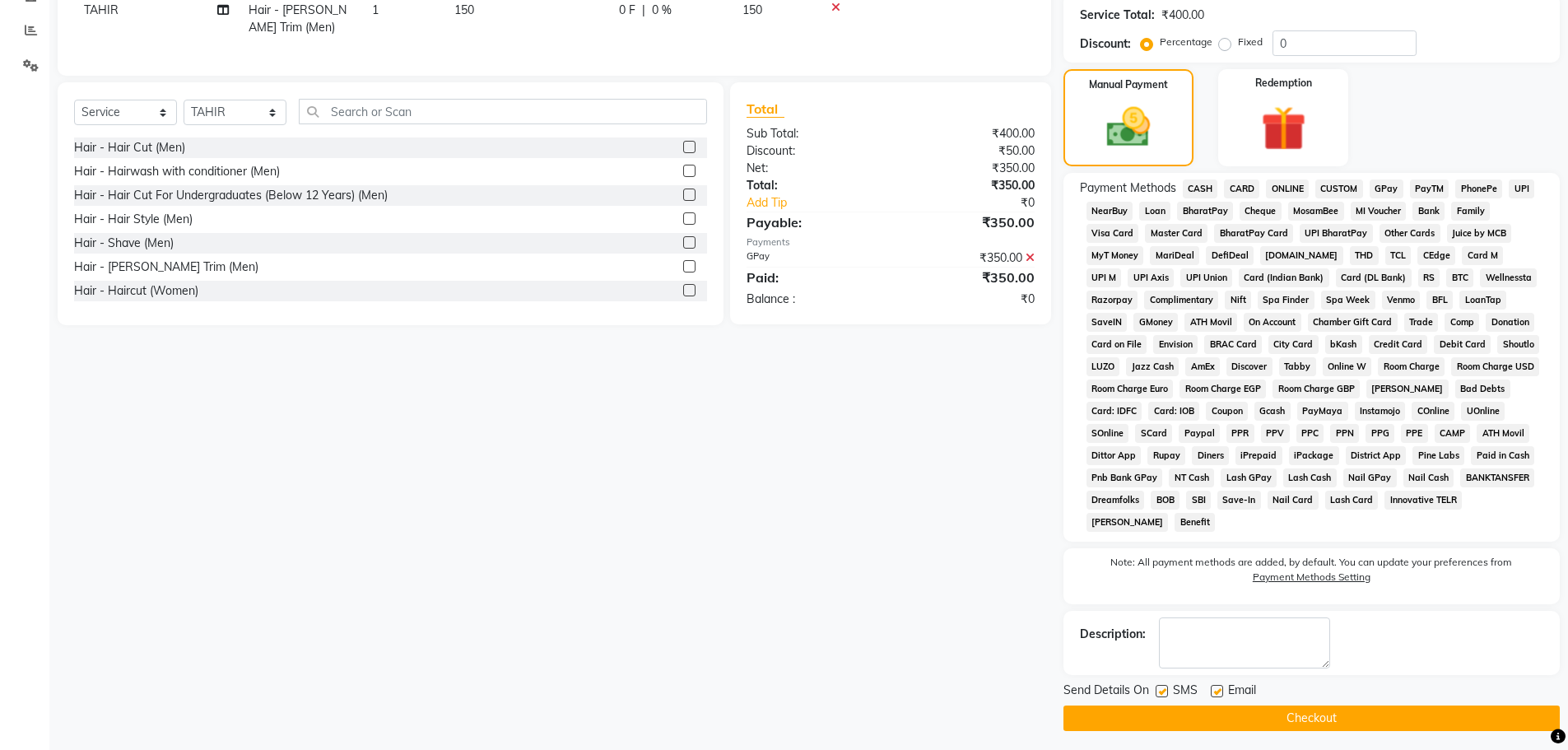
click at [1236, 713] on button "Checkout" at bounding box center [1311, 718] width 496 height 26
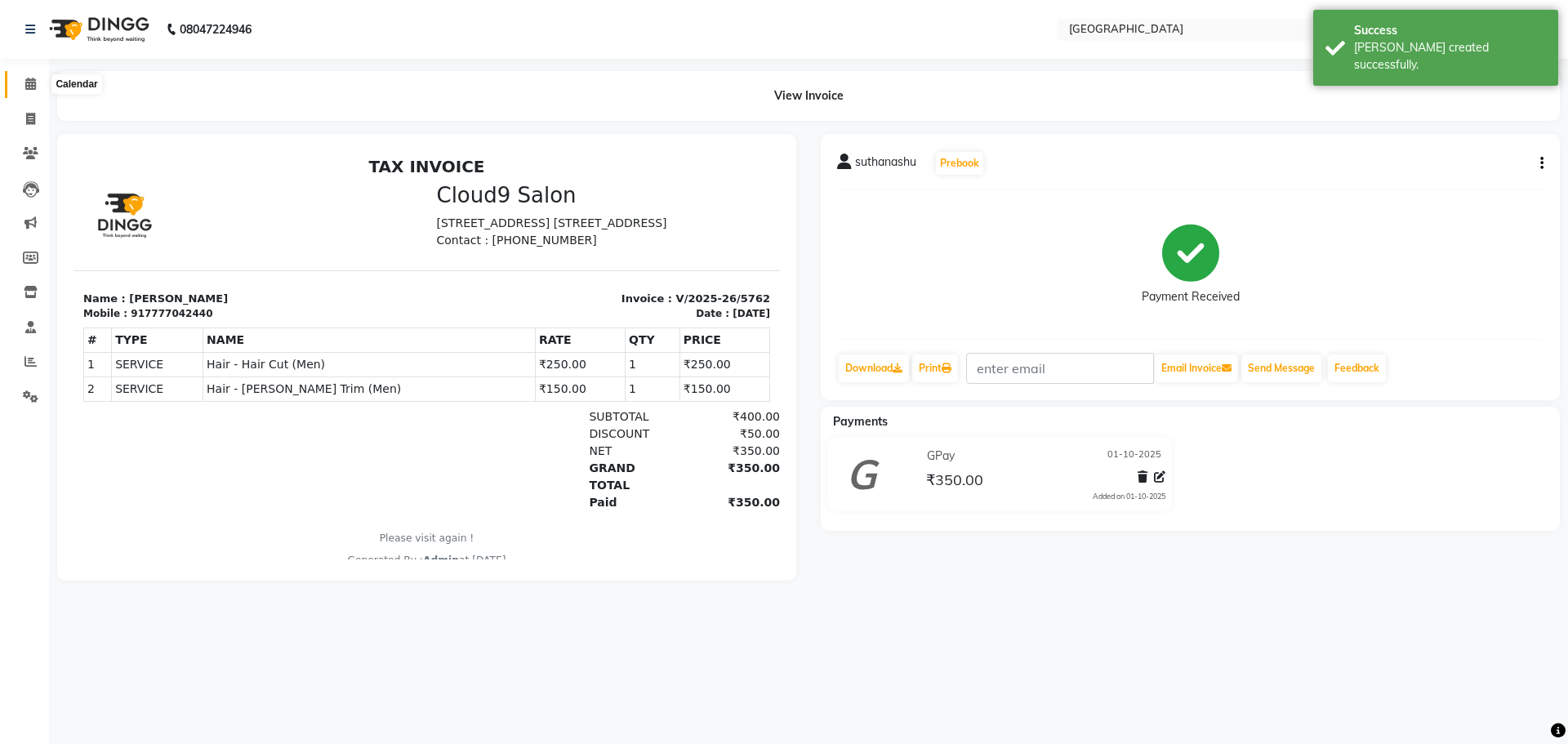
click at [26, 81] on icon at bounding box center [31, 84] width 10 height 12
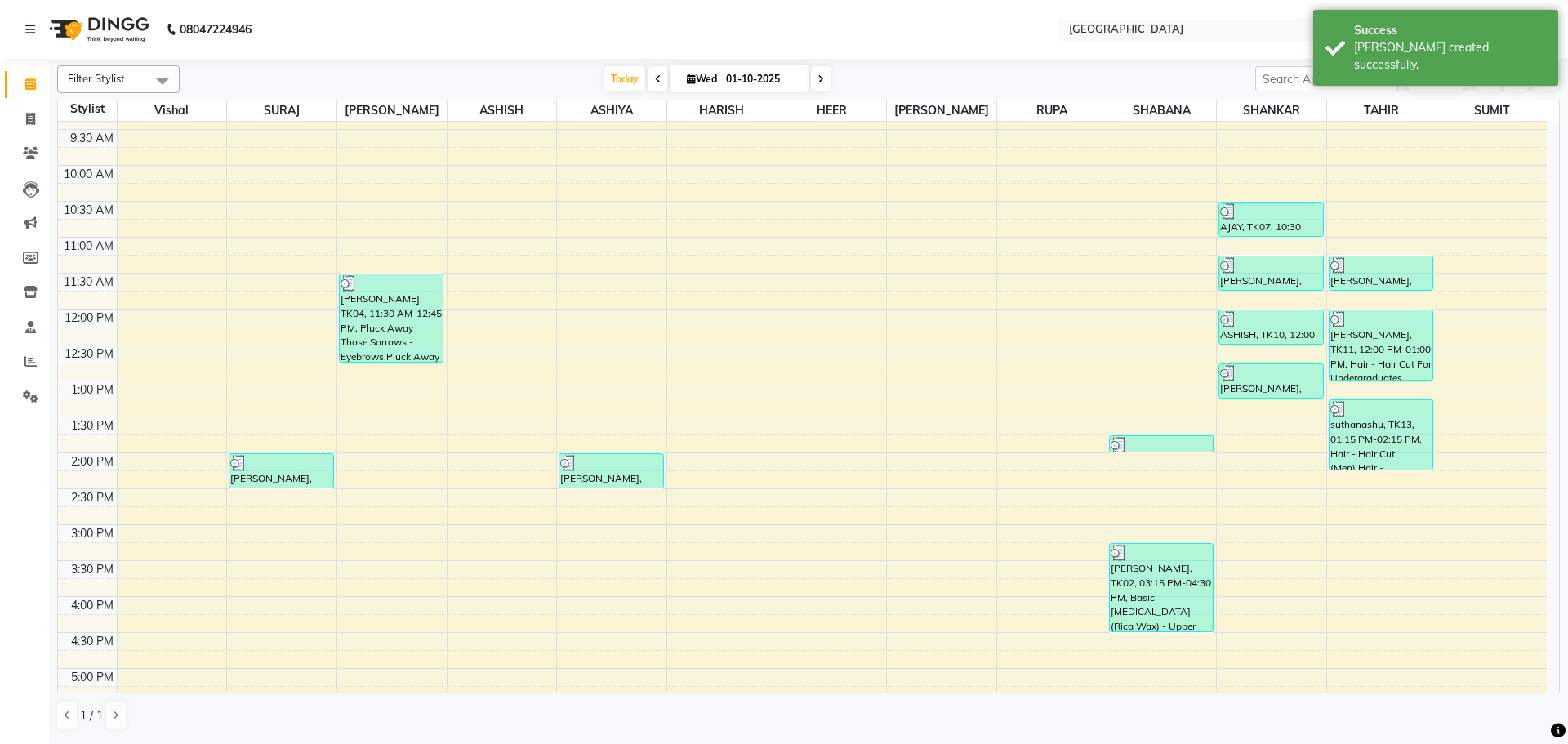
scroll to position [326, 0]
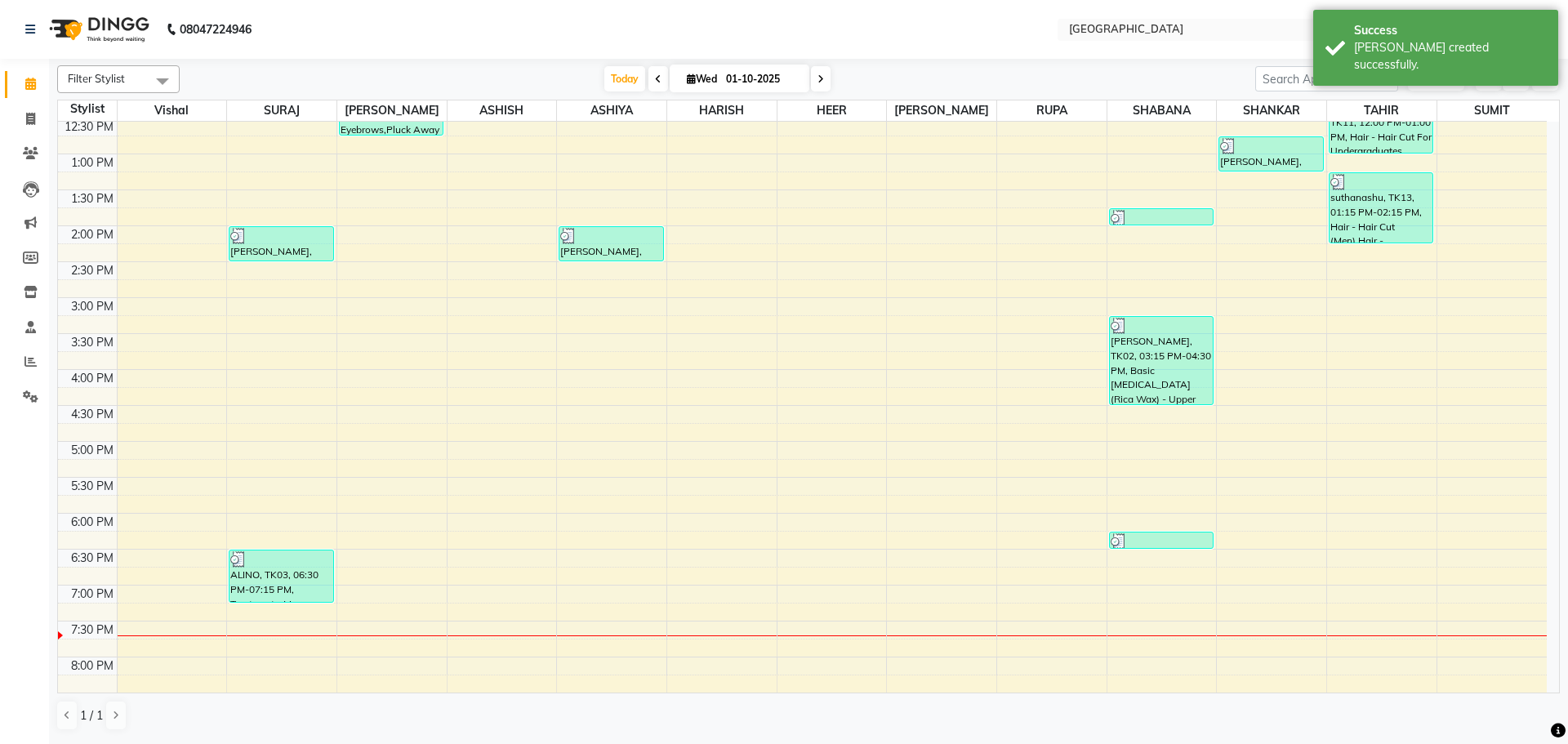
click at [1238, 201] on div "8:00 AM 8:30 AM 9:00 AM 9:30 AM 10:00 AM 10:30 AM 11:00 AM 11:30 AM 12:00 PM 12…" at bounding box center [802, 369] width 1489 height 1149
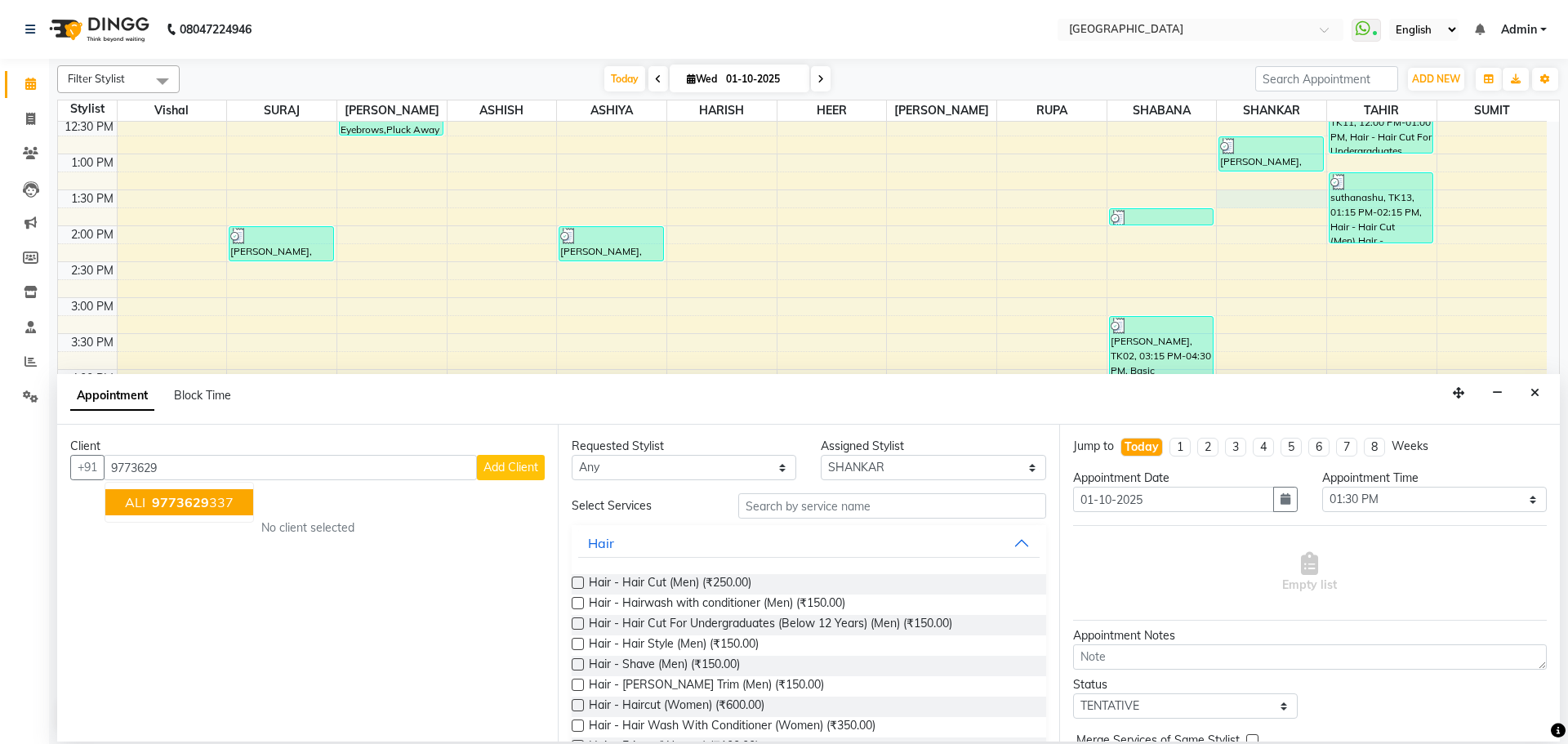
click at [167, 496] on span "9773629" at bounding box center [180, 501] width 57 height 16
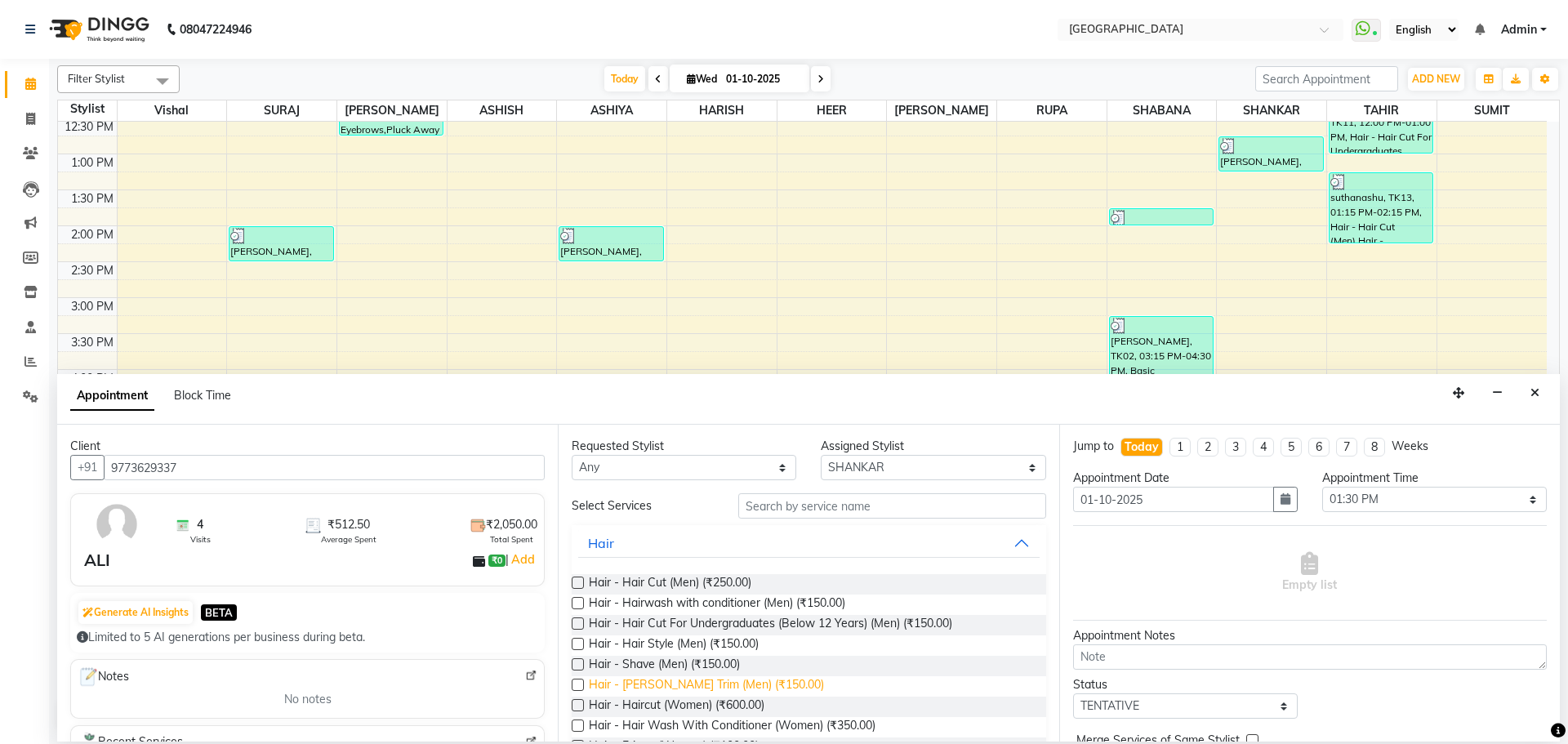
click at [710, 695] on span "Hair - [PERSON_NAME] Trim (Men) (₹150.00)" at bounding box center [706, 687] width 235 height 21
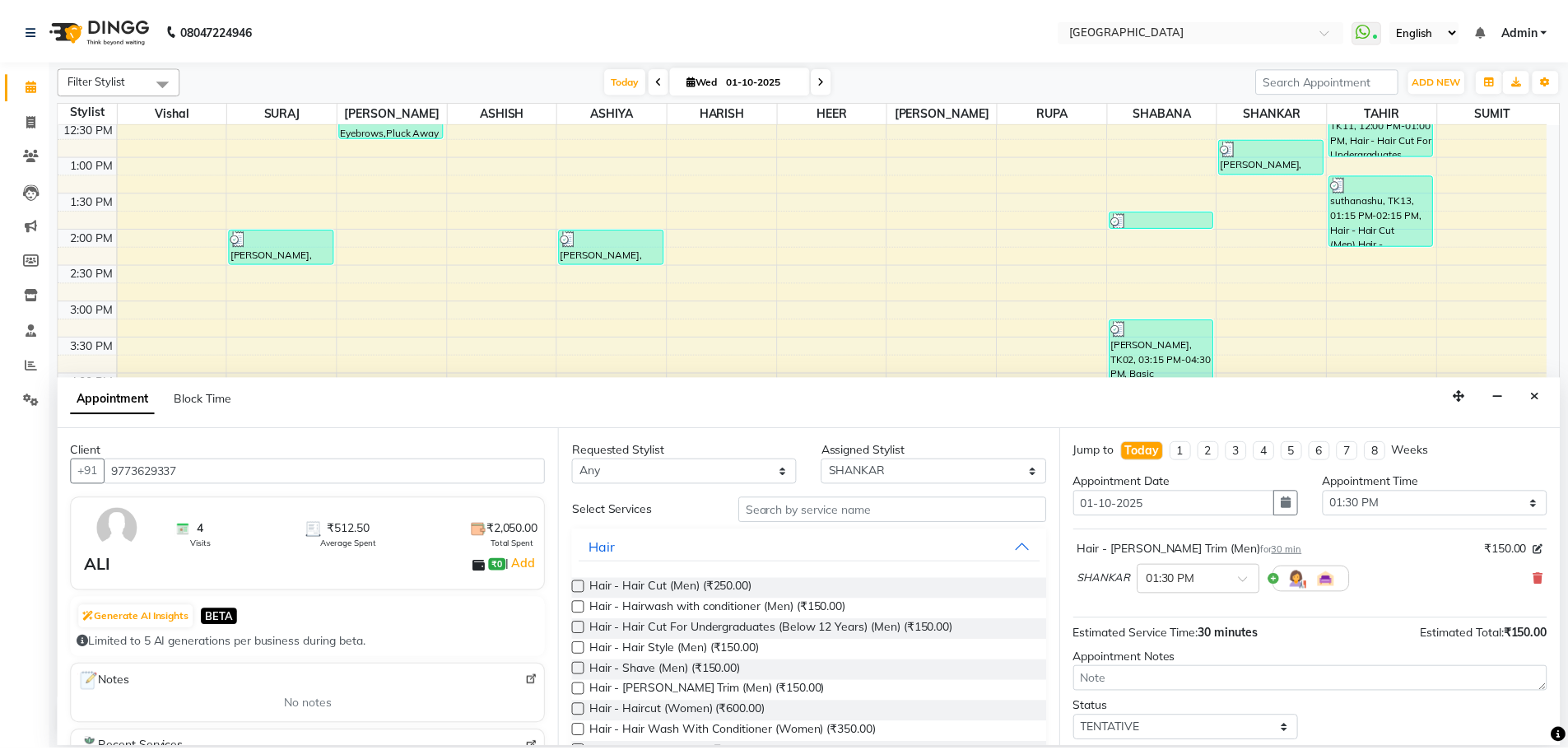
scroll to position [98, 0]
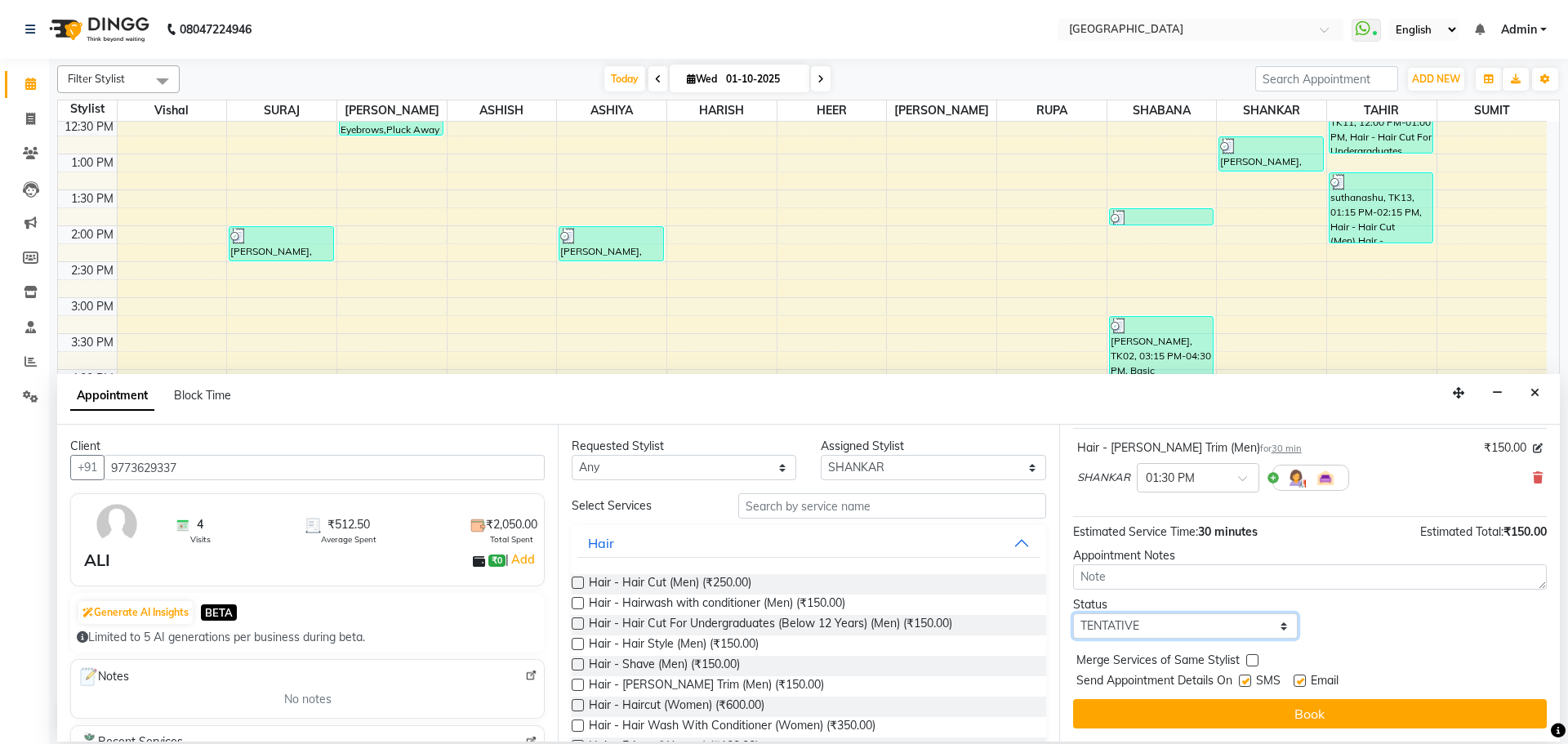
click at [1200, 625] on select "Select TENTATIVE CONFIRM CHECK-IN UPCOMING" at bounding box center [1185, 626] width 225 height 26
click at [1073, 613] on select "Select TENTATIVE CONFIRM CHECK-IN UPCOMING" at bounding box center [1185, 626] width 225 height 26
click at [1253, 662] on label at bounding box center [1253, 660] width 12 height 12
click at [1253, 662] on input "checkbox" at bounding box center [1252, 662] width 10 height 10
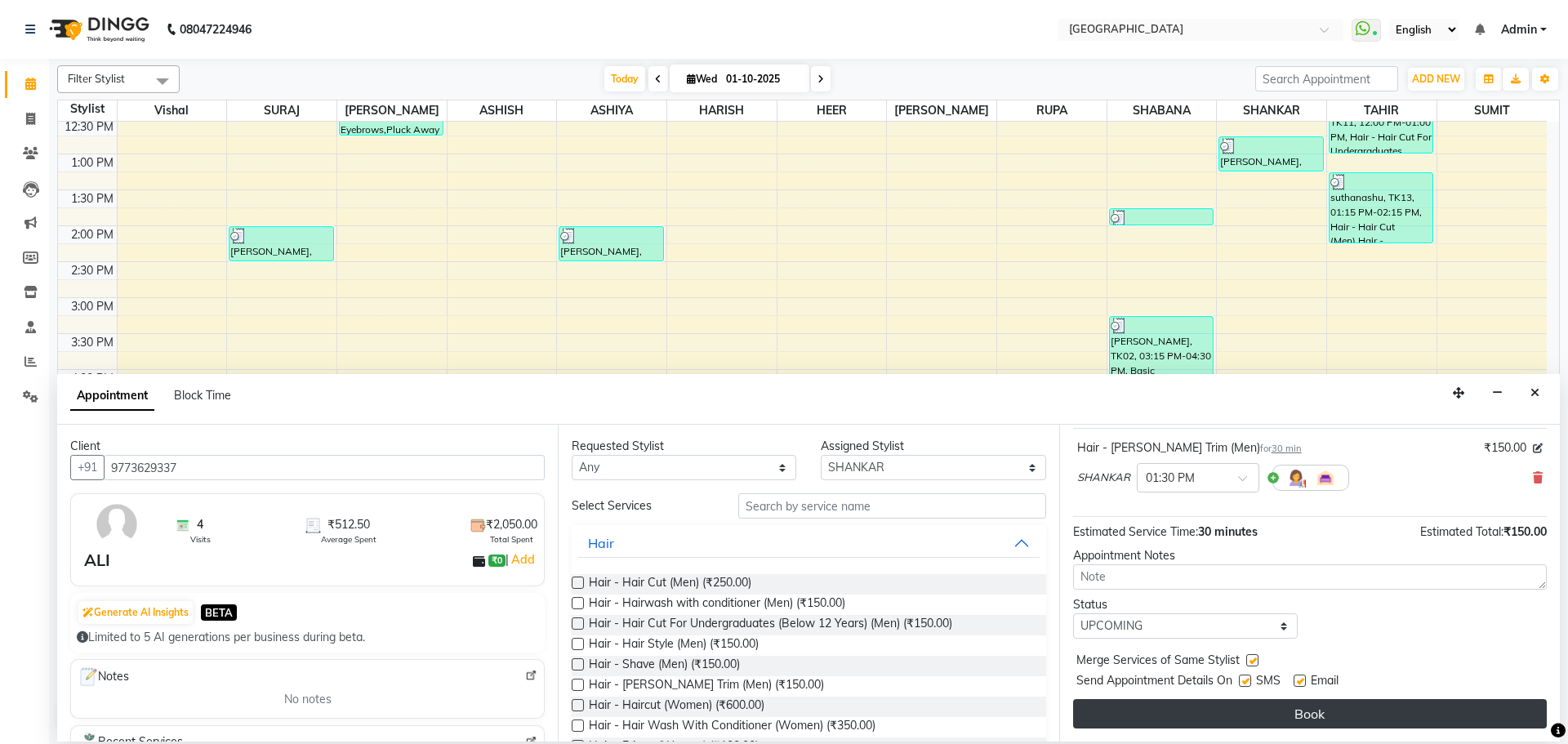
click at [1243, 723] on button "Book" at bounding box center [1310, 713] width 473 height 29
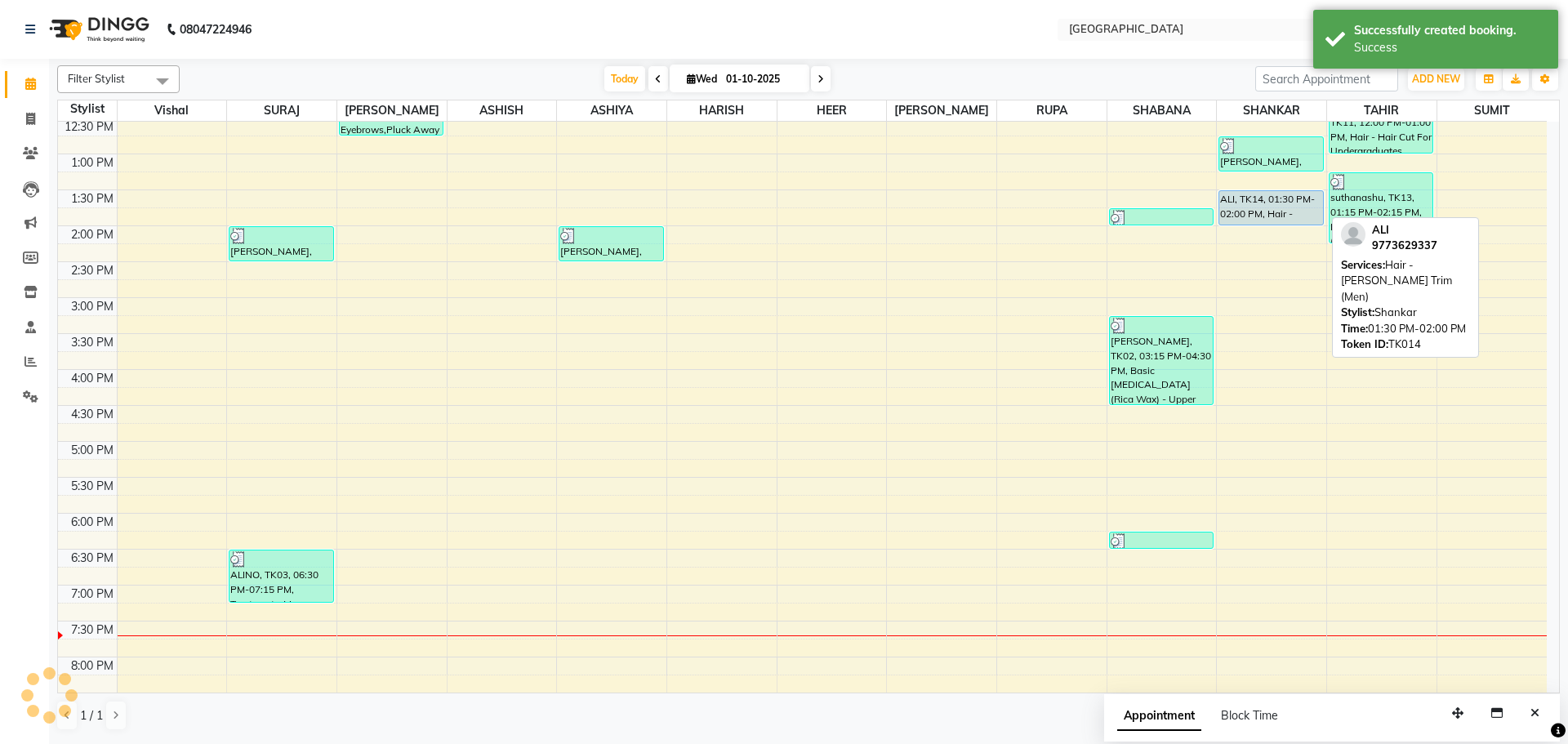
click at [1307, 214] on div "ALI, TK14, 01:30 PM-02:00 PM, Hair - [PERSON_NAME] Trim (Men)" at bounding box center [1271, 208] width 103 height 33
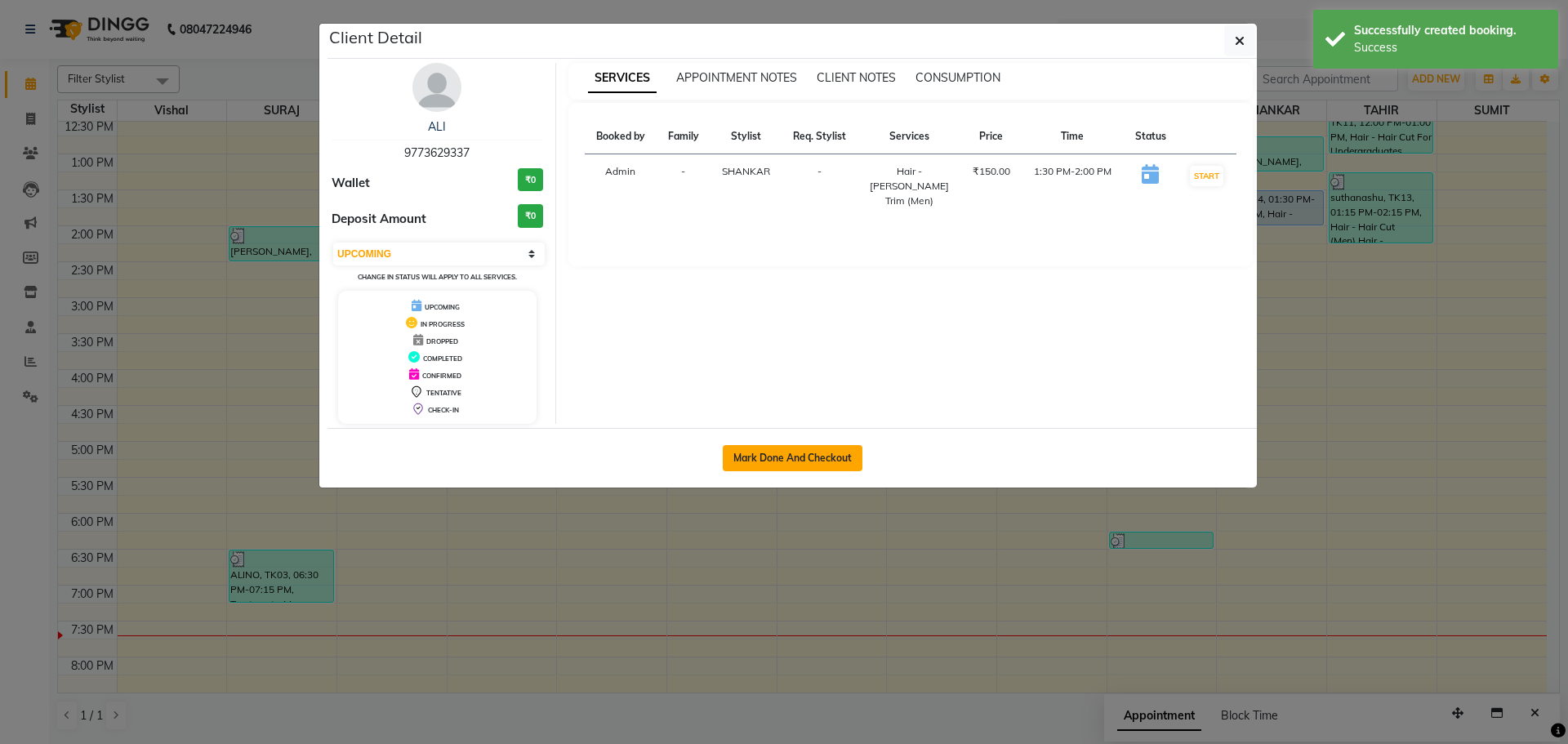
click at [827, 450] on button "Mark Done And Checkout" at bounding box center [792, 458] width 139 height 26
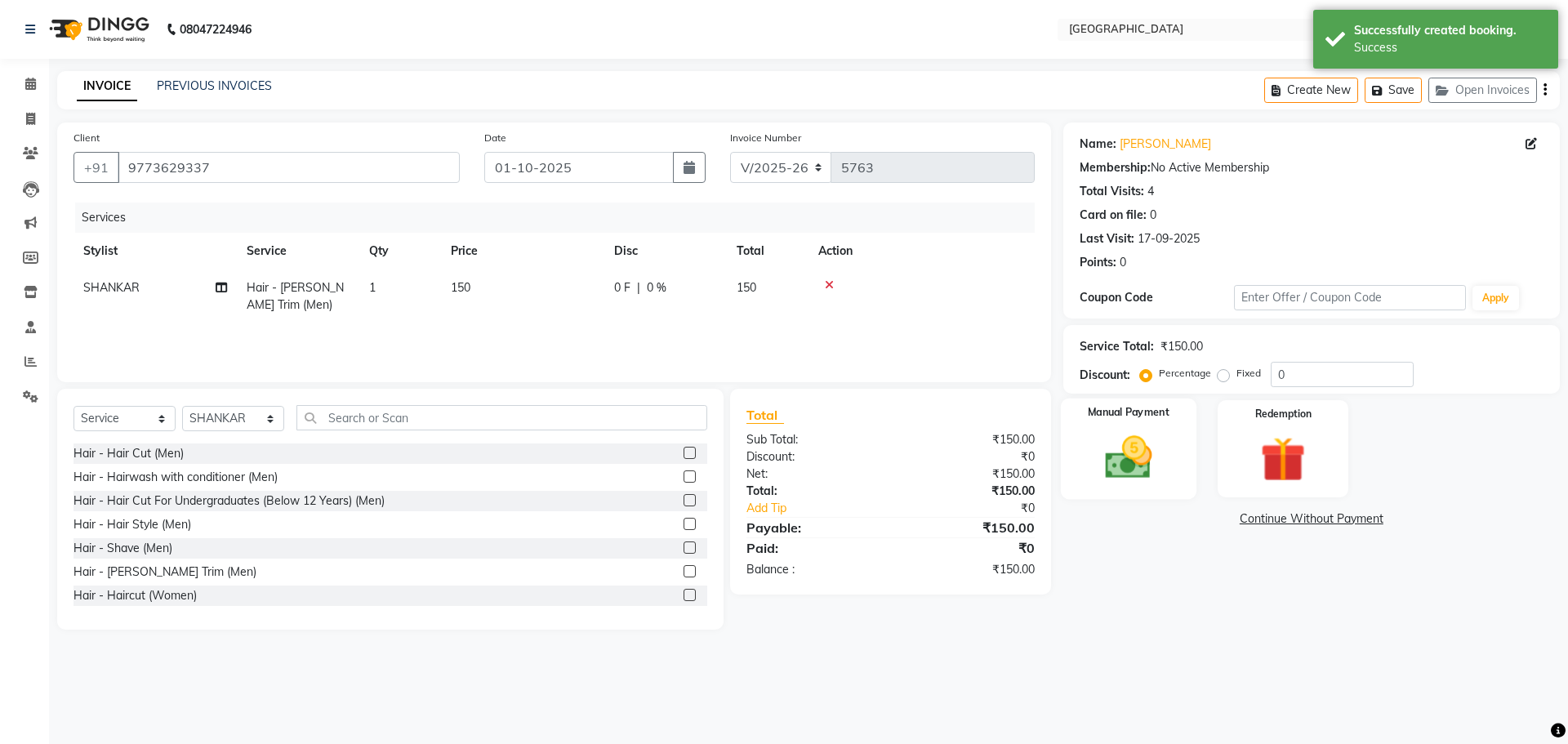
click at [1118, 456] on img at bounding box center [1128, 457] width 76 height 54
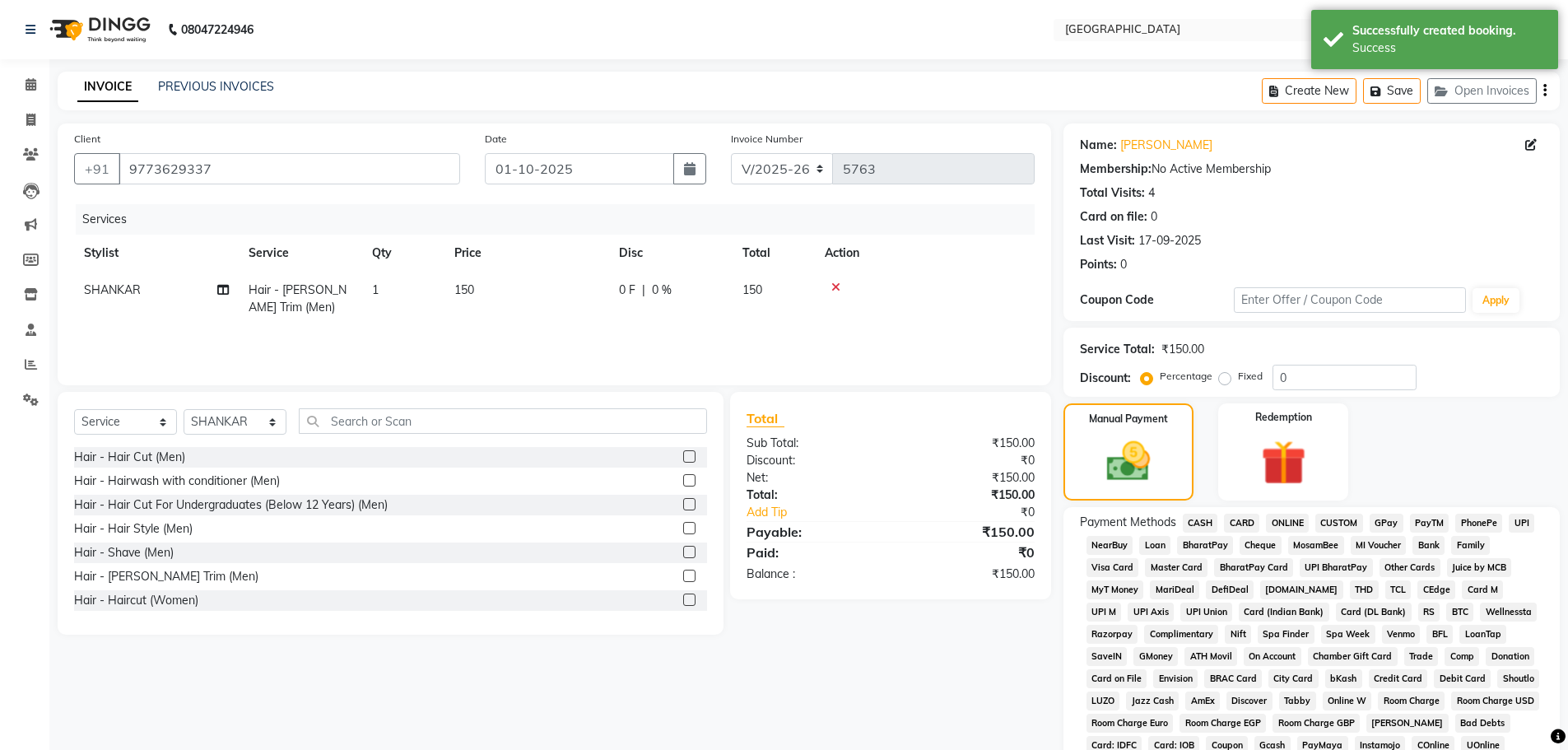
click at [1392, 529] on span "GPay" at bounding box center [1386, 524] width 34 height 19
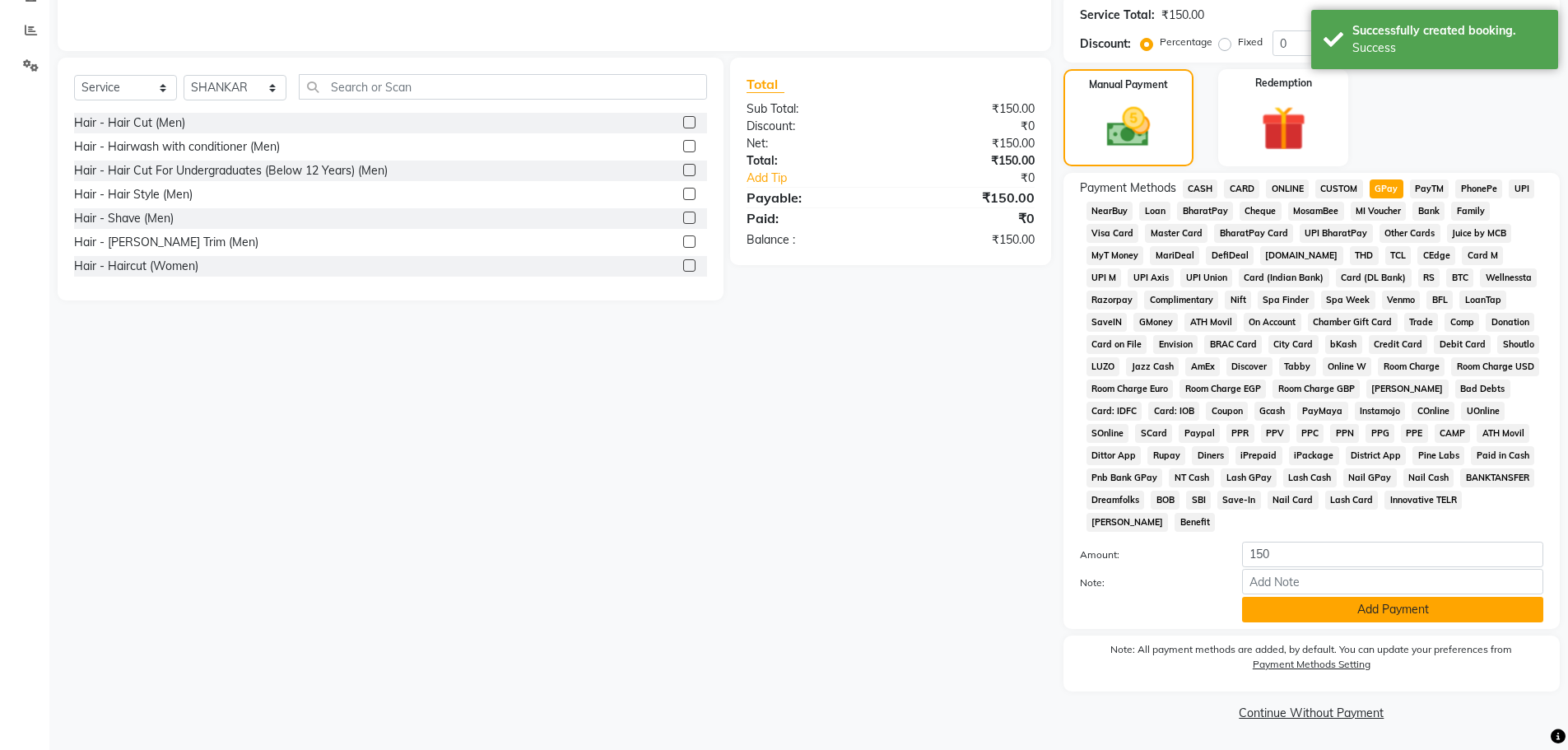
click at [1313, 605] on button "Add Payment" at bounding box center [1393, 610] width 301 height 26
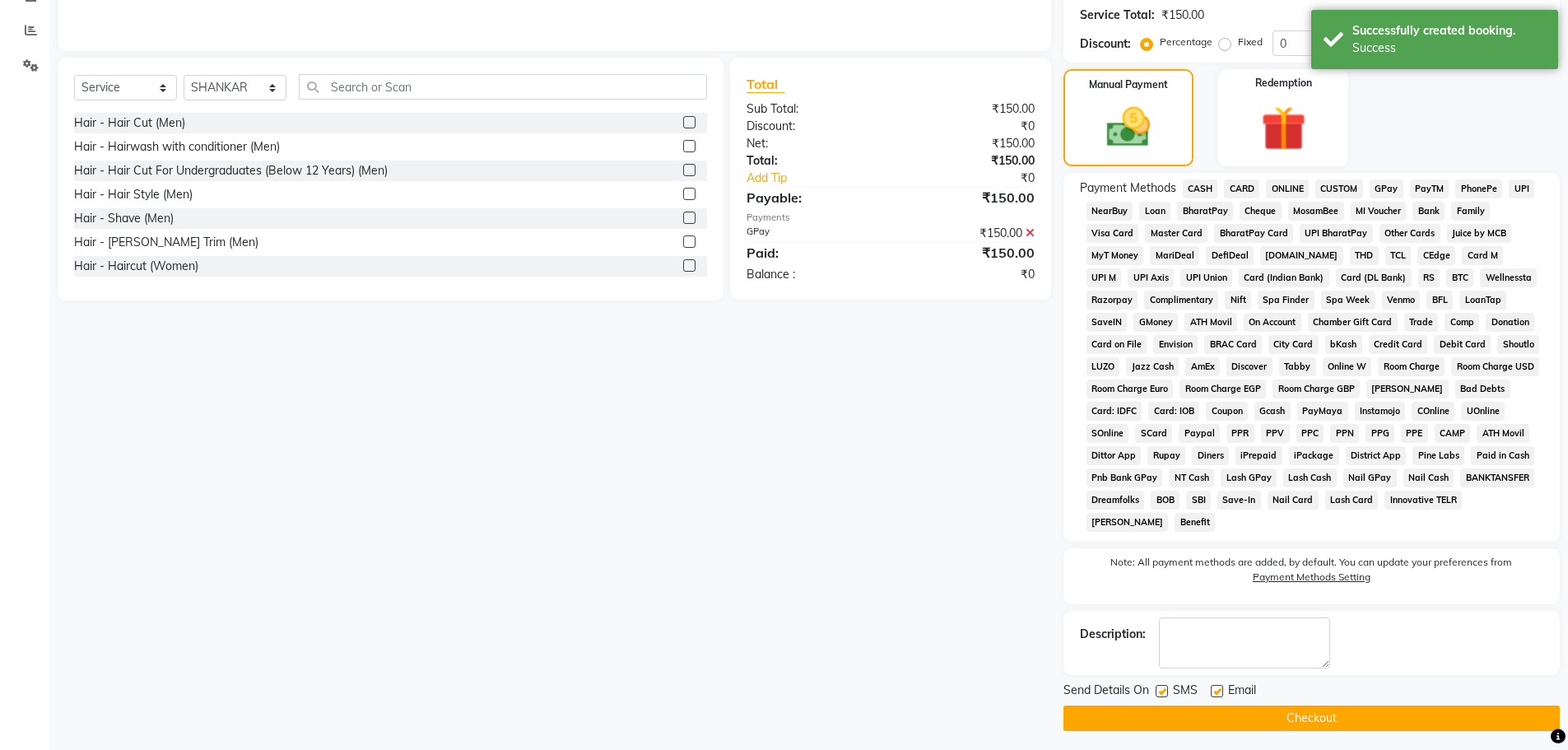
click at [1272, 716] on button "Checkout" at bounding box center [1311, 718] width 496 height 26
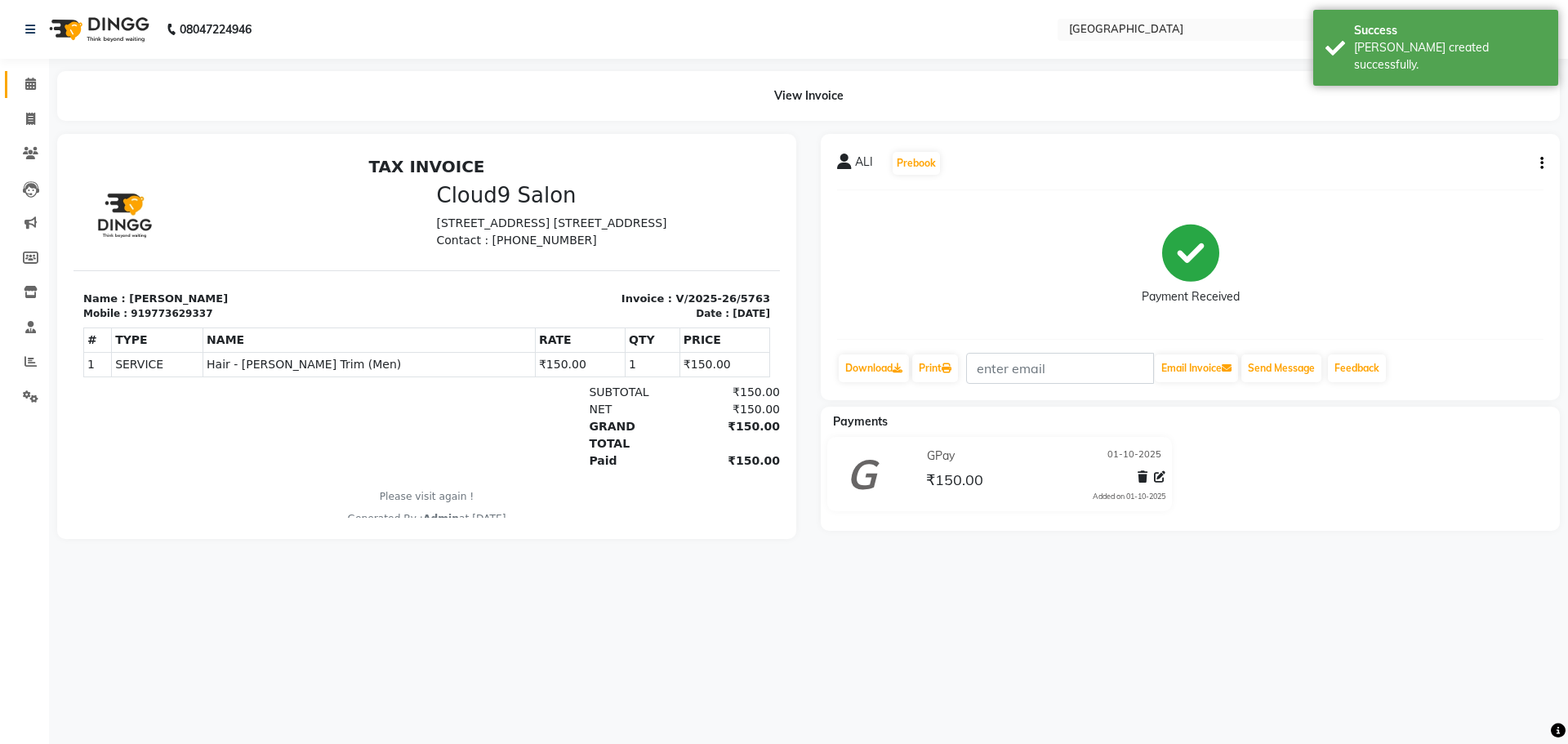
click at [36, 97] on link "Calendar" at bounding box center [25, 85] width 39 height 27
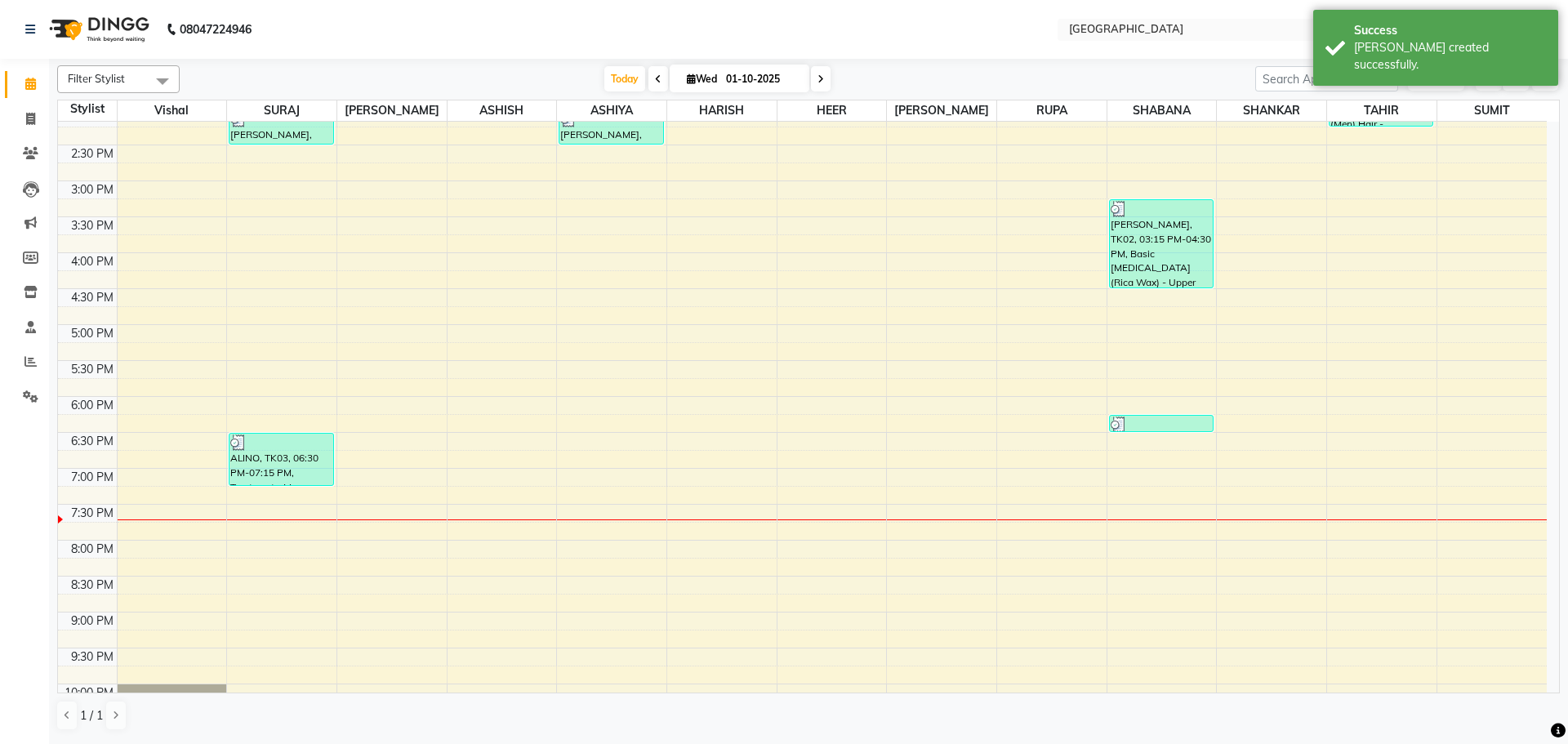
scroll to position [220, 0]
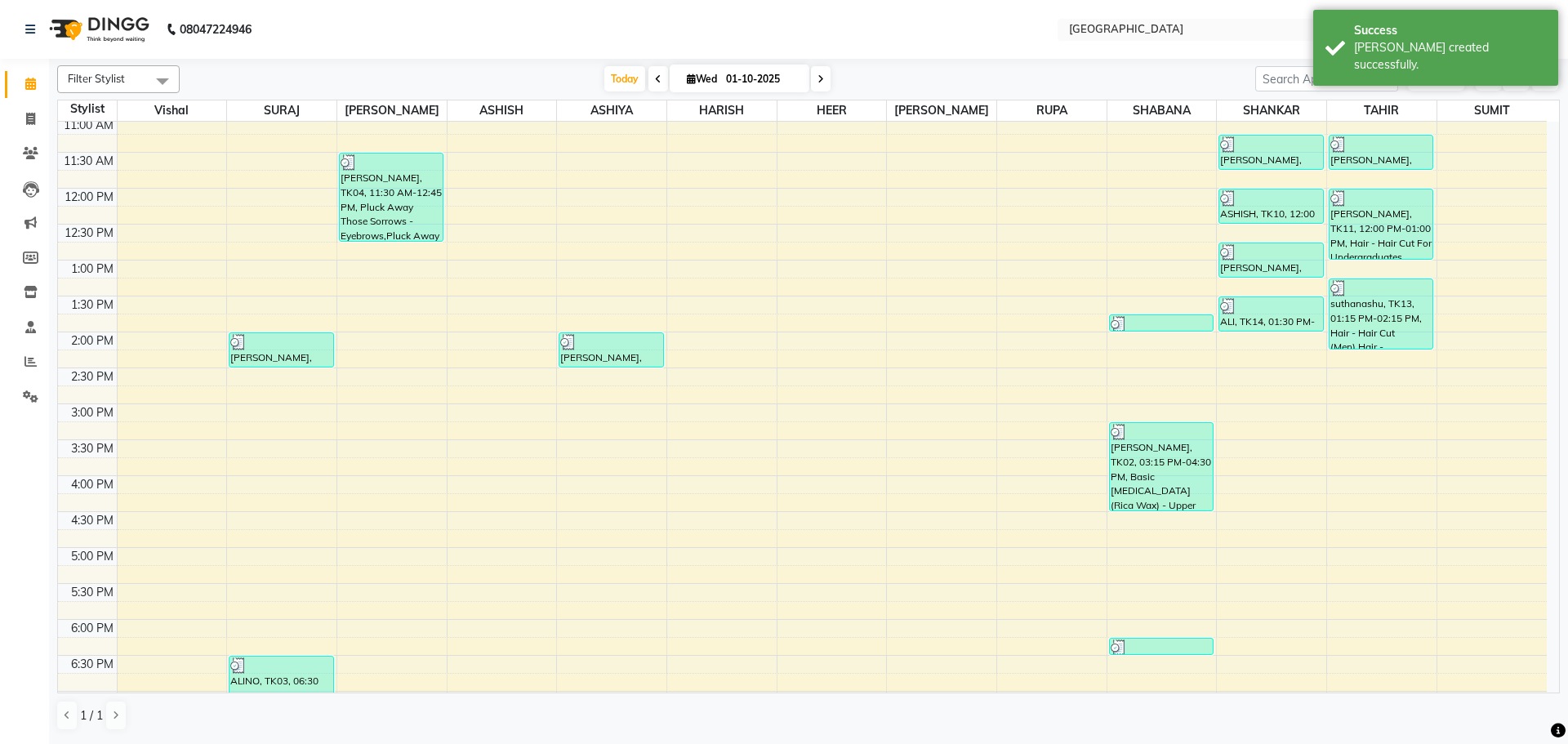
click at [1403, 382] on div "8:00 AM 8:30 AM 9:00 AM 9:30 AM 10:00 AM 10:30 AM 11:00 AM 11:30 AM 12:00 PM 12…" at bounding box center [802, 475] width 1489 height 1149
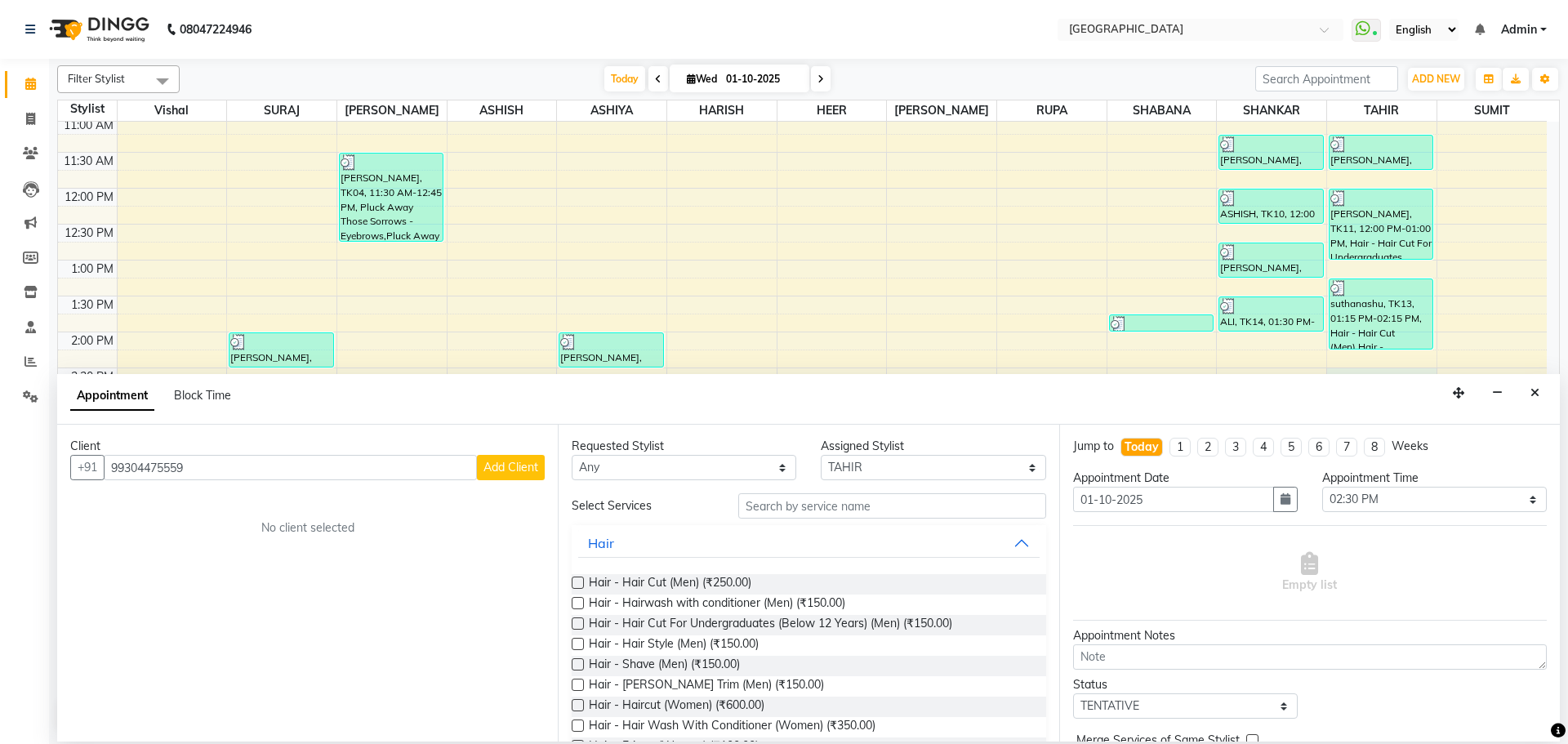
click at [144, 467] on input "99304475559" at bounding box center [290, 467] width 373 height 26
click at [527, 463] on span "Add Client" at bounding box center [511, 466] width 55 height 15
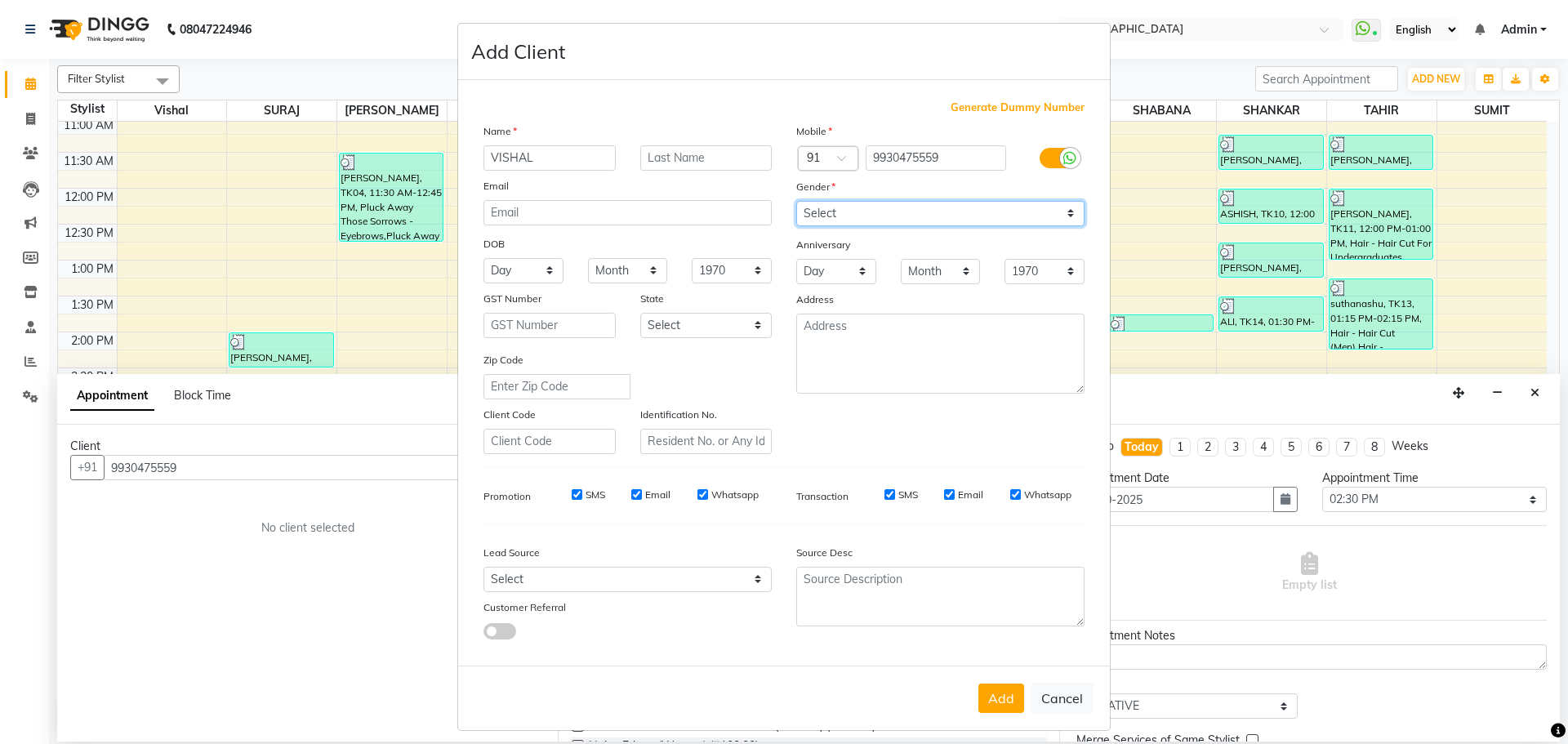
click at [937, 222] on select "Select [DEMOGRAPHIC_DATA] [DEMOGRAPHIC_DATA] Other Prefer Not To Say" at bounding box center [940, 214] width 288 height 26
click at [796, 201] on select "Select [DEMOGRAPHIC_DATA] [DEMOGRAPHIC_DATA] Other Prefer Not To Say" at bounding box center [940, 214] width 288 height 26
click at [1007, 706] on button "Add" at bounding box center [1001, 698] width 46 height 29
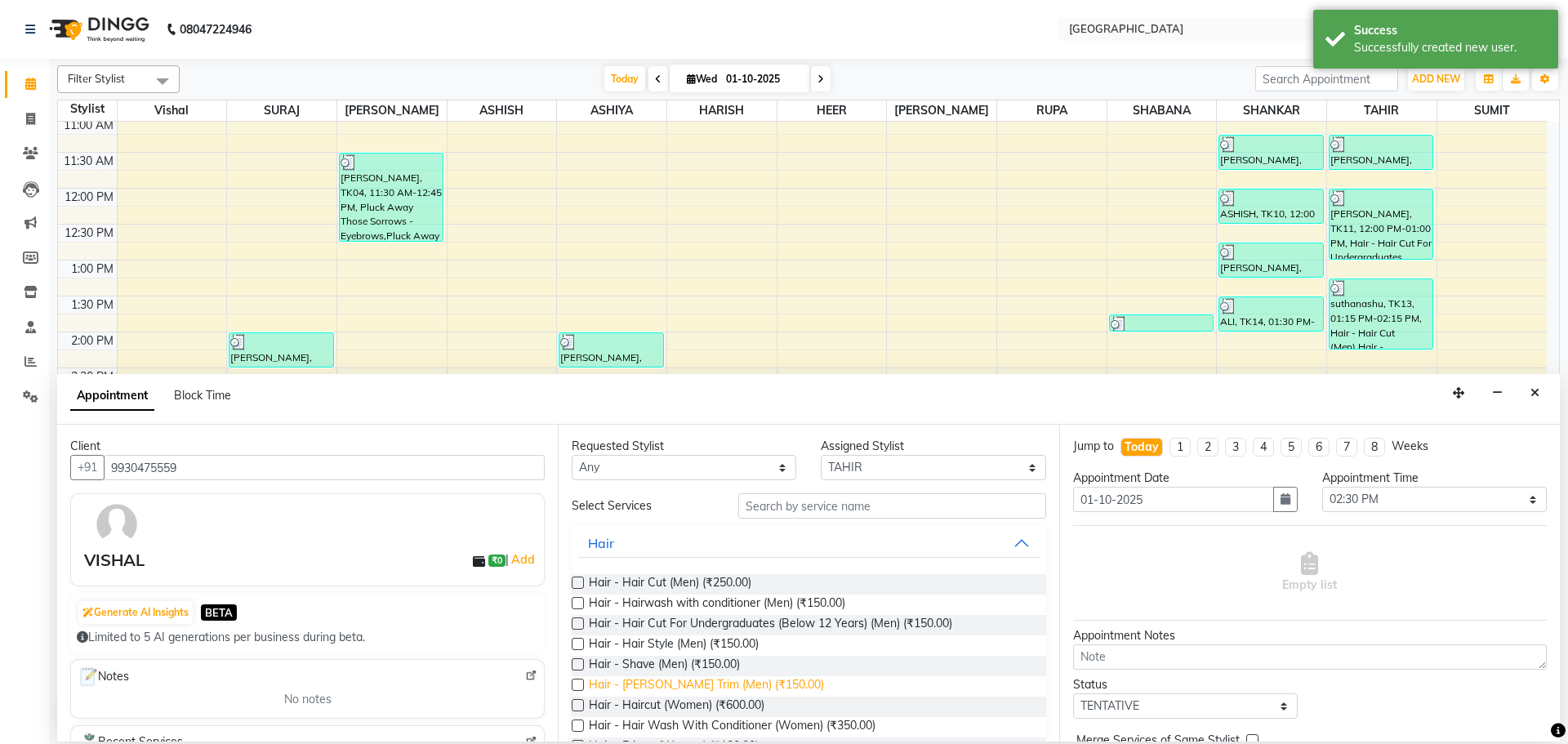
click at [761, 681] on span "Hair - [PERSON_NAME] Trim (Men) (₹150.00)" at bounding box center [706, 687] width 235 height 21
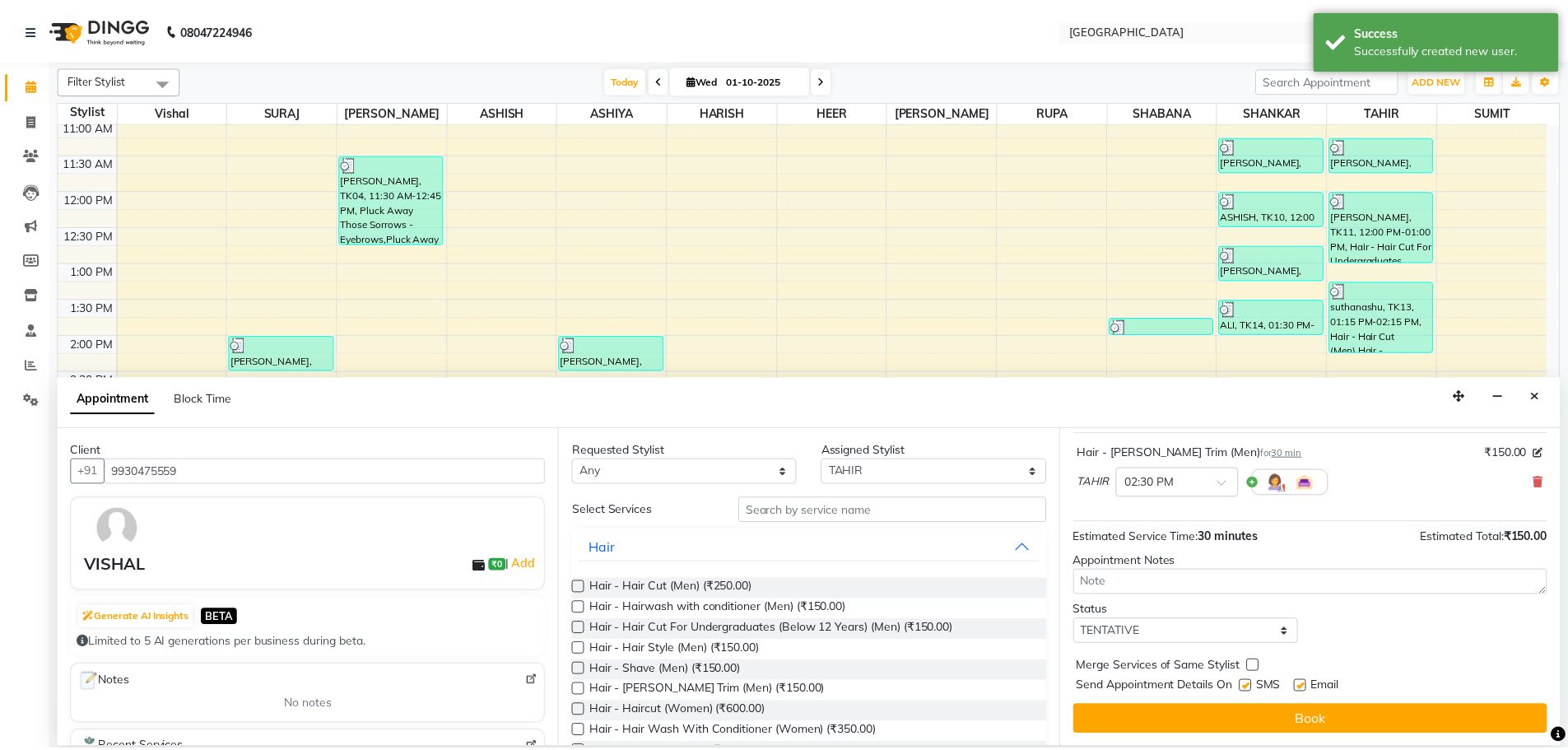
scroll to position [98, 0]
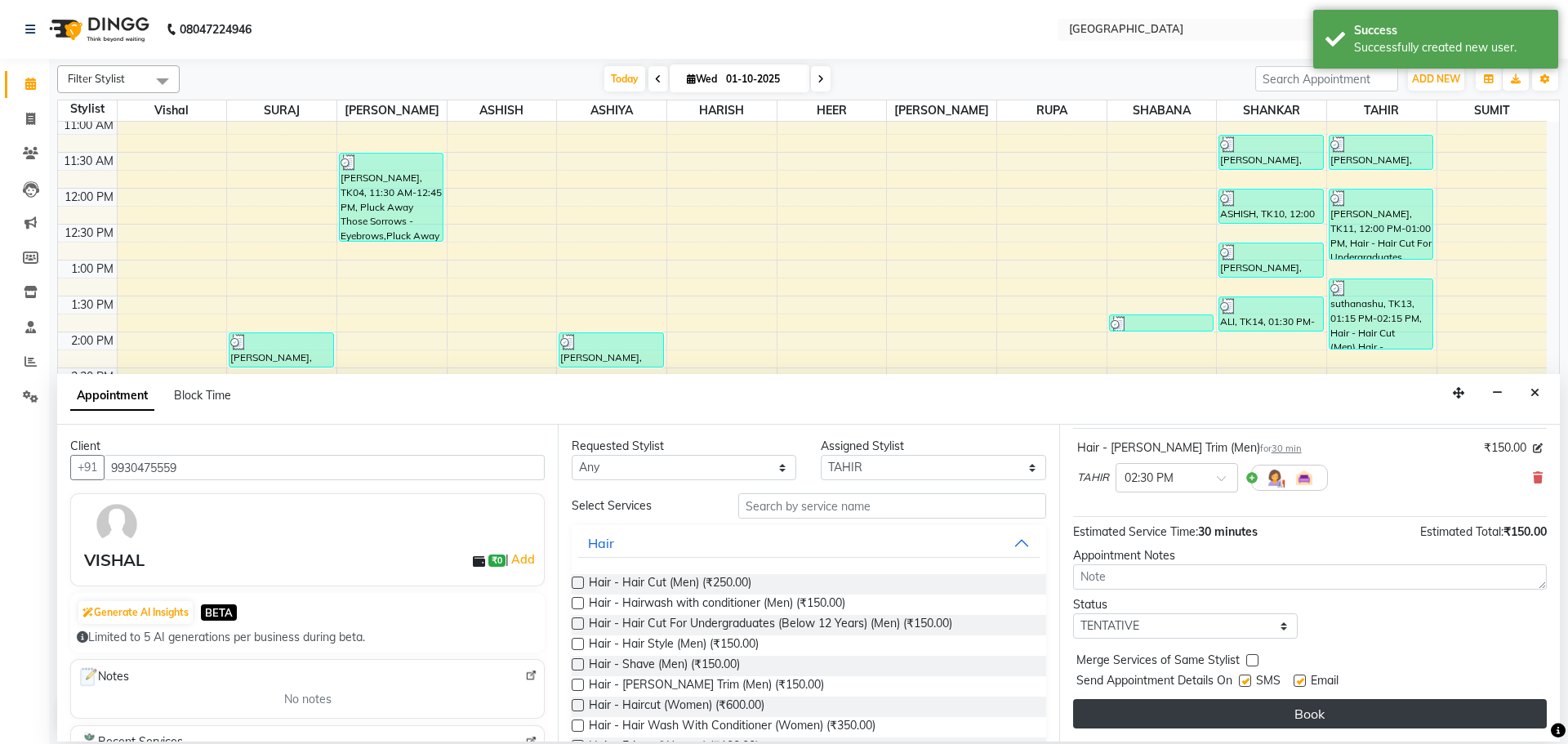
click at [1240, 717] on button "Book" at bounding box center [1310, 713] width 473 height 29
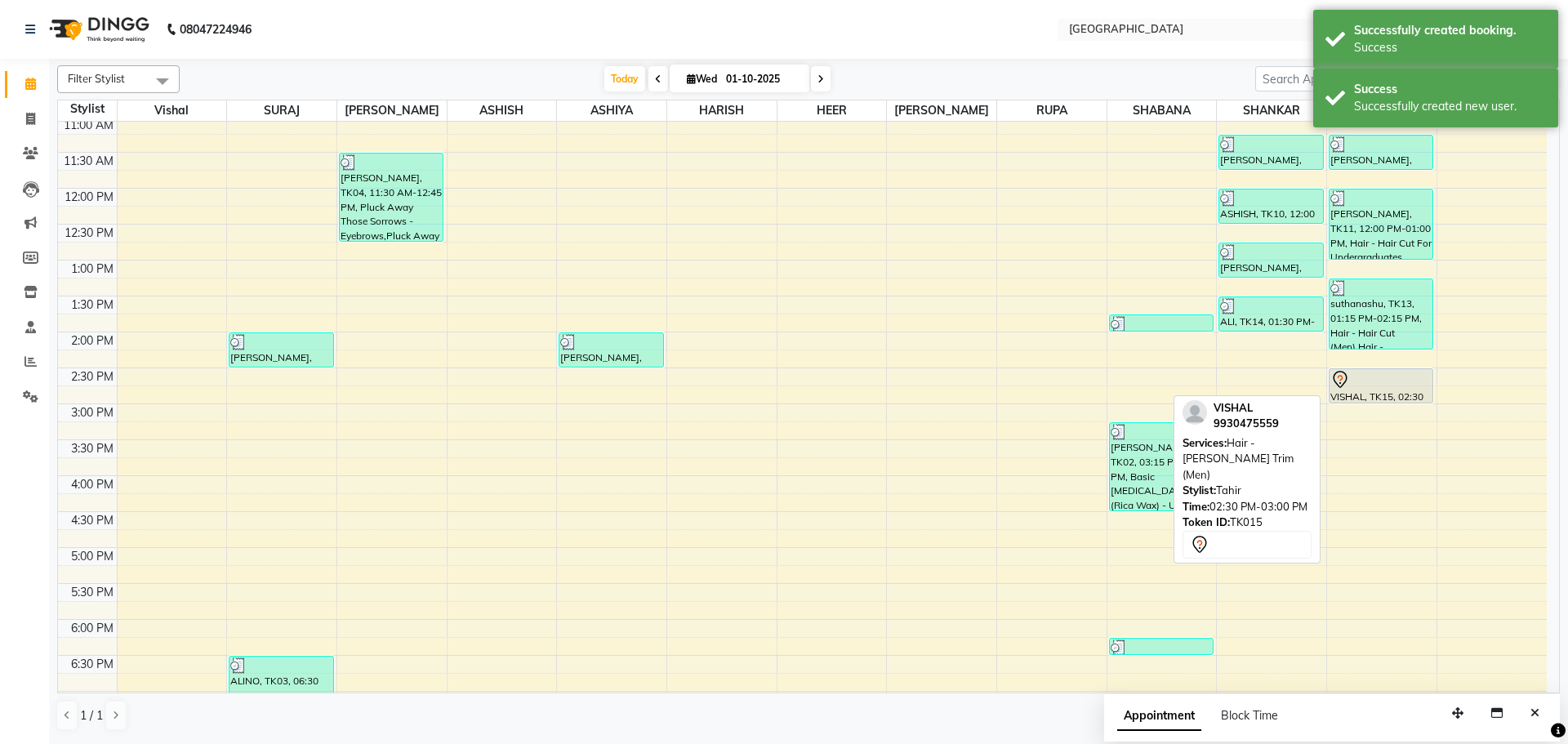
click at [1354, 393] on div "VISHAL, TK15, 02:30 PM-03:00 PM, Hair - [PERSON_NAME] Trim (Men)" at bounding box center [1381, 385] width 103 height 33
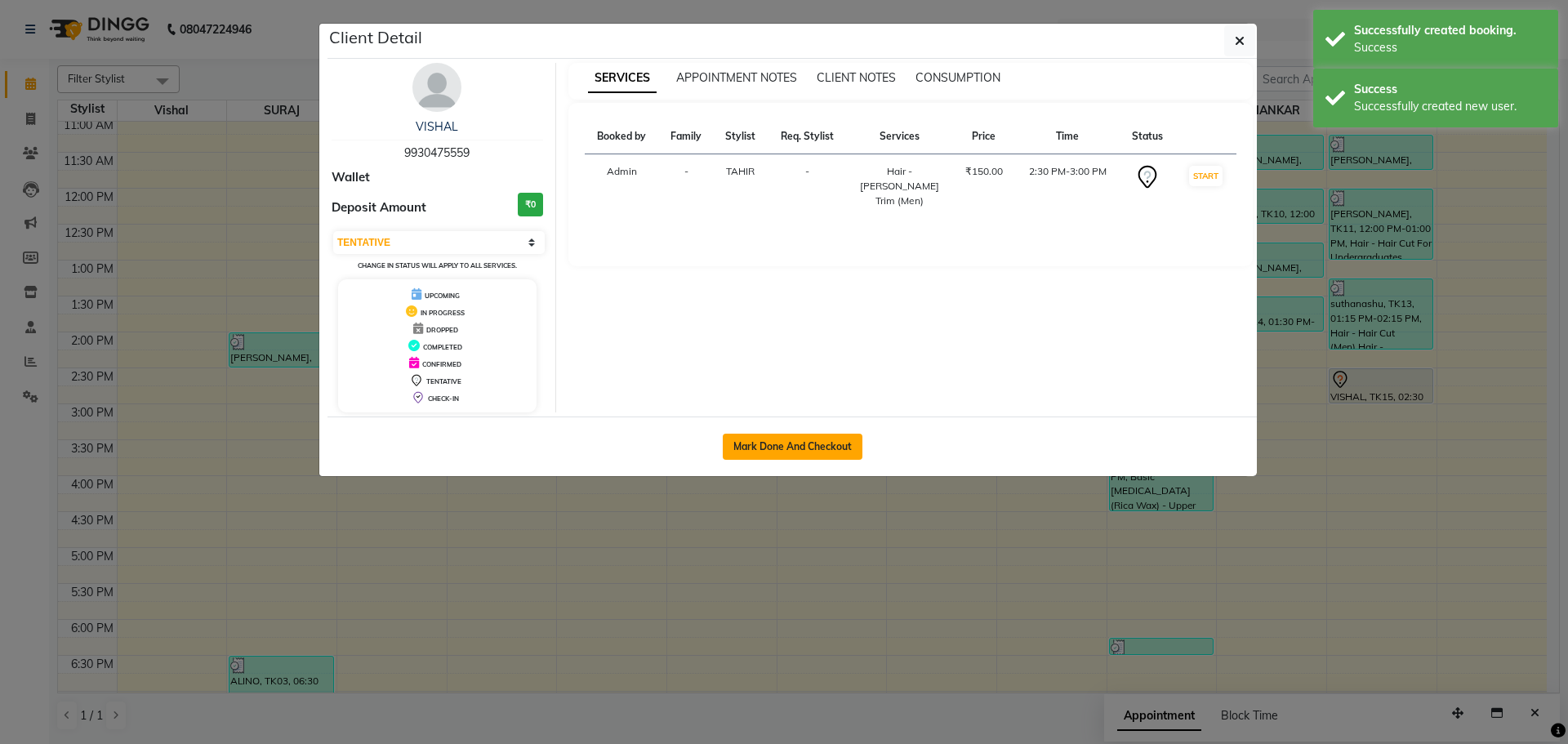
click at [807, 448] on button "Mark Done And Checkout" at bounding box center [792, 447] width 139 height 26
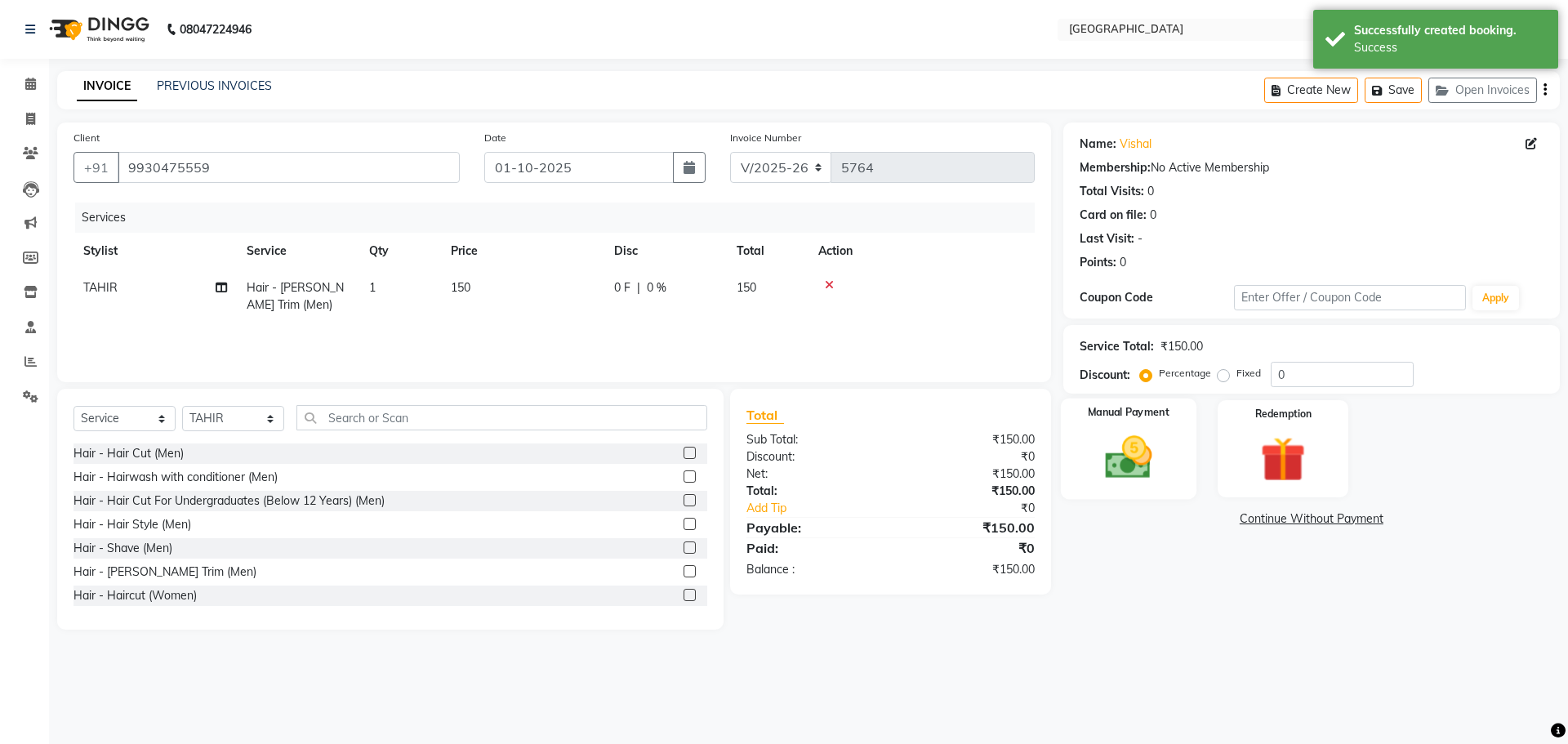
click at [1133, 453] on img at bounding box center [1128, 457] width 76 height 54
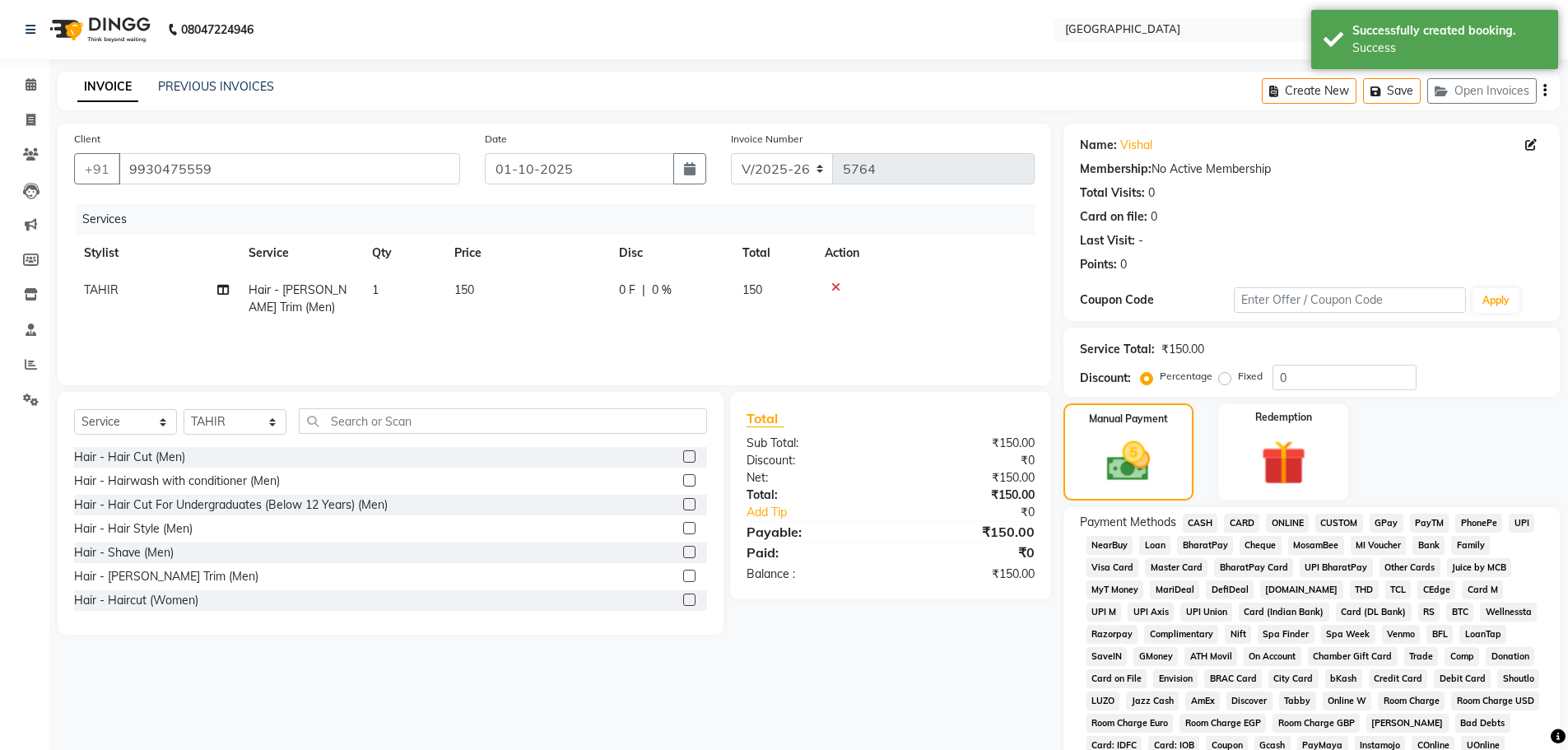
click at [1384, 514] on span "GPay" at bounding box center [1386, 524] width 34 height 19
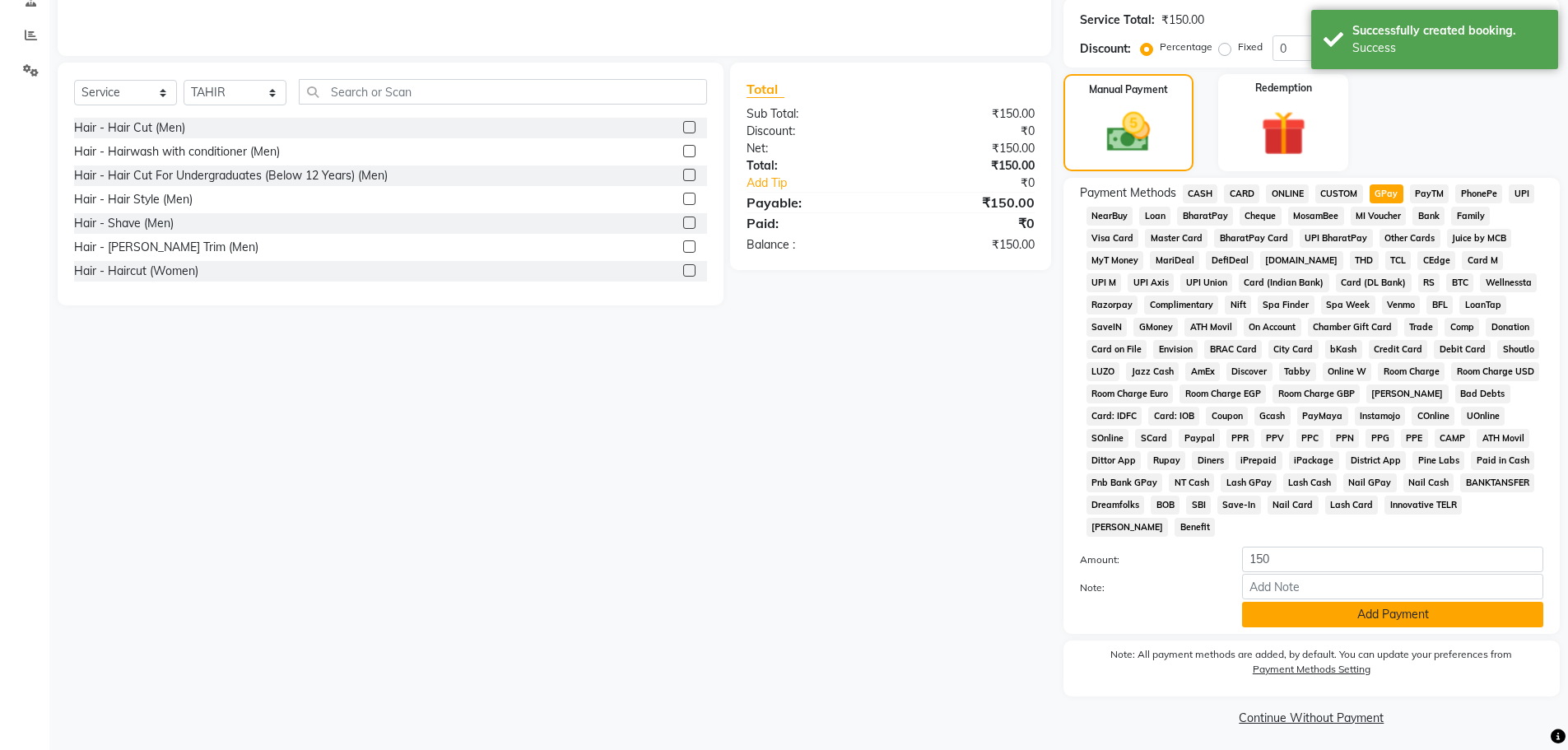
click at [1351, 617] on button "Add Payment" at bounding box center [1393, 615] width 301 height 26
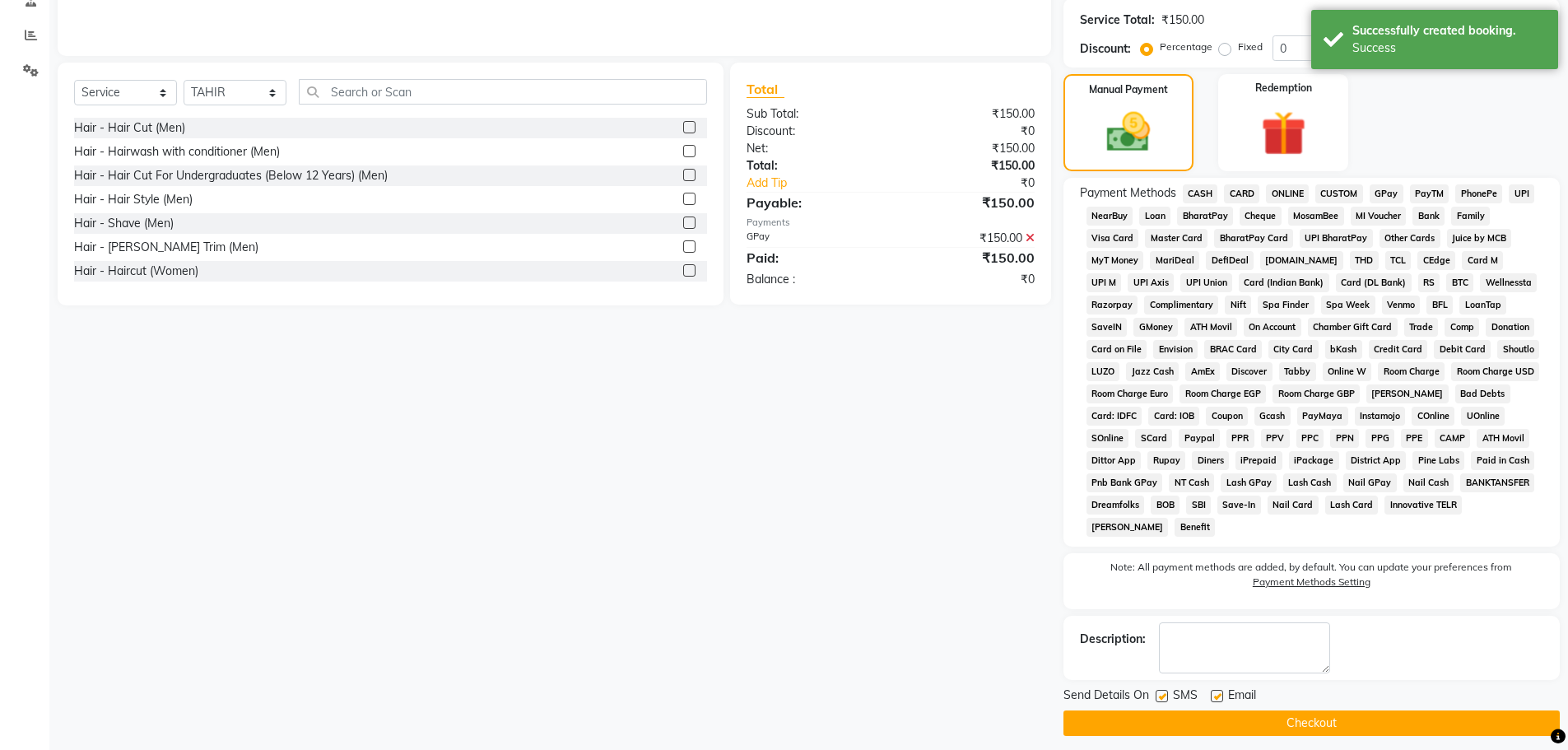
click at [1304, 730] on button "Checkout" at bounding box center [1311, 723] width 496 height 26
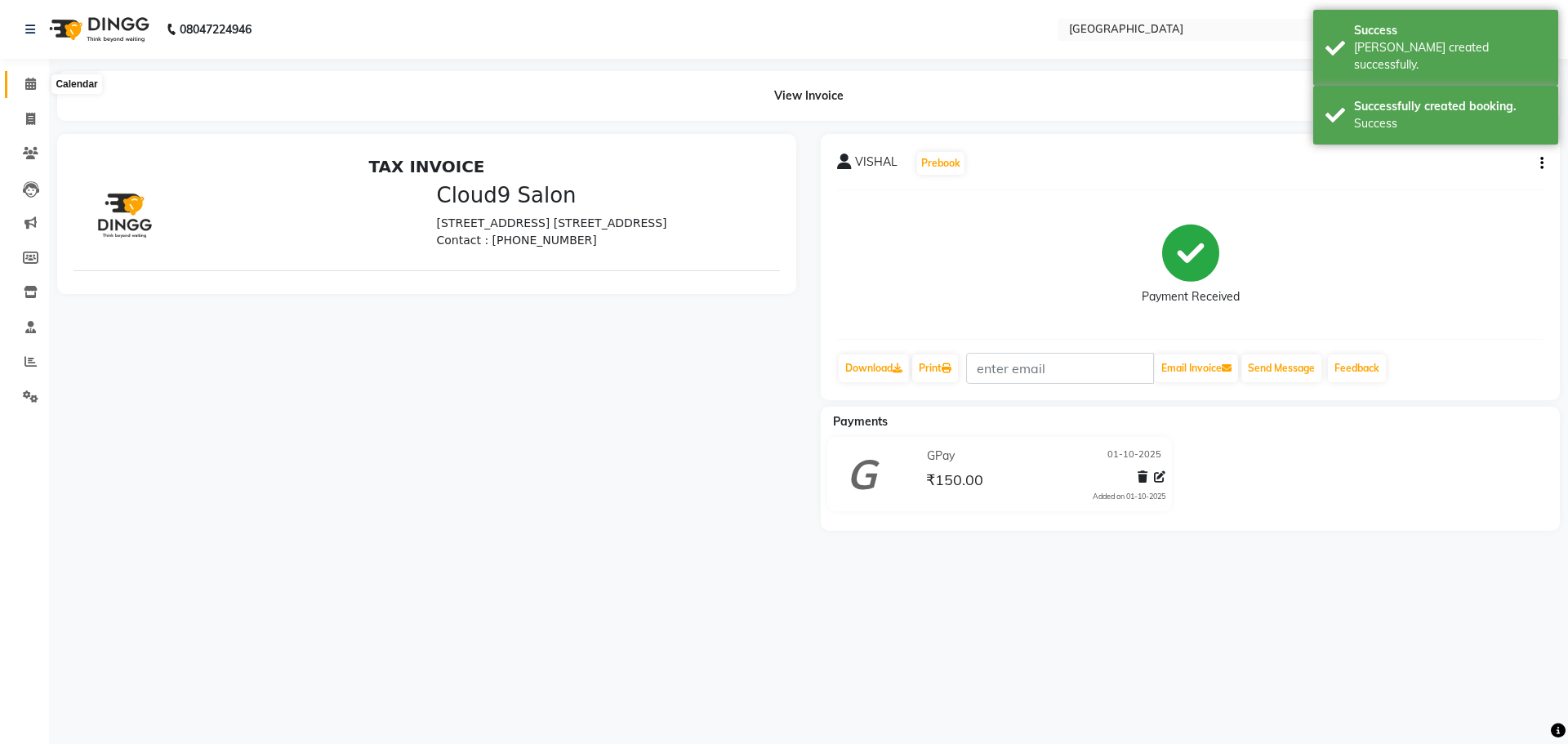
click at [36, 79] on icon at bounding box center [31, 84] width 10 height 12
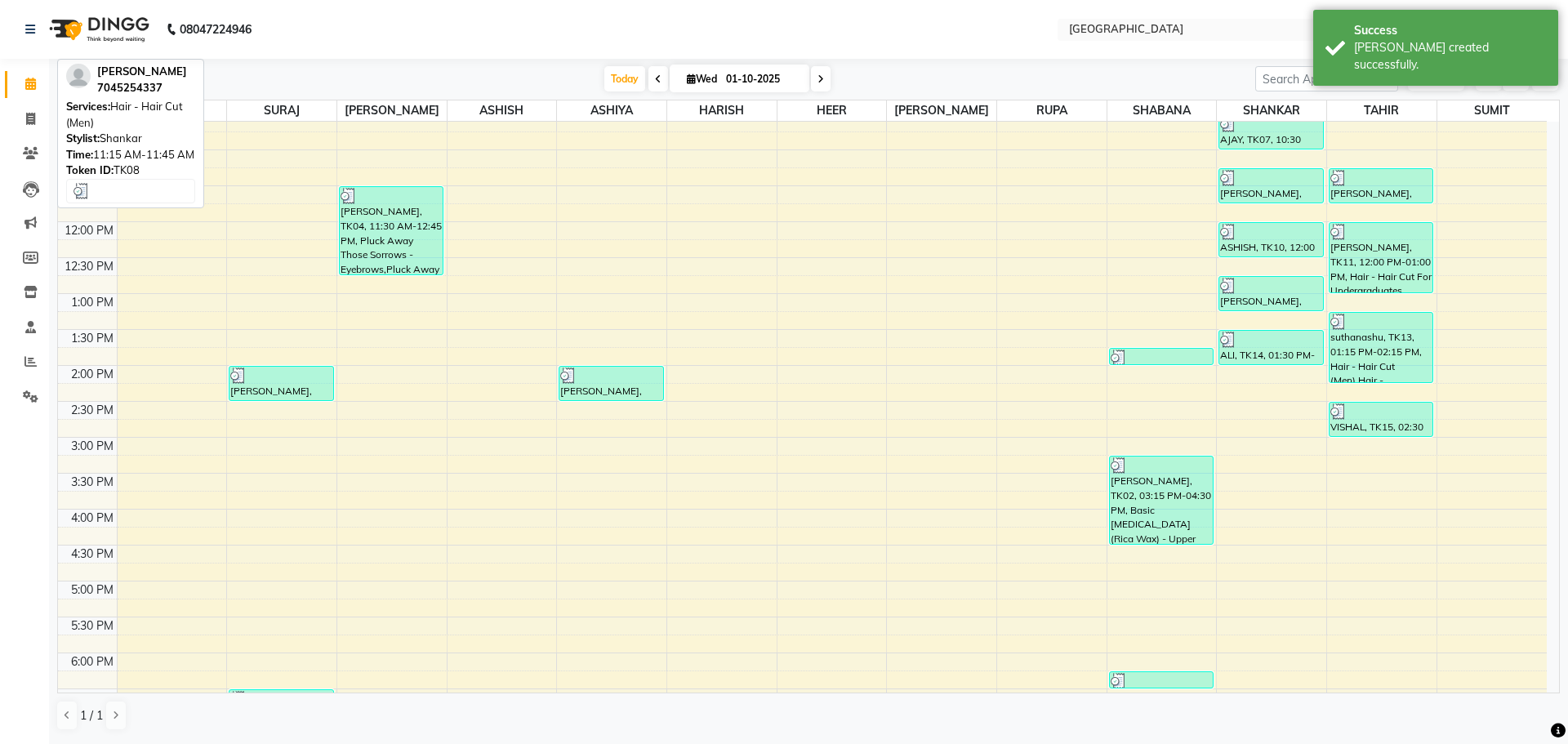
scroll to position [245, 0]
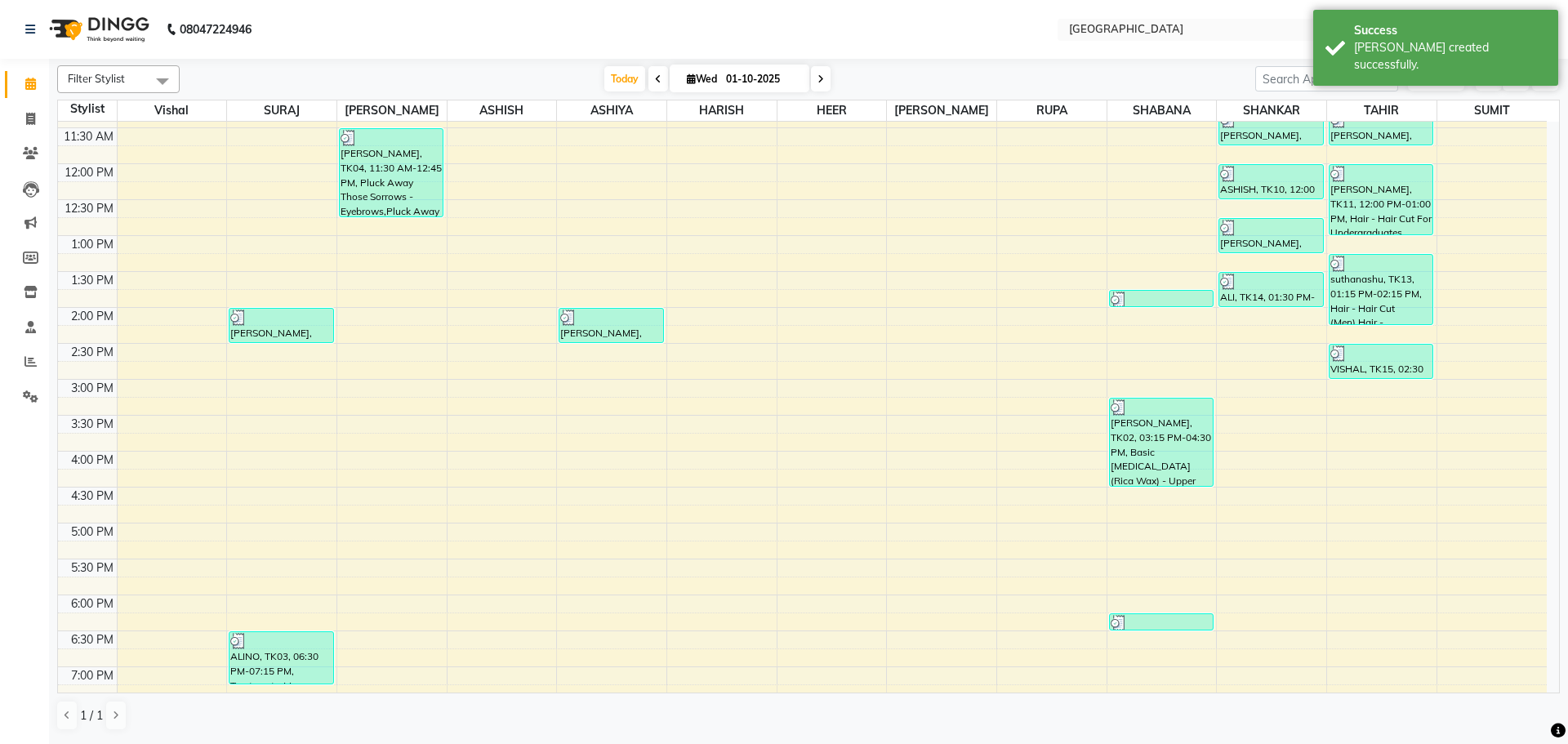
click at [1247, 323] on div "8:00 AM 8:30 AM 9:00 AM 9:30 AM 10:00 AM 10:30 AM 11:00 AM 11:30 AM 12:00 PM 12…" at bounding box center [802, 451] width 1489 height 1149
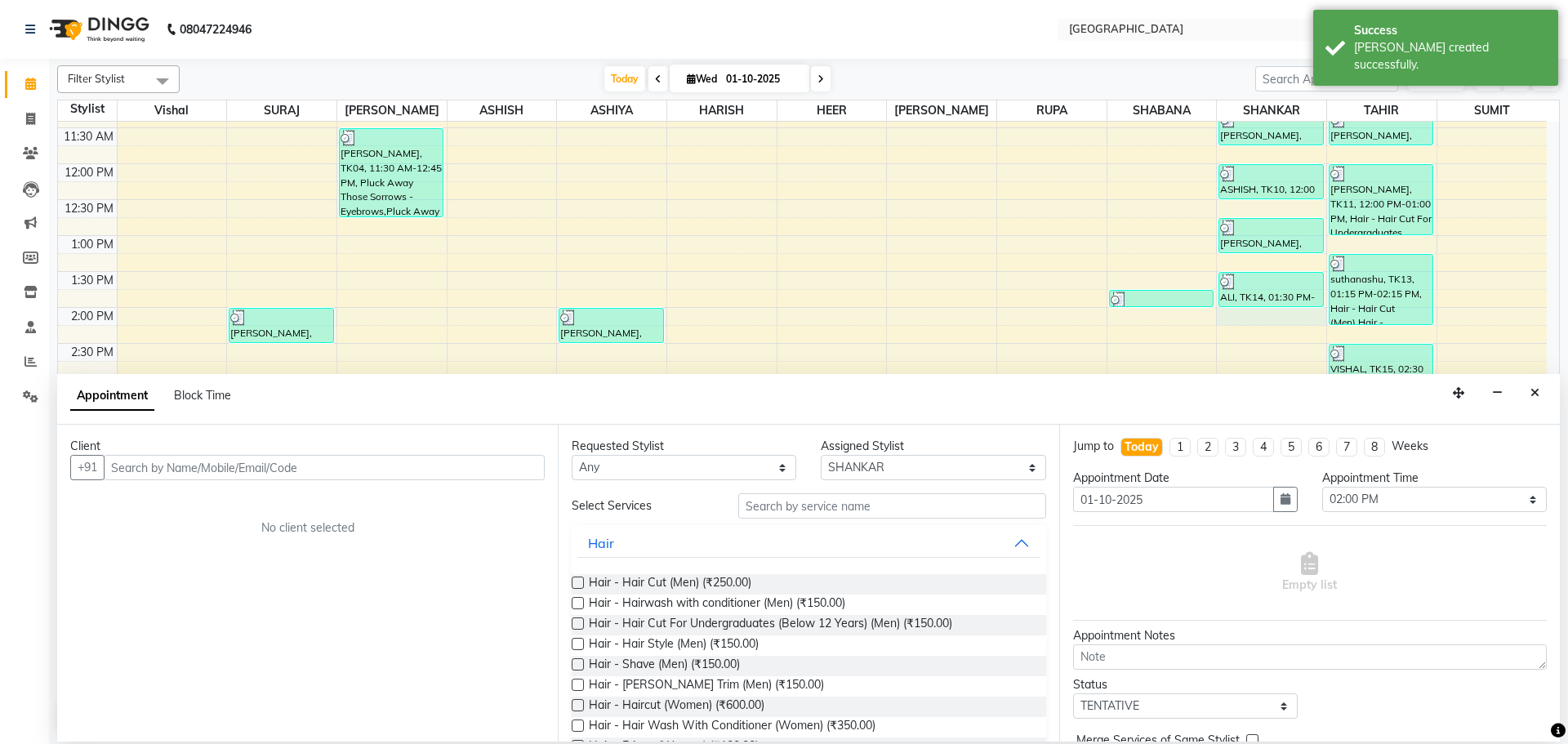
click at [1242, 341] on div "8:00 AM 8:30 AM 9:00 AM 9:30 AM 10:00 AM 10:30 AM 11:00 AM 11:30 AM 12:00 PM 12…" at bounding box center [802, 451] width 1489 height 1149
click at [1537, 384] on button "Close" at bounding box center [1536, 393] width 24 height 26
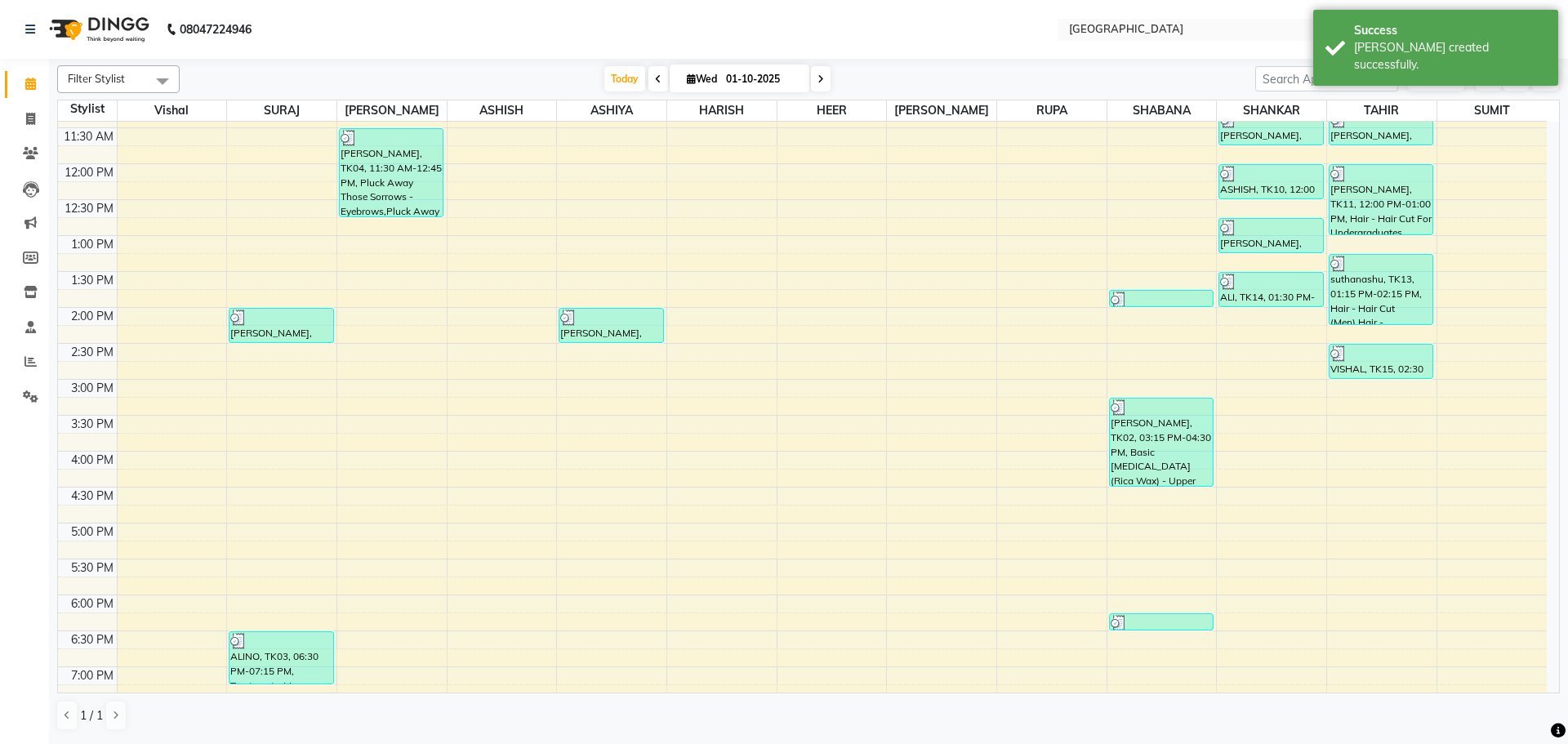
click at [1295, 335] on div "8:00 AM 8:30 AM 9:00 AM 9:30 AM 10:00 AM 10:30 AM 11:00 AM 11:30 AM 12:00 PM 12…" at bounding box center [802, 451] width 1489 height 1149
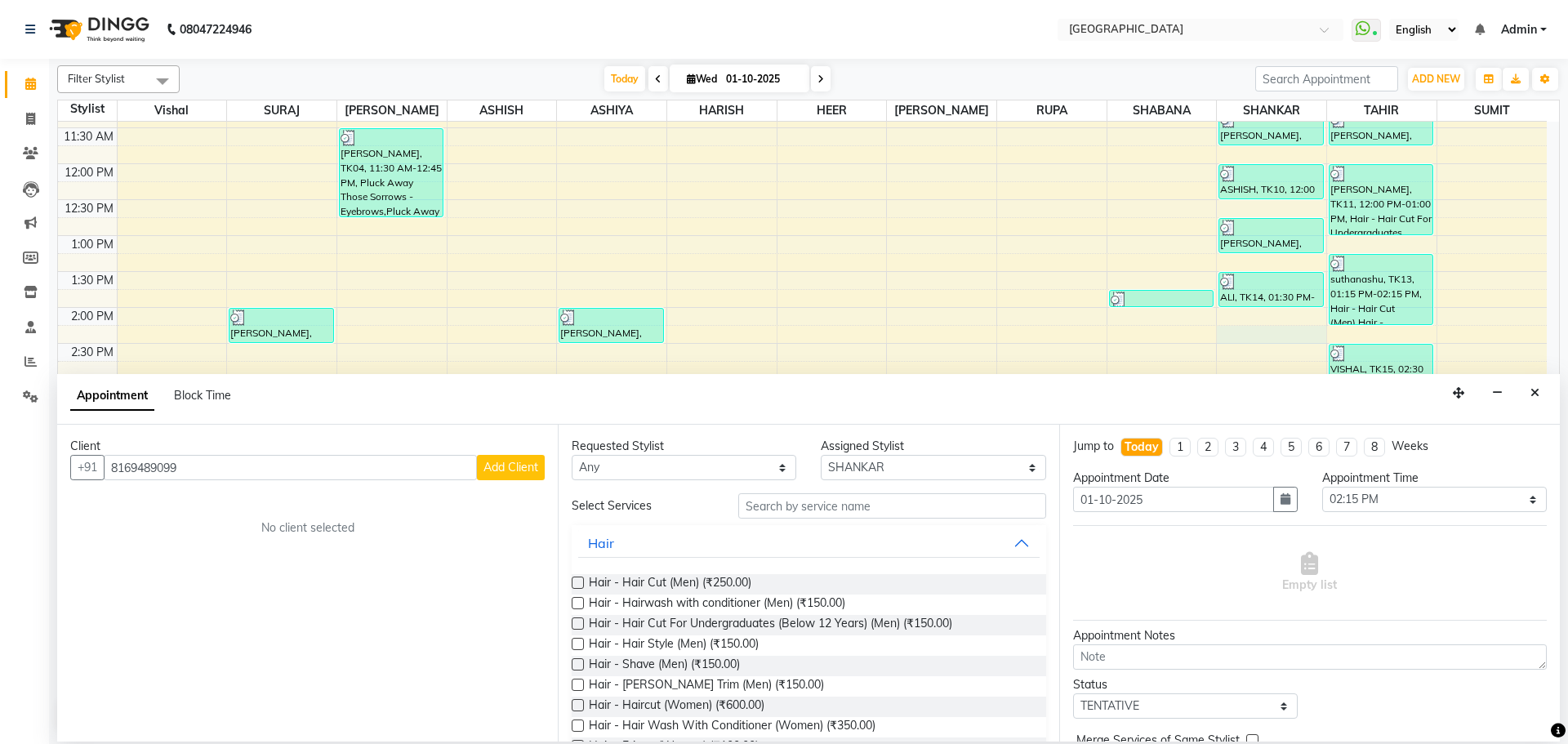
click at [526, 468] on span "Add Client" at bounding box center [511, 466] width 55 height 15
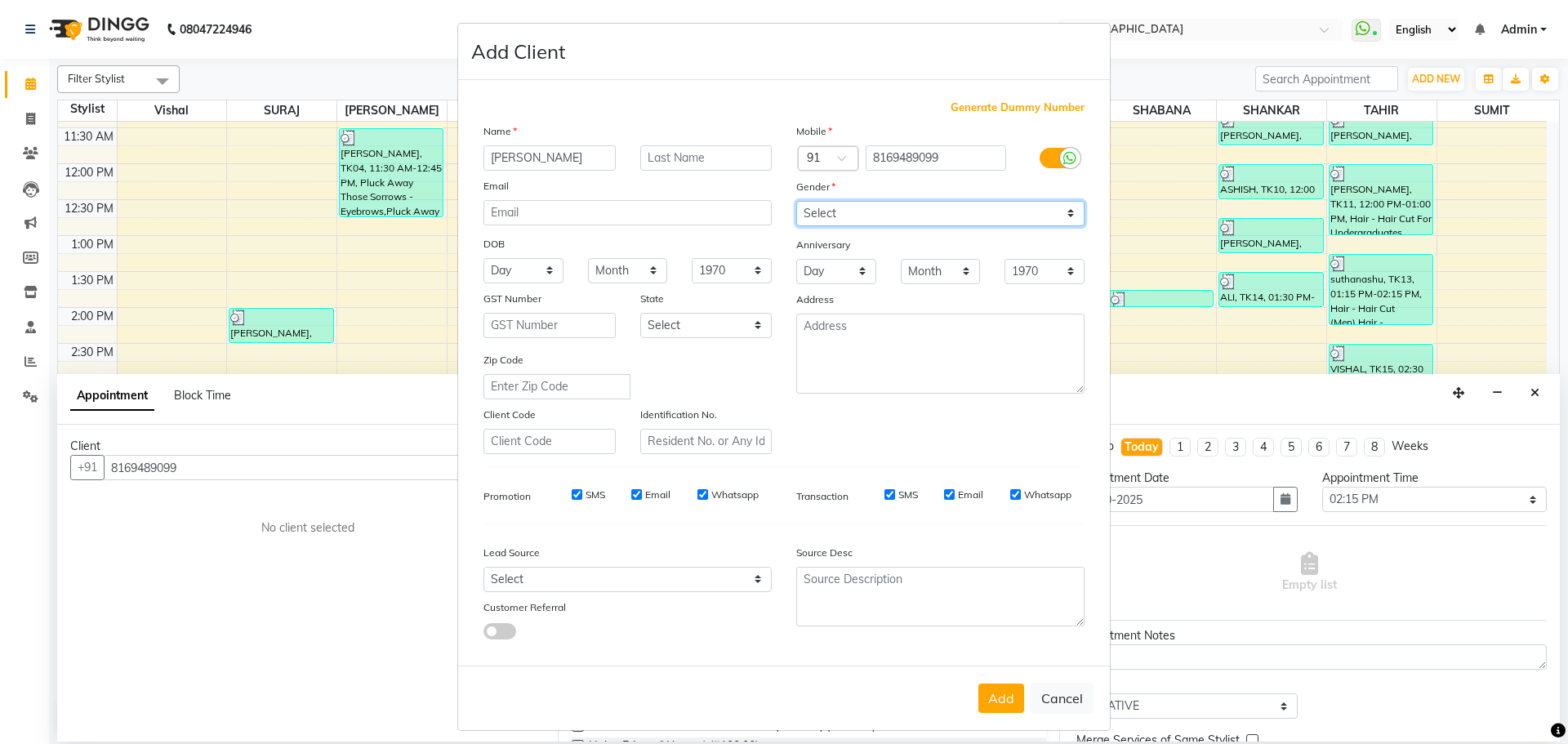
click at [937, 216] on select "Select [DEMOGRAPHIC_DATA] [DEMOGRAPHIC_DATA] Other Prefer Not To Say" at bounding box center [940, 214] width 288 height 26
click at [796, 201] on select "Select [DEMOGRAPHIC_DATA] [DEMOGRAPHIC_DATA] Other Prefer Not To Say" at bounding box center [940, 214] width 288 height 26
click at [996, 703] on button "Add" at bounding box center [1001, 698] width 46 height 29
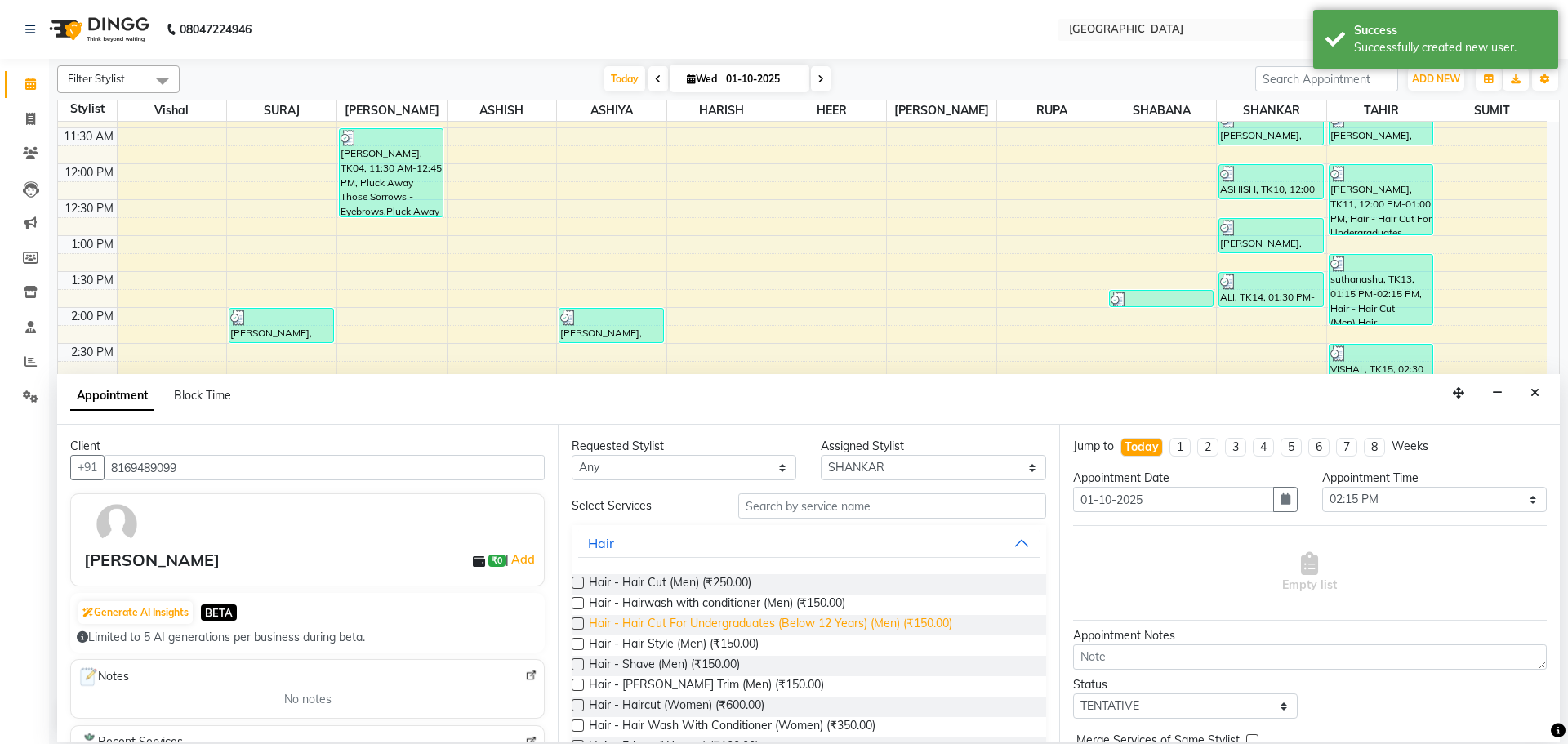
drag, startPoint x: 640, startPoint y: 588, endPoint x: 826, endPoint y: 630, distance: 190.7
click at [644, 588] on span "Hair - Hair Cut (Men) (₹250.00)" at bounding box center [670, 584] width 162 height 21
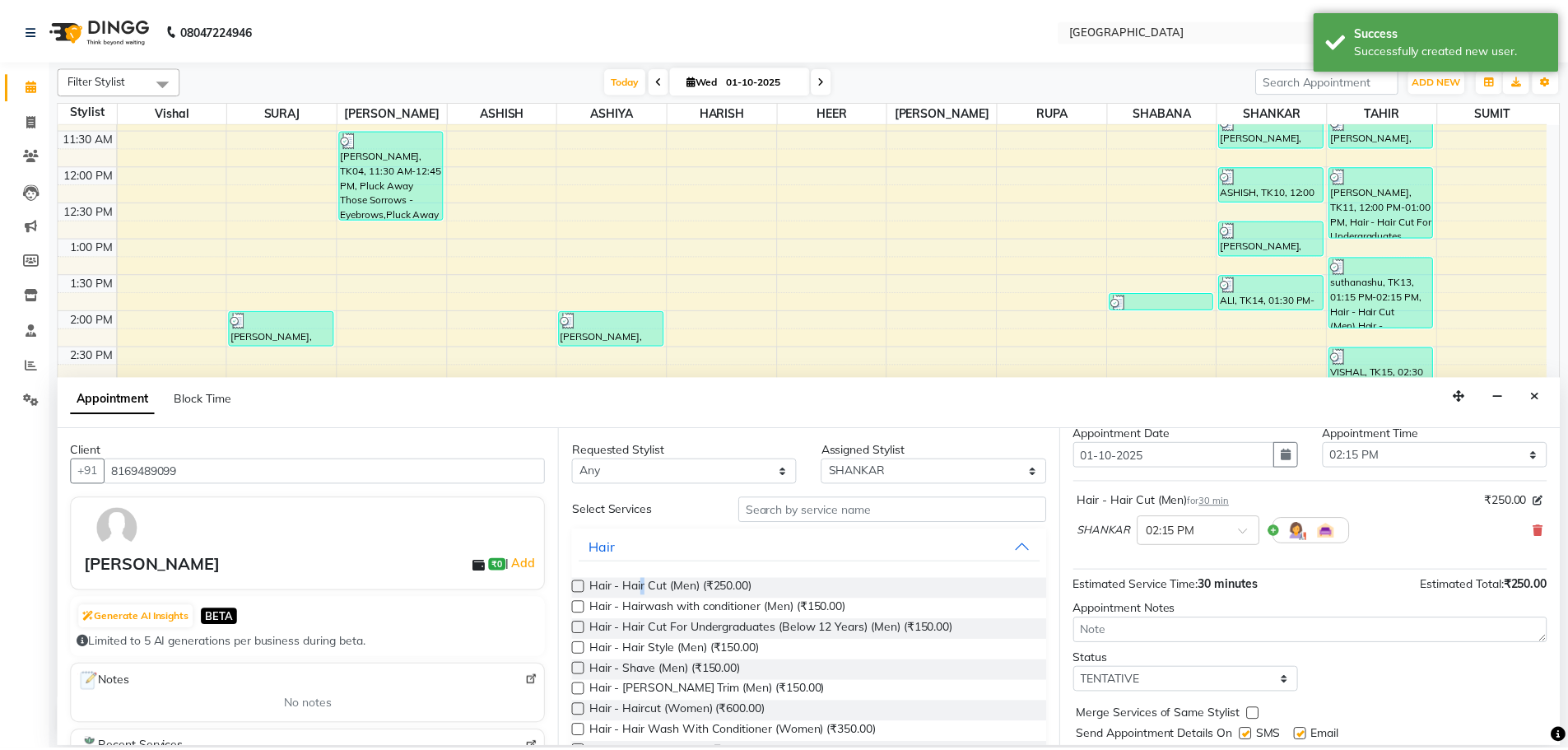
scroll to position [98, 0]
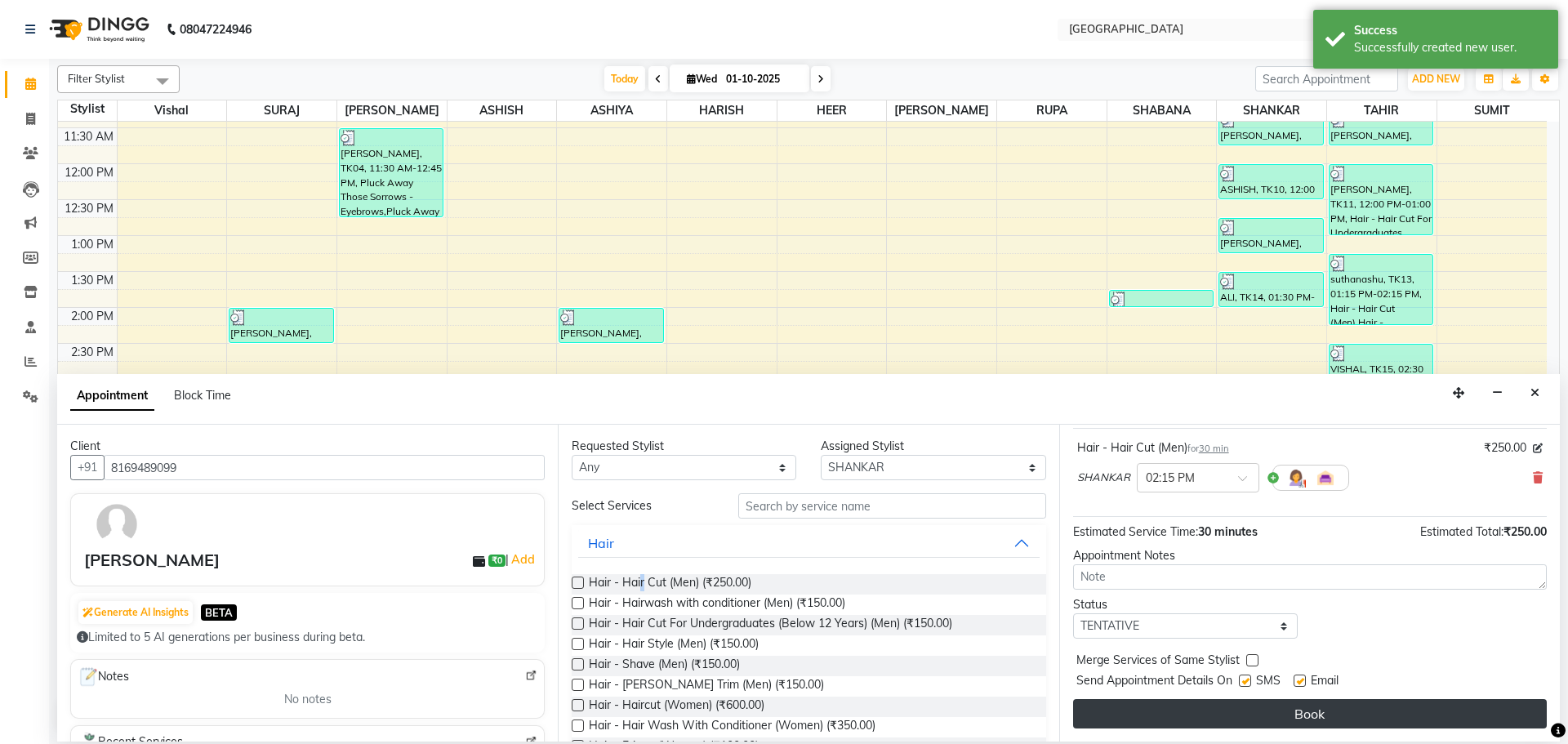
click at [1125, 702] on button "Book" at bounding box center [1310, 713] width 473 height 29
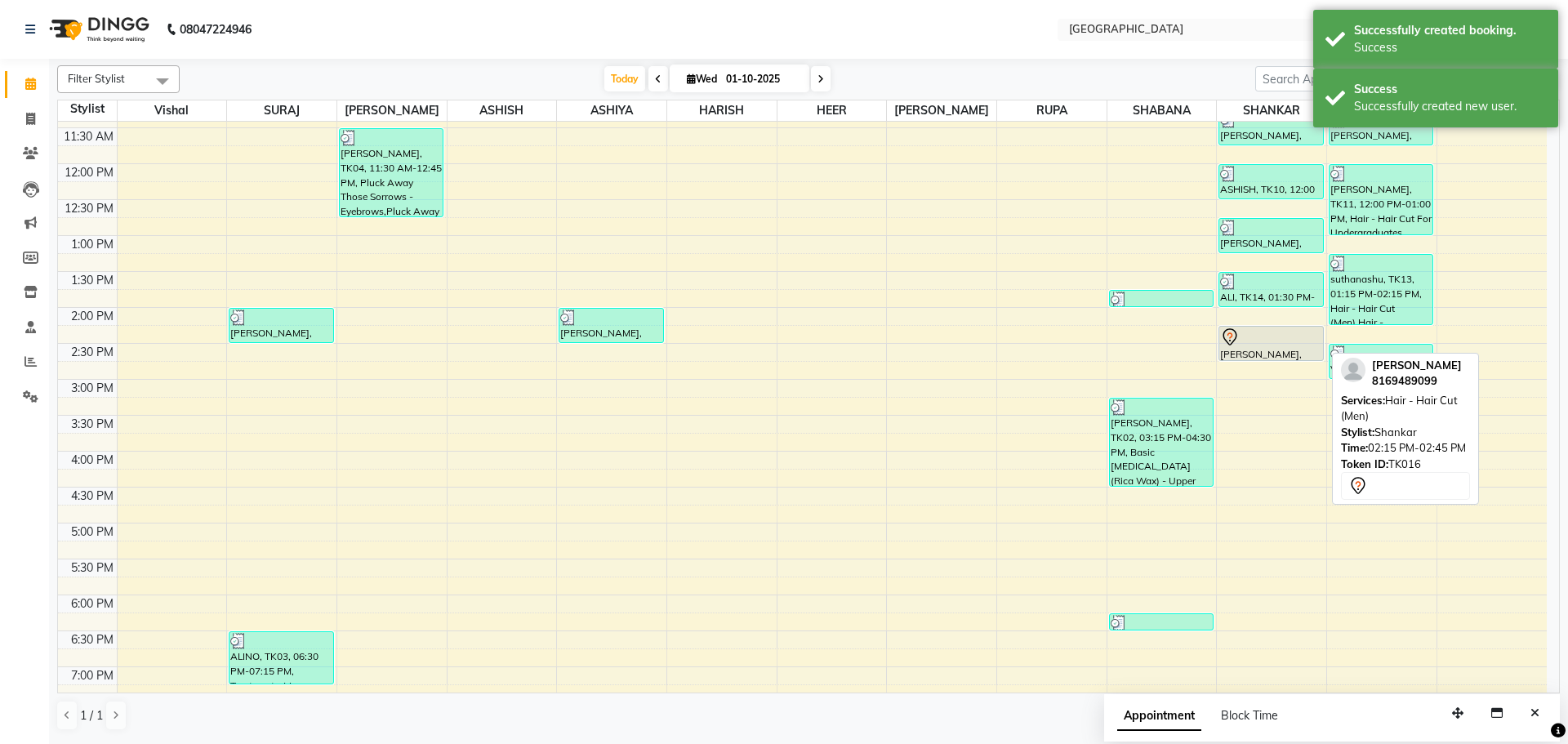
click at [1260, 348] on div "[PERSON_NAME], TK16, 02:15 PM-02:45 PM, Hair - Hair Cut (Men)" at bounding box center [1271, 343] width 103 height 33
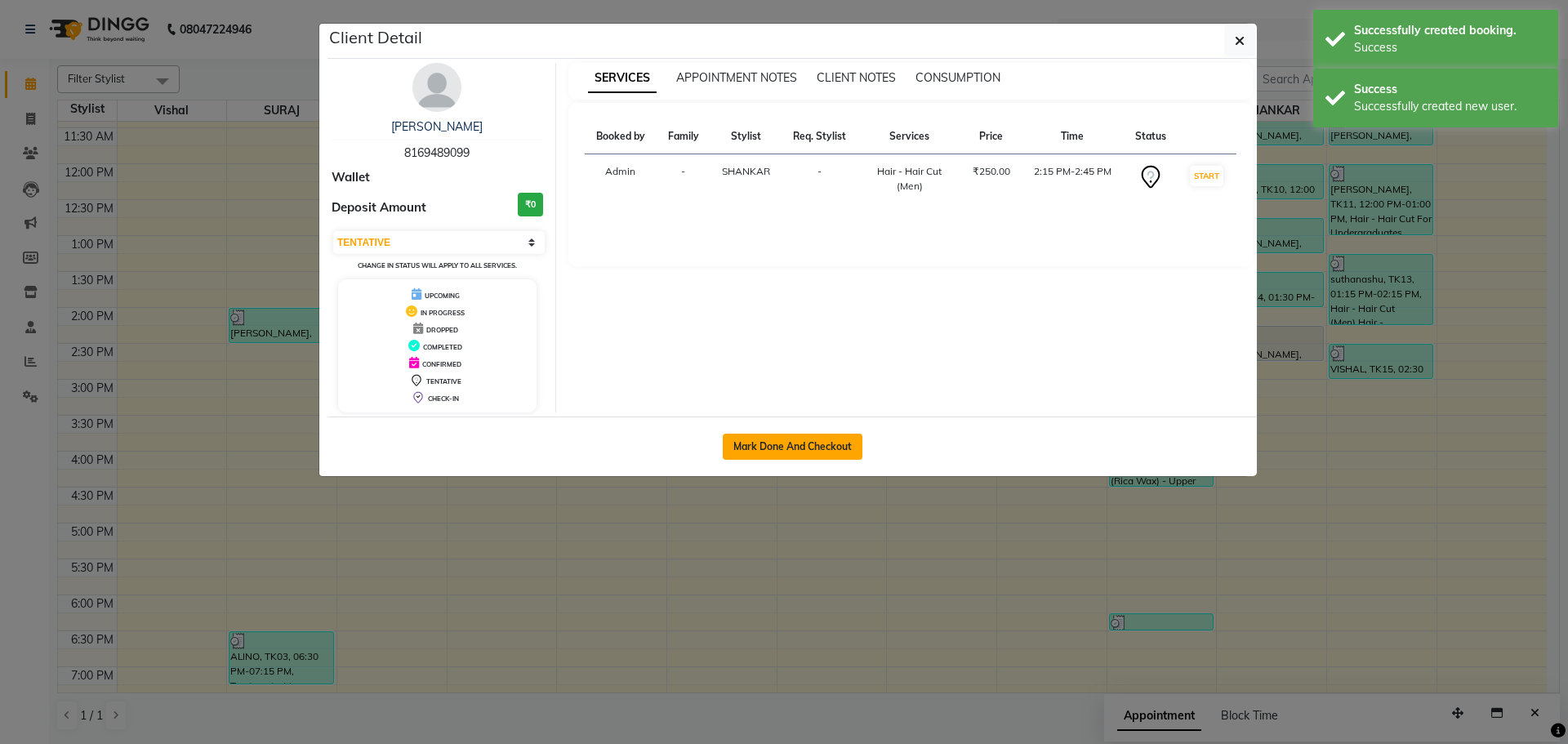
click at [813, 443] on button "Mark Done And Checkout" at bounding box center [792, 447] width 139 height 26
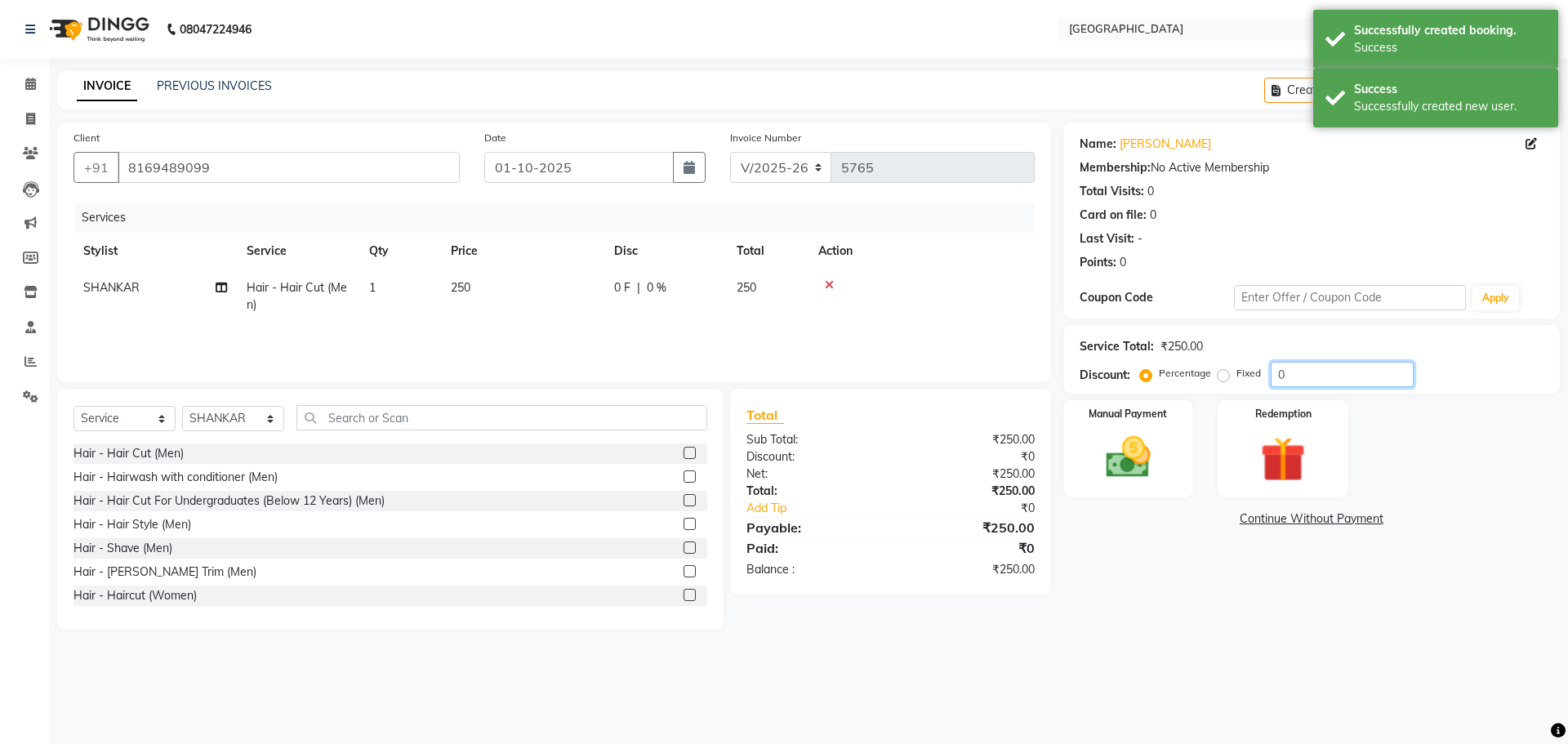
click at [1271, 373] on input "0" at bounding box center [1342, 374] width 143 height 26
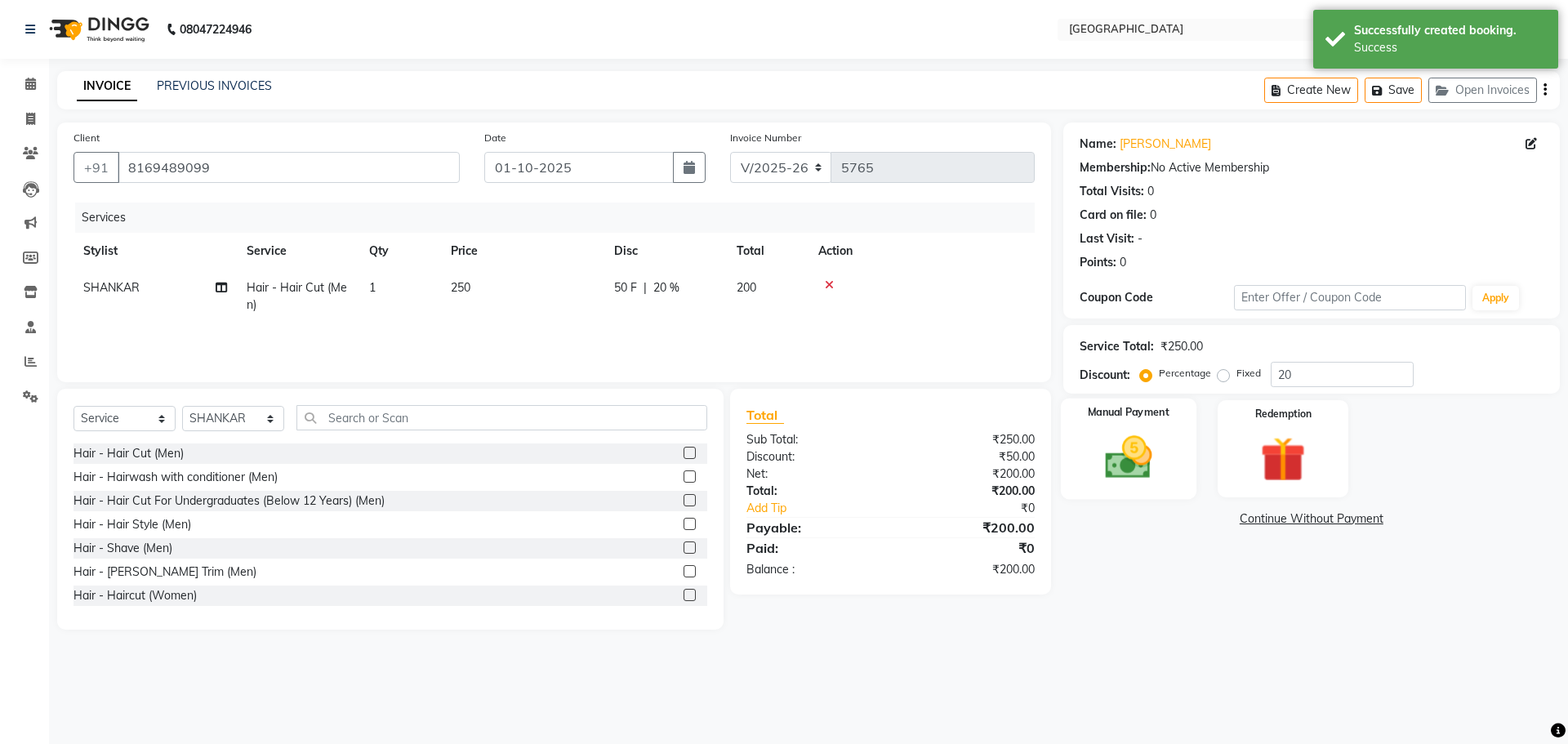
click at [1149, 426] on div "Manual Payment" at bounding box center [1128, 449] width 136 height 101
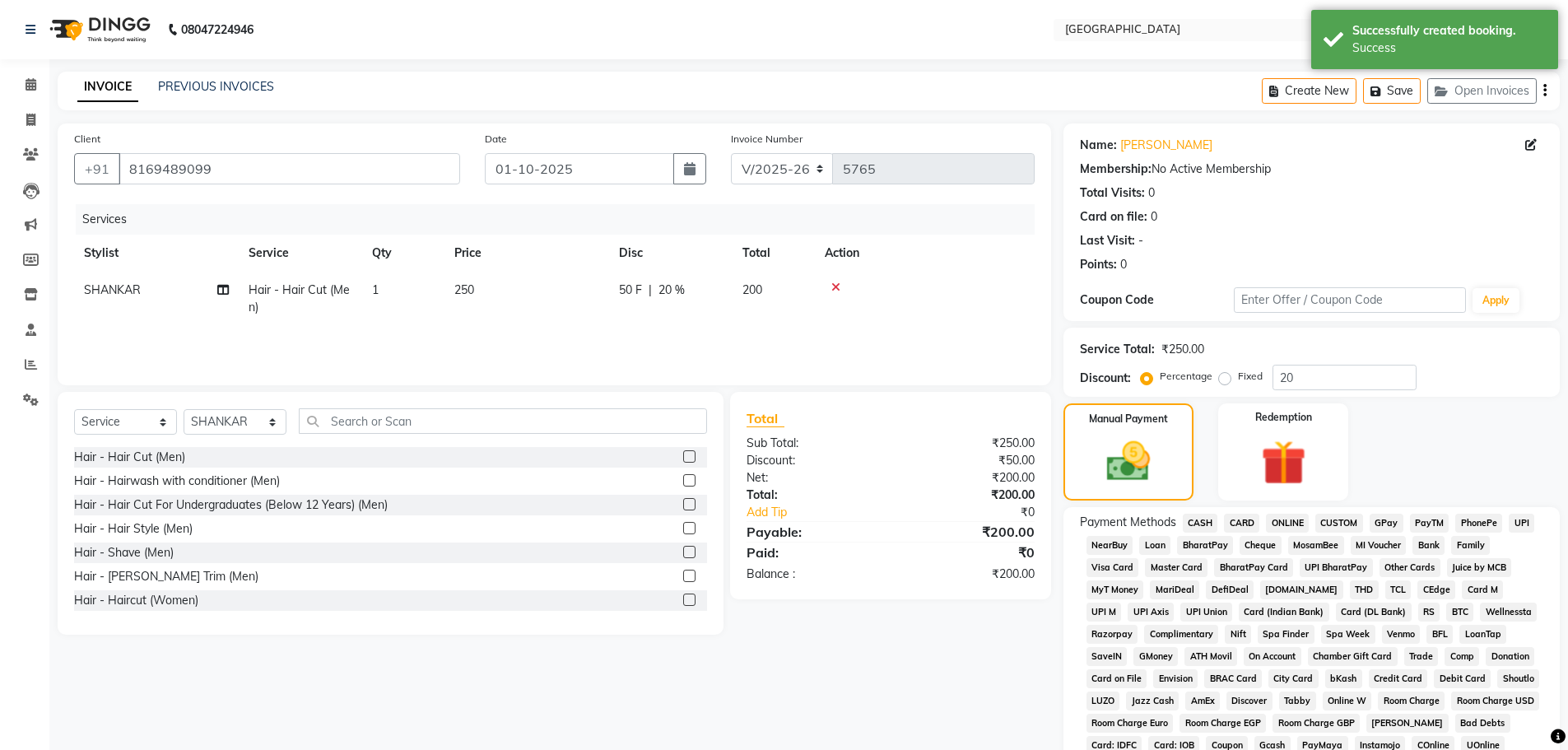
click at [1385, 523] on span "GPay" at bounding box center [1386, 524] width 34 height 19
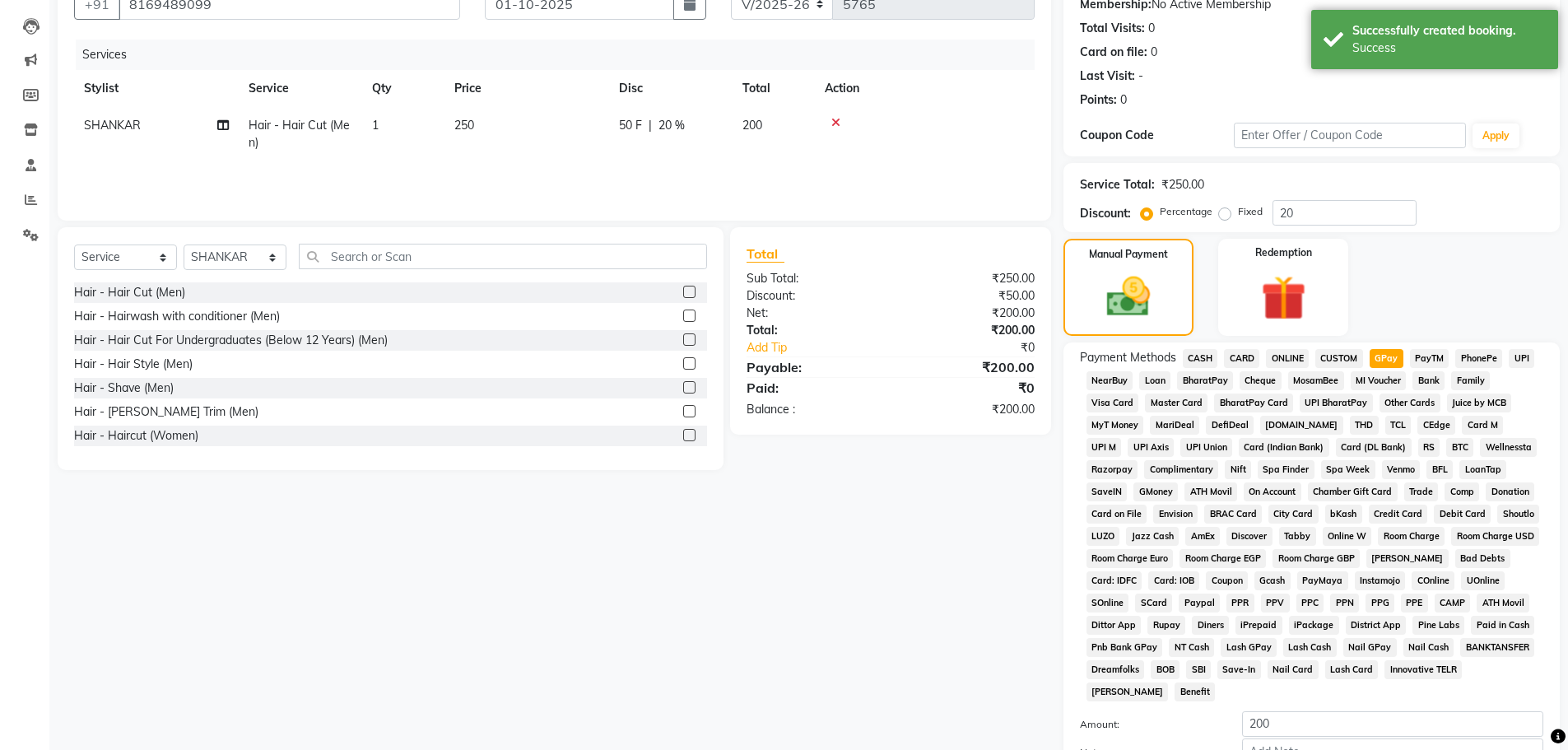
click at [1197, 362] on span "CASH" at bounding box center [1200, 358] width 35 height 19
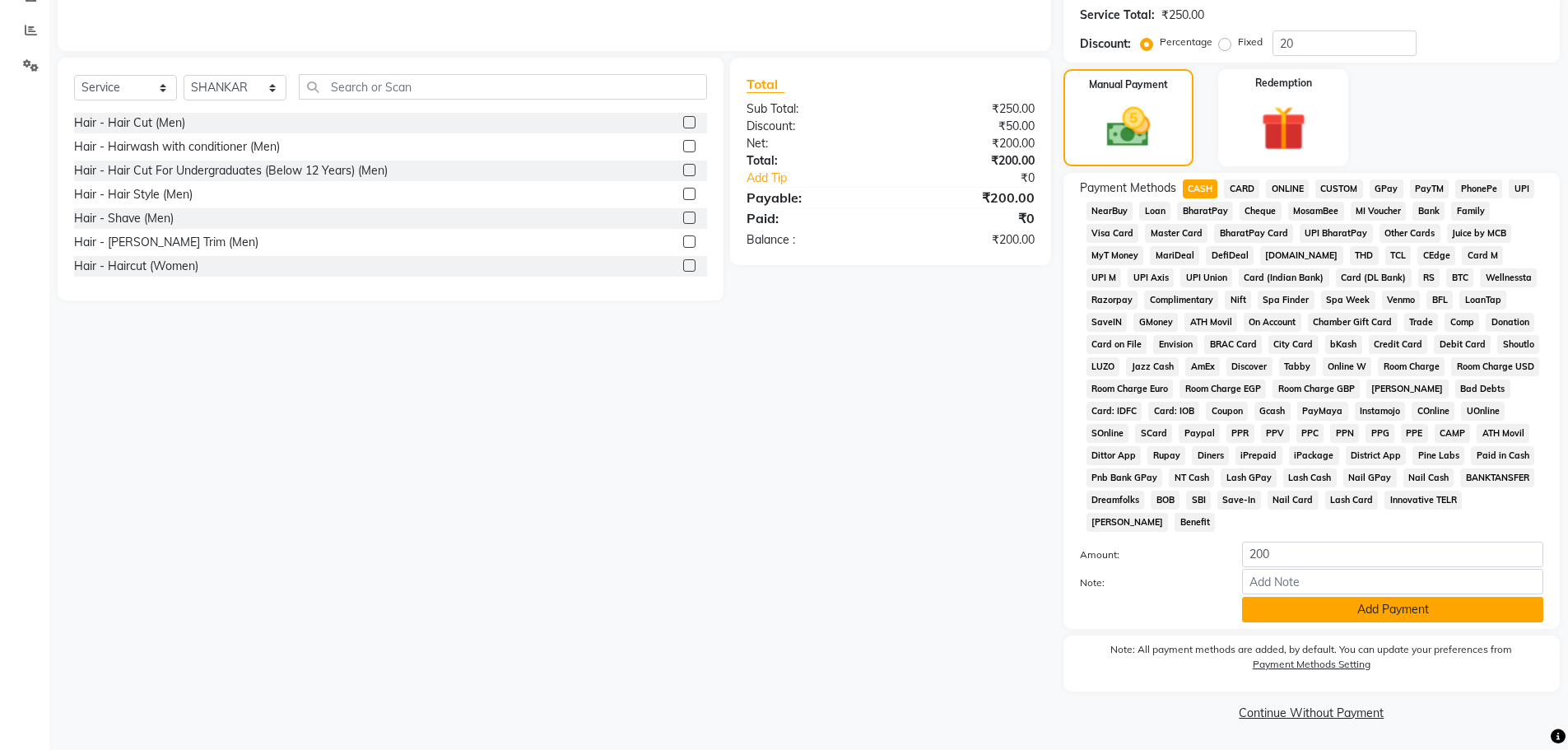
click at [1304, 610] on button "Add Payment" at bounding box center [1393, 610] width 301 height 26
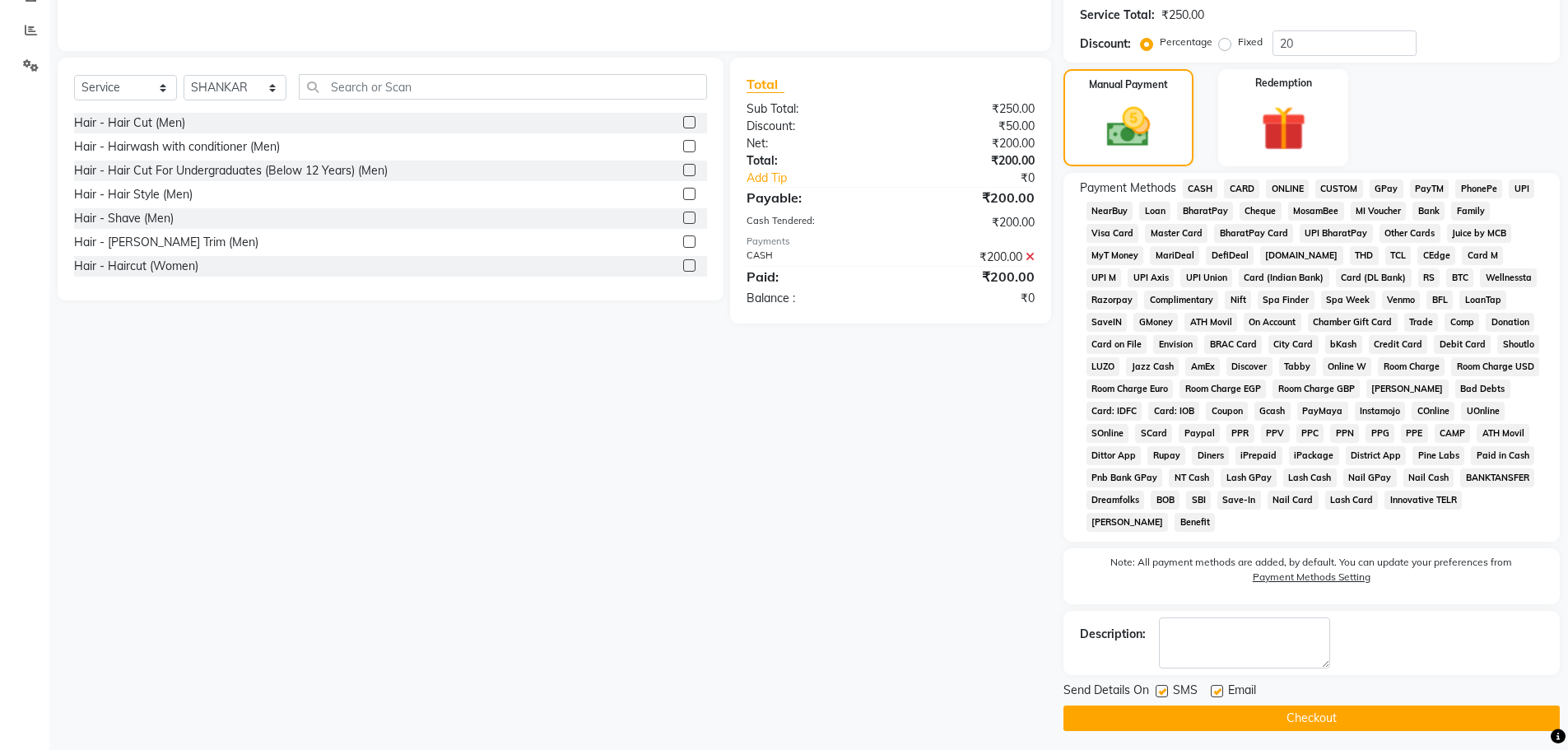
drag, startPoint x: 1218, startPoint y: 716, endPoint x: 1168, endPoint y: 704, distance: 51.4
click at [1218, 716] on button "Checkout" at bounding box center [1311, 718] width 496 height 26
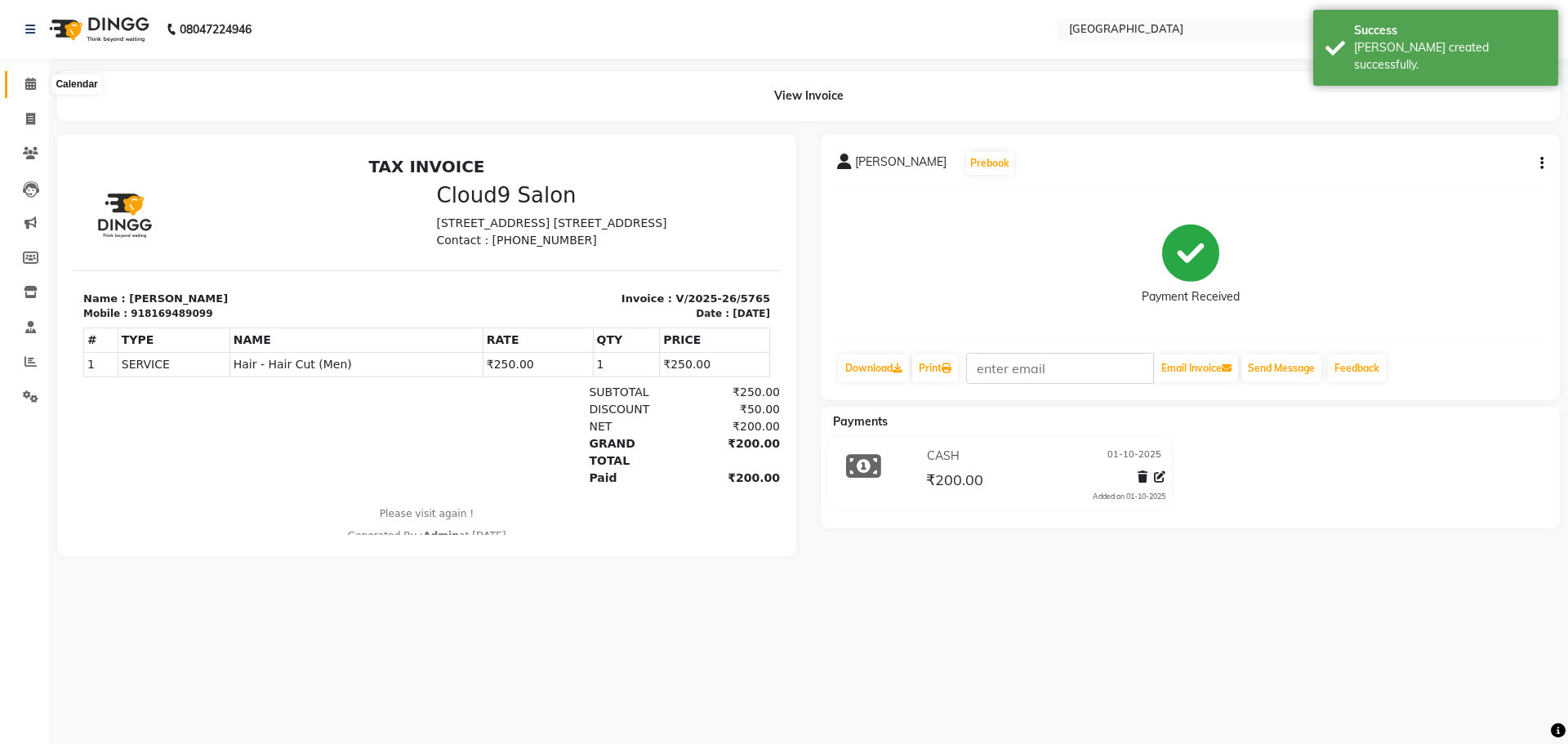
click at [30, 88] on icon at bounding box center [31, 84] width 10 height 12
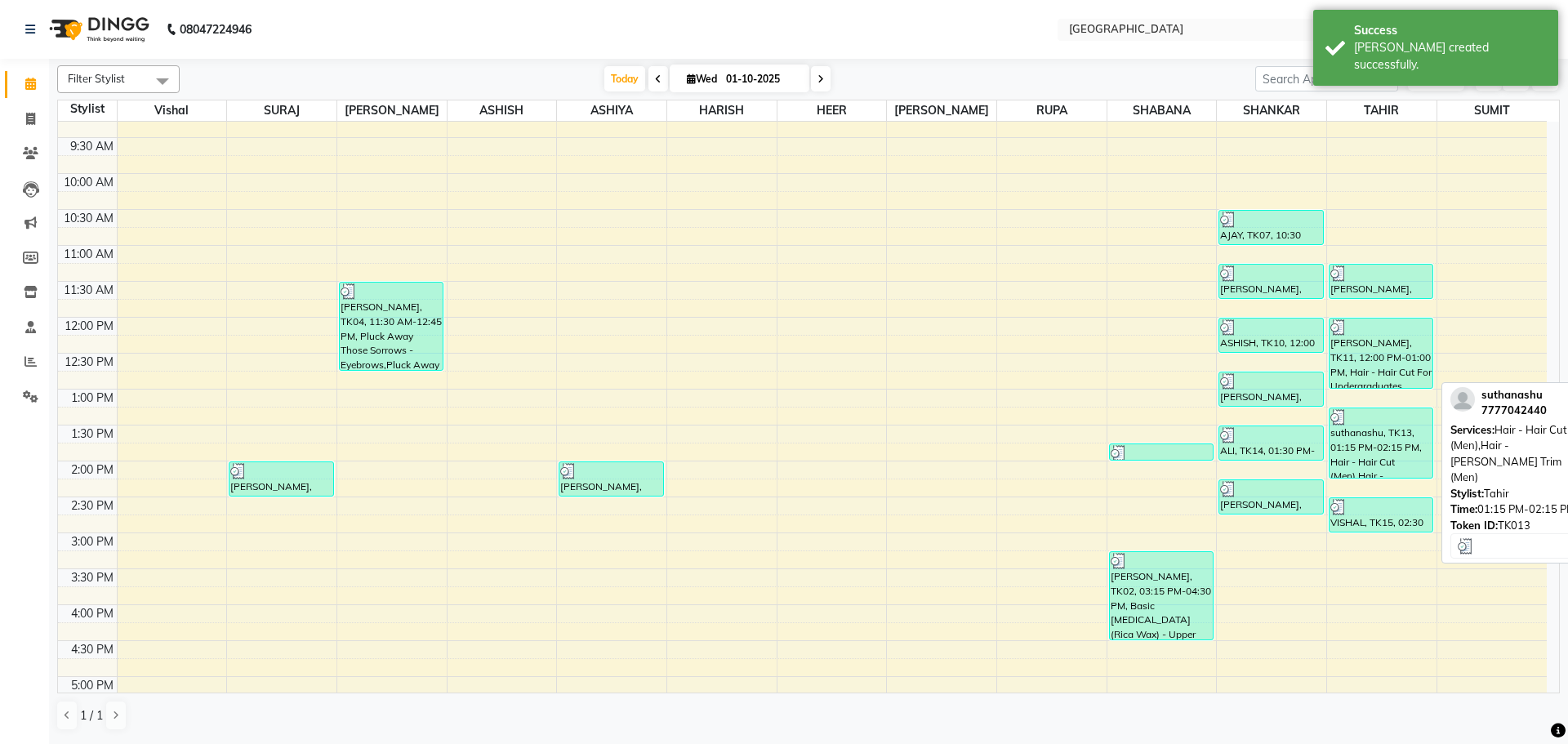
scroll to position [245, 0]
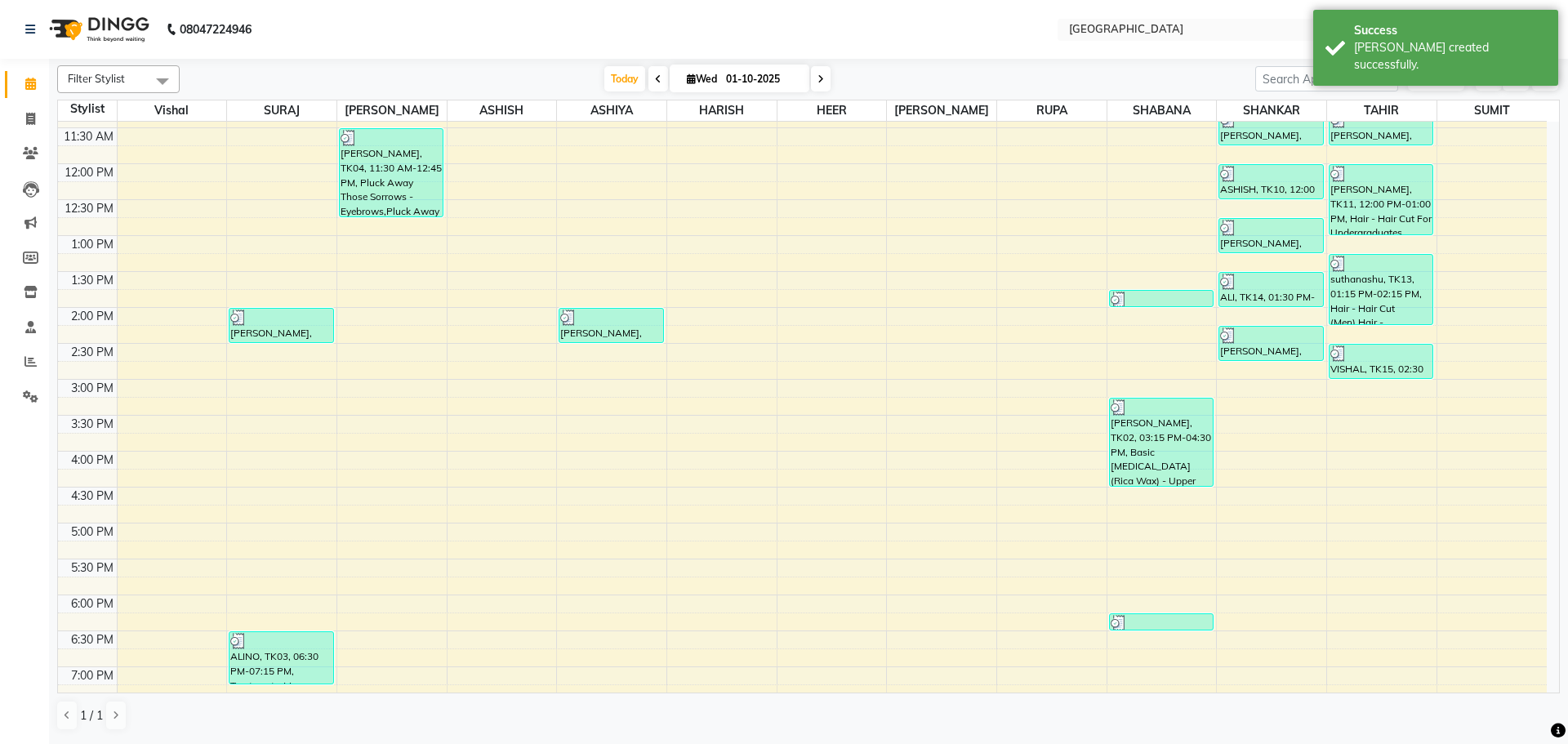
click at [1282, 388] on div "8:00 AM 8:30 AM 9:00 AM 9:30 AM 10:00 AM 10:30 AM 11:00 AM 11:30 AM 12:00 PM 12…" at bounding box center [802, 451] width 1489 height 1149
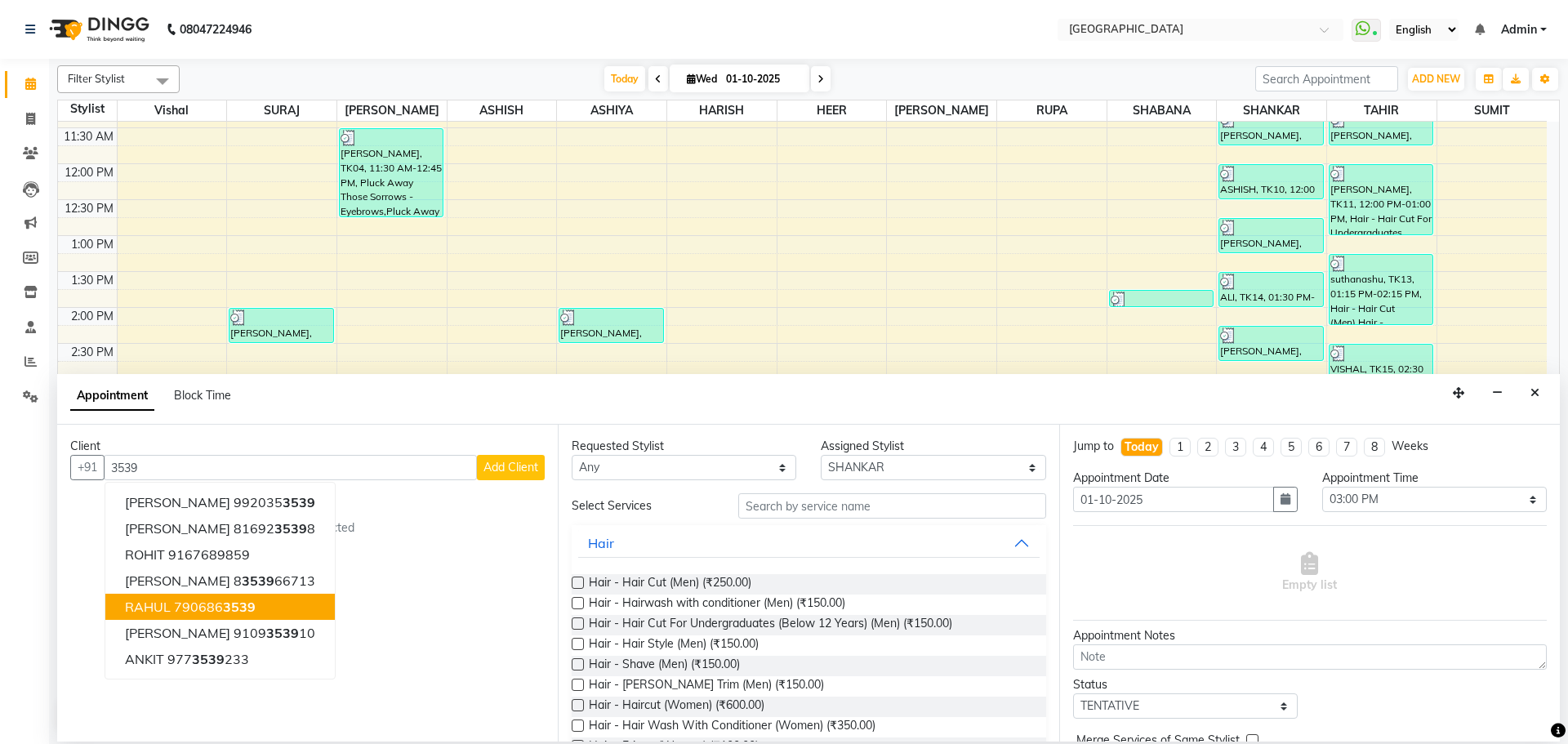
click at [232, 614] on span "3539" at bounding box center [239, 606] width 32 height 16
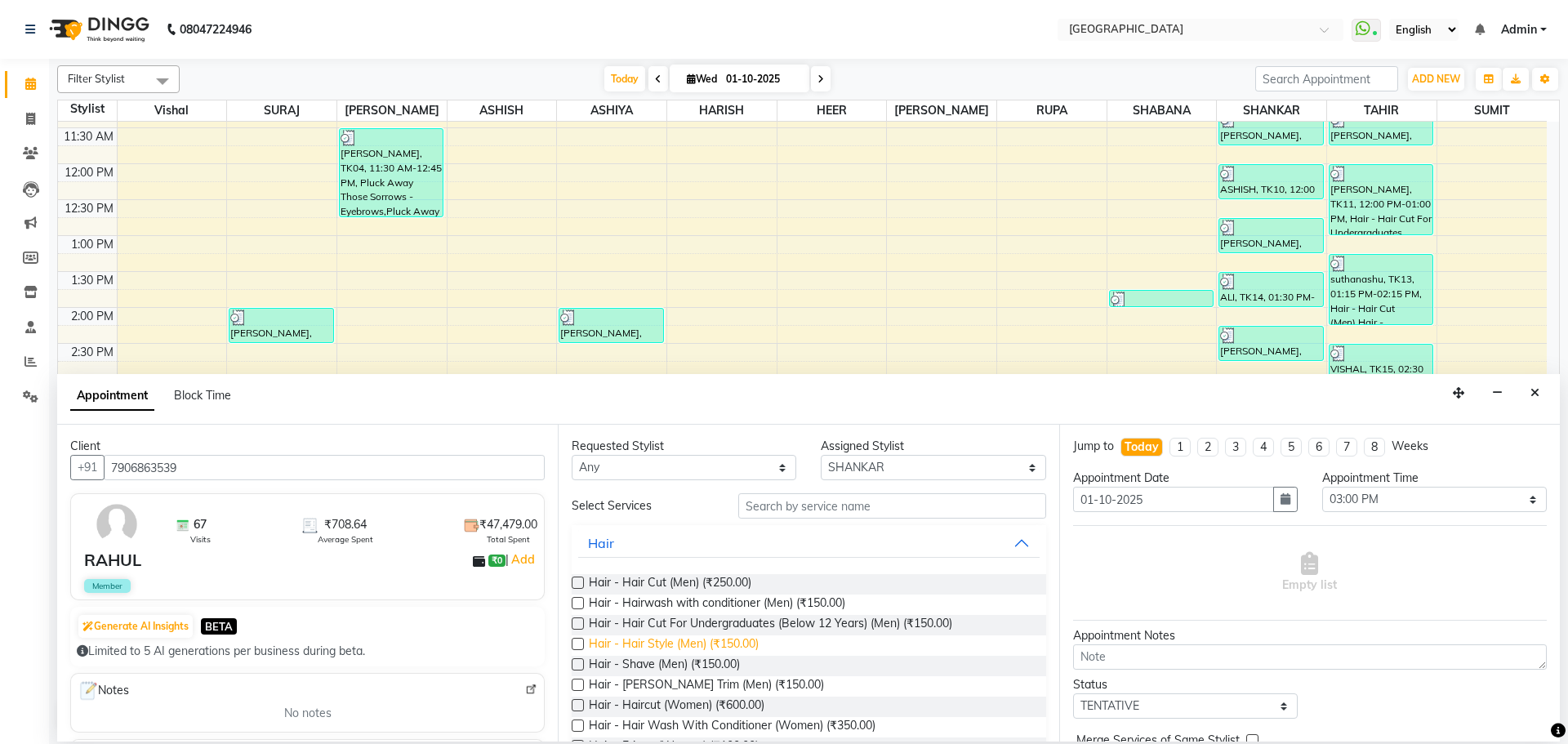
click at [617, 655] on span "Hair - Hair Style (Men) (₹150.00)" at bounding box center [673, 646] width 170 height 21
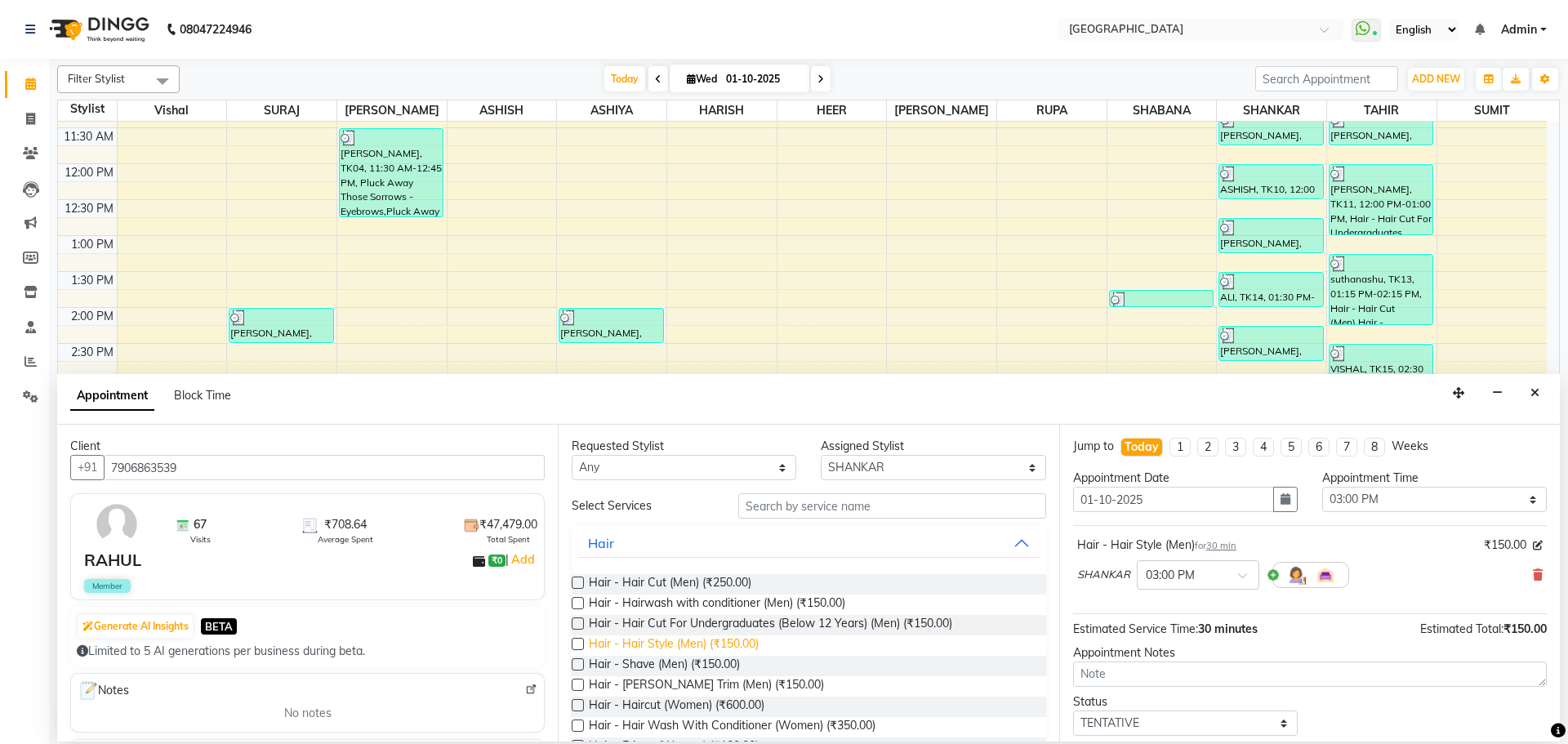
click at [684, 654] on span "Hair - Hair Style (Men) (₹150.00)" at bounding box center [673, 646] width 170 height 21
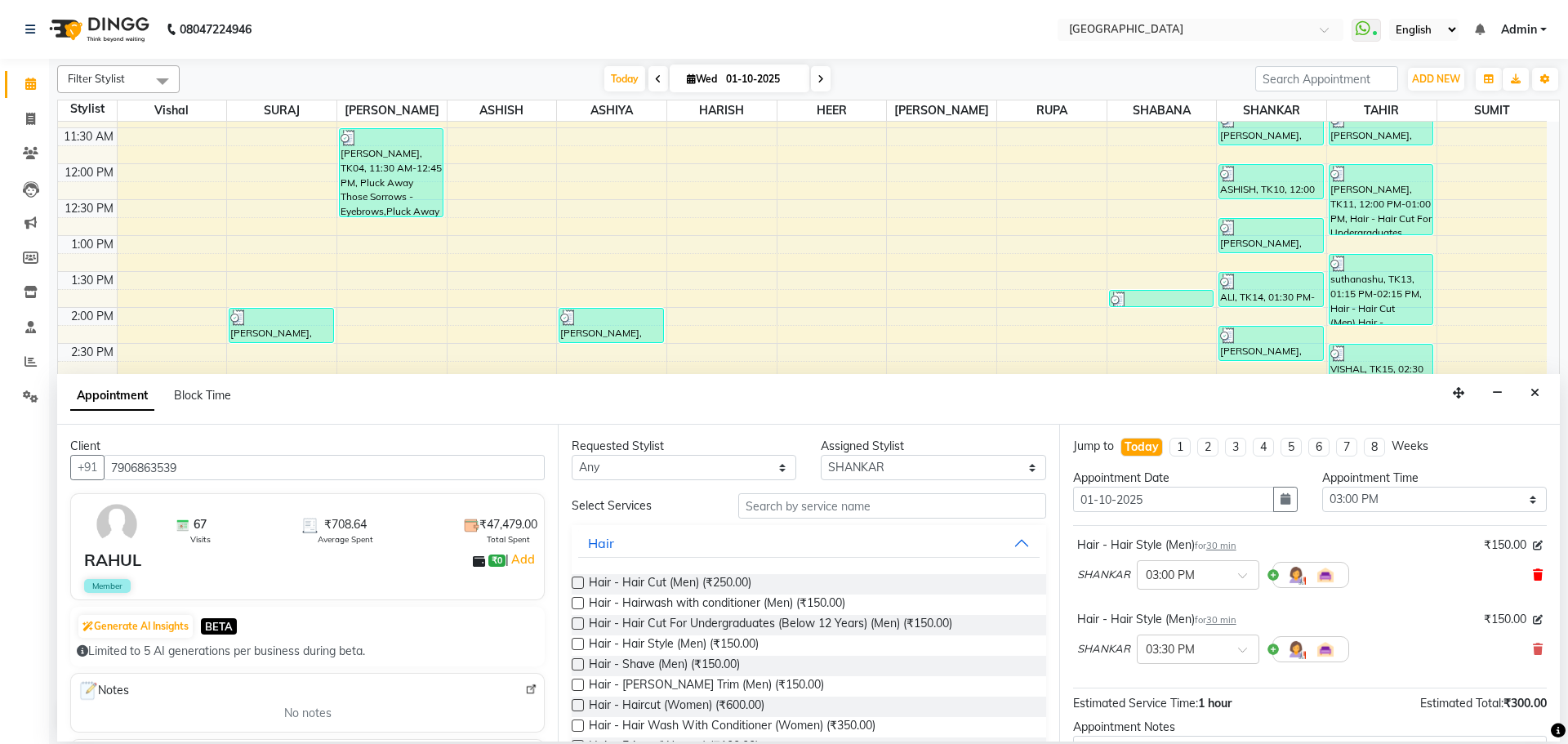
click at [1533, 573] on icon at bounding box center [1537, 574] width 9 height 11
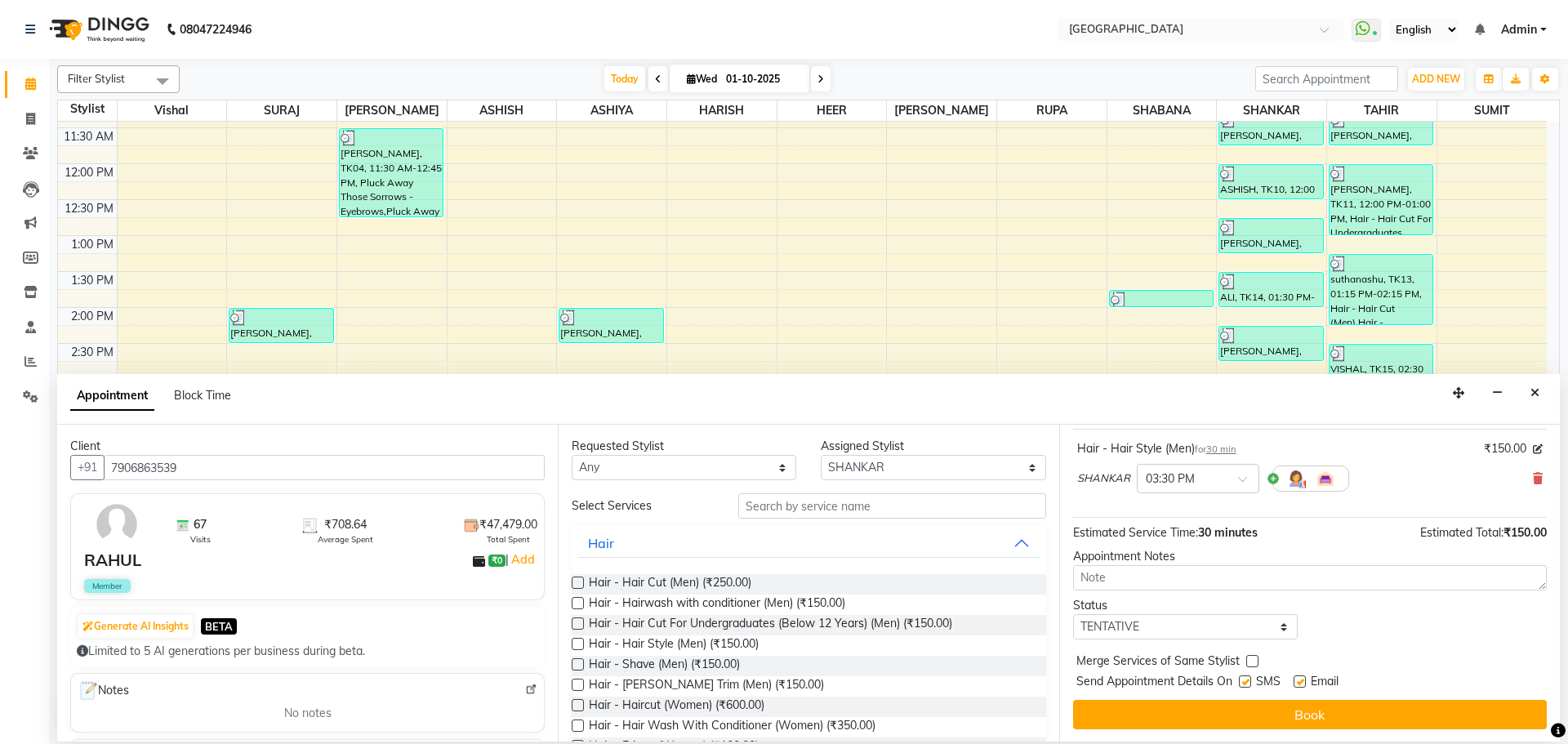
scroll to position [97, 0]
click at [1533, 474] on icon at bounding box center [1537, 477] width 9 height 11
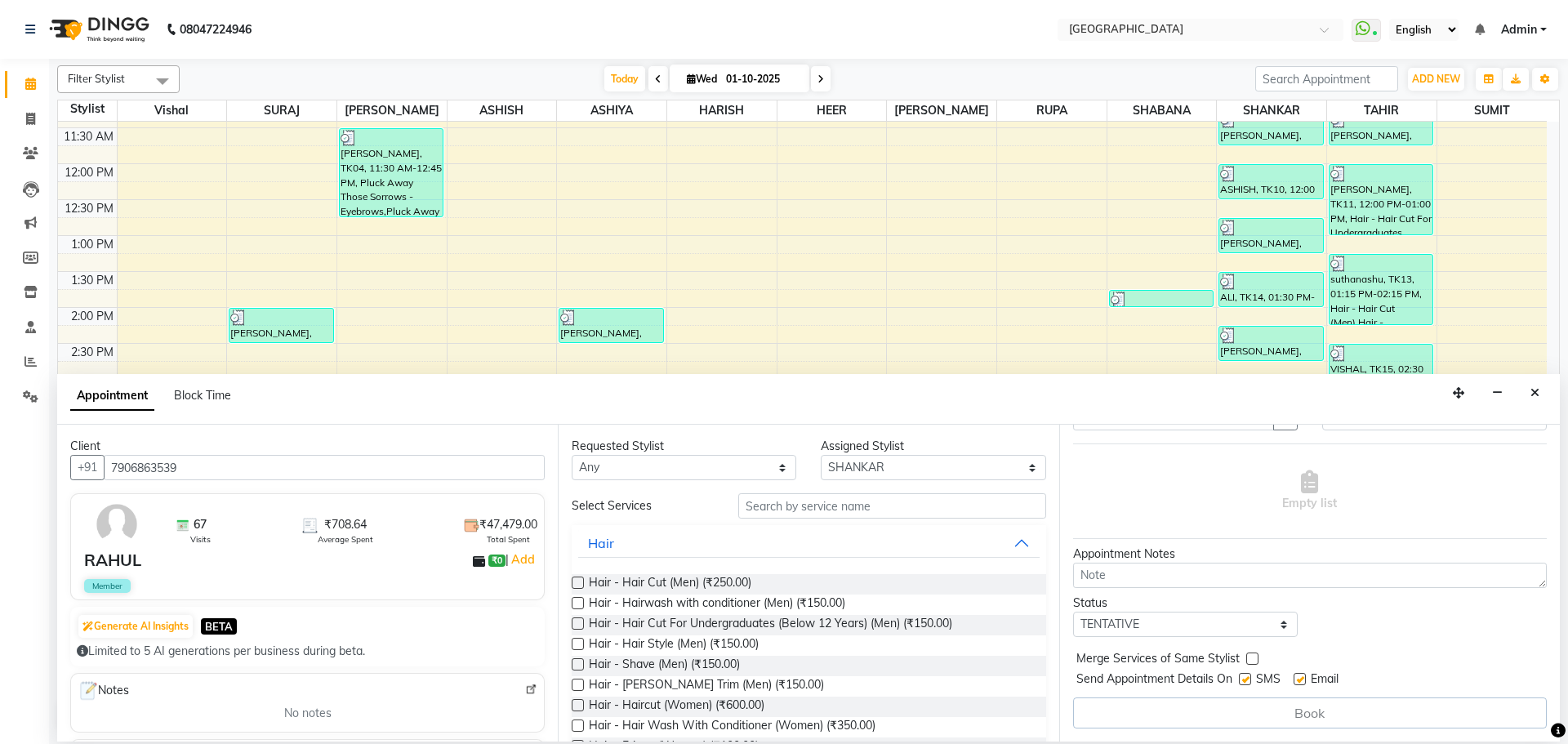
scroll to position [82, 0]
click at [729, 666] on span "Hair - Shave (Men) (₹150.00)" at bounding box center [664, 666] width 151 height 21
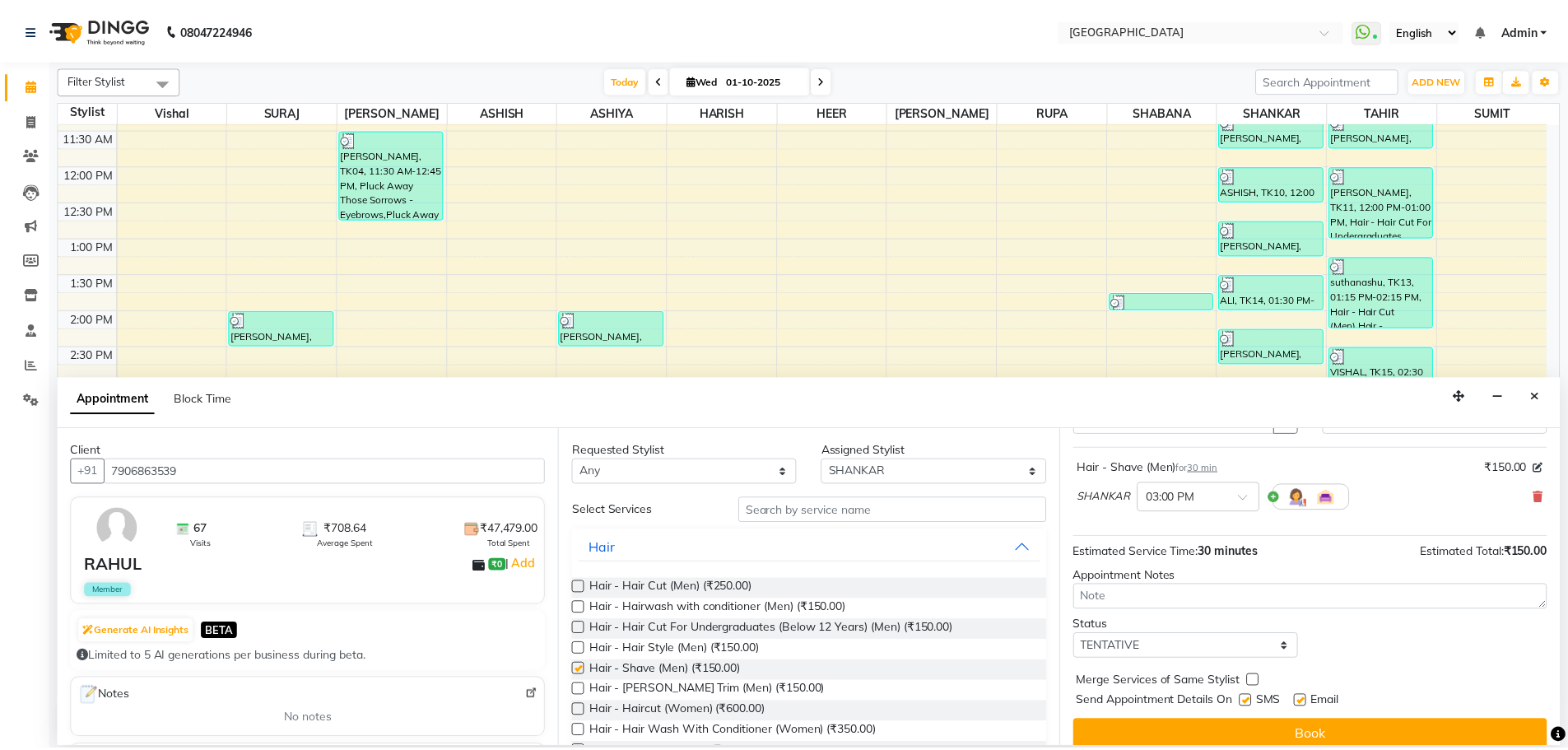
scroll to position [98, 0]
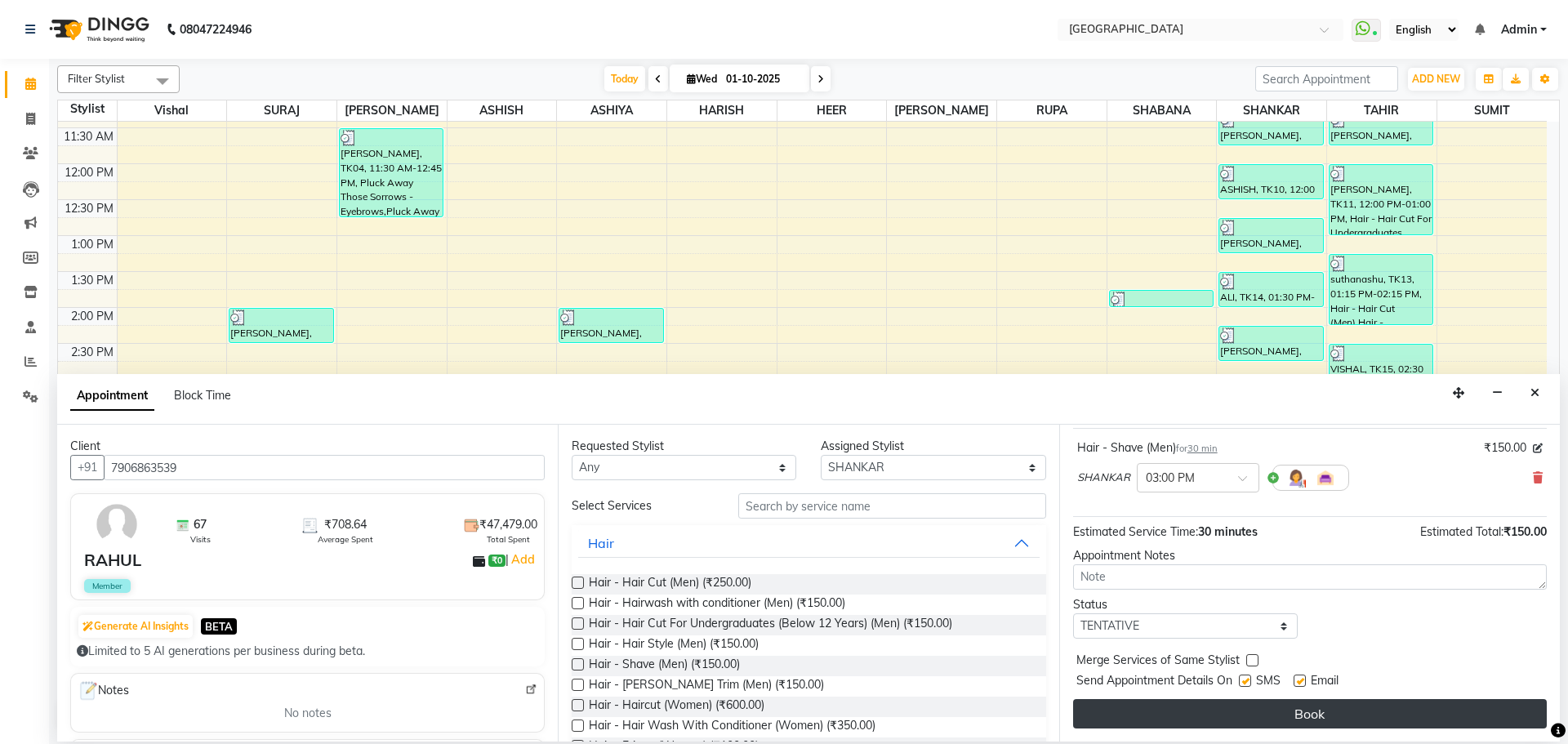
click at [1173, 711] on button "Book" at bounding box center [1310, 713] width 473 height 29
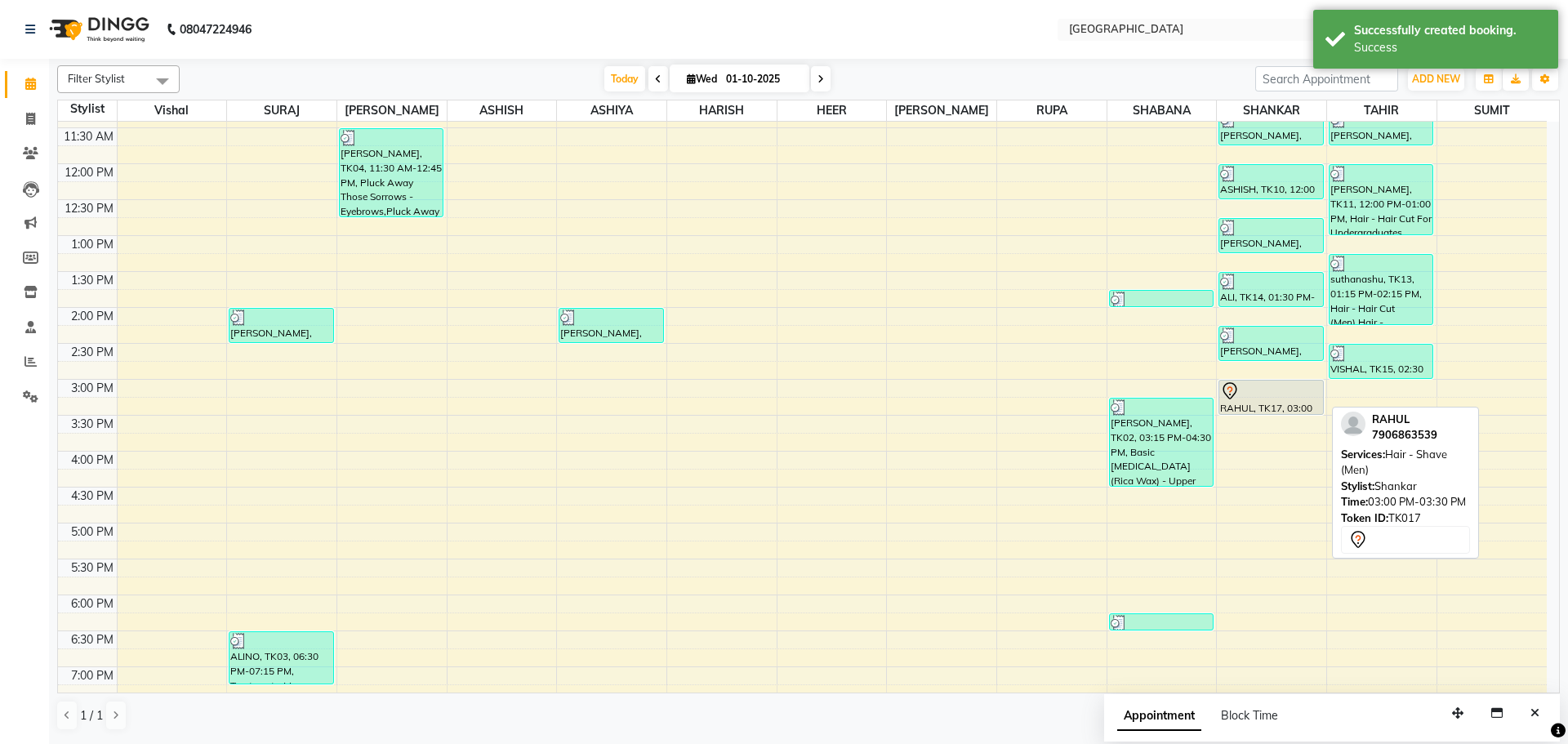
click at [1271, 402] on div "RAHUL, TK17, 03:00 PM-03:30 PM, Hair - Shave (Men)" at bounding box center [1271, 396] width 103 height 33
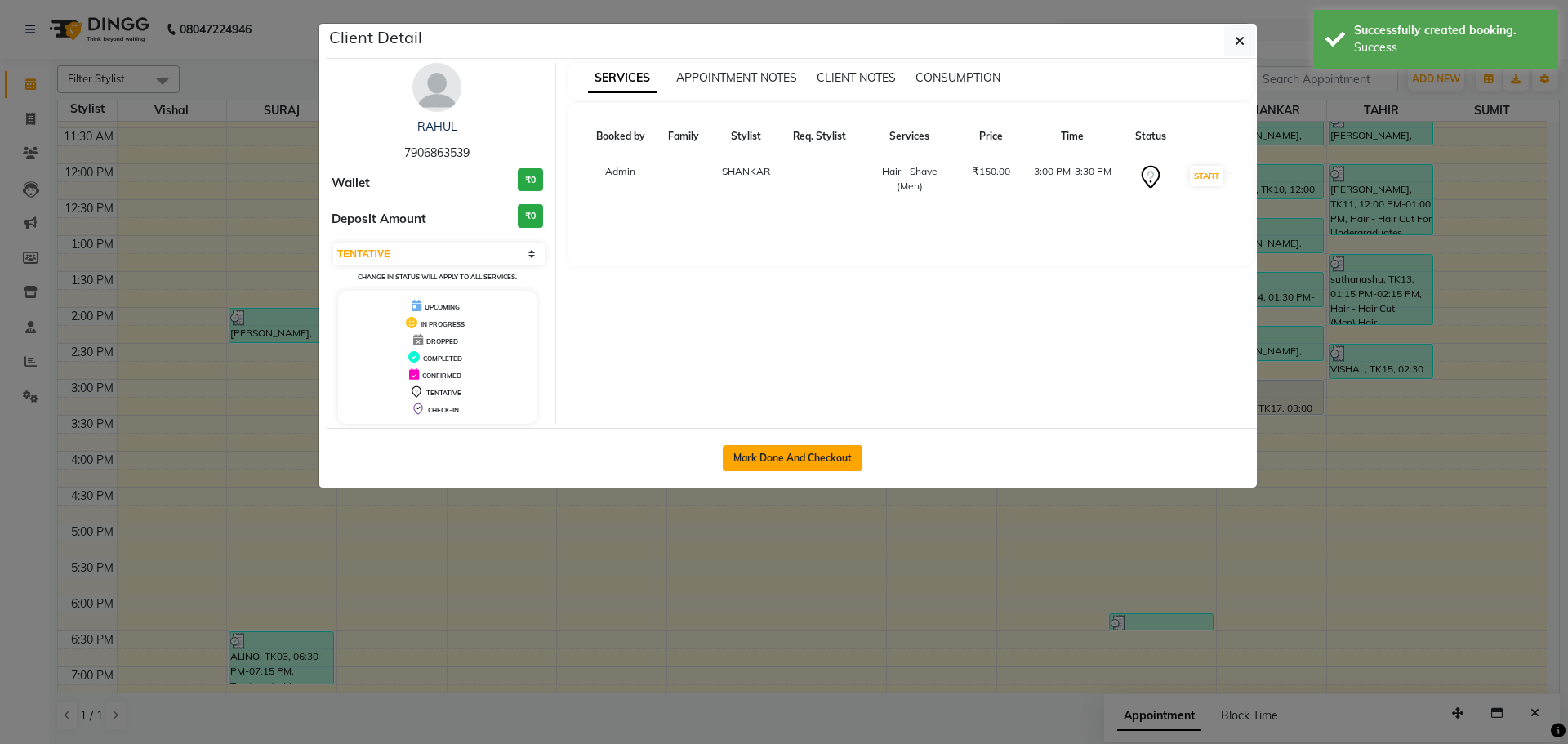
click at [775, 459] on button "Mark Done And Checkout" at bounding box center [792, 458] width 139 height 26
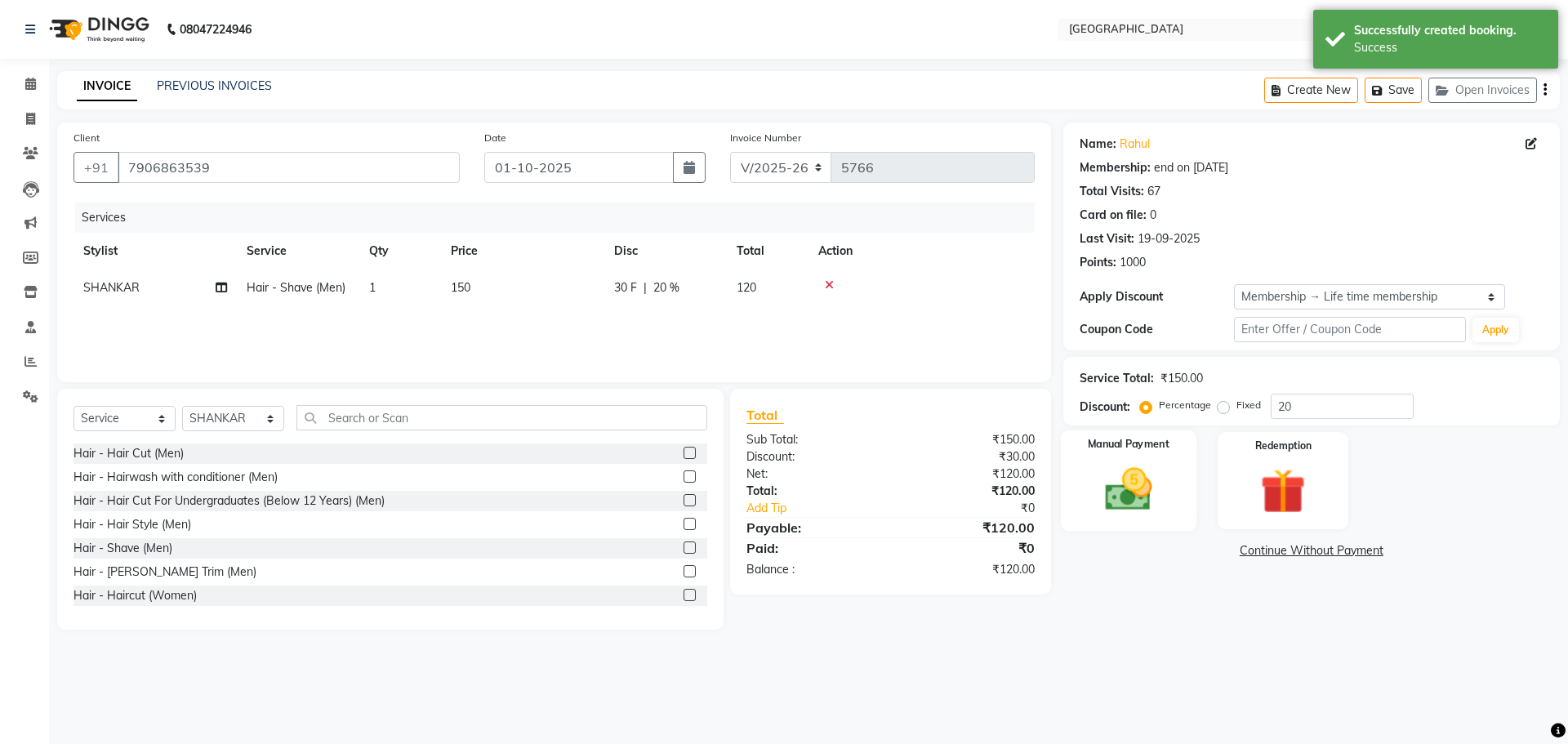
click at [1136, 493] on img at bounding box center [1128, 489] width 76 height 54
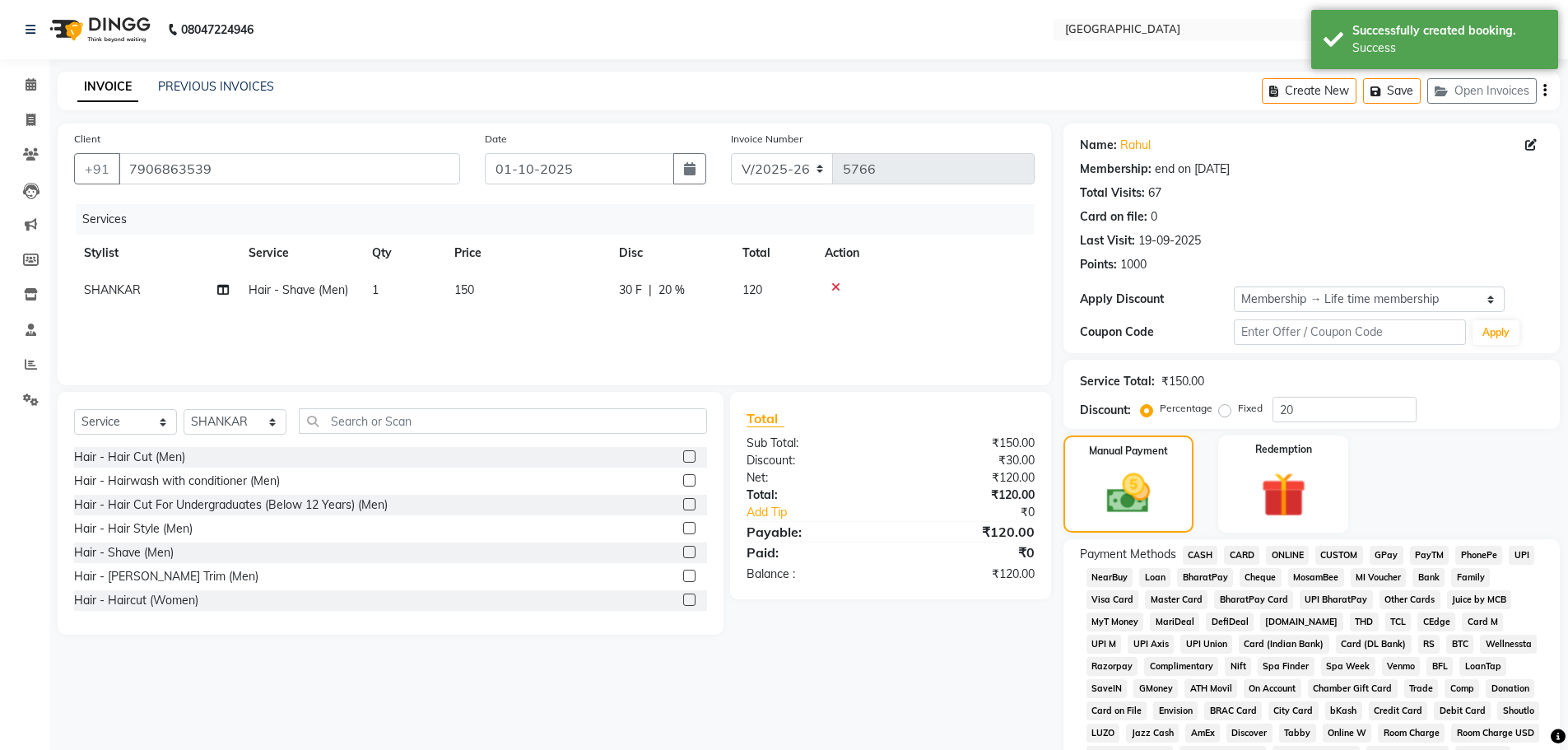
click at [1378, 559] on span "GPay" at bounding box center [1386, 555] width 34 height 19
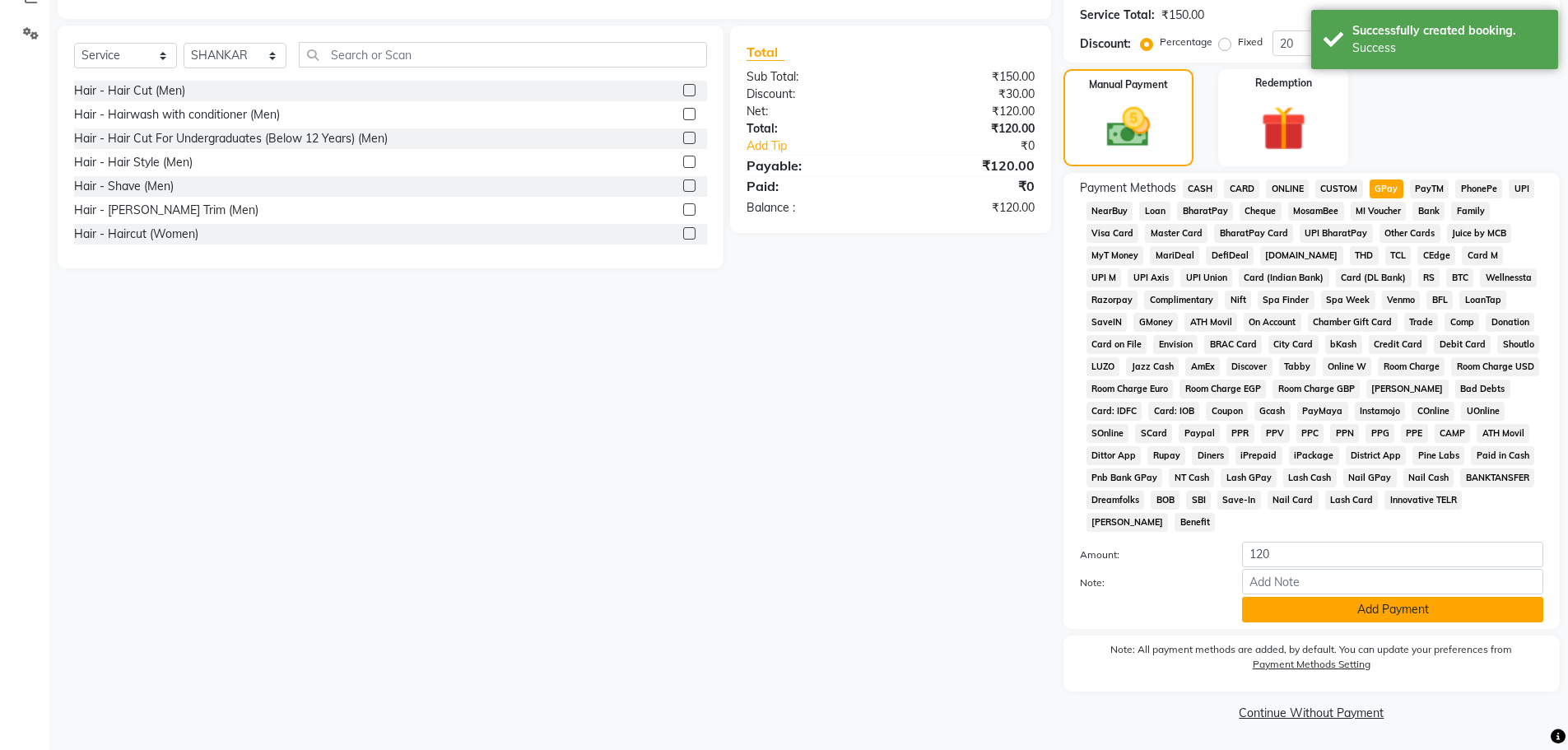
click at [1384, 611] on button "Add Payment" at bounding box center [1393, 610] width 301 height 26
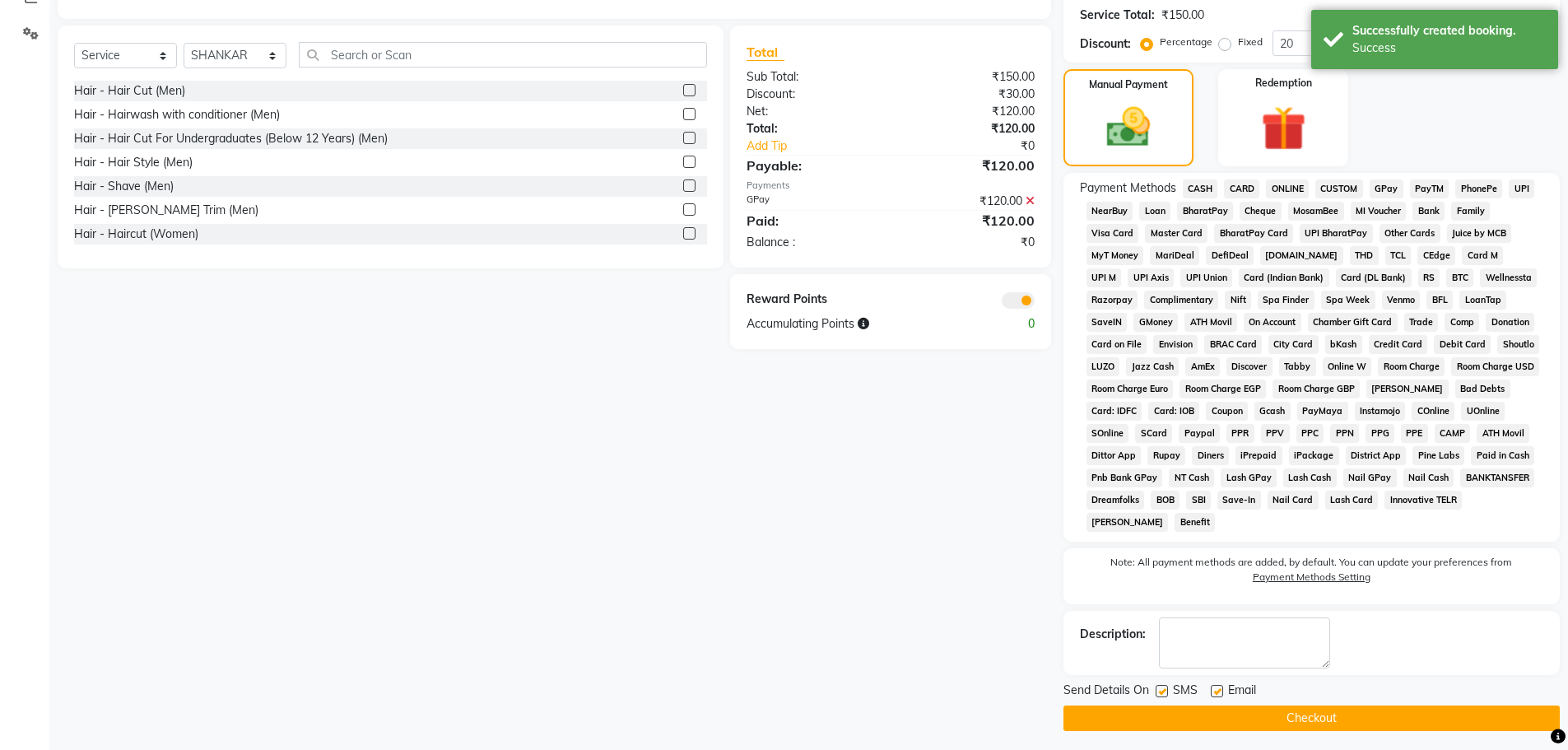
click at [1269, 709] on button "Checkout" at bounding box center [1311, 718] width 496 height 26
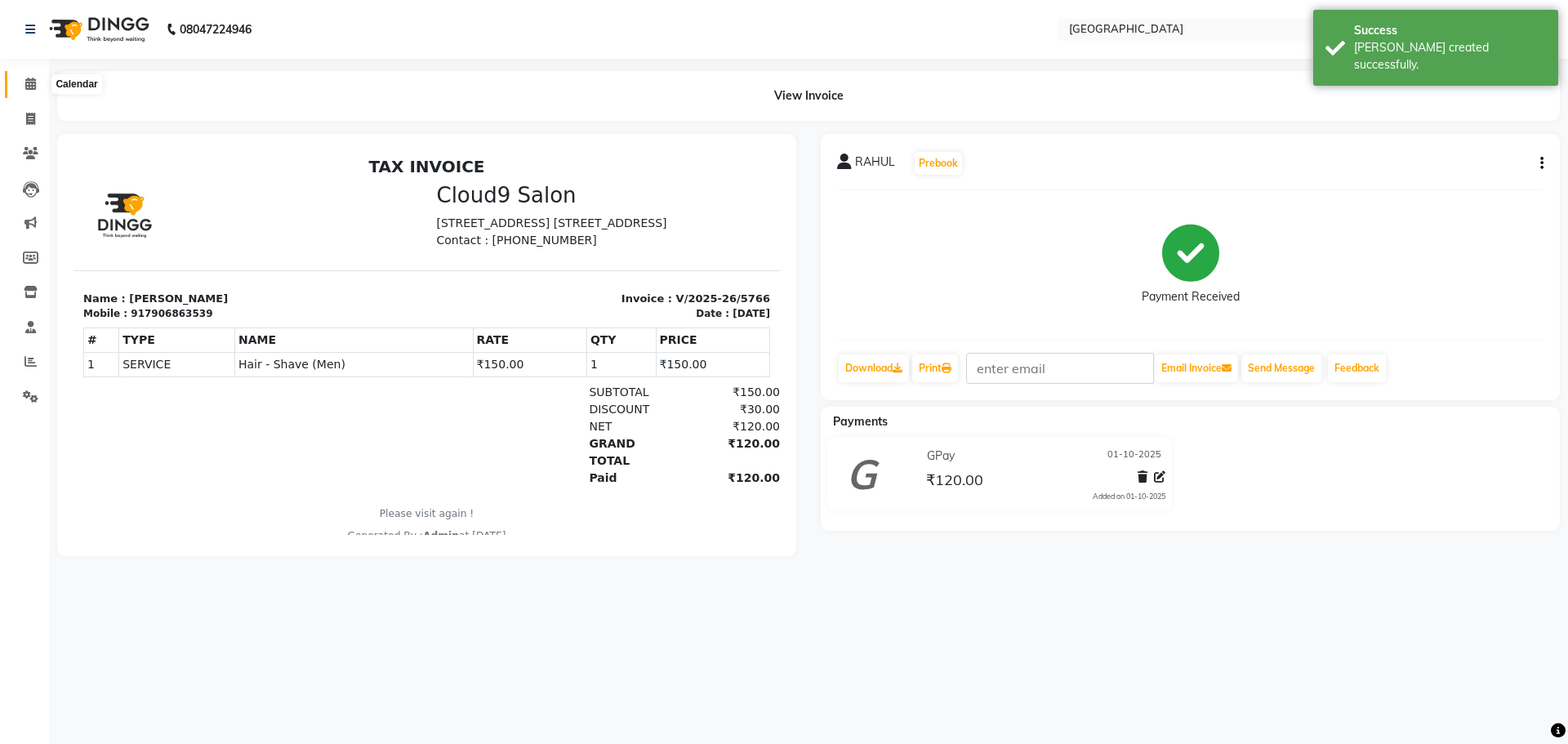
drag, startPoint x: 21, startPoint y: 87, endPoint x: 37, endPoint y: 0, distance: 88.5
click at [21, 87] on span at bounding box center [30, 85] width 28 height 19
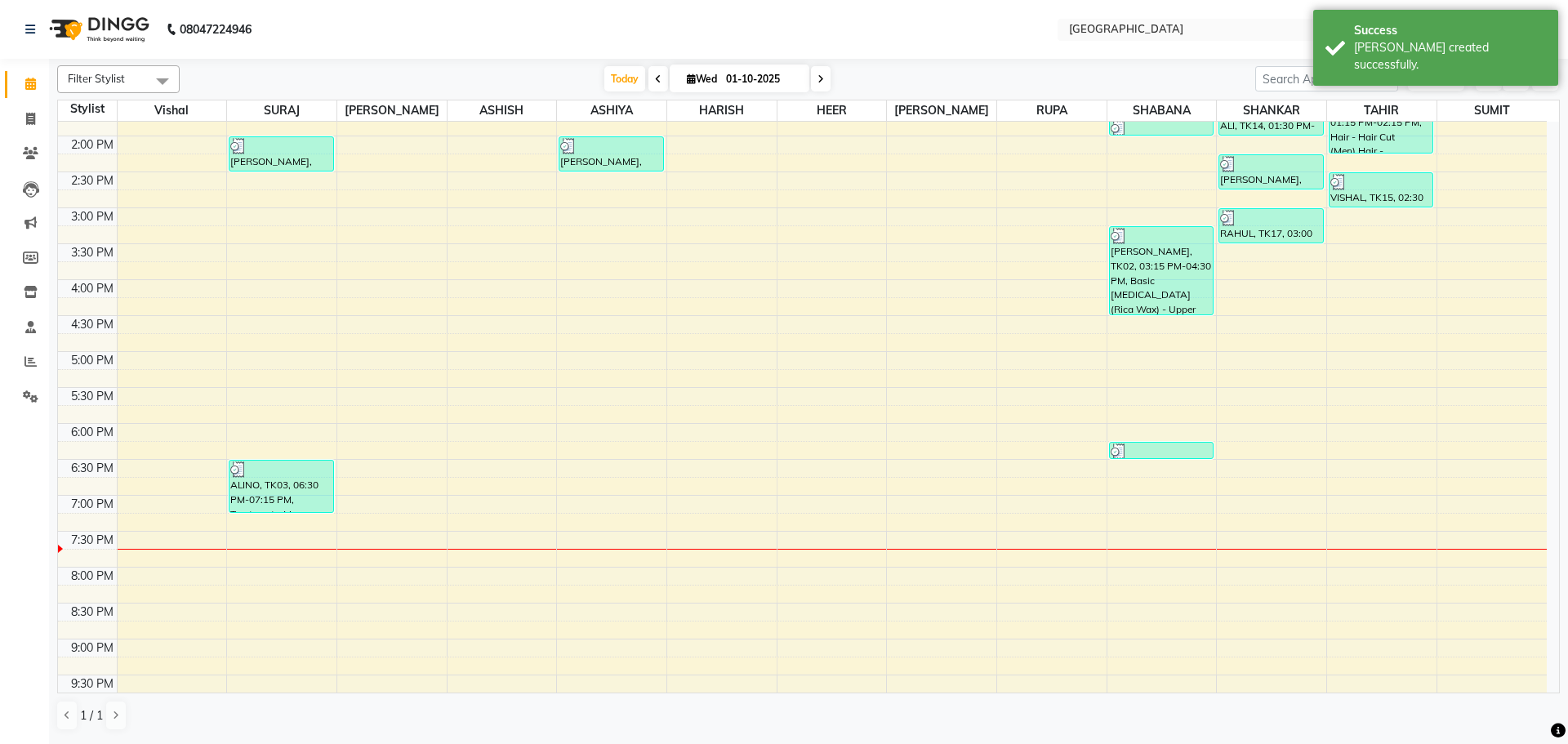
scroll to position [490, 0]
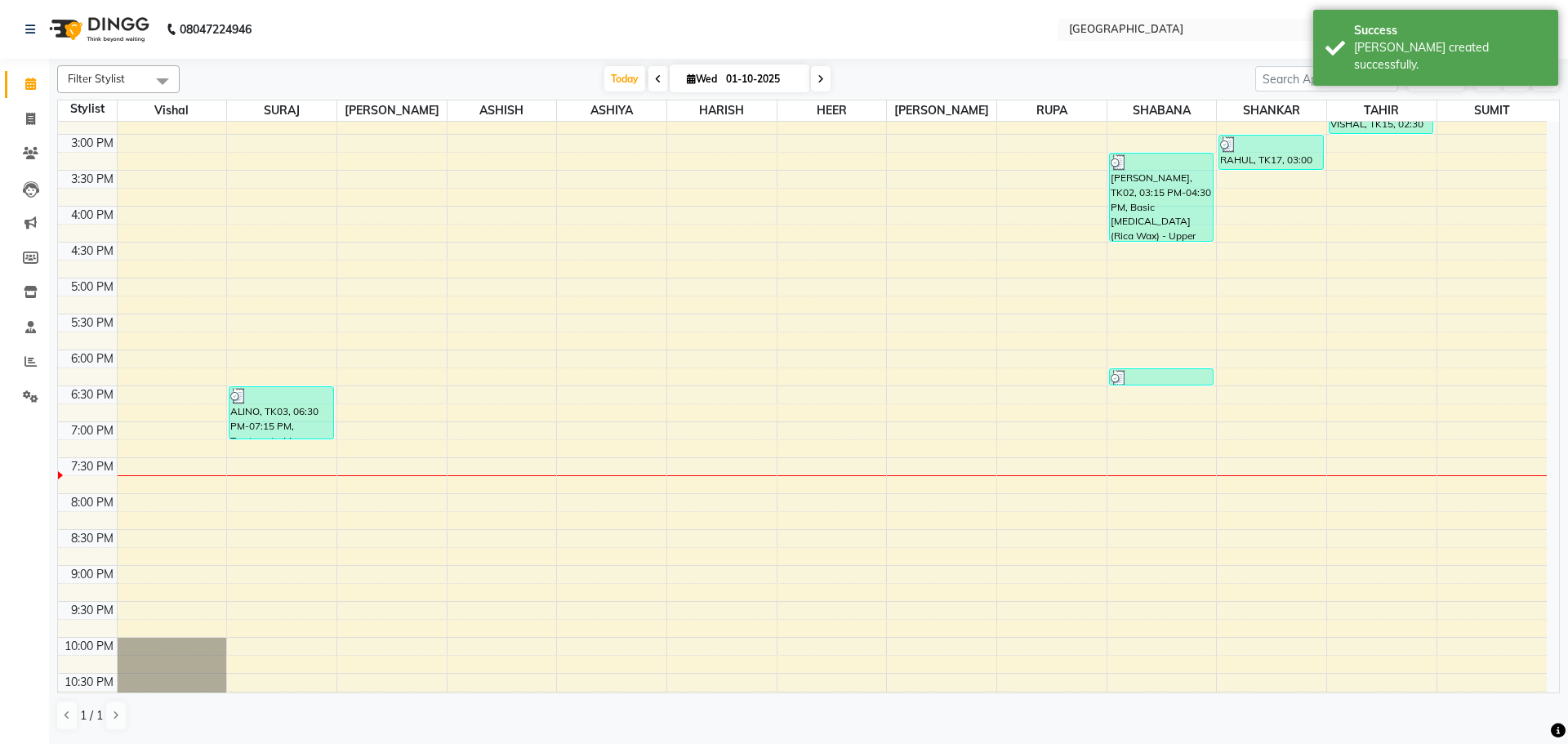
click at [402, 436] on div "8:00 AM 8:30 AM 9:00 AM 9:30 AM 10:00 AM 10:30 AM 11:00 AM 11:30 AM 12:00 PM 12…" at bounding box center [802, 206] width 1489 height 1149
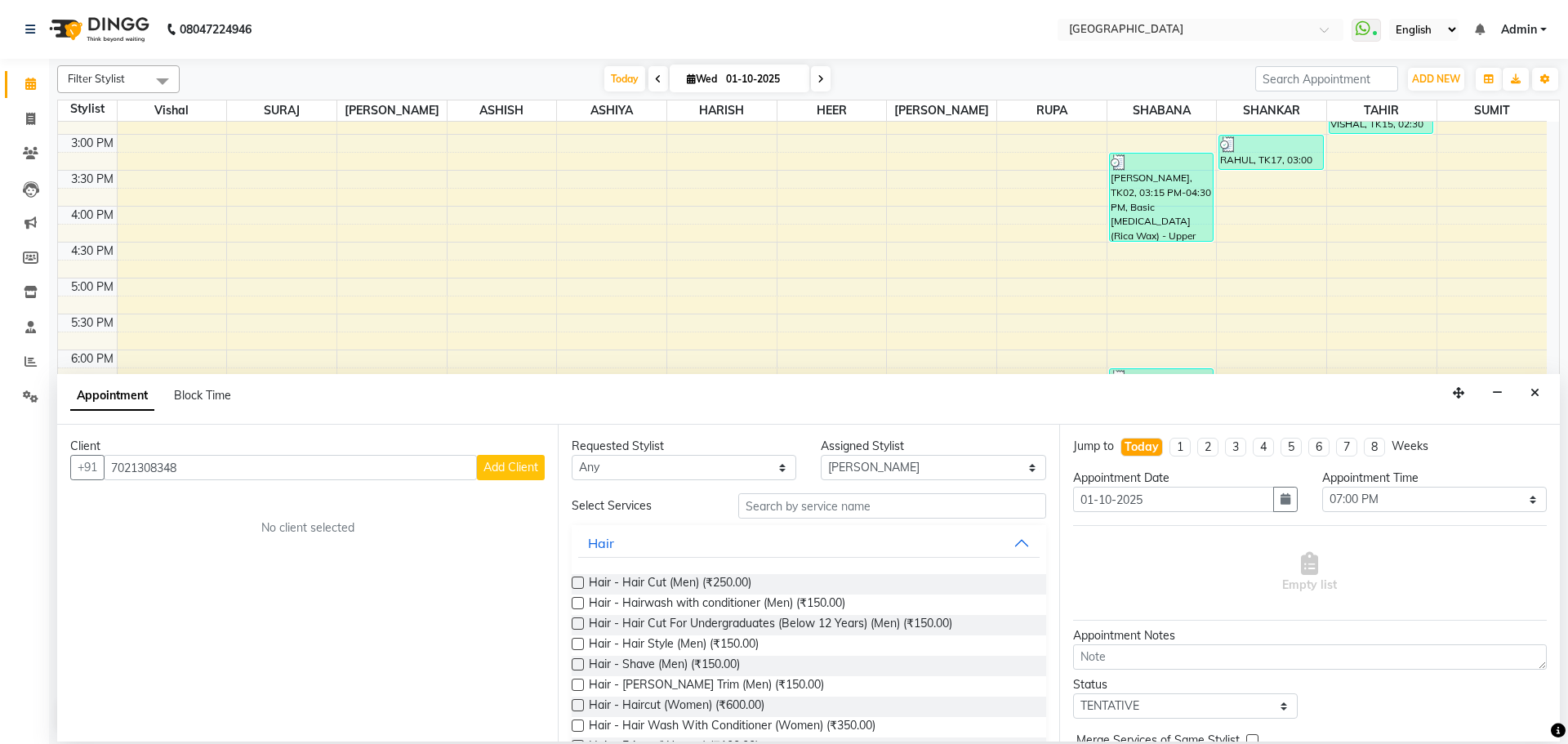
click at [523, 472] on span "Add Client" at bounding box center [511, 466] width 55 height 15
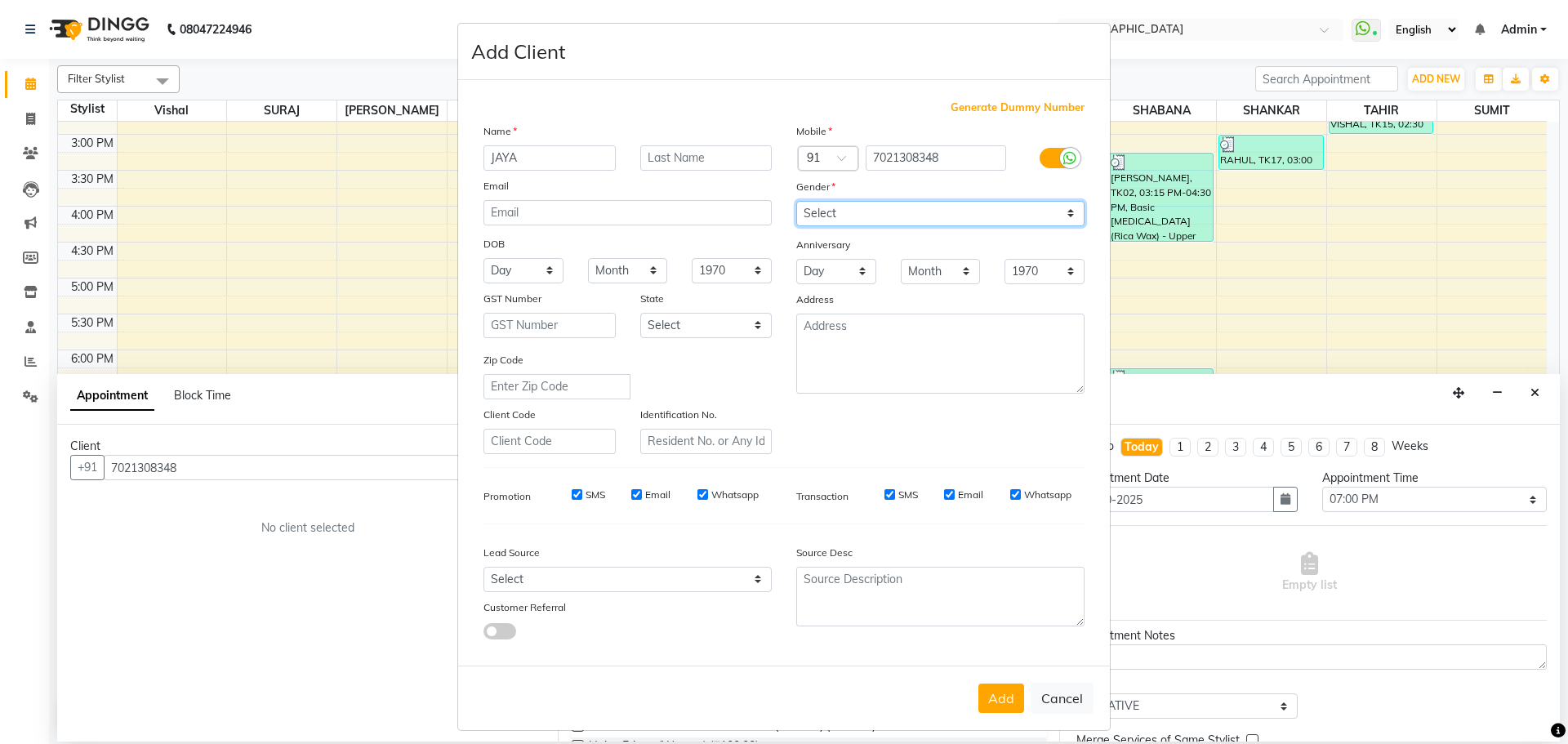
drag, startPoint x: 1059, startPoint y: 207, endPoint x: 999, endPoint y: 226, distance: 62.9
click at [1059, 207] on select "Select [DEMOGRAPHIC_DATA] [DEMOGRAPHIC_DATA] Other Prefer Not To Say" at bounding box center [940, 214] width 288 height 26
click at [796, 201] on select "Select [DEMOGRAPHIC_DATA] [DEMOGRAPHIC_DATA] Other Prefer Not To Say" at bounding box center [940, 214] width 288 height 26
click at [1007, 699] on button "Add" at bounding box center [1001, 698] width 46 height 29
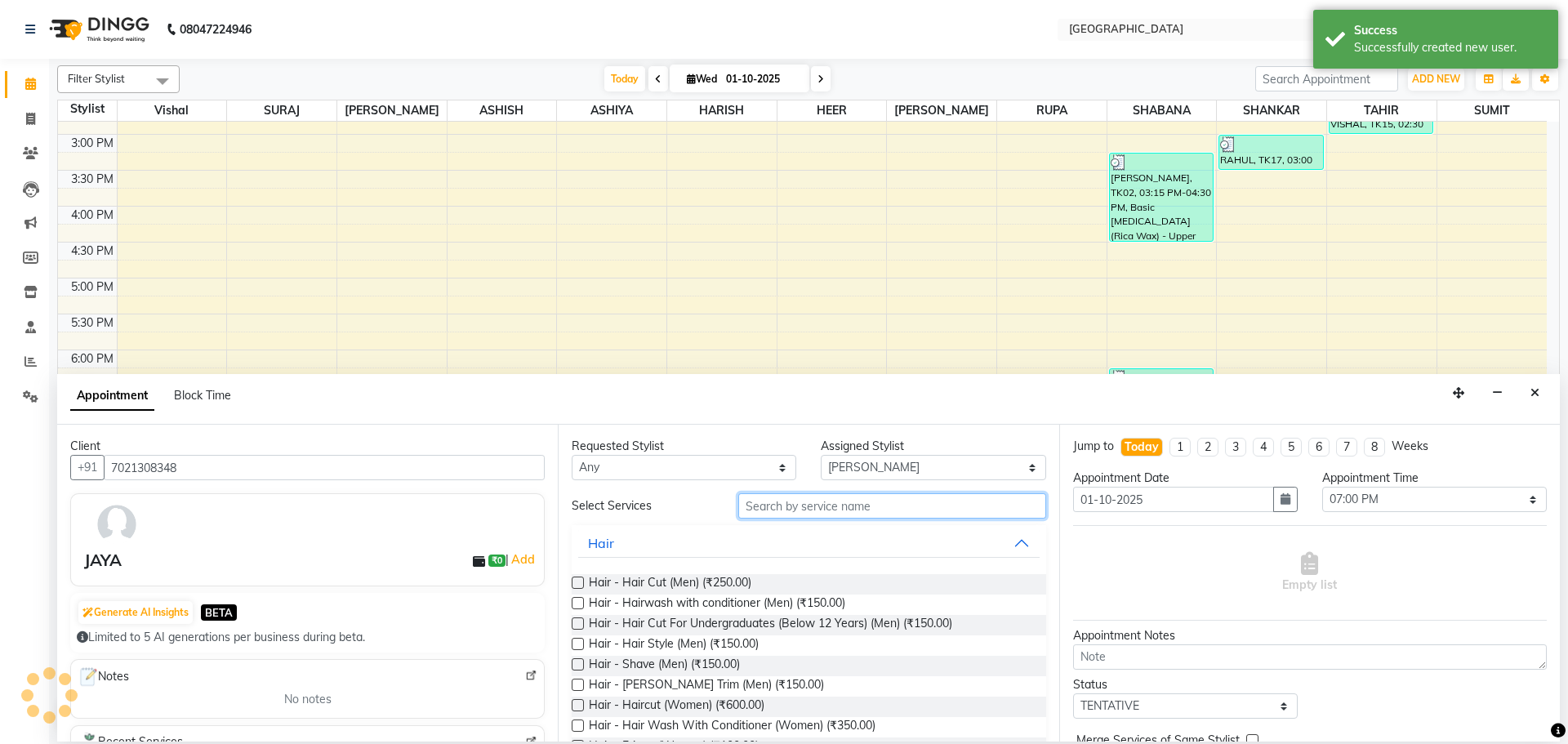
click at [846, 506] on input "text" at bounding box center [892, 506] width 308 height 26
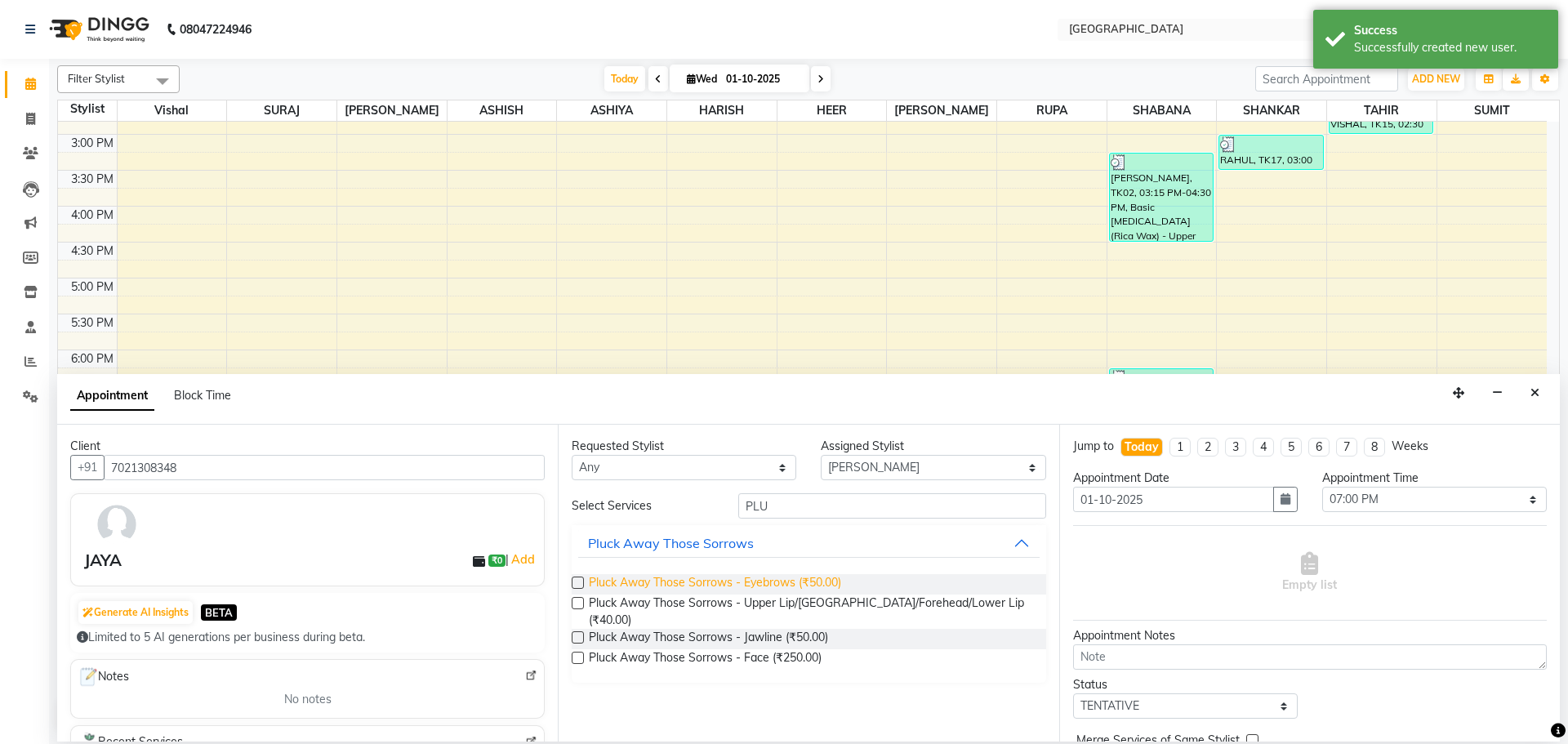
click at [839, 583] on span "Pluck Away Those Sorrows - Eyebrows (₹50.00)" at bounding box center [714, 584] width 252 height 21
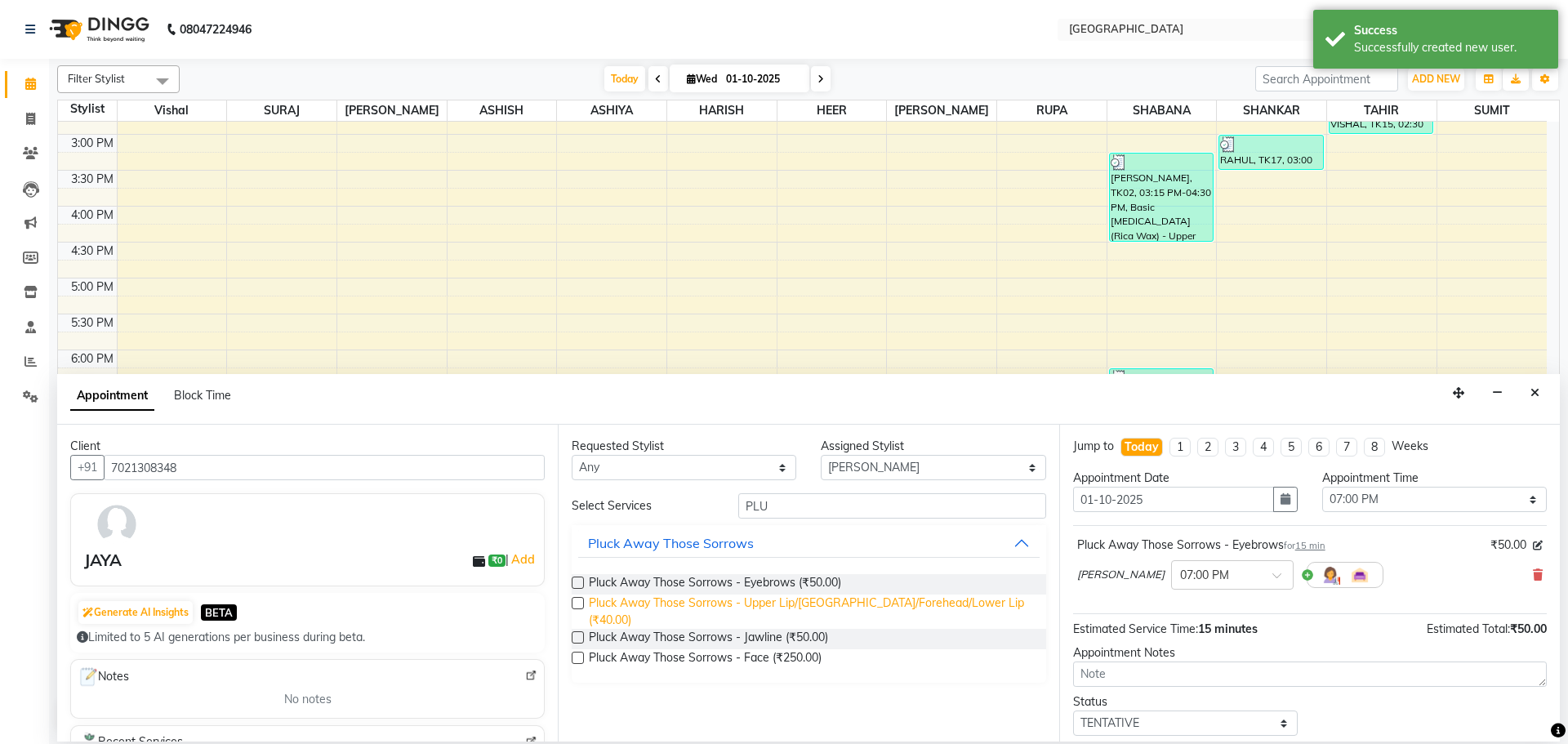
click at [838, 608] on span "Pluck Away Those Sorrows - Upper Lip/[GEOGRAPHIC_DATA]/Forehead/Lower Lip (₹40.…" at bounding box center [810, 612] width 443 height 34
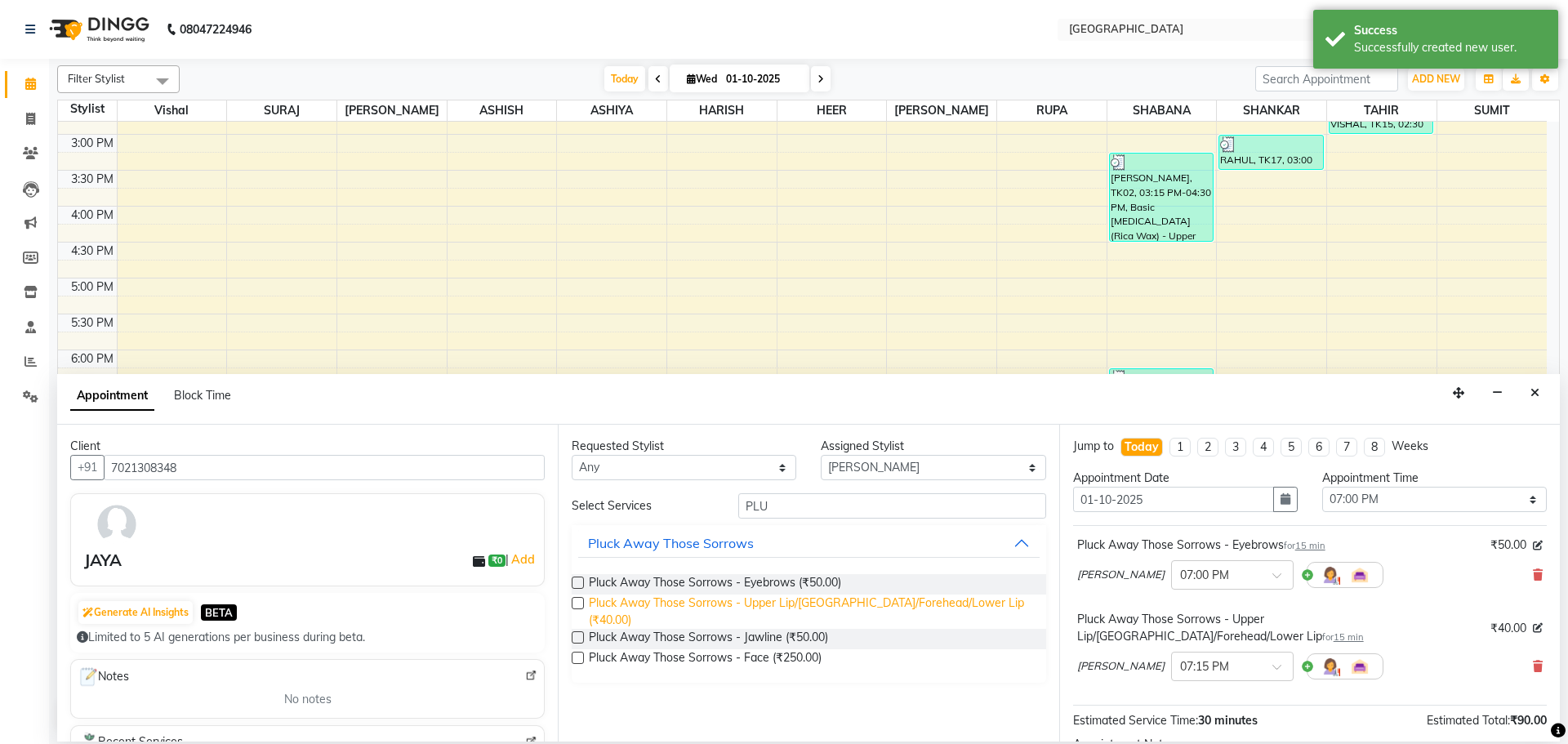
click at [838, 609] on span "Pluck Away Those Sorrows - Upper Lip/[GEOGRAPHIC_DATA]/Forehead/Lower Lip (₹40.…" at bounding box center [810, 612] width 443 height 34
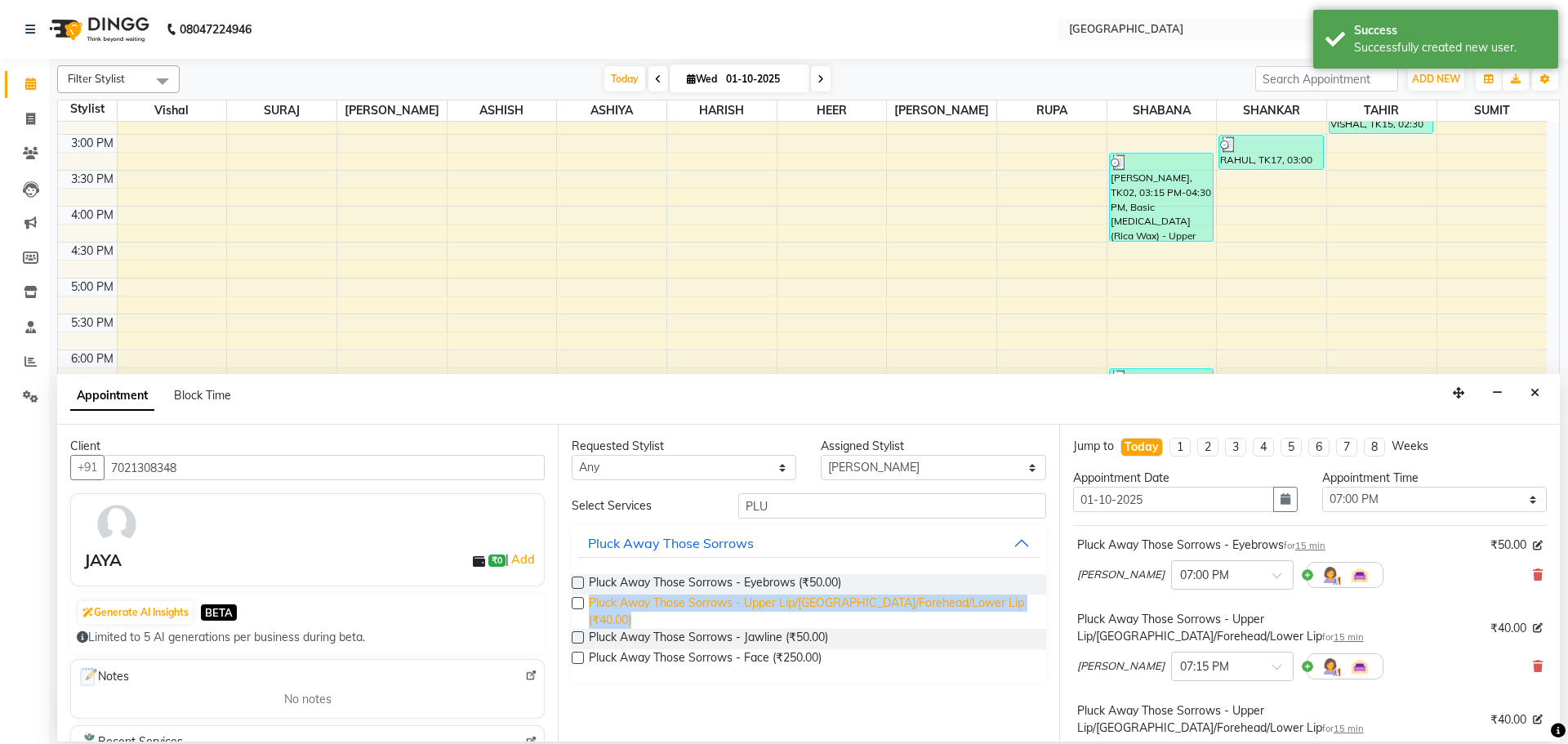
click at [838, 609] on span "Pluck Away Those Sorrows - Upper Lip/[GEOGRAPHIC_DATA]/Forehead/Lower Lip (₹40.…" at bounding box center [810, 612] width 443 height 34
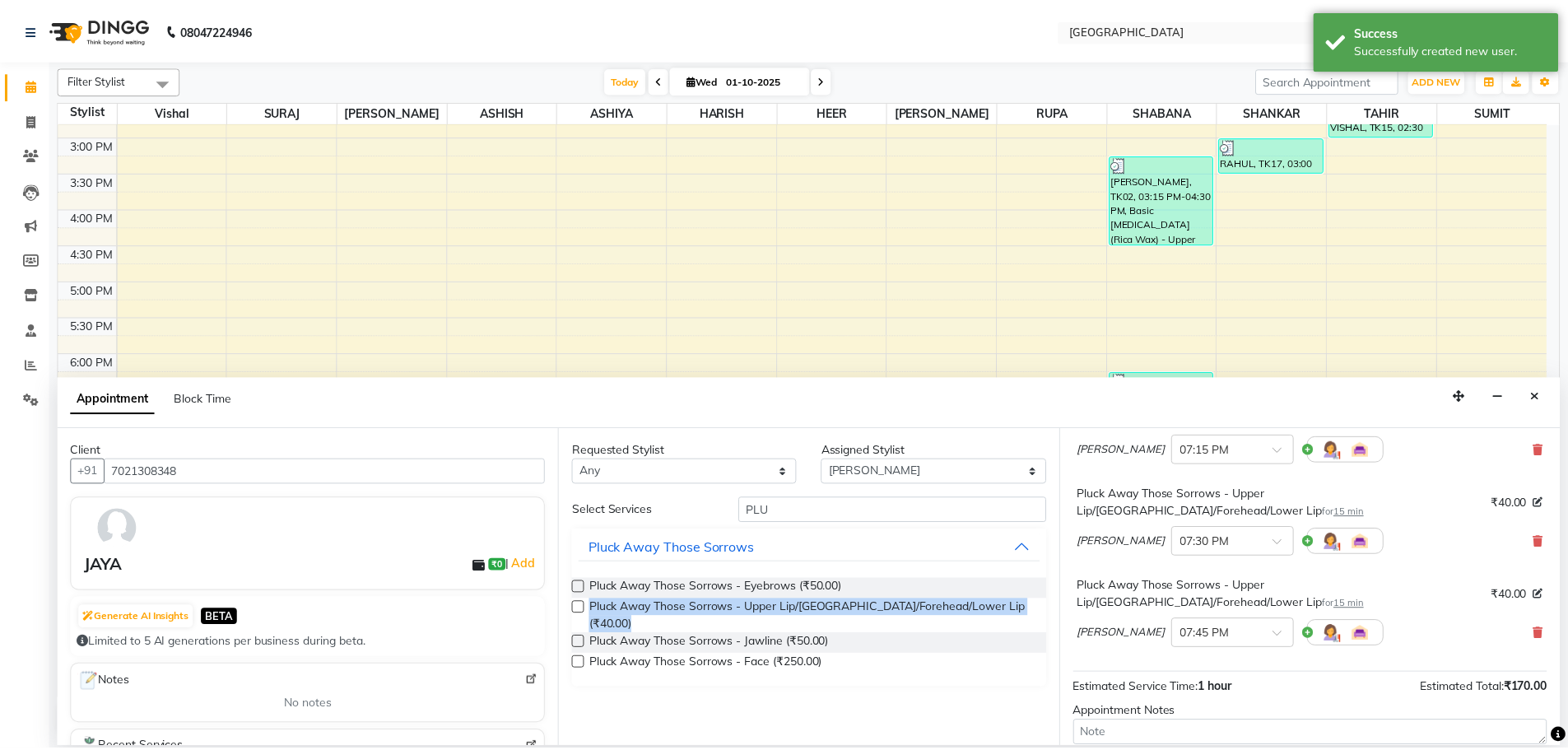
scroll to position [323, 0]
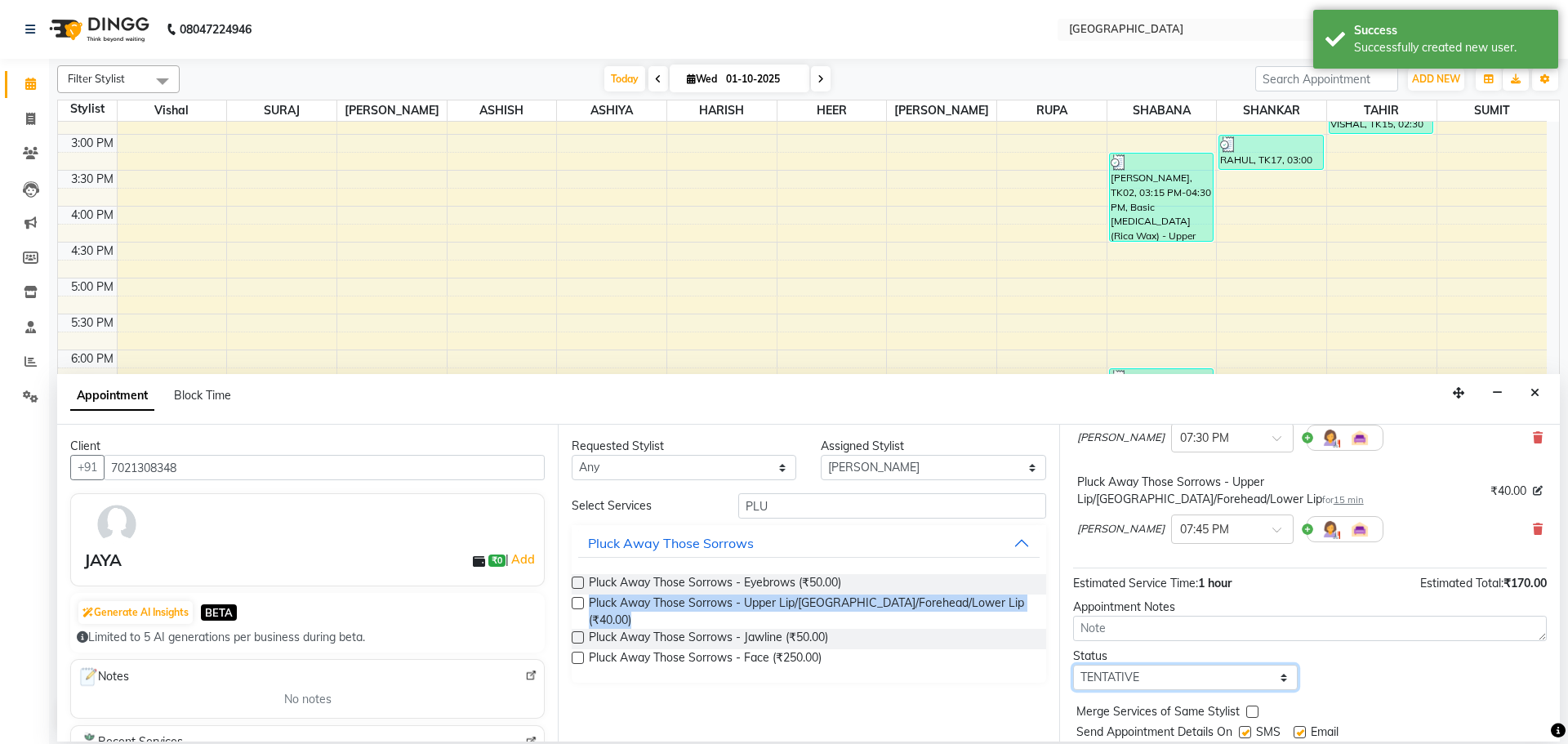
click at [1271, 665] on select "Select TENTATIVE CONFIRM CHECK-IN UPCOMING" at bounding box center [1185, 677] width 225 height 26
click at [1073, 665] on select "Select TENTATIVE CONFIRM CHECK-IN UPCOMING" at bounding box center [1185, 677] width 225 height 26
click at [1243, 703] on div "Merge Services of Same Stylist" at bounding box center [1310, 713] width 473 height 21
drag, startPoint x: 1251, startPoint y: 663, endPoint x: 1250, endPoint y: 695, distance: 32.0
click at [1252, 706] on label at bounding box center [1253, 712] width 12 height 12
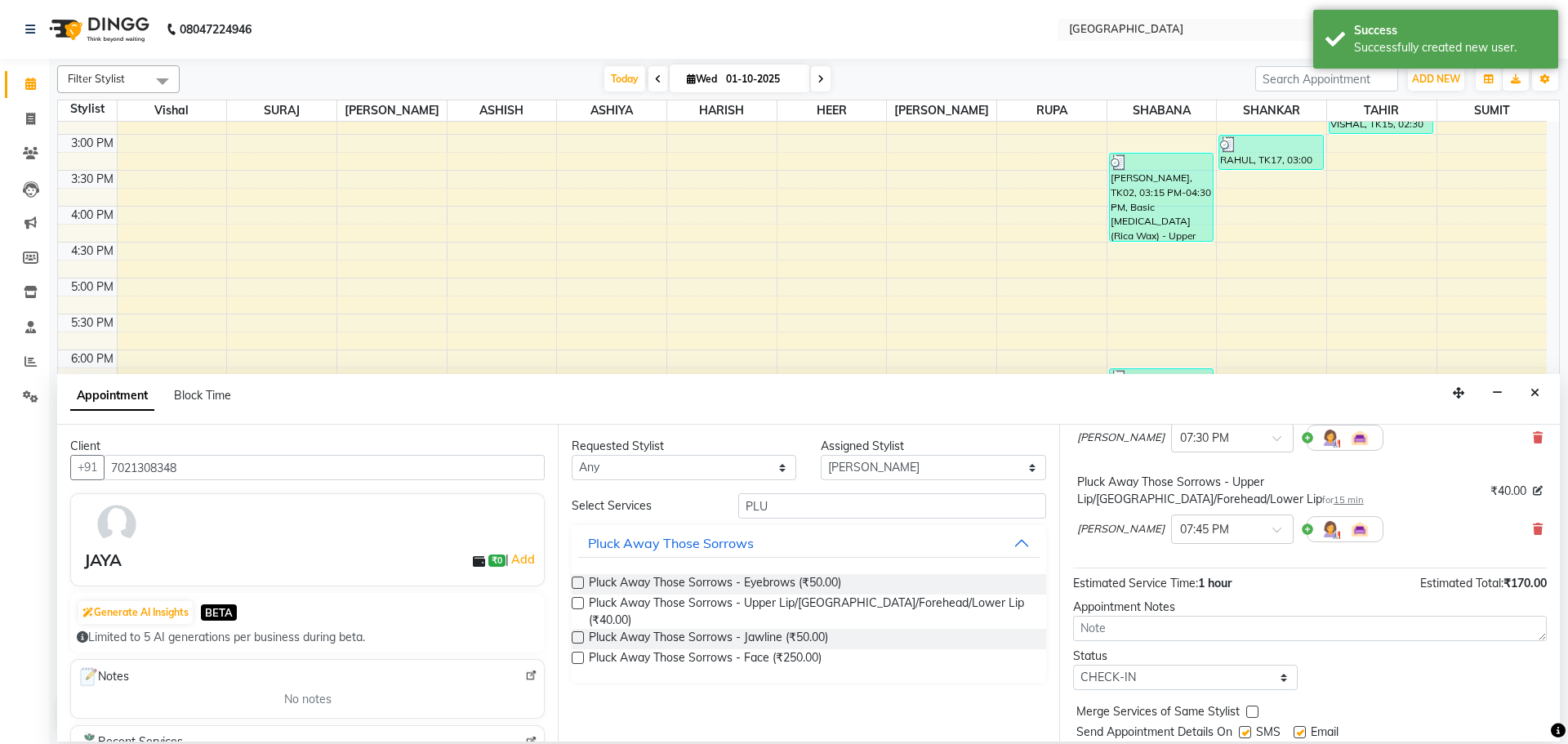
click at [1252, 708] on input "checkbox" at bounding box center [1252, 713] width 10 height 10
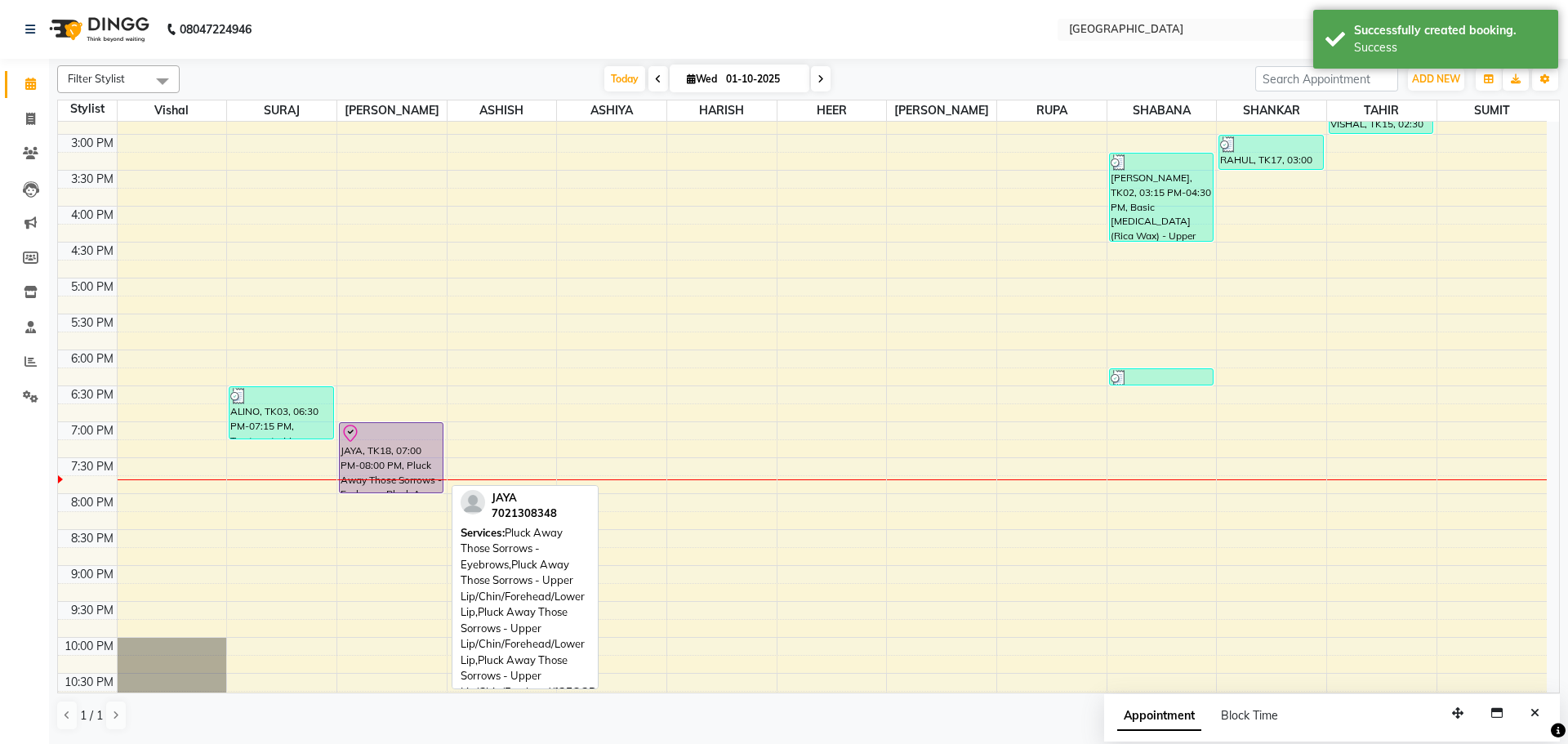
click at [397, 469] on div "JAYA, TK18, 07:00 PM-08:00 PM, Pluck Away Those Sorrows - Eyebrows,Pluck Away T…" at bounding box center [391, 457] width 103 height 69
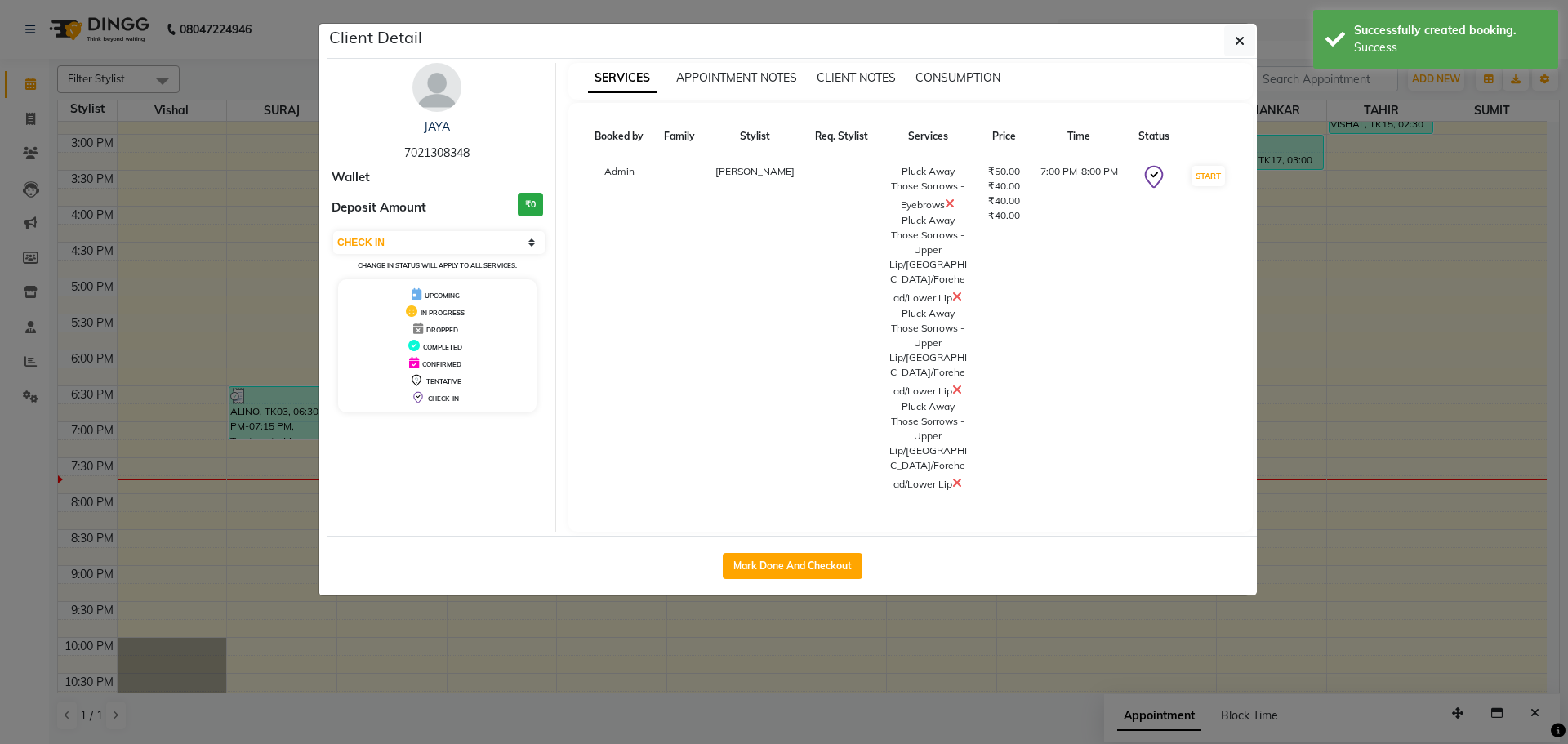
click at [811, 553] on button "Mark Done And Checkout" at bounding box center [792, 565] width 139 height 26
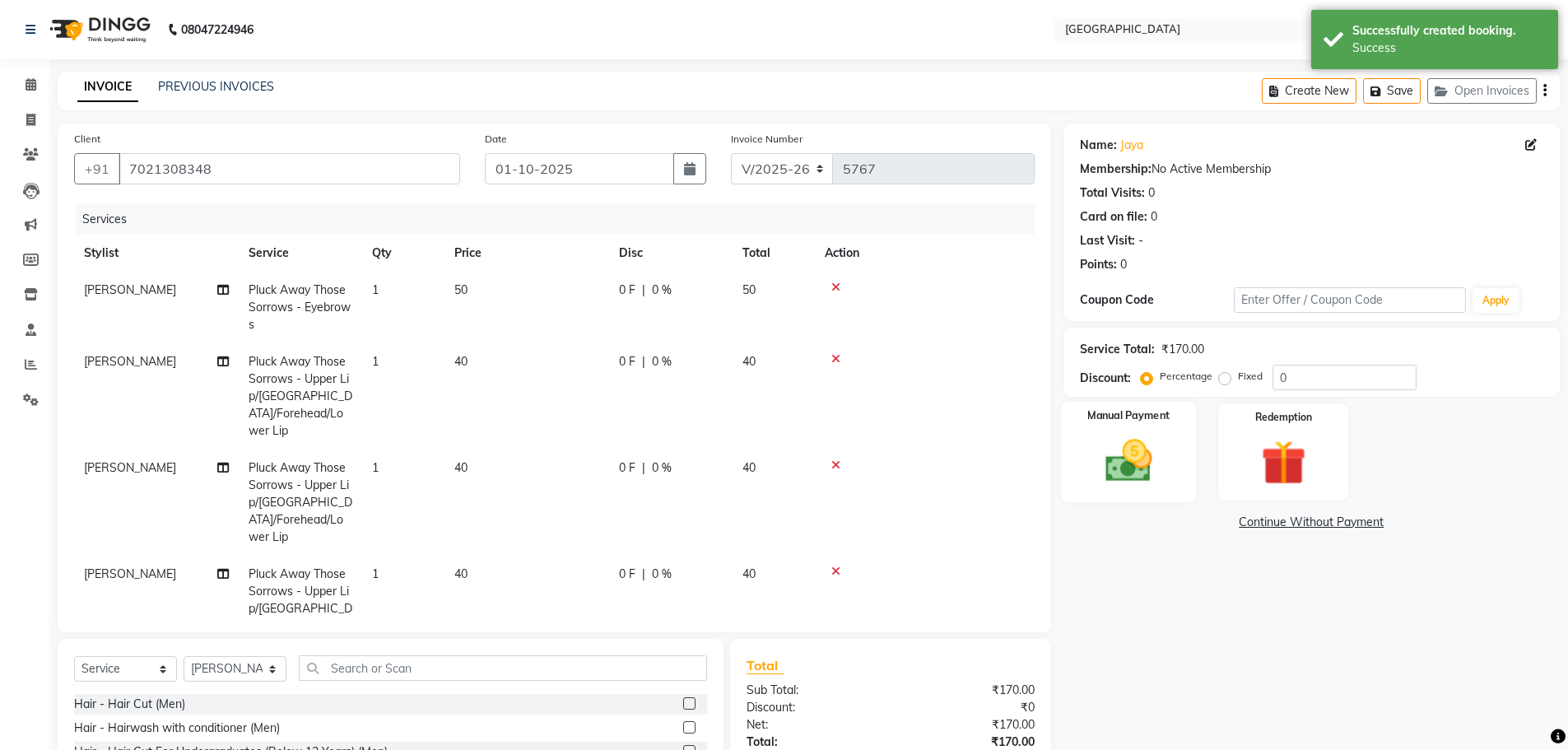
click at [1161, 485] on img at bounding box center [1129, 461] width 76 height 53
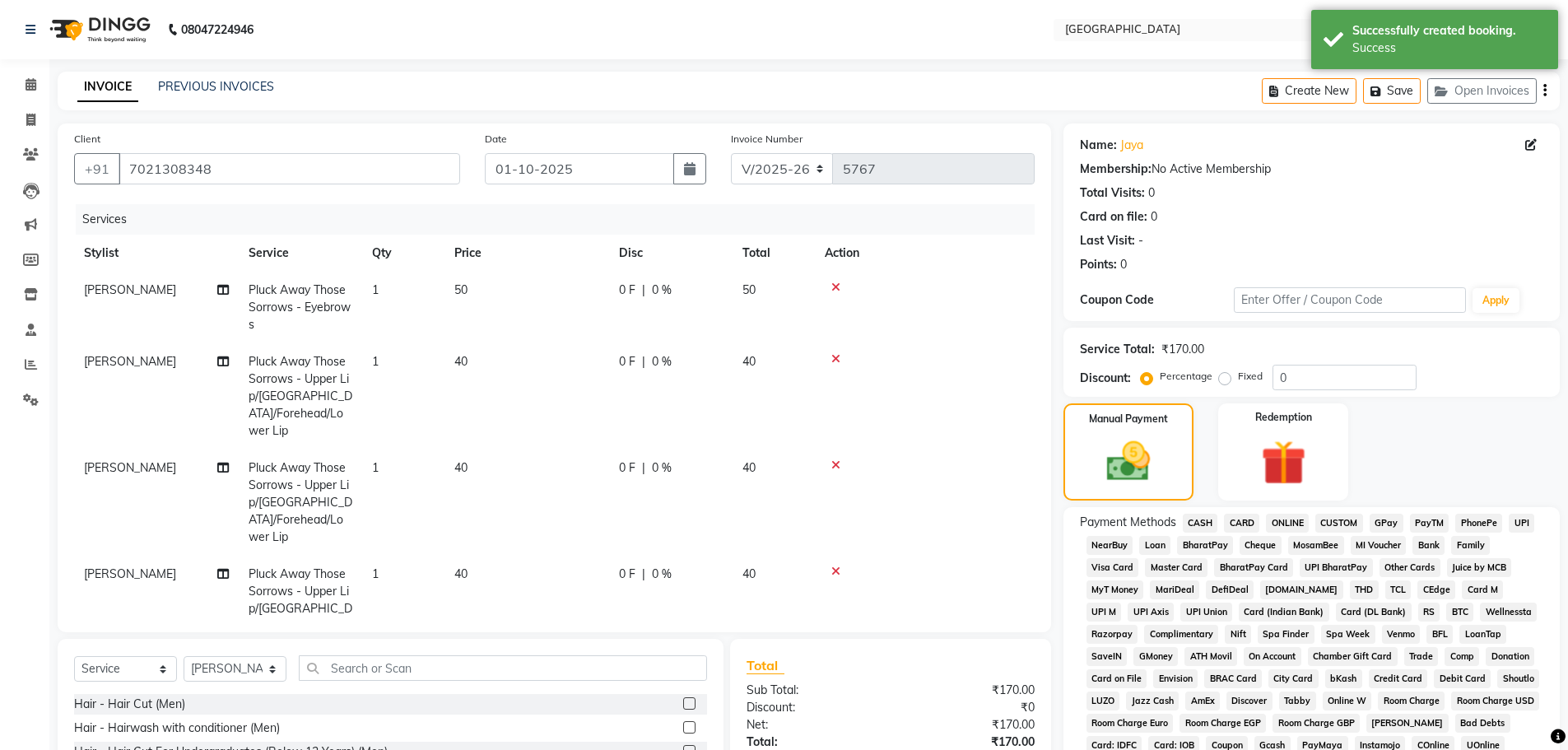
click at [1206, 524] on span "CASH" at bounding box center [1200, 524] width 35 height 19
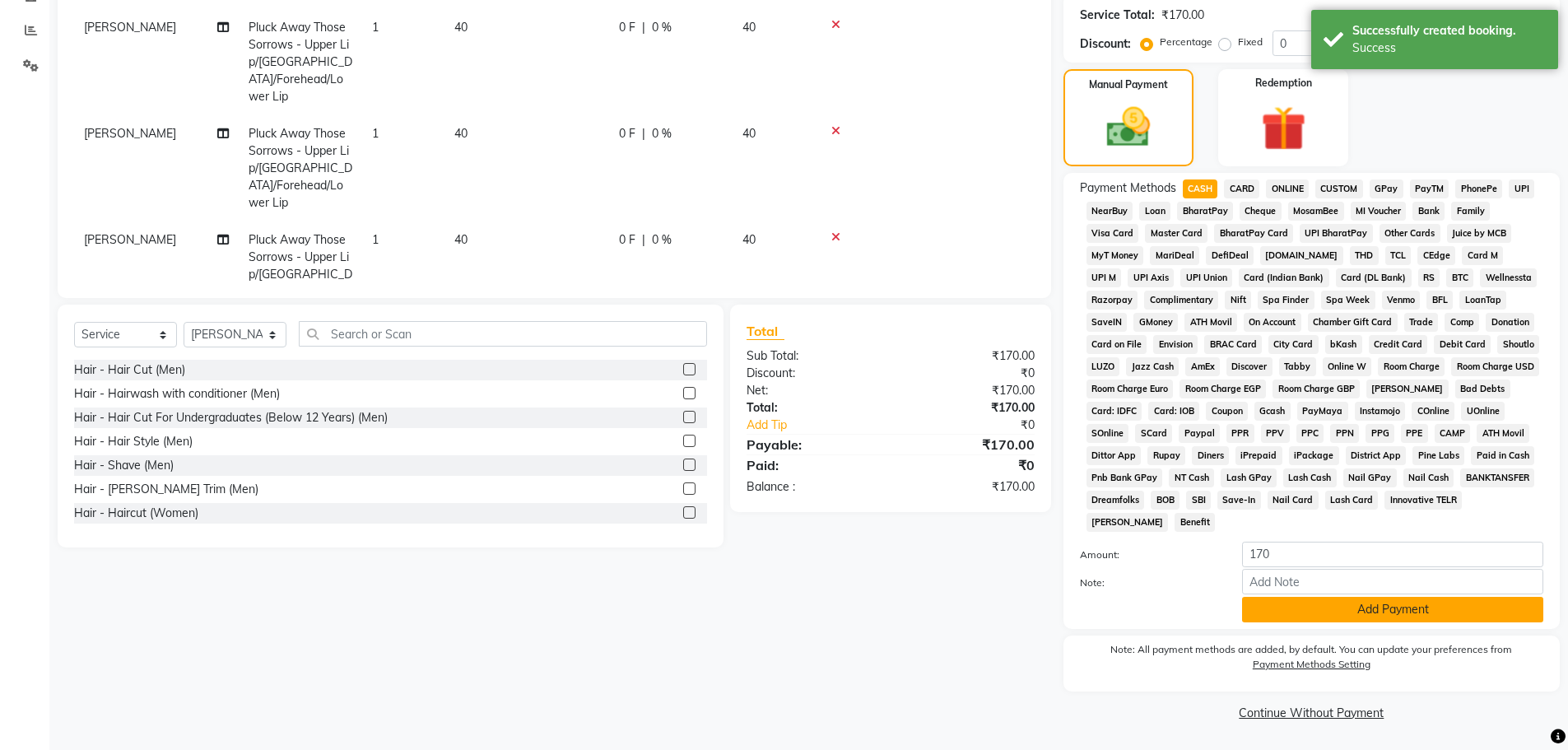
click at [1293, 612] on button "Add Payment" at bounding box center [1393, 610] width 301 height 26
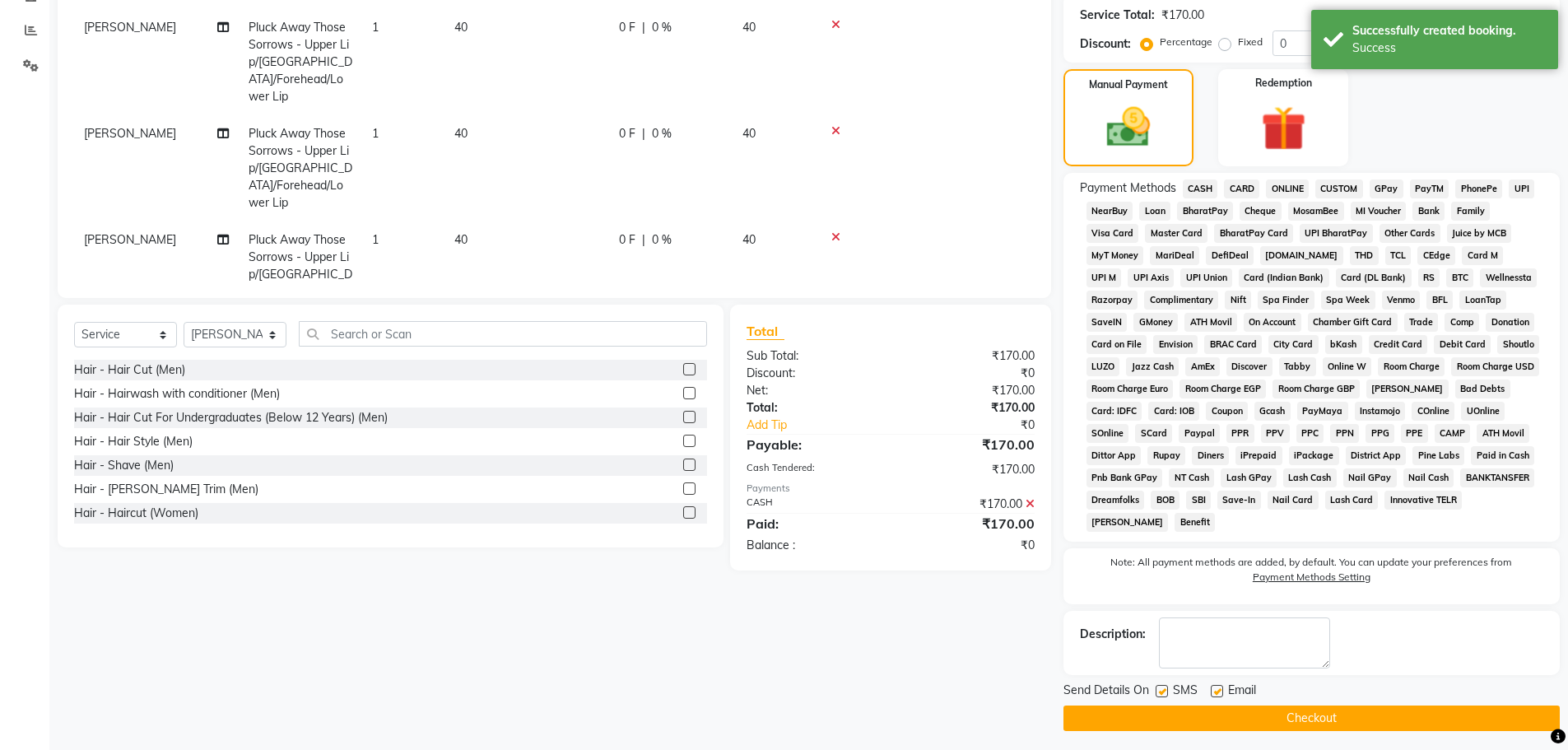
drag, startPoint x: 1272, startPoint y: 721, endPoint x: 1197, endPoint y: 691, distance: 80.8
click at [1270, 721] on button "Checkout" at bounding box center [1311, 718] width 496 height 26
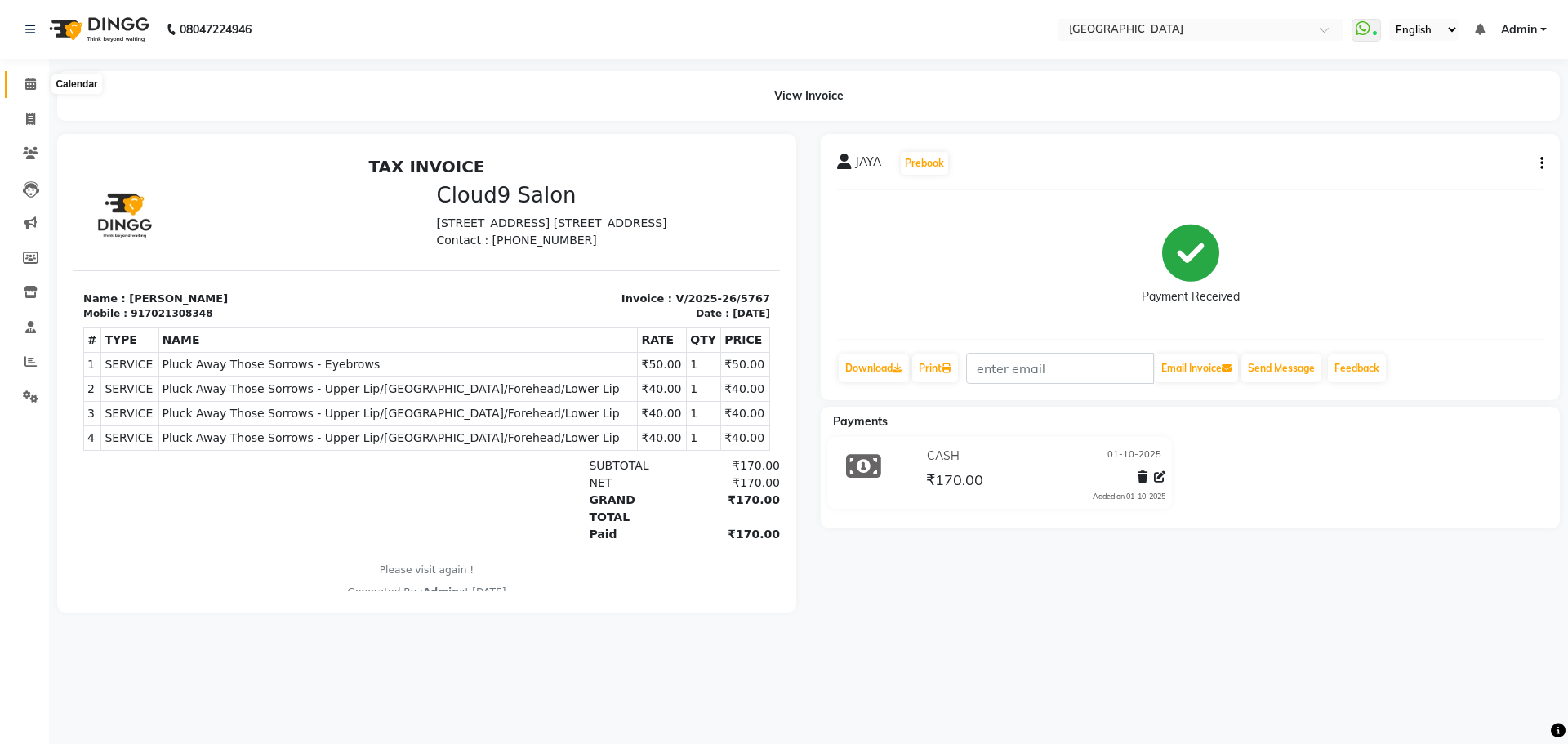
click at [38, 93] on span at bounding box center [30, 85] width 28 height 19
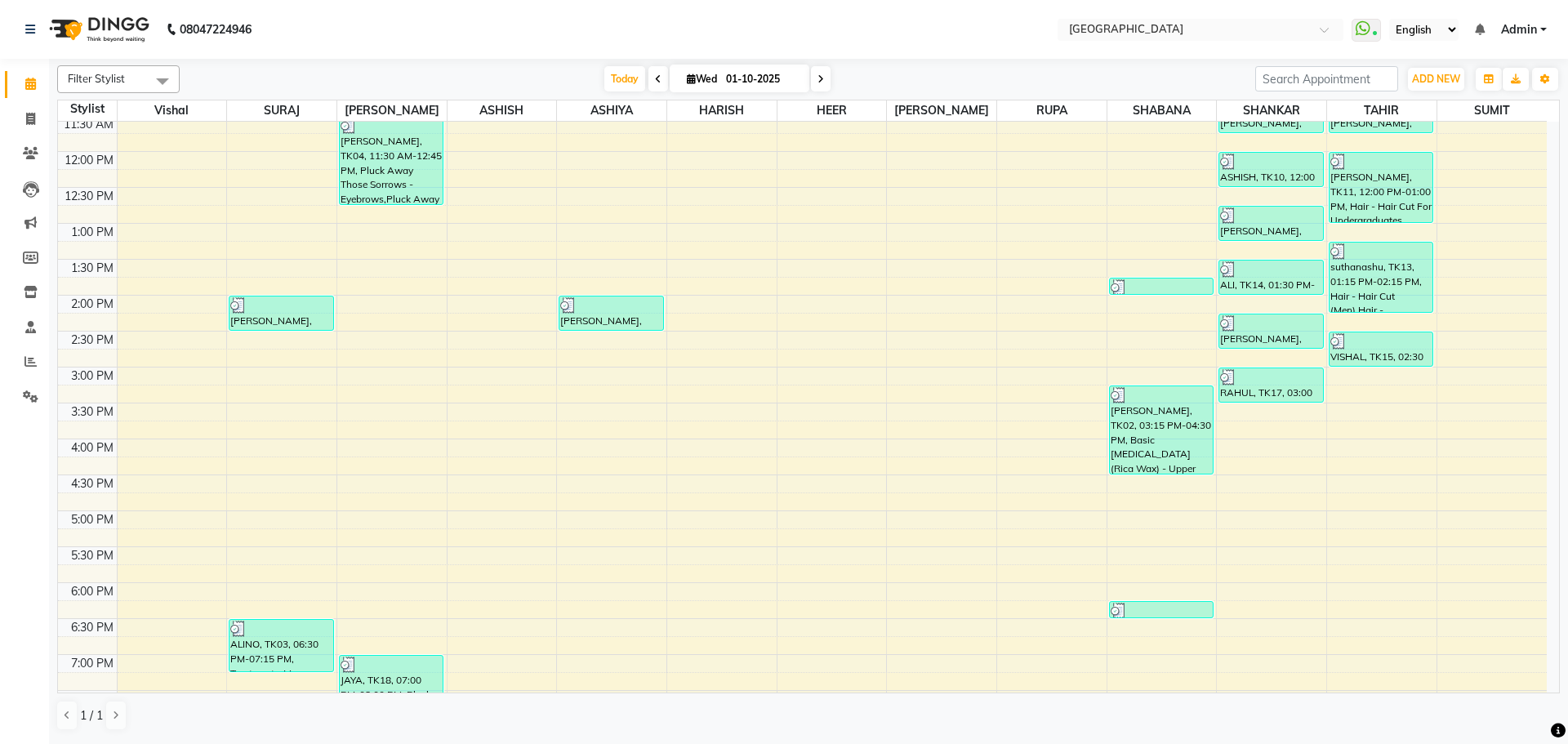
scroll to position [408, 0]
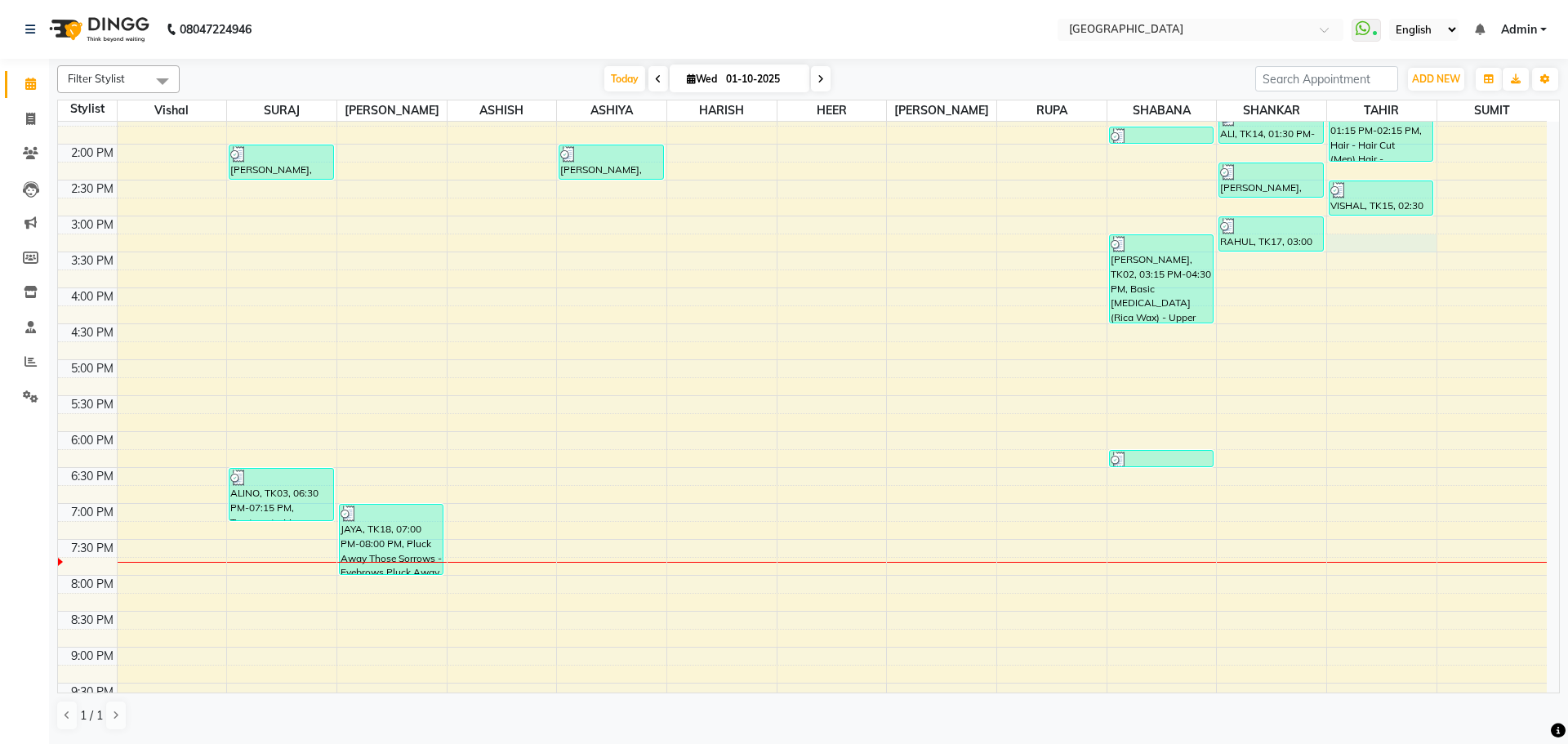
click at [1384, 245] on div "8:00 AM 8:30 AM 9:00 AM 9:30 AM 10:00 AM 10:30 AM 11:00 AM 11:30 AM 12:00 PM 12…" at bounding box center [802, 287] width 1489 height 1149
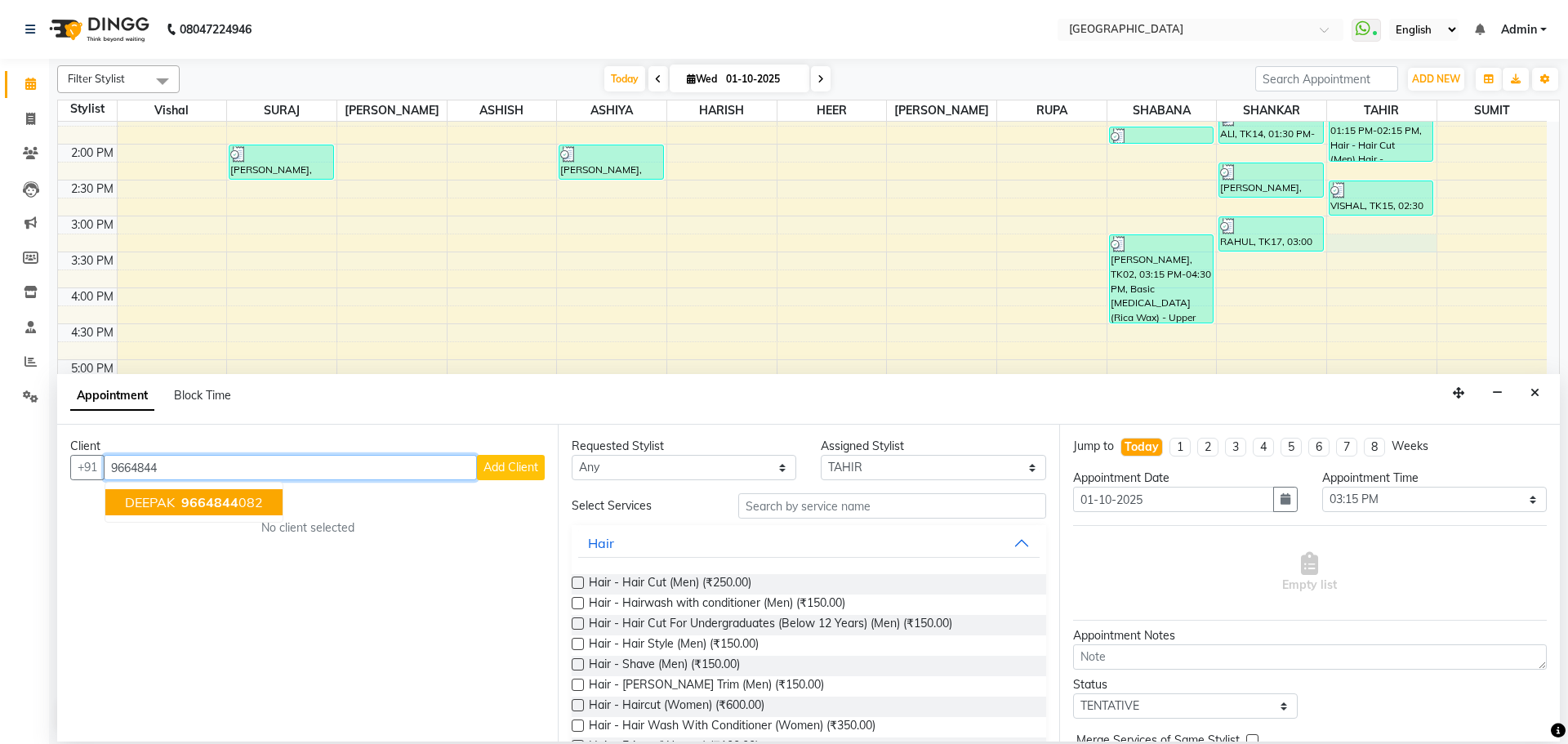
click at [225, 505] on span "9664844" at bounding box center [209, 501] width 57 height 16
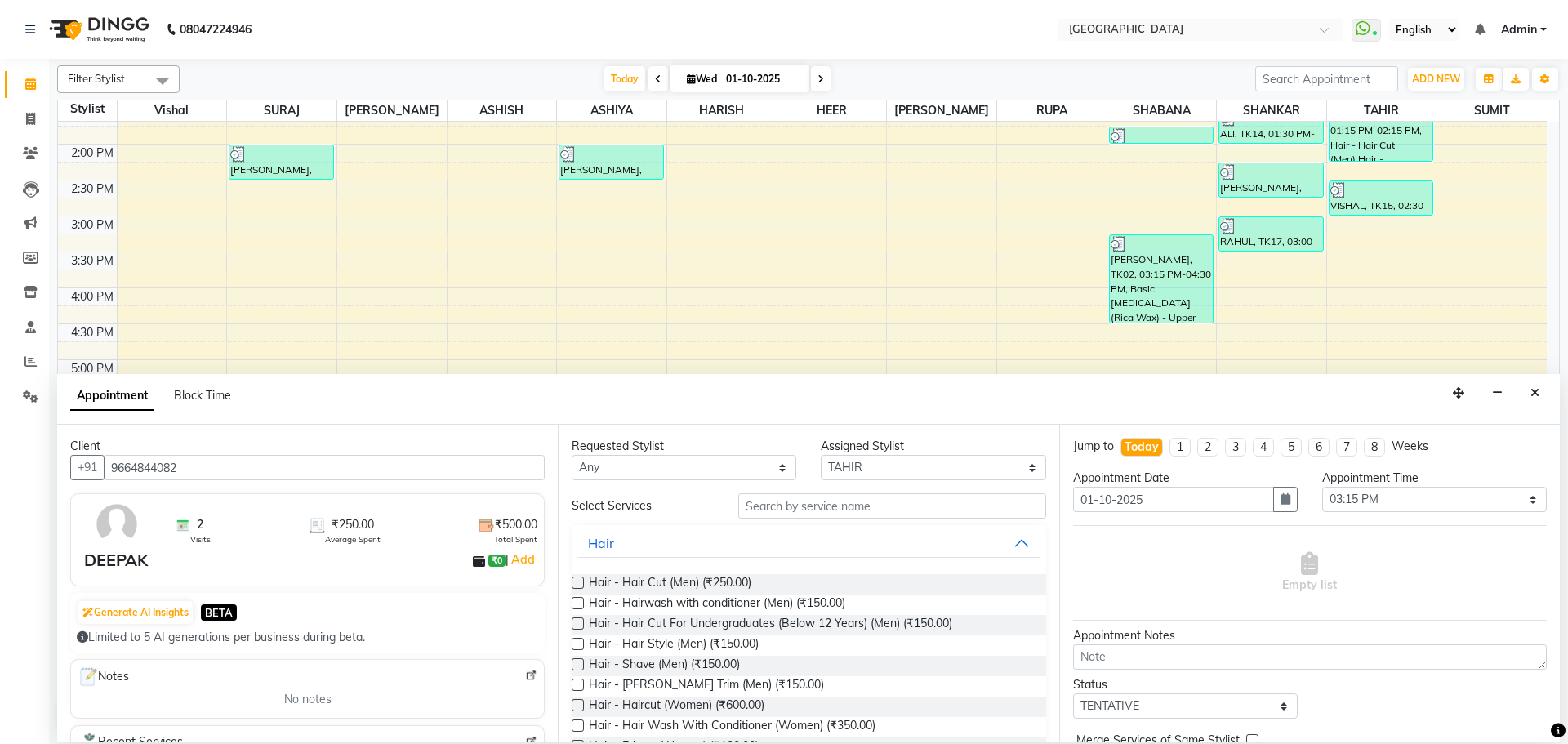
drag, startPoint x: 657, startPoint y: 665, endPoint x: 788, endPoint y: 677, distance: 131.5
click at [657, 665] on span "Hair - Shave (Men) (₹150.00)" at bounding box center [664, 666] width 151 height 21
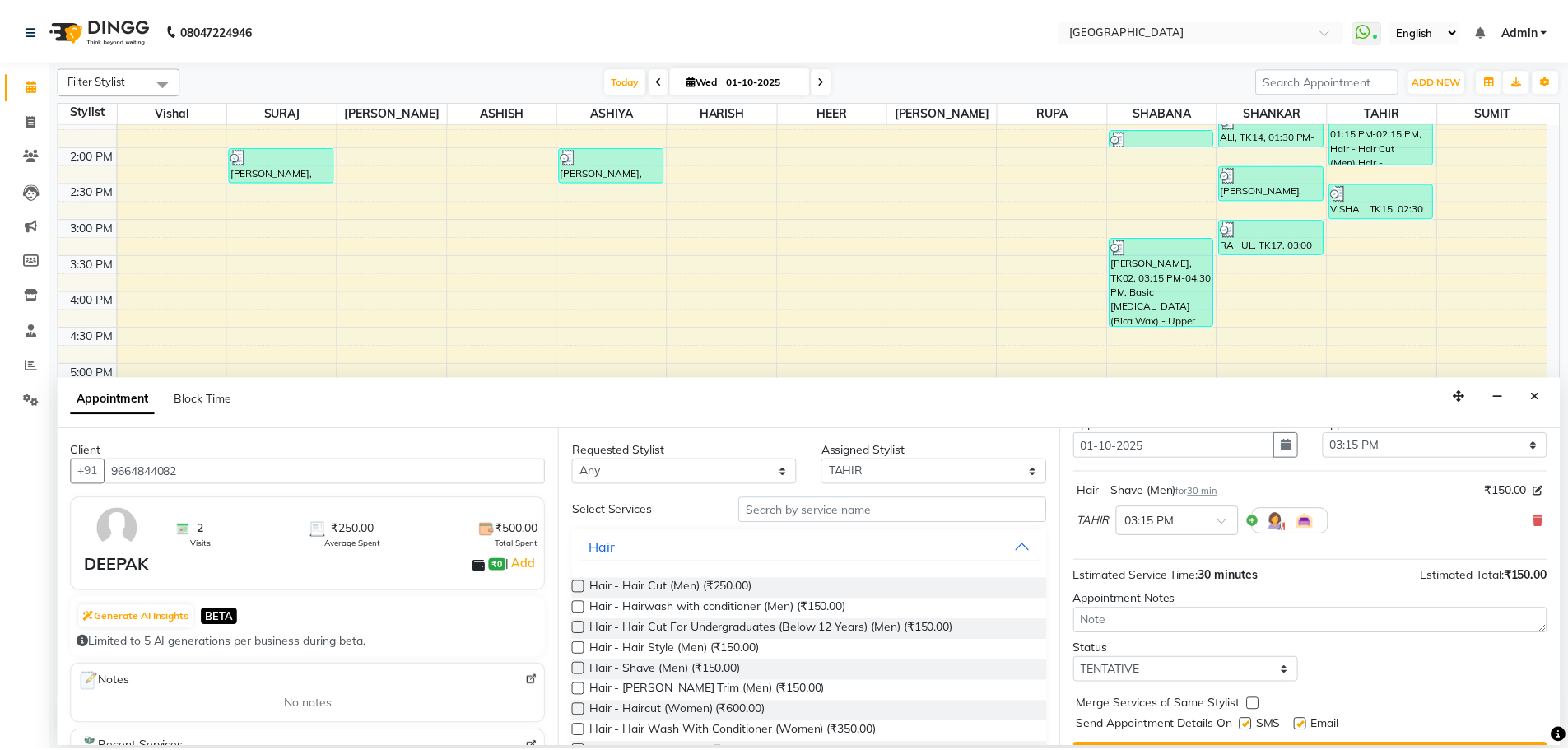
scroll to position [98, 0]
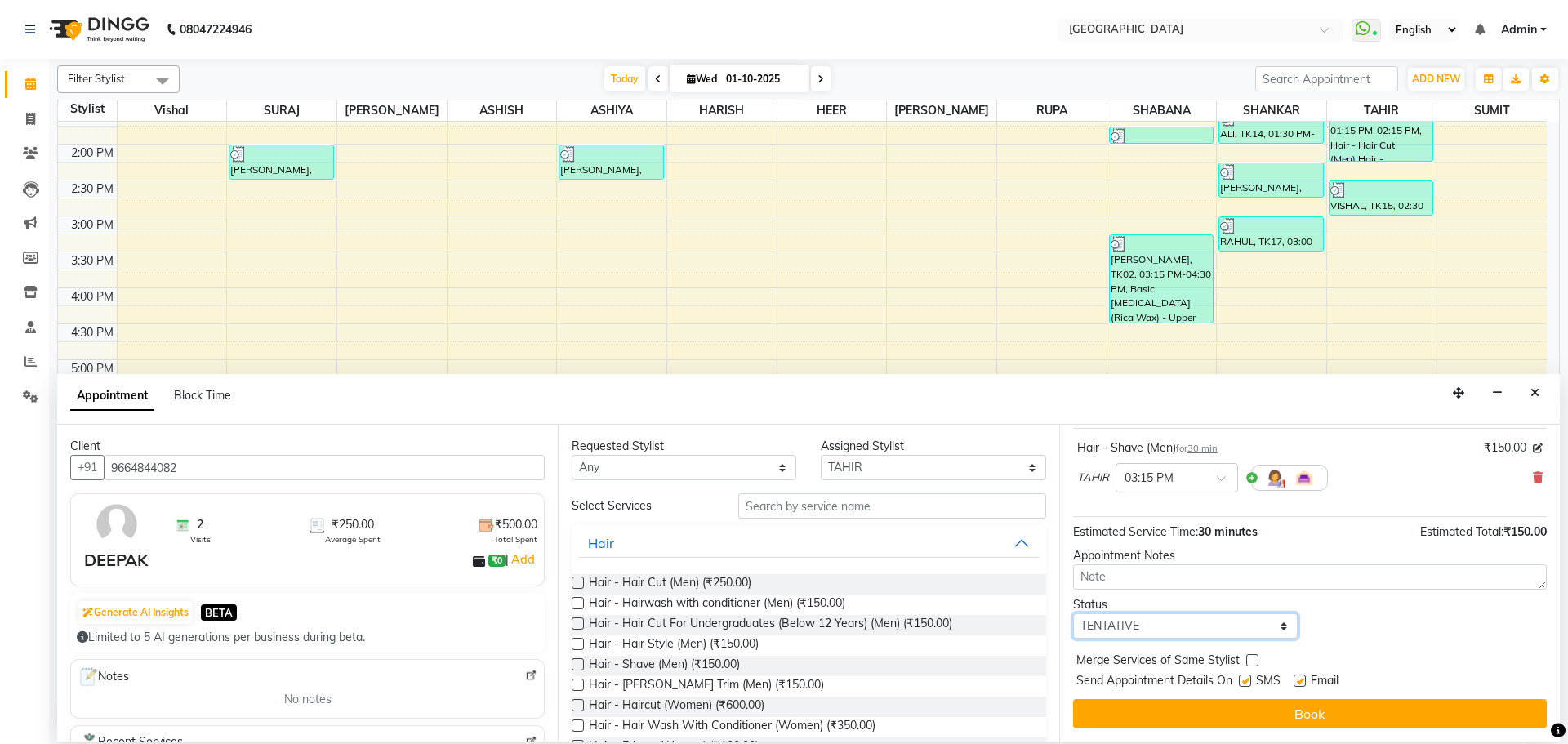
click at [1122, 620] on select "Select TENTATIVE CONFIRM CHECK-IN UPCOMING" at bounding box center [1185, 626] width 225 height 26
click at [1073, 613] on select "Select TENTATIVE CONFIRM CHECK-IN UPCOMING" at bounding box center [1185, 626] width 225 height 26
click at [1252, 667] on div at bounding box center [1252, 664] width 10 height 17
click at [1254, 663] on label at bounding box center [1253, 660] width 12 height 12
click at [1254, 663] on input "checkbox" at bounding box center [1252, 662] width 10 height 10
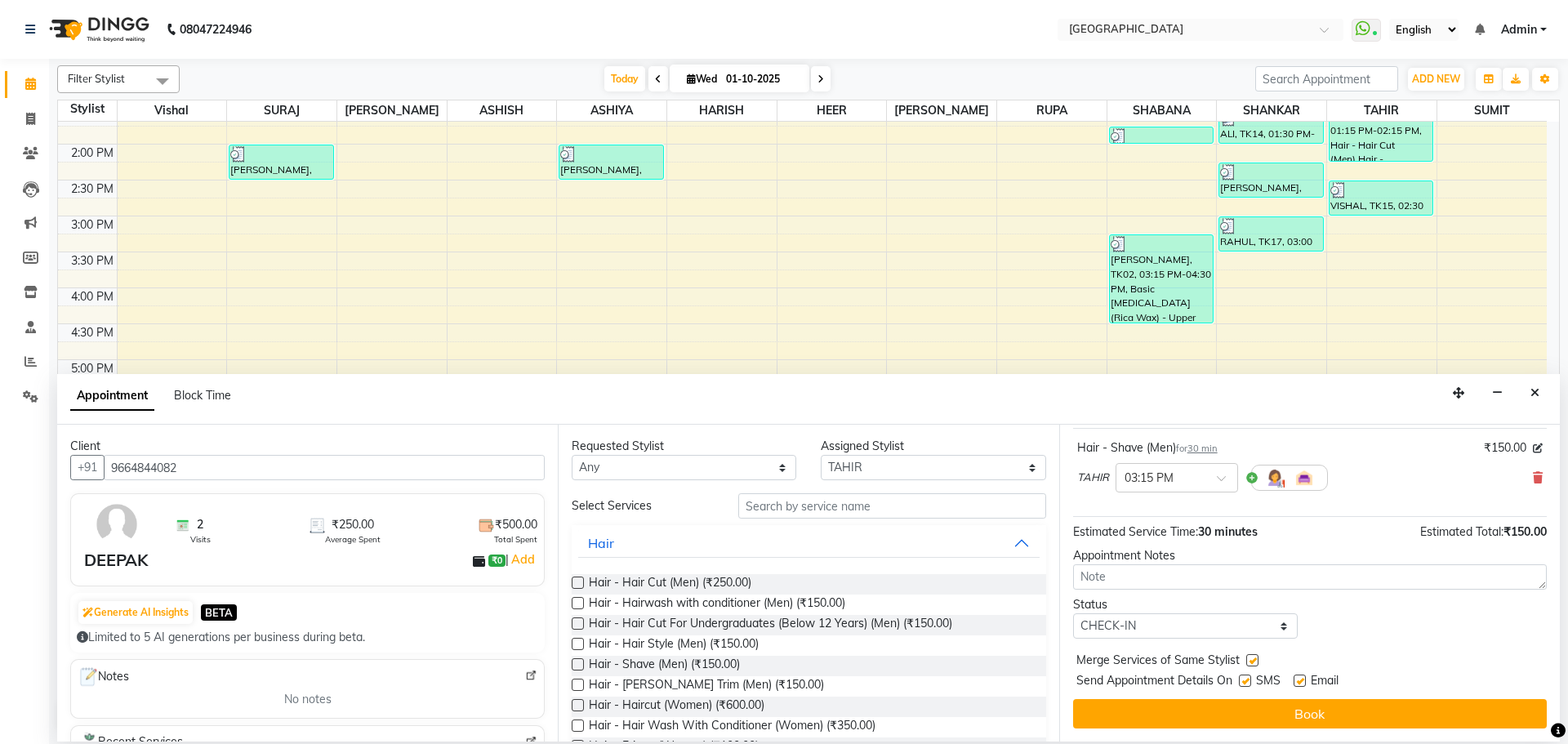
click at [1227, 690] on span "Send Appointment Details On" at bounding box center [1154, 682] width 156 height 21
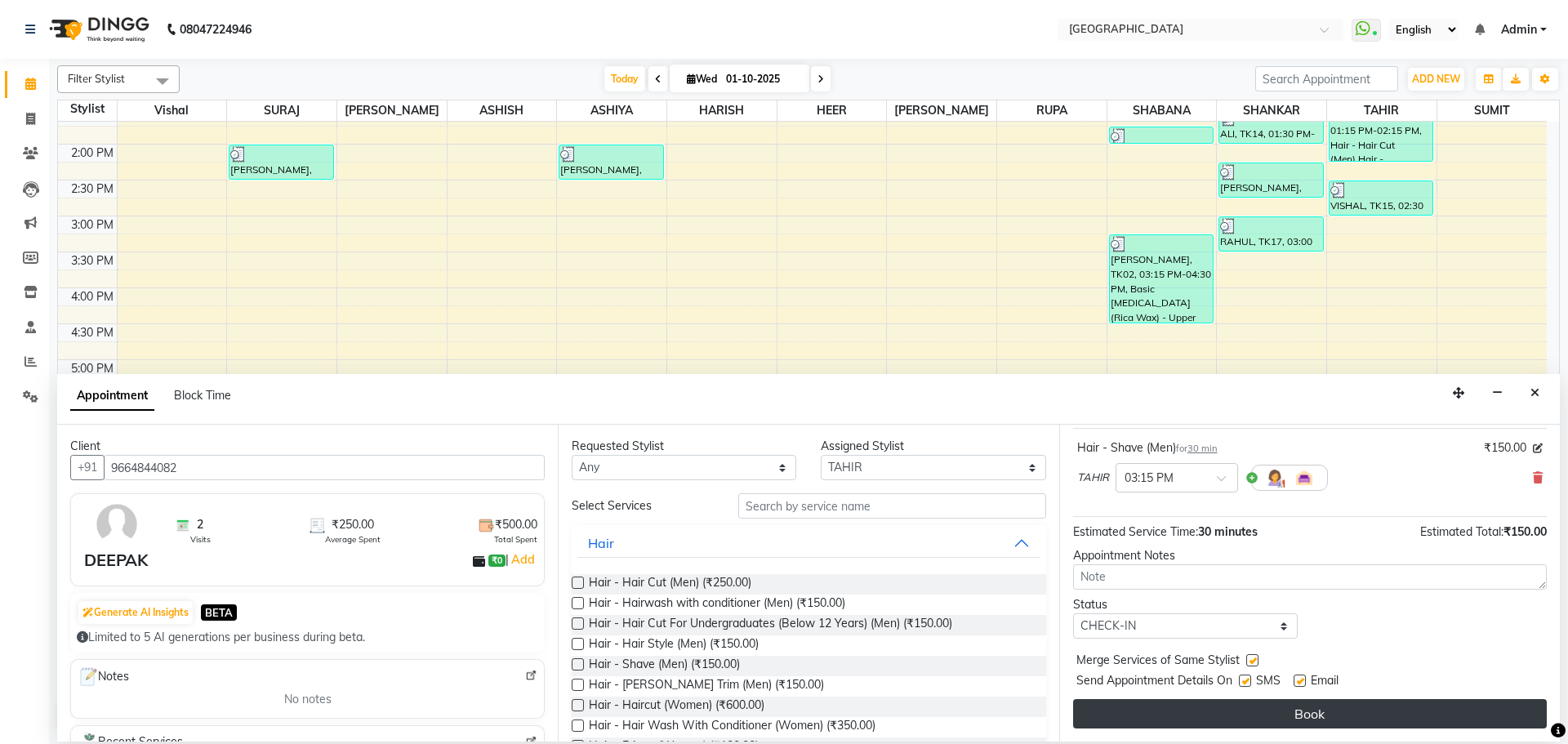
click at [1172, 726] on button "Book" at bounding box center [1310, 713] width 473 height 29
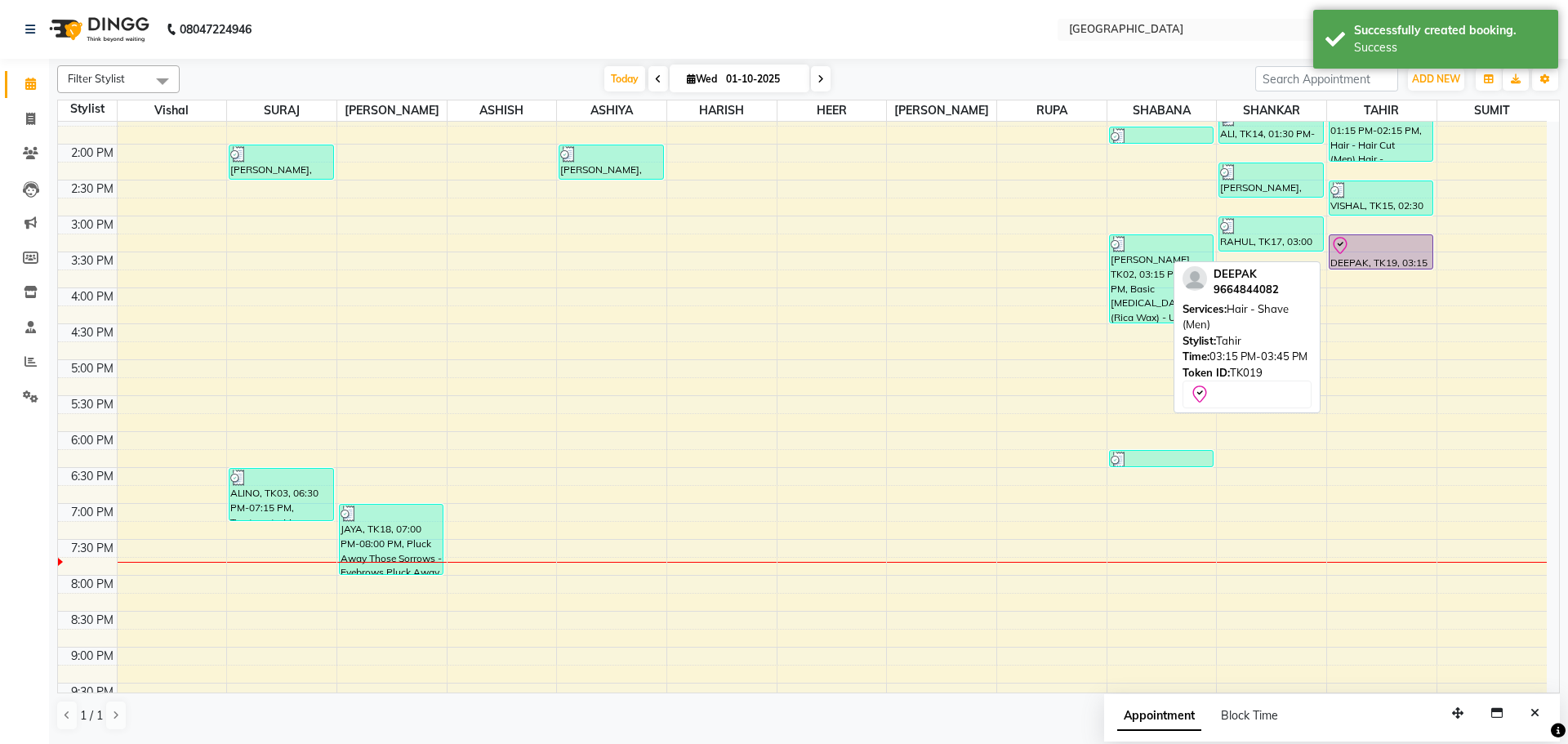
click at [1385, 258] on div "DEEPAK, TK19, 03:15 PM-03:45 PM, Hair - Shave (Men)" at bounding box center [1381, 251] width 103 height 33
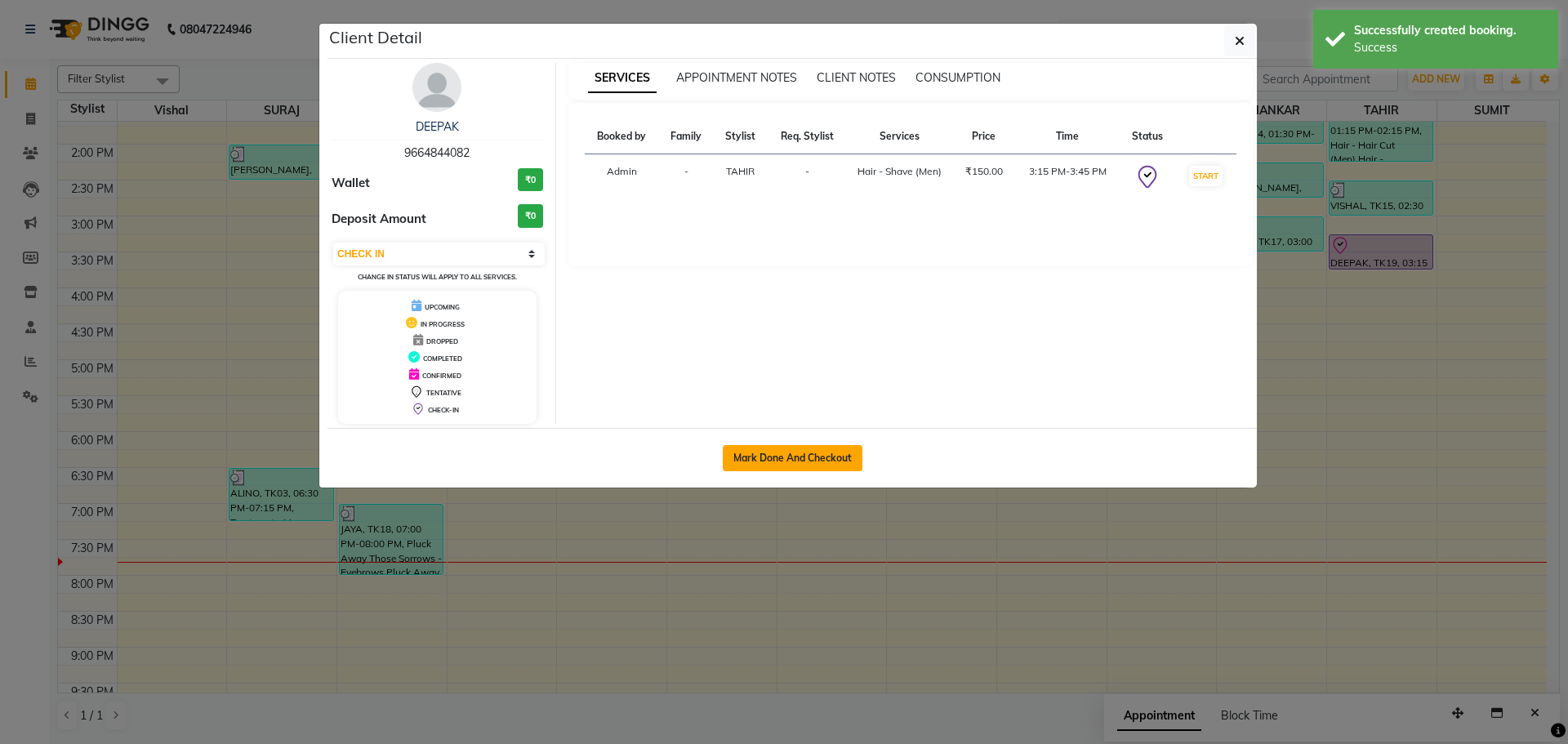
click at [819, 460] on button "Mark Done And Checkout" at bounding box center [792, 458] width 139 height 26
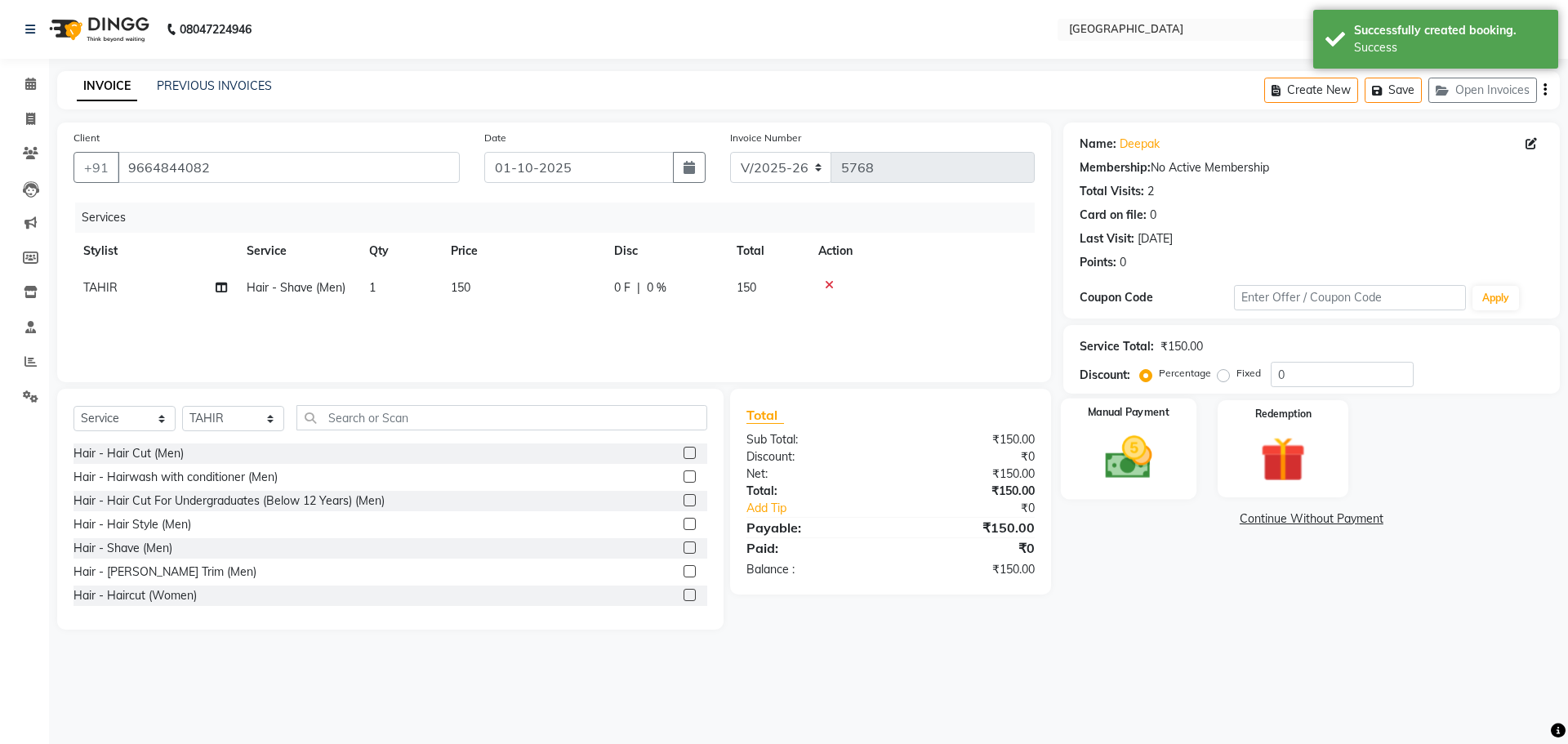
drag, startPoint x: 1089, startPoint y: 443, endPoint x: 1142, endPoint y: 454, distance: 54.1
click at [1090, 442] on div "Manual Payment" at bounding box center [1128, 449] width 136 height 101
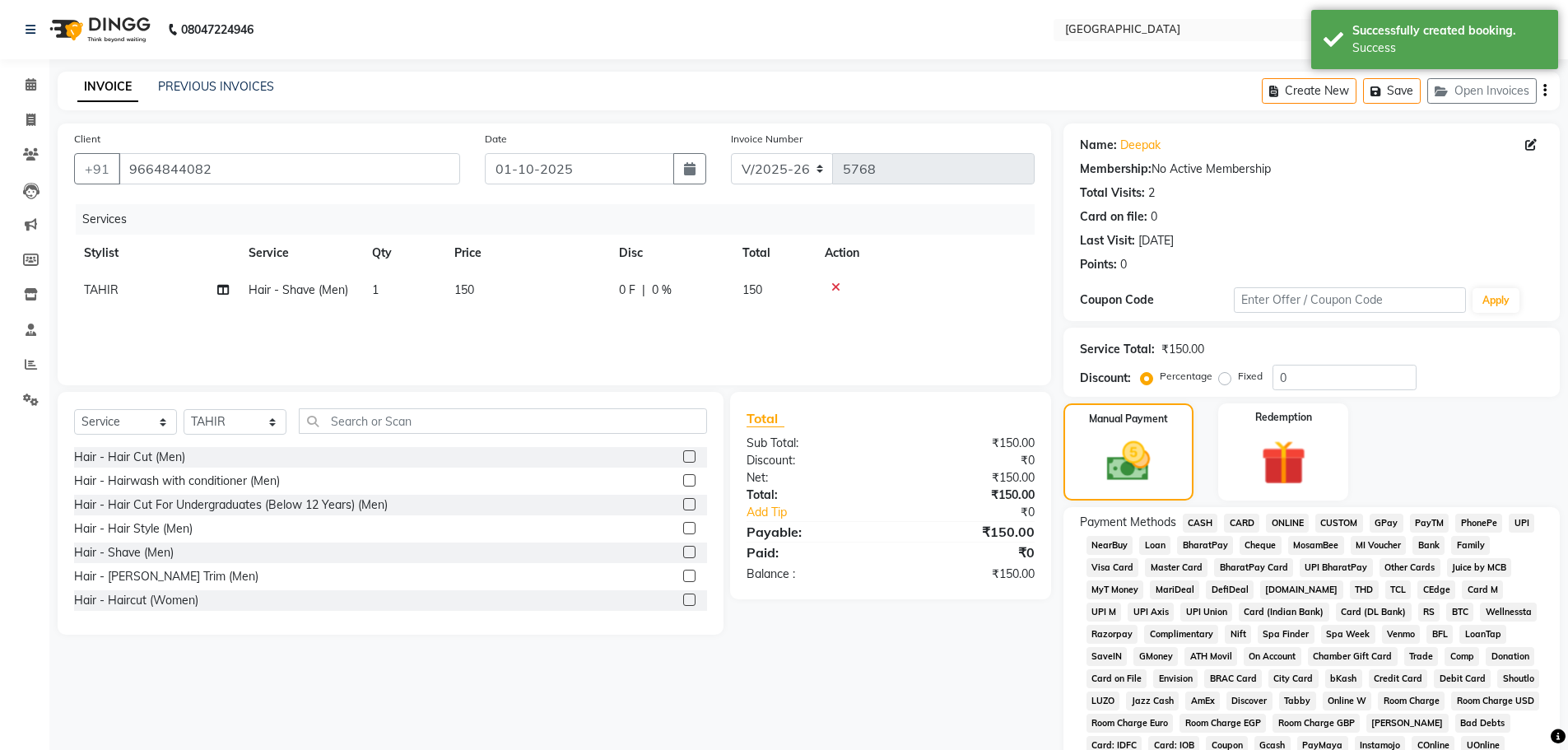
click at [1384, 523] on span "GPay" at bounding box center [1386, 524] width 34 height 19
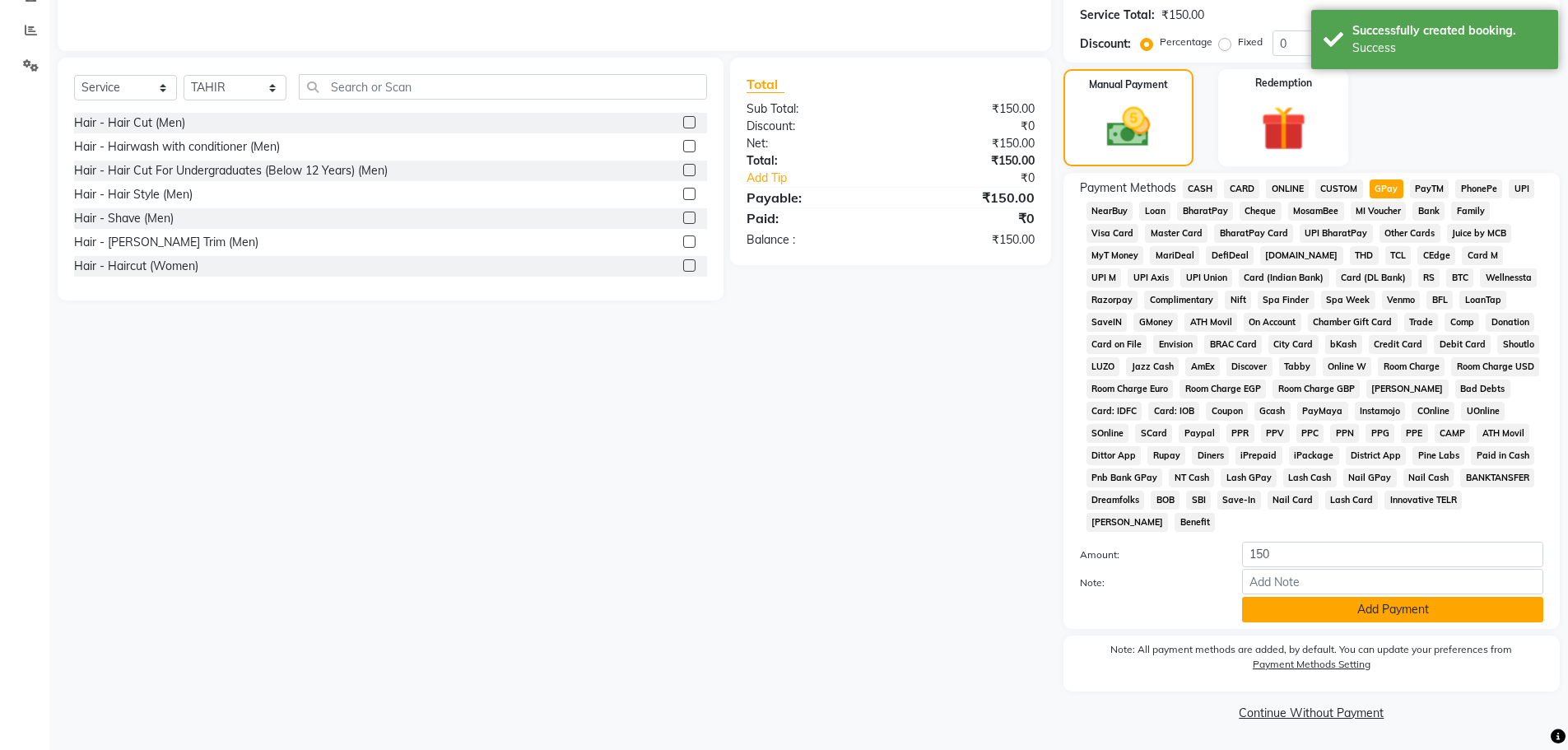
click at [1361, 608] on button "Add Payment" at bounding box center [1393, 610] width 301 height 26
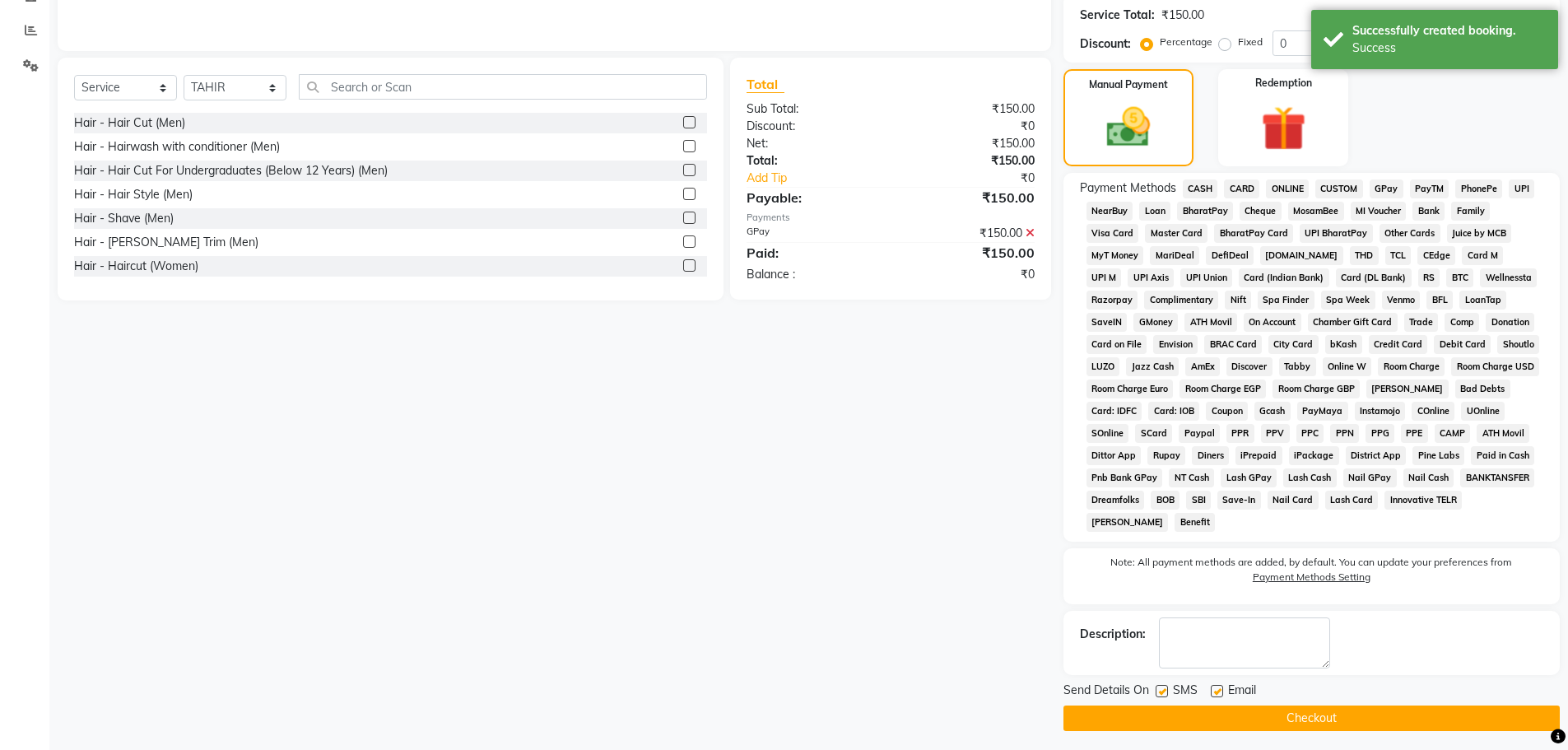
drag, startPoint x: 1350, startPoint y: 714, endPoint x: 1046, endPoint y: 548, distance: 346.4
click at [1349, 714] on button "Checkout" at bounding box center [1311, 718] width 496 height 26
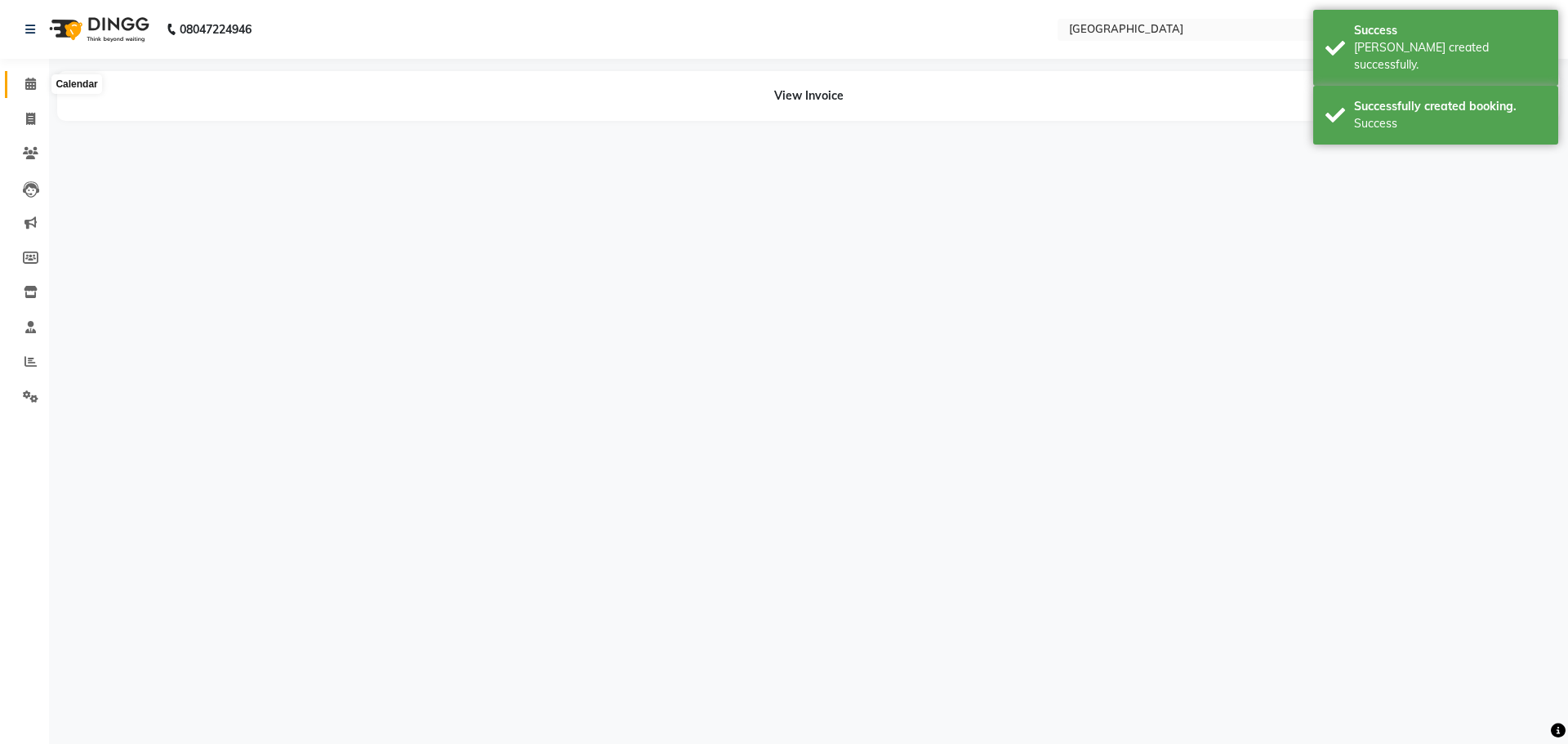
click at [35, 85] on icon at bounding box center [31, 84] width 10 height 12
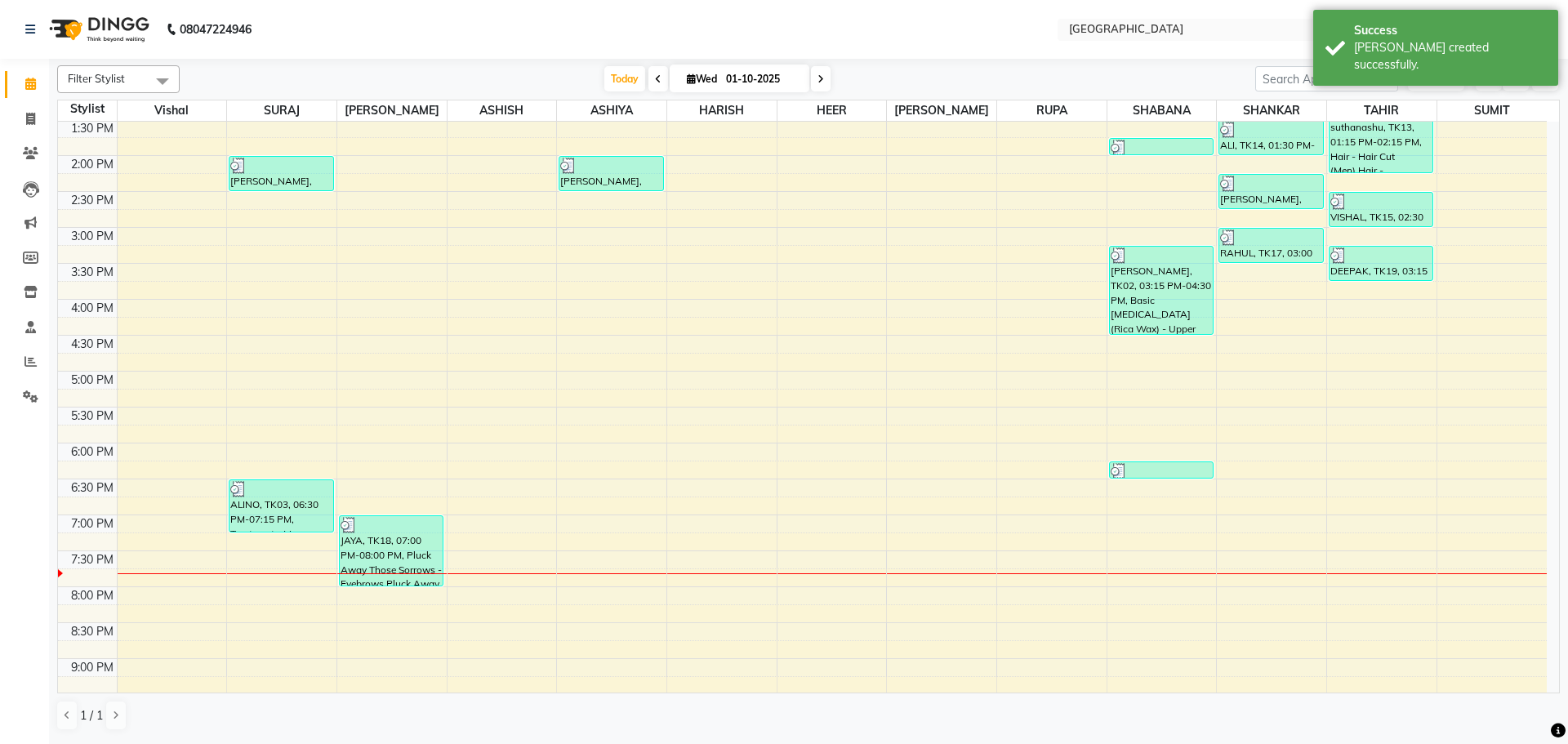
scroll to position [408, 0]
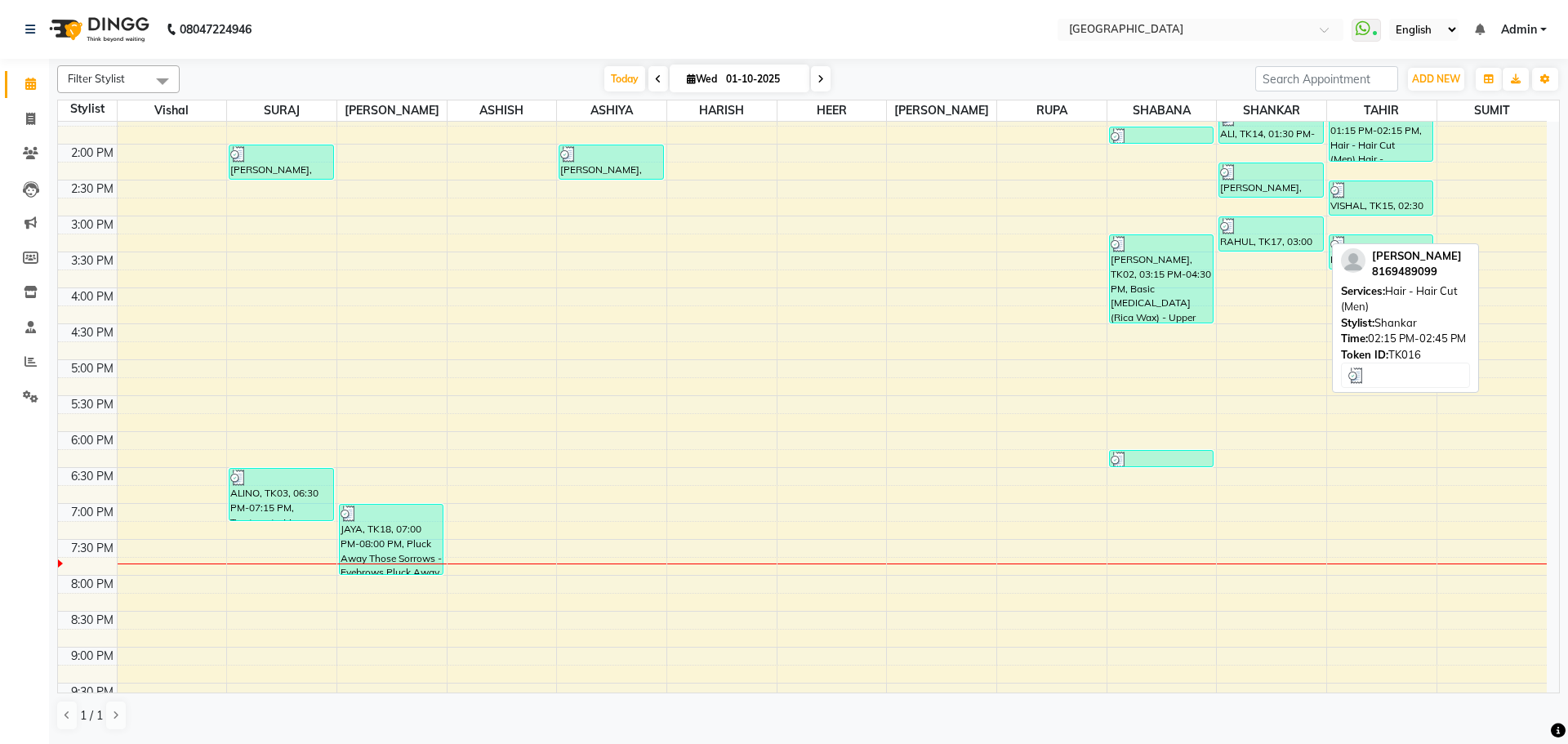
click at [1285, 177] on div at bounding box center [1271, 172] width 102 height 16
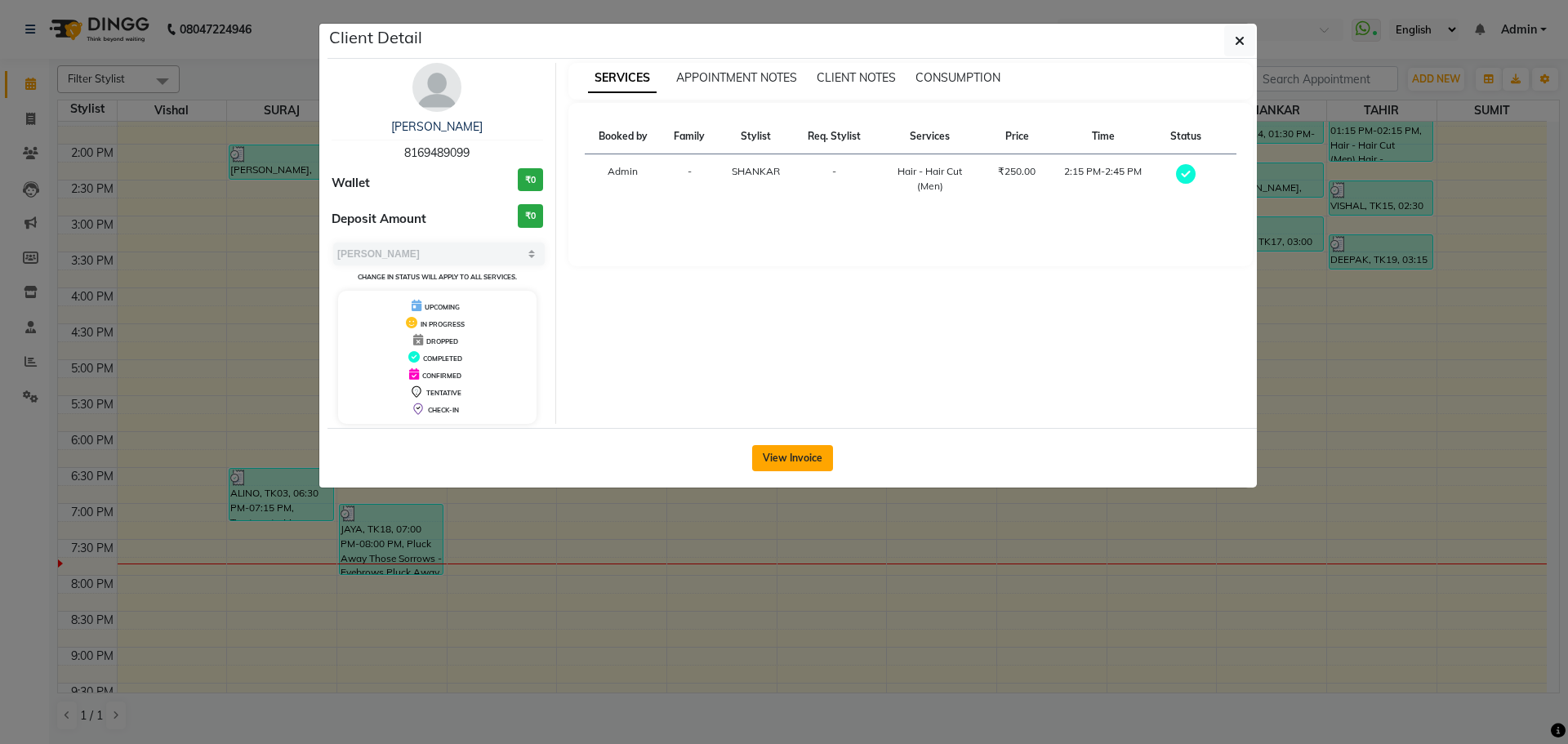
click at [780, 458] on button "View Invoice" at bounding box center [792, 458] width 81 height 26
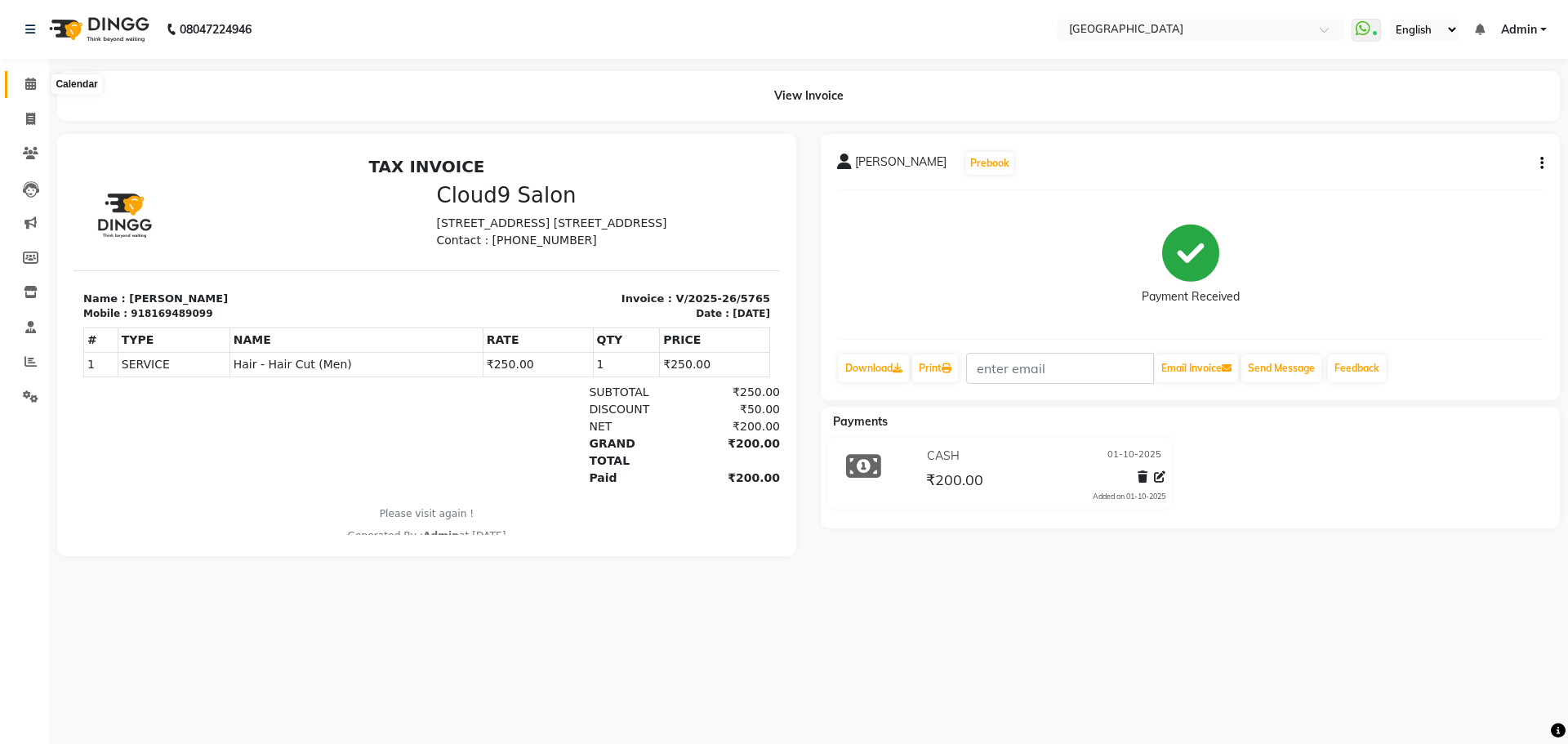
click at [29, 90] on span at bounding box center [30, 85] width 28 height 19
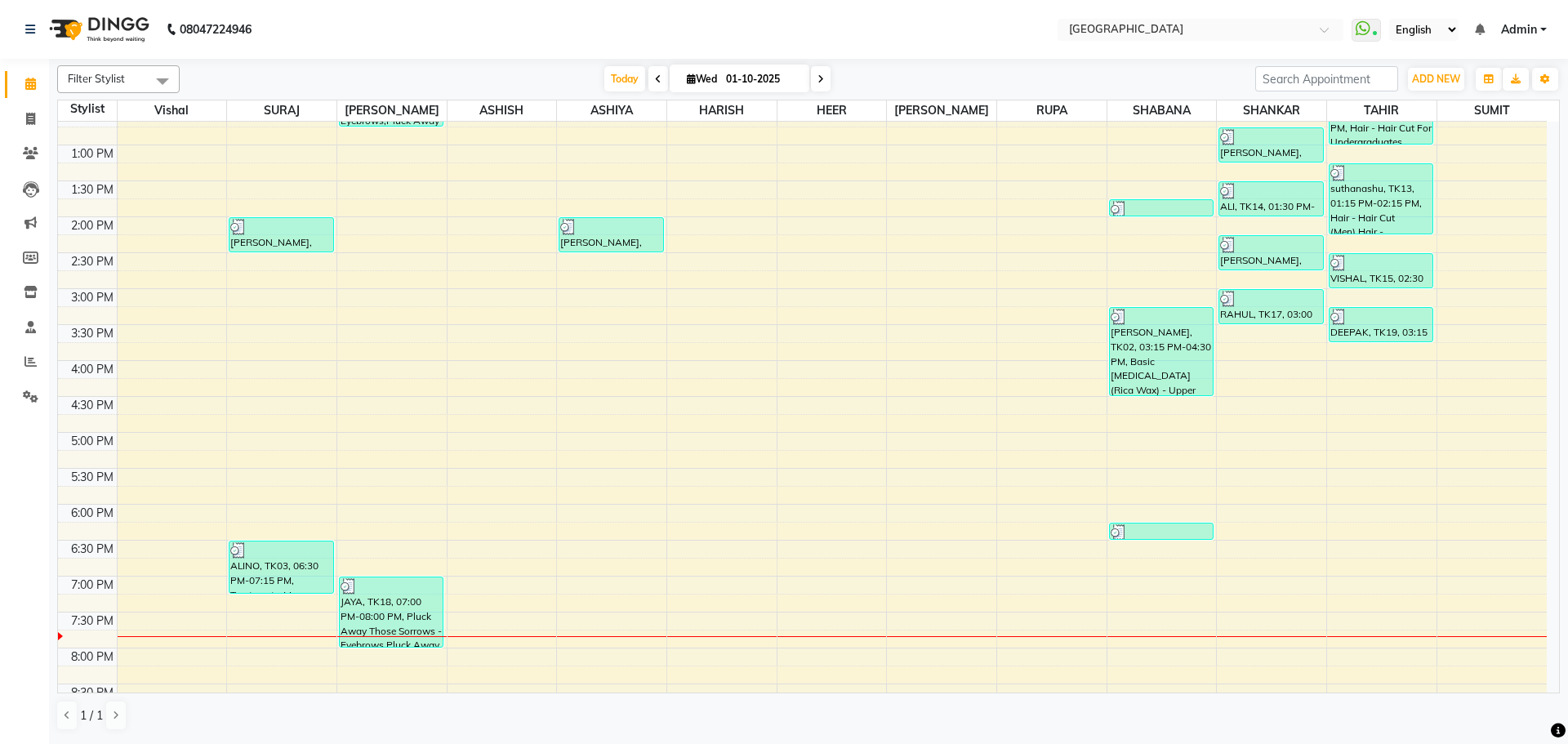
scroll to position [408, 0]
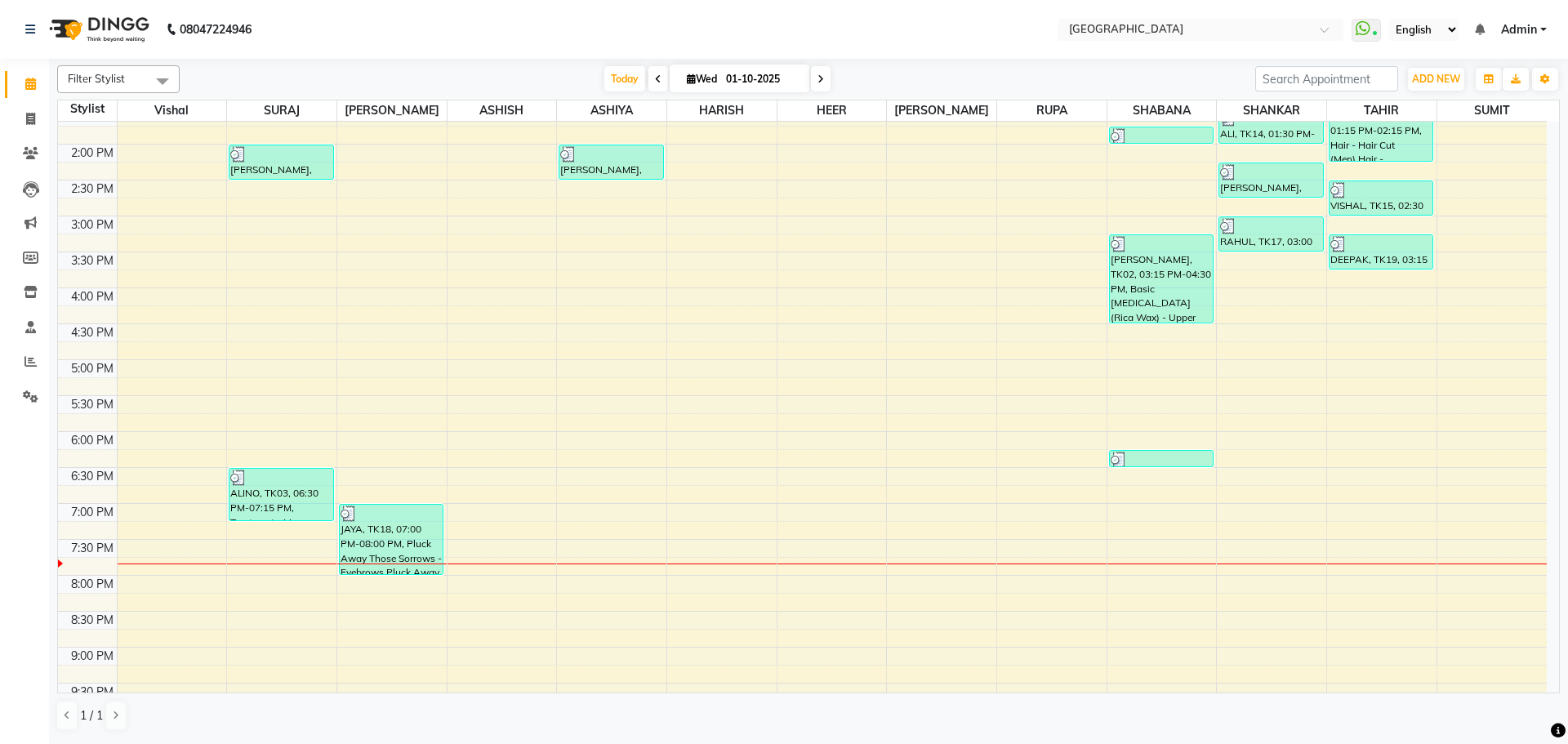
click at [1377, 293] on div "8:00 AM 8:30 AM 9:00 AM 9:30 AM 10:00 AM 10:30 AM 11:00 AM 11:30 AM 12:00 PM 12…" at bounding box center [802, 287] width 1489 height 1149
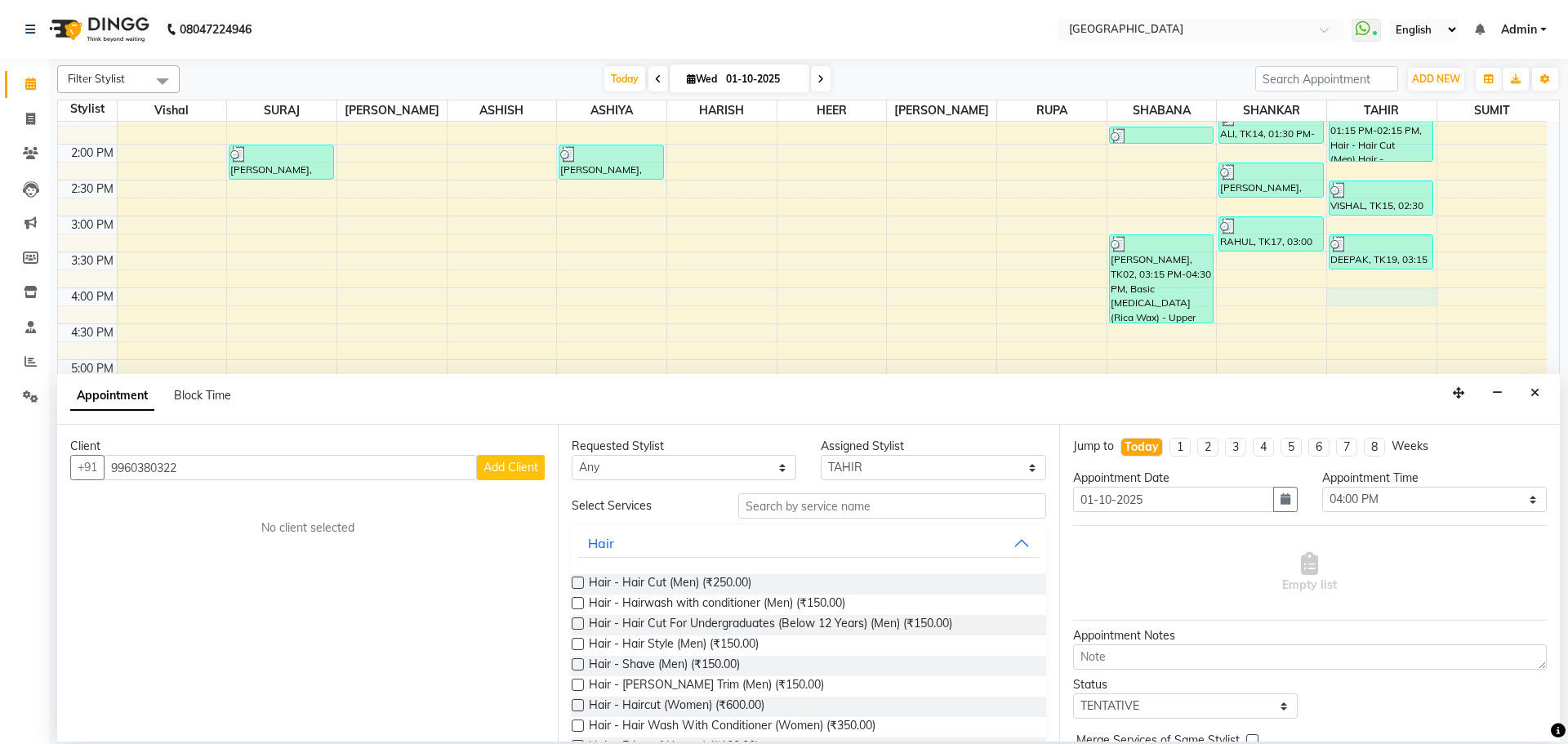
click at [543, 464] on button "Add Client" at bounding box center [510, 467] width 68 height 26
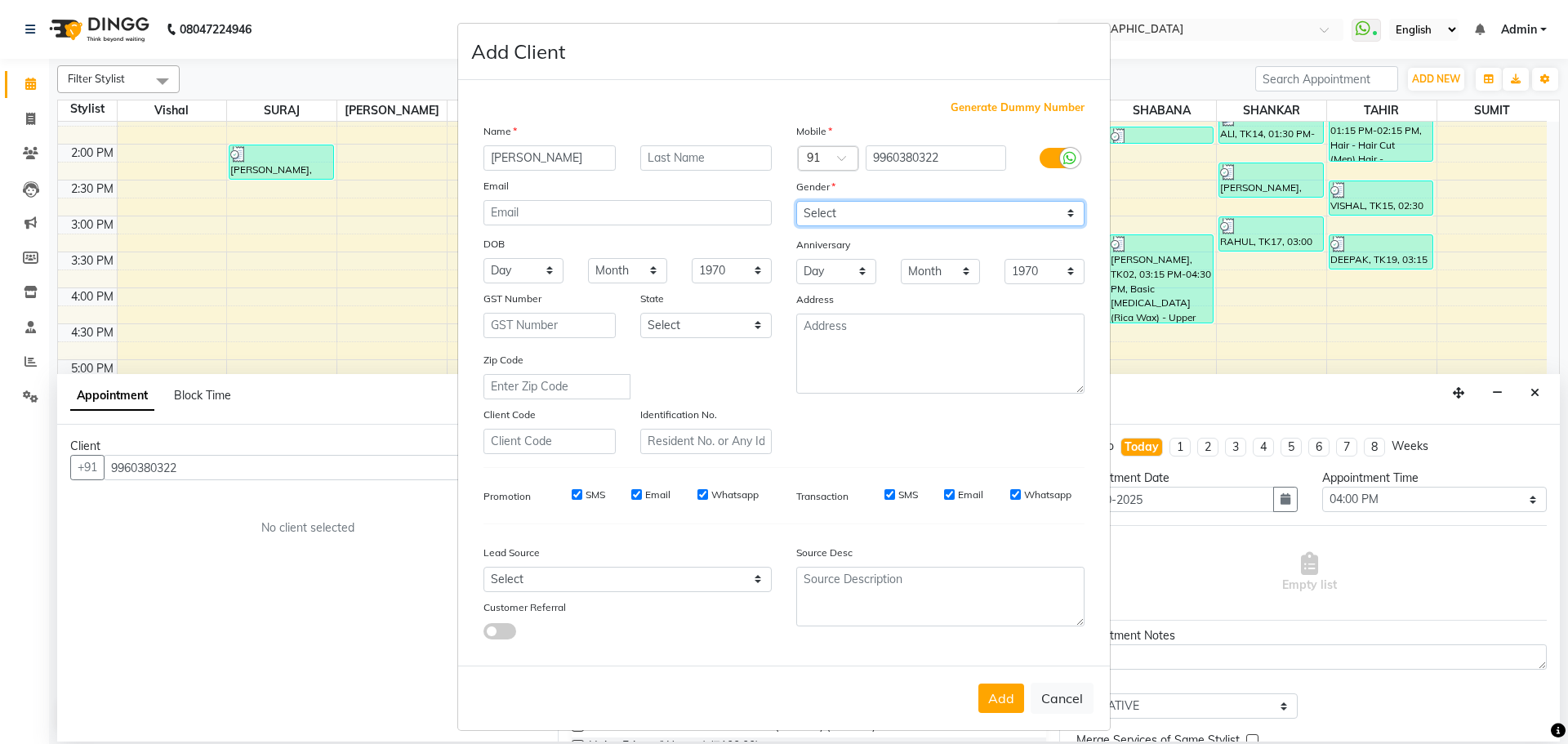
click at [972, 214] on select "Select [DEMOGRAPHIC_DATA] [DEMOGRAPHIC_DATA] Other Prefer Not To Say" at bounding box center [940, 214] width 288 height 26
click at [796, 201] on select "Select [DEMOGRAPHIC_DATA] [DEMOGRAPHIC_DATA] Other Prefer Not To Say" at bounding box center [940, 214] width 288 height 26
click at [991, 697] on button "Add" at bounding box center [1001, 698] width 46 height 29
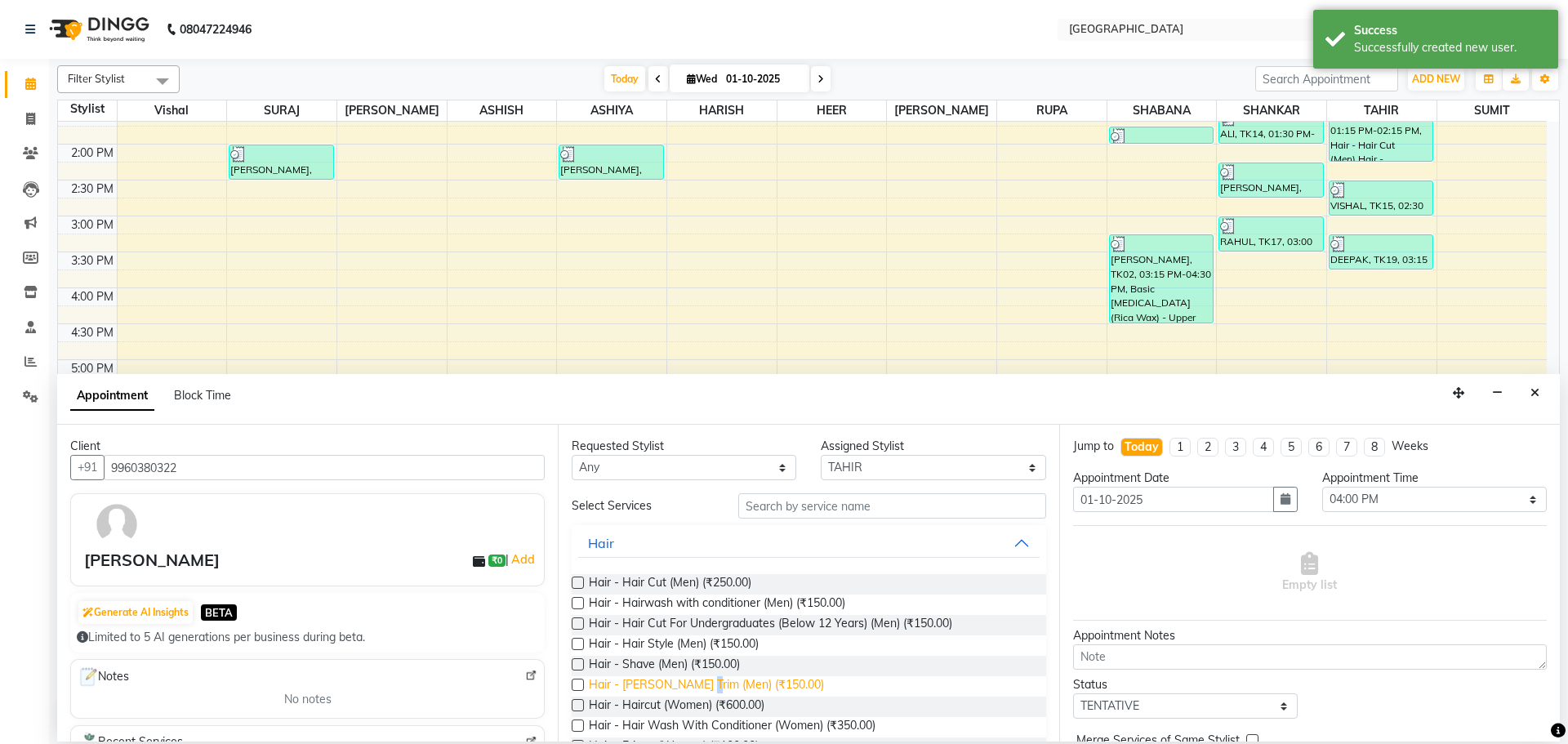
click at [708, 686] on span "Hair - [PERSON_NAME] Trim (Men) (₹150.00)" at bounding box center [706, 687] width 235 height 21
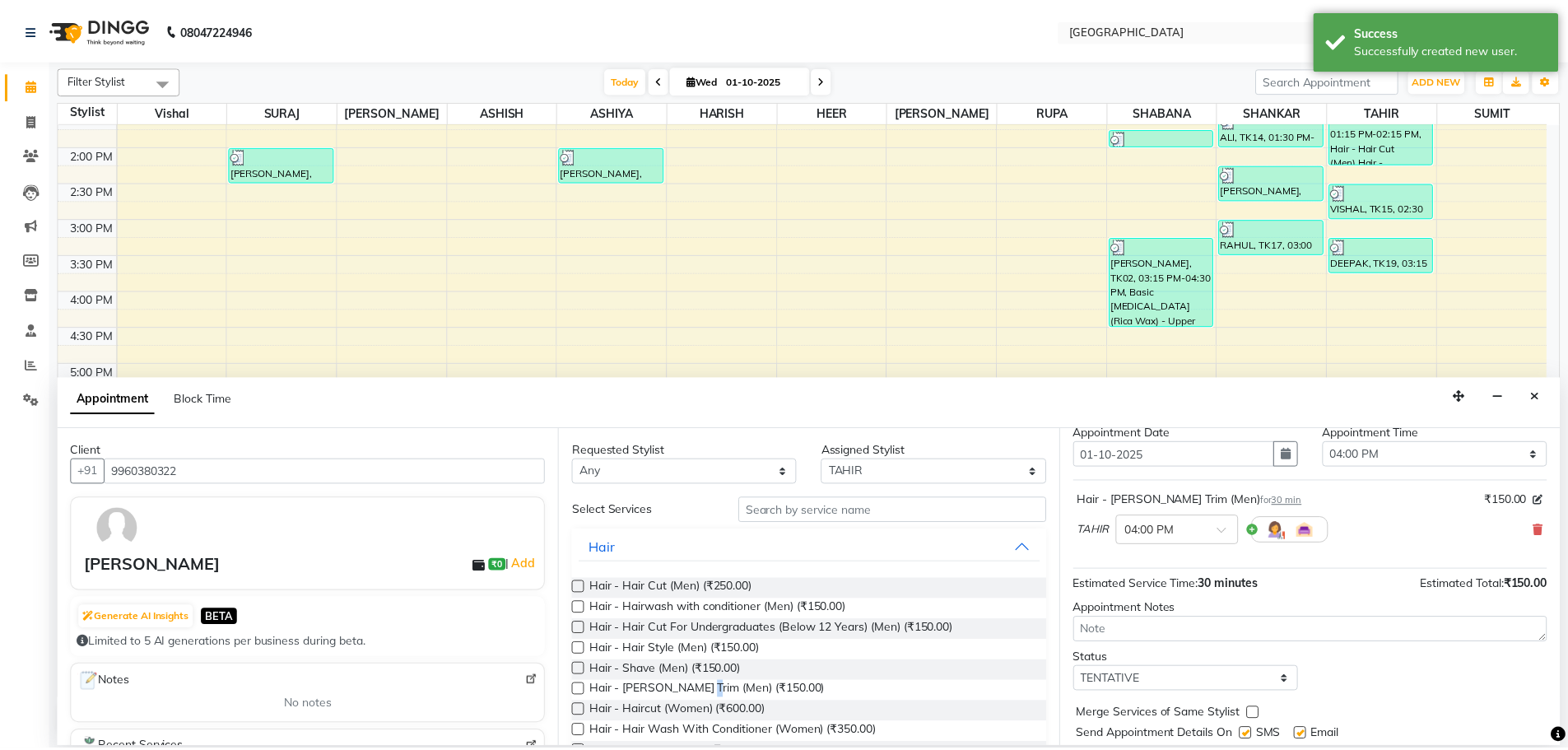
scroll to position [98, 0]
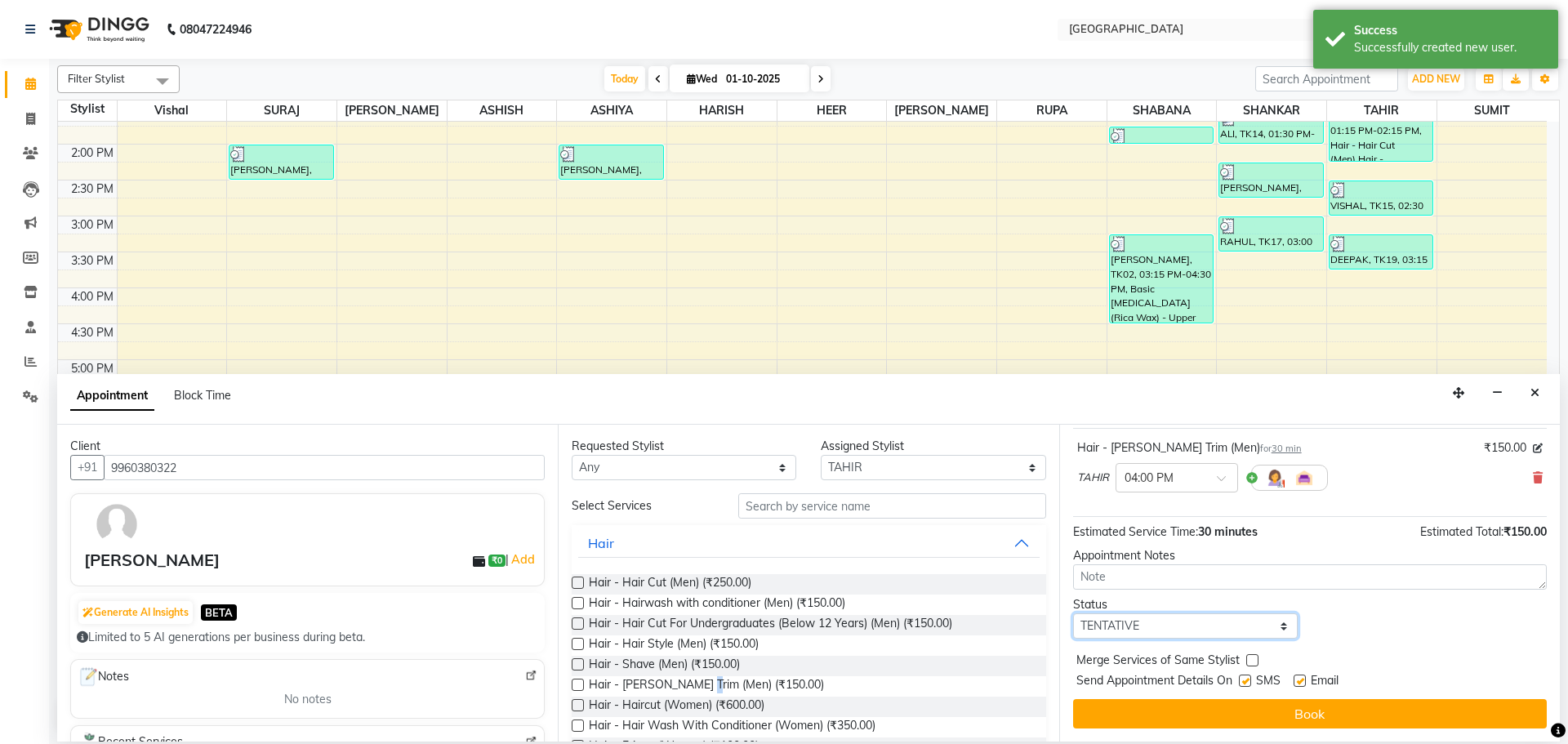
click at [1178, 614] on select "Select TENTATIVE CONFIRM CHECK-IN UPCOMING" at bounding box center [1185, 626] width 225 height 26
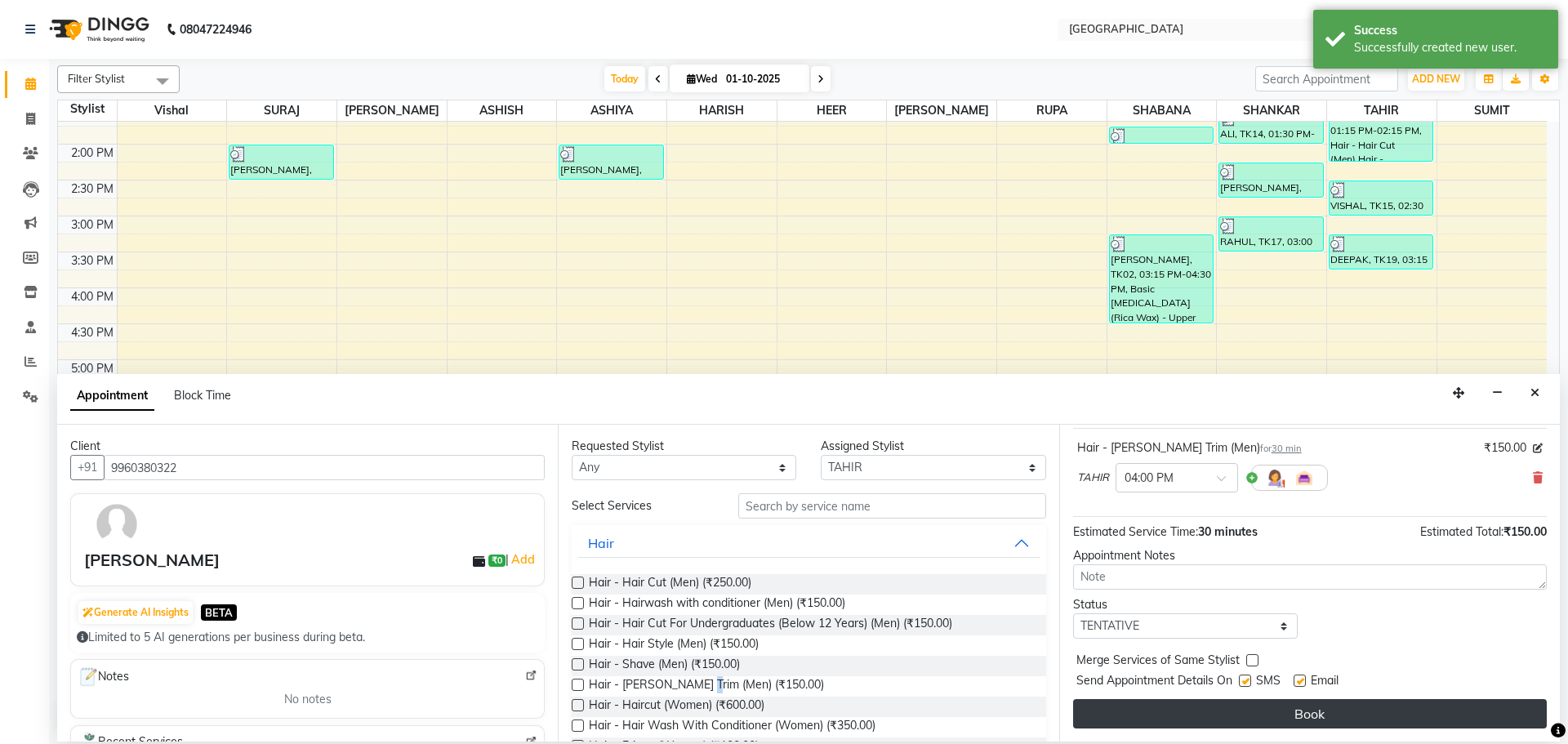
click at [1195, 709] on button "Book" at bounding box center [1310, 713] width 473 height 29
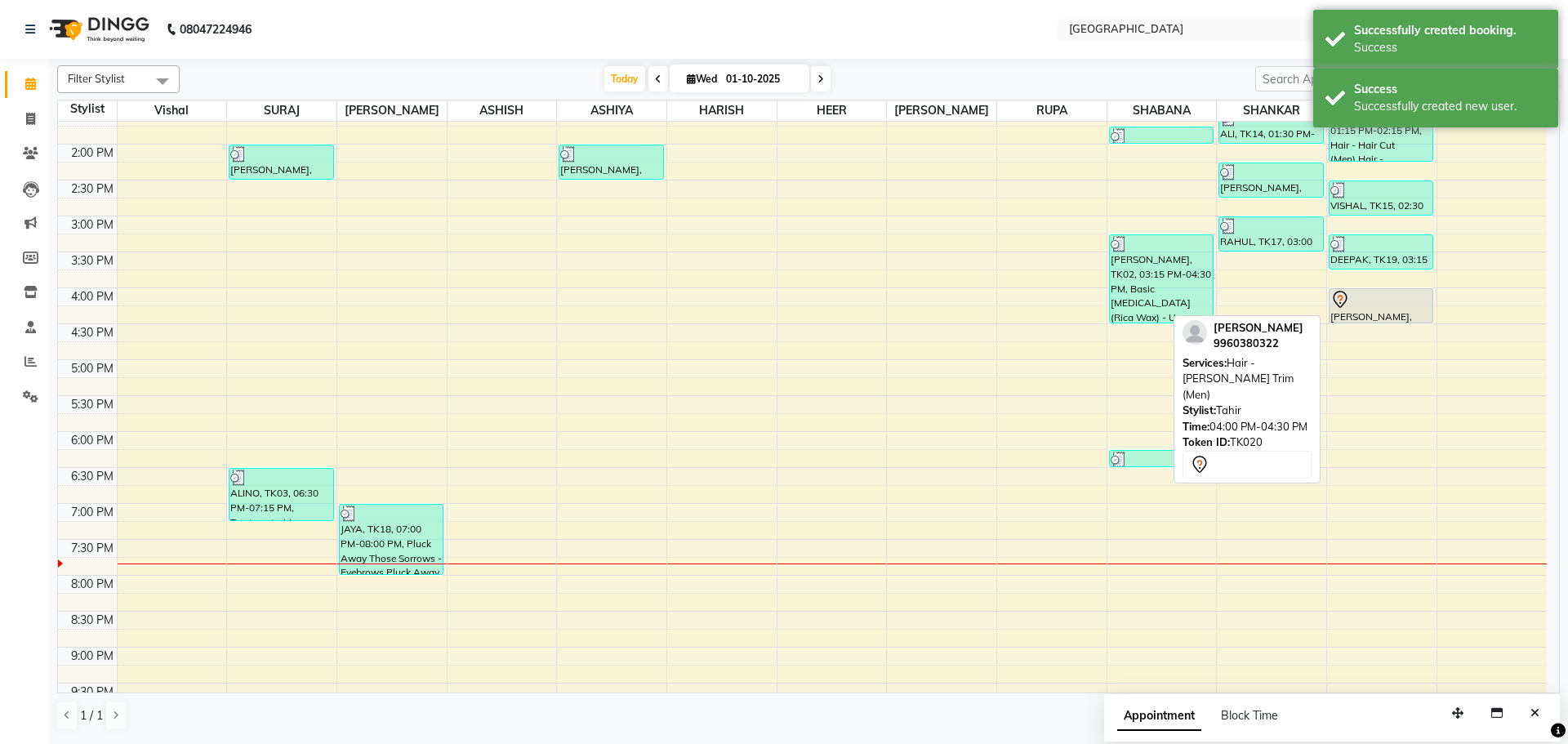
click at [1341, 299] on icon at bounding box center [1340, 299] width 20 height 20
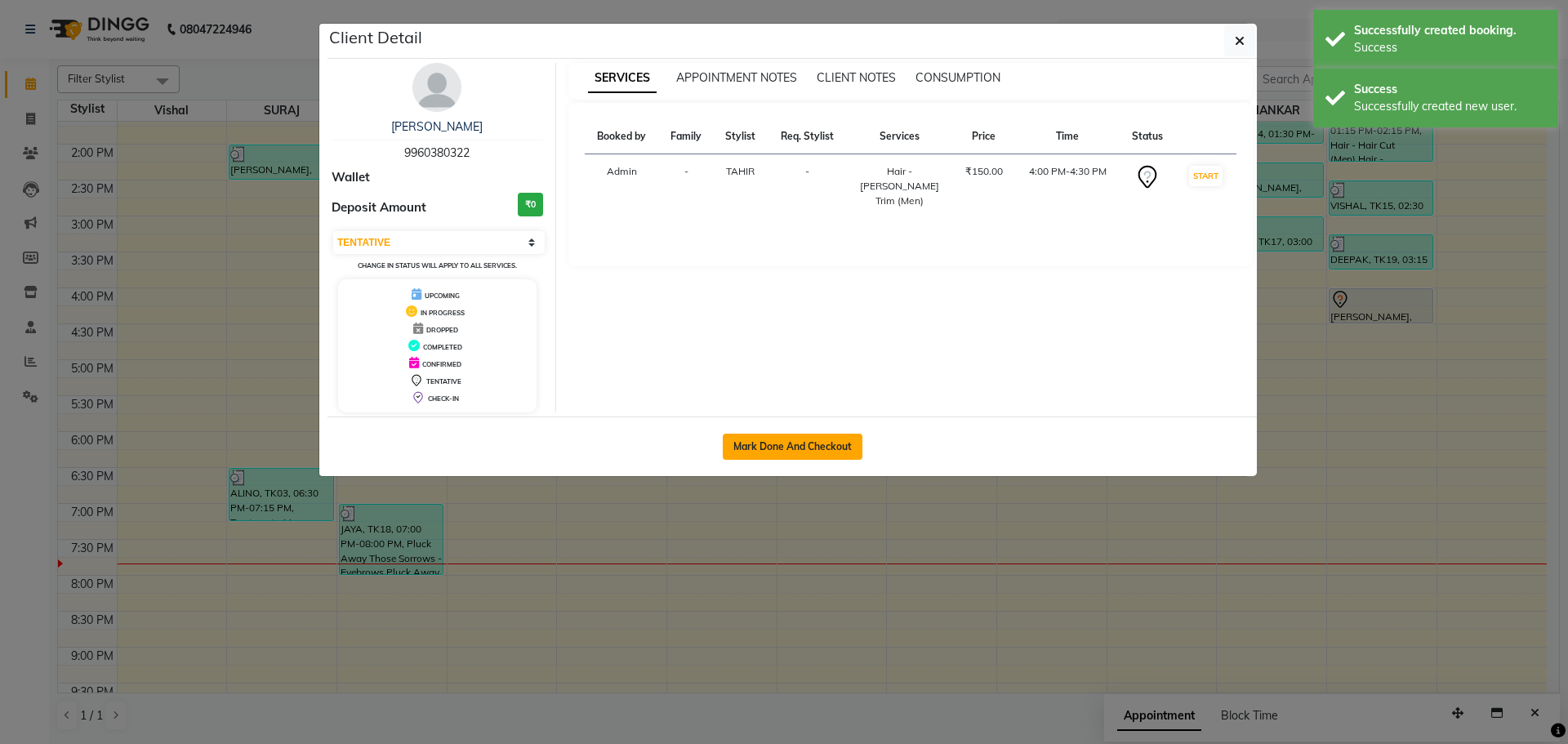
click at [758, 442] on button "Mark Done And Checkout" at bounding box center [792, 447] width 139 height 26
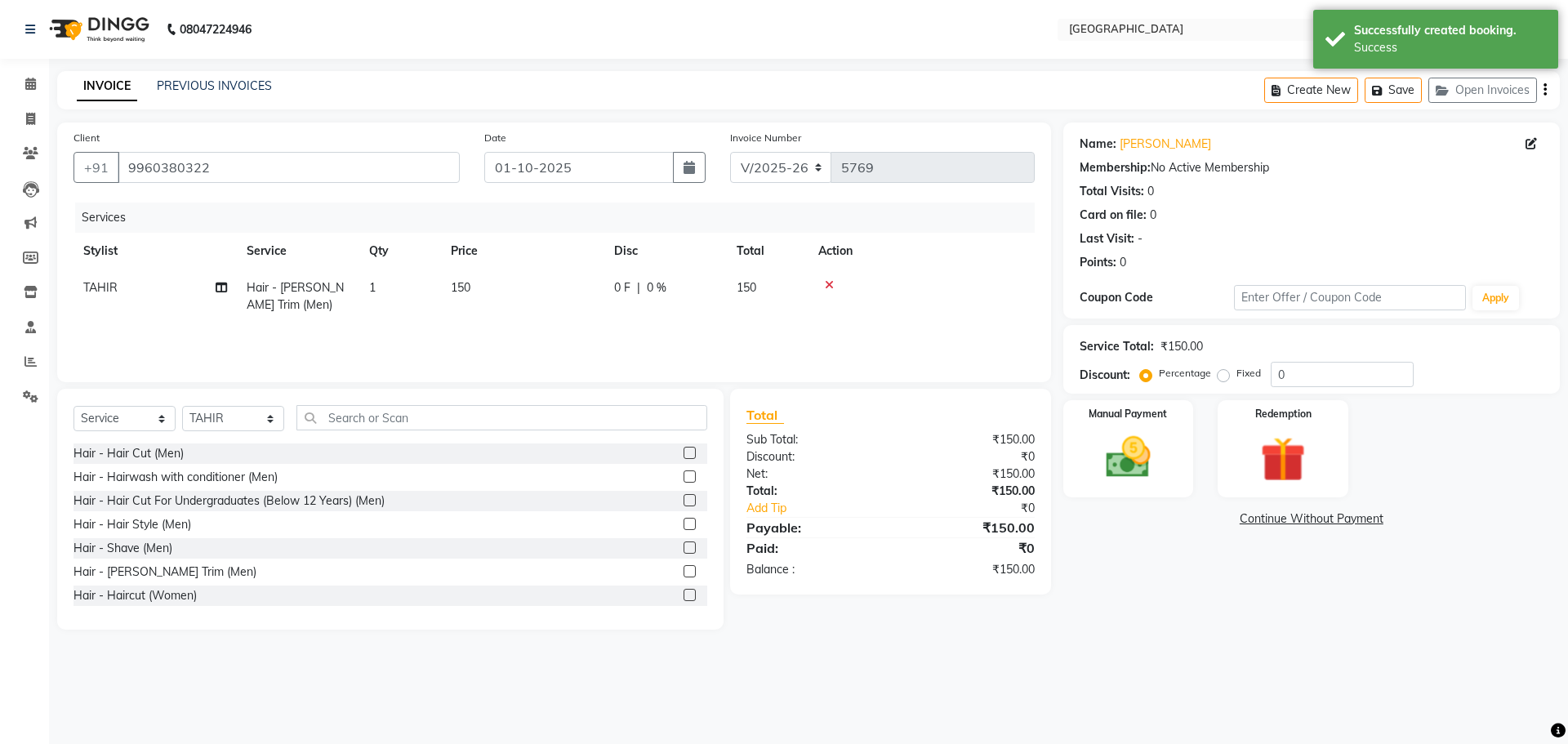
drag, startPoint x: 1163, startPoint y: 479, endPoint x: 1199, endPoint y: 495, distance: 39.4
click at [1163, 479] on img at bounding box center [1129, 457] width 73 height 52
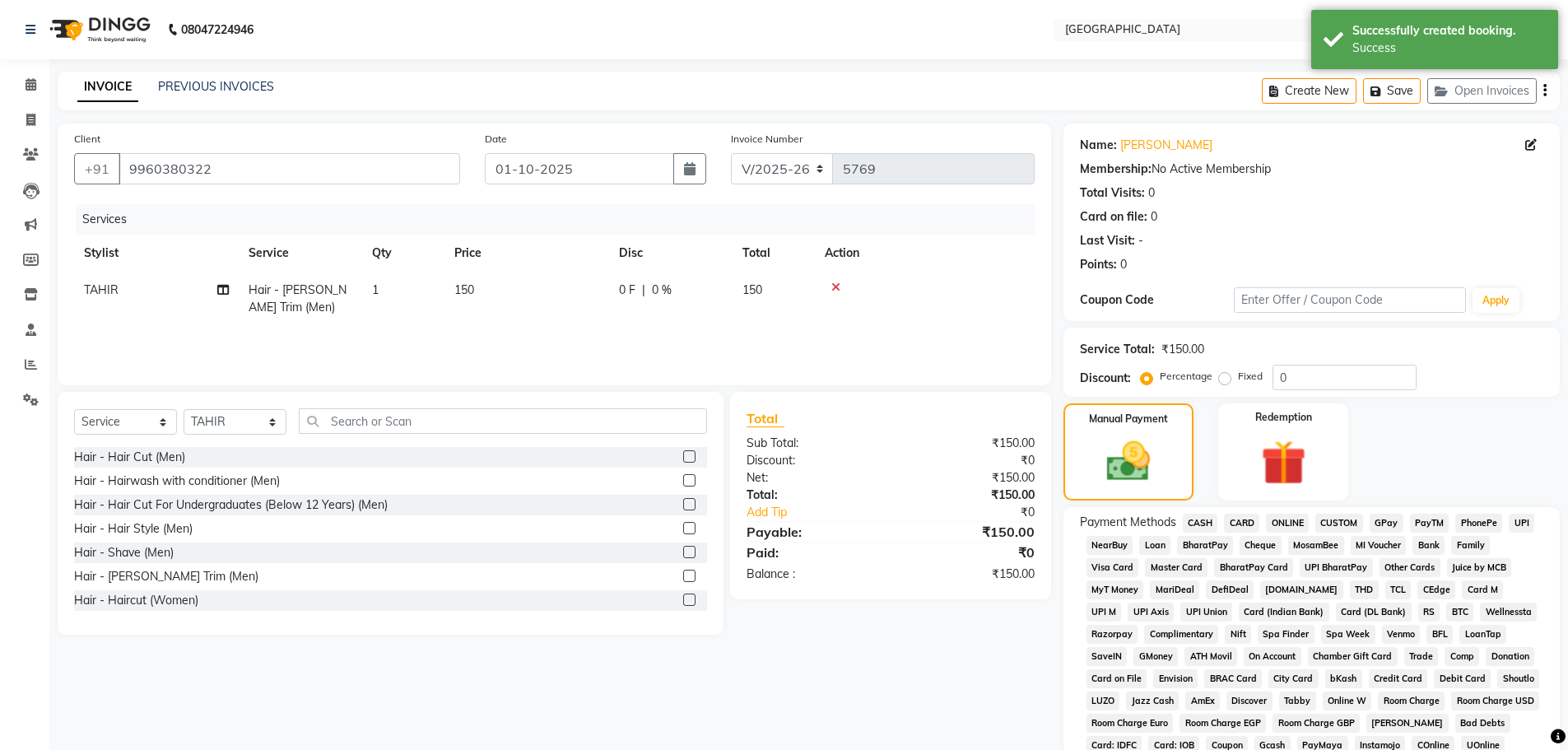
click at [1390, 528] on span "GPay" at bounding box center [1386, 524] width 34 height 19
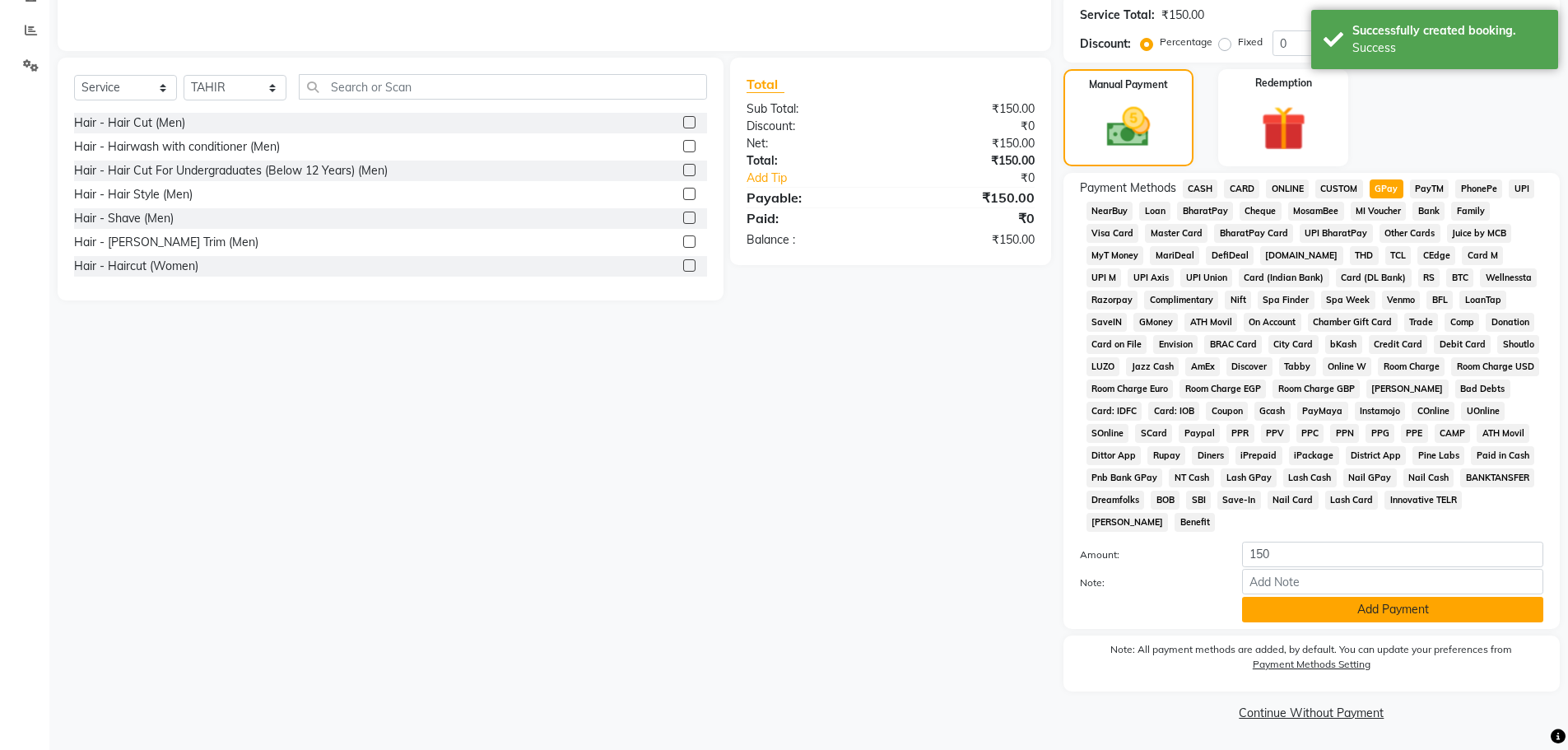
click at [1341, 604] on button "Add Payment" at bounding box center [1393, 610] width 301 height 26
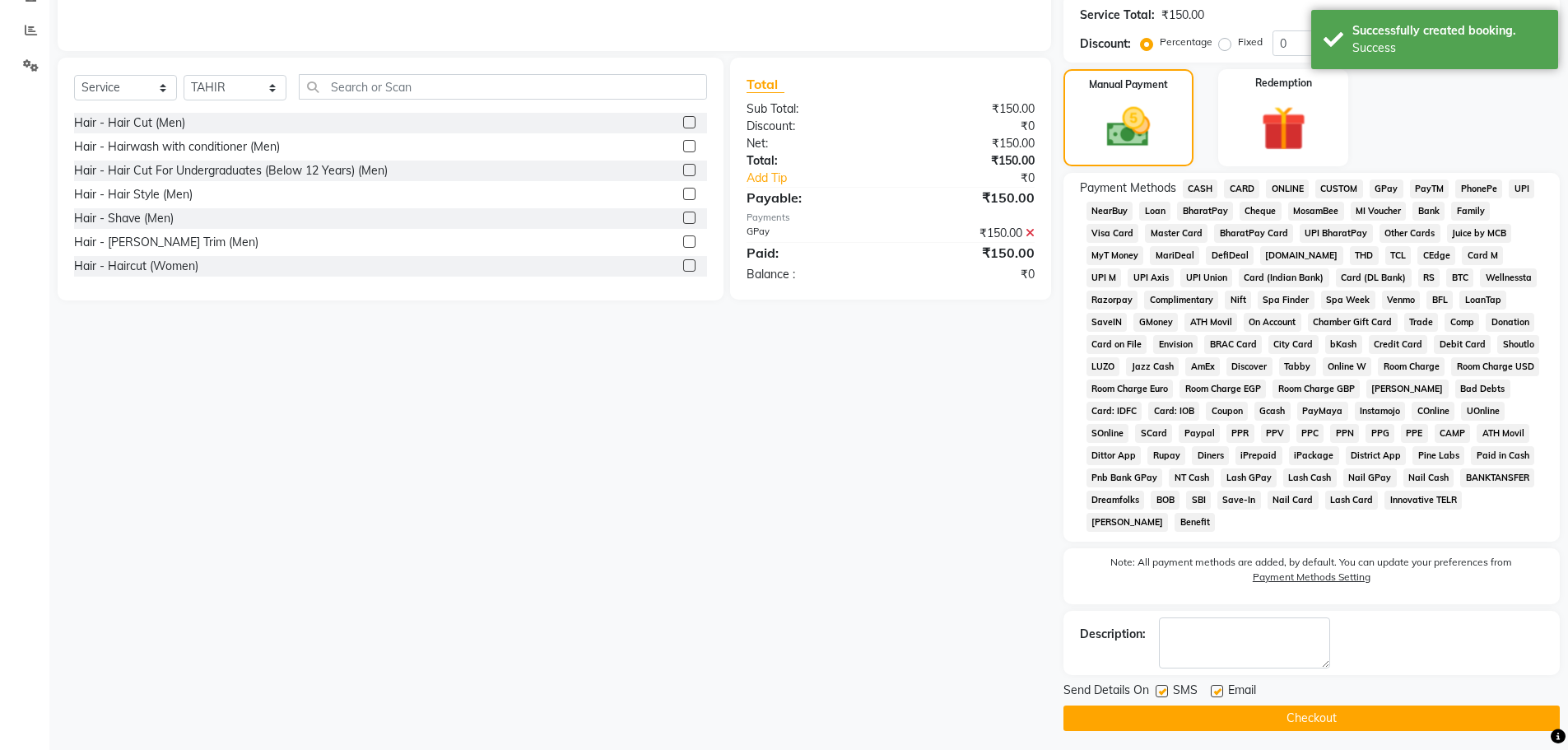
click at [1307, 717] on button "Checkout" at bounding box center [1311, 718] width 496 height 26
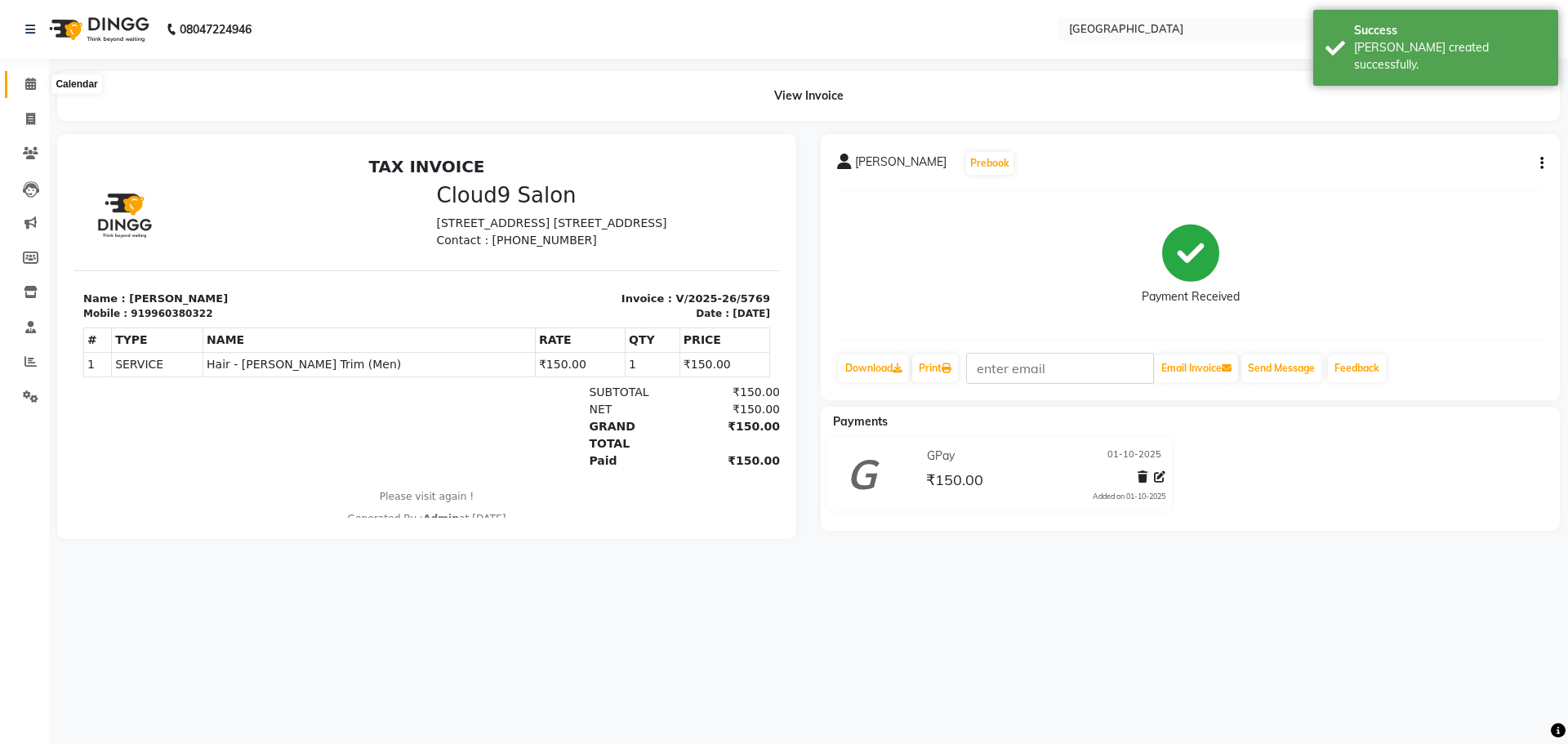
click at [20, 85] on span at bounding box center [30, 85] width 28 height 19
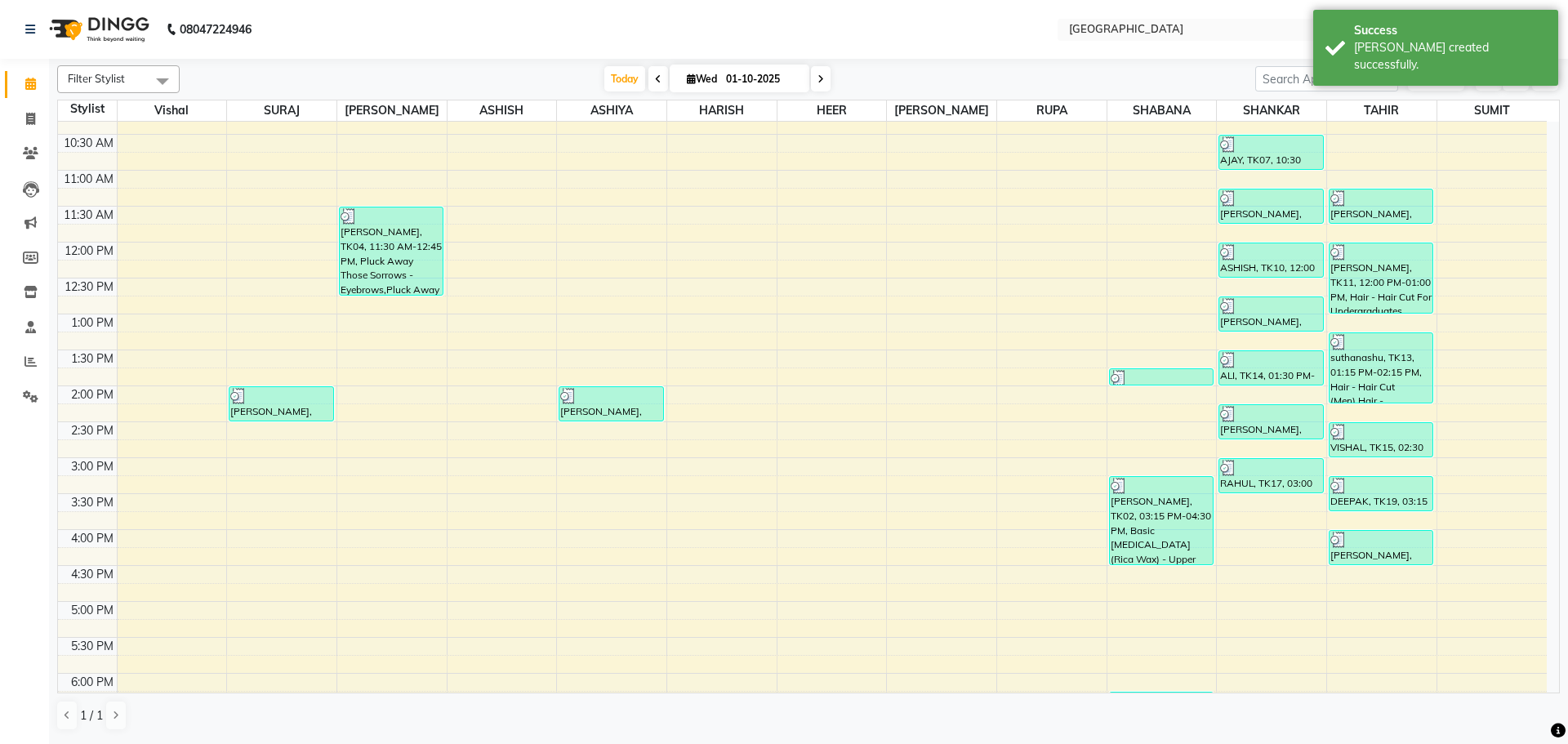
scroll to position [245, 0]
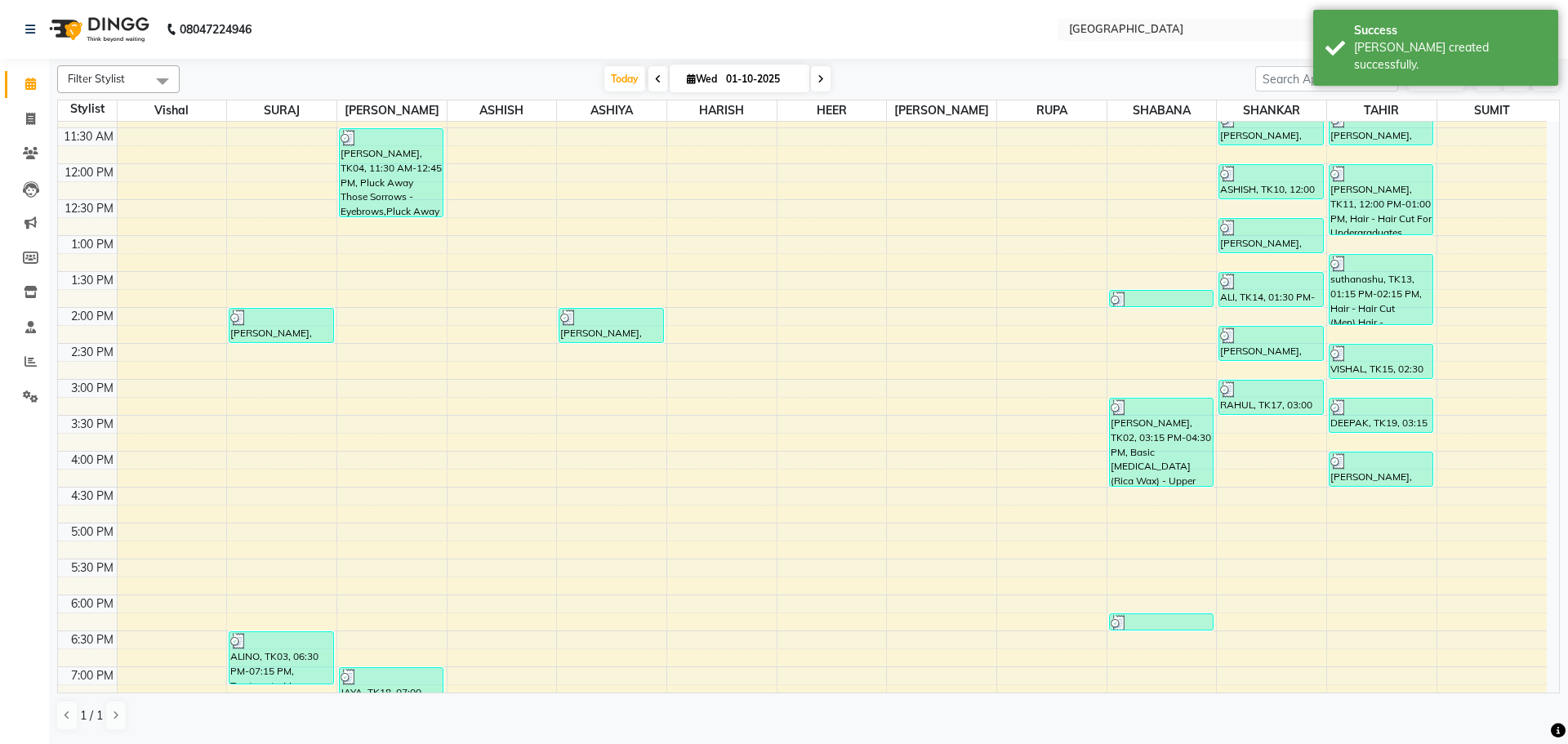
click at [1371, 523] on div "8:00 AM 8:30 AM 9:00 AM 9:30 AM 10:00 AM 10:30 AM 11:00 AM 11:30 AM 12:00 PM 12…" at bounding box center [802, 451] width 1489 height 1149
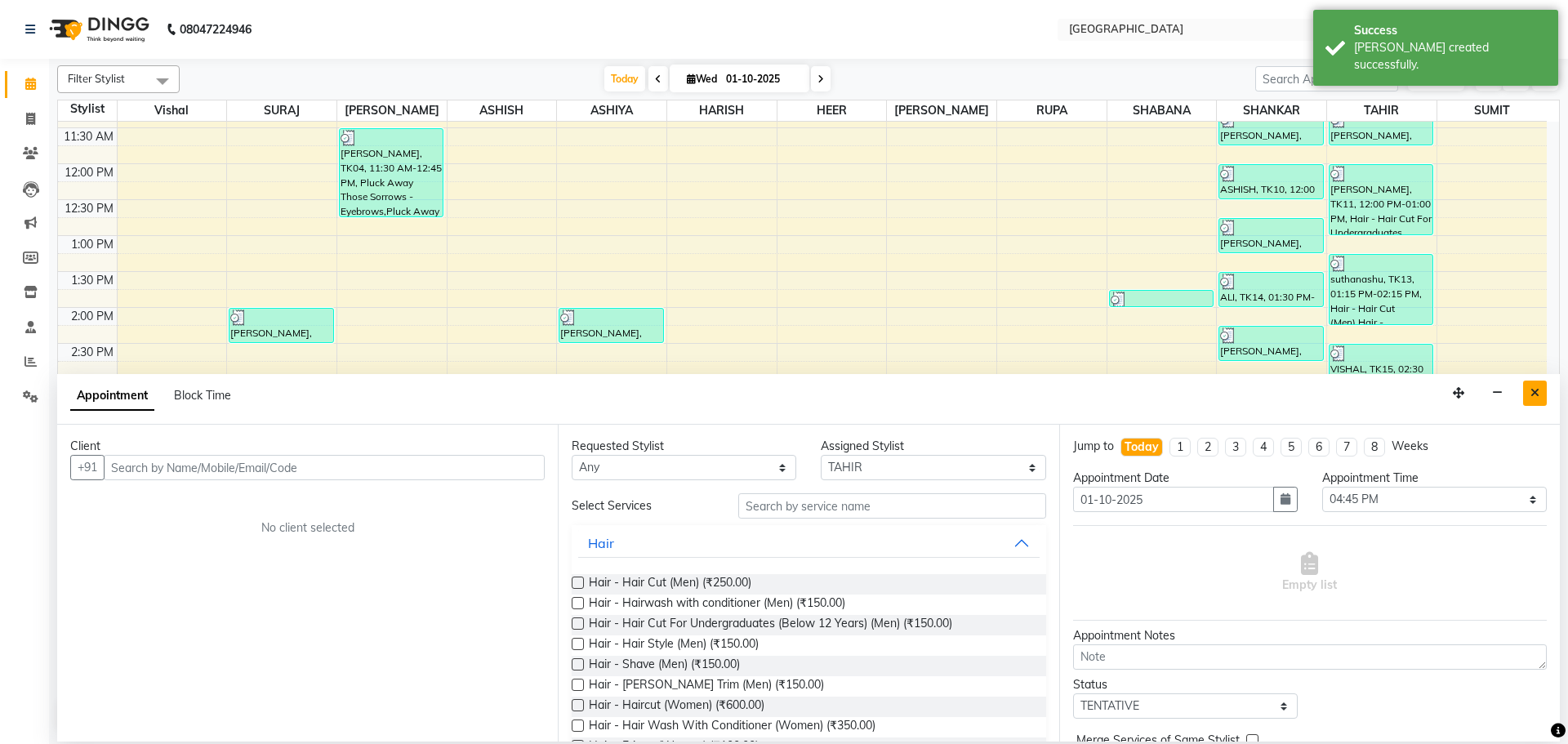
click at [1544, 393] on button "Close" at bounding box center [1536, 393] width 24 height 26
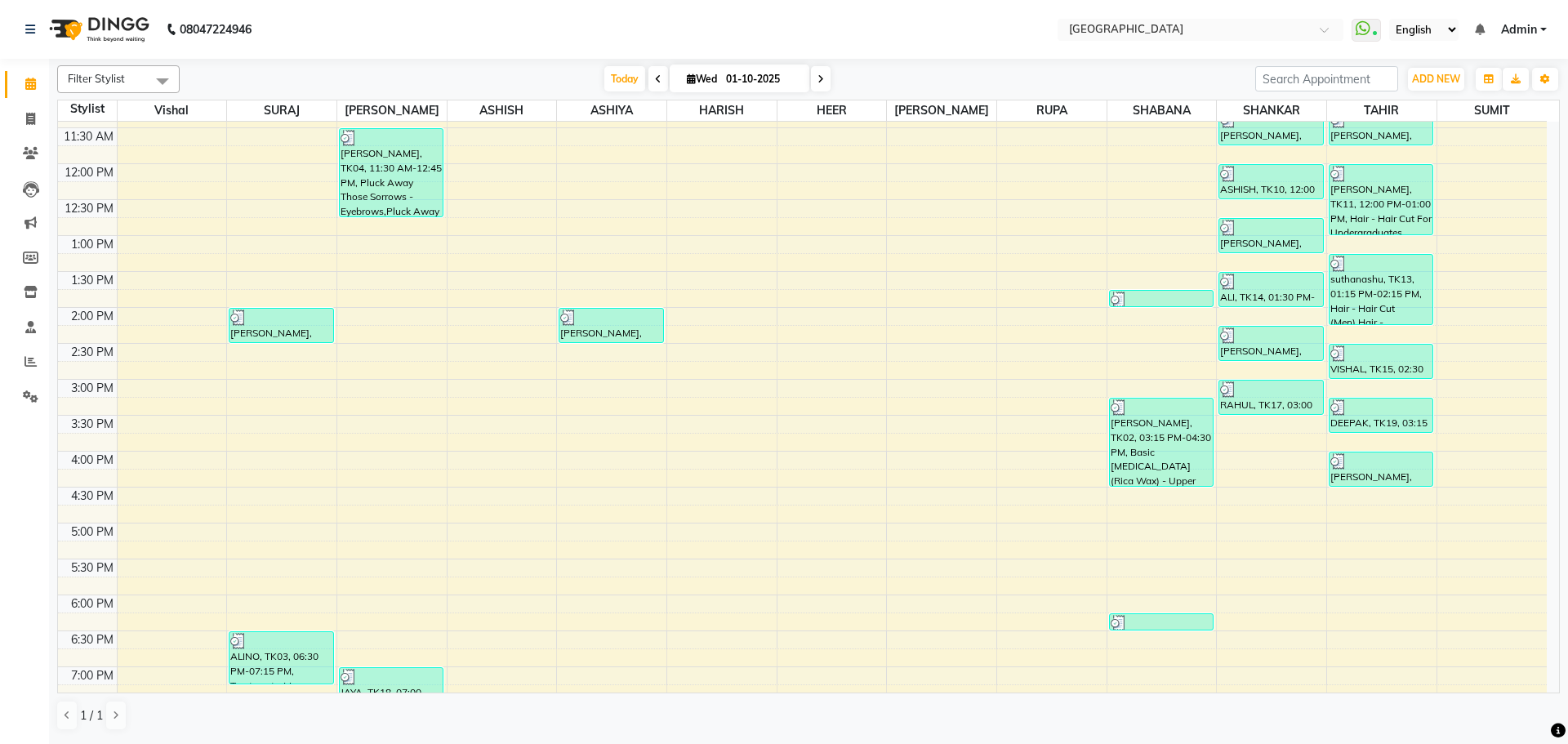
click at [1370, 509] on div "8:00 AM 8:30 AM 9:00 AM 9:30 AM 10:00 AM 10:30 AM 11:00 AM 11:30 AM 12:00 PM 12…" at bounding box center [802, 451] width 1489 height 1149
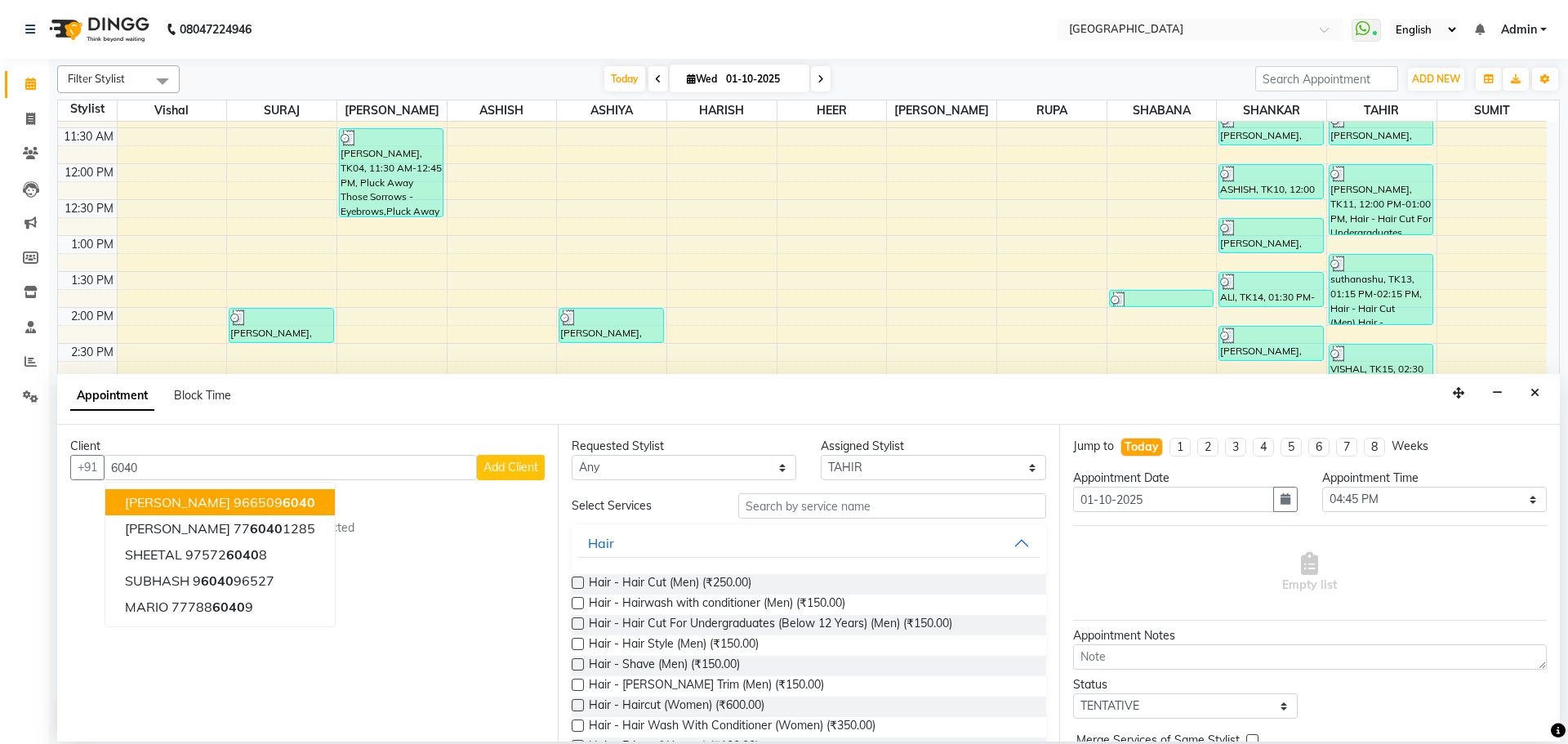
click at [283, 501] on span "6040" at bounding box center [299, 501] width 32 height 16
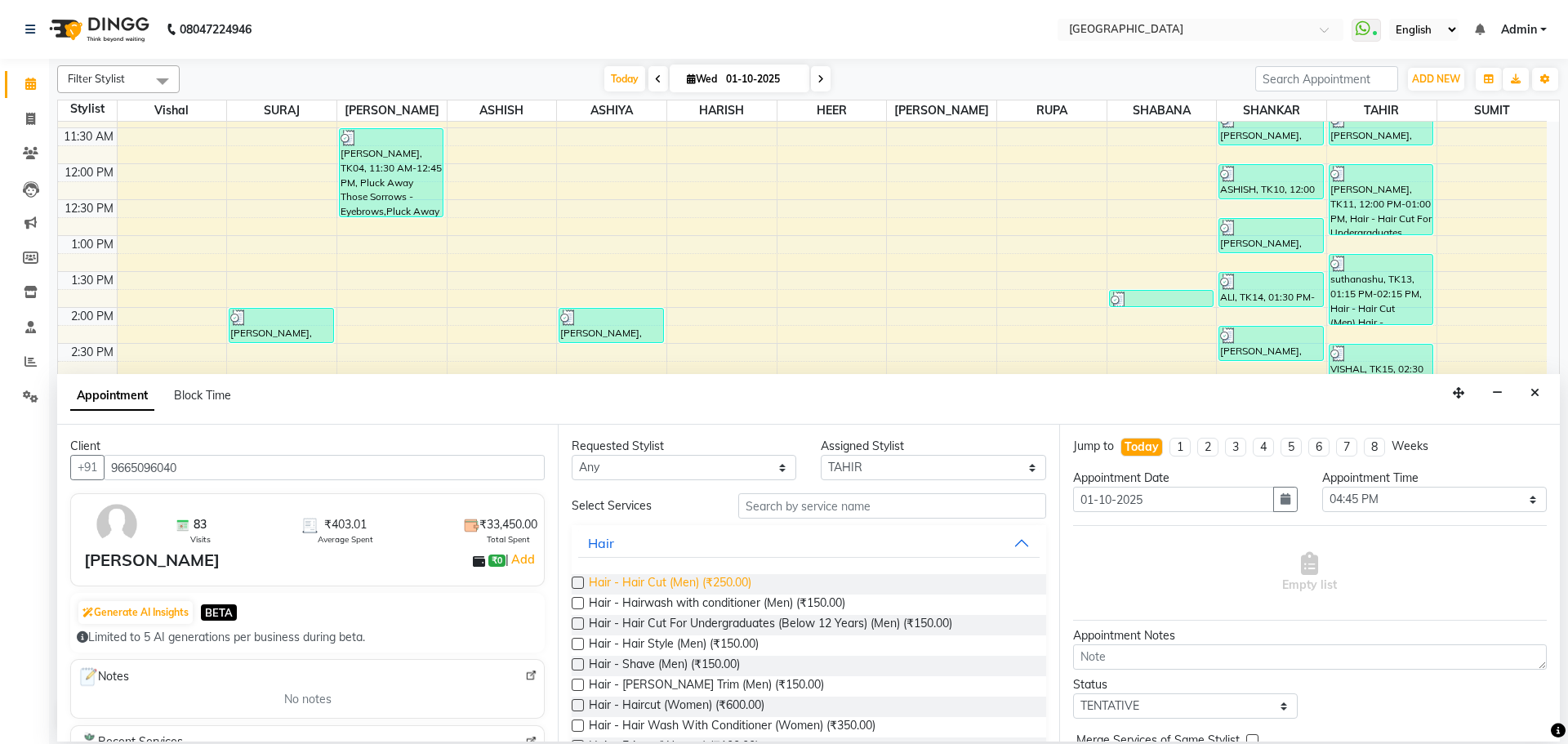
click at [711, 577] on span "Hair - Hair Cut (Men) (₹250.00)" at bounding box center [670, 584] width 162 height 21
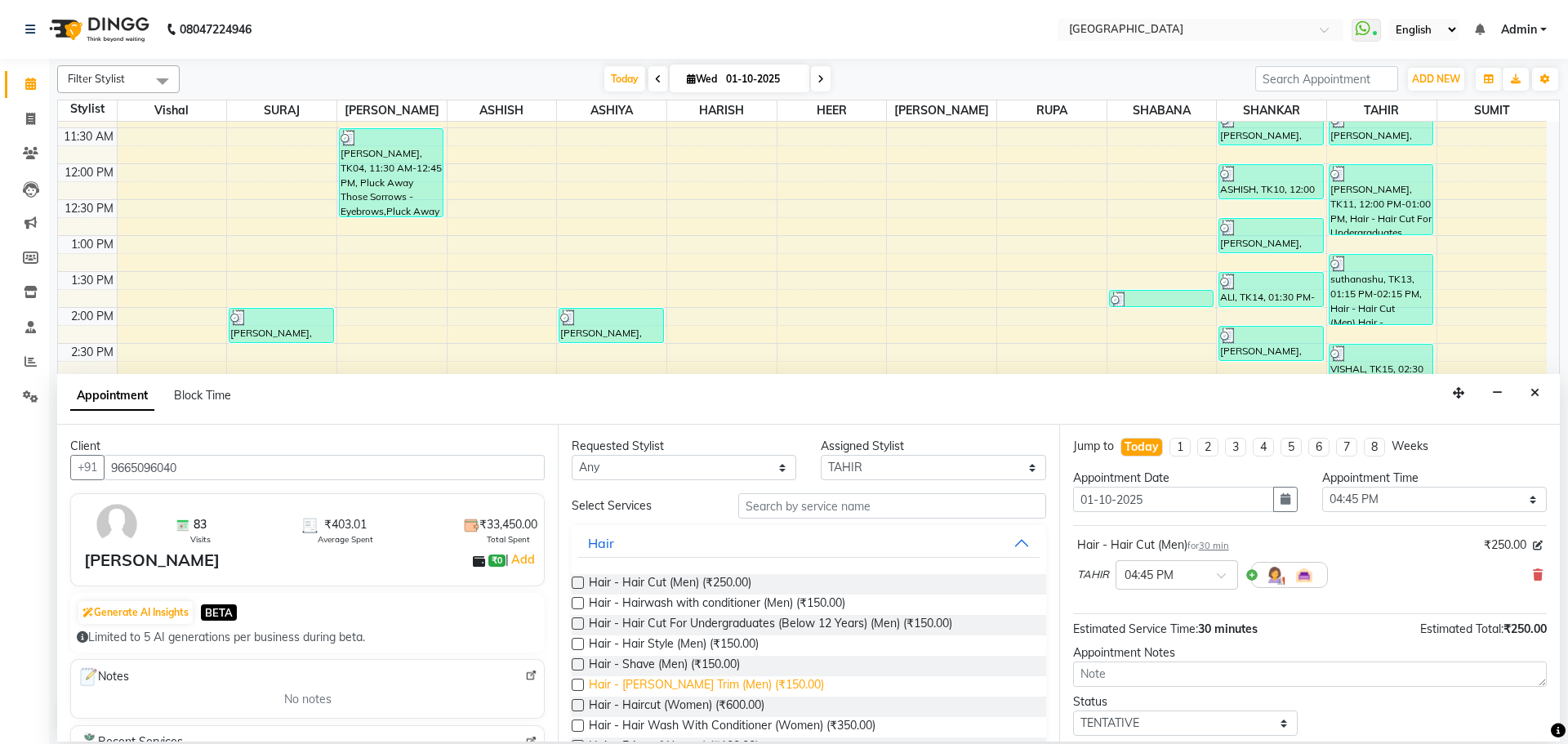
click at [696, 686] on span "Hair - [PERSON_NAME] Trim (Men) (₹150.00)" at bounding box center [706, 687] width 235 height 21
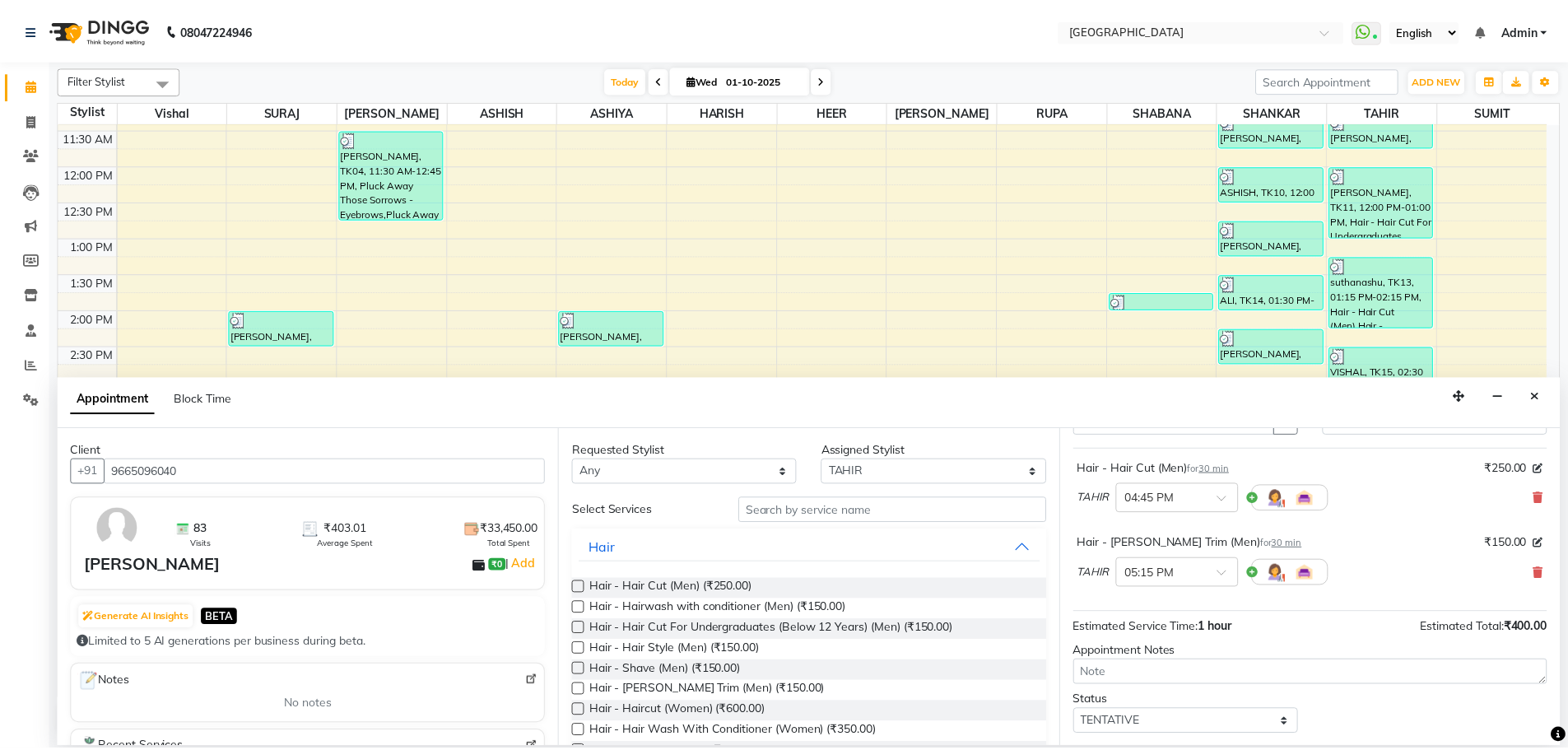
scroll to position [173, 0]
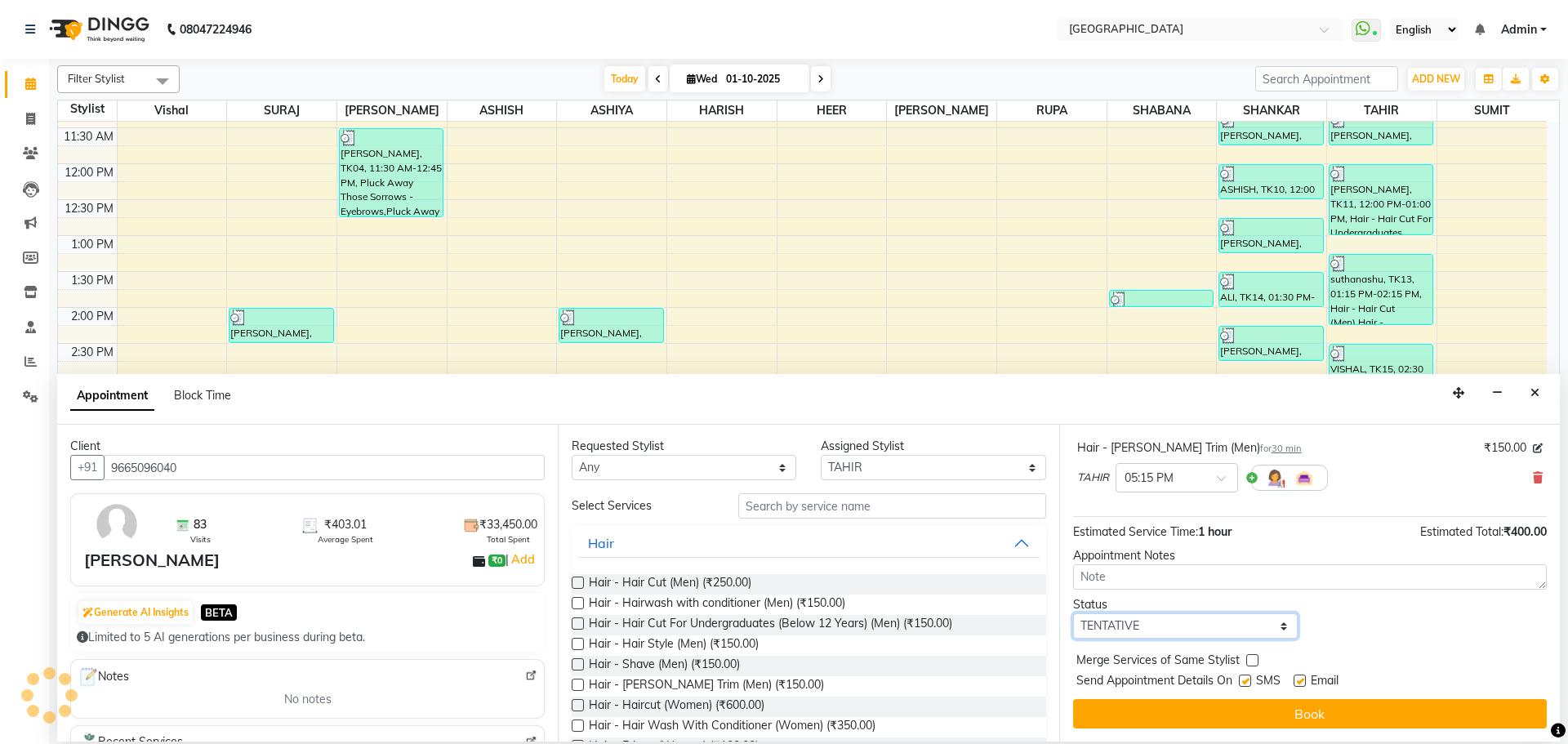
drag, startPoint x: 1239, startPoint y: 623, endPoint x: 1235, endPoint y: 613, distance: 10.8
click at [1239, 623] on select "Select TENTATIVE CONFIRM CHECK-IN UPCOMING" at bounding box center [1185, 626] width 225 height 26
click at [1073, 613] on select "Select TENTATIVE CONFIRM CHECK-IN UPCOMING" at bounding box center [1185, 626] width 225 height 26
click at [1250, 658] on label at bounding box center [1253, 660] width 12 height 12
click at [1250, 658] on input "checkbox" at bounding box center [1252, 662] width 10 height 10
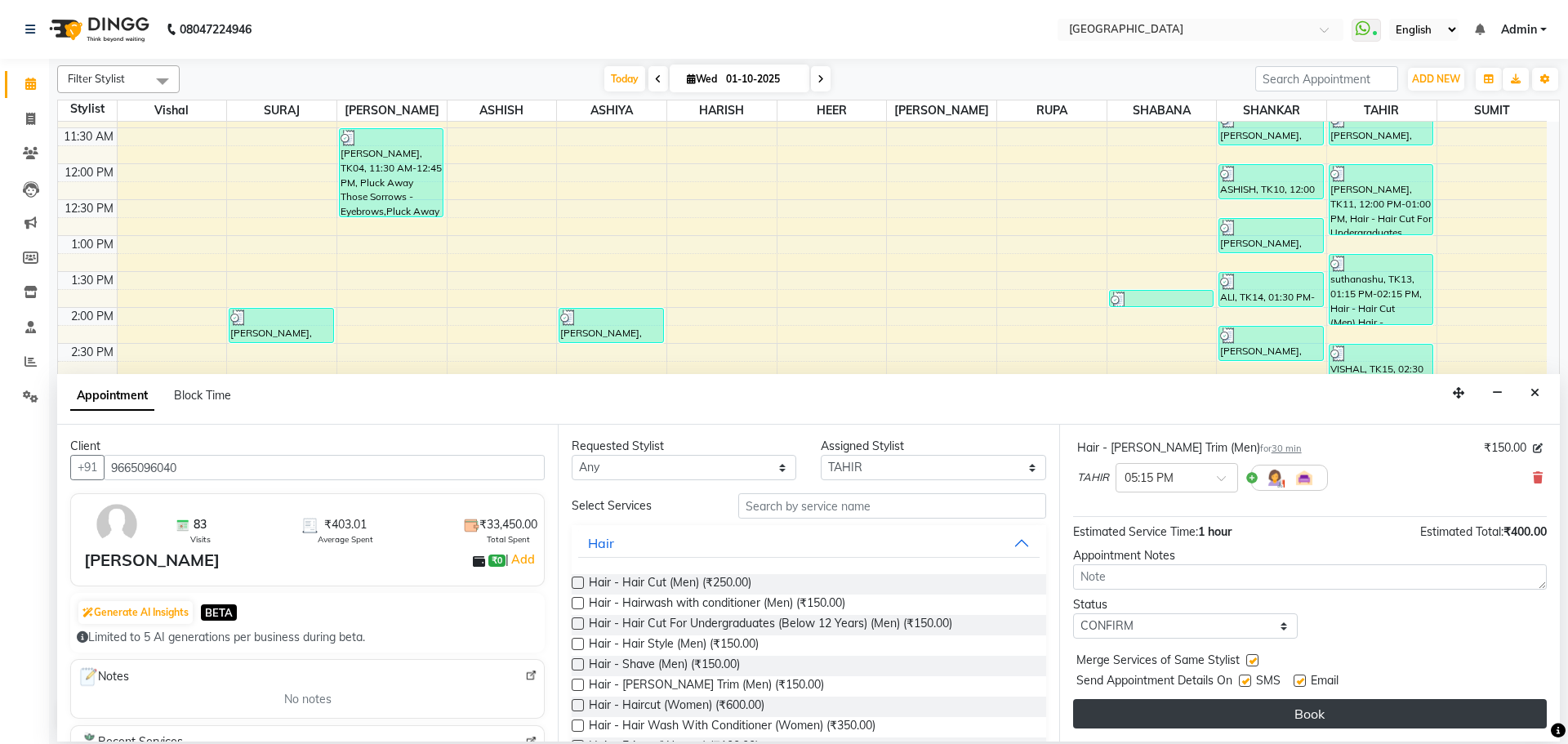
click at [1230, 699] on button "Book" at bounding box center [1310, 713] width 473 height 29
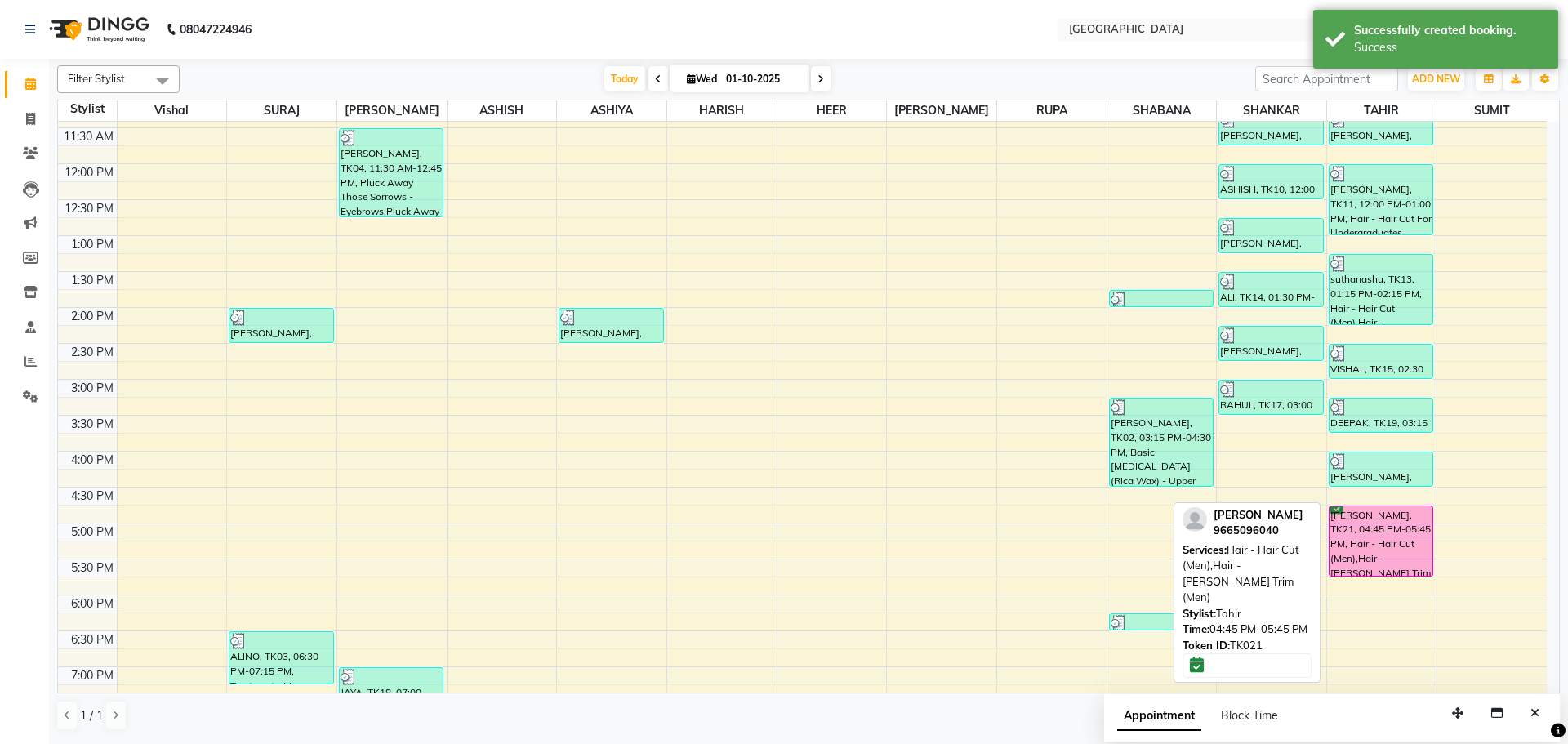
click at [1364, 527] on div "[PERSON_NAME], TK21, 04:45 PM-05:45 PM, Hair - Hair Cut (Men),Hair - [PERSON_NA…" at bounding box center [1381, 541] width 103 height 69
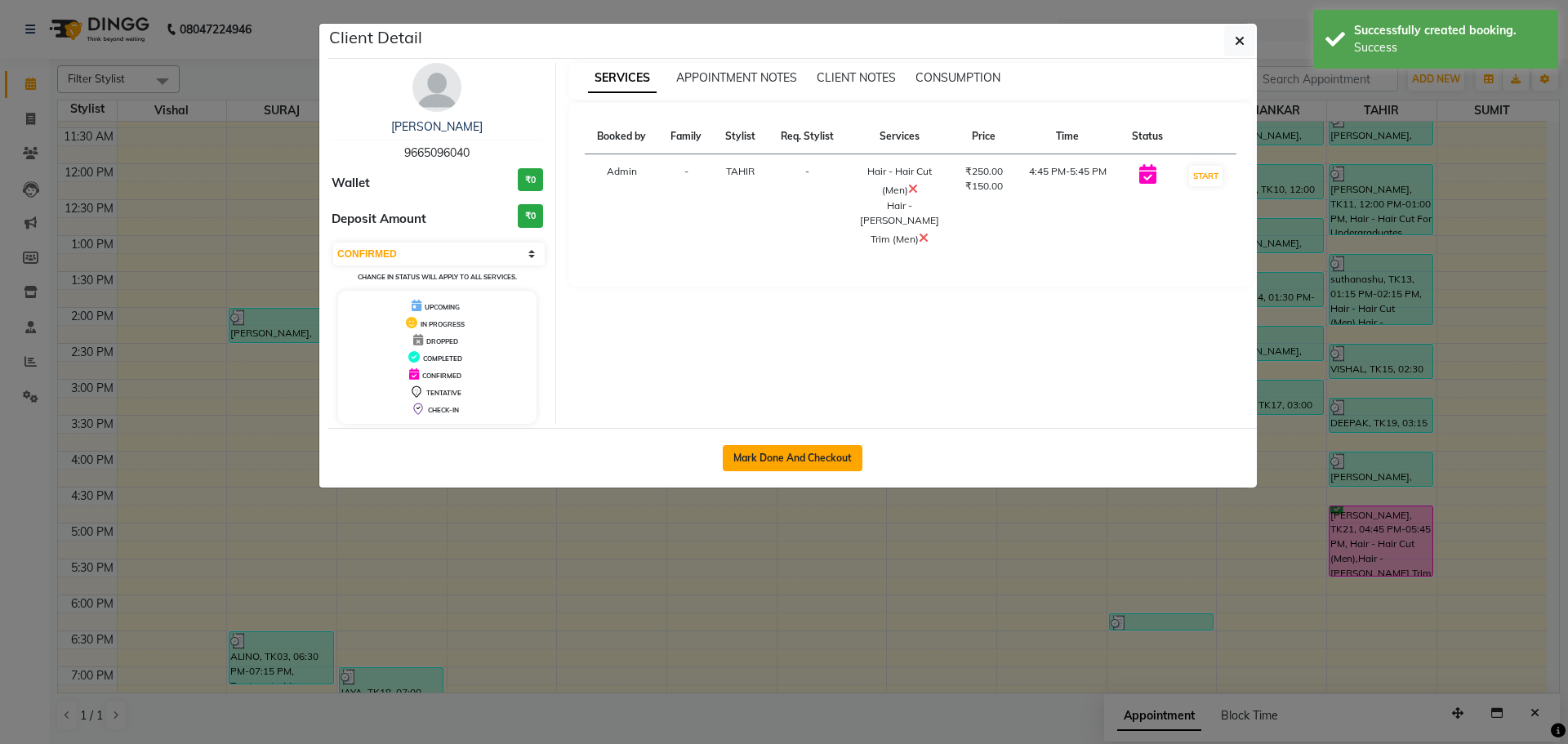
click at [831, 466] on button "Mark Done And Checkout" at bounding box center [792, 458] width 139 height 26
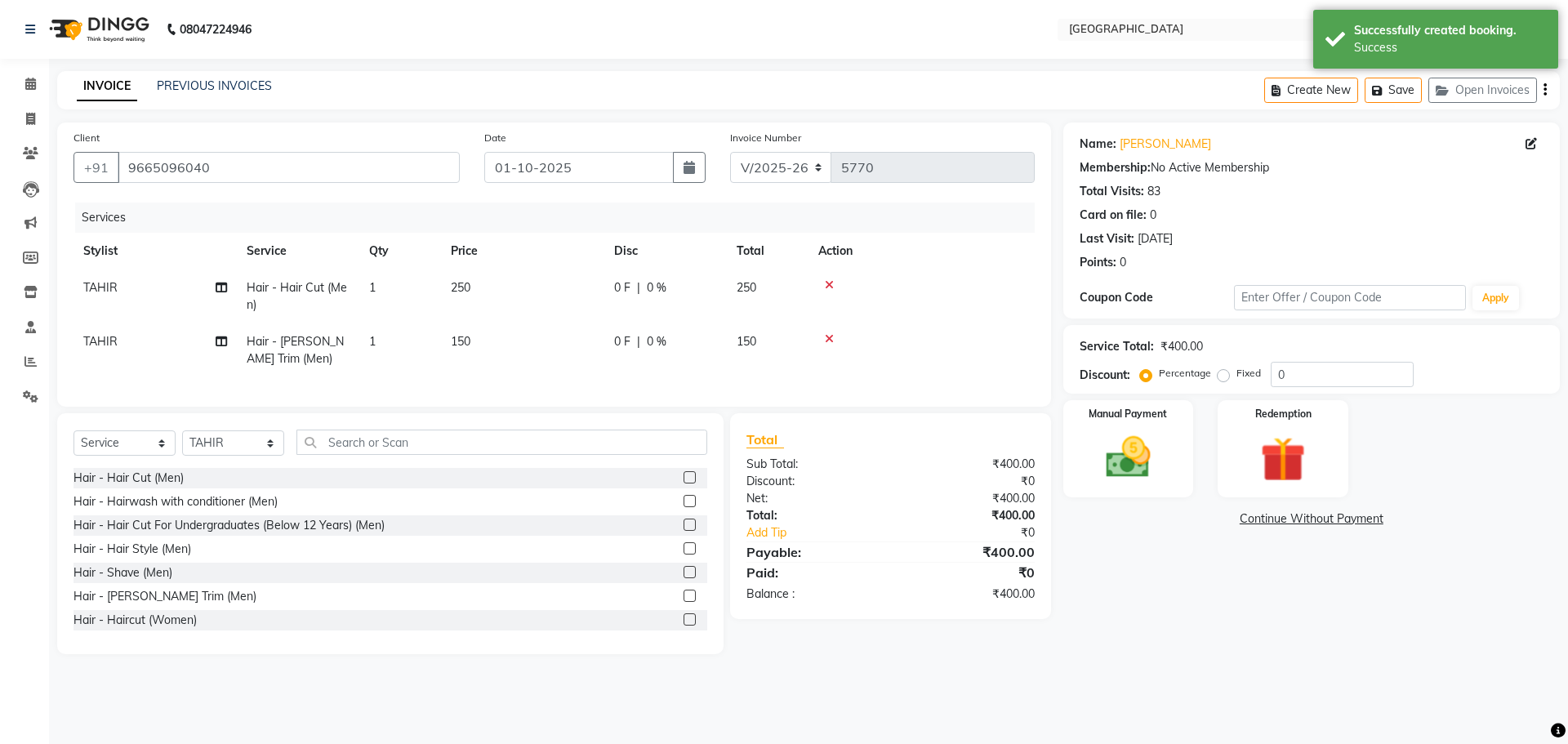
click at [768, 280] on td "250" at bounding box center [768, 296] width 82 height 54
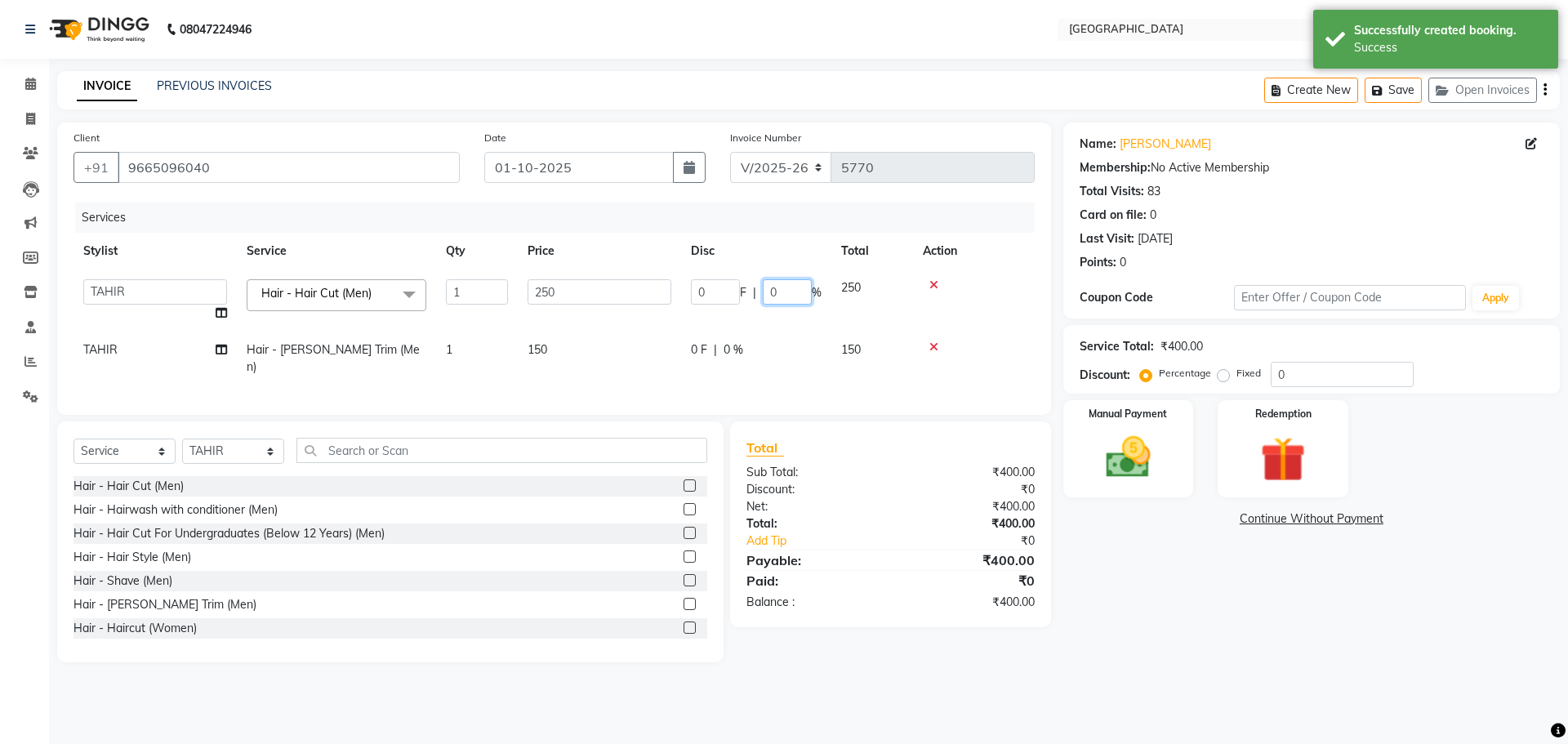
click at [773, 296] on input "0" at bounding box center [787, 292] width 49 height 26
click at [766, 292] on input "0" at bounding box center [787, 292] width 49 height 26
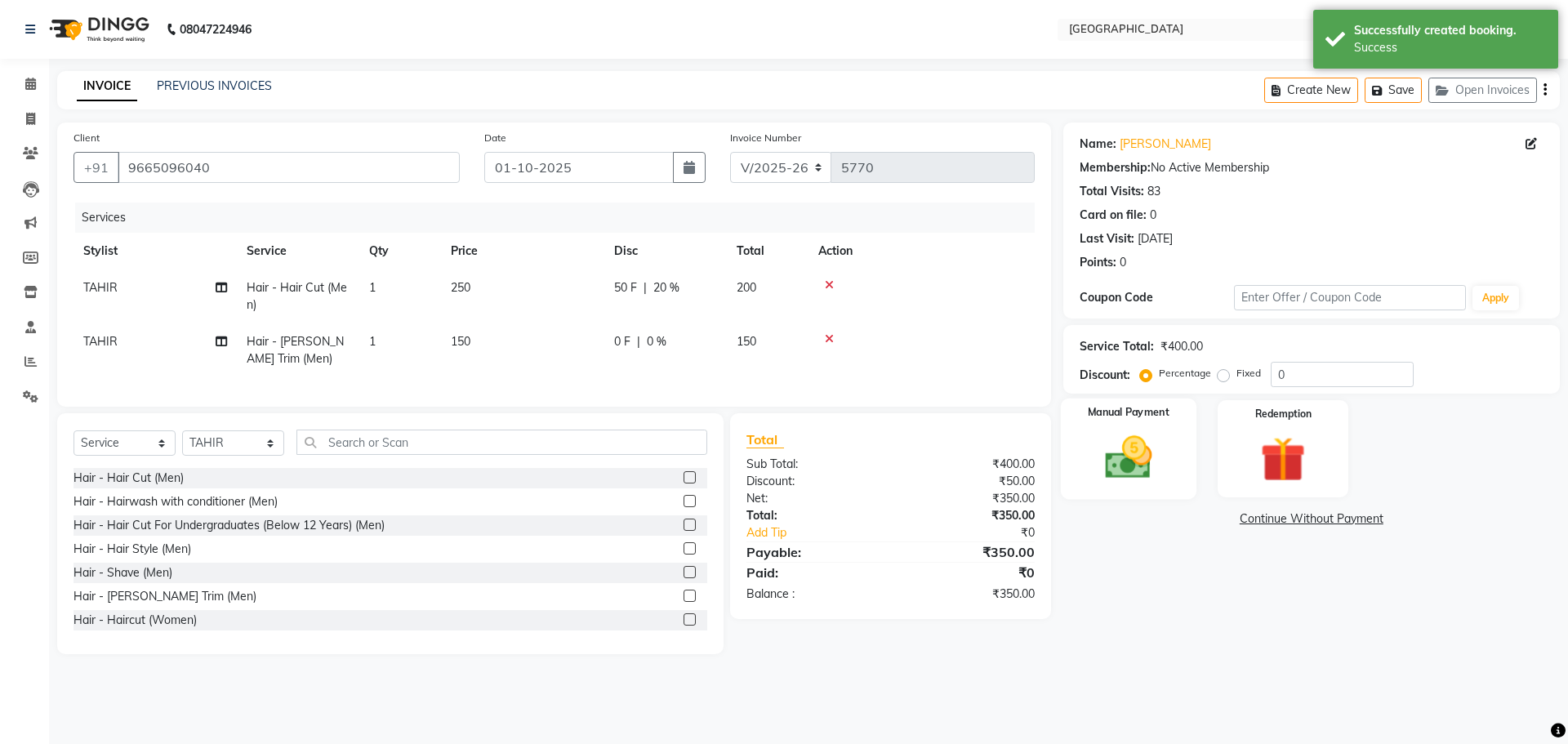
click at [1110, 480] on img at bounding box center [1128, 457] width 76 height 54
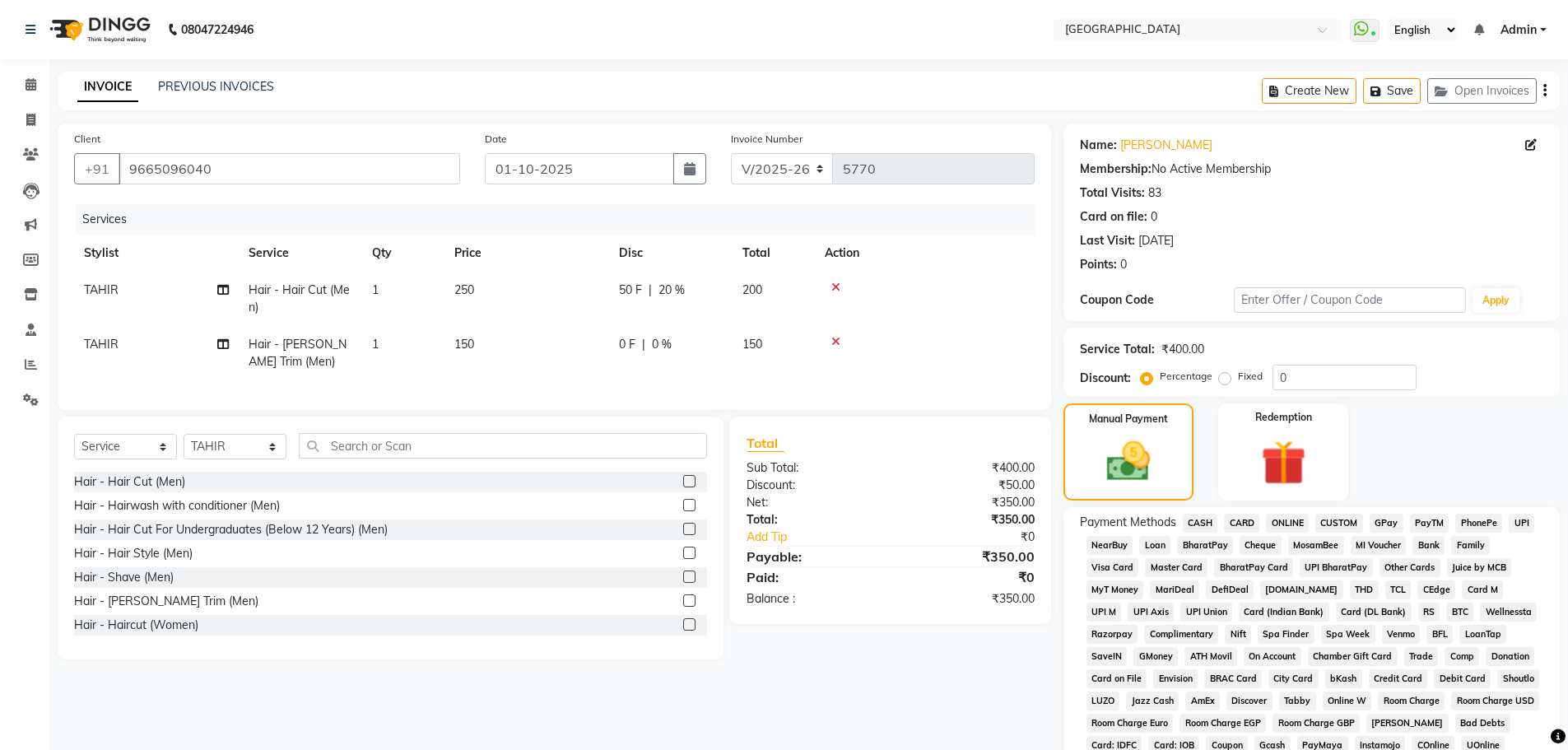
click at [1389, 530] on span "GPay" at bounding box center [1386, 524] width 34 height 19
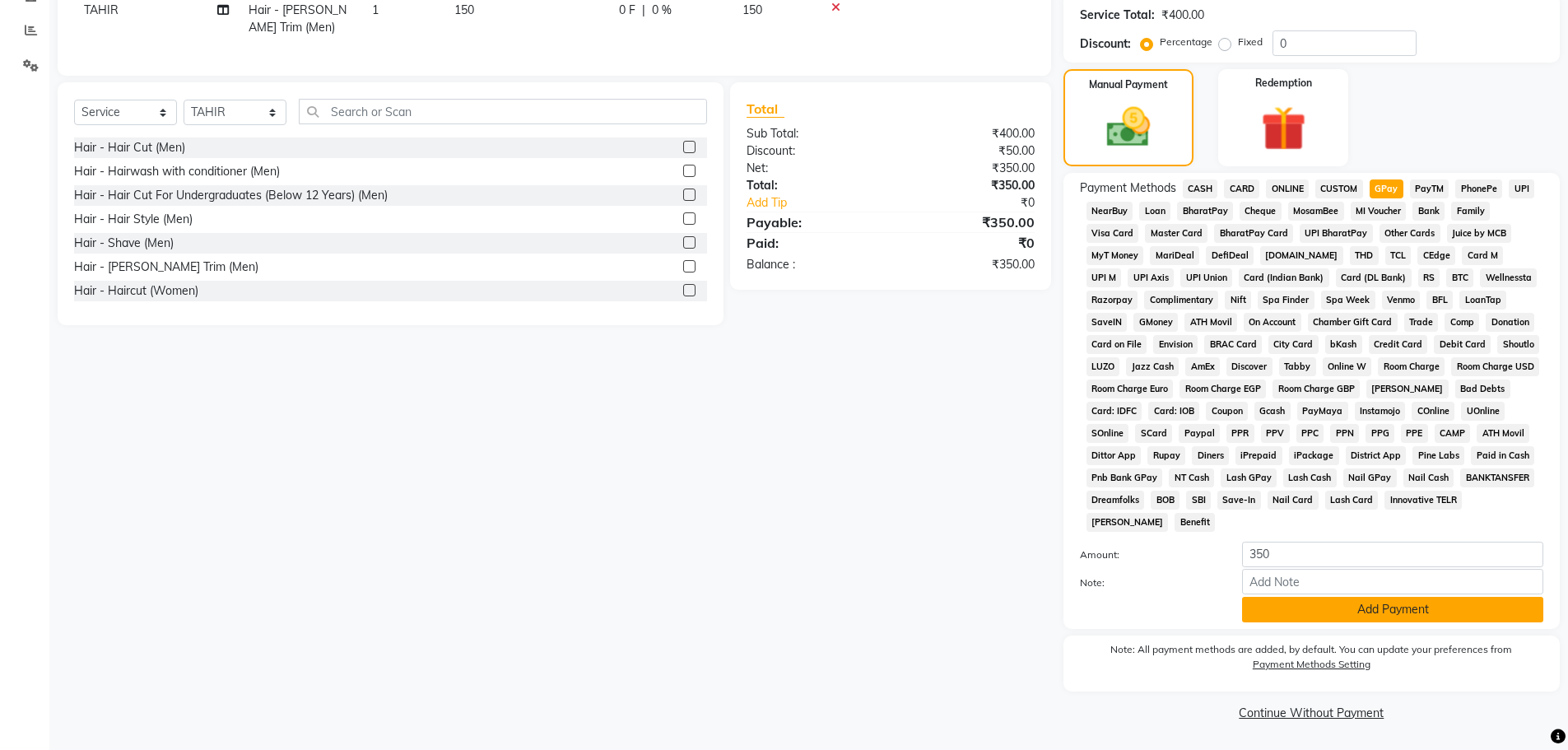
click at [1384, 615] on button "Add Payment" at bounding box center [1393, 610] width 301 height 26
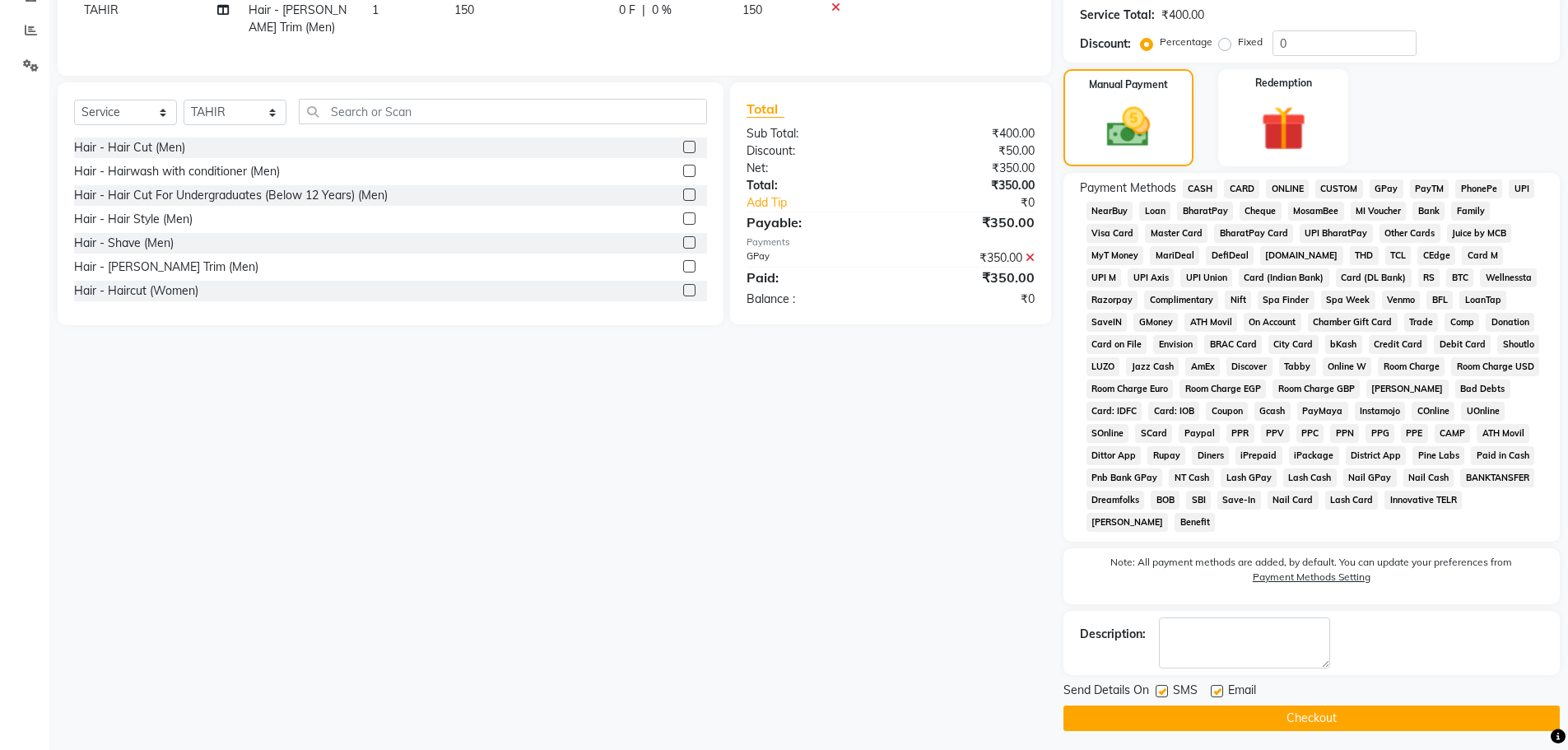
click at [1295, 721] on button "Checkout" at bounding box center [1311, 718] width 496 height 26
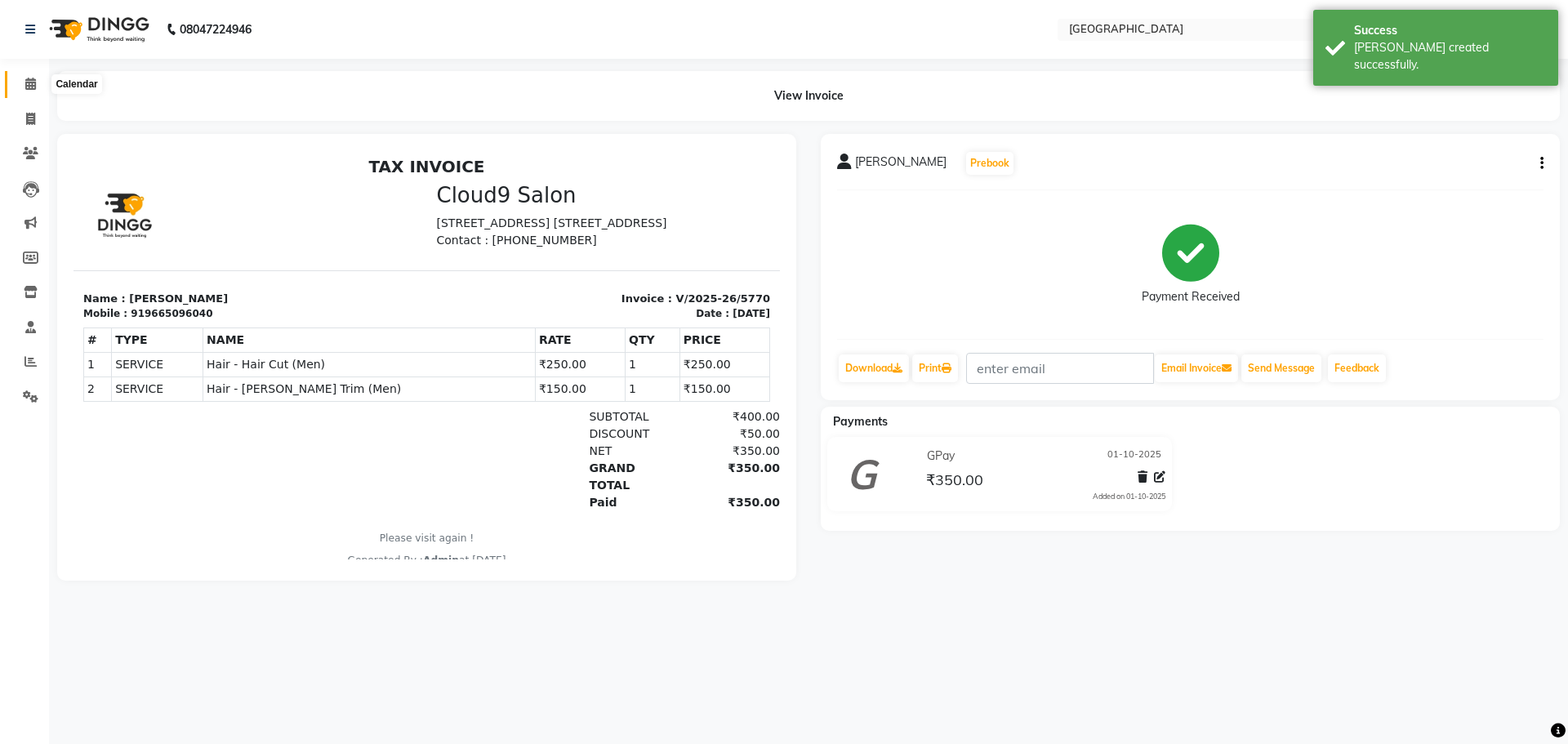
drag, startPoint x: 28, startPoint y: 88, endPoint x: 39, endPoint y: 86, distance: 11.2
click at [28, 87] on icon at bounding box center [31, 84] width 10 height 12
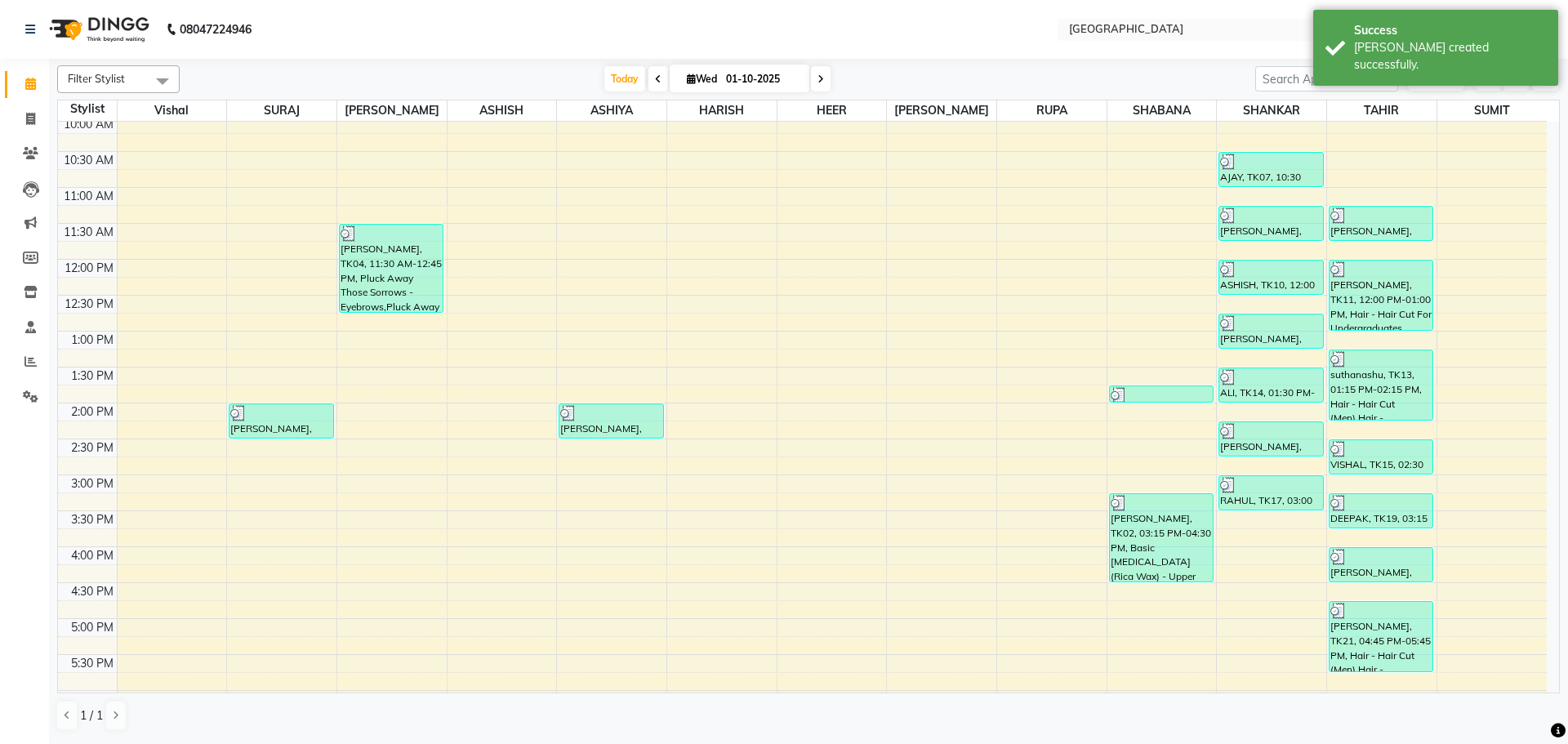
scroll to position [163, 0]
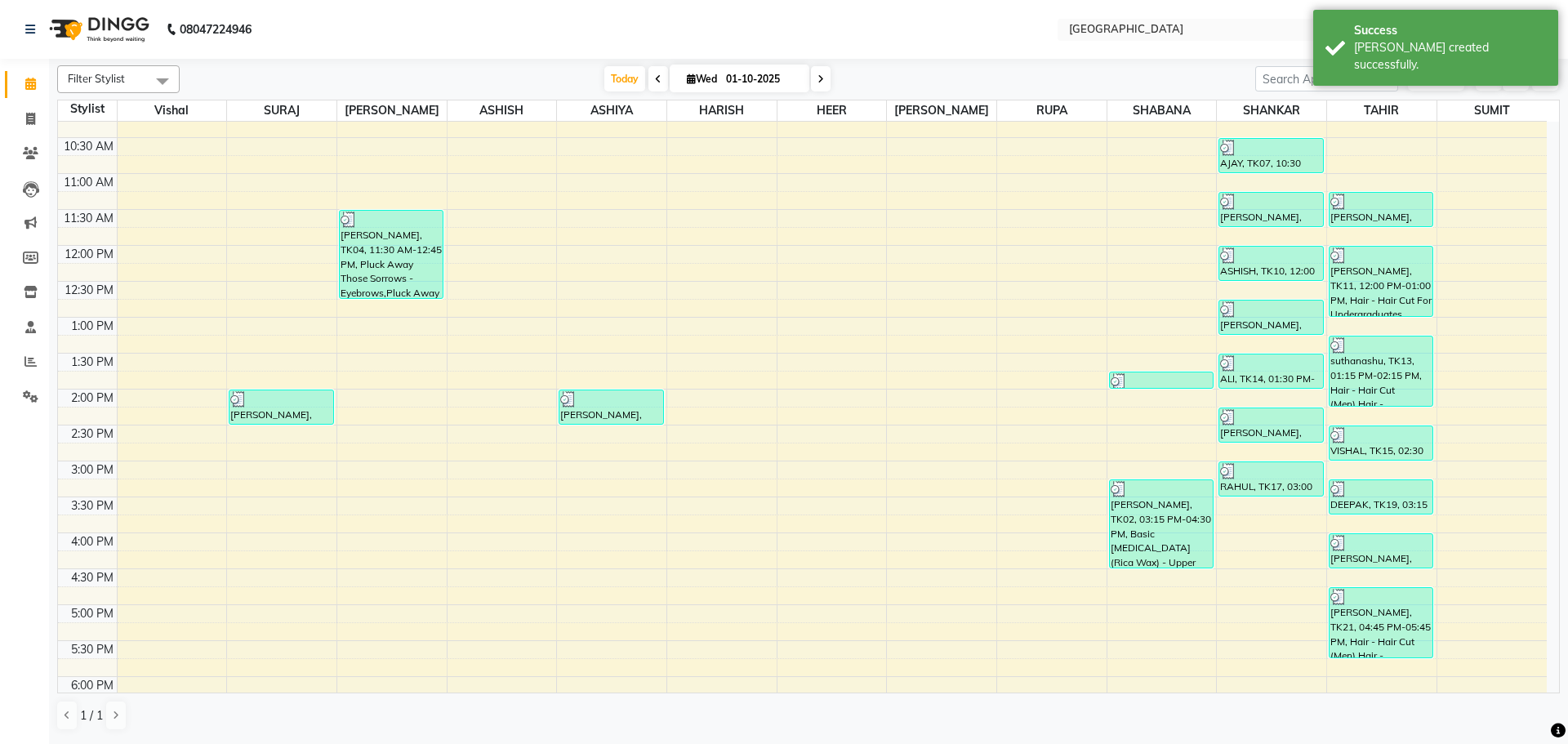
click at [1248, 523] on div "8:00 AM 8:30 AM 9:00 AM 9:30 AM 10:00 AM 10:30 AM 11:00 AM 11:30 AM 12:00 PM 12…" at bounding box center [802, 532] width 1489 height 1149
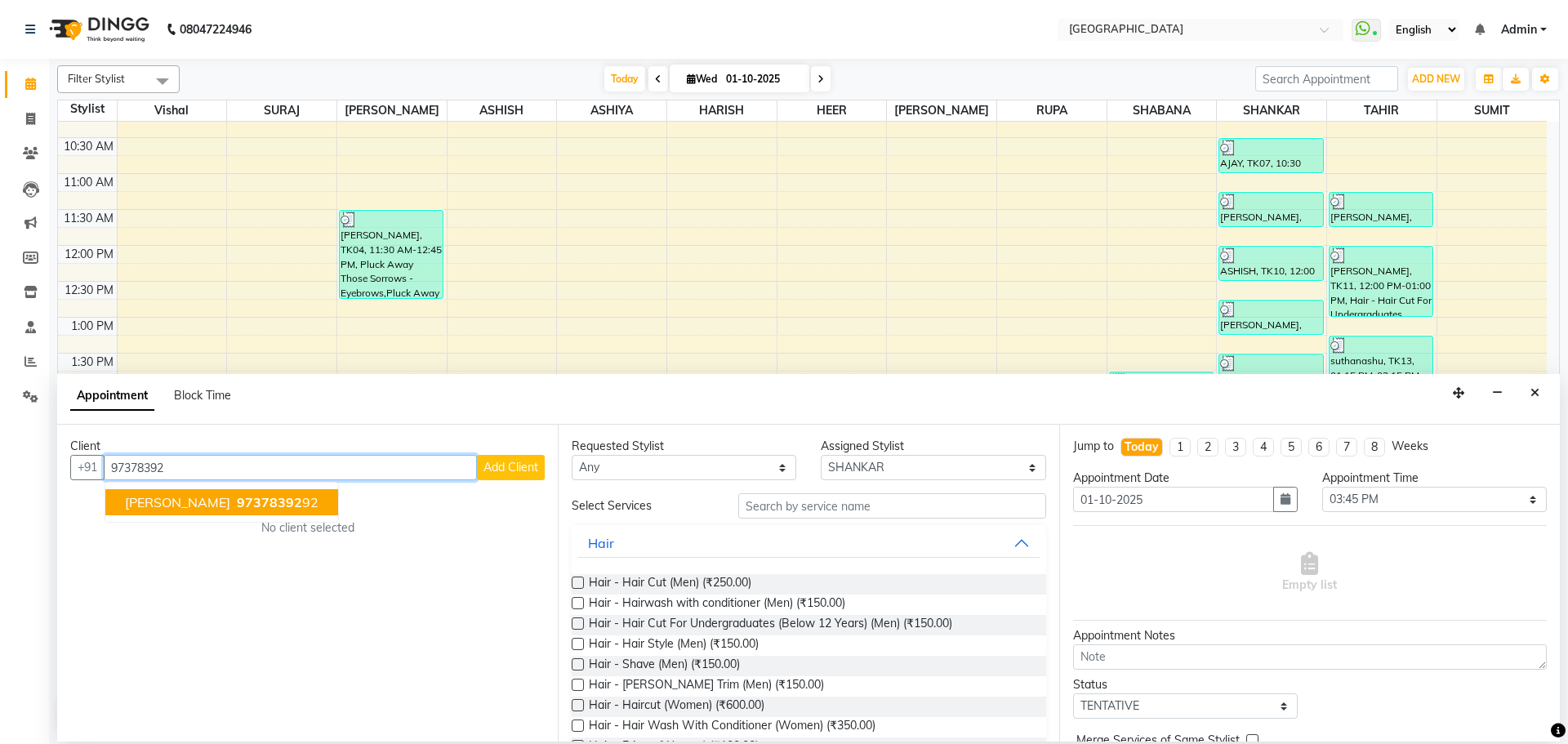
click at [240, 496] on span "97378392" at bounding box center [269, 501] width 65 height 16
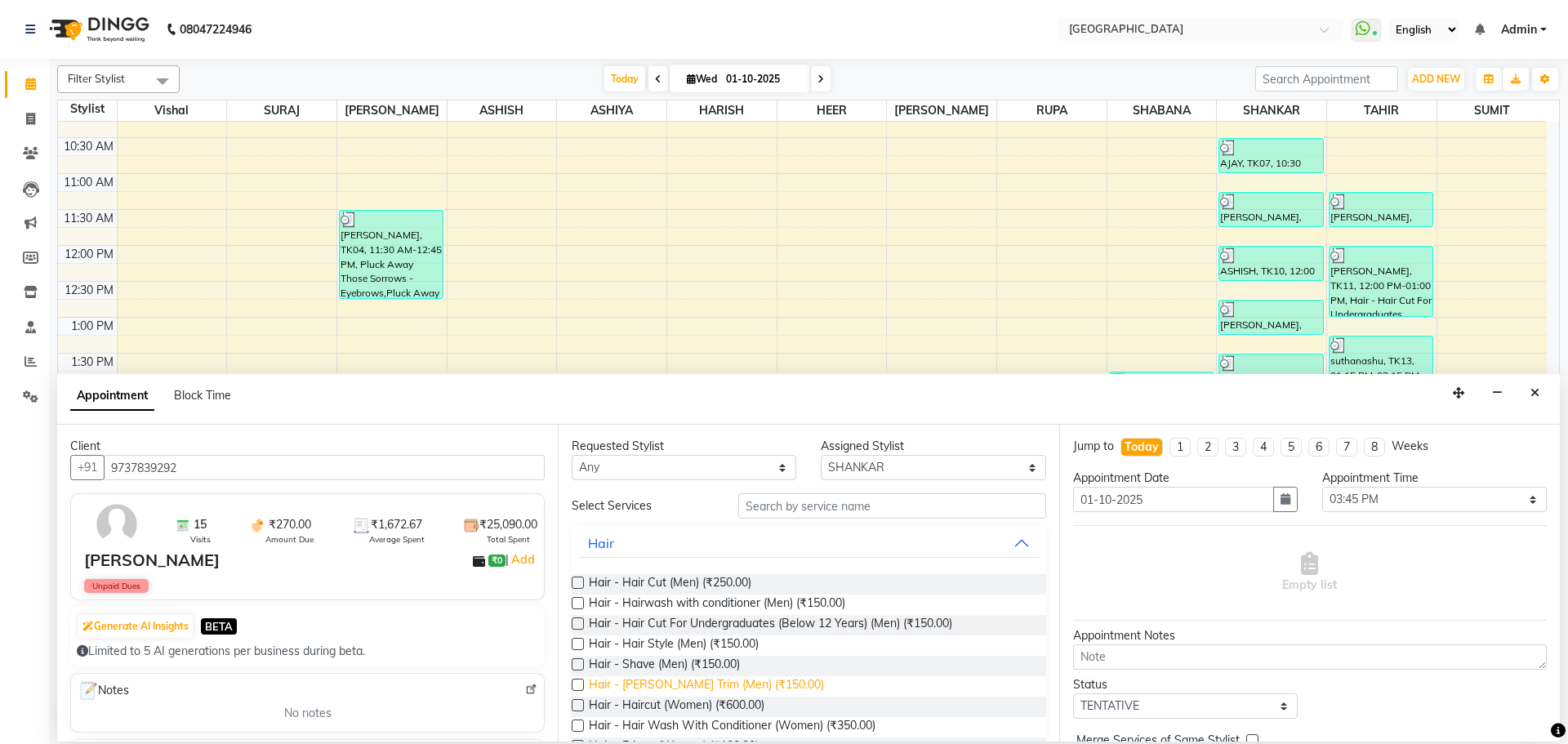
click at [683, 679] on span "Hair - [PERSON_NAME] Trim (Men) (₹150.00)" at bounding box center [706, 687] width 235 height 21
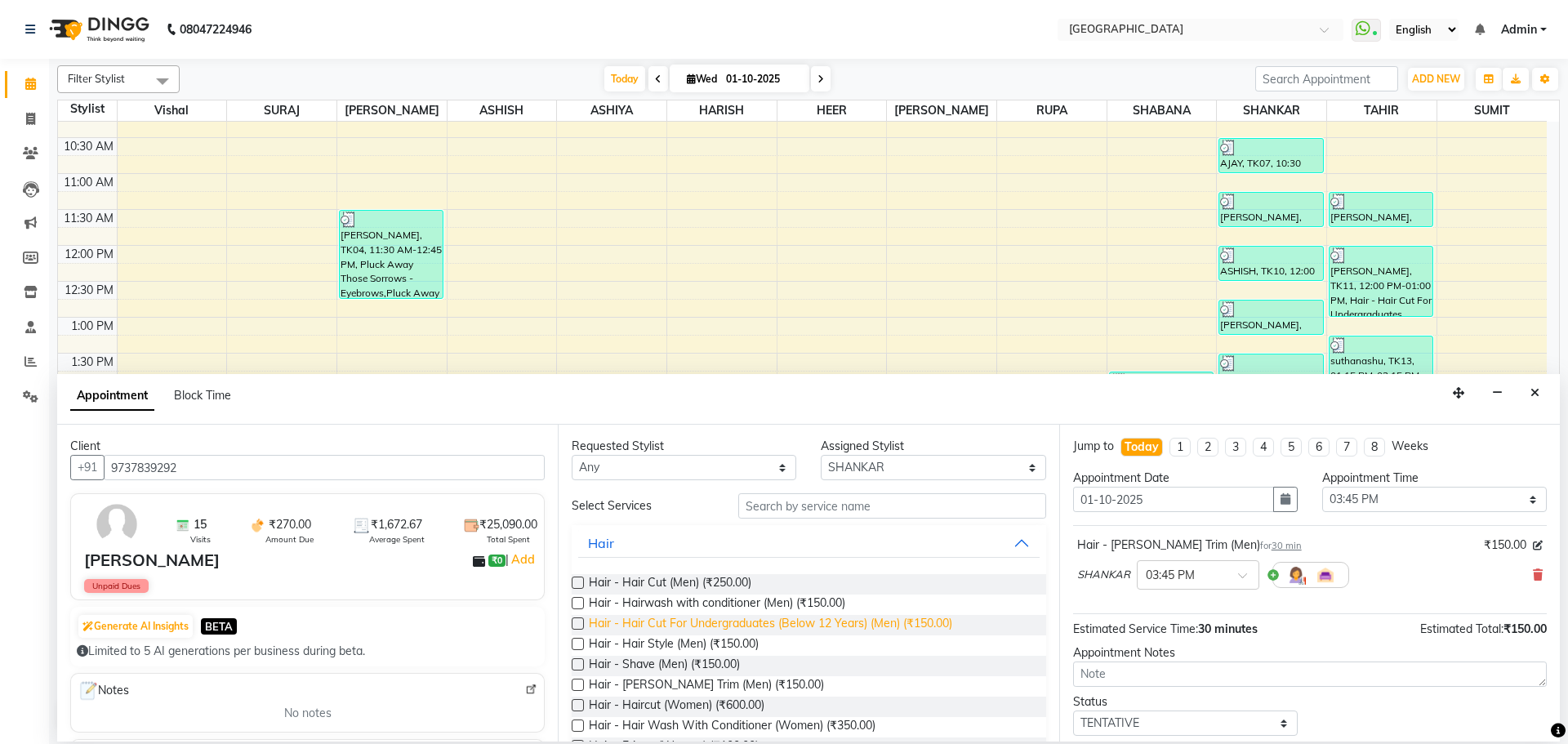
click at [765, 626] on span "Hair - Hair Cut For Undergraduates (Below 12 Years) (Men) (₹150.00)" at bounding box center [770, 625] width 363 height 21
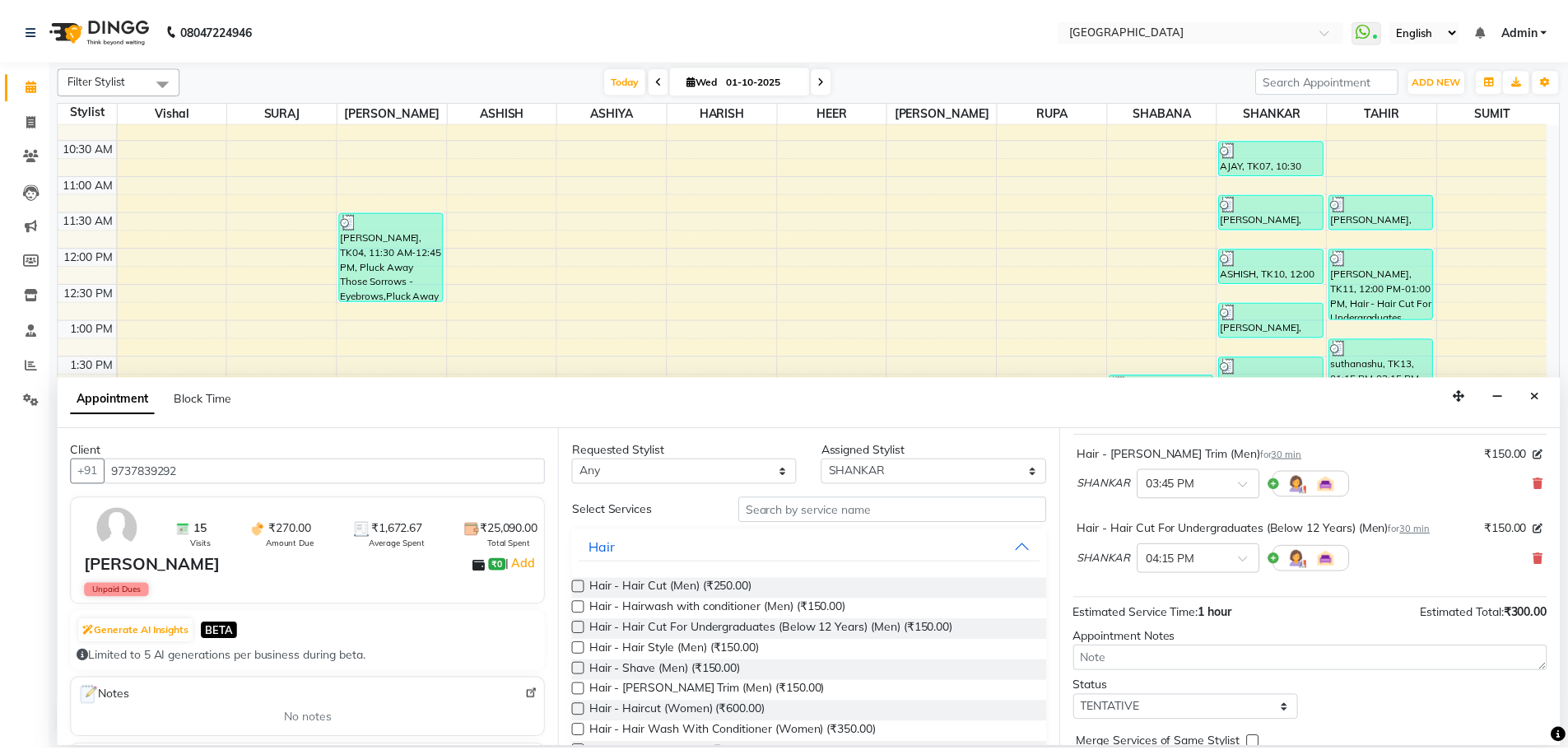
scroll to position [173, 0]
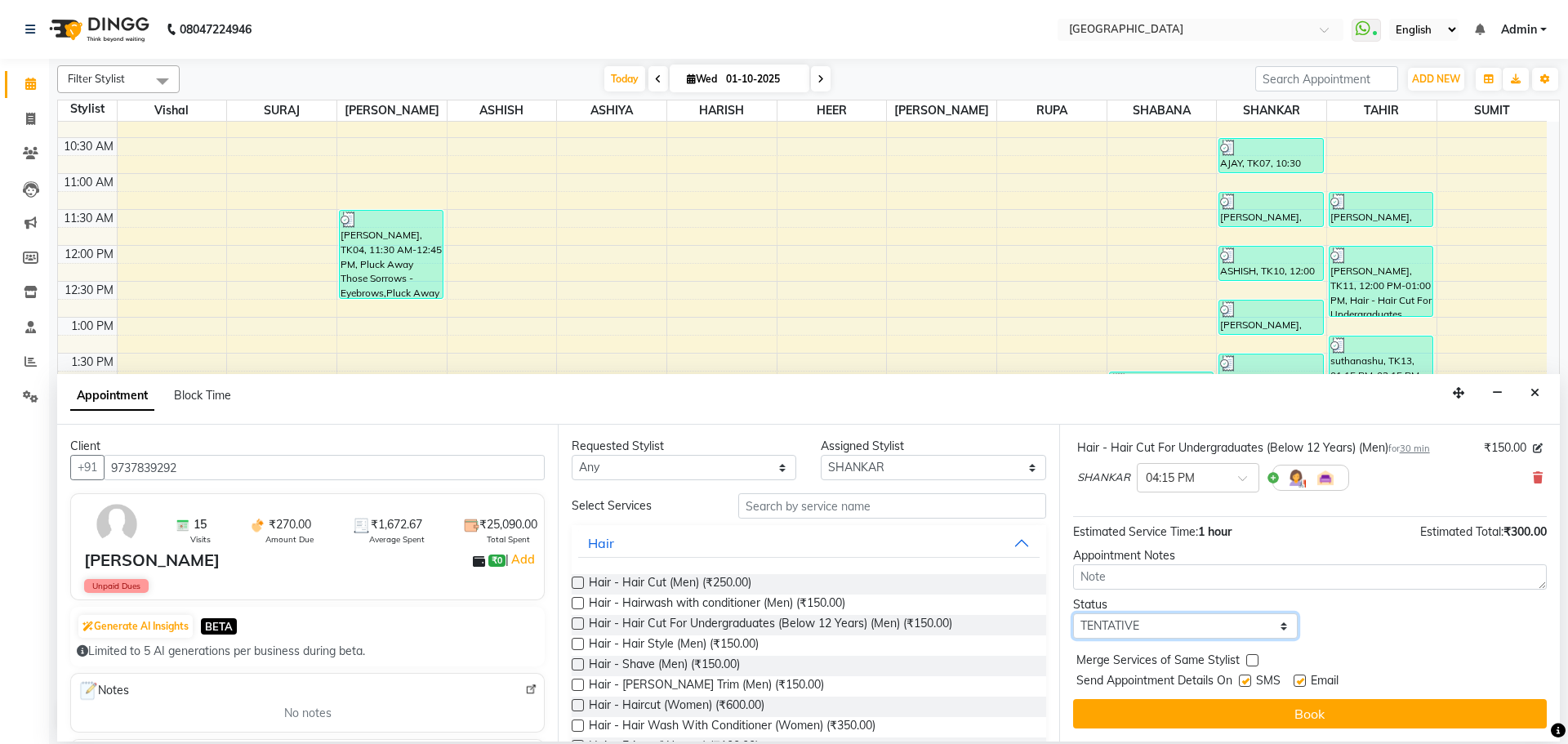
click at [1212, 613] on select "Select TENTATIVE CONFIRM CHECK-IN UPCOMING" at bounding box center [1185, 626] width 225 height 26
click at [1073, 613] on select "Select TENTATIVE CONFIRM CHECK-IN UPCOMING" at bounding box center [1185, 626] width 225 height 26
click at [1253, 657] on label at bounding box center [1253, 660] width 12 height 12
click at [1253, 657] on input "checkbox" at bounding box center [1252, 662] width 10 height 10
drag, startPoint x: 1246, startPoint y: 700, endPoint x: 1238, endPoint y: 706, distance: 10.0
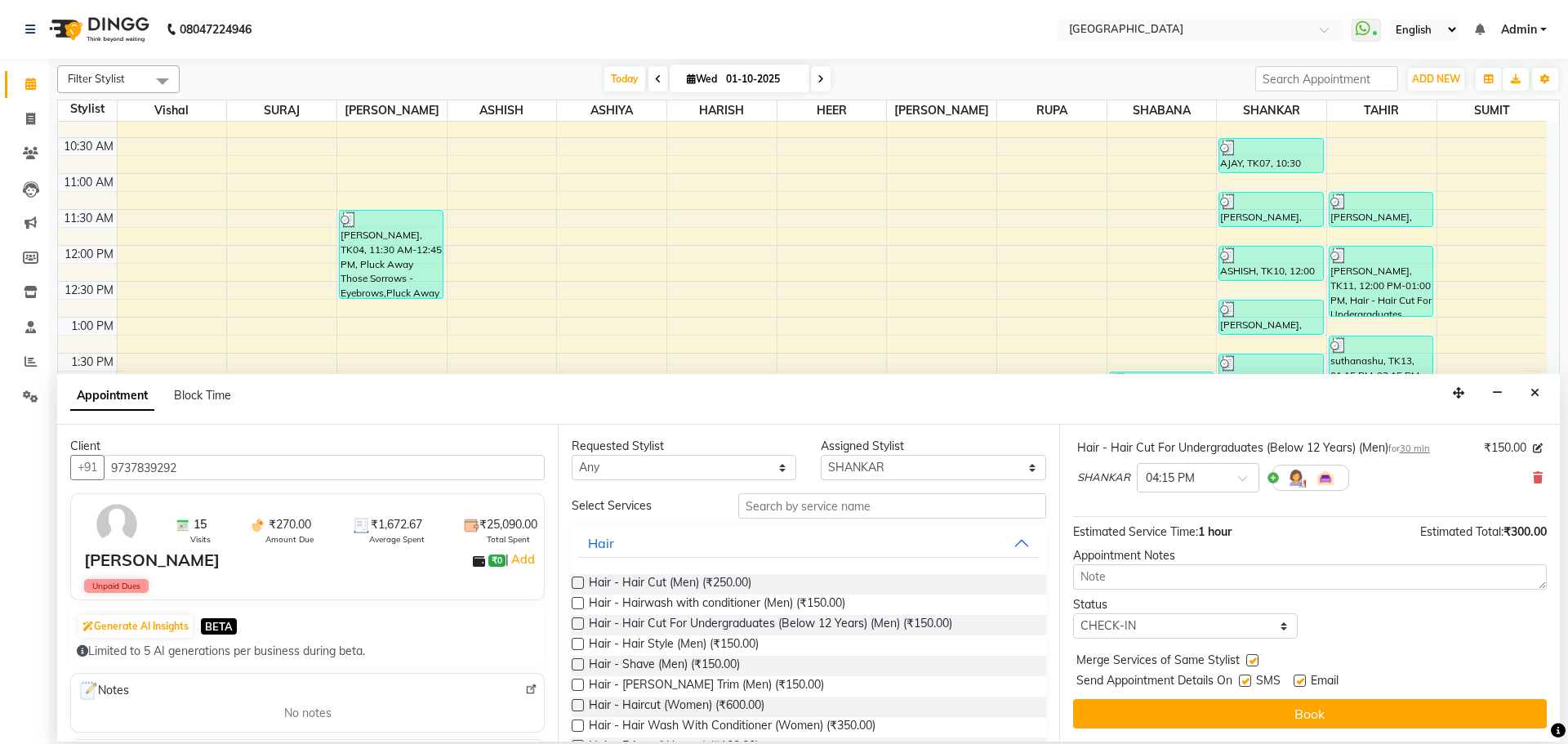
click at [1245, 703] on button "Book" at bounding box center [1310, 713] width 473 height 29
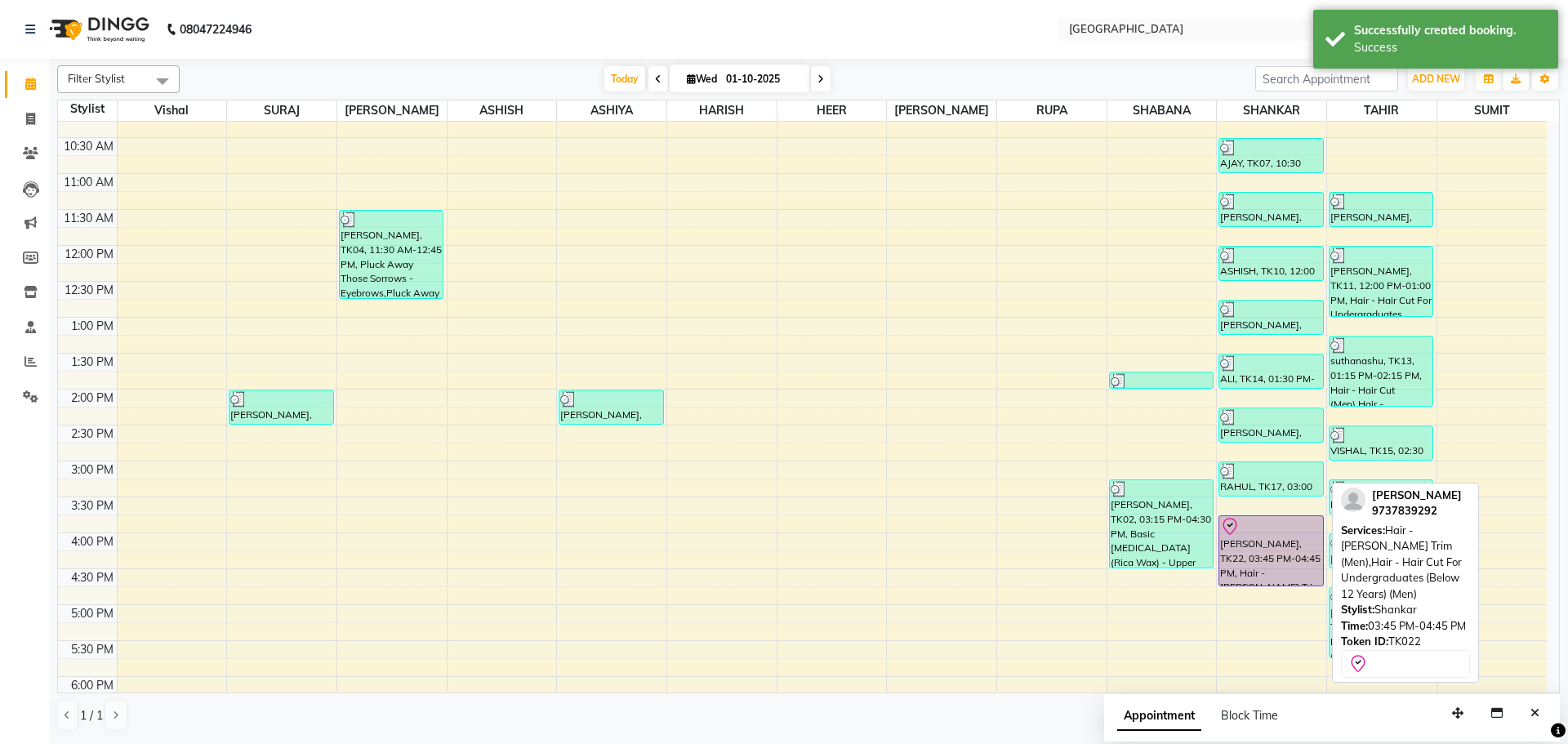
click at [1291, 561] on div "[PERSON_NAME], TK22, 03:45 PM-04:45 PM, Hair - [PERSON_NAME] Trim (Men),Hair - …" at bounding box center [1271, 550] width 103 height 69
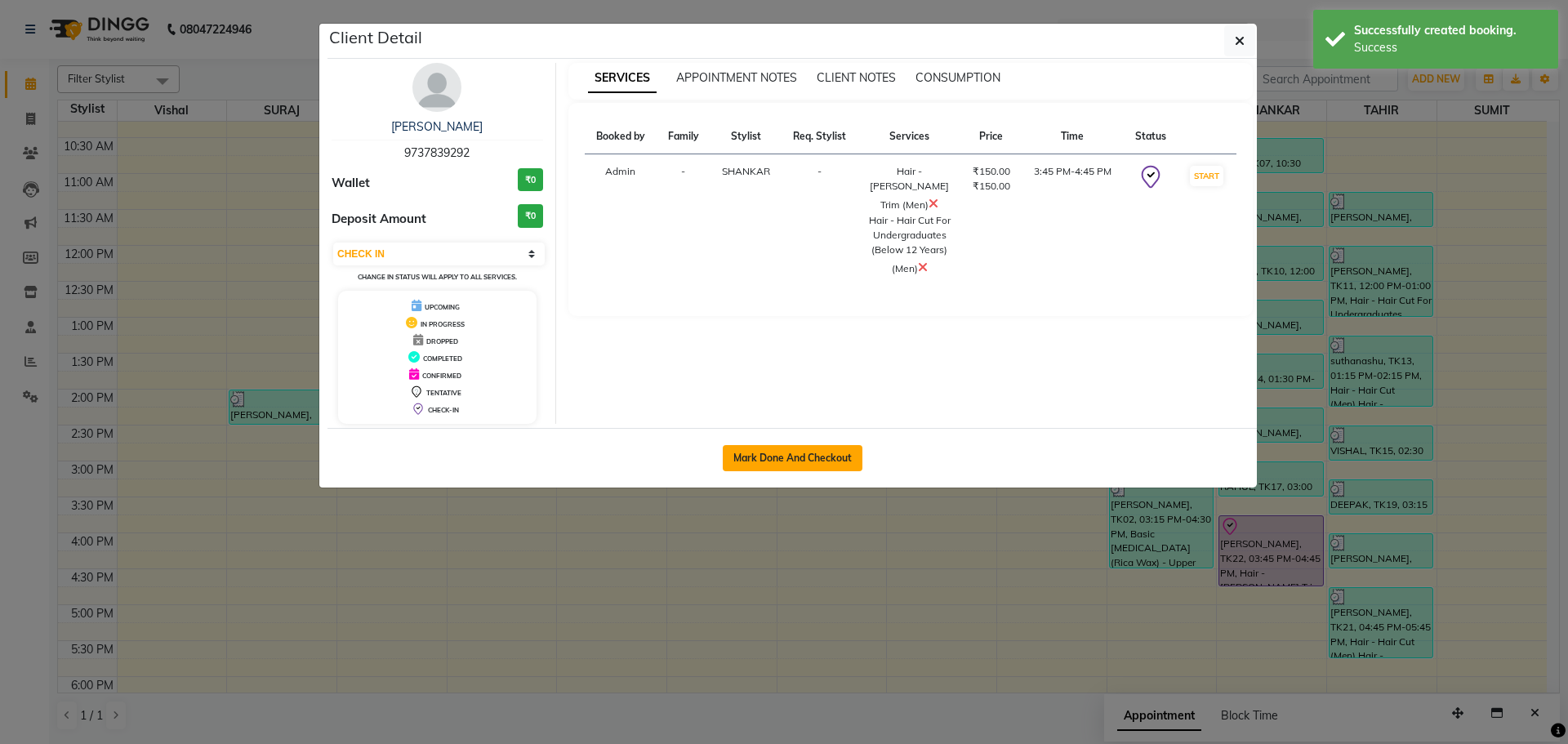
click at [849, 454] on button "Mark Done And Checkout" at bounding box center [792, 458] width 139 height 26
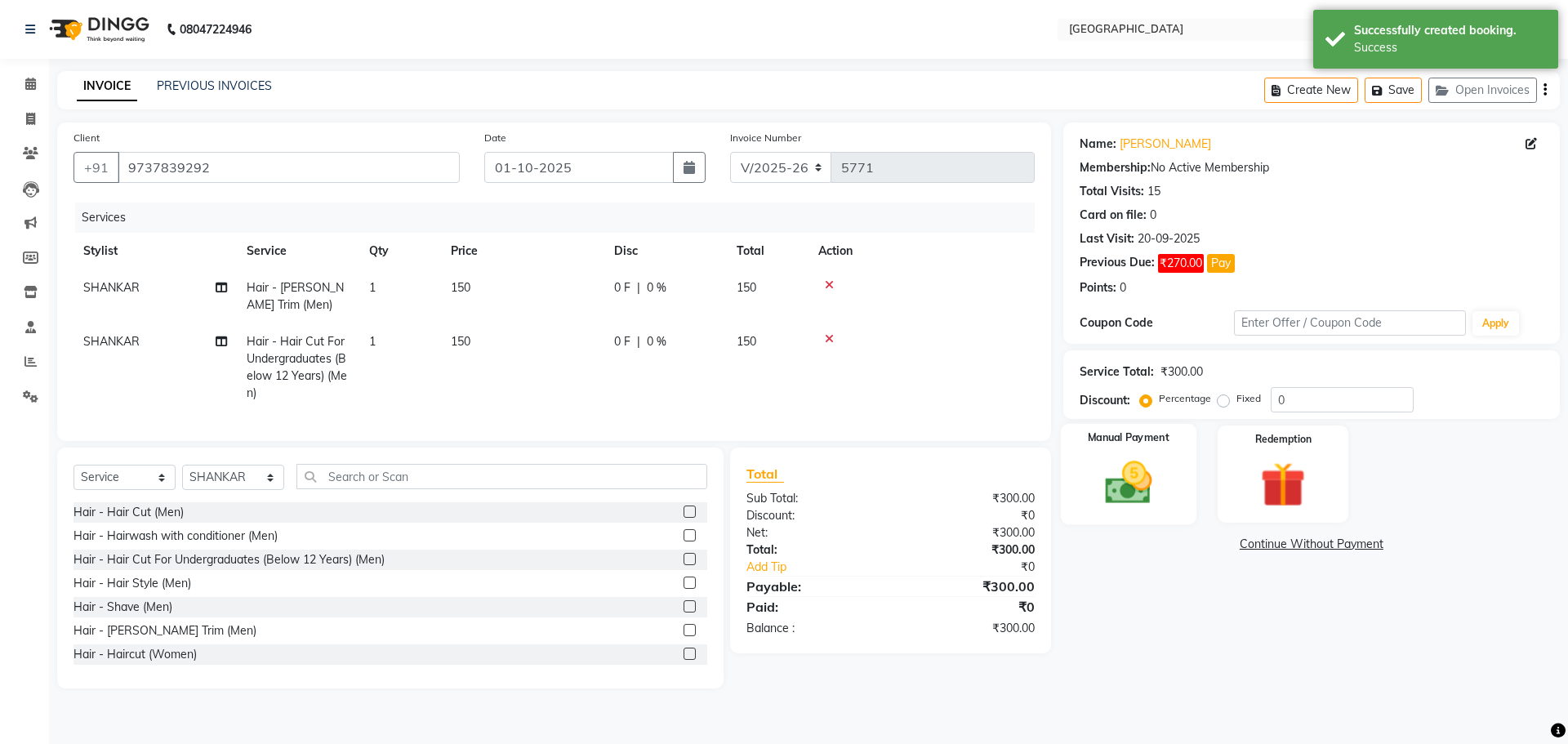
click at [1163, 486] on img at bounding box center [1128, 482] width 76 height 54
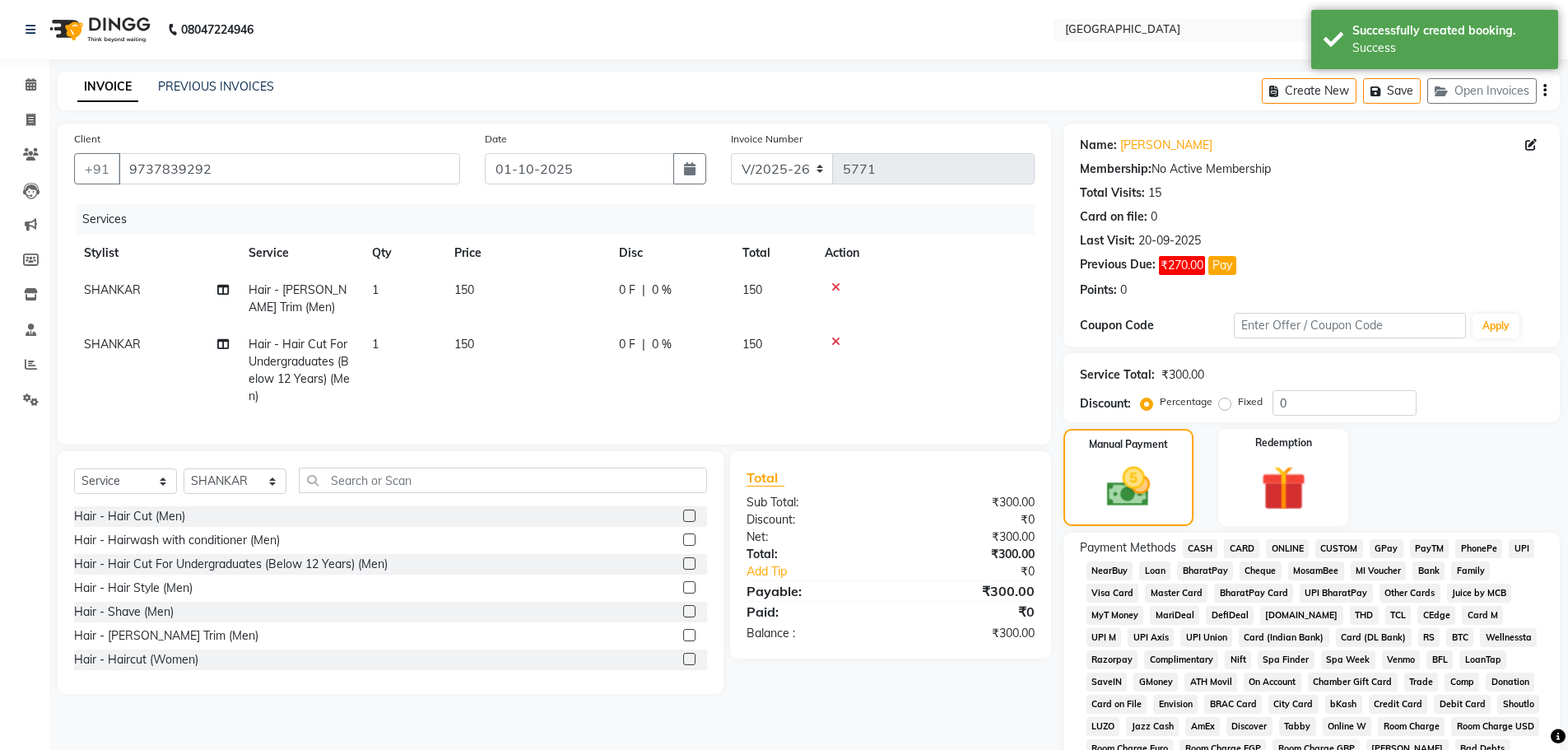
click at [1384, 552] on span "GPay" at bounding box center [1386, 549] width 34 height 19
click at [1207, 552] on span "CASH" at bounding box center [1200, 549] width 35 height 19
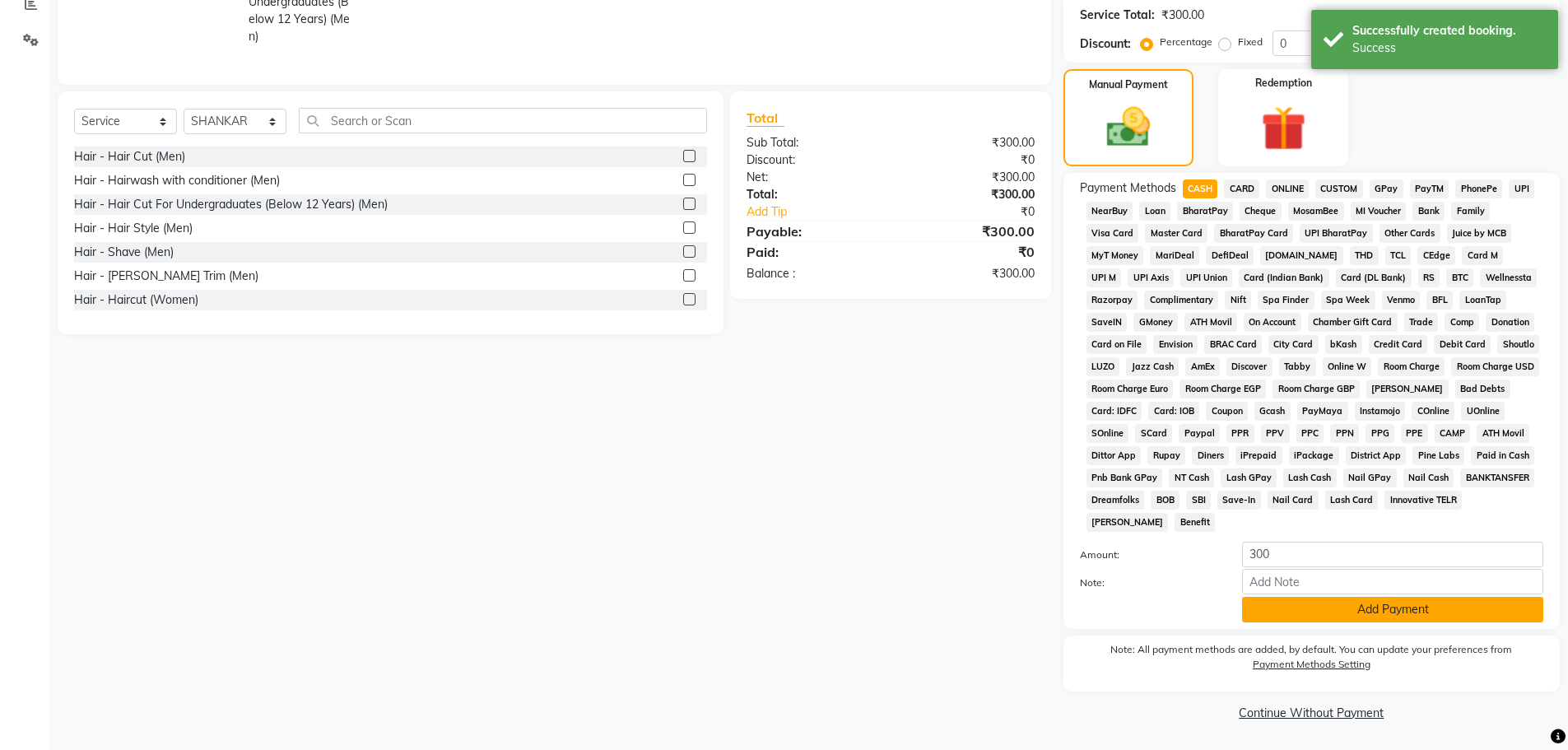
click at [1327, 620] on button "Add Payment" at bounding box center [1393, 610] width 301 height 26
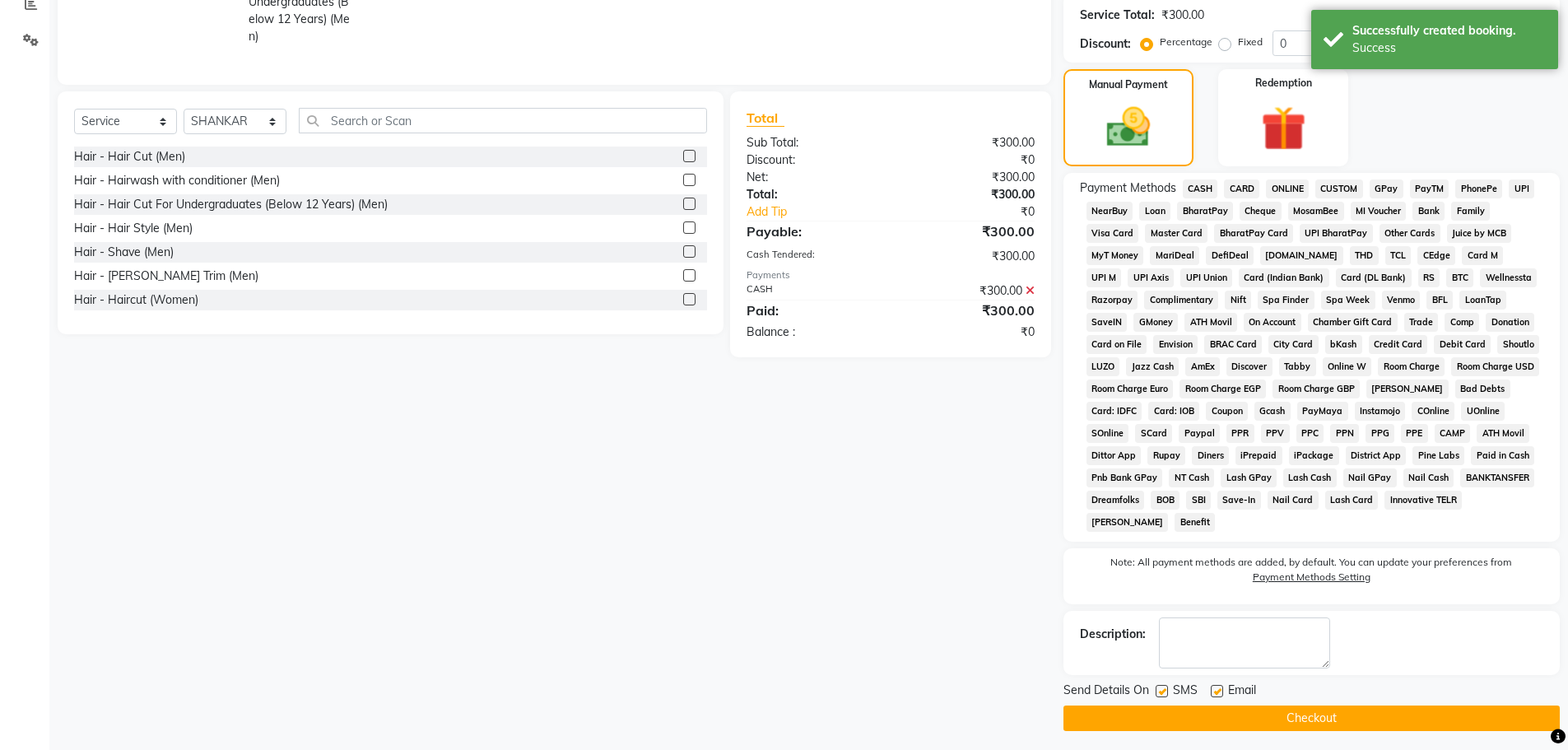
click at [1306, 714] on button "Checkout" at bounding box center [1311, 718] width 496 height 26
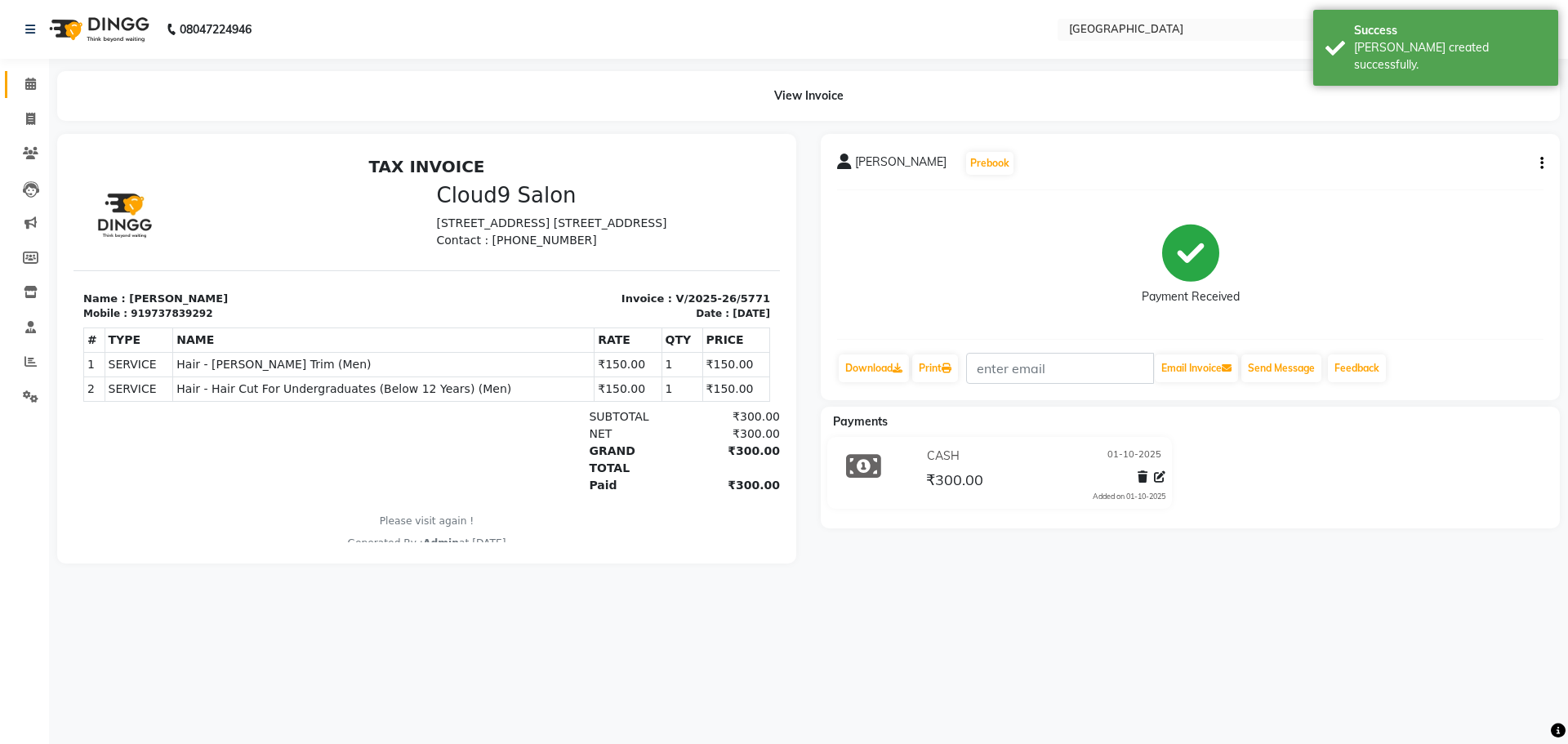
click at [31, 77] on span at bounding box center [30, 85] width 28 height 19
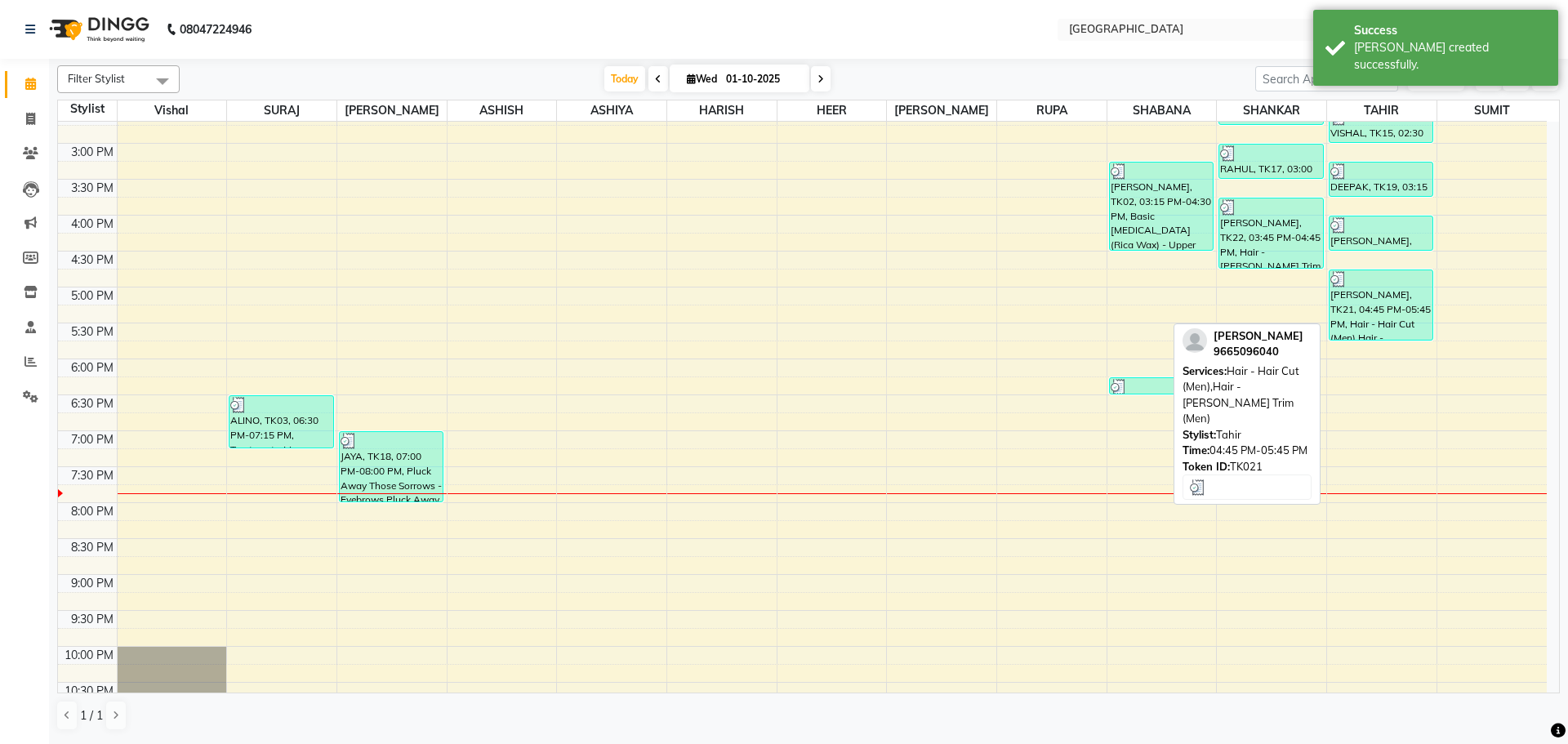
scroll to position [490, 0]
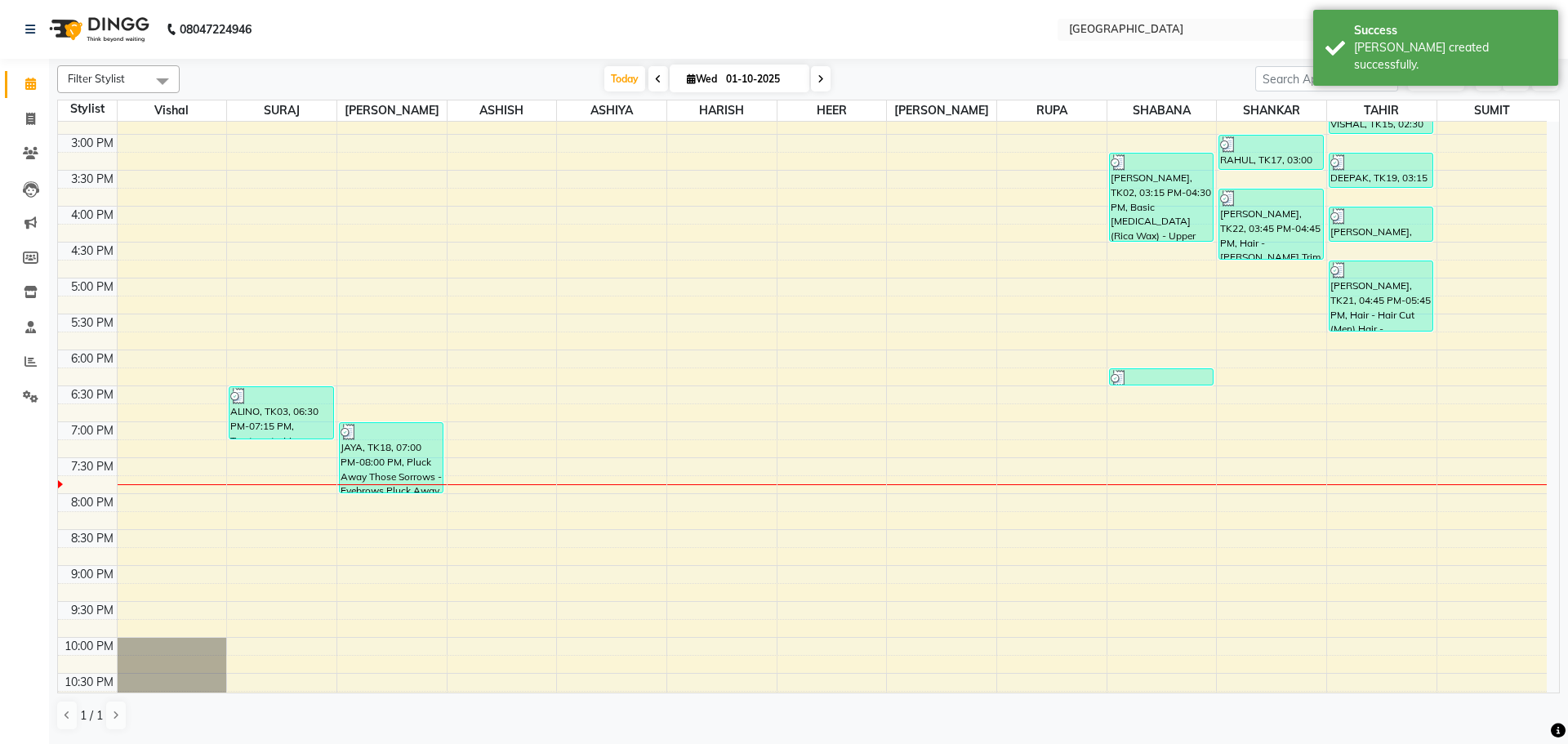
click at [1360, 351] on div "8:00 AM 8:30 AM 9:00 AM 9:30 AM 10:00 AM 10:30 AM 11:00 AM 11:30 AM 12:00 PM 12…" at bounding box center [802, 206] width 1489 height 1149
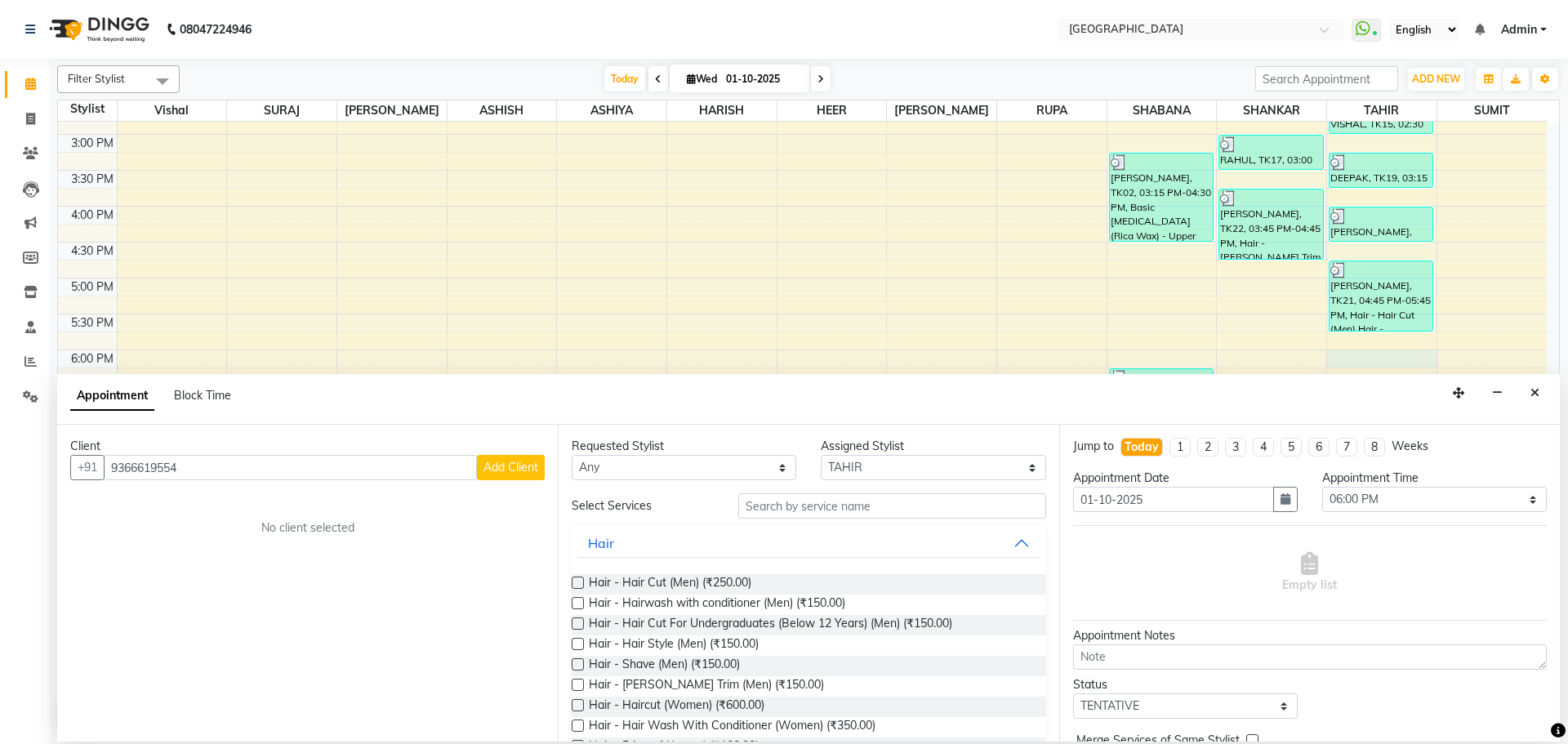
click at [495, 460] on span "Add Client" at bounding box center [511, 466] width 55 height 15
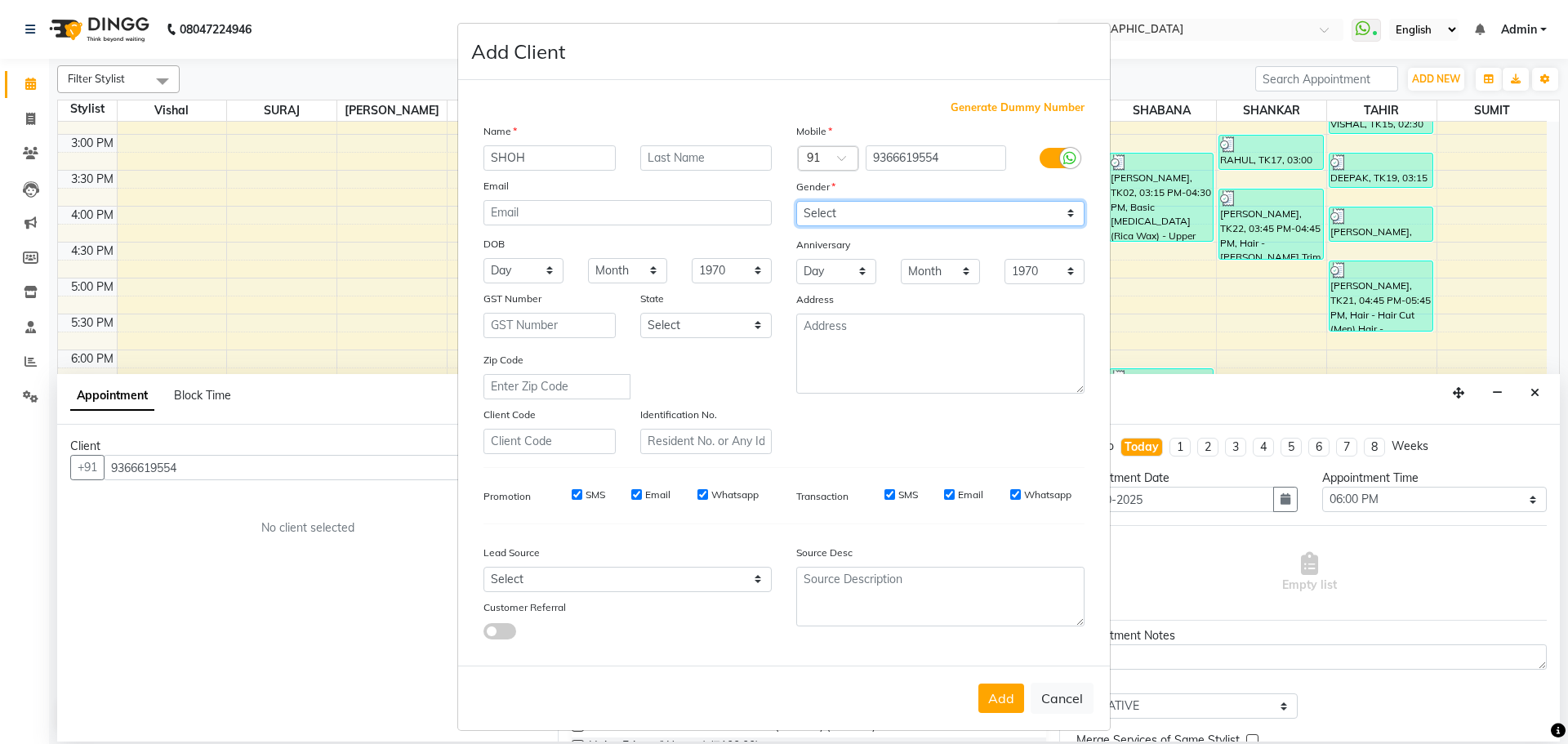
drag, startPoint x: 1006, startPoint y: 213, endPoint x: 956, endPoint y: 226, distance: 51.7
click at [1006, 213] on select "Select [DEMOGRAPHIC_DATA] [DEMOGRAPHIC_DATA] Other Prefer Not To Say" at bounding box center [940, 214] width 288 height 26
click at [796, 201] on select "Select [DEMOGRAPHIC_DATA] [DEMOGRAPHIC_DATA] Other Prefer Not To Say" at bounding box center [940, 214] width 288 height 26
click at [986, 705] on button "Add" at bounding box center [1001, 698] width 46 height 29
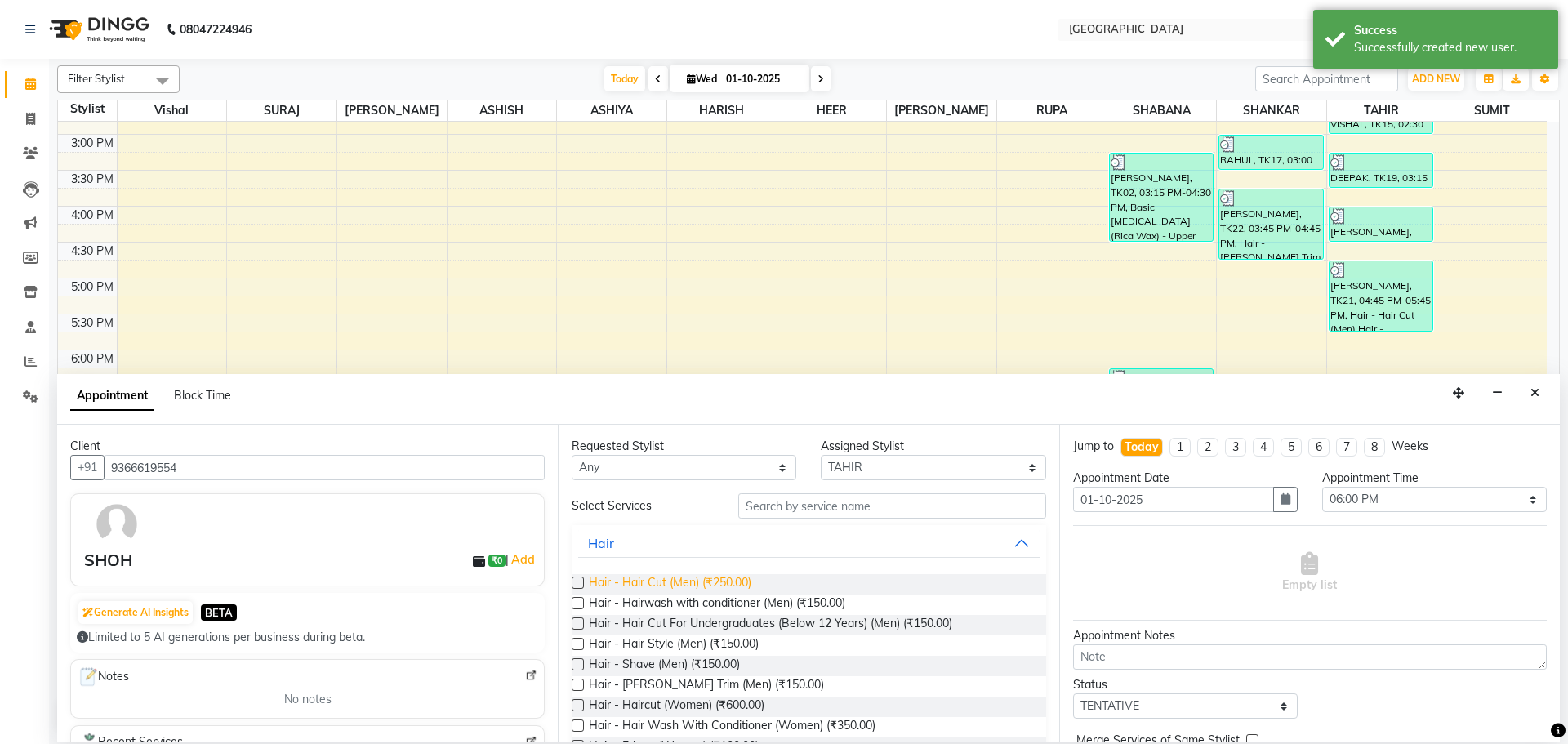
click at [731, 577] on span "Hair - Hair Cut (Men) (₹250.00)" at bounding box center [670, 584] width 162 height 21
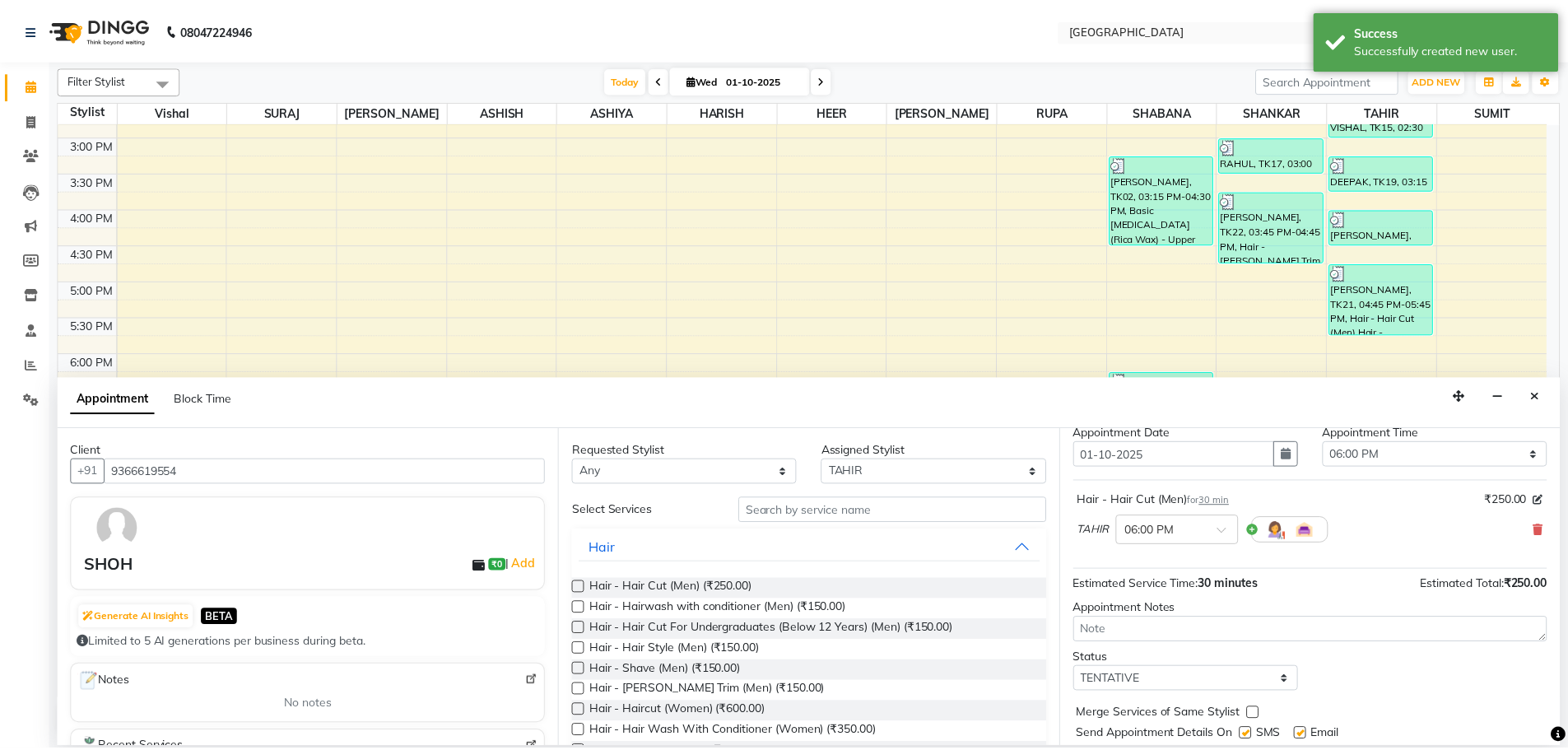
scroll to position [98, 0]
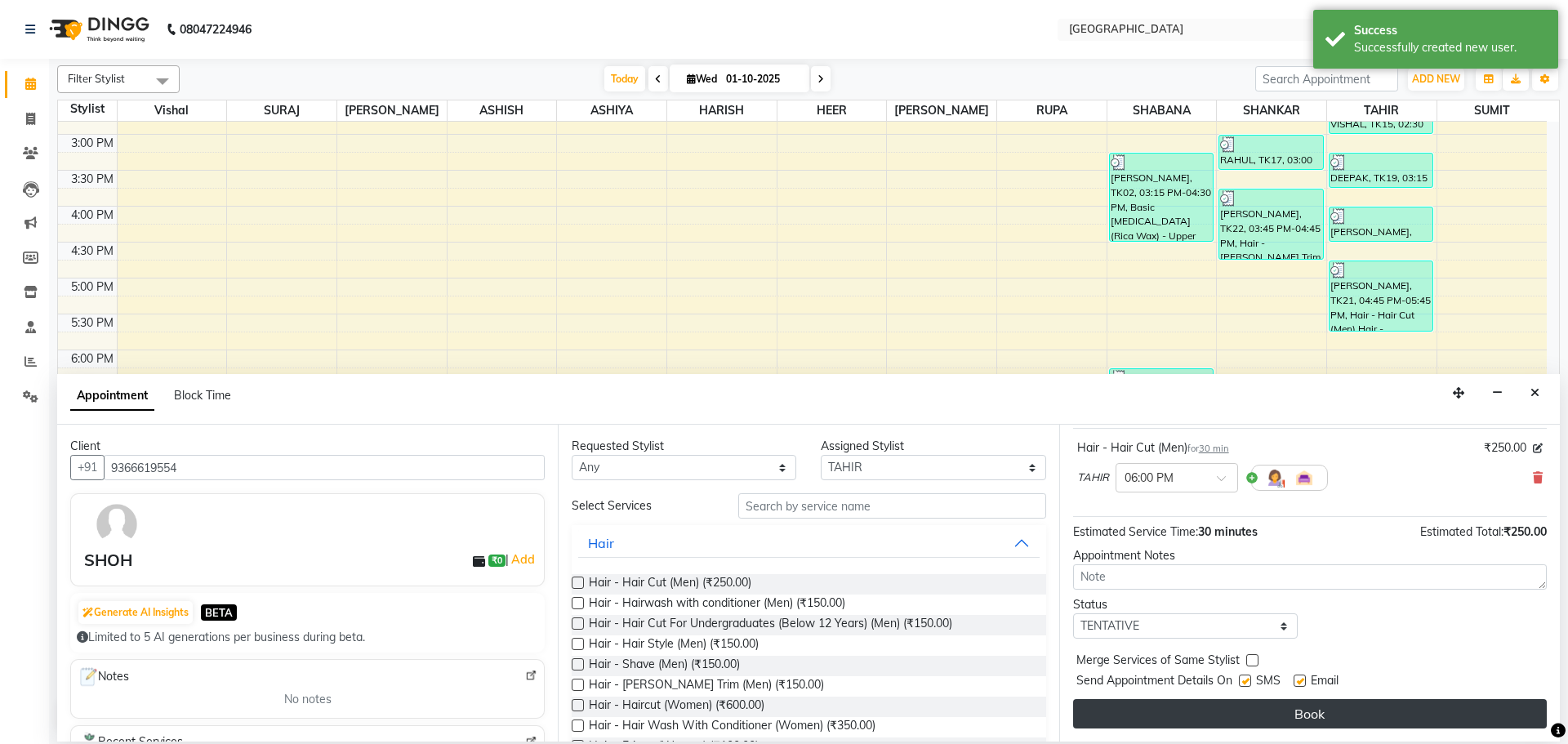
click at [1180, 714] on button "Book" at bounding box center [1310, 713] width 473 height 29
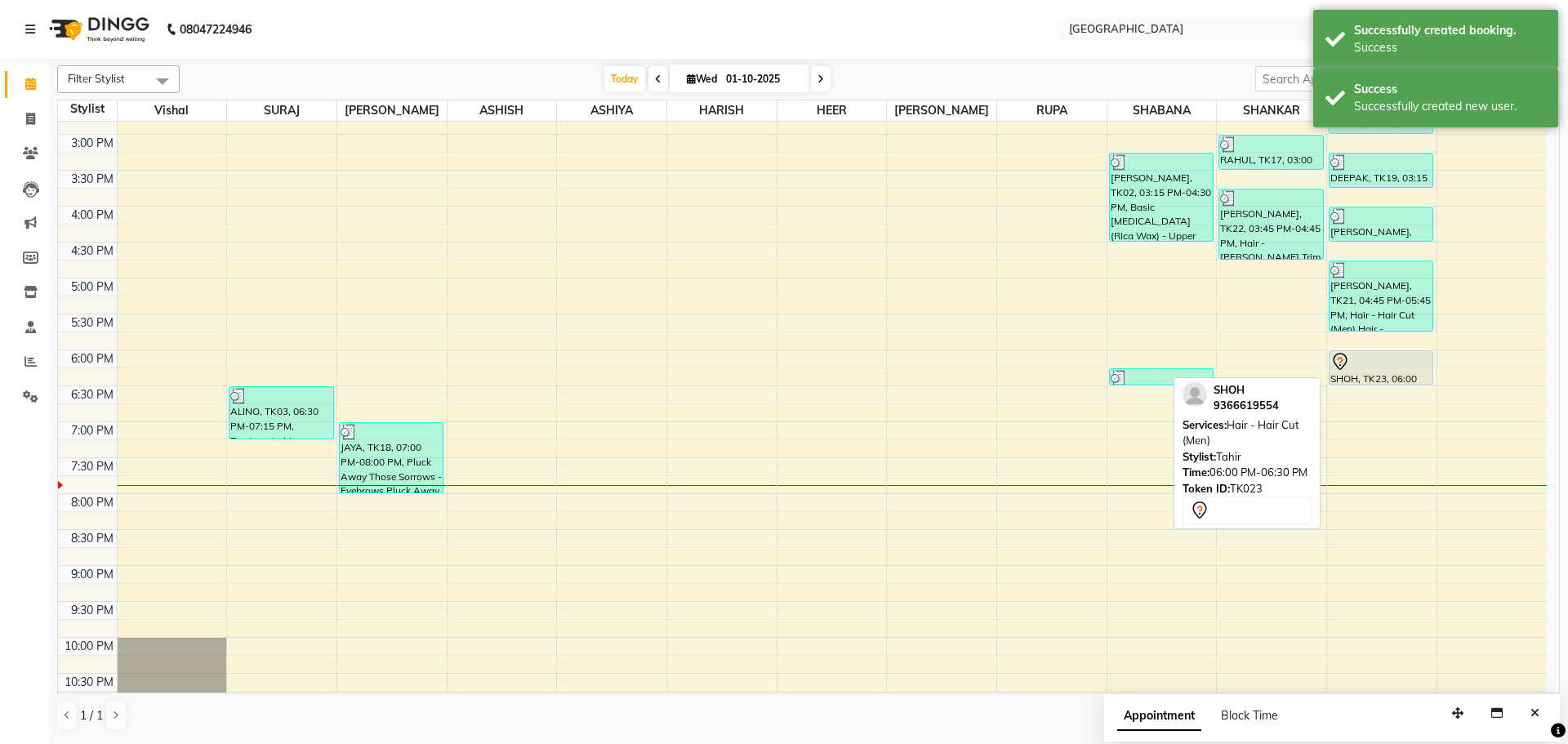
click at [1350, 365] on icon at bounding box center [1340, 361] width 20 height 20
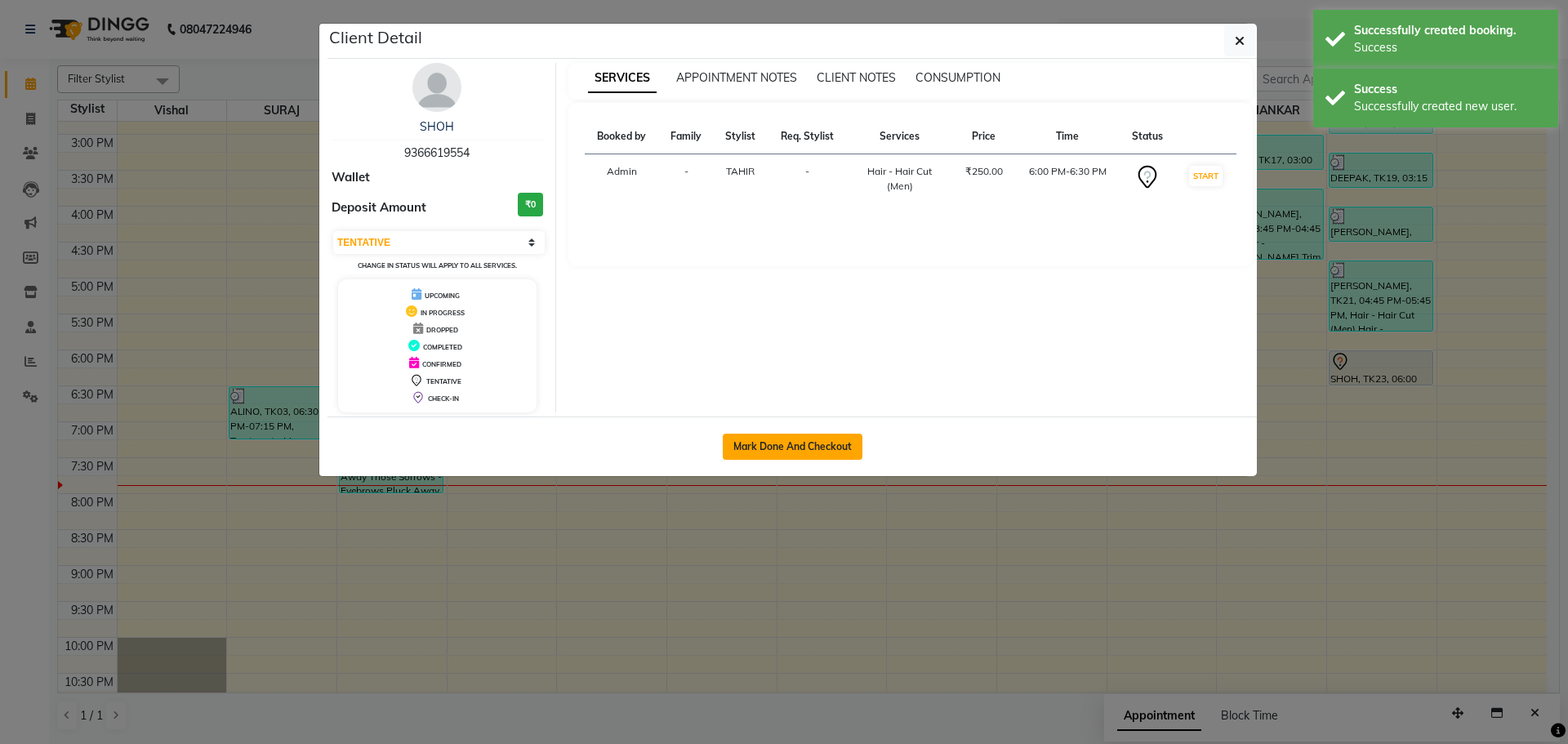
click at [784, 446] on button "Mark Done And Checkout" at bounding box center [792, 447] width 139 height 26
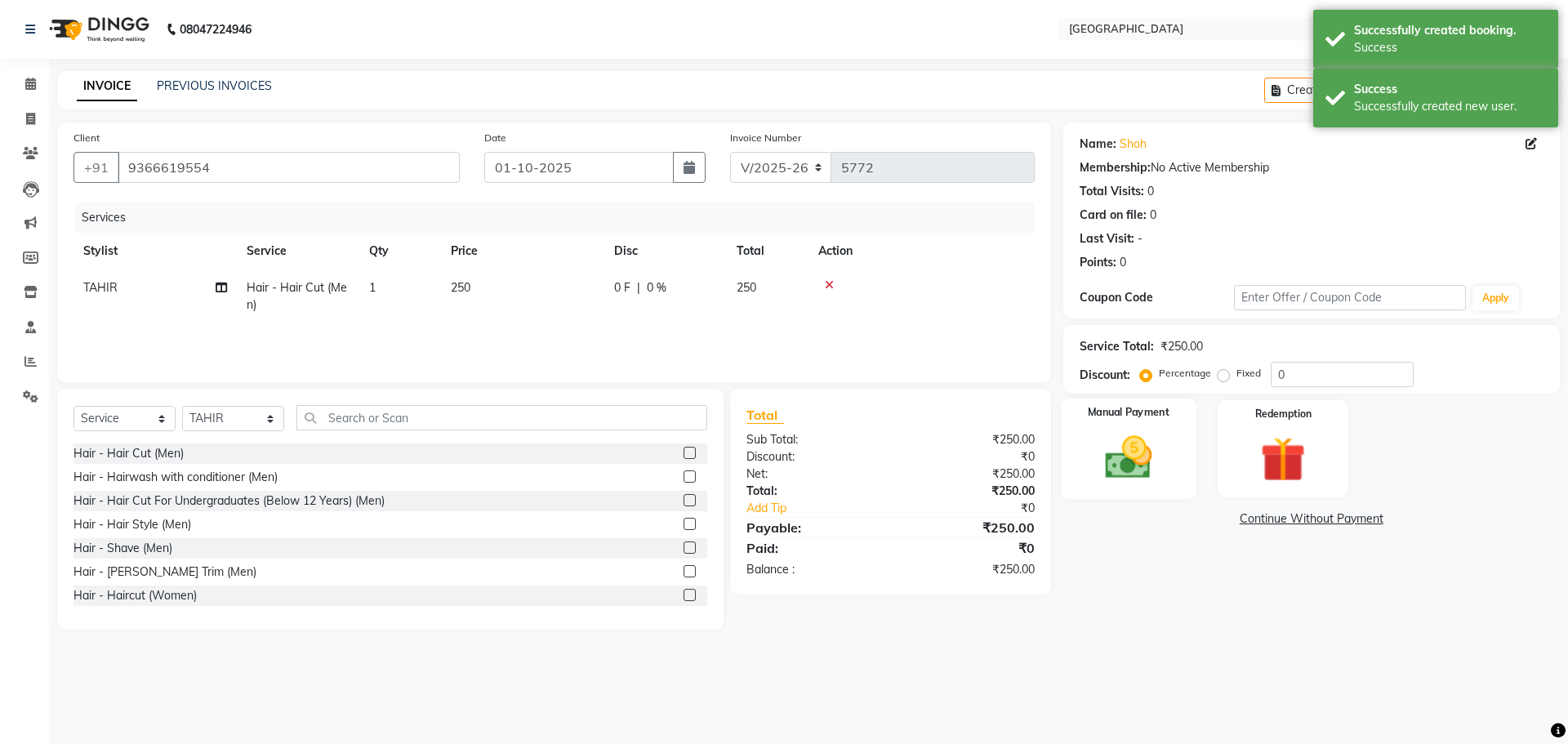
click at [1143, 435] on img at bounding box center [1128, 457] width 76 height 54
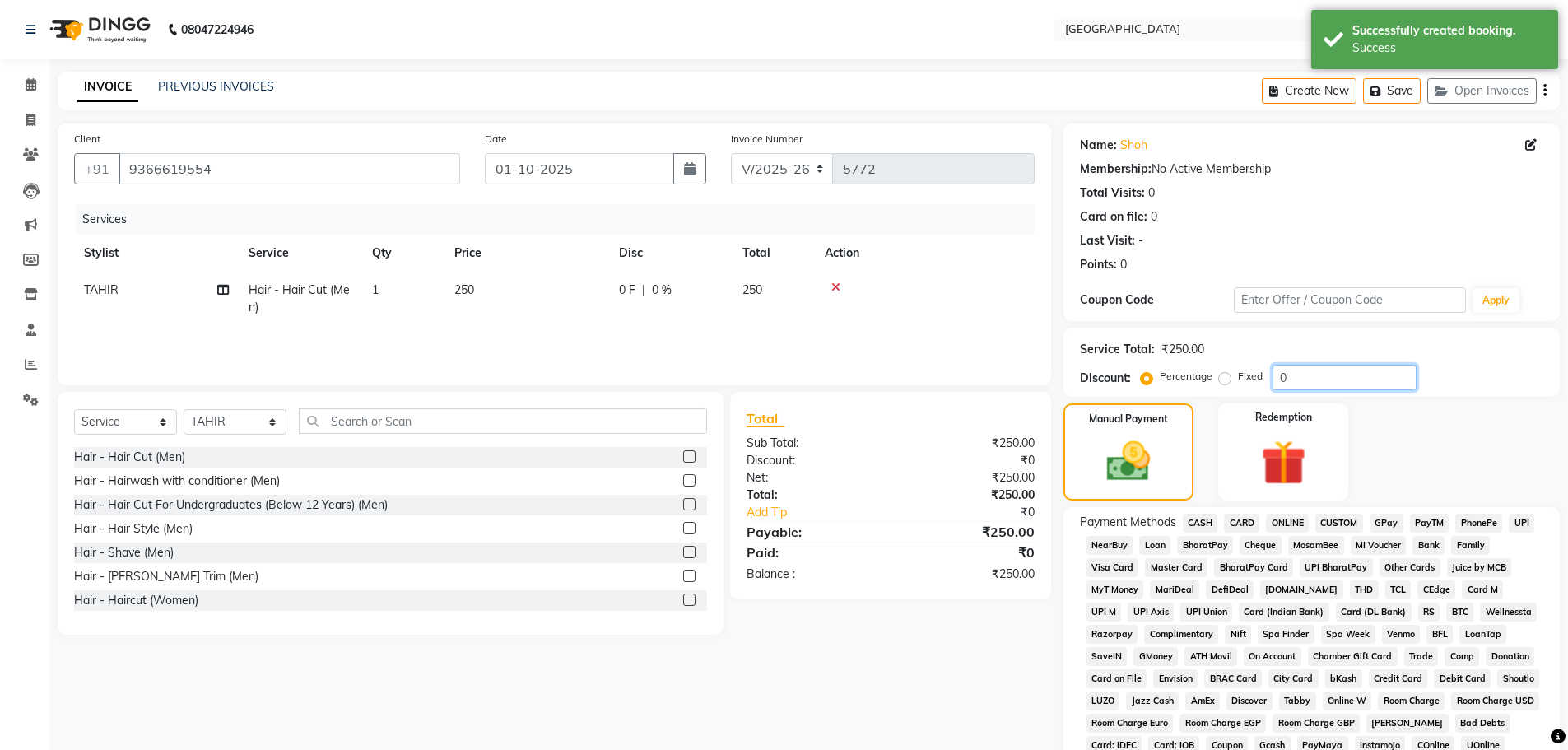
click at [1274, 373] on input "0" at bounding box center [1344, 377] width 144 height 26
click at [1381, 528] on span "GPay" at bounding box center [1386, 524] width 34 height 19
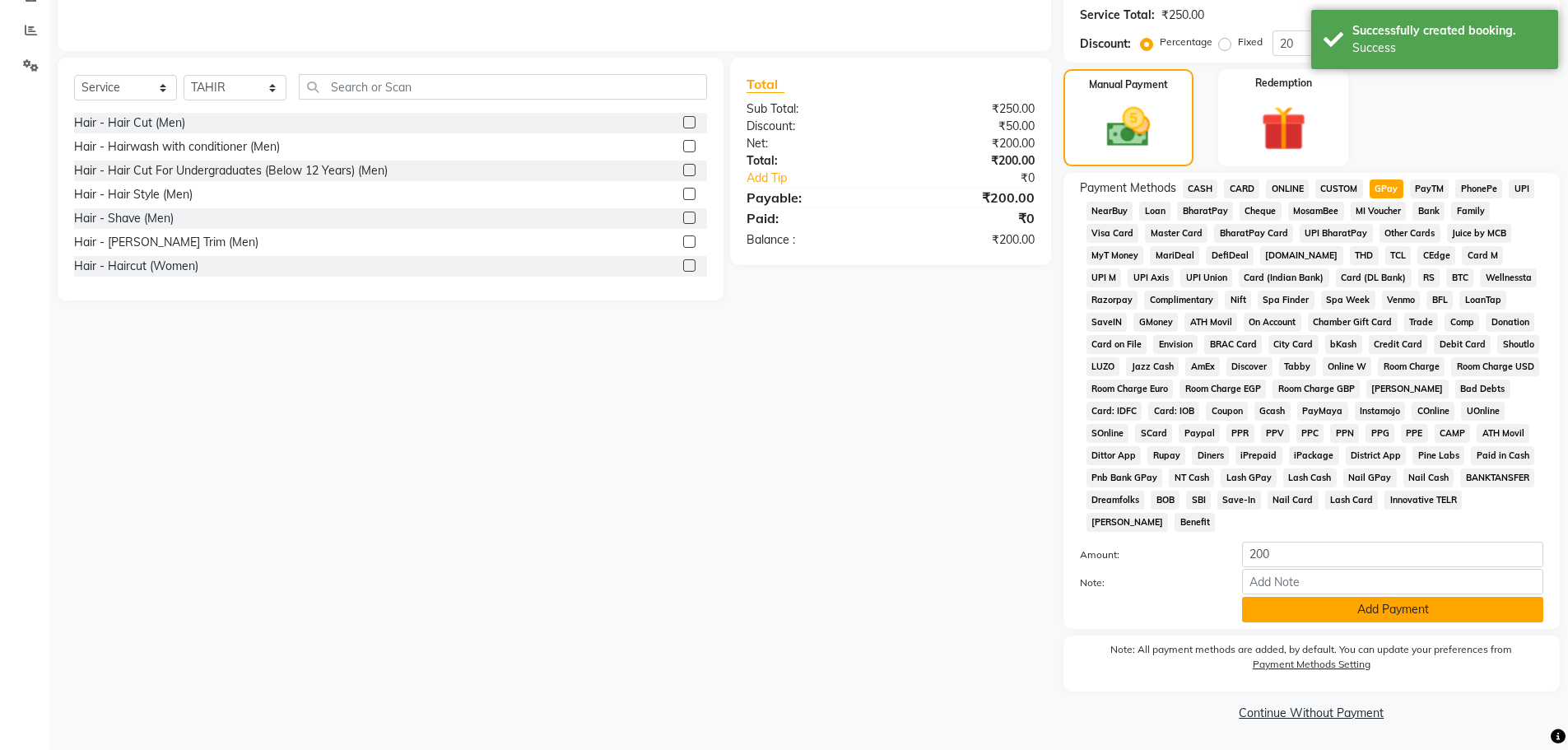
click at [1358, 617] on button "Add Payment" at bounding box center [1393, 610] width 301 height 26
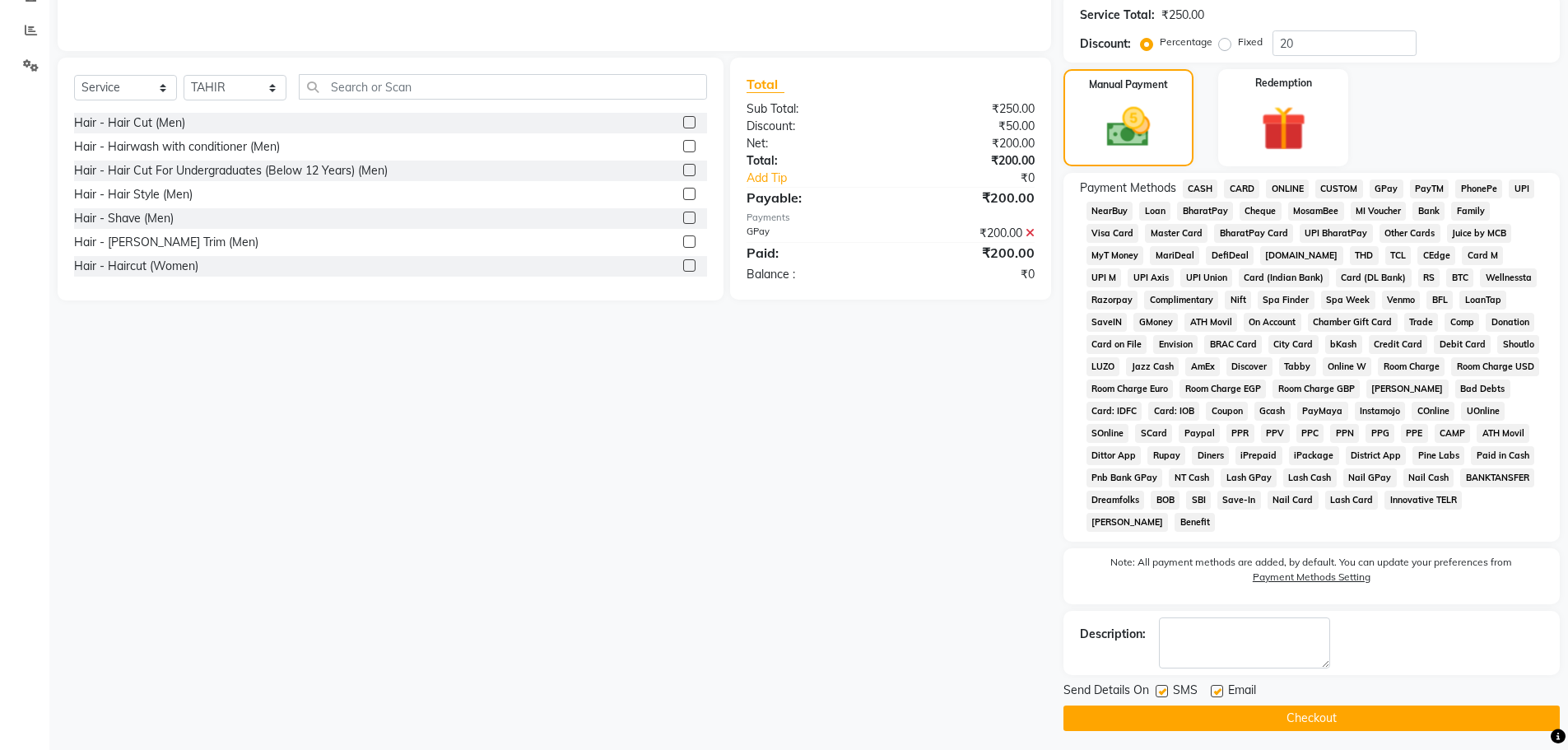
drag, startPoint x: 1337, startPoint y: 709, endPoint x: 1300, endPoint y: 705, distance: 37.2
click at [1336, 710] on button "Checkout" at bounding box center [1311, 718] width 496 height 26
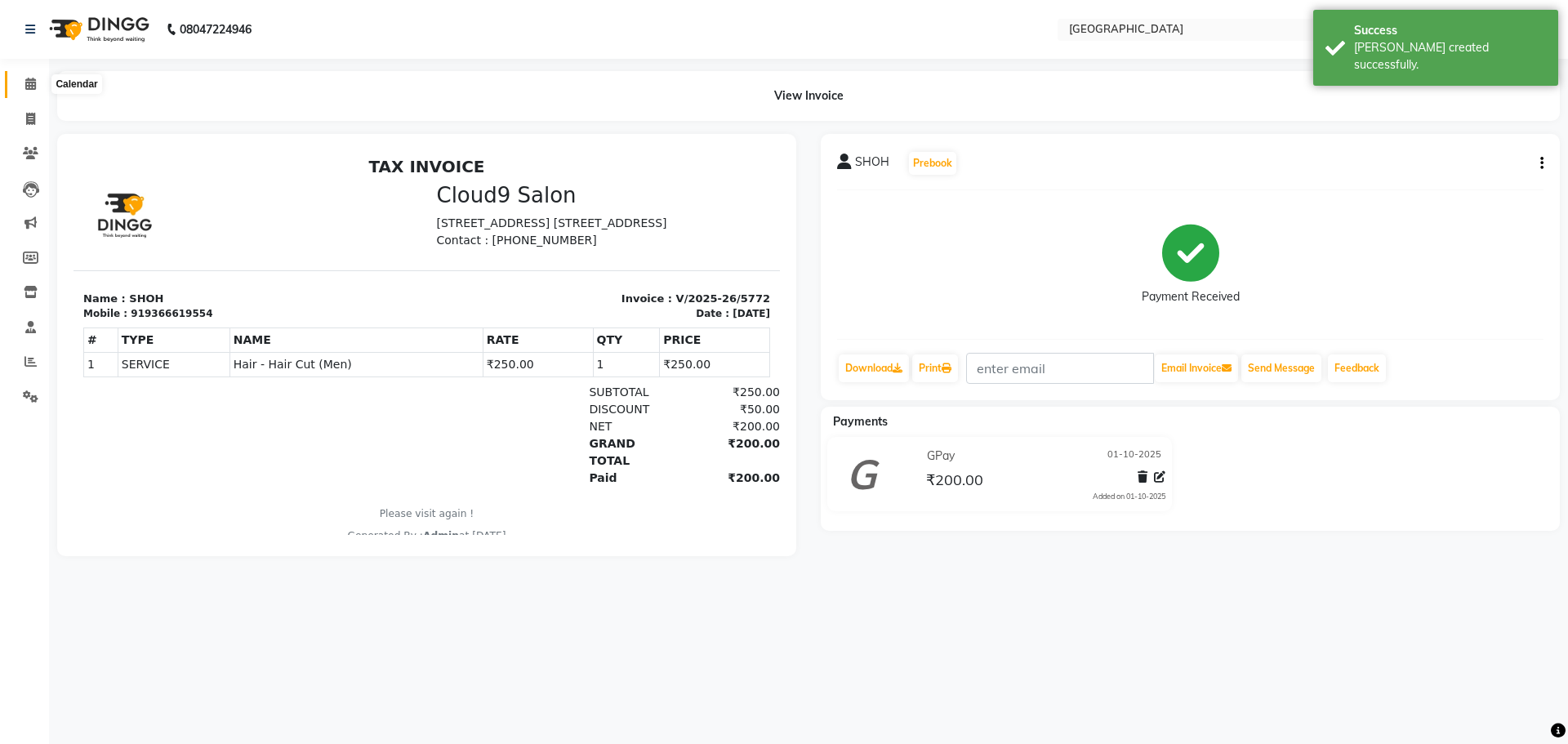
drag, startPoint x: 21, startPoint y: 86, endPoint x: 35, endPoint y: 102, distance: 21.3
click at [22, 86] on span at bounding box center [30, 85] width 28 height 19
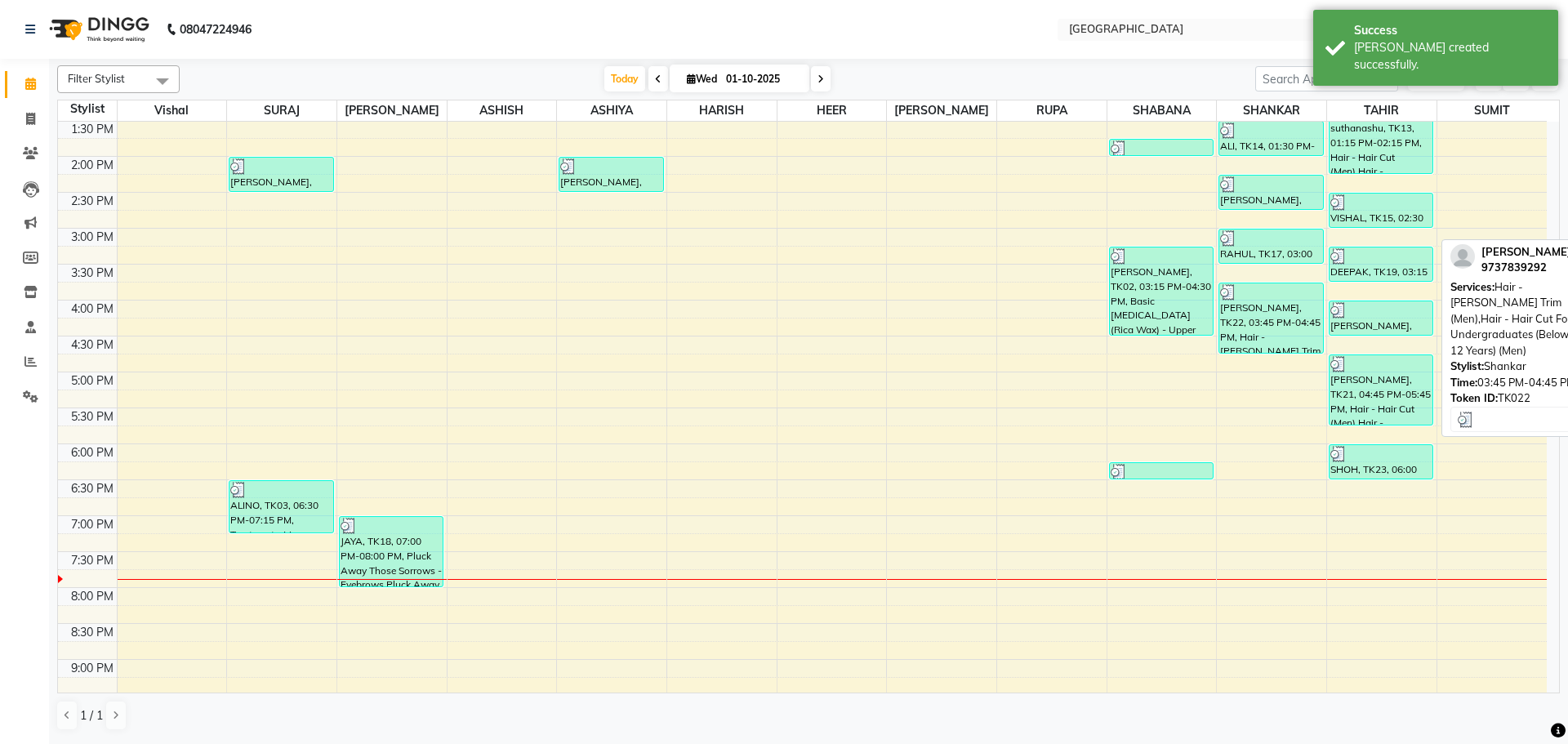
scroll to position [408, 0]
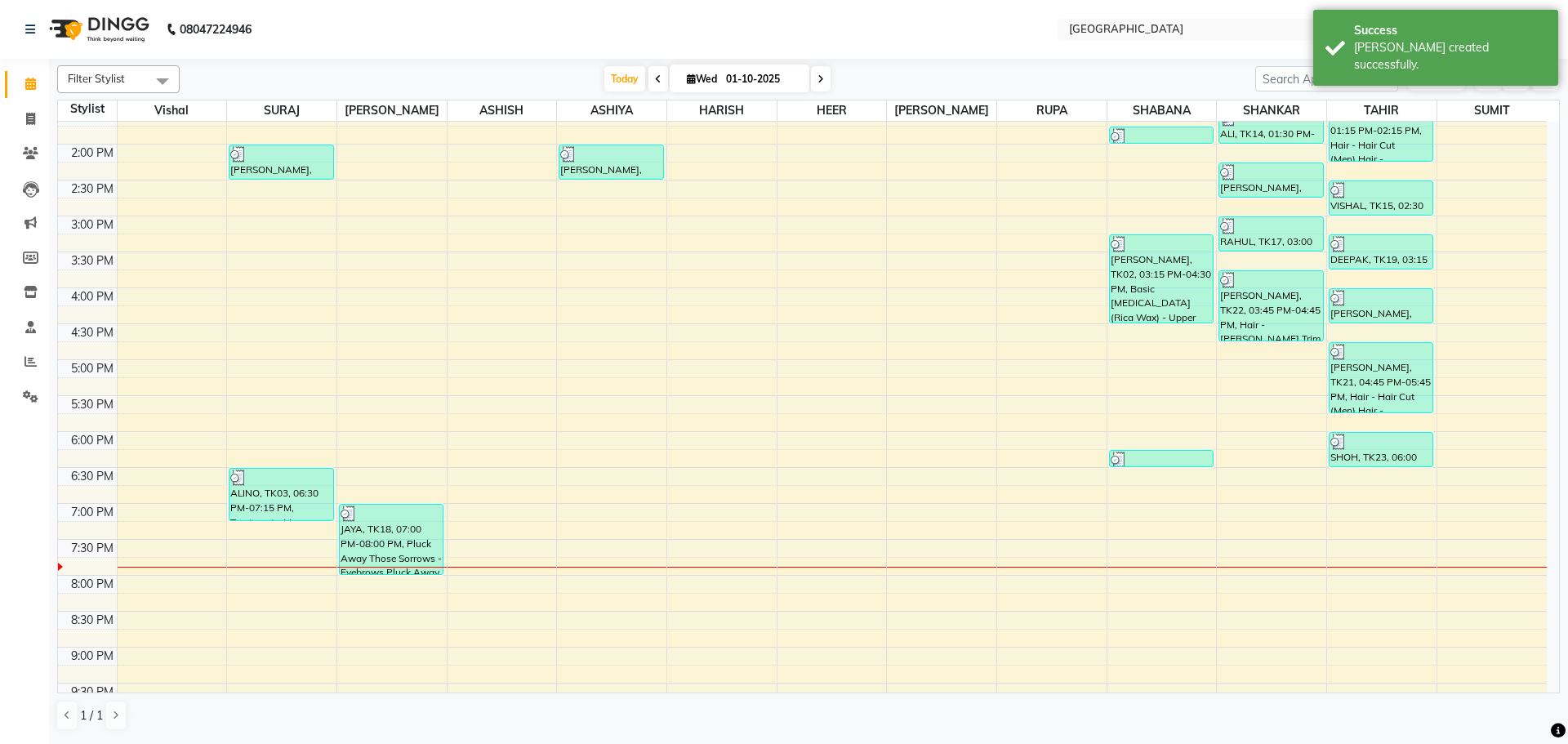
click at [1288, 370] on div "8:00 AM 8:30 AM 9:00 AM 9:30 AM 10:00 AM 10:30 AM 11:00 AM 11:30 AM 12:00 PM 12…" at bounding box center [802, 287] width 1489 height 1149
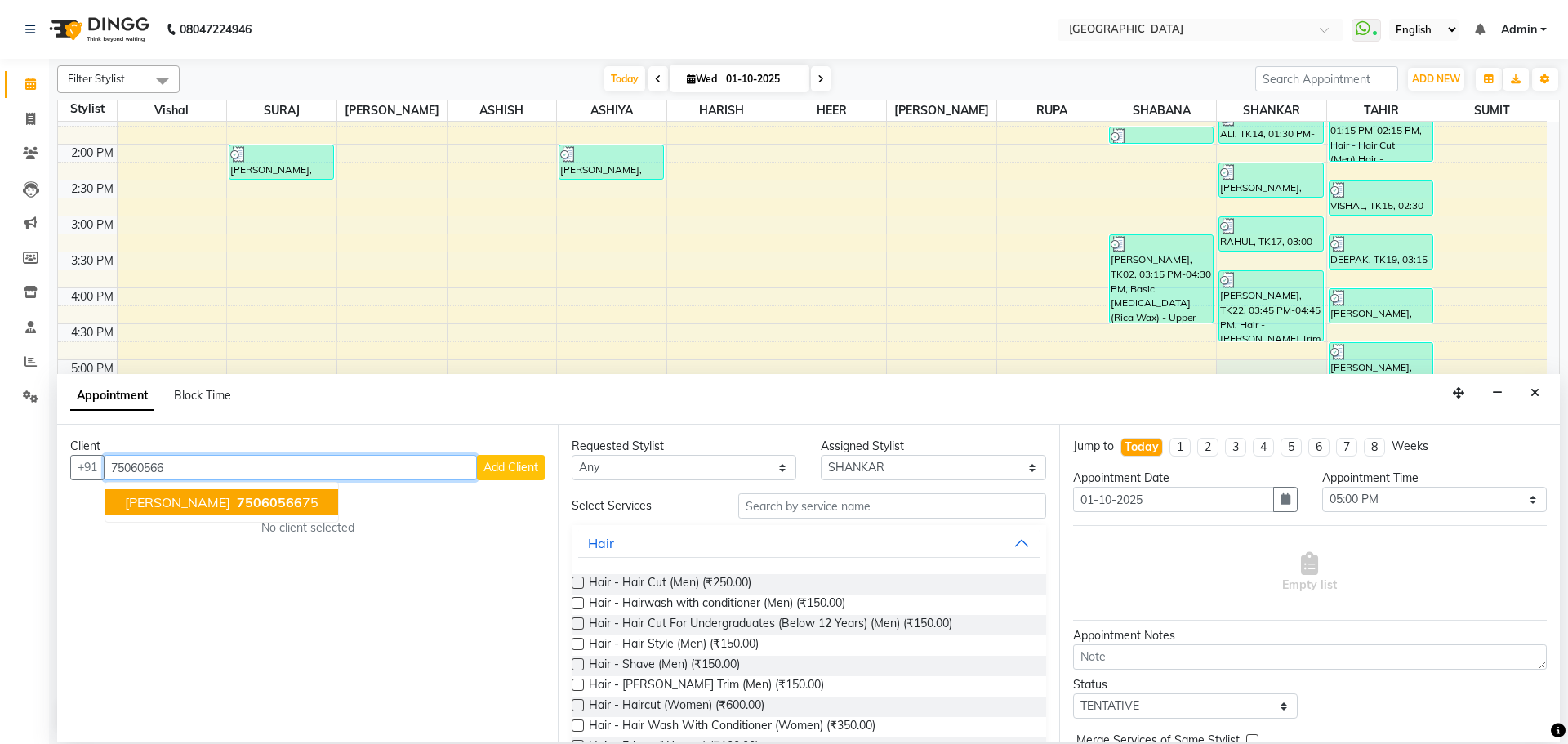
click at [283, 511] on button "[PERSON_NAME] 75060566 75" at bounding box center [221, 502] width 232 height 26
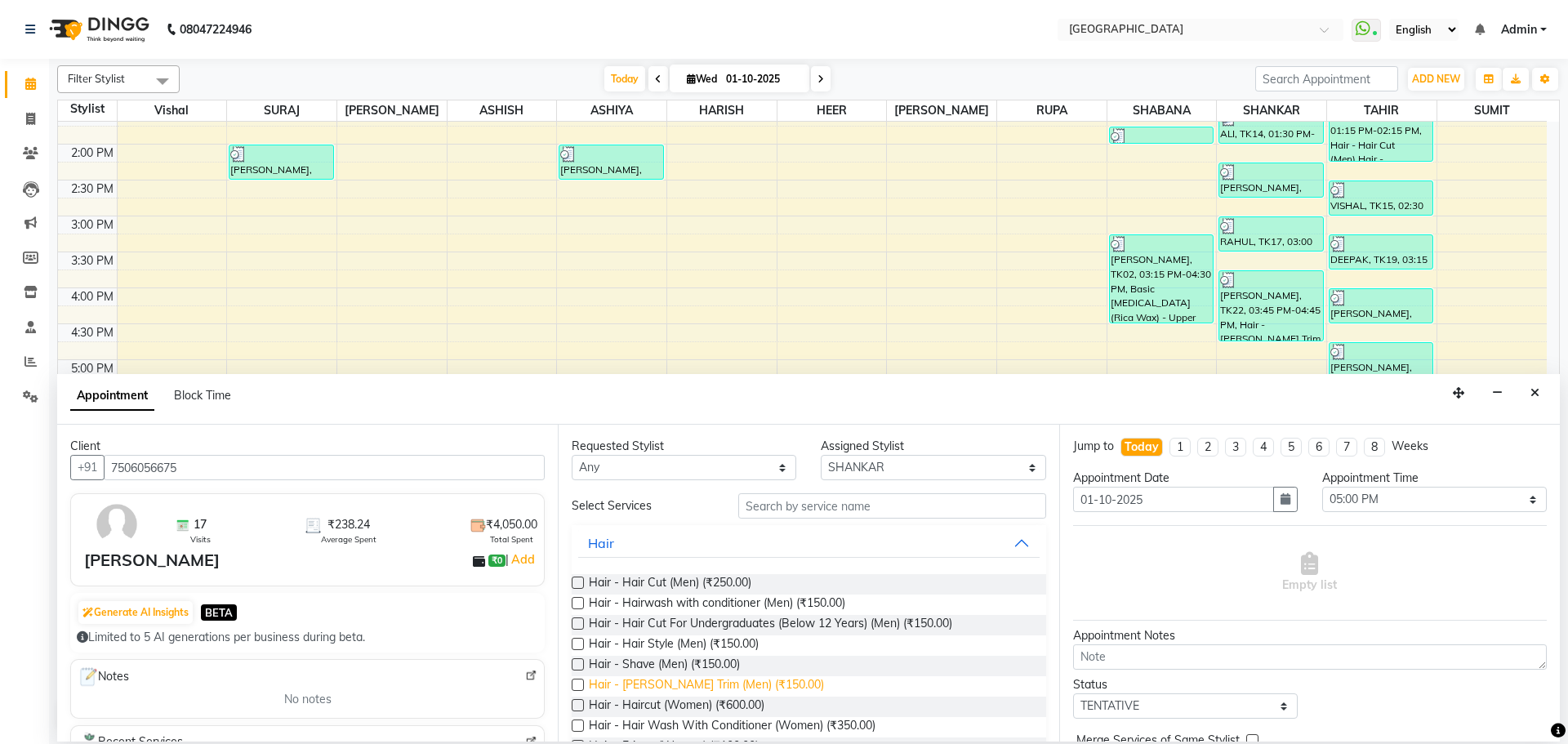
click at [711, 687] on span "Hair - [PERSON_NAME] Trim (Men) (₹150.00)" at bounding box center [706, 687] width 235 height 21
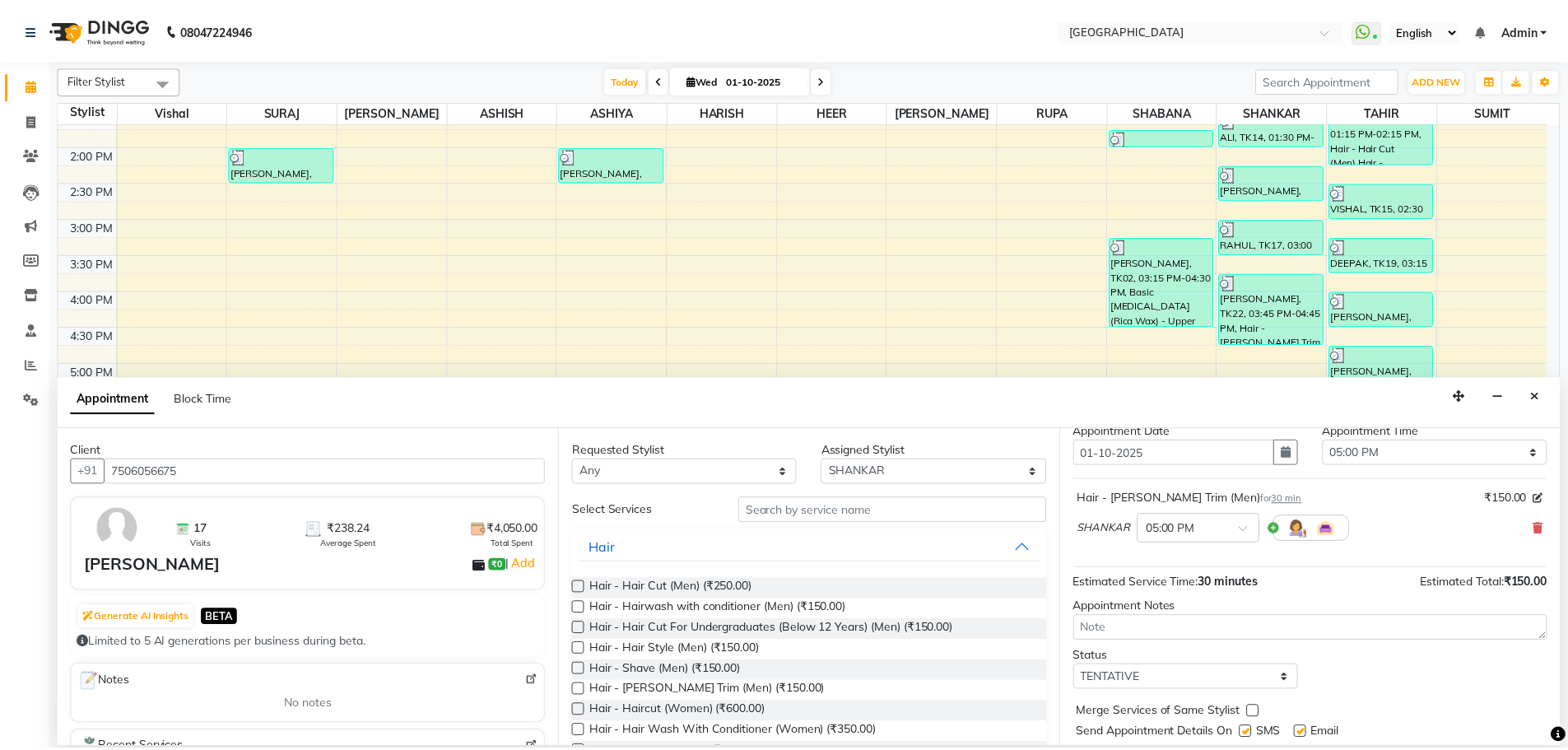
scroll to position [98, 0]
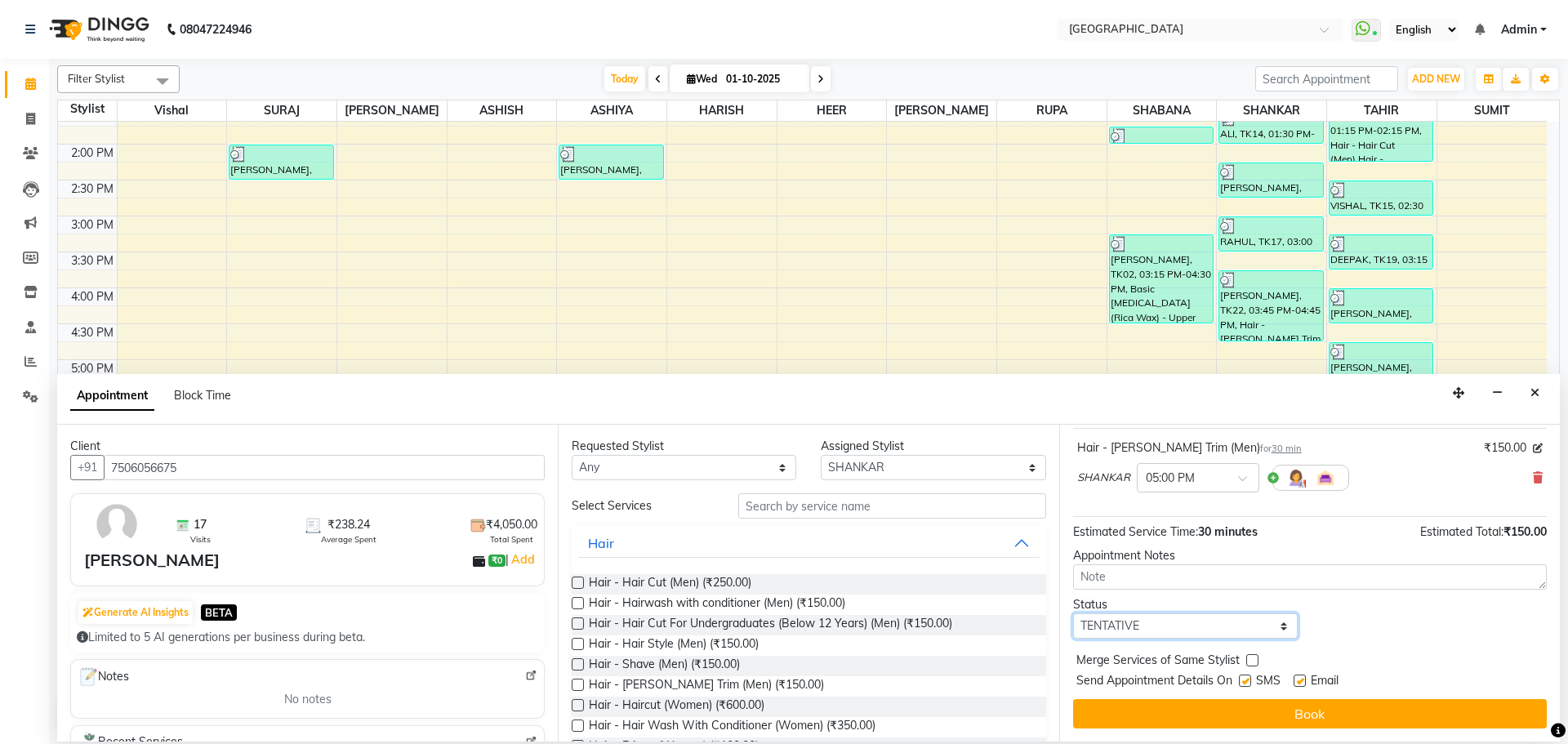
click at [1176, 628] on select "Select TENTATIVE CONFIRM CHECK-IN UPCOMING" at bounding box center [1185, 626] width 225 height 26
click at [1073, 613] on select "Select TENTATIVE CONFIRM CHECK-IN UPCOMING" at bounding box center [1185, 626] width 225 height 26
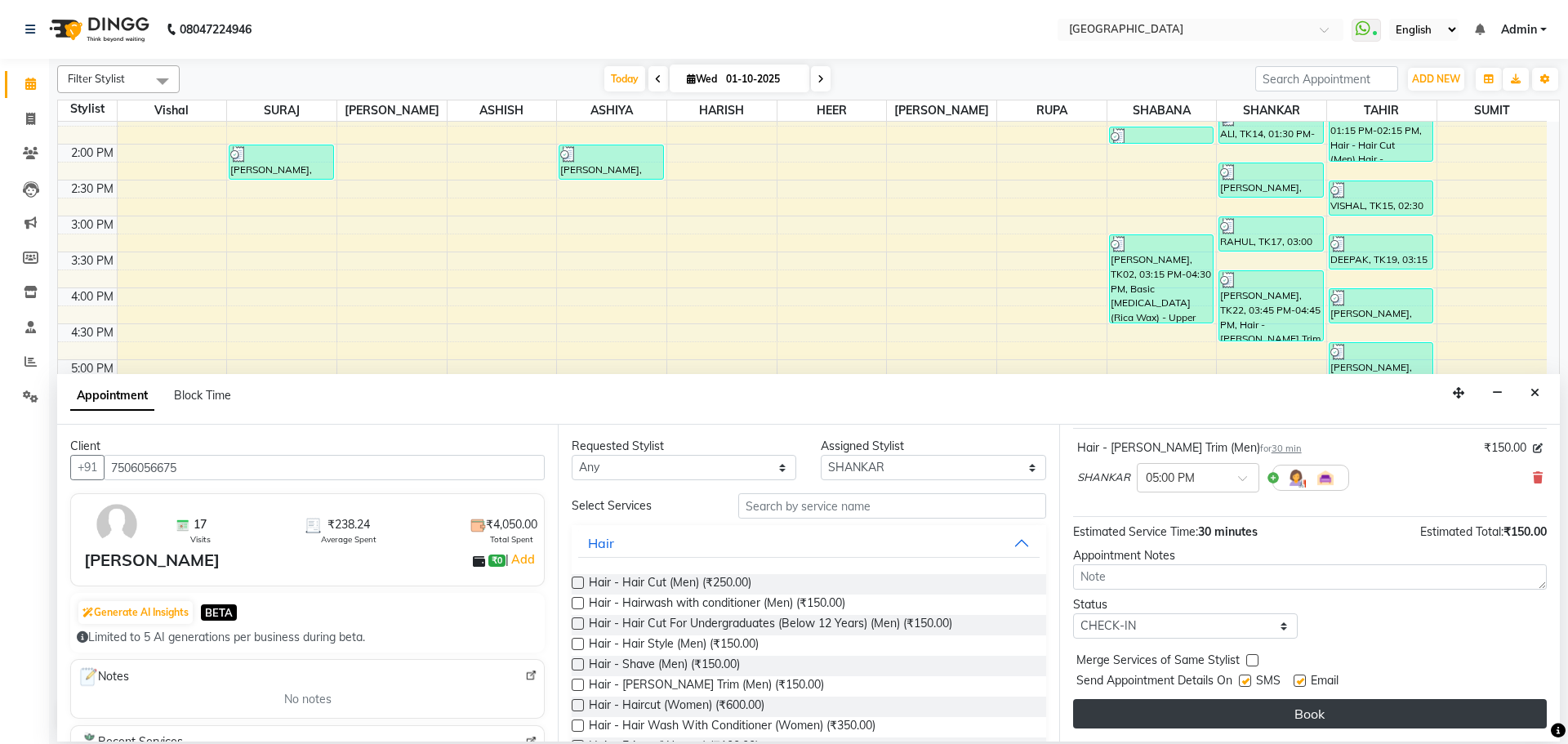
click at [1233, 710] on button "Book" at bounding box center [1310, 713] width 473 height 29
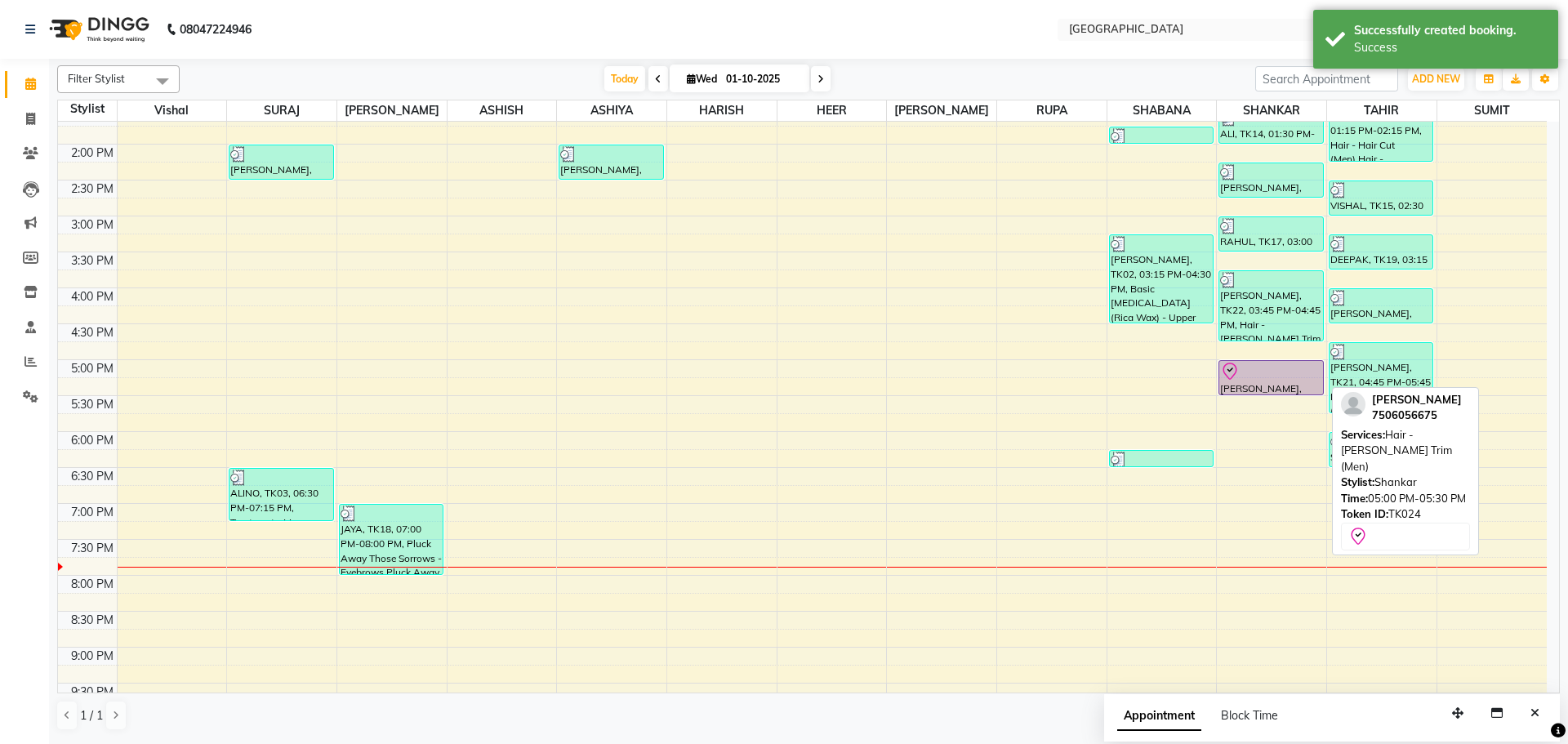
click at [1301, 391] on div at bounding box center [1271, 395] width 103 height 7
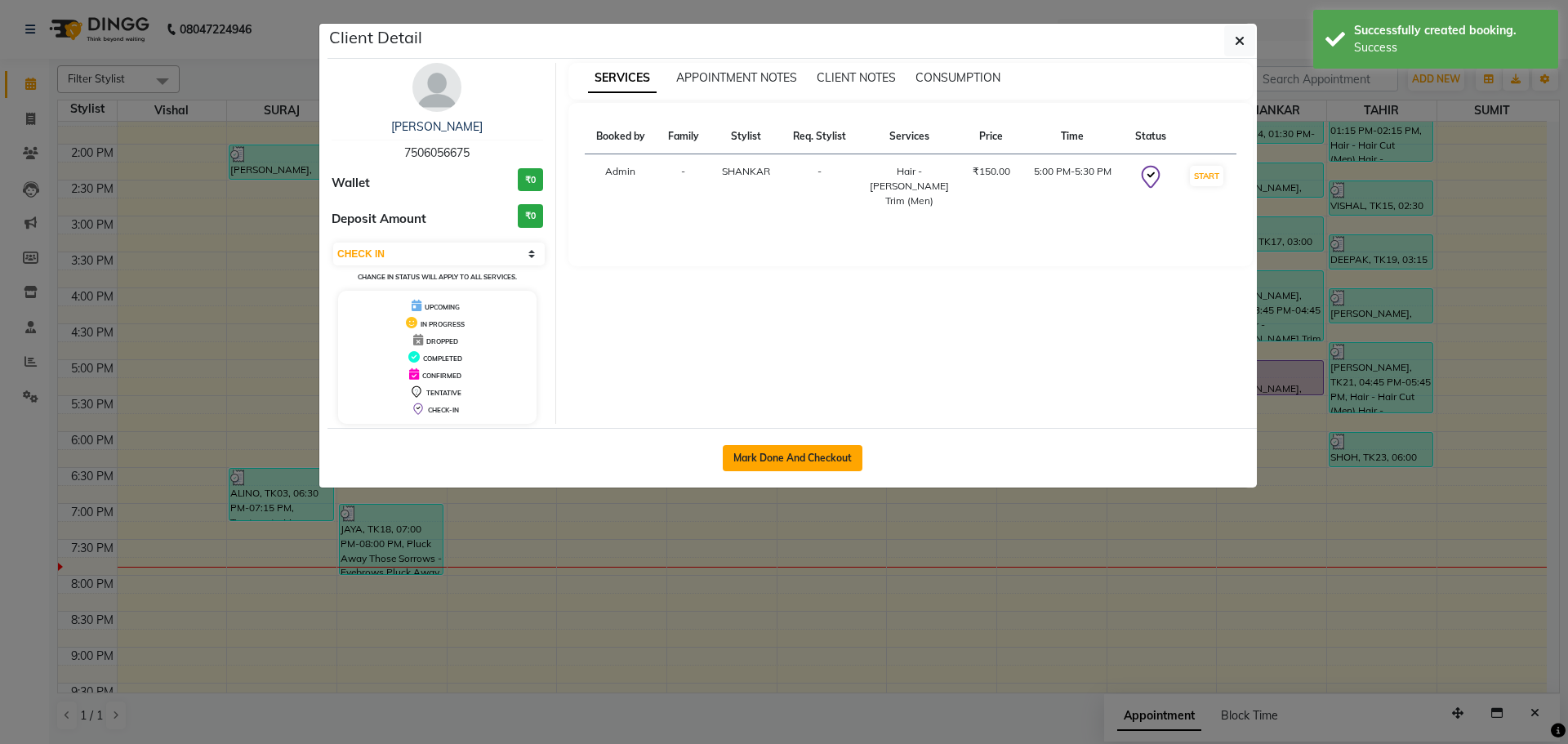
click at [778, 449] on button "Mark Done And Checkout" at bounding box center [792, 458] width 139 height 26
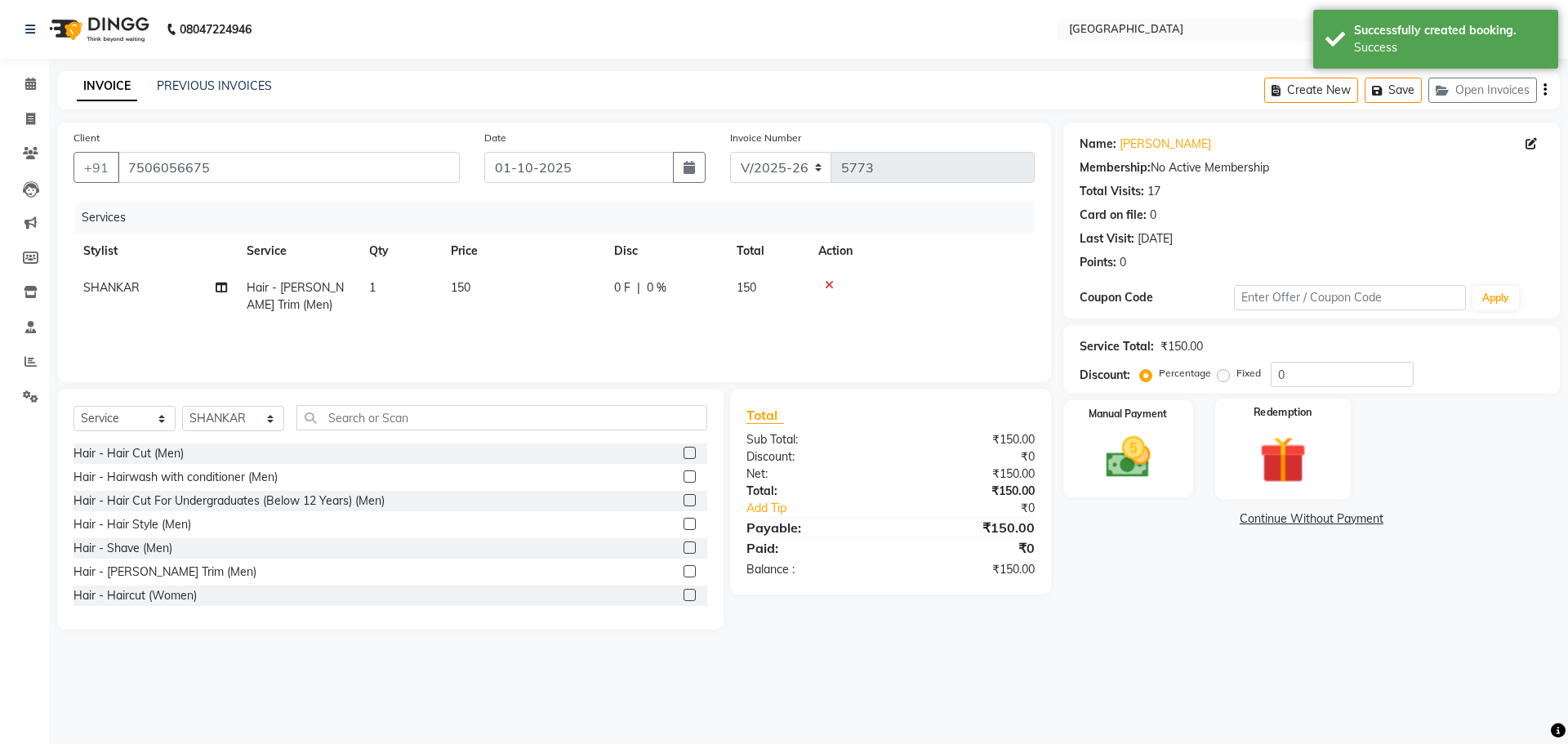
drag, startPoint x: 1134, startPoint y: 461, endPoint x: 1210, endPoint y: 489, distance: 81.0
click at [1134, 461] on img at bounding box center [1129, 457] width 73 height 52
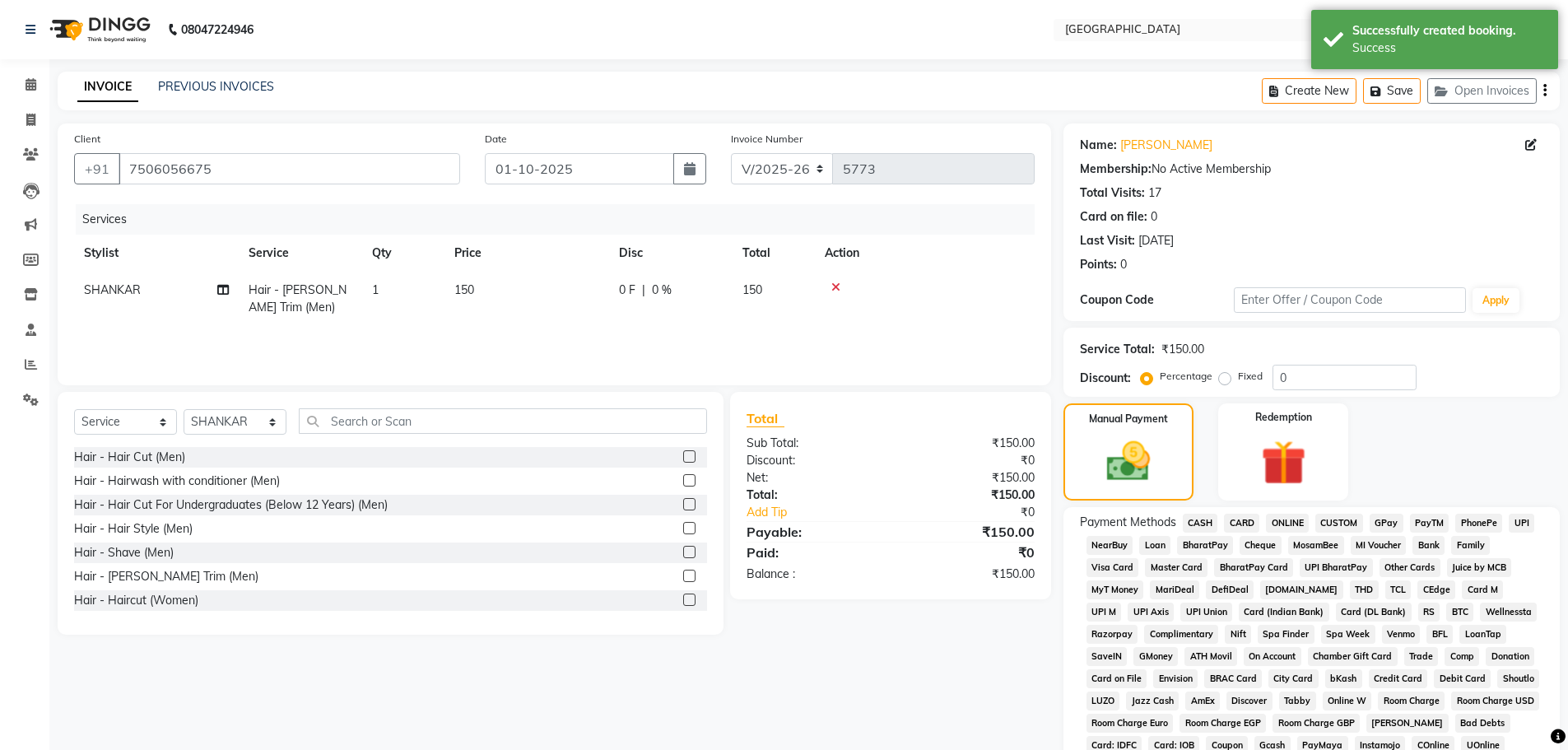
click at [1197, 518] on span "CASH" at bounding box center [1200, 524] width 35 height 19
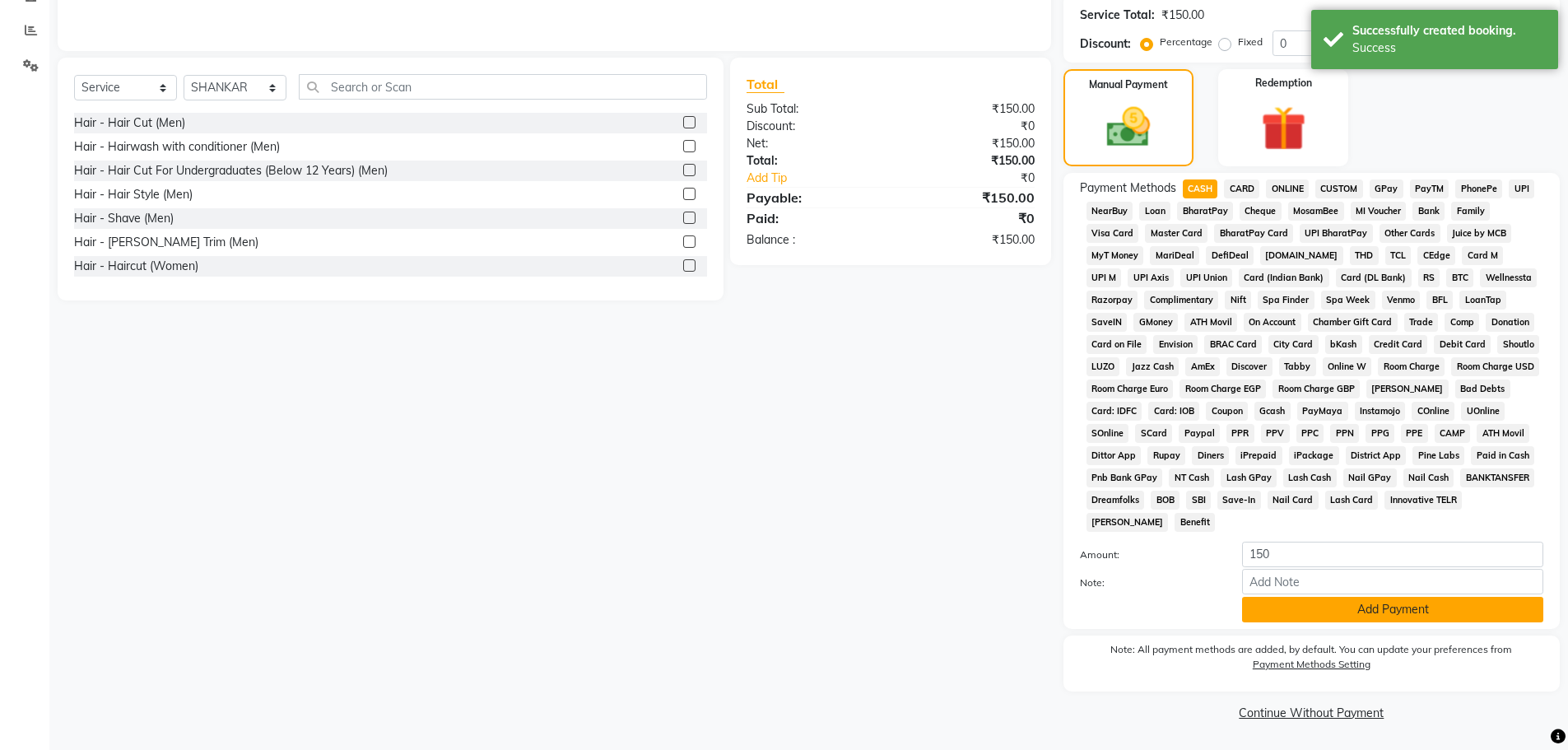
click at [1316, 602] on button "Add Payment" at bounding box center [1393, 610] width 301 height 26
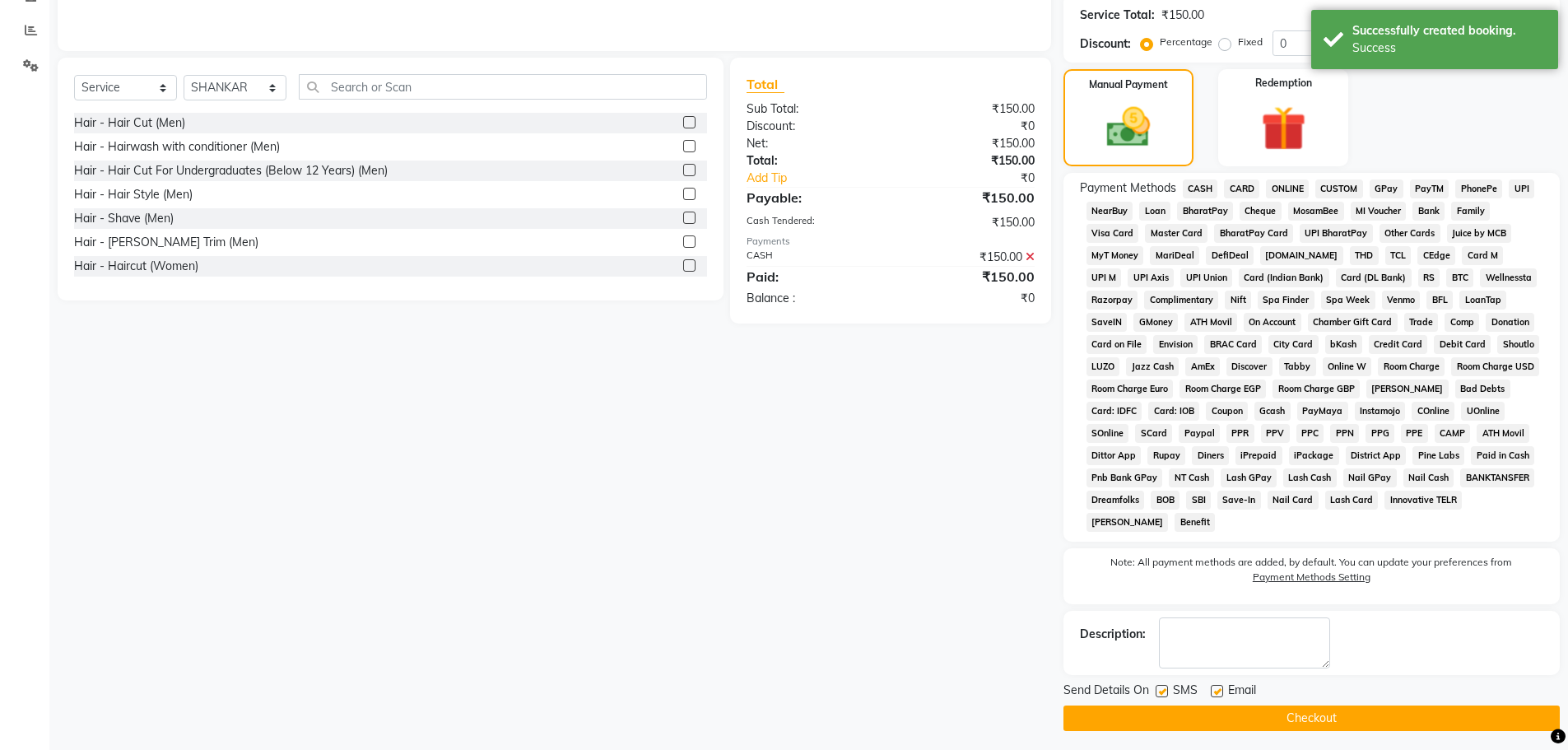
click at [1236, 724] on button "Checkout" at bounding box center [1311, 718] width 496 height 26
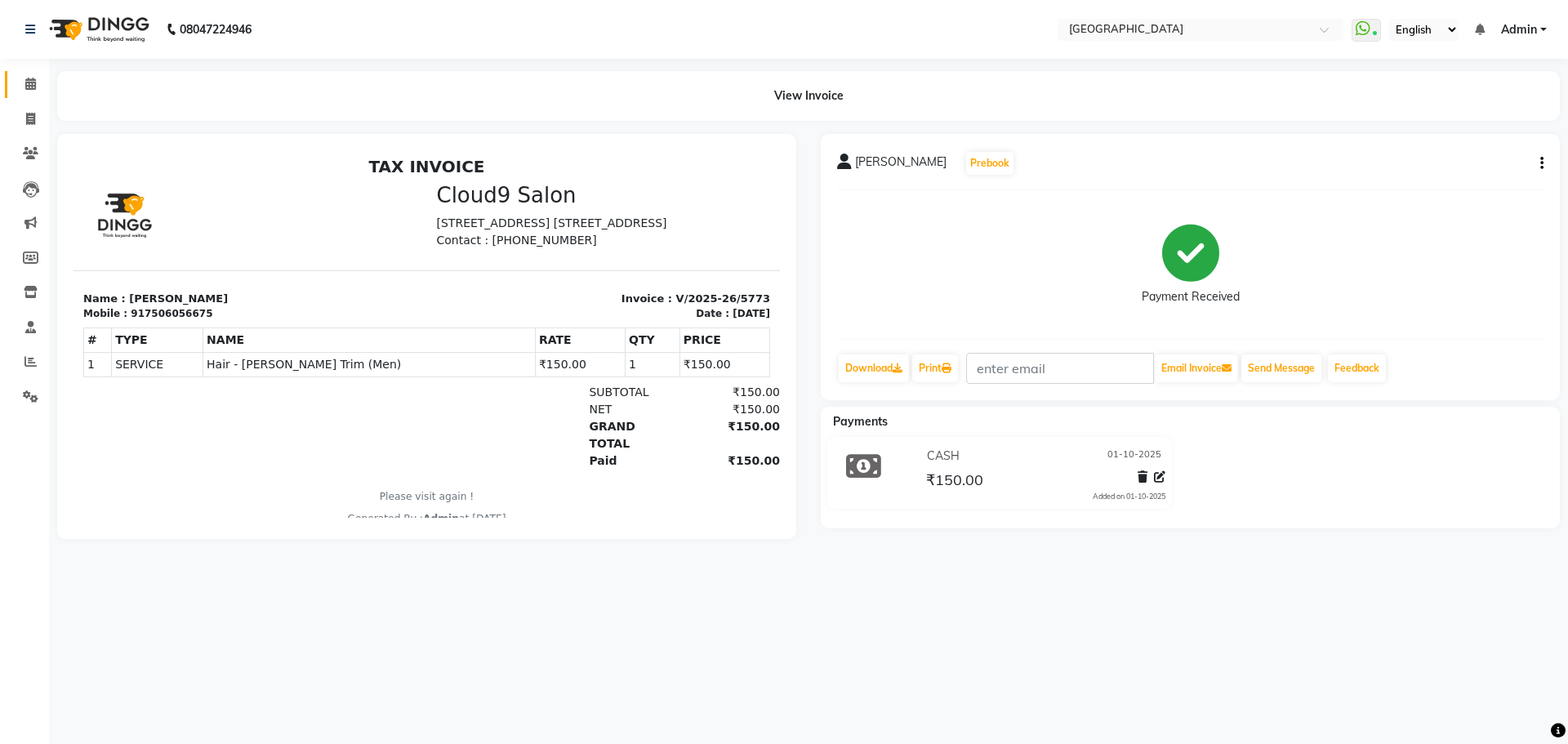
click at [24, 73] on link "Calendar" at bounding box center [25, 85] width 39 height 27
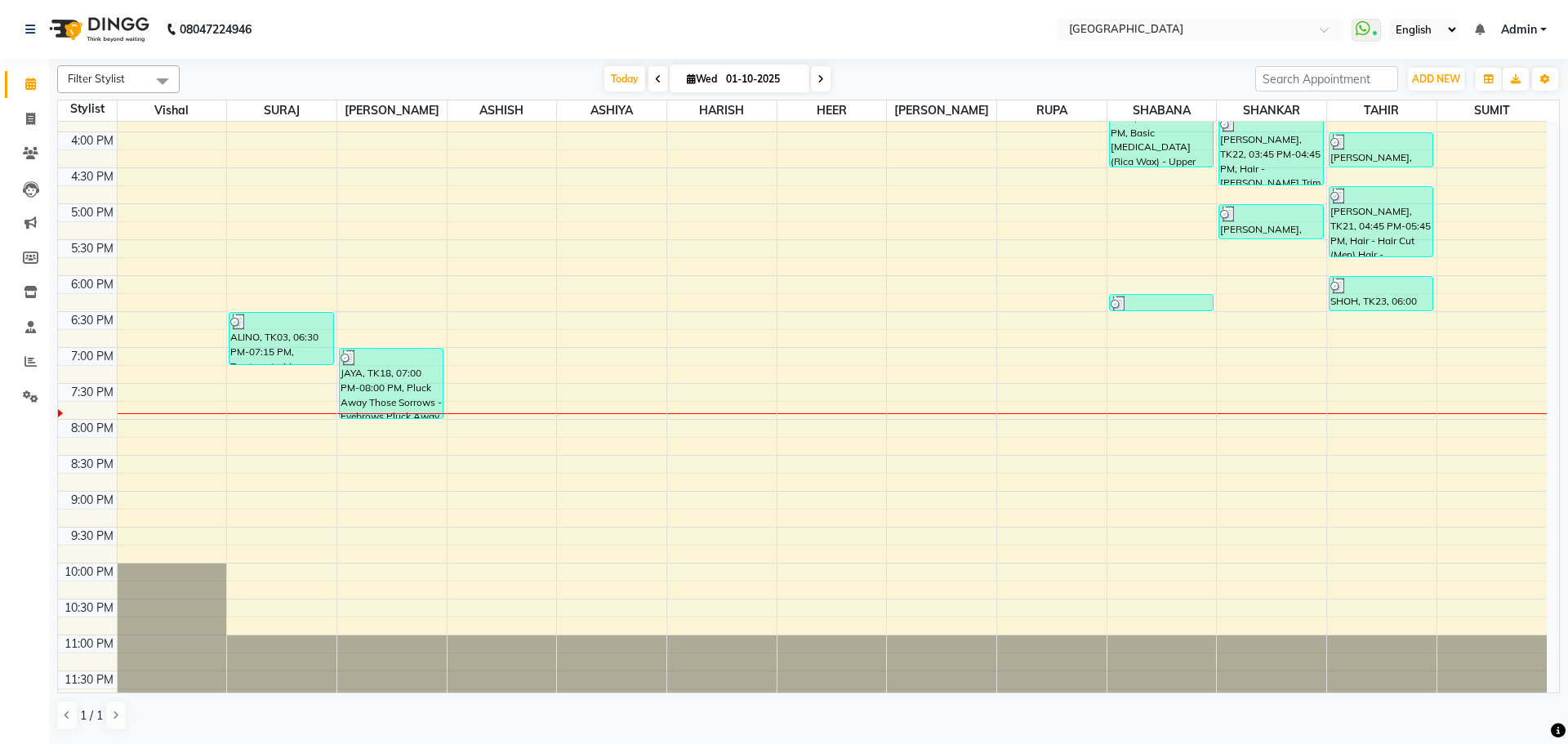
scroll to position [578, 0]
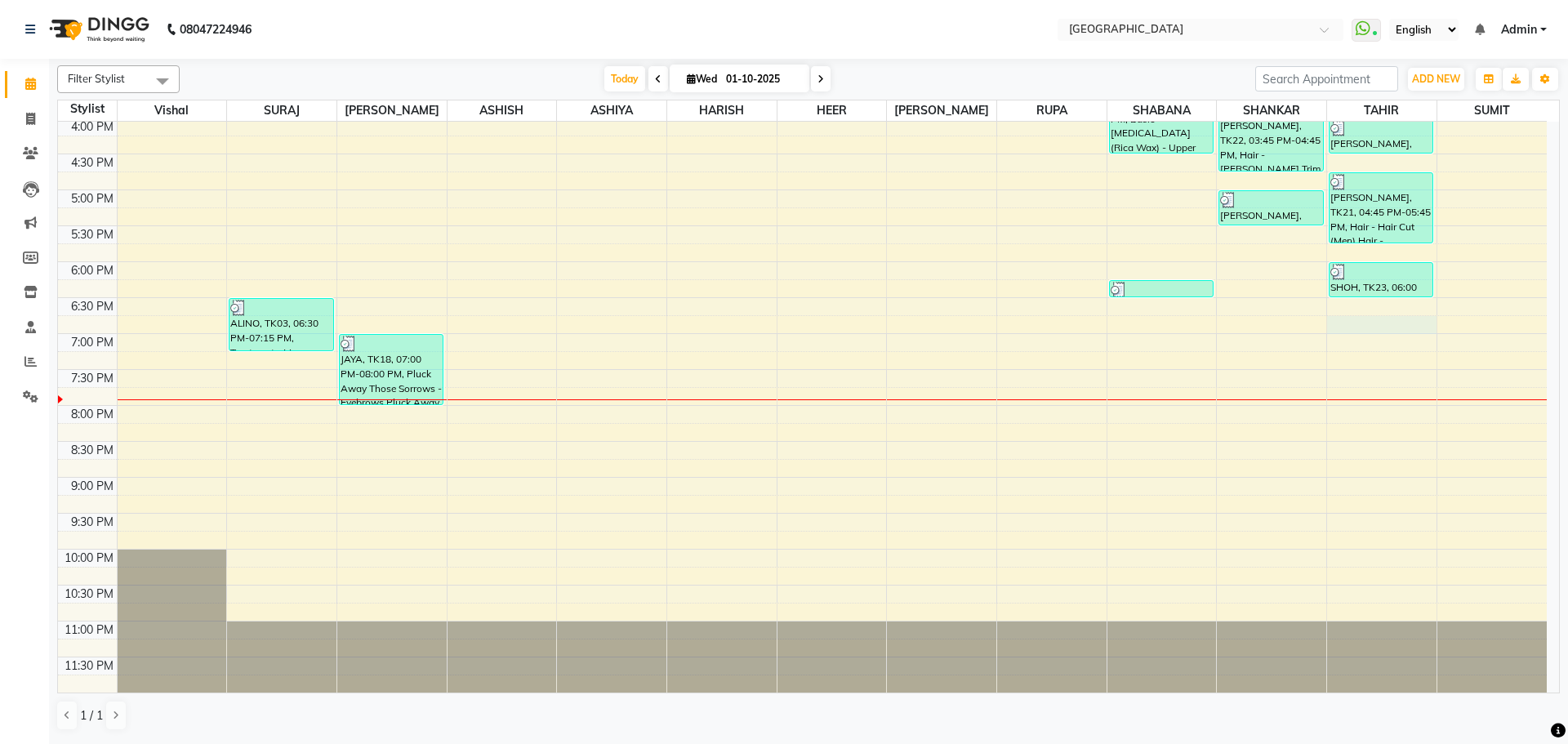
click at [1379, 322] on div "8:00 AM 8:30 AM 9:00 AM 9:30 AM 10:00 AM 10:30 AM 11:00 AM 11:30 AM 12:00 PM 12…" at bounding box center [802, 118] width 1489 height 1149
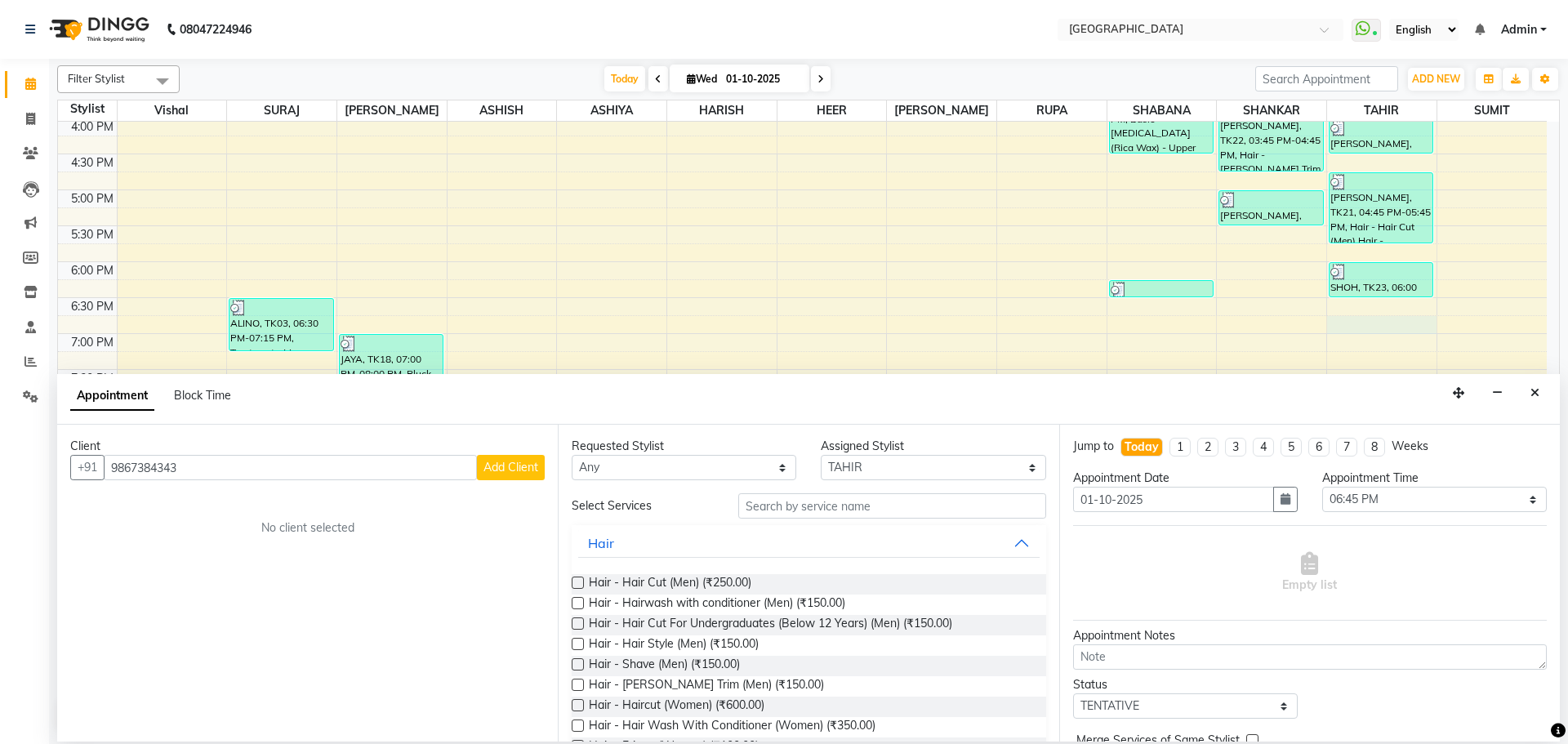
click at [510, 471] on span "Add Client" at bounding box center [511, 466] width 55 height 15
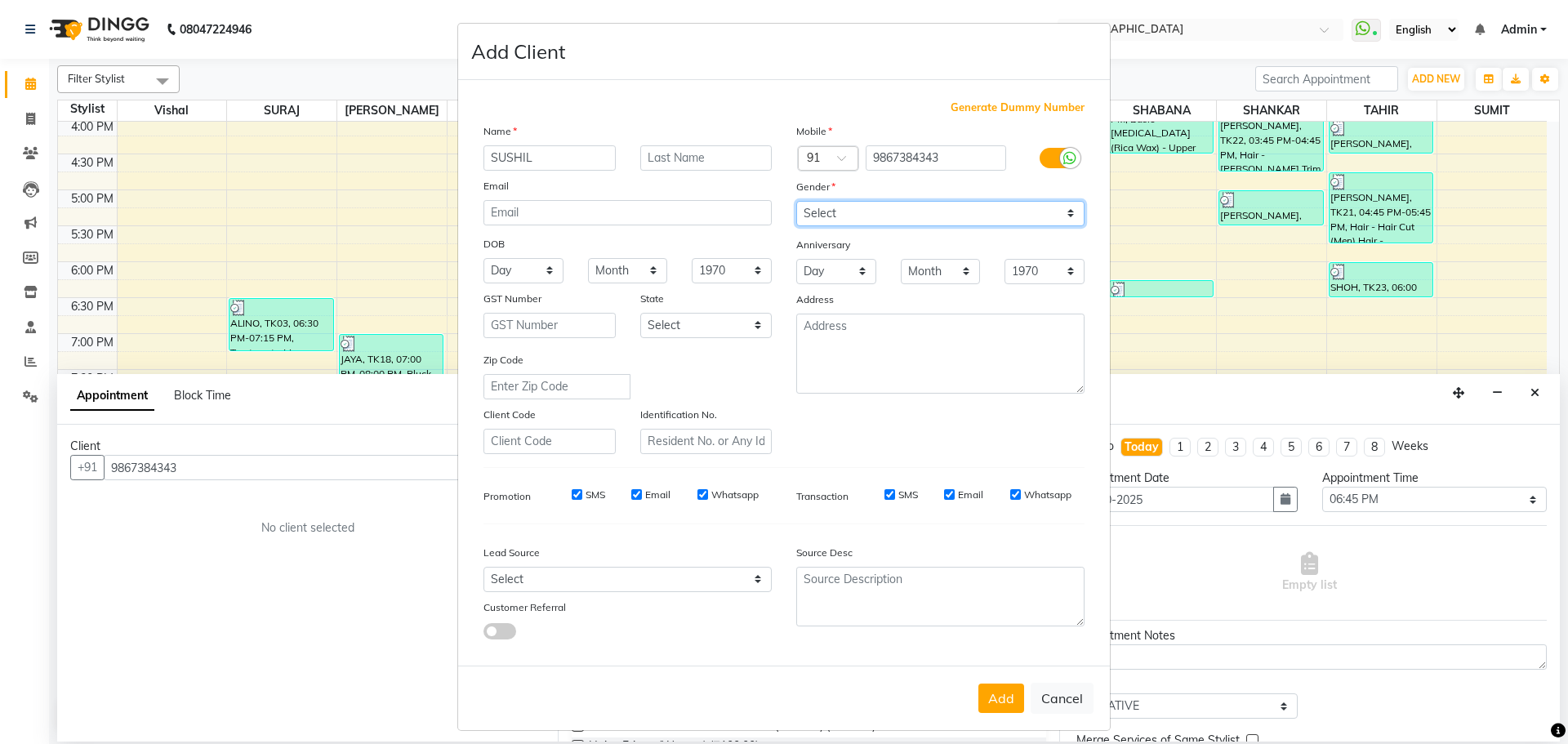
click at [993, 214] on select "Select [DEMOGRAPHIC_DATA] [DEMOGRAPHIC_DATA] Other Prefer Not To Say" at bounding box center [940, 214] width 288 height 26
click at [796, 201] on select "Select [DEMOGRAPHIC_DATA] [DEMOGRAPHIC_DATA] Other Prefer Not To Say" at bounding box center [940, 214] width 288 height 26
click at [984, 688] on button "Add" at bounding box center [1001, 698] width 46 height 29
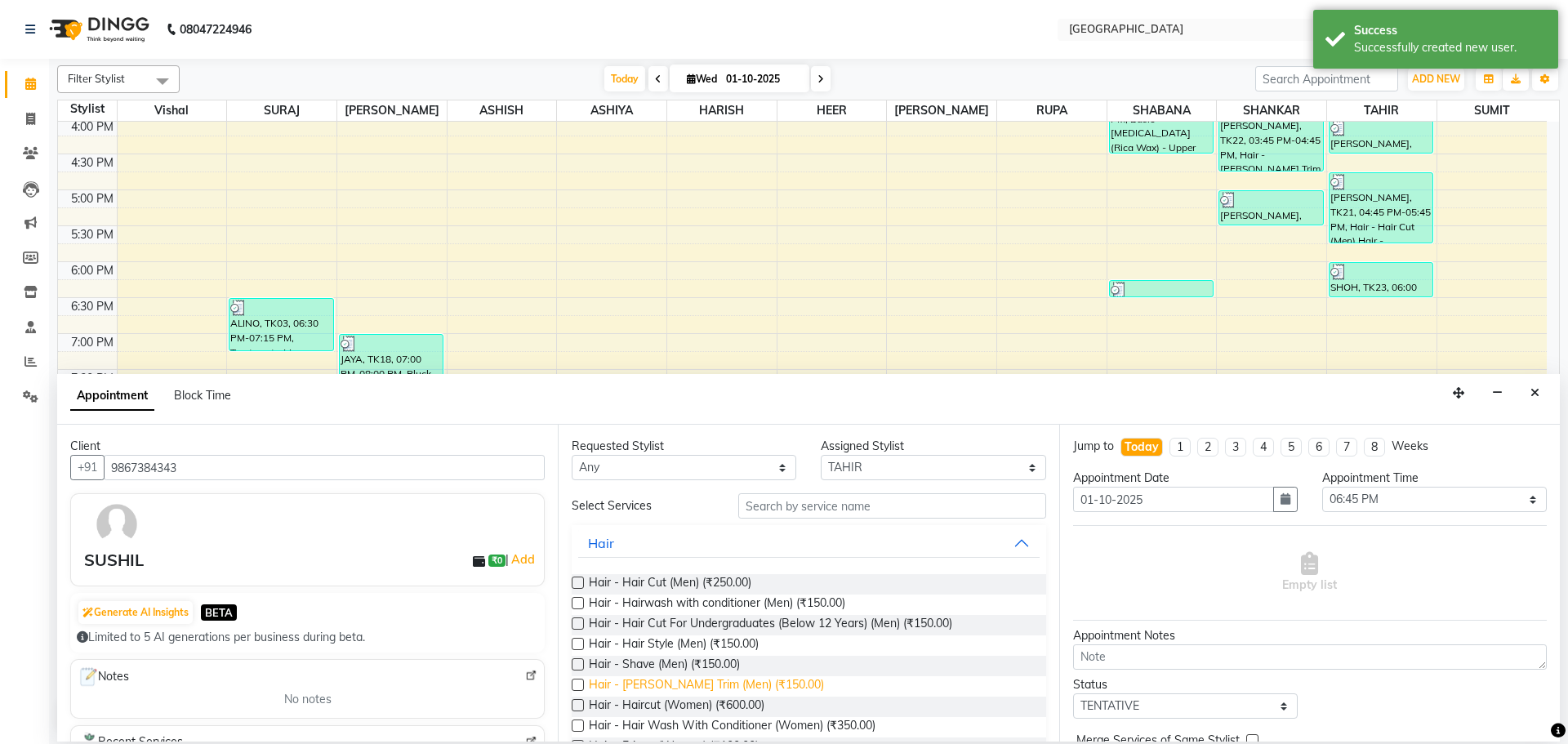
click at [701, 691] on span "Hair - [PERSON_NAME] Trim (Men) (₹150.00)" at bounding box center [706, 687] width 235 height 21
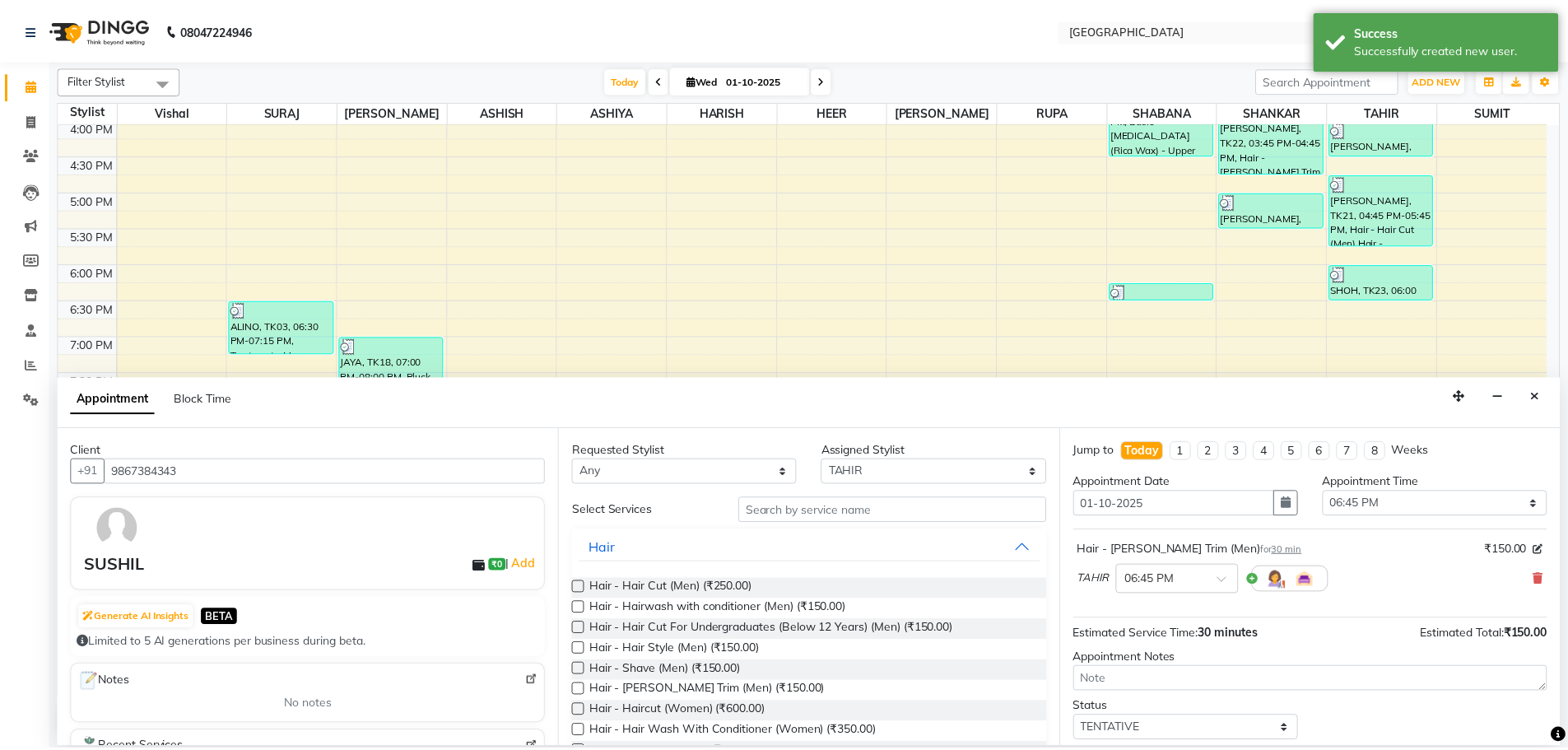
scroll to position [98, 0]
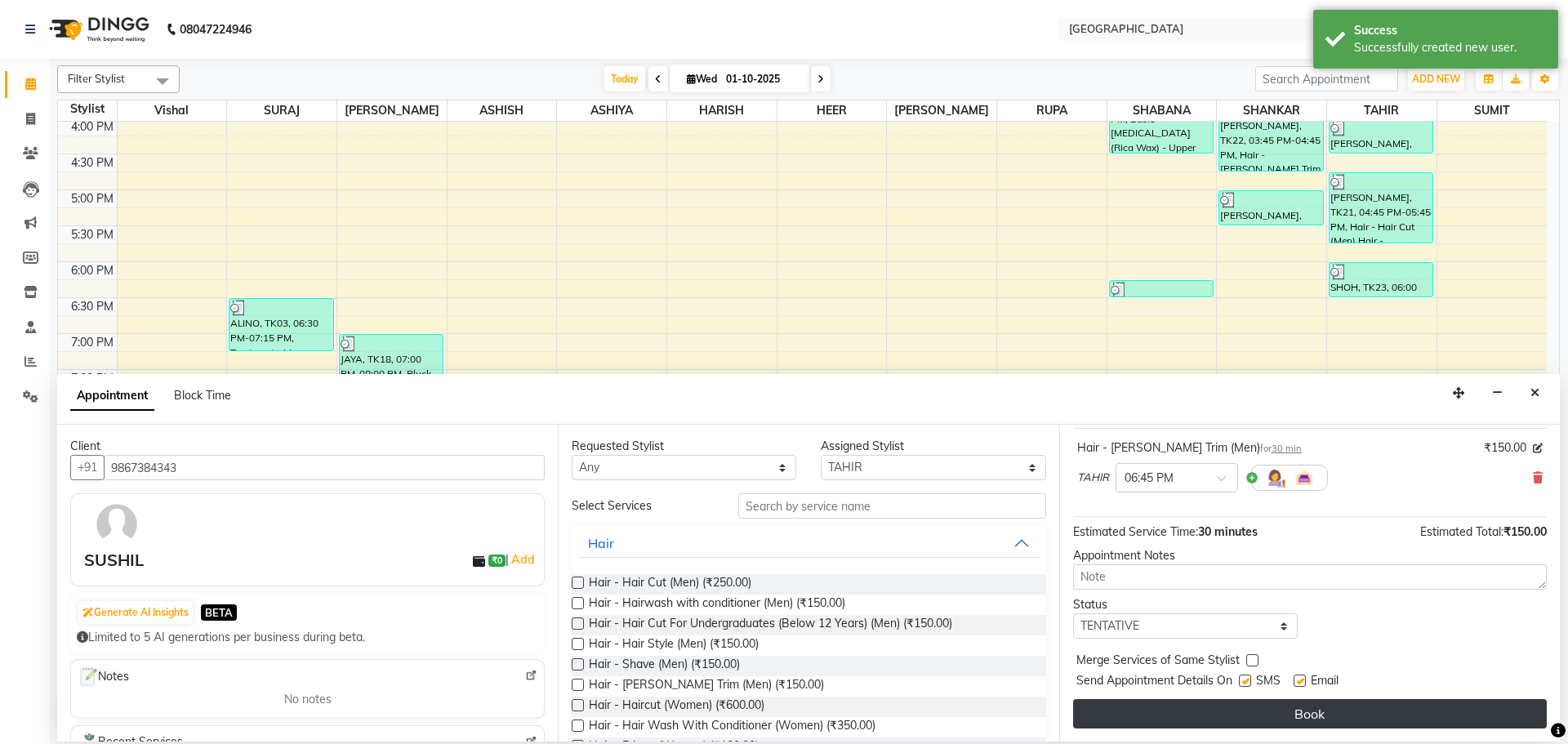
click at [1109, 713] on button "Book" at bounding box center [1310, 713] width 473 height 29
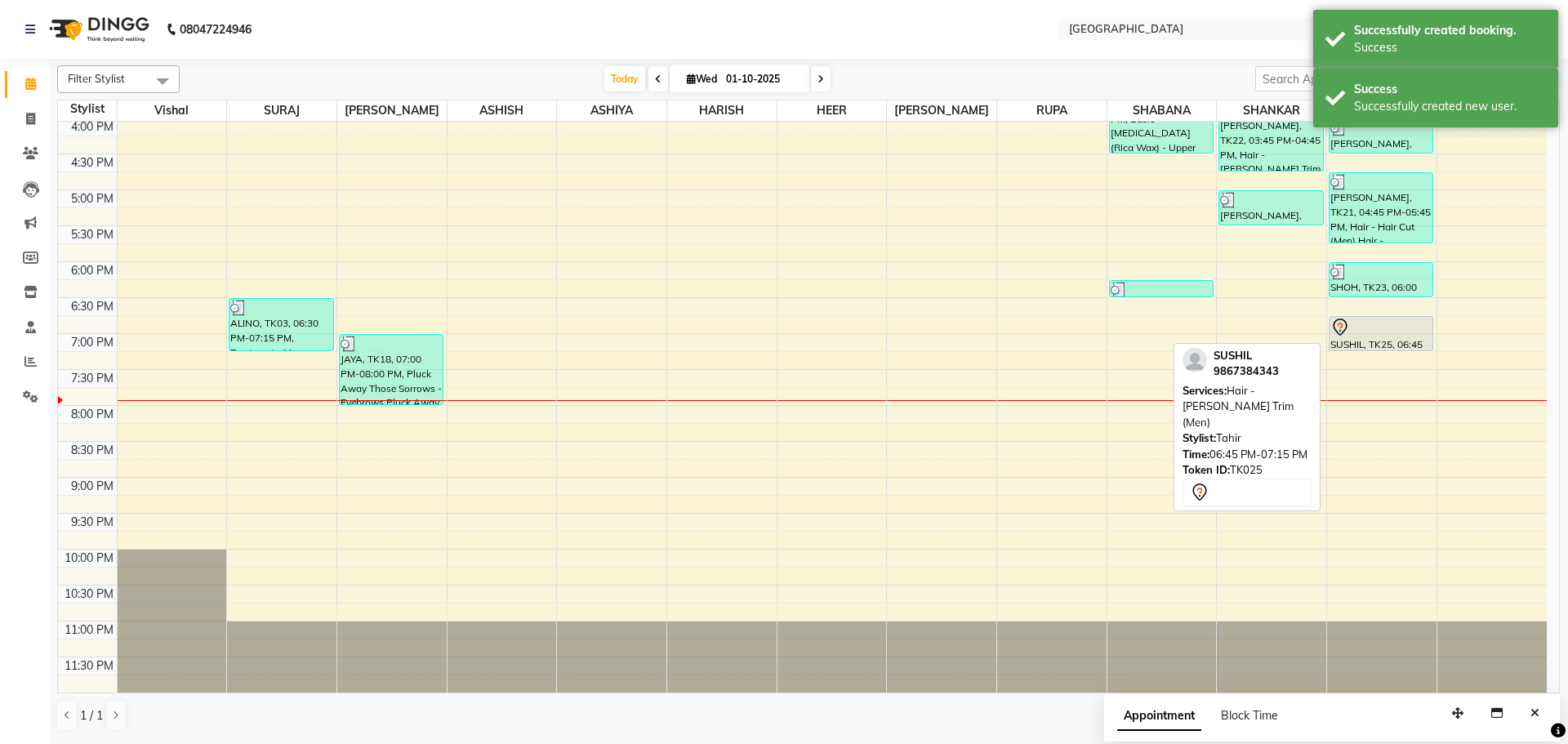
click at [1359, 342] on div "SUSHIL, TK25, 06:45 PM-07:15 PM, Hair - [PERSON_NAME] Trim (Men)" at bounding box center [1381, 333] width 103 height 33
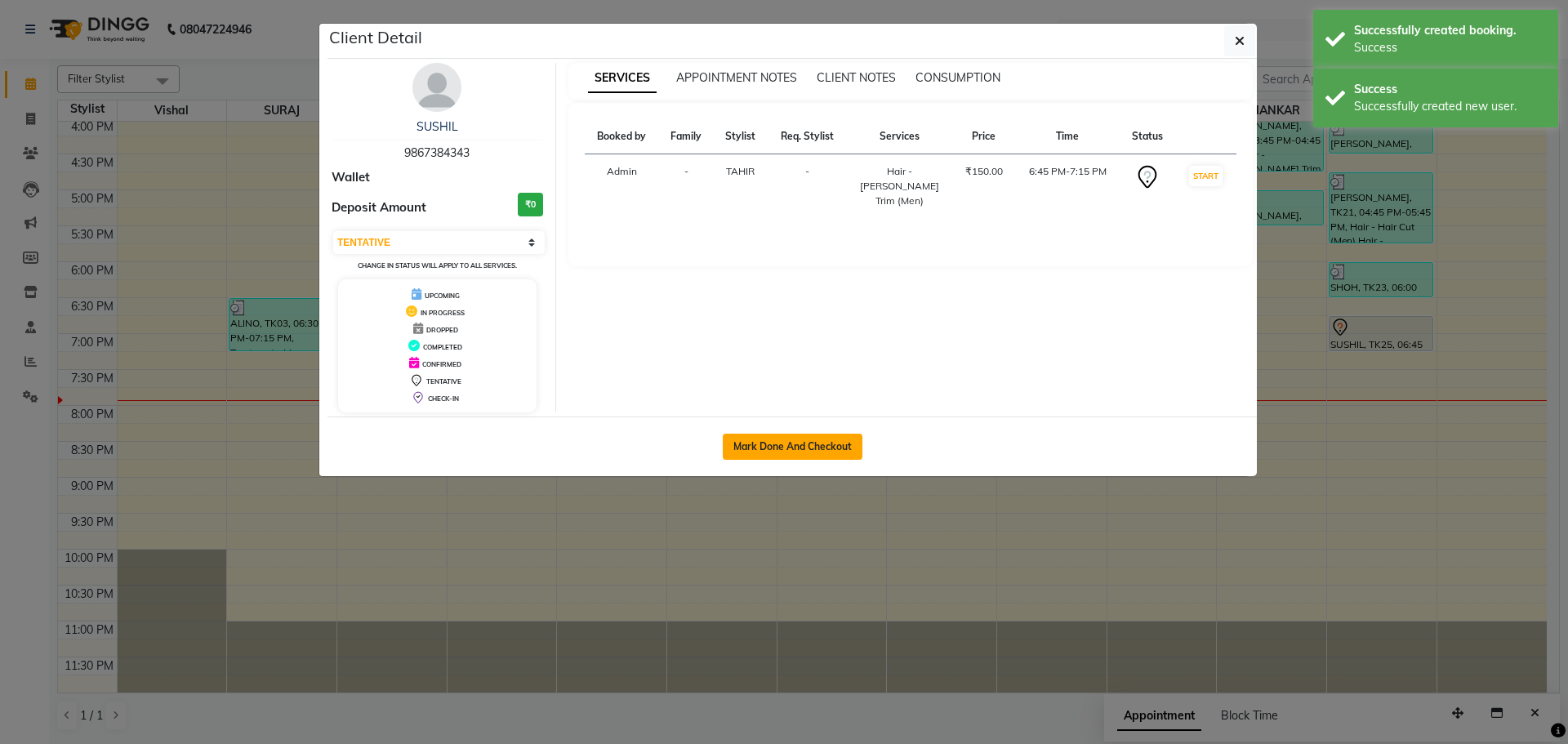
click at [798, 452] on button "Mark Done And Checkout" at bounding box center [792, 447] width 139 height 26
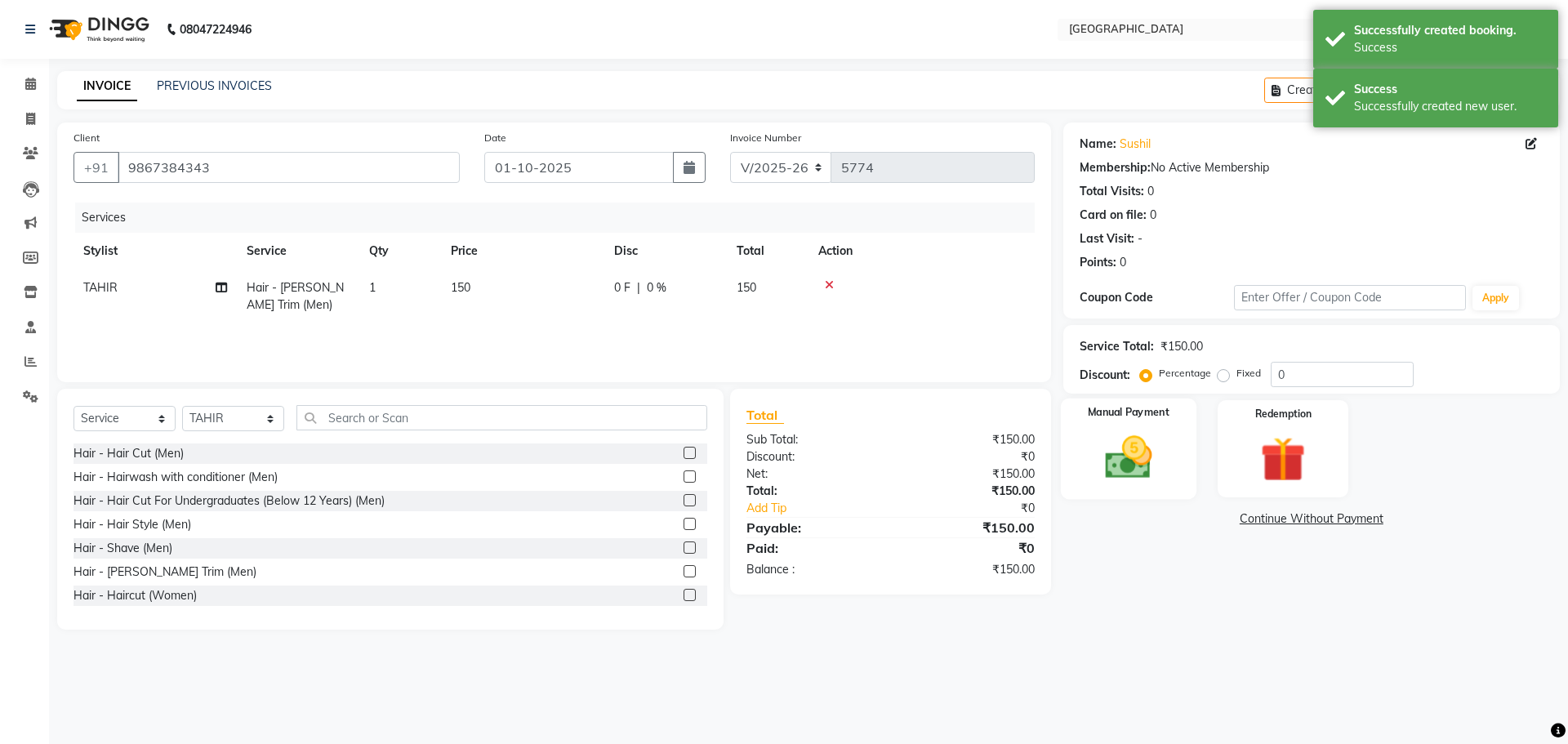
click at [1159, 471] on img at bounding box center [1128, 457] width 76 height 54
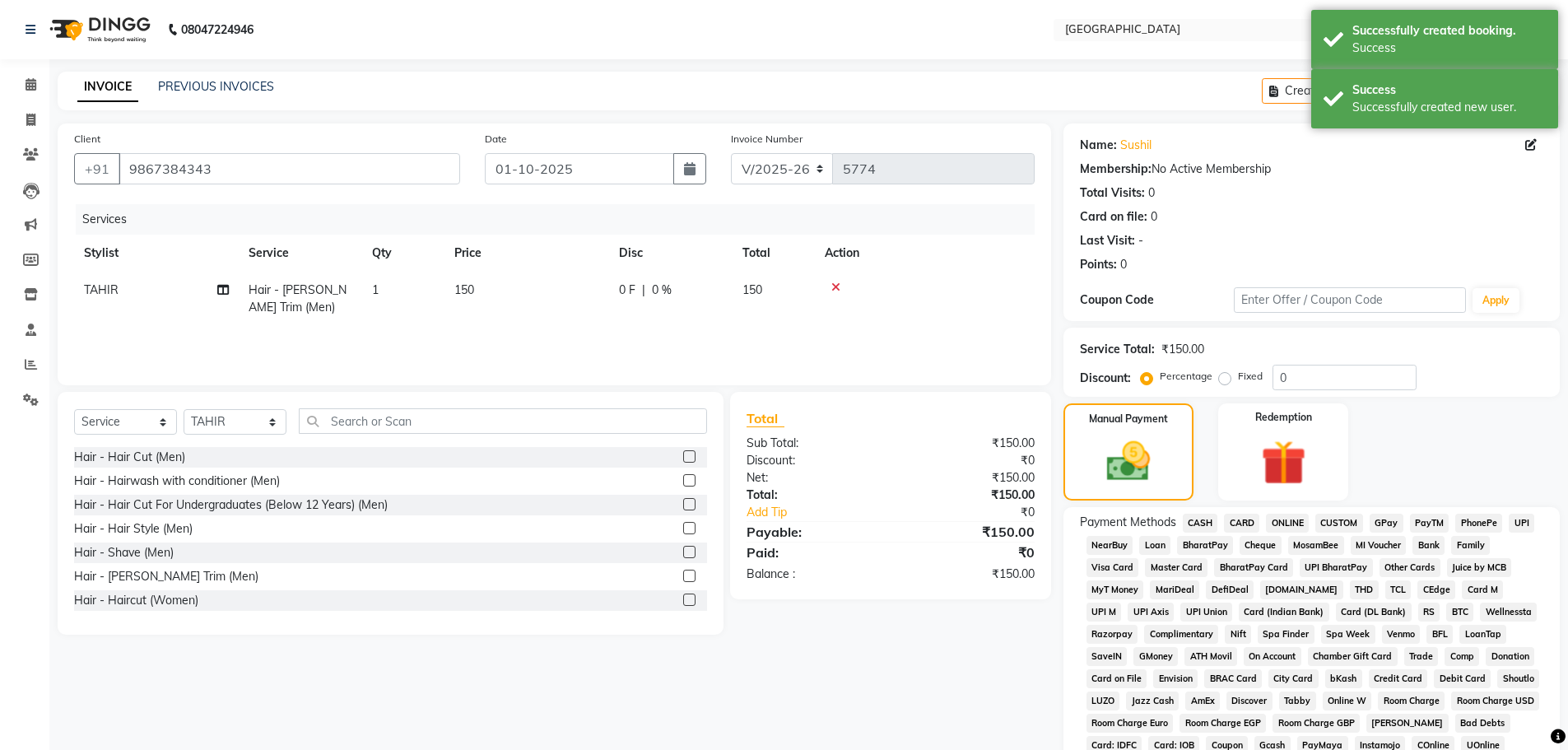
click at [1381, 526] on span "GPay" at bounding box center [1386, 524] width 34 height 19
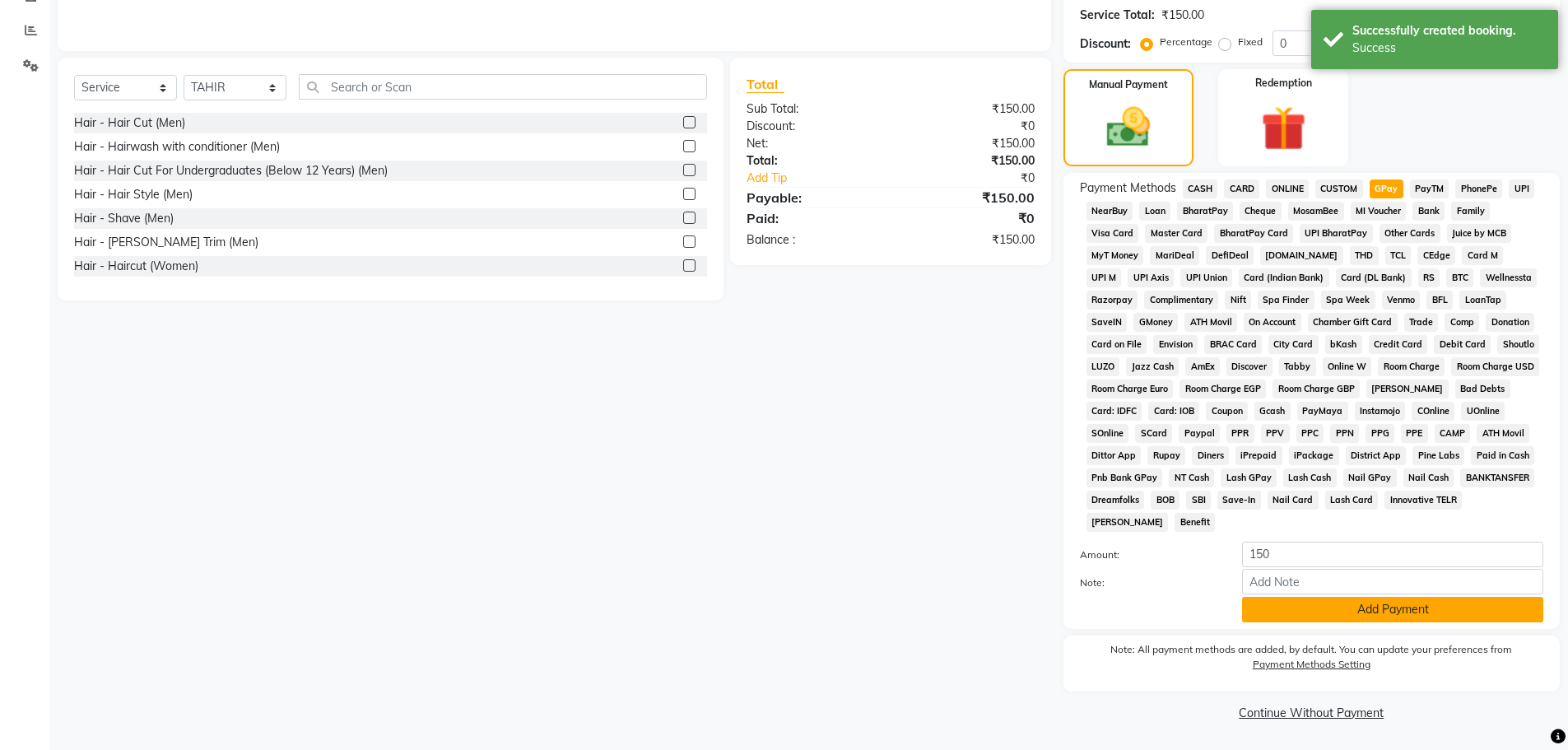
click at [1359, 617] on button "Add Payment" at bounding box center [1393, 610] width 301 height 26
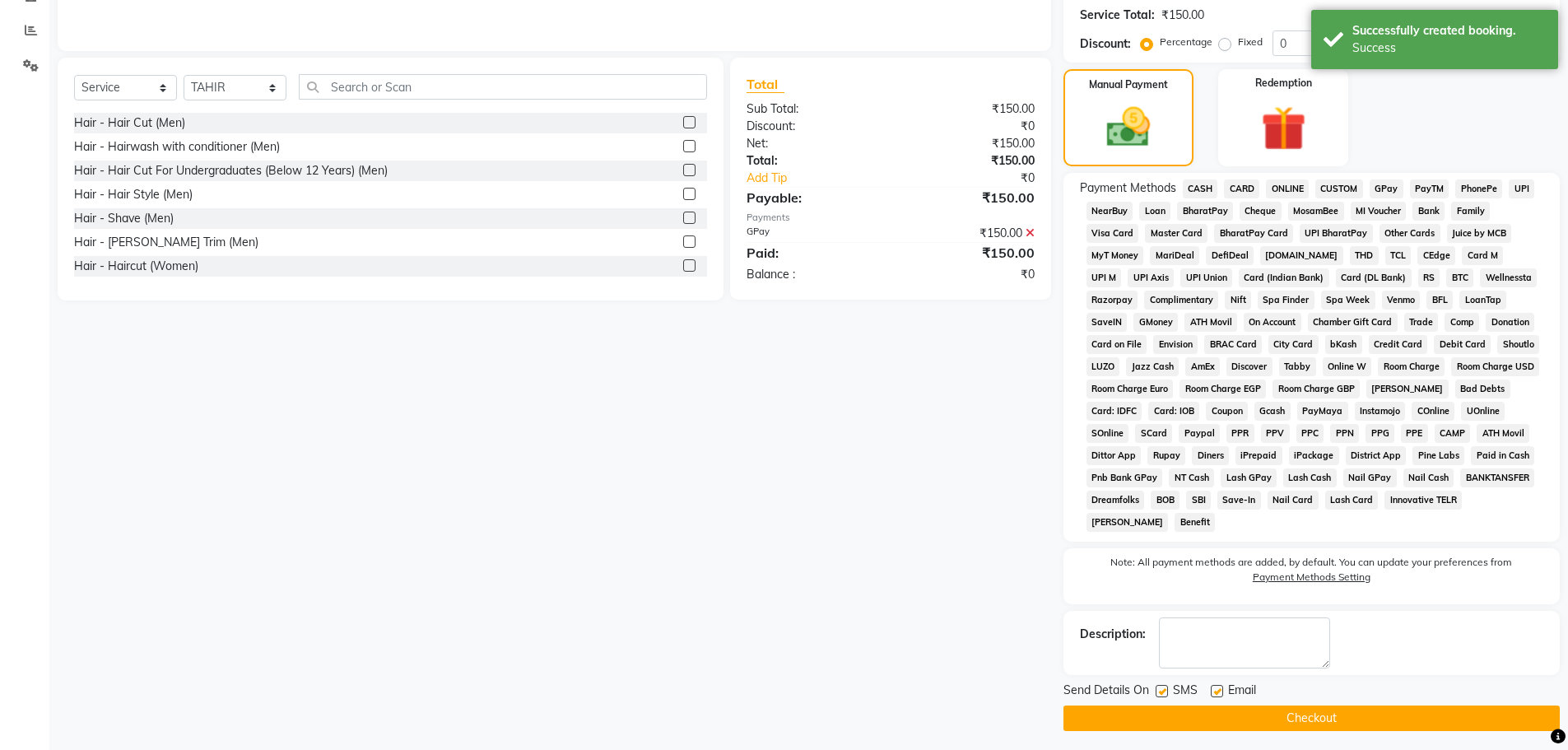
click at [1325, 721] on button "Checkout" at bounding box center [1311, 718] width 496 height 26
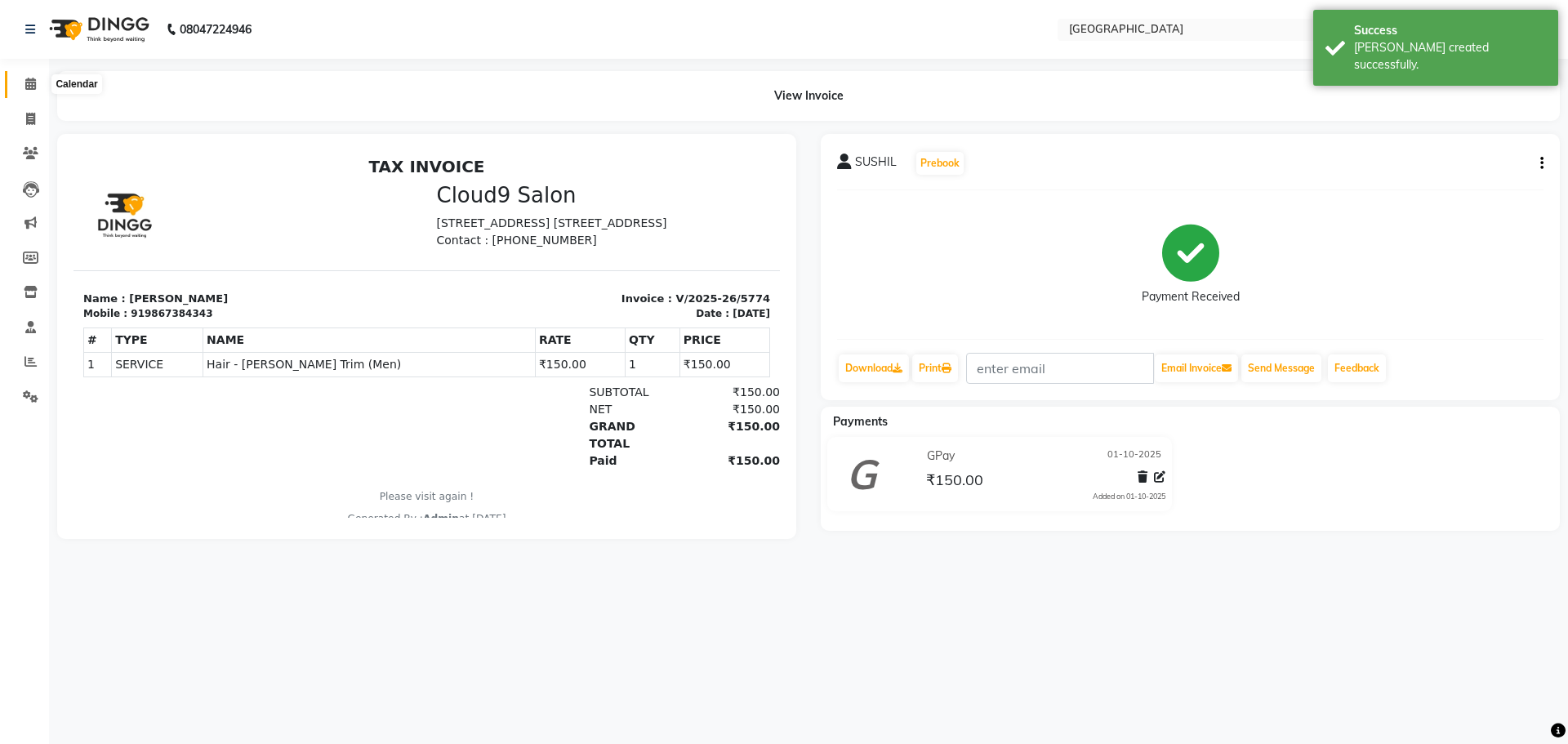
click at [30, 81] on icon at bounding box center [31, 84] width 10 height 12
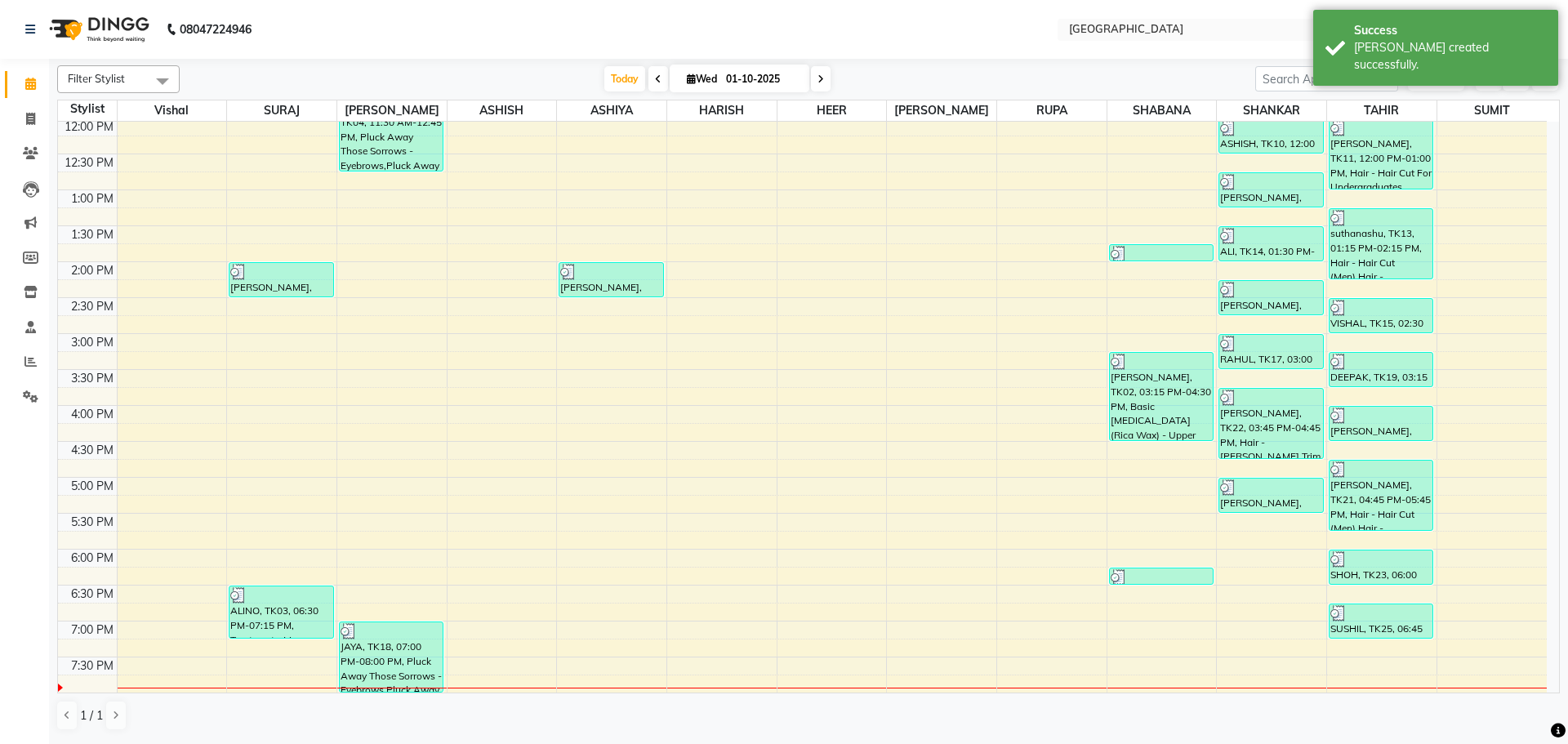
scroll to position [326, 0]
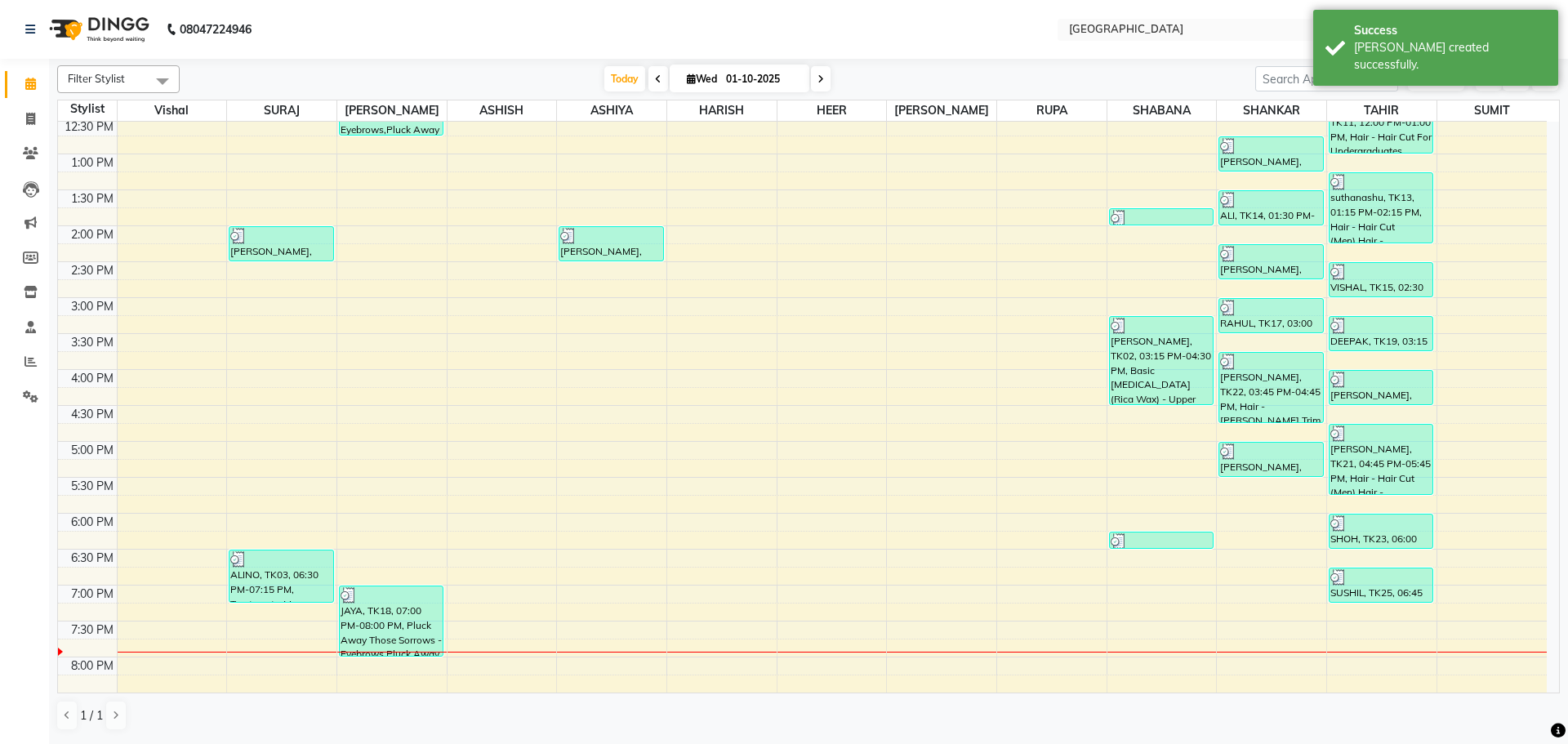
click at [1275, 497] on div "8:00 AM 8:30 AM 9:00 AM 9:30 AM 10:00 AM 10:30 AM 11:00 AM 11:30 AM 12:00 PM 12…" at bounding box center [802, 369] width 1489 height 1149
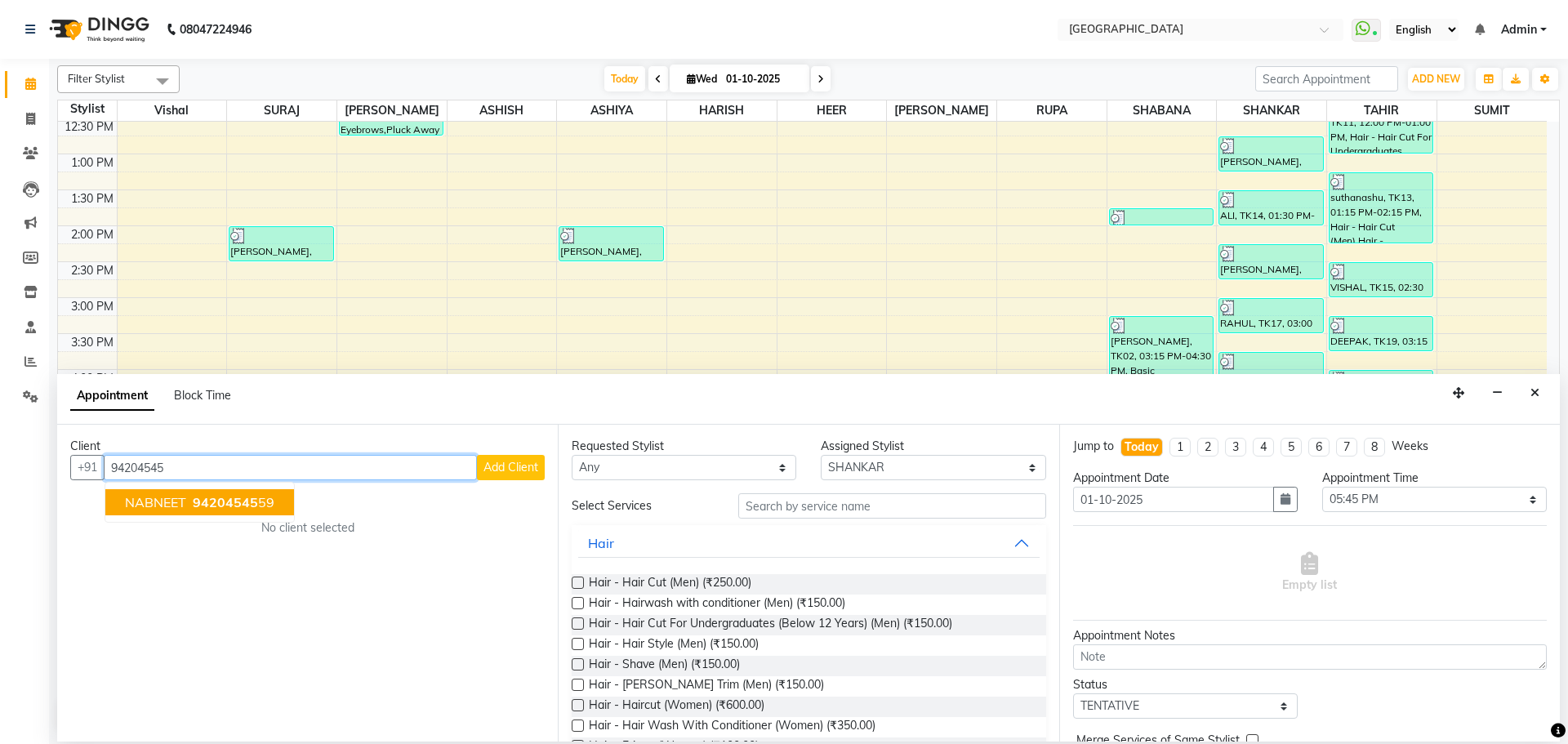
click at [273, 509] on button "NABNEET 94204545 59" at bounding box center [199, 502] width 189 height 26
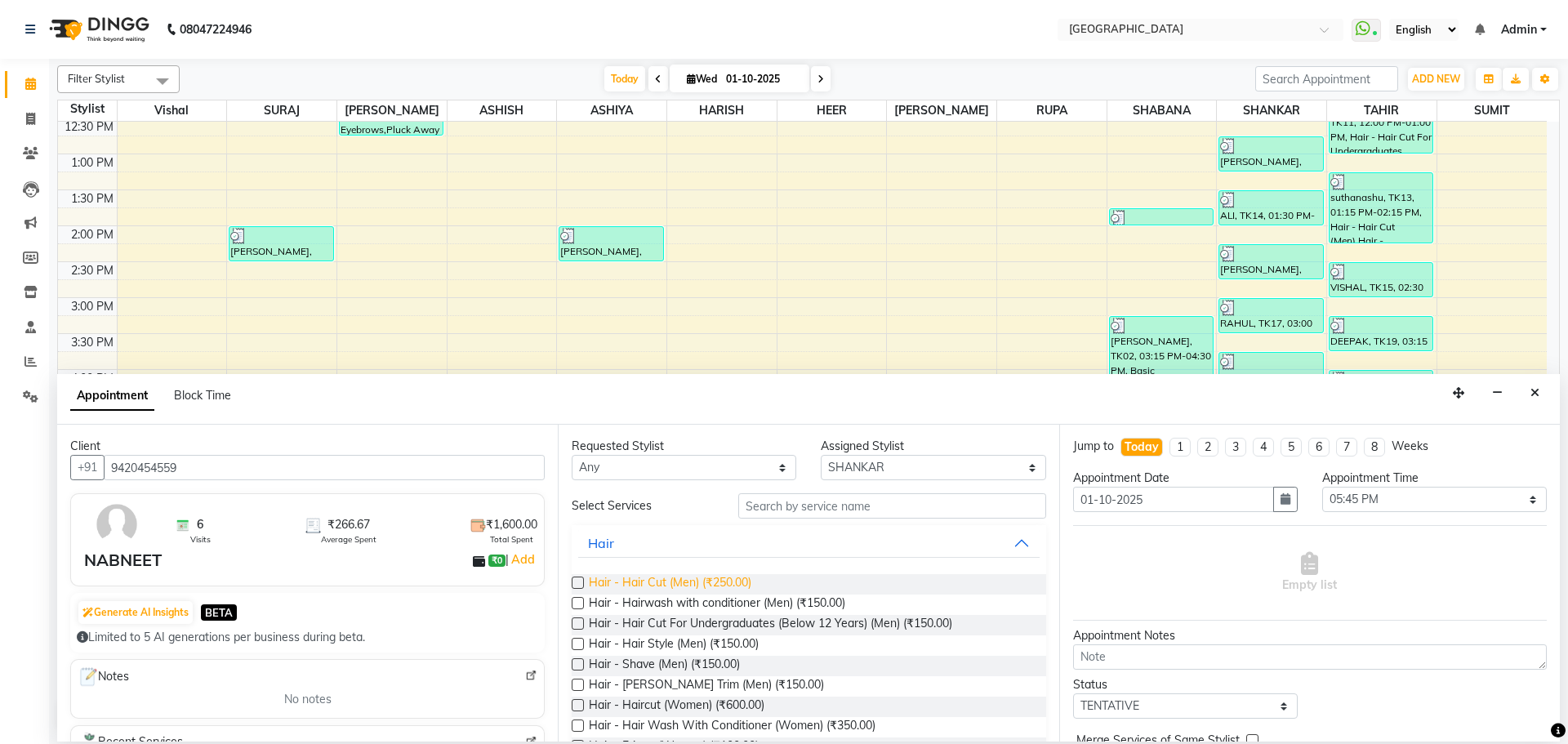
click at [674, 588] on span "Hair - Hair Cut (Men) (₹250.00)" at bounding box center [670, 584] width 162 height 21
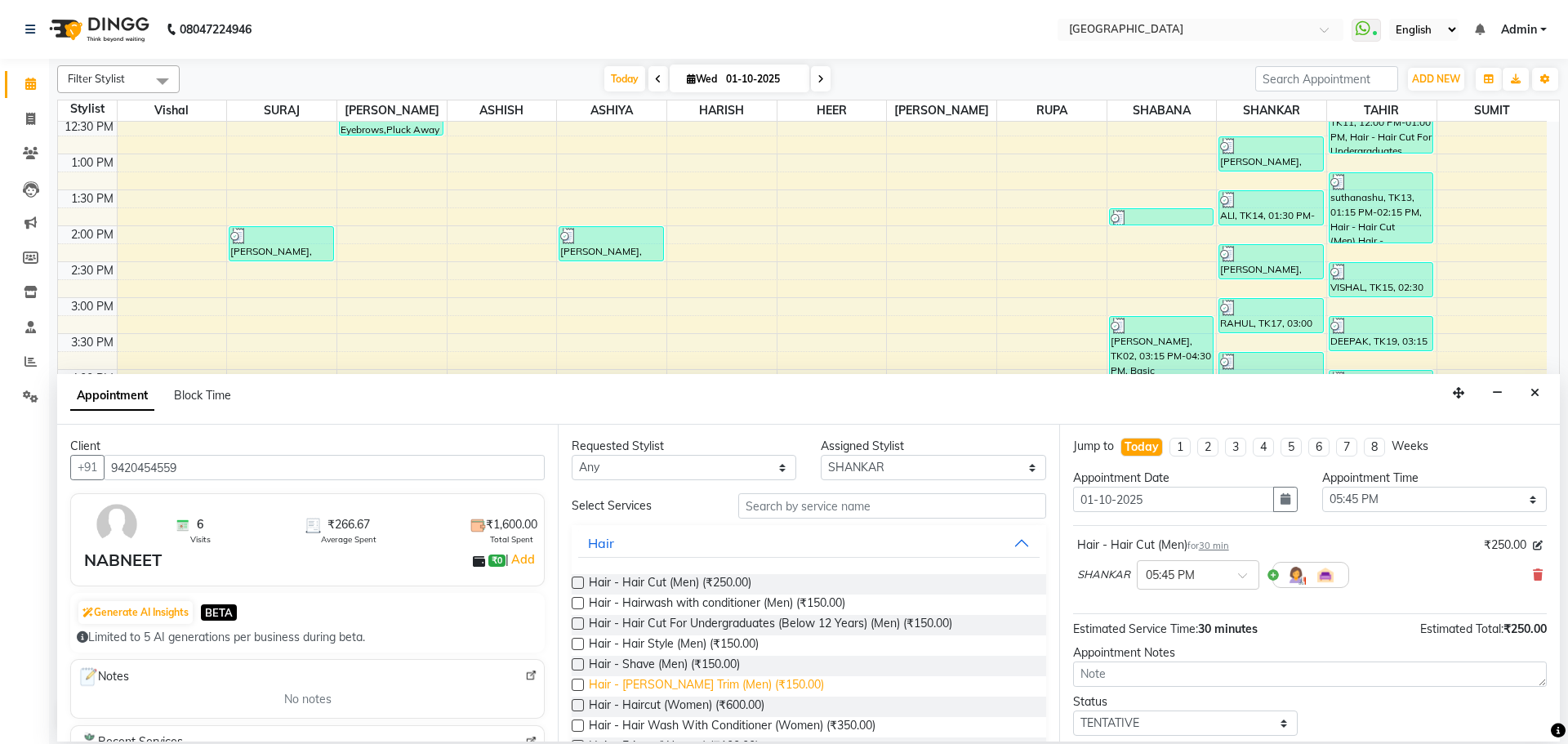
click at [696, 685] on span "Hair - [PERSON_NAME] Trim (Men) (₹150.00)" at bounding box center [706, 687] width 235 height 21
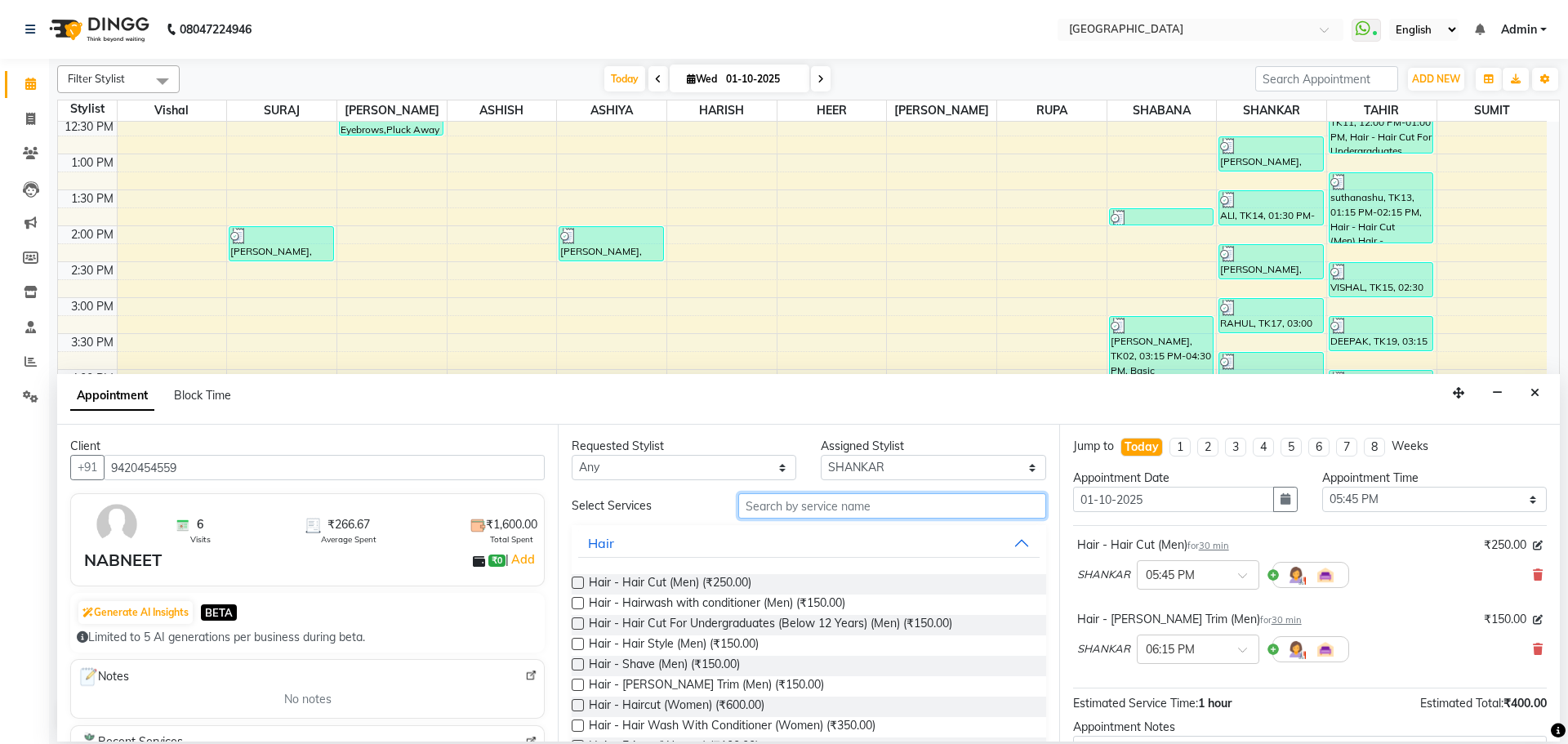
click at [821, 507] on input "text" at bounding box center [892, 506] width 308 height 26
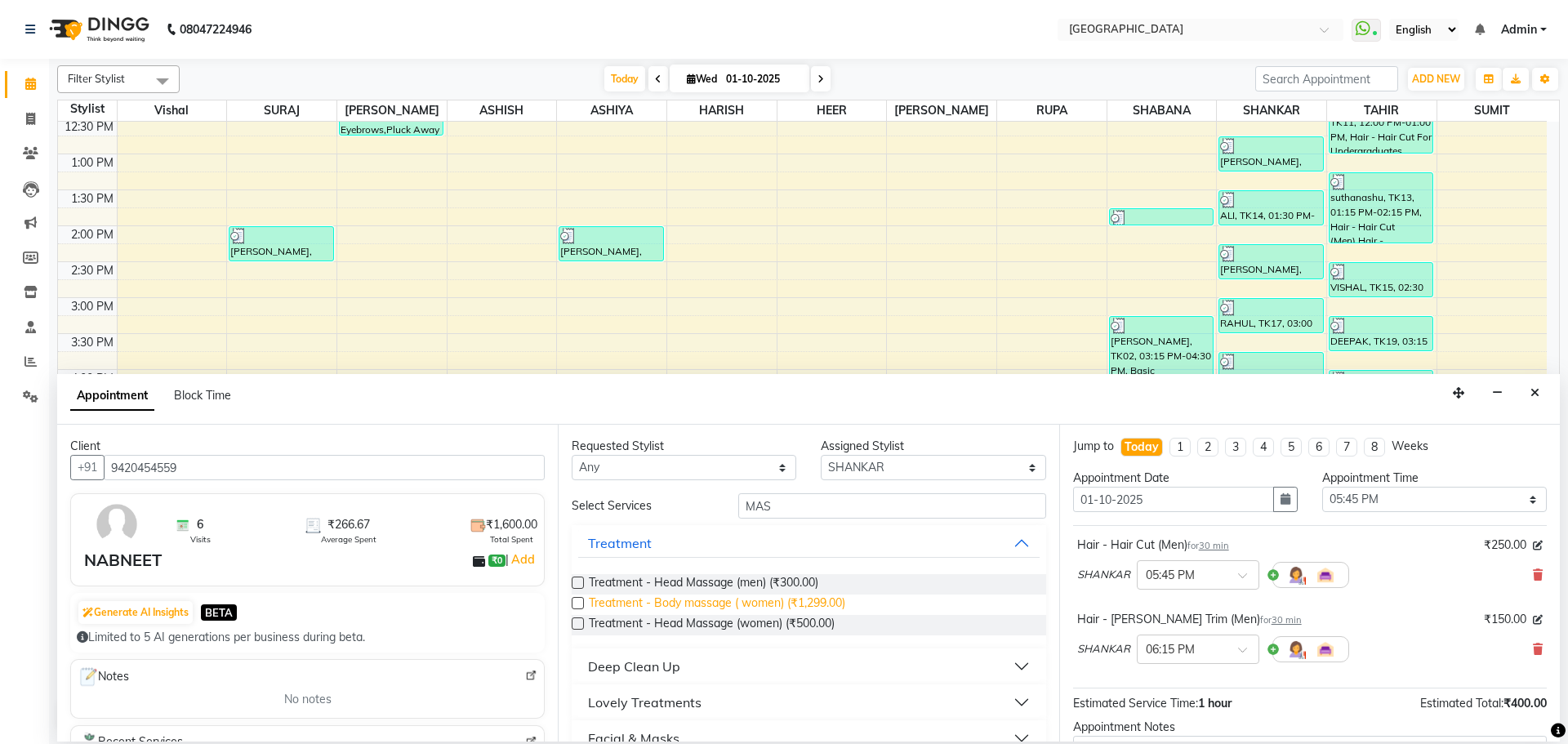
drag, startPoint x: 815, startPoint y: 589, endPoint x: 838, endPoint y: 597, distance: 24.4
click at [815, 590] on span "Treatment - Head Massage (men) (₹300.00)" at bounding box center [703, 584] width 230 height 21
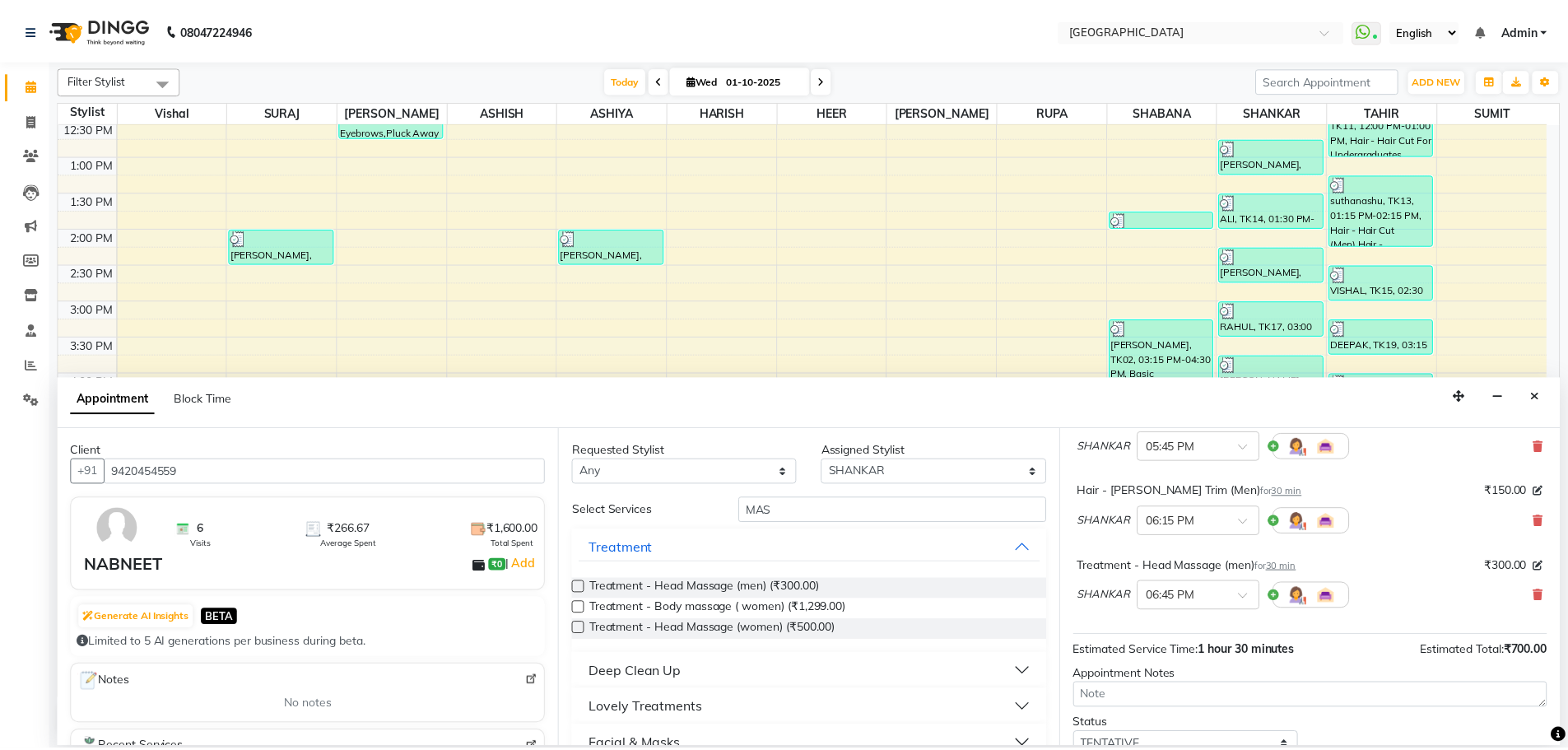
scroll to position [248, 0]
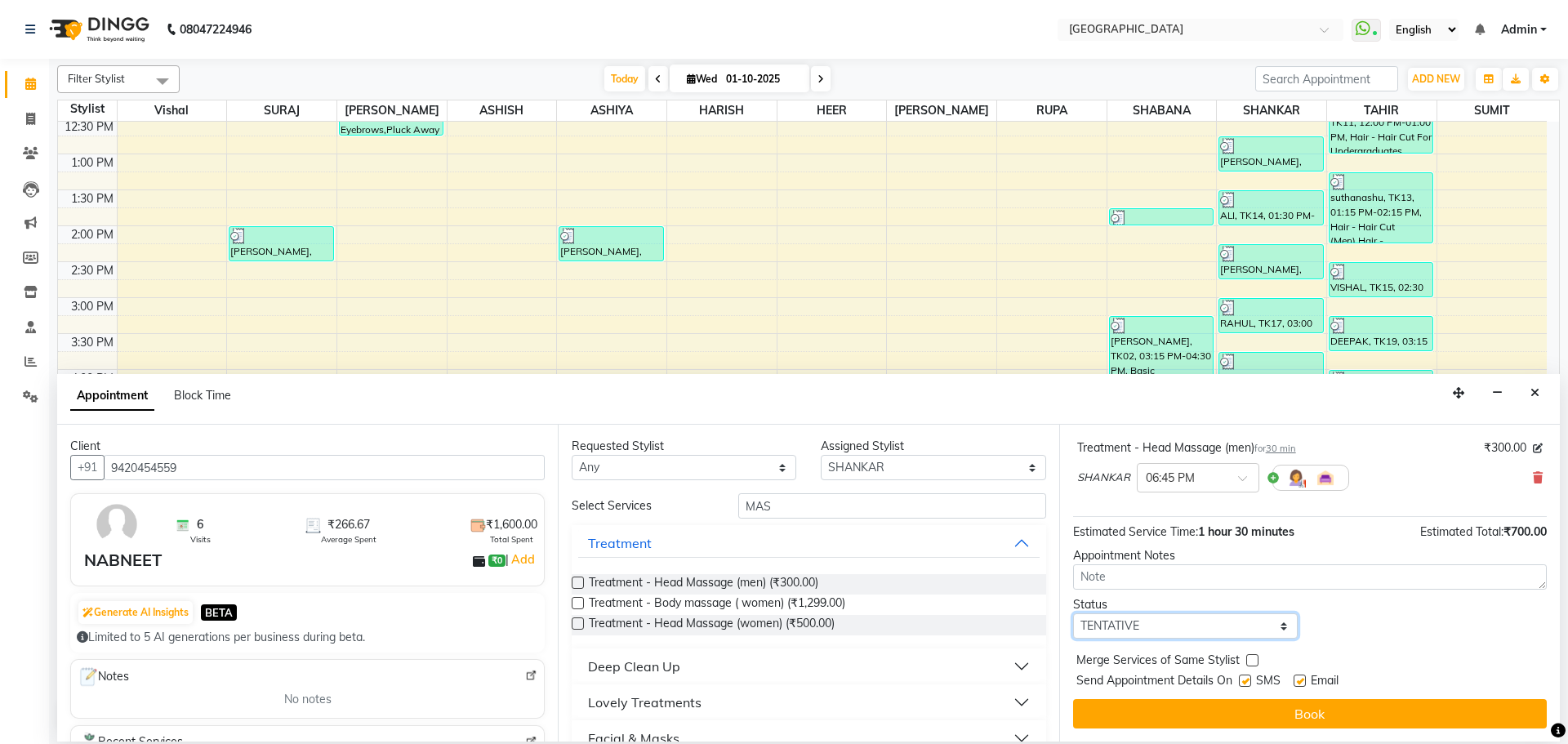
click at [1192, 631] on select "Select TENTATIVE CONFIRM CHECK-IN UPCOMING" at bounding box center [1185, 626] width 225 height 26
click at [1073, 613] on select "Select TENTATIVE CONFIRM CHECK-IN UPCOMING" at bounding box center [1185, 626] width 225 height 26
click at [1250, 657] on label at bounding box center [1253, 660] width 12 height 12
click at [1250, 657] on input "checkbox" at bounding box center [1252, 662] width 10 height 10
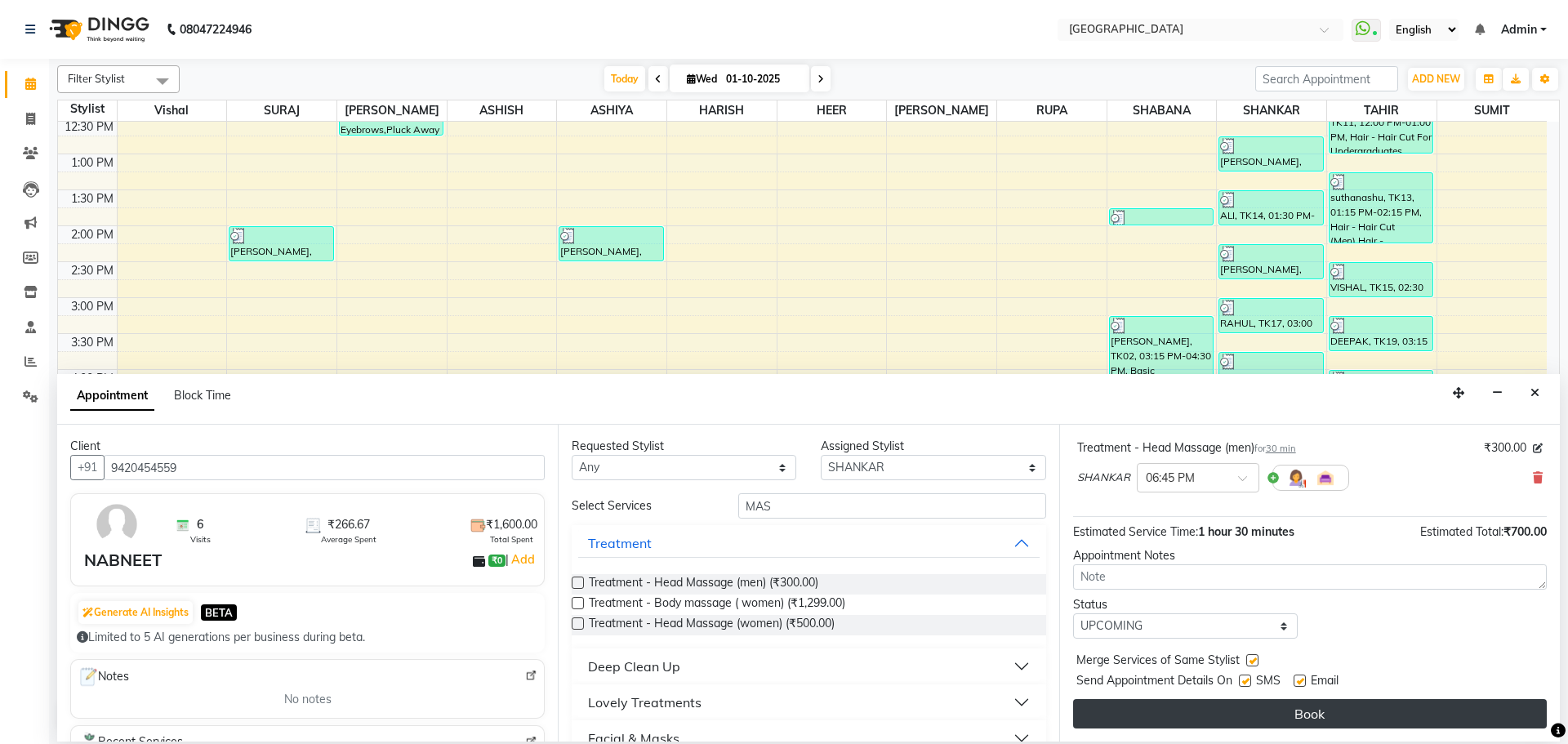
click at [1240, 709] on button "Book" at bounding box center [1310, 713] width 473 height 29
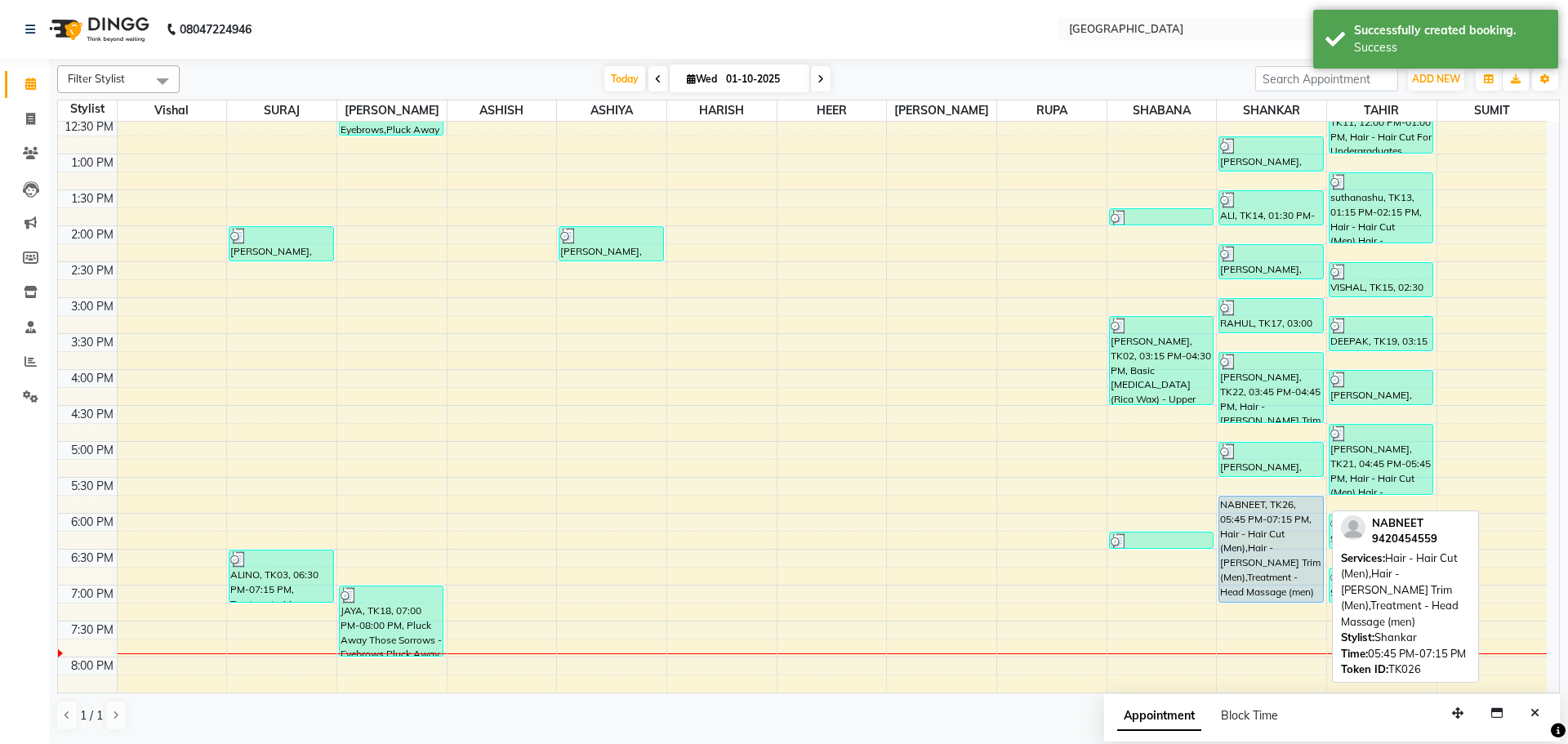
click at [1308, 553] on div "NABNEET, TK26, 05:45 PM-07:15 PM, Hair - Hair Cut (Men),Hair - [PERSON_NAME] Tr…" at bounding box center [1271, 548] width 103 height 105
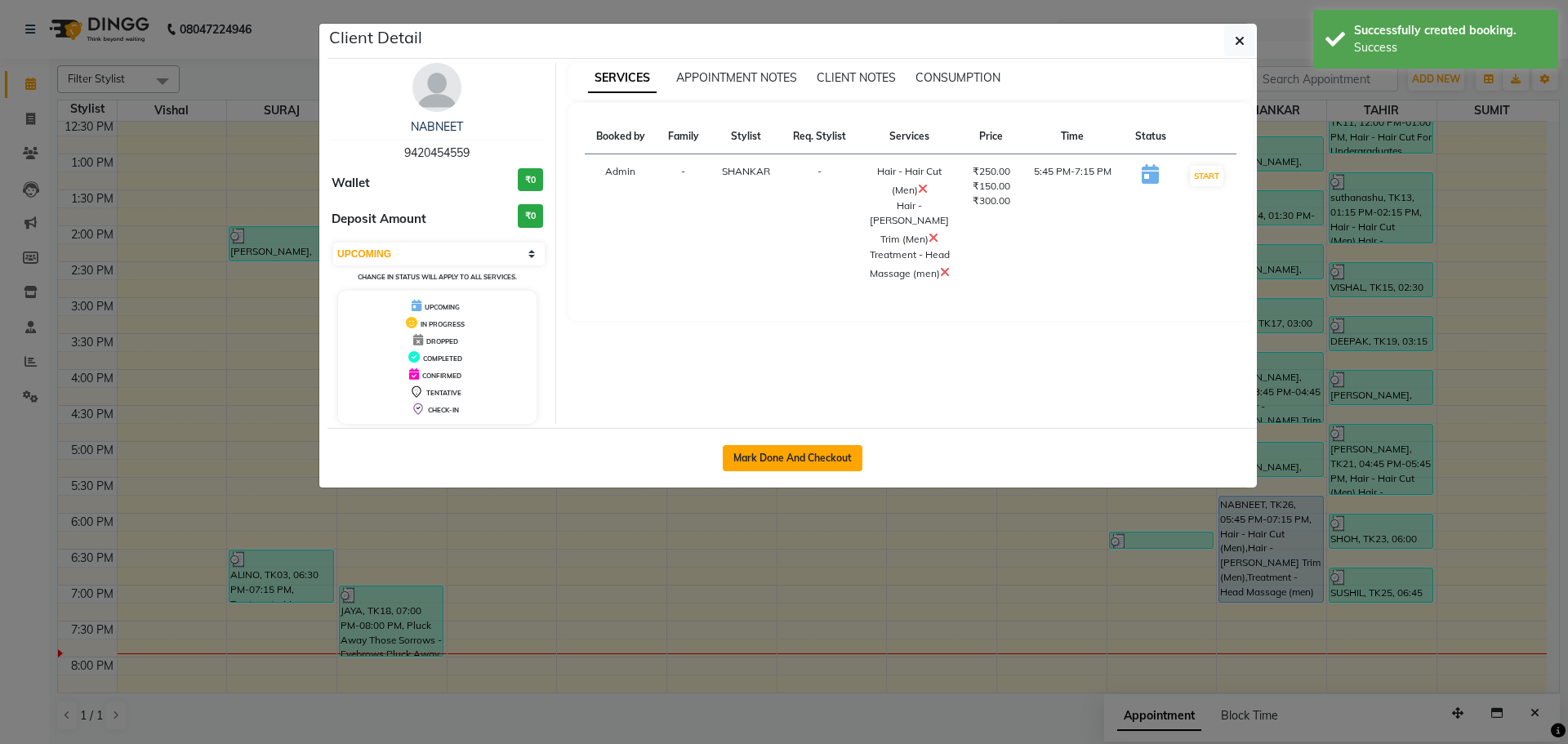
click at [850, 446] on button "Mark Done And Checkout" at bounding box center [792, 458] width 139 height 26
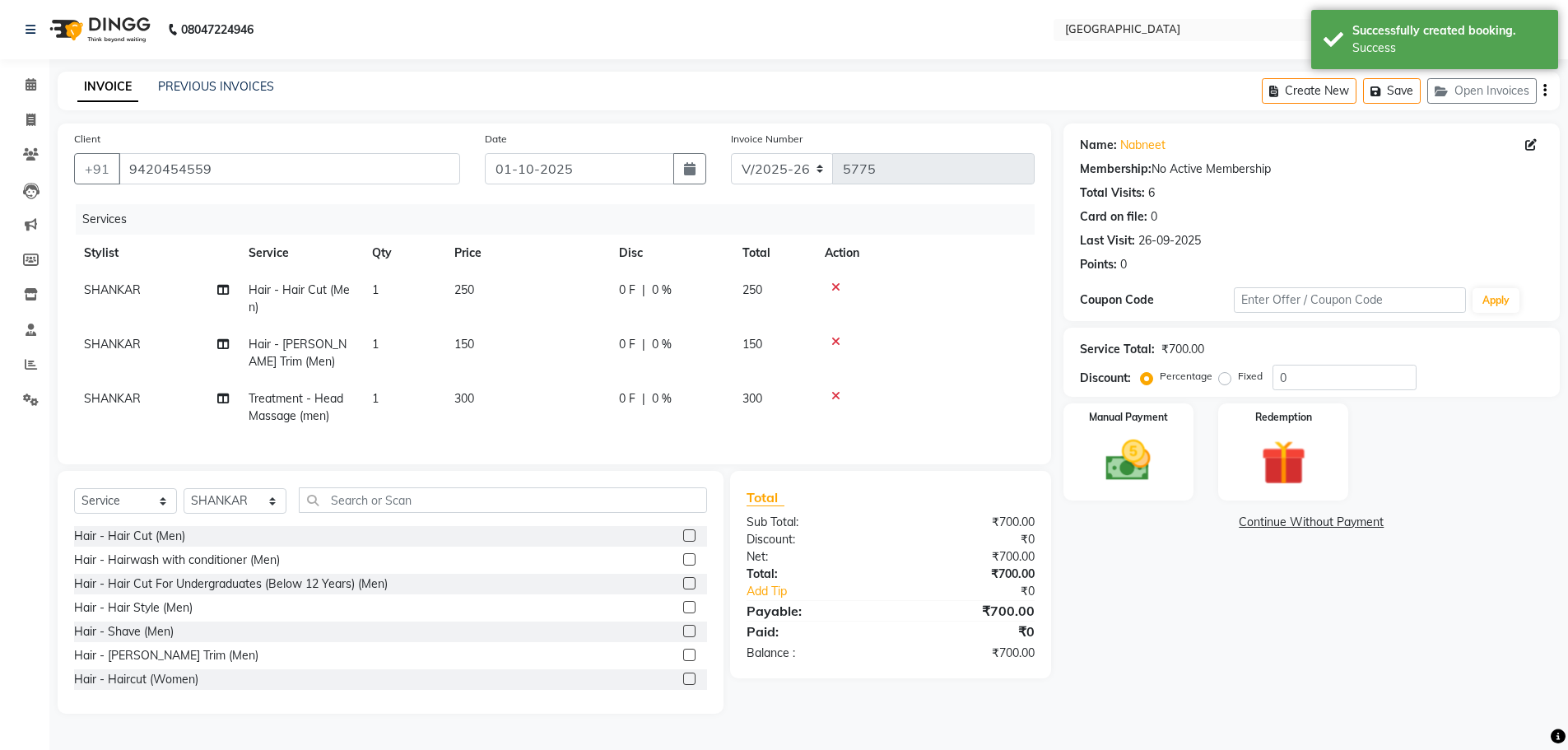
click at [745, 270] on th "Total" at bounding box center [774, 252] width 83 height 37
click at [765, 291] on td "250" at bounding box center [774, 298] width 83 height 54
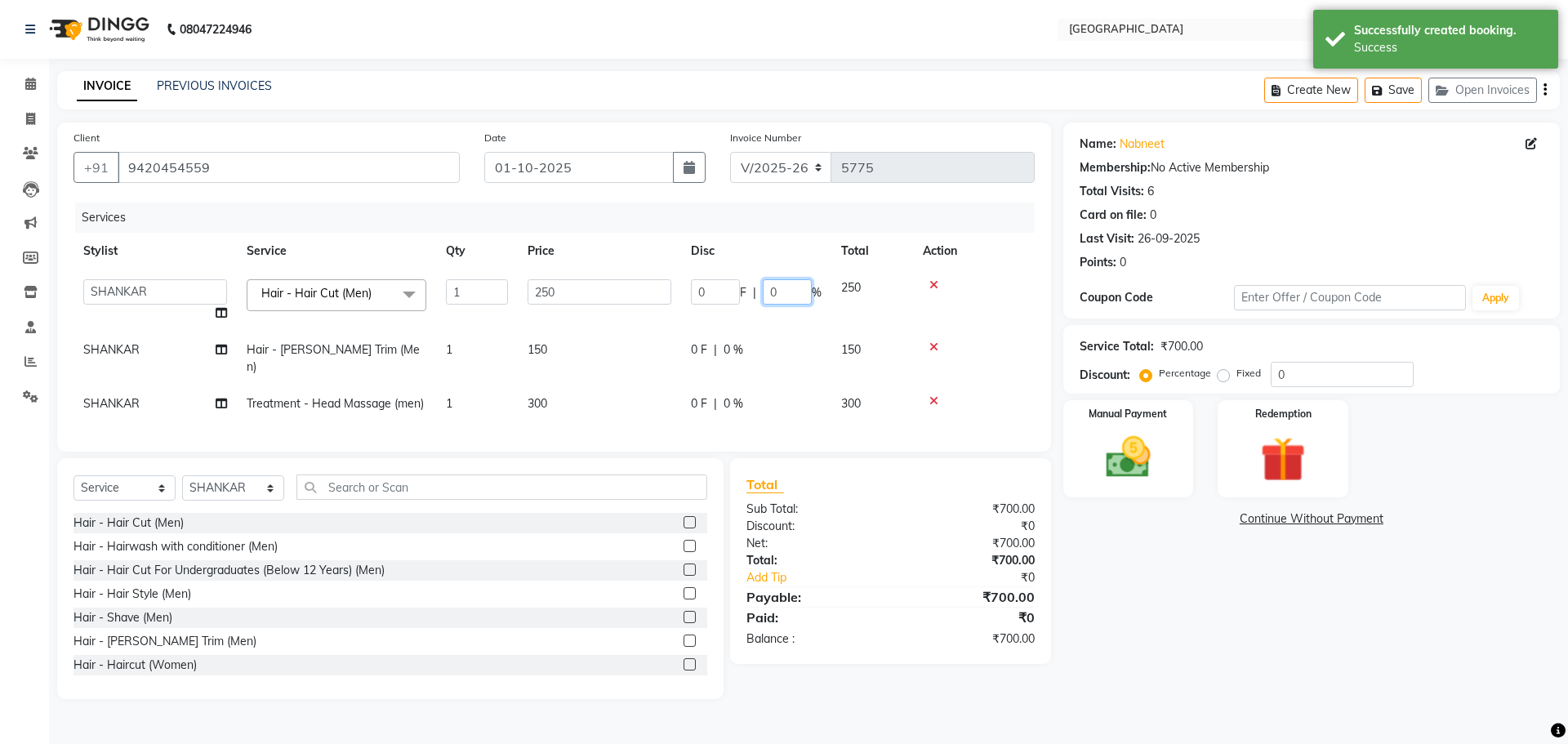
click at [771, 292] on input "0" at bounding box center [787, 292] width 49 height 26
drag, startPoint x: 1145, startPoint y: 442, endPoint x: 1174, endPoint y: 460, distance: 34.1
click at [1145, 443] on img at bounding box center [1128, 457] width 76 height 54
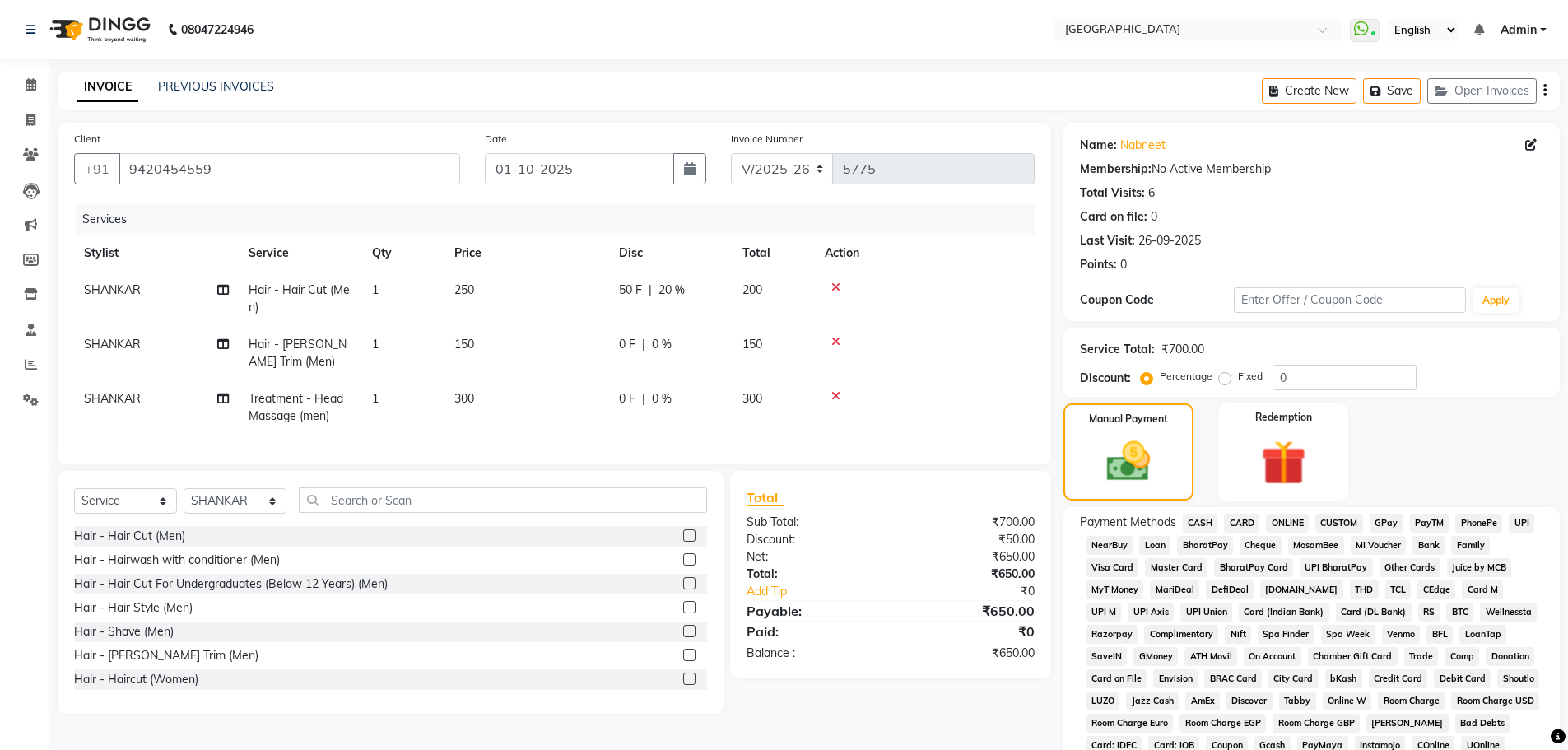
click at [1390, 528] on span "GPay" at bounding box center [1386, 524] width 34 height 19
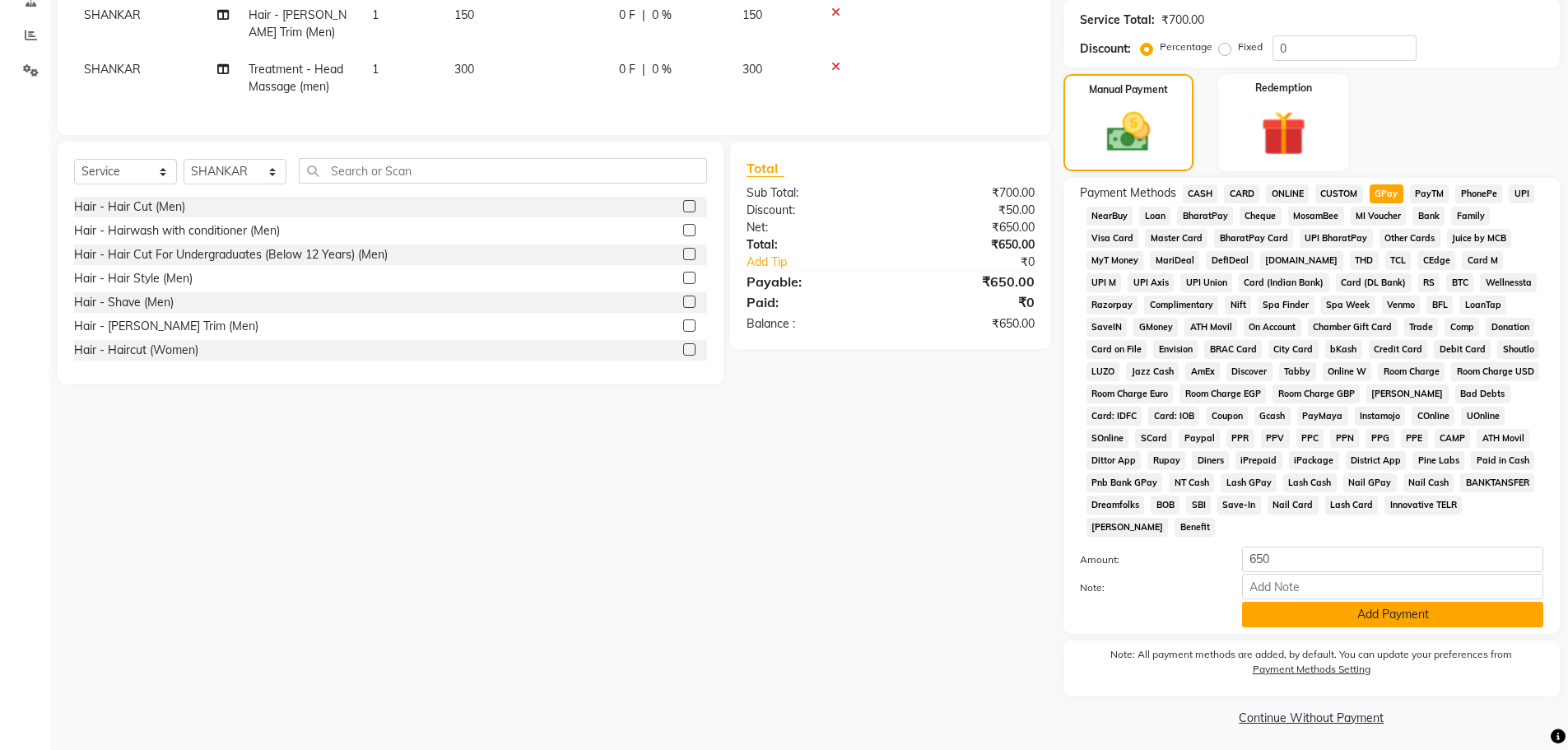
click at [1373, 621] on button "Add Payment" at bounding box center [1393, 615] width 301 height 26
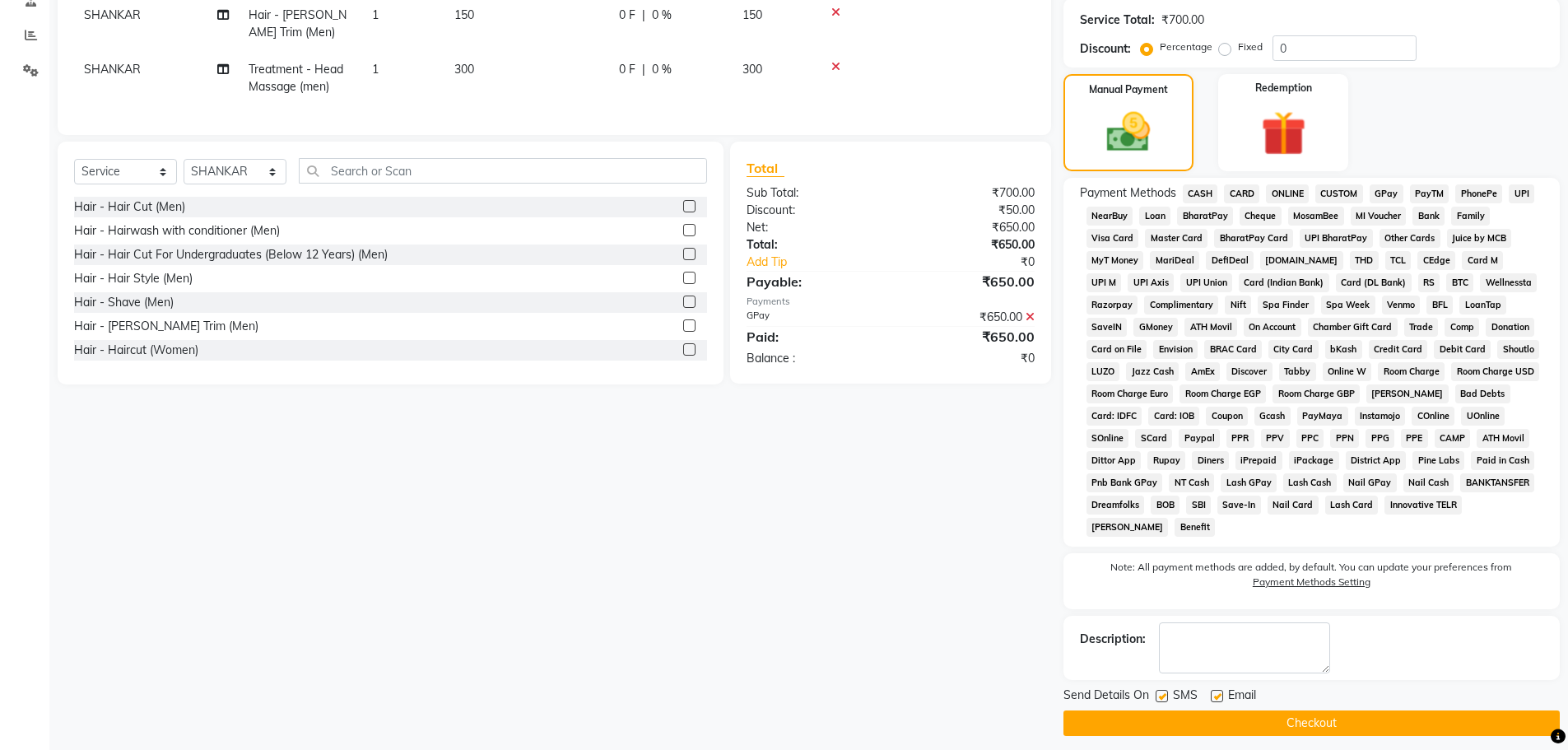
click at [1348, 716] on button "Checkout" at bounding box center [1311, 723] width 496 height 26
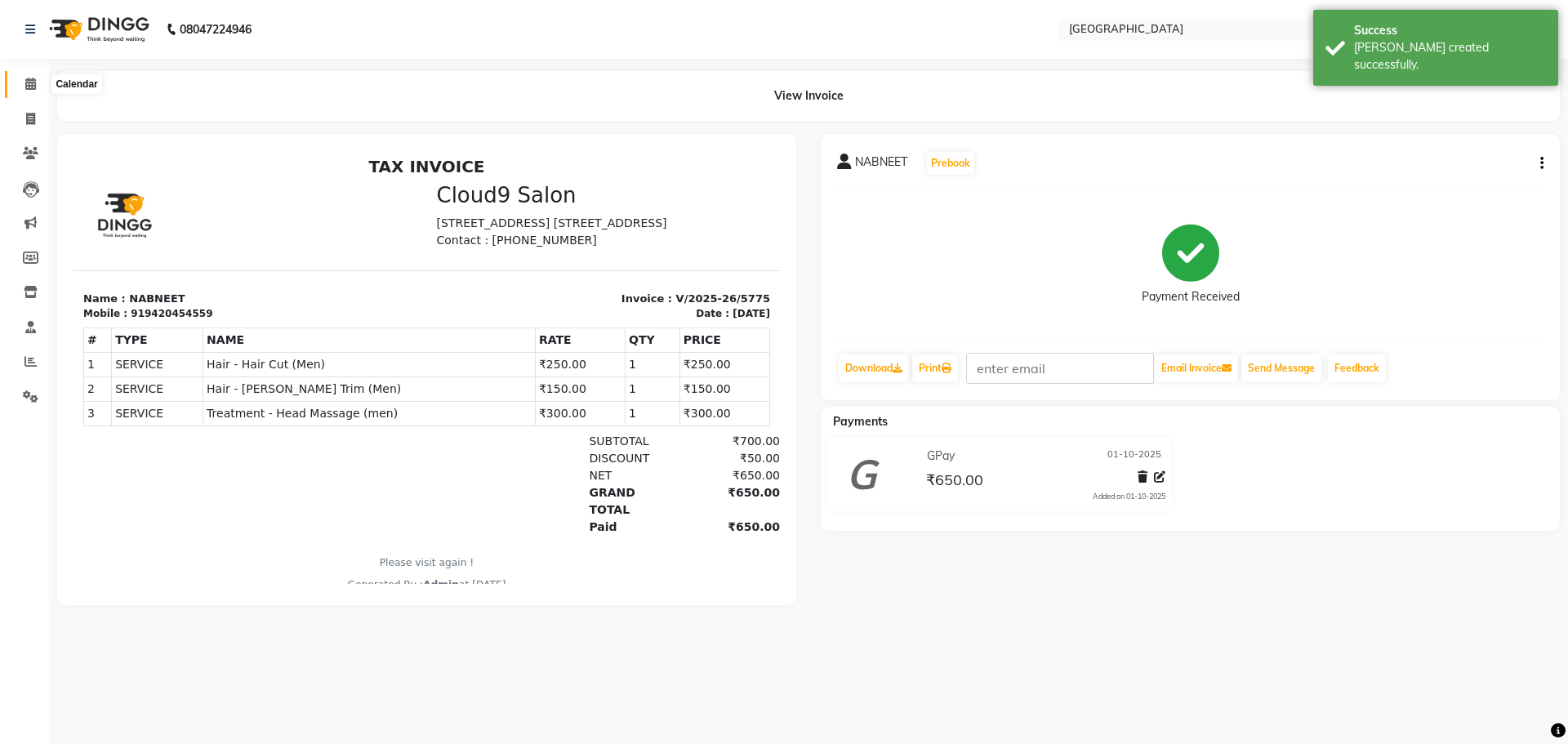
drag, startPoint x: 28, startPoint y: 87, endPoint x: 65, endPoint y: 2, distance: 92.7
click at [28, 87] on icon at bounding box center [31, 84] width 10 height 12
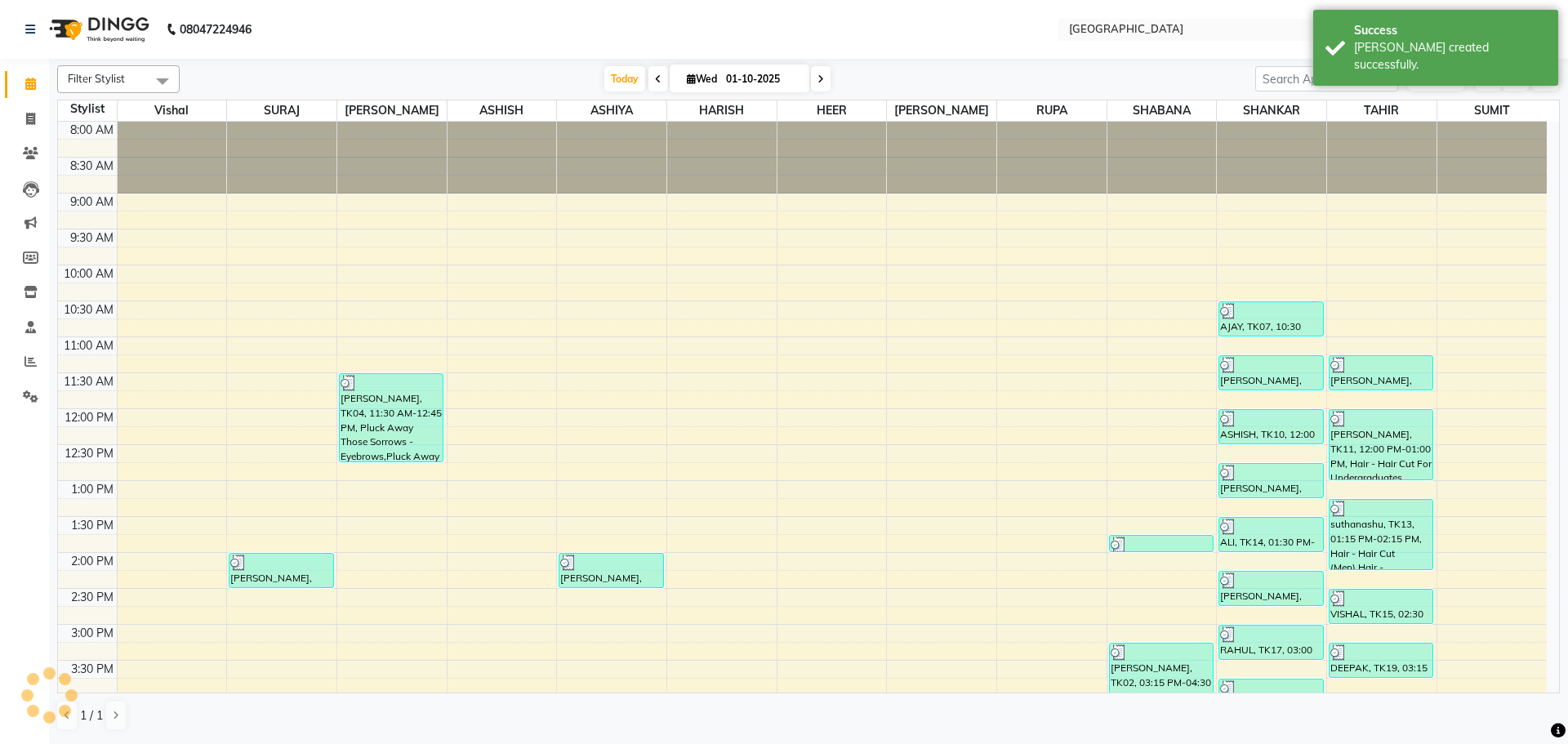
scroll to position [547, 0]
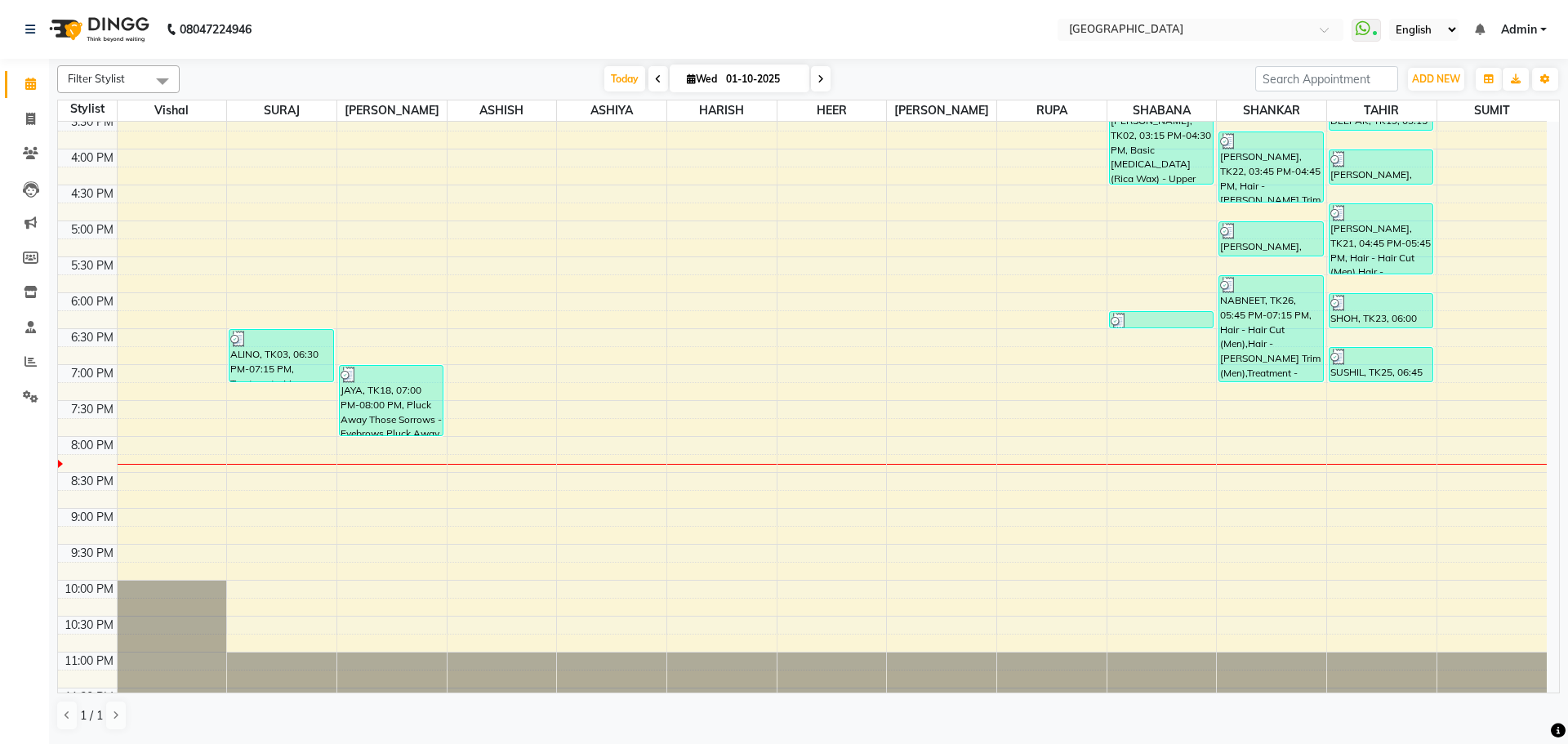
click at [603, 340] on div "8:00 AM 8:30 AM 9:00 AM 9:30 AM 10:00 AM 10:30 AM 11:00 AM 11:30 AM 12:00 PM 12…" at bounding box center [802, 149] width 1489 height 1149
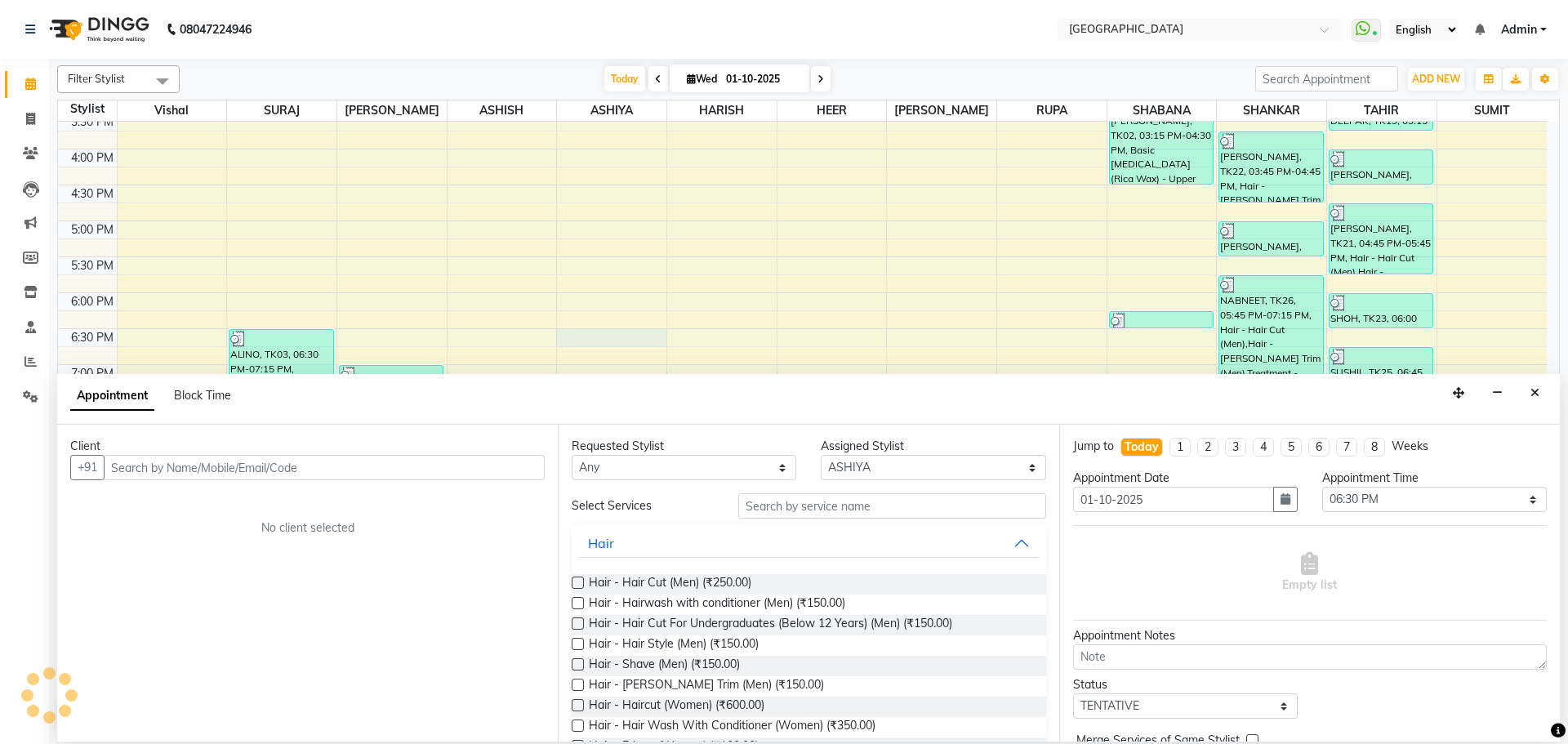
click at [146, 466] on input "text" at bounding box center [324, 467] width 441 height 26
click at [1533, 390] on icon "Close" at bounding box center [1535, 392] width 9 height 11
